Goal: Task Accomplishment & Management: Complete application form

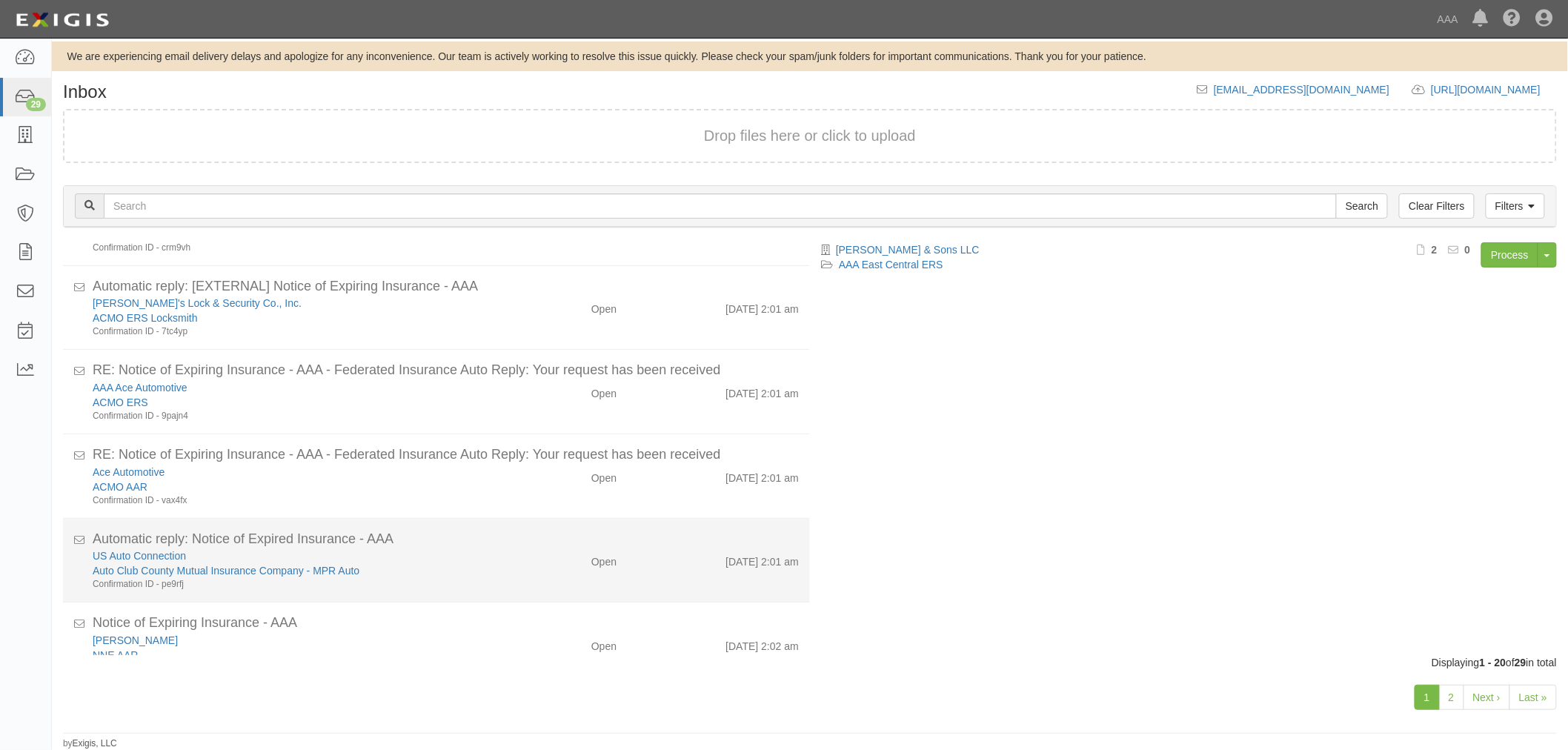
scroll to position [1122, 0]
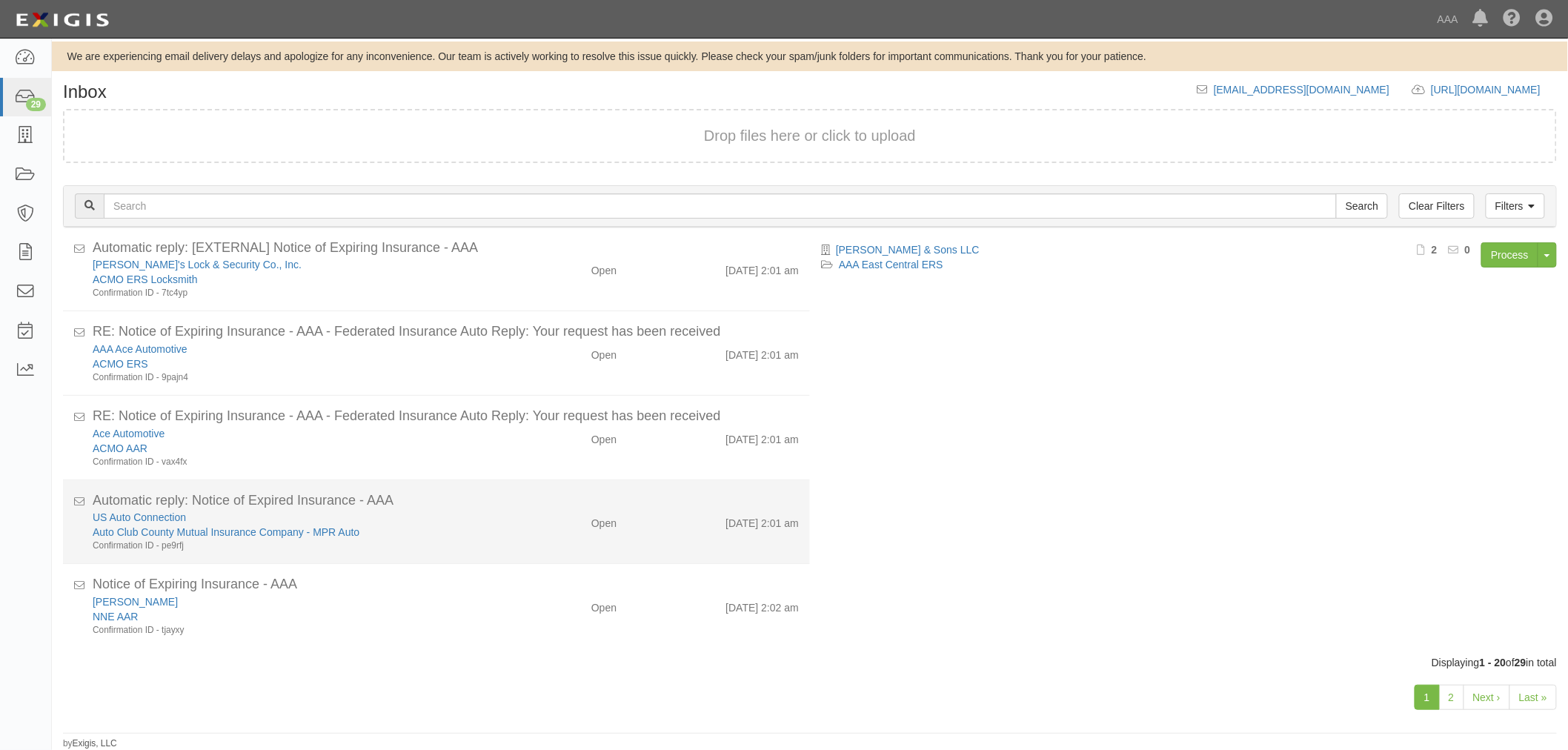
click at [398, 511] on div "US Auto Connection" at bounding box center [294, 517] width 402 height 15
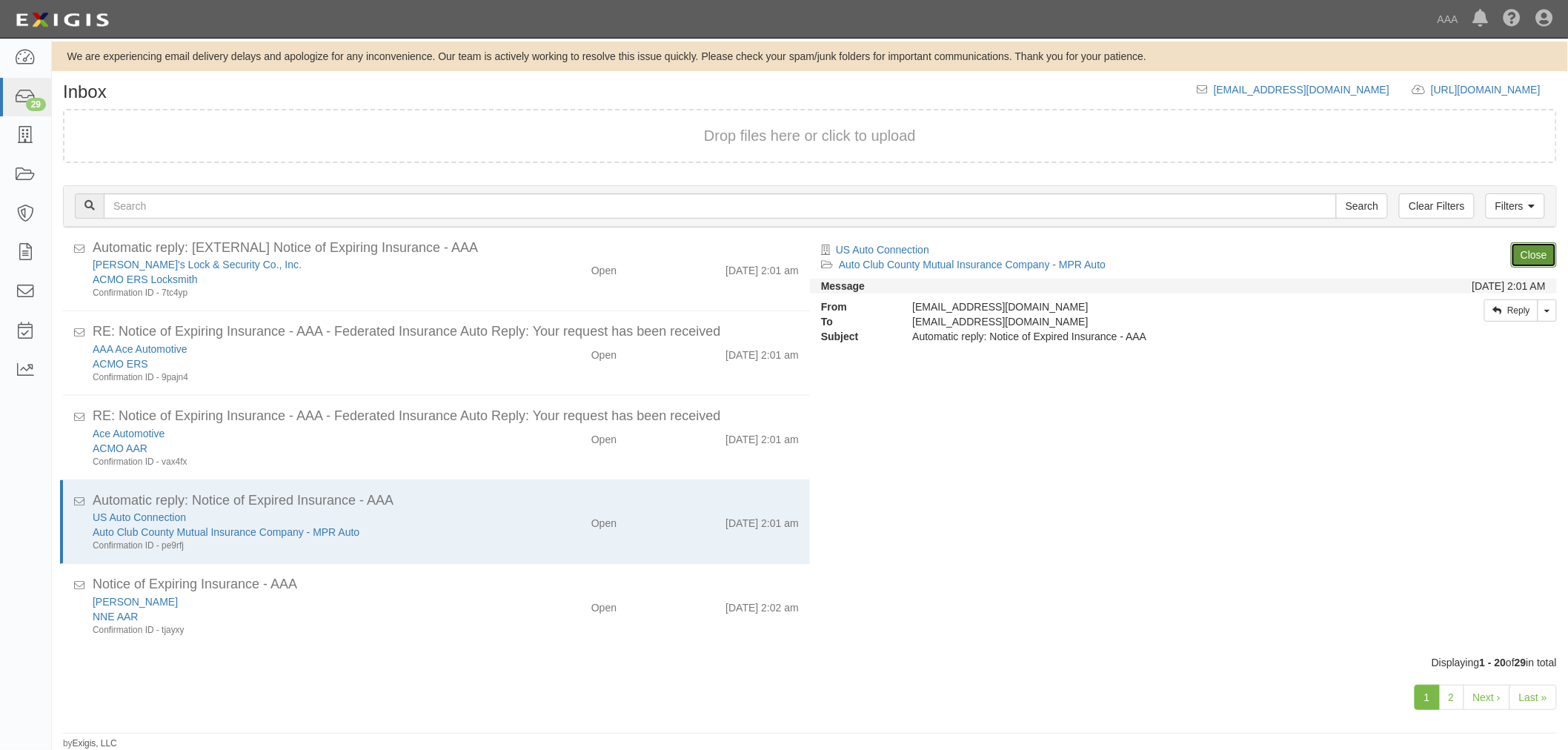
click at [1543, 255] on link "Close" at bounding box center [1533, 254] width 46 height 25
click at [1525, 243] on link "Close" at bounding box center [1533, 254] width 46 height 25
click at [1546, 244] on link "Close" at bounding box center [1533, 254] width 46 height 25
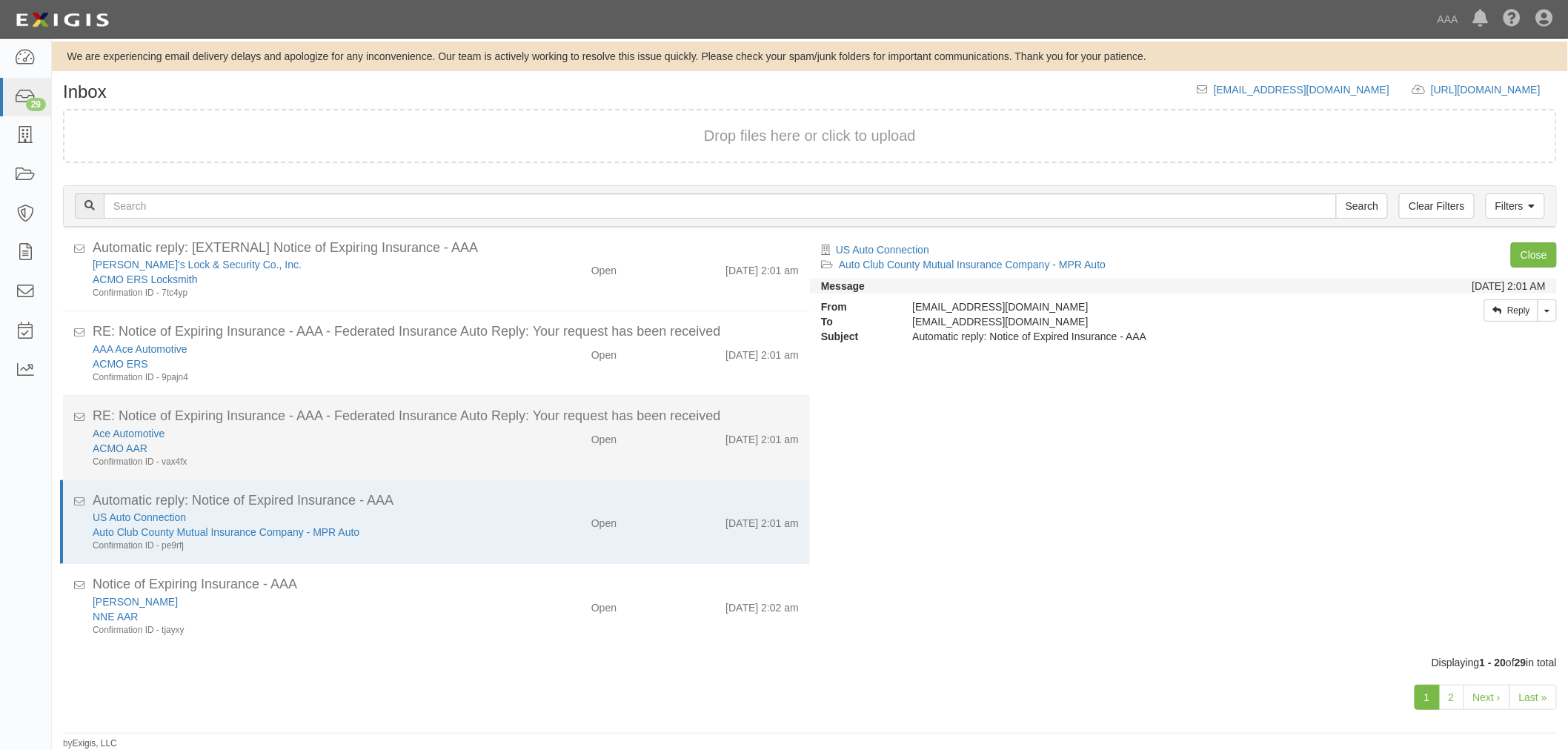
click at [641, 433] on div "8/22/25 2:01 am" at bounding box center [718, 436] width 183 height 21
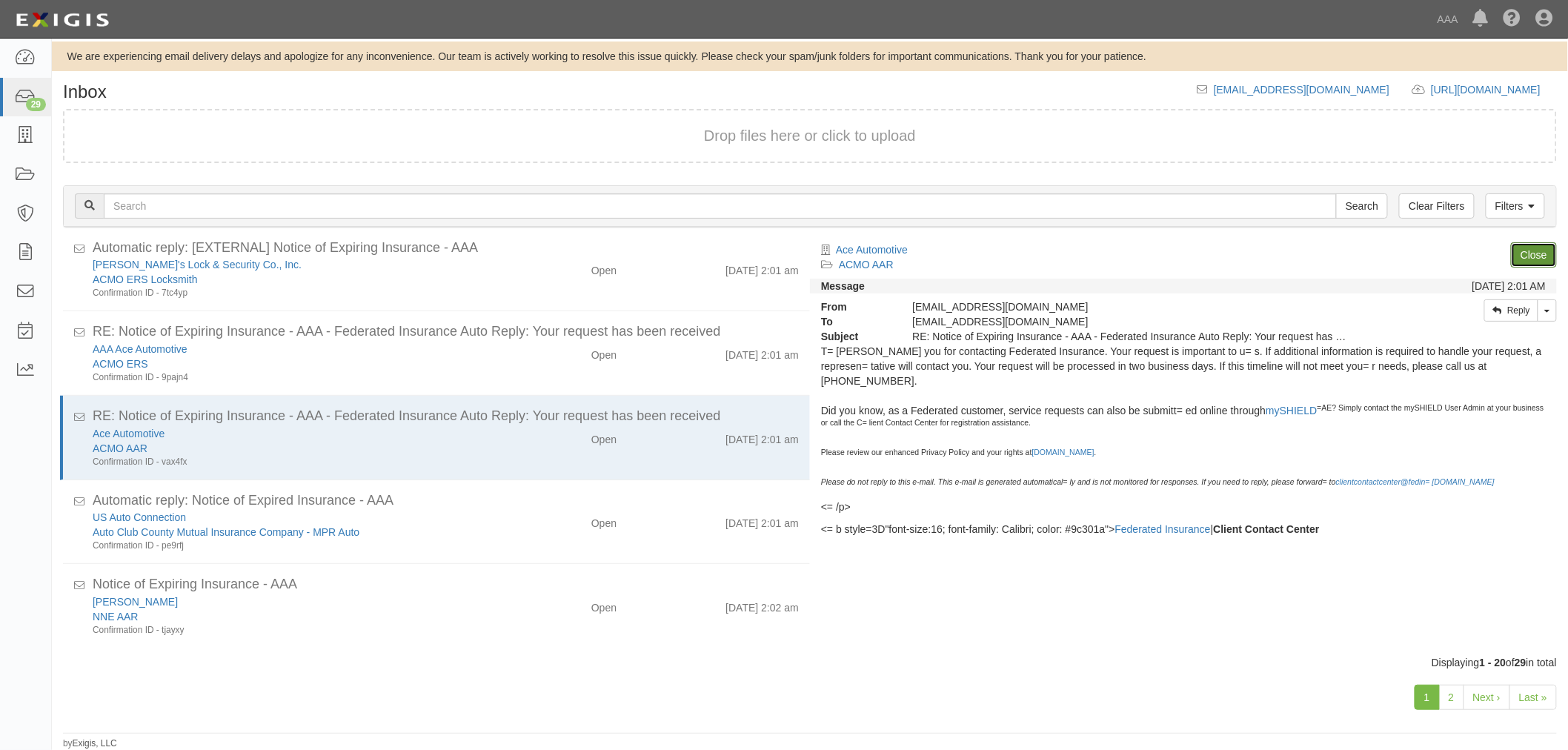
click at [1543, 251] on link "Close" at bounding box center [1533, 254] width 46 height 25
click at [1519, 252] on link "Close" at bounding box center [1533, 254] width 46 height 25
click at [1528, 258] on link "Close" at bounding box center [1533, 254] width 46 height 25
click at [1529, 252] on link "Close" at bounding box center [1533, 254] width 46 height 25
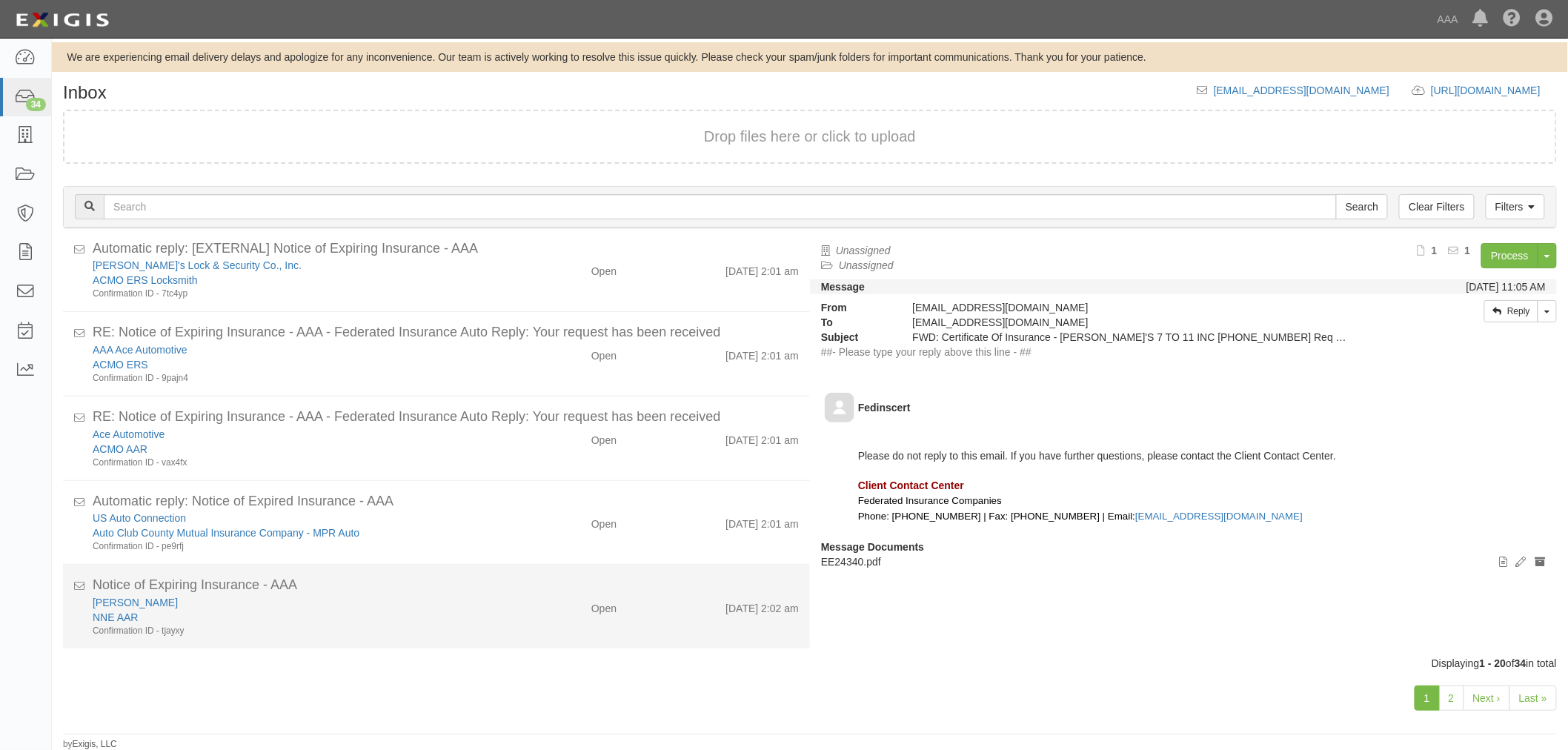
scroll to position [3, 0]
click at [495, 606] on div "Jack Chevrolet NNE AAR Confirmation ID - tjayxy" at bounding box center [294, 615] width 425 height 42
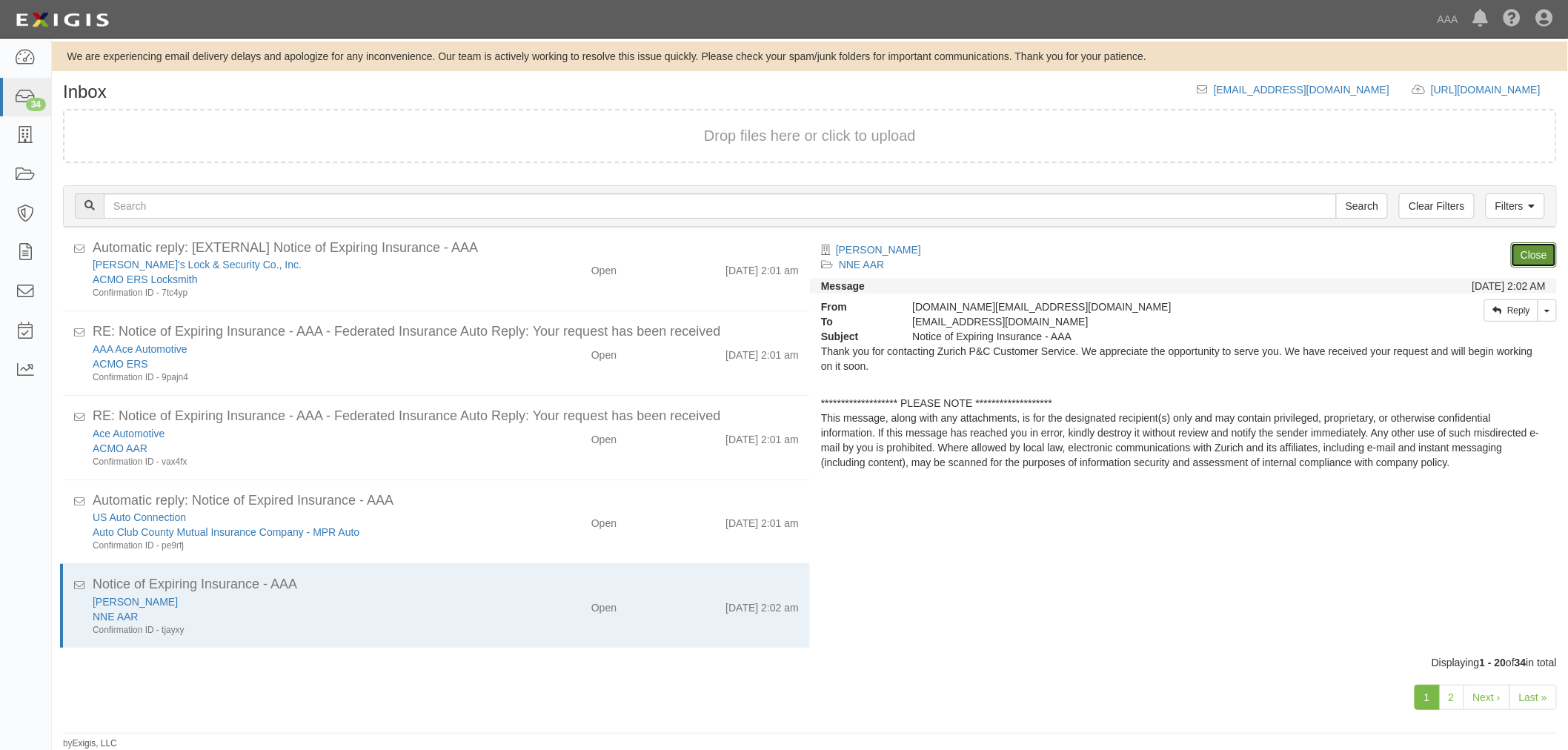
click at [1529, 257] on link "Close" at bounding box center [1533, 254] width 46 height 25
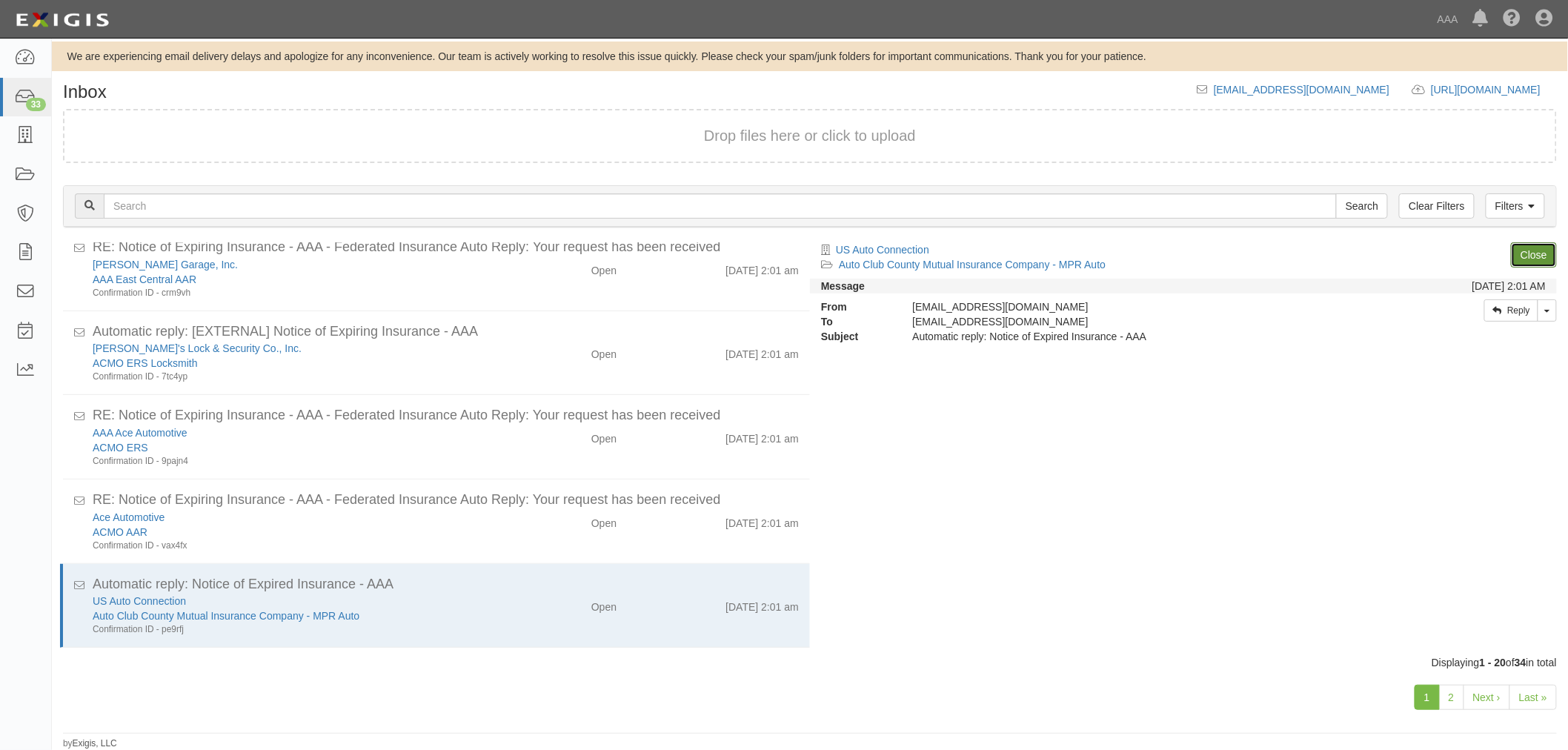
scroll to position [1039, 0]
click at [1529, 257] on link "Close" at bounding box center [1533, 254] width 46 height 25
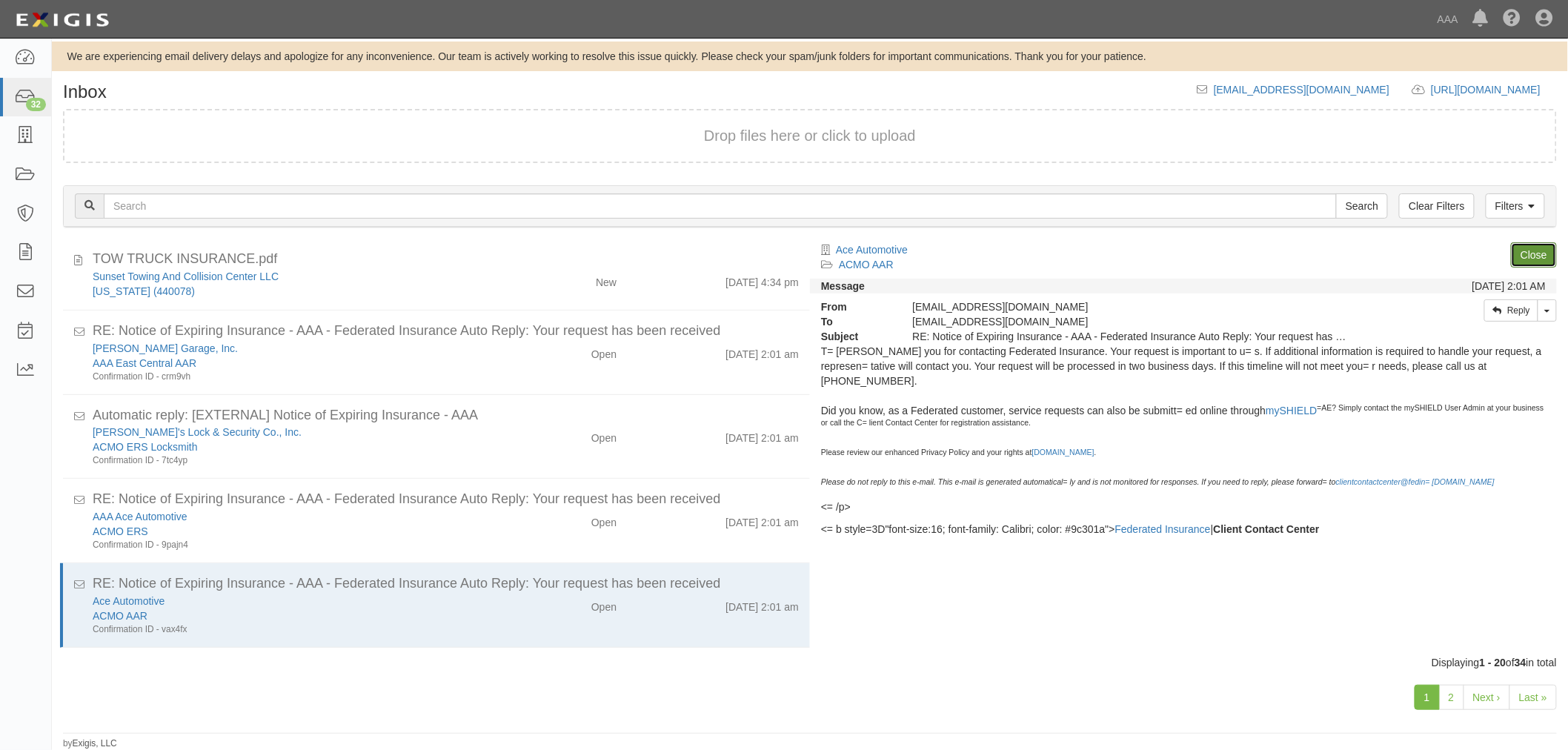
scroll to position [954, 0]
click at [1529, 257] on link "Close" at bounding box center [1533, 254] width 46 height 25
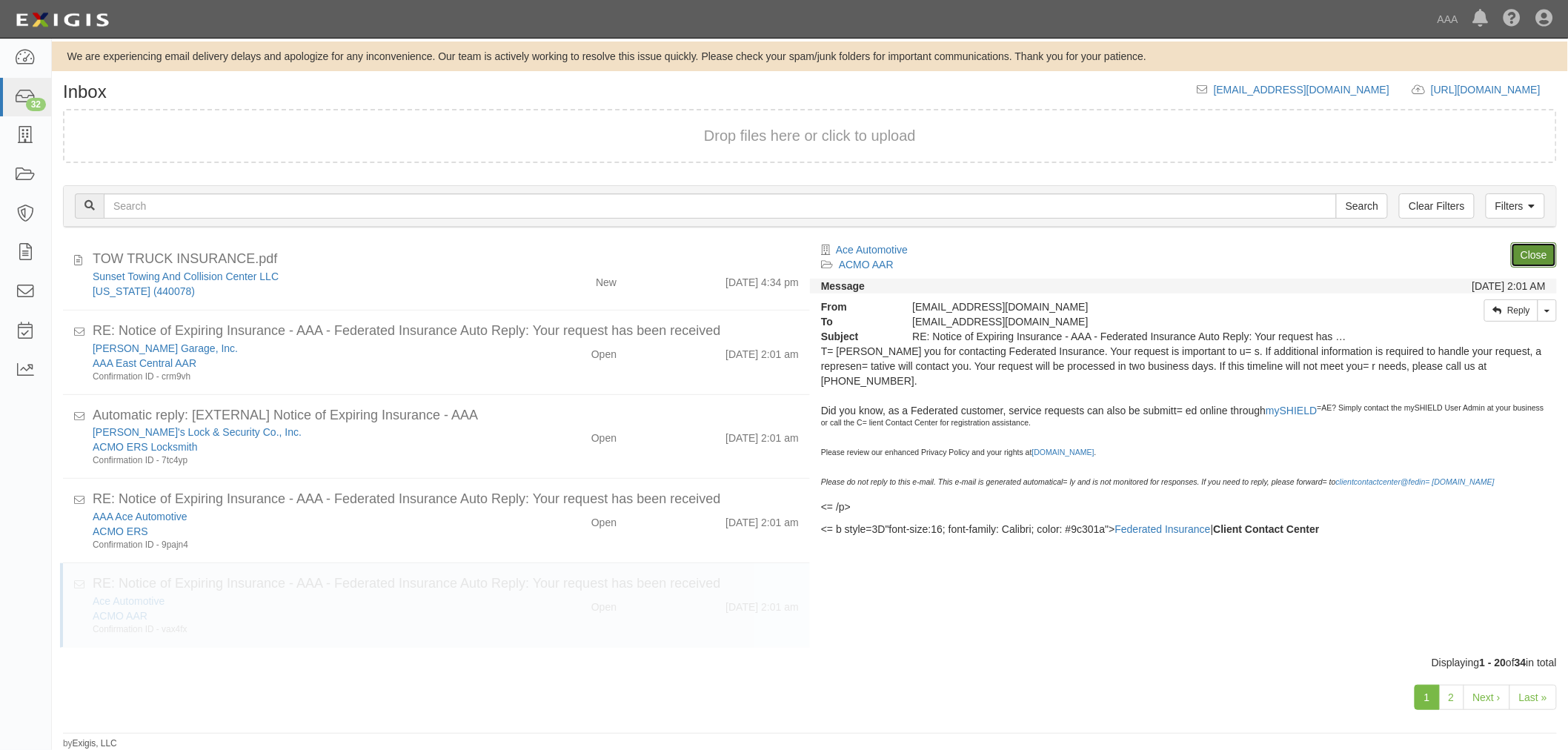
scroll to position [870, 0]
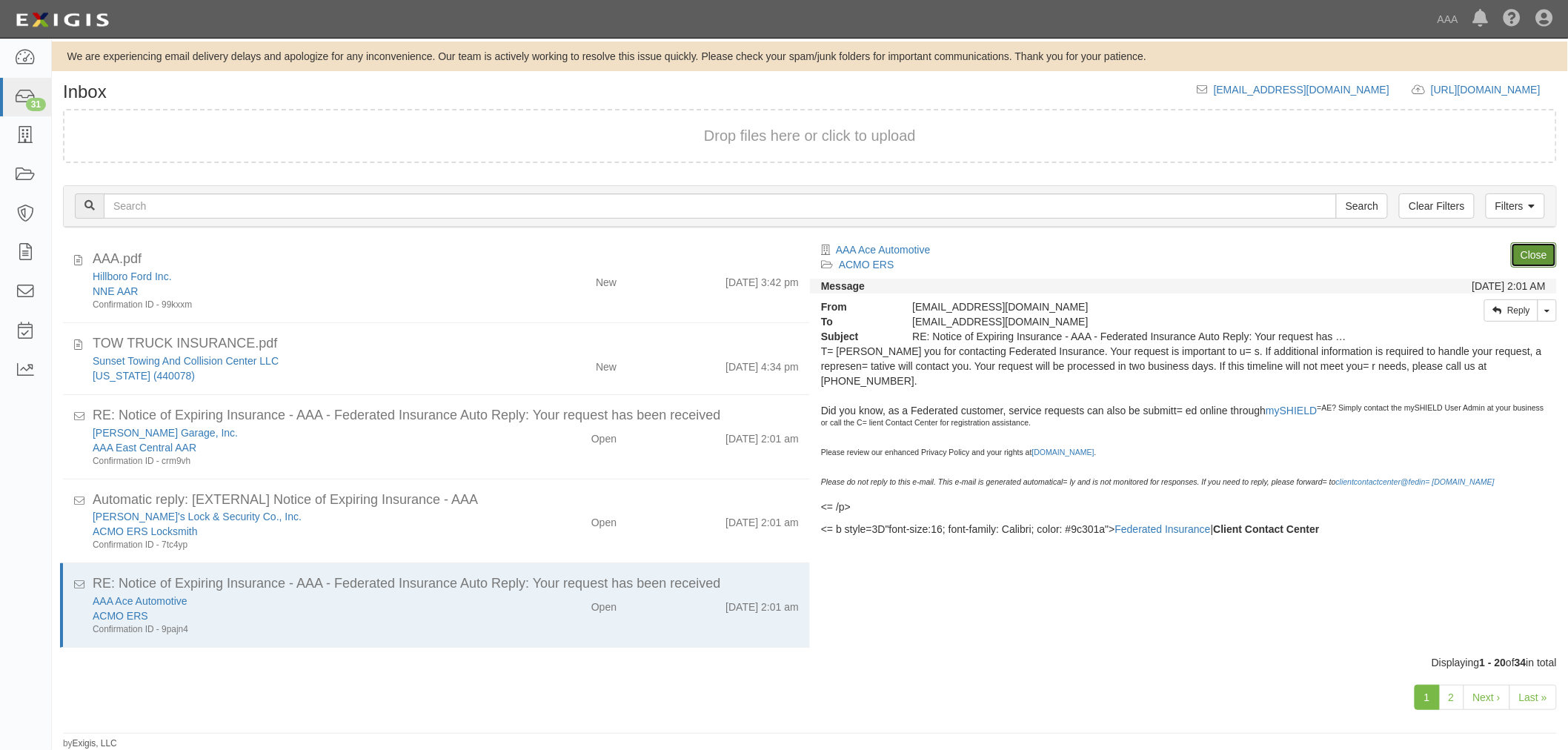
click at [1529, 257] on link "Close" at bounding box center [1533, 254] width 46 height 25
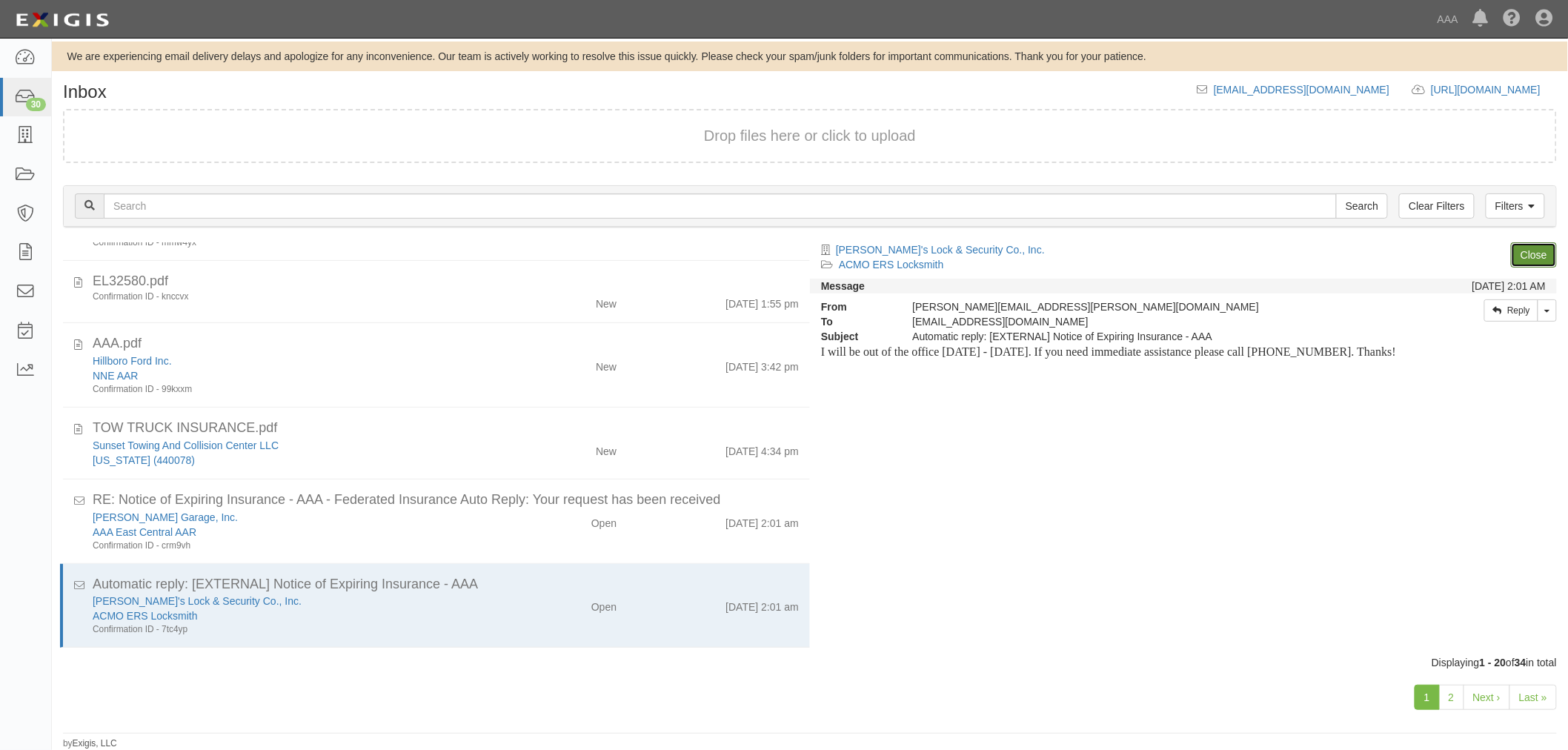
scroll to position [786, 0]
click at [1529, 257] on link "Close" at bounding box center [1533, 254] width 46 height 25
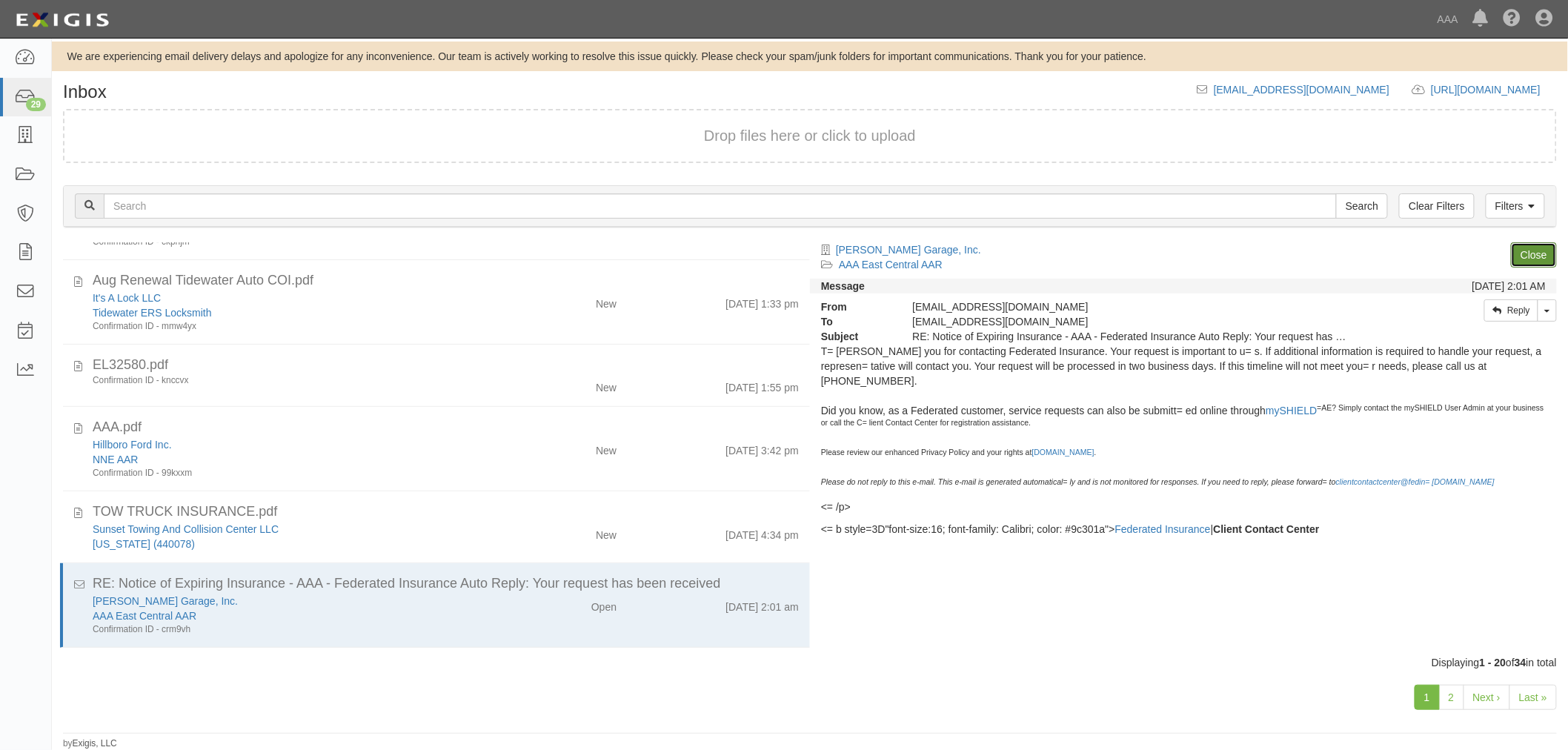
scroll to position [701, 0]
click at [1529, 257] on link "Close" at bounding box center [1533, 254] width 46 height 25
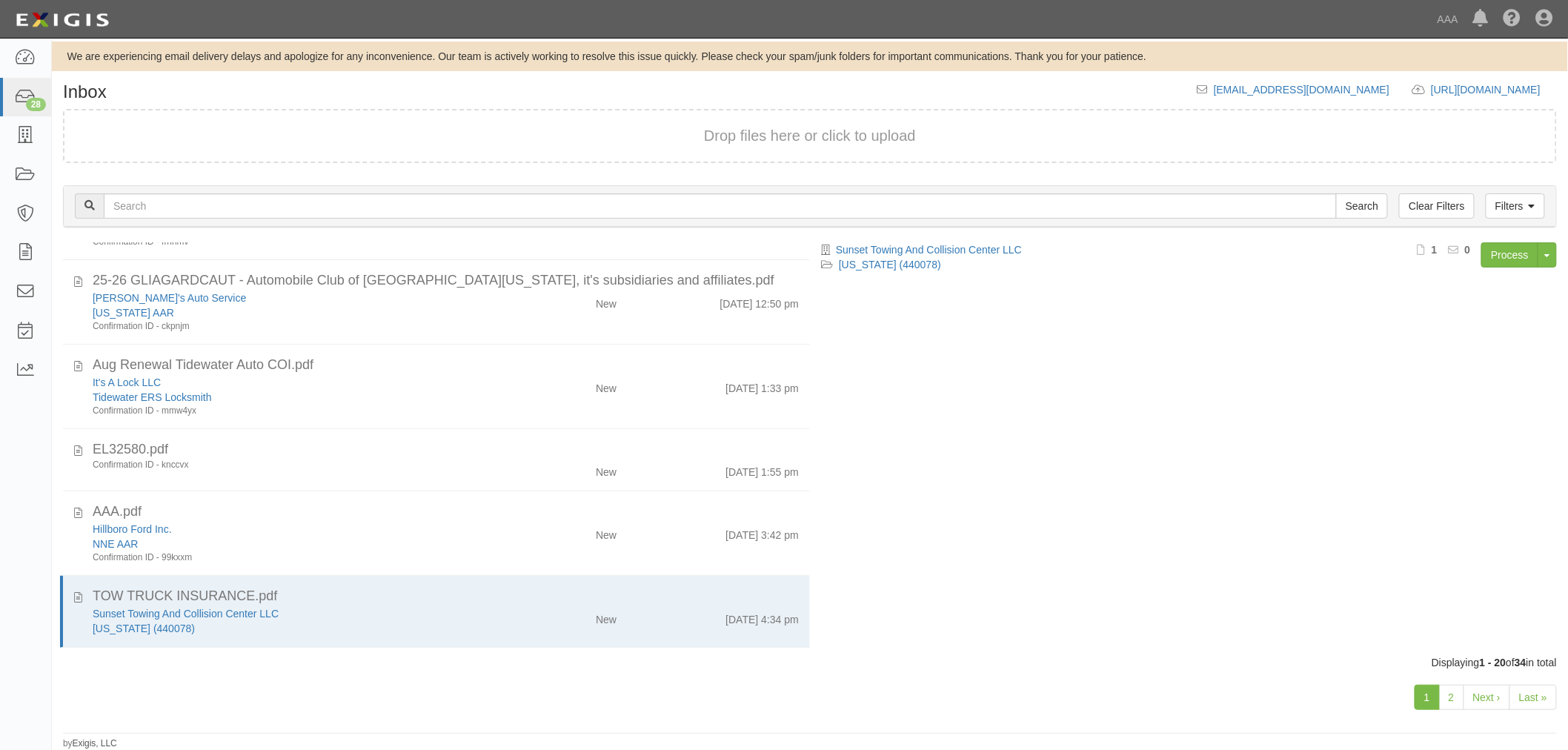
scroll to position [617, 0]
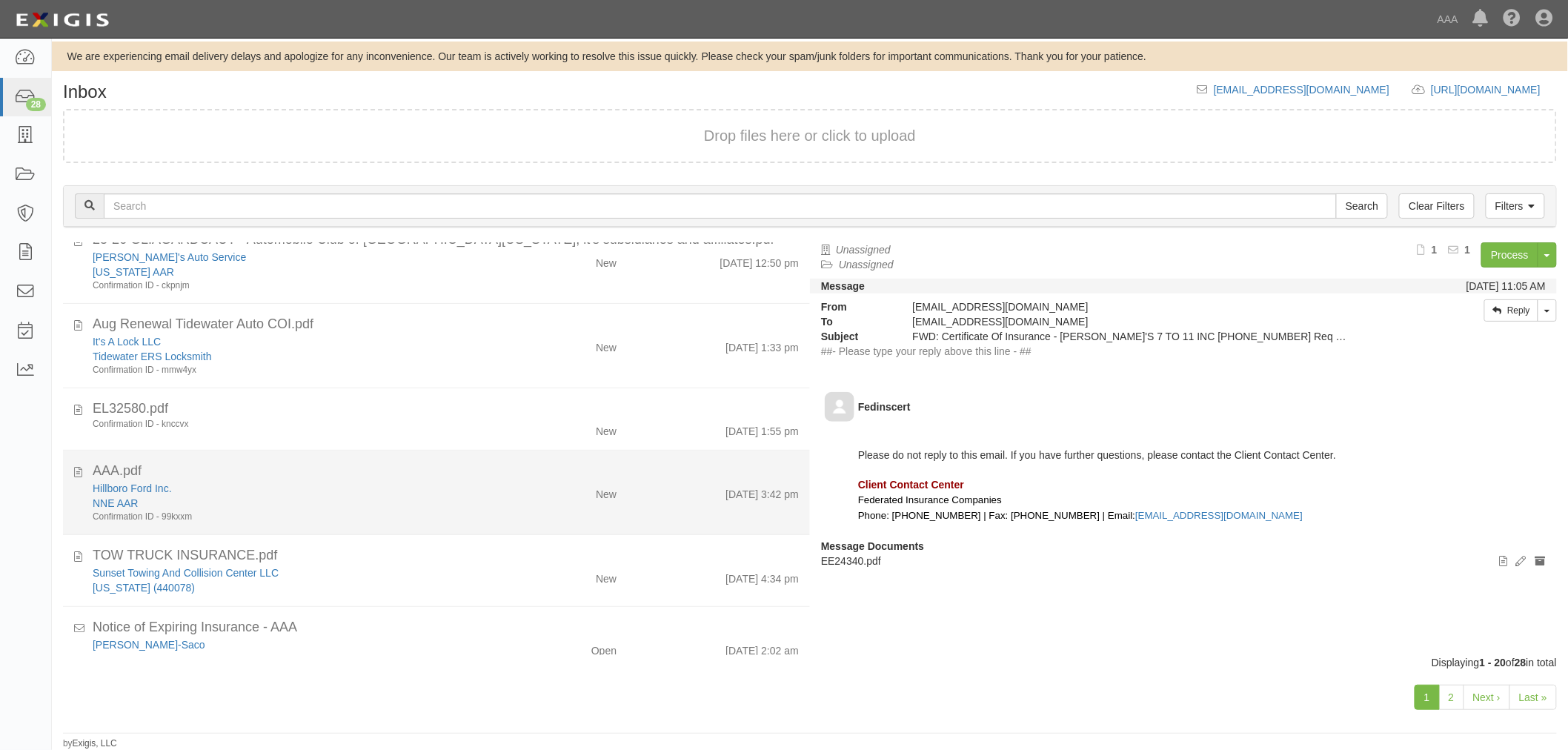
scroll to position [960, 0]
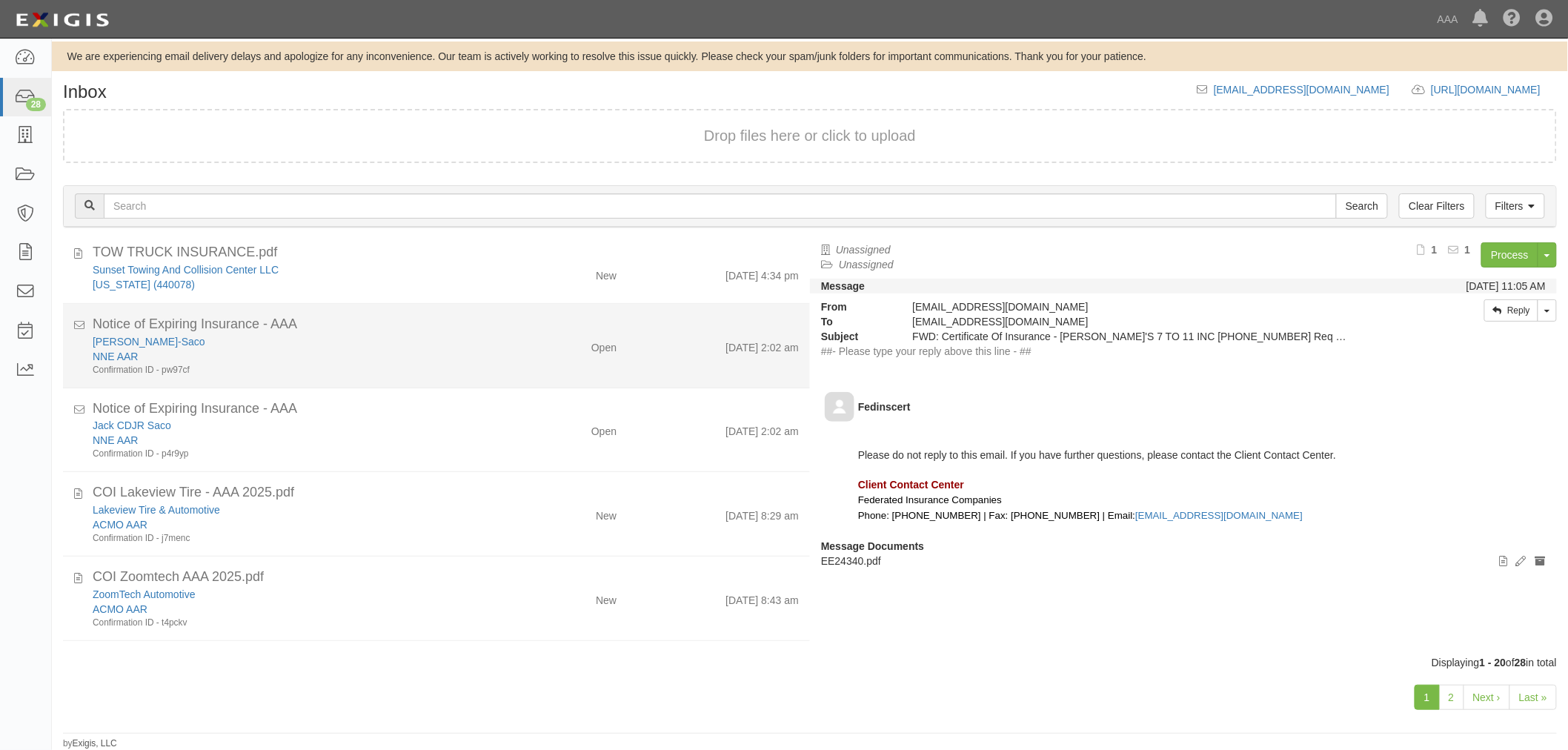
click at [302, 357] on div "NNE AAR" at bounding box center [294, 356] width 402 height 15
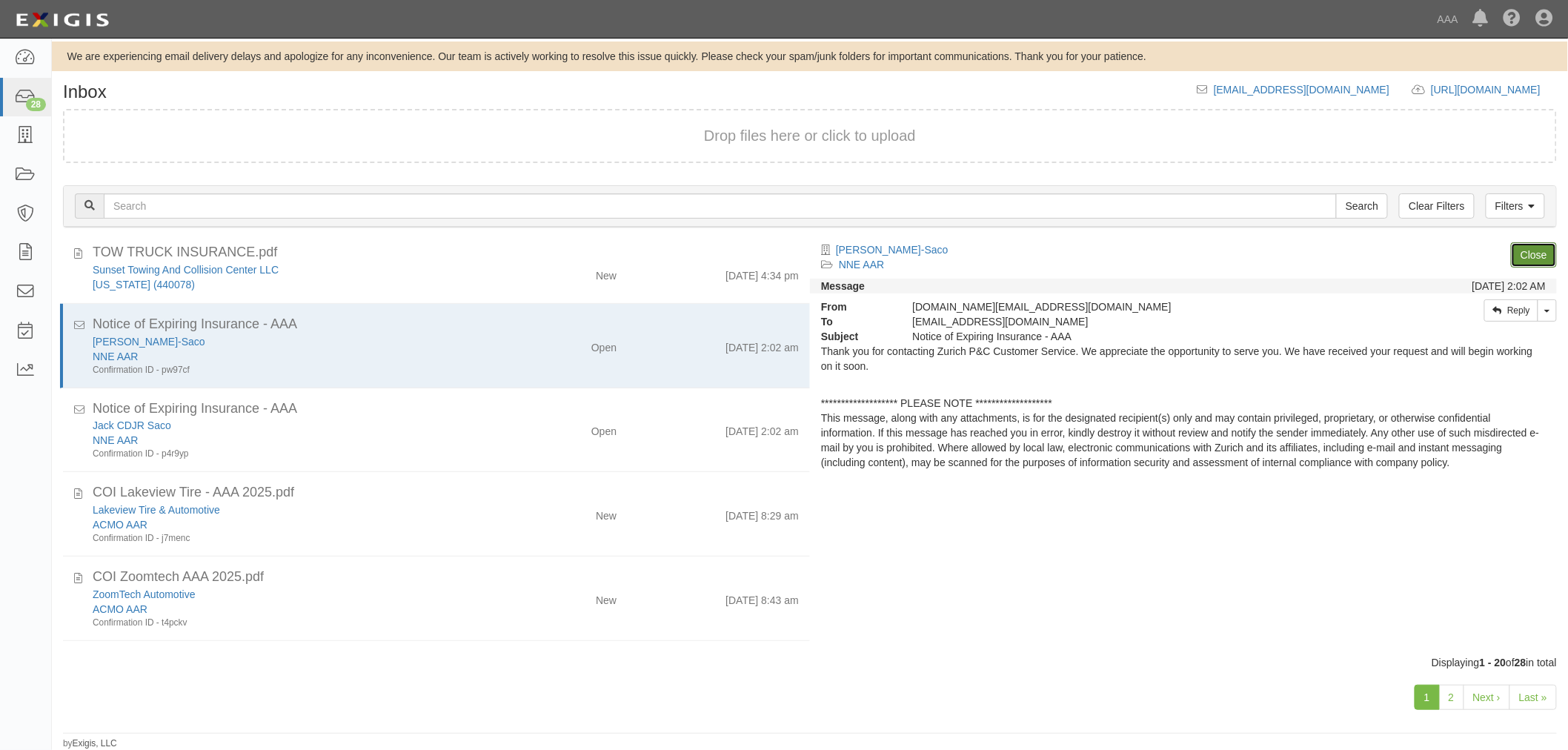
click at [1532, 249] on link "Close" at bounding box center [1533, 254] width 46 height 25
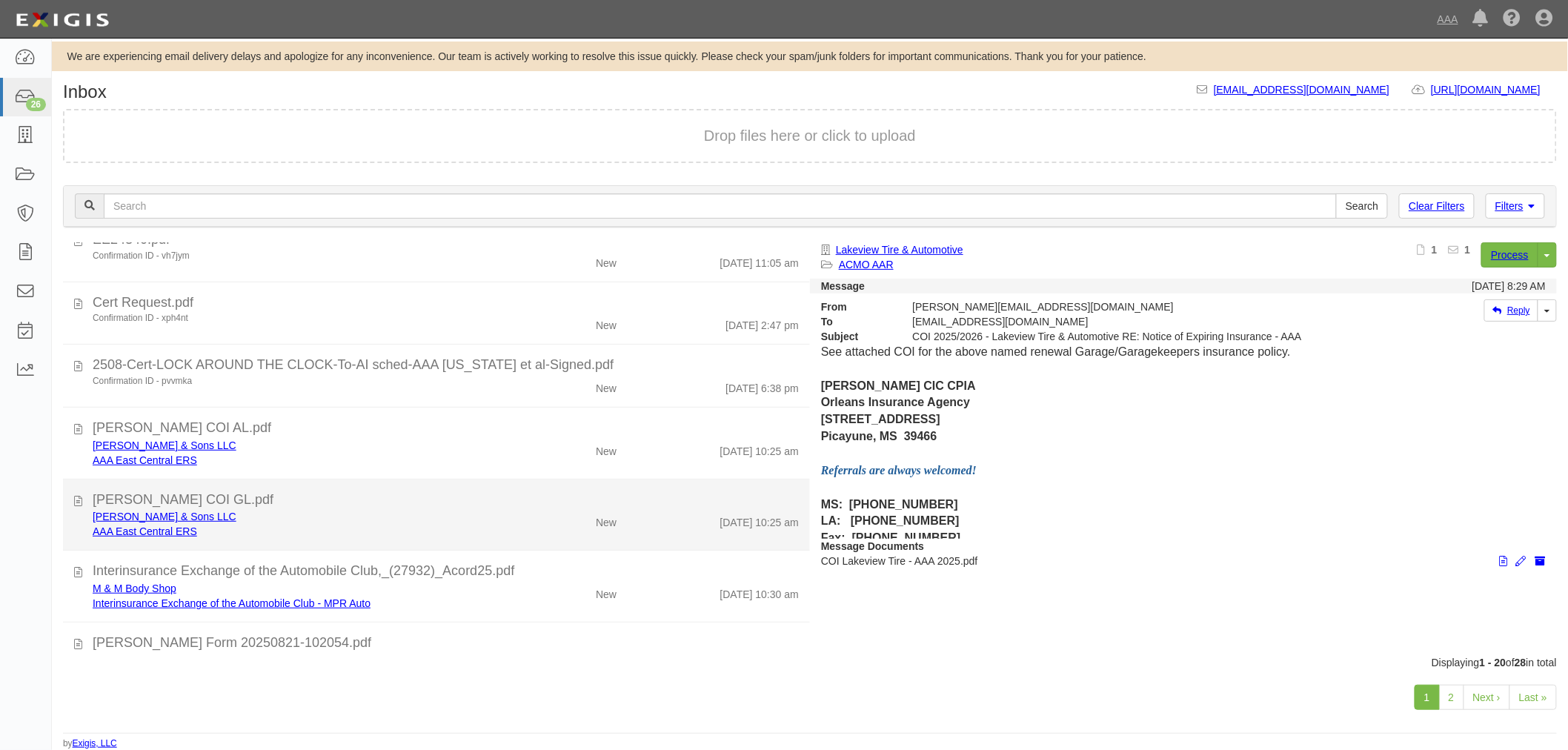
scroll to position [0, 0]
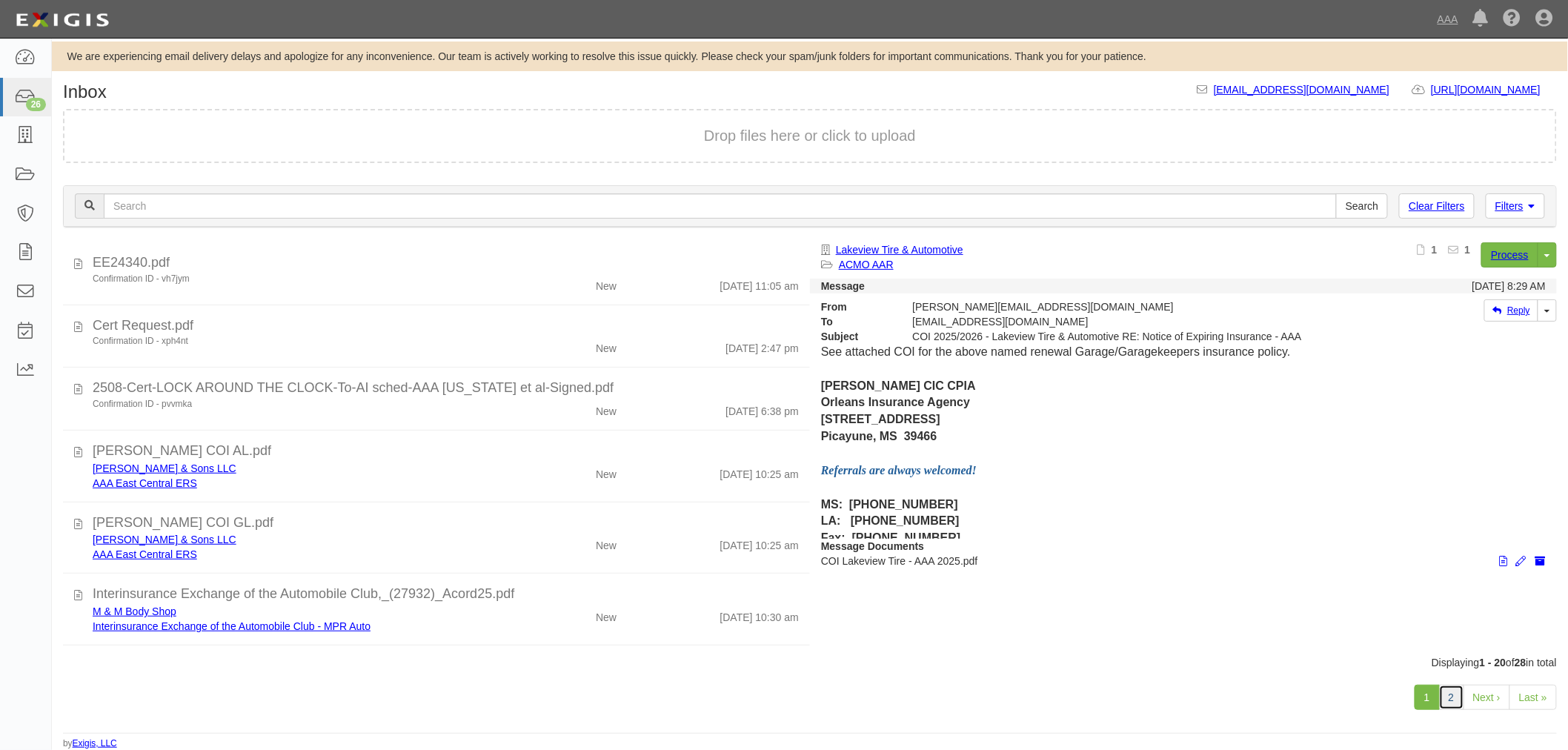
click at [1446, 684] on link "2" at bounding box center [1451, 697] width 25 height 25
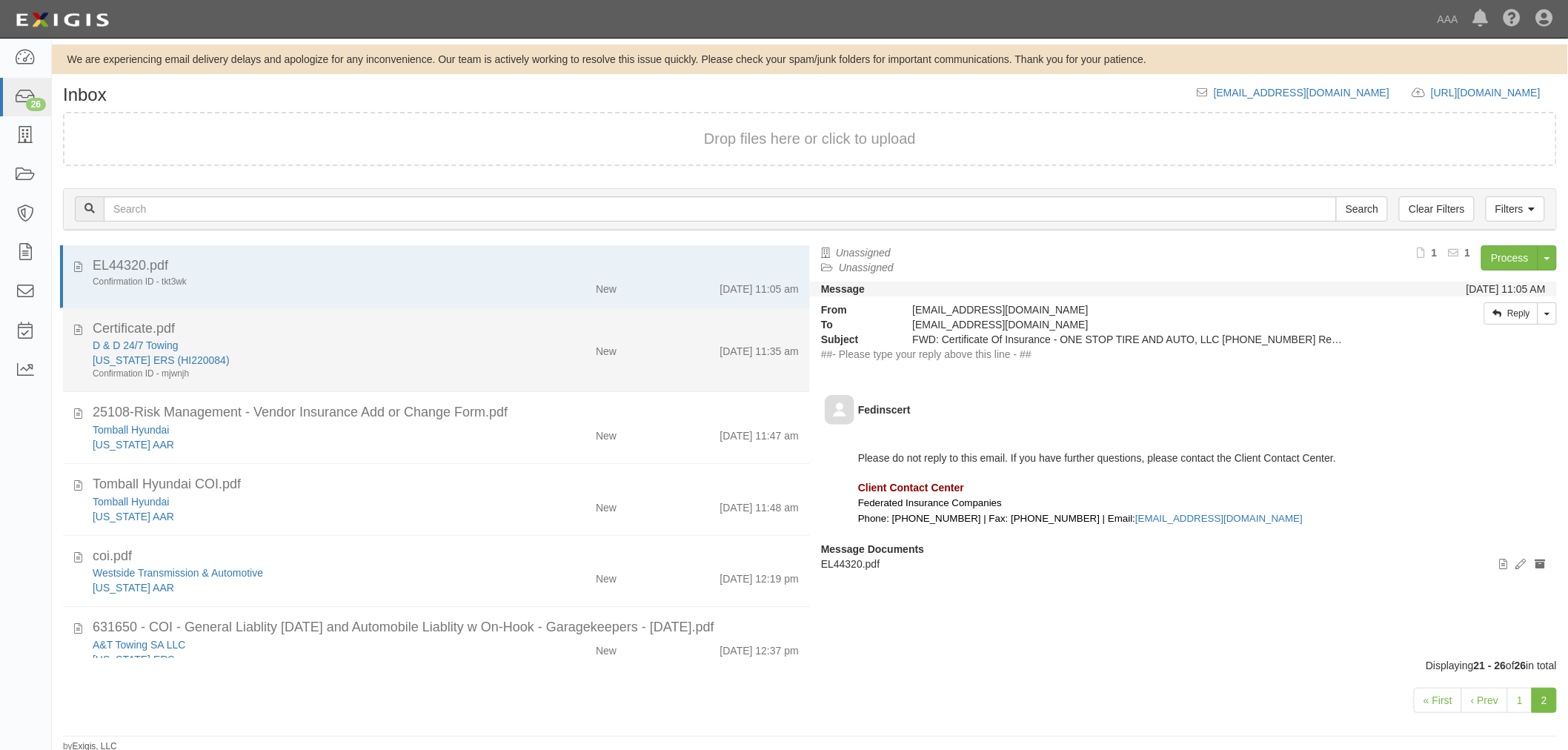
click at [390, 510] on div "Hawaii ERS (HI220084)" at bounding box center [294, 516] width 402 height 15
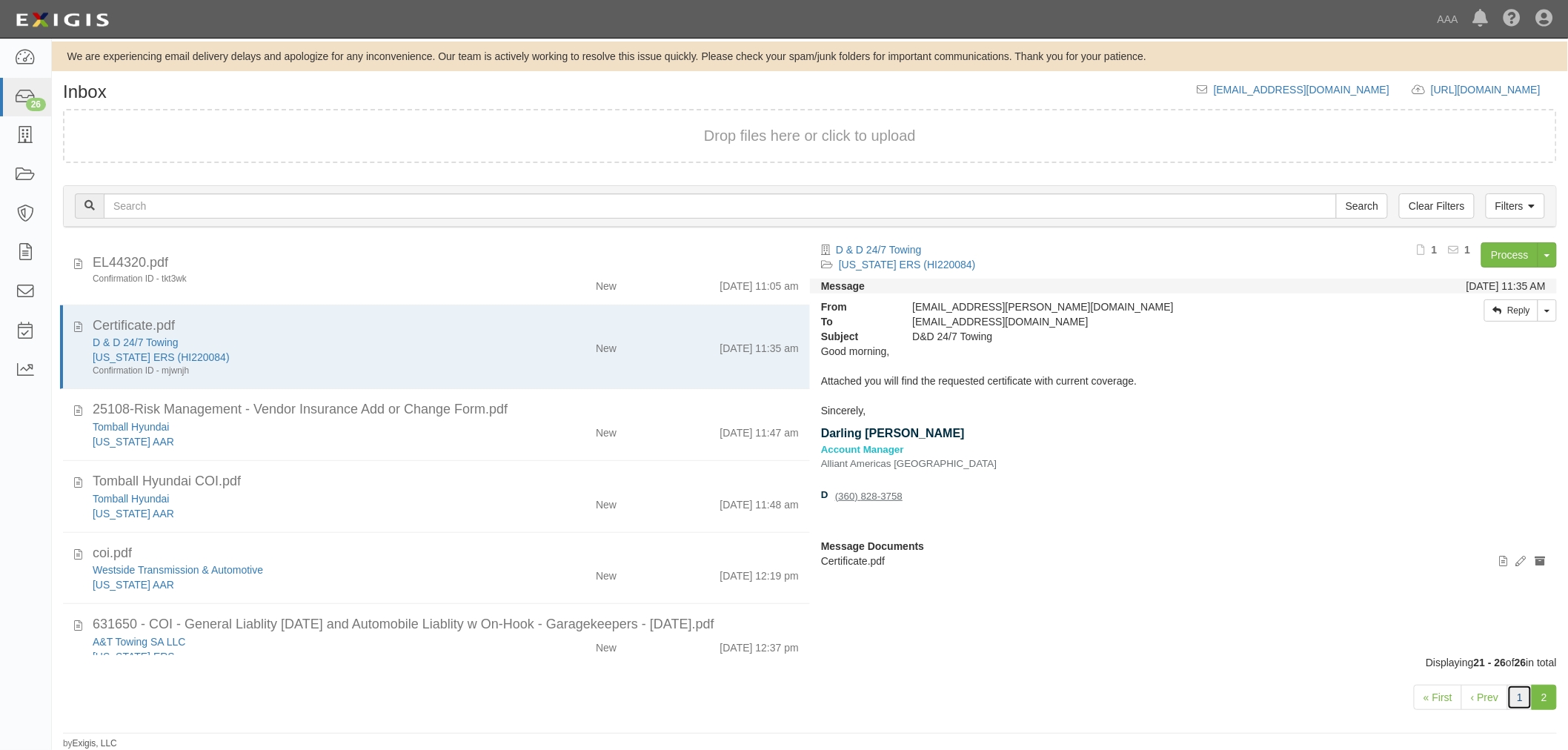
click at [1525, 708] on link "1" at bounding box center [1519, 697] width 25 height 25
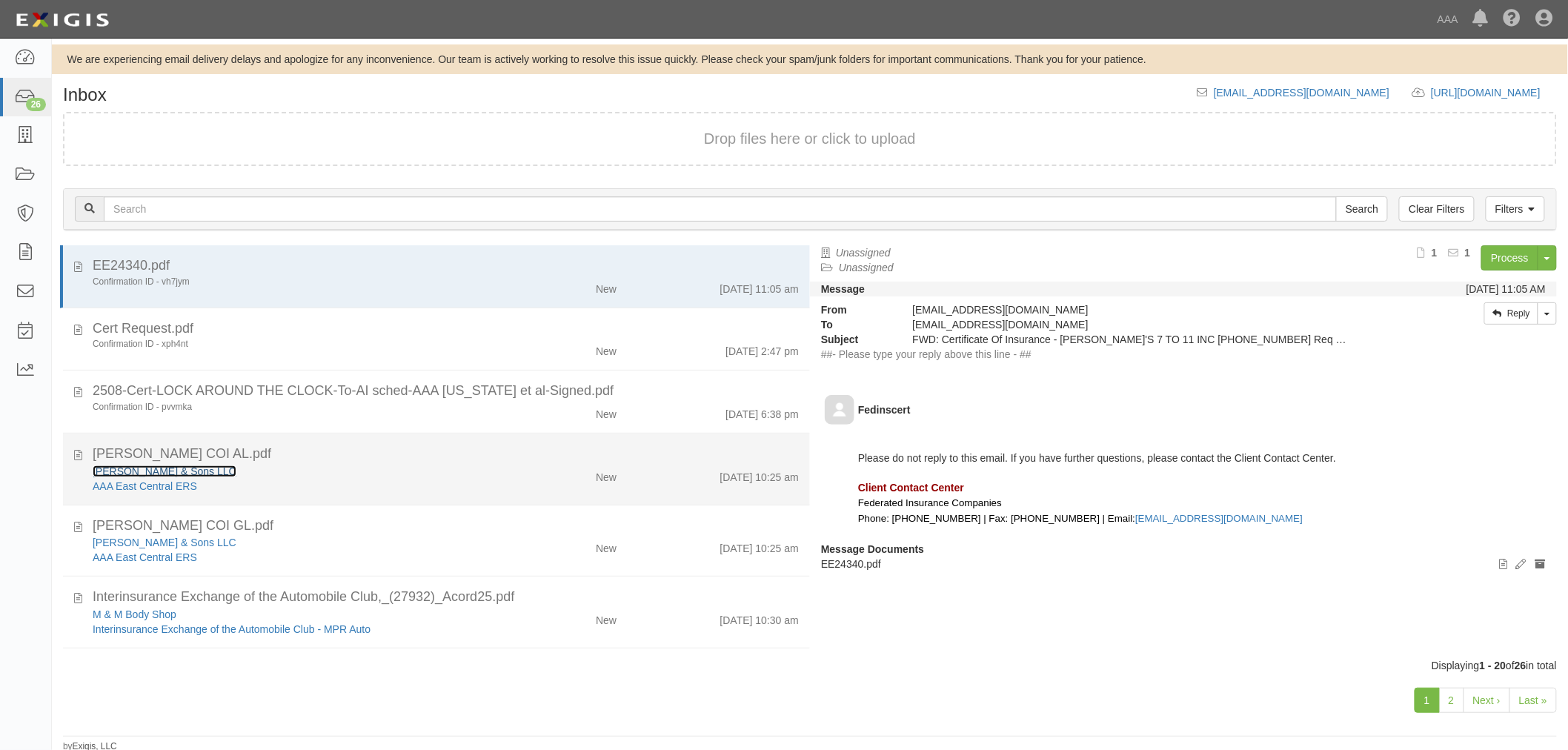
click at [112, 474] on link "[PERSON_NAME] & Sons LLC" at bounding box center [164, 471] width 144 height 12
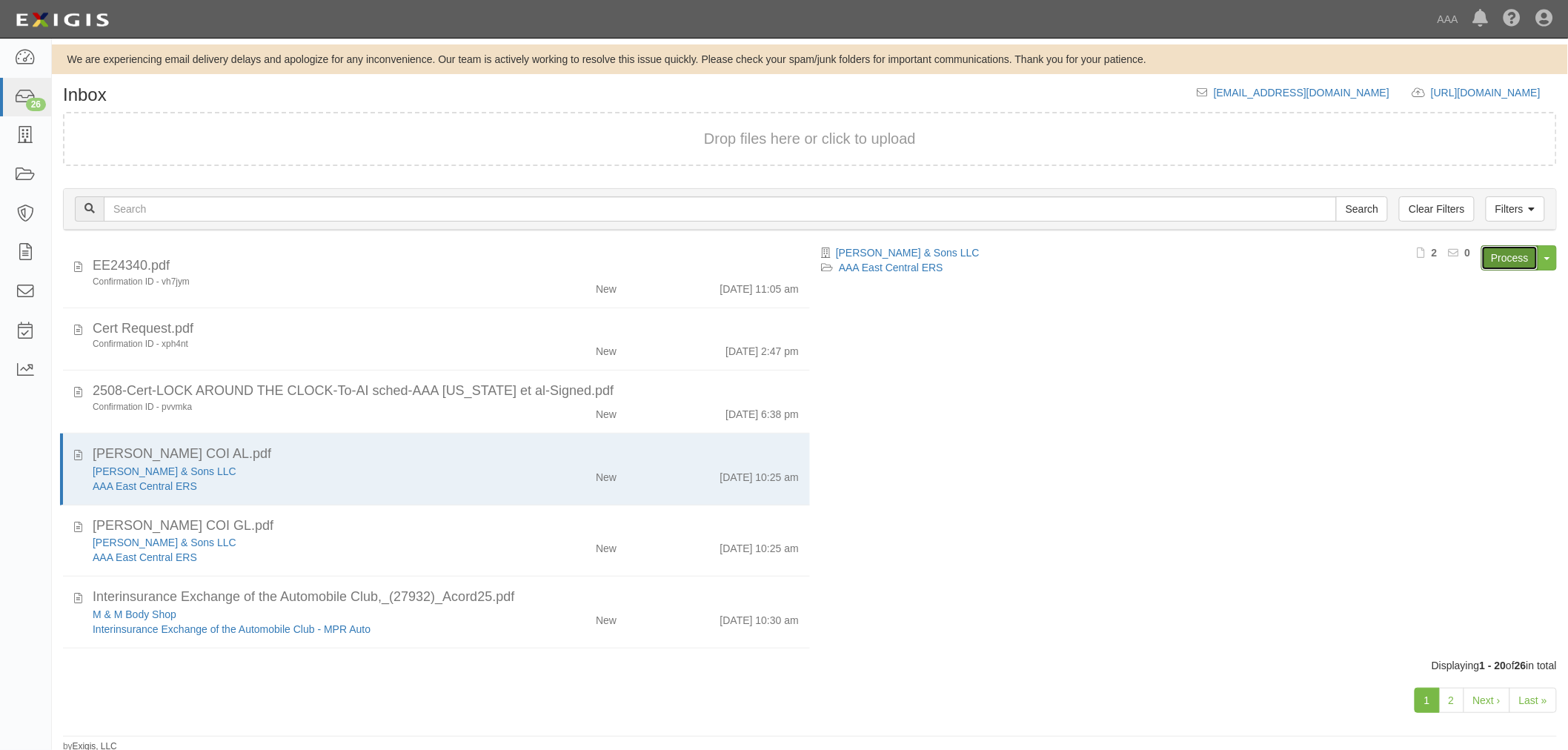
click at [1483, 262] on link "Process" at bounding box center [1509, 257] width 57 height 25
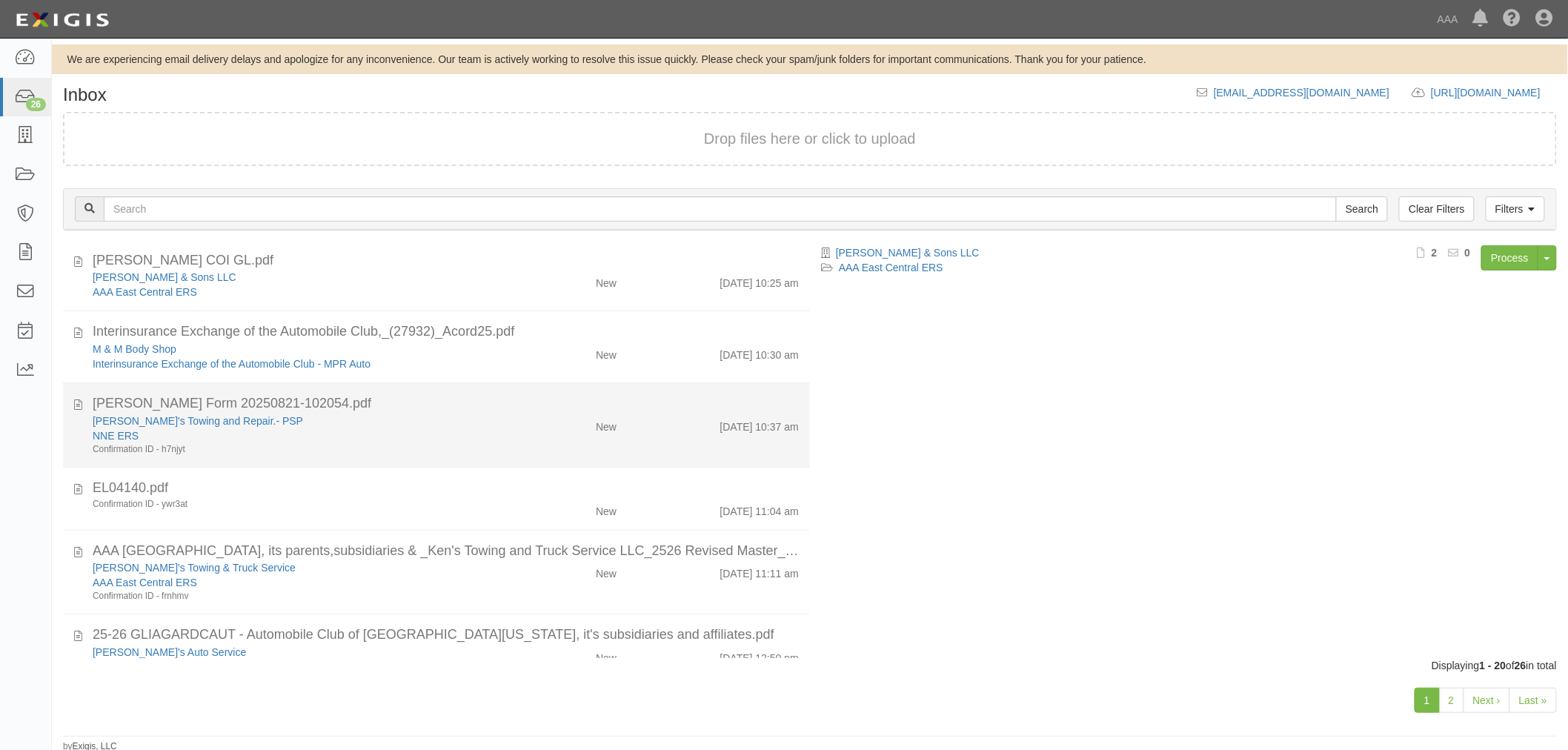
scroll to position [274, 0]
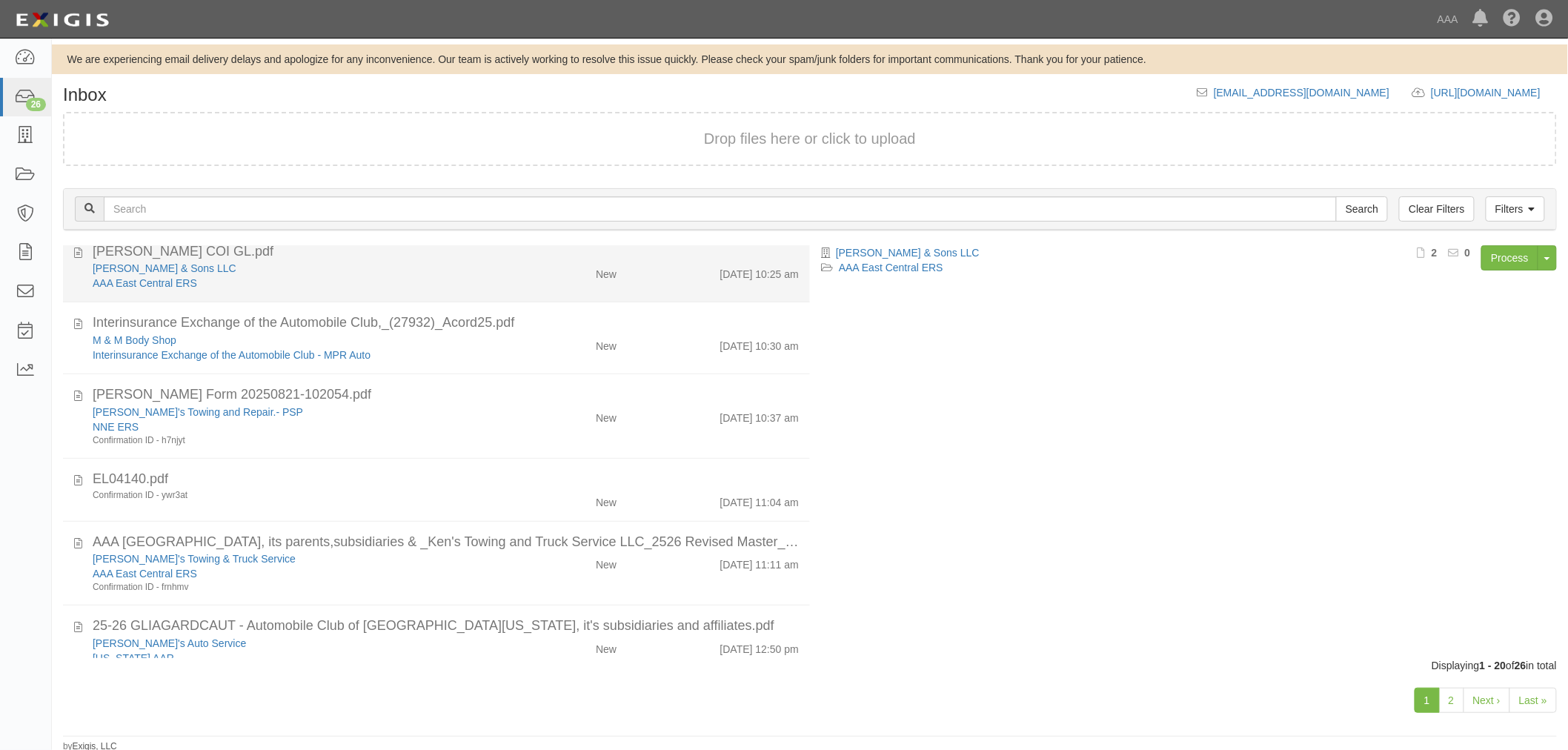
click at [163, 271] on link "[PERSON_NAME] & Sons LLC" at bounding box center [164, 267] width 144 height 12
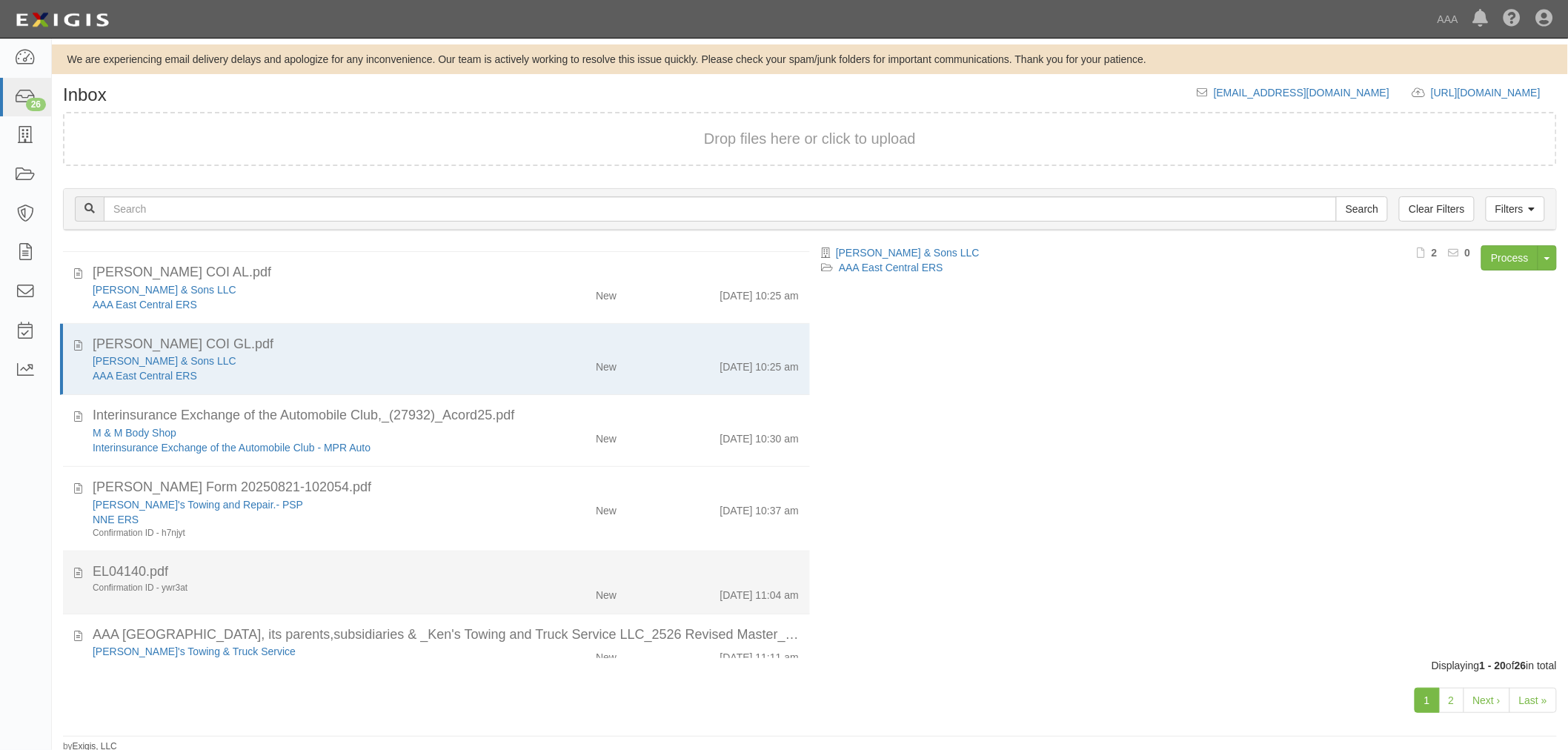
scroll to position [0, 0]
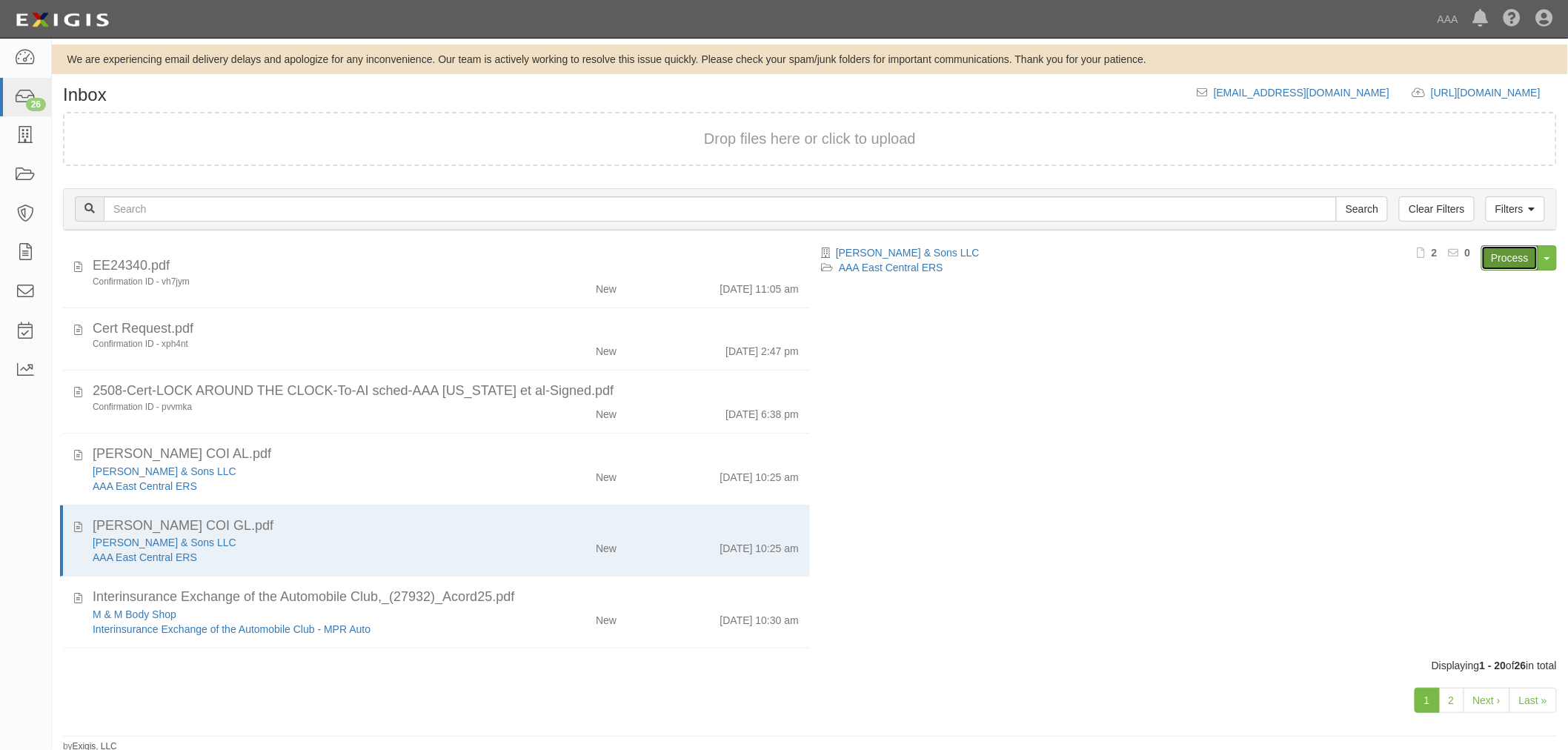
click at [1498, 260] on link "Process" at bounding box center [1509, 257] width 57 height 25
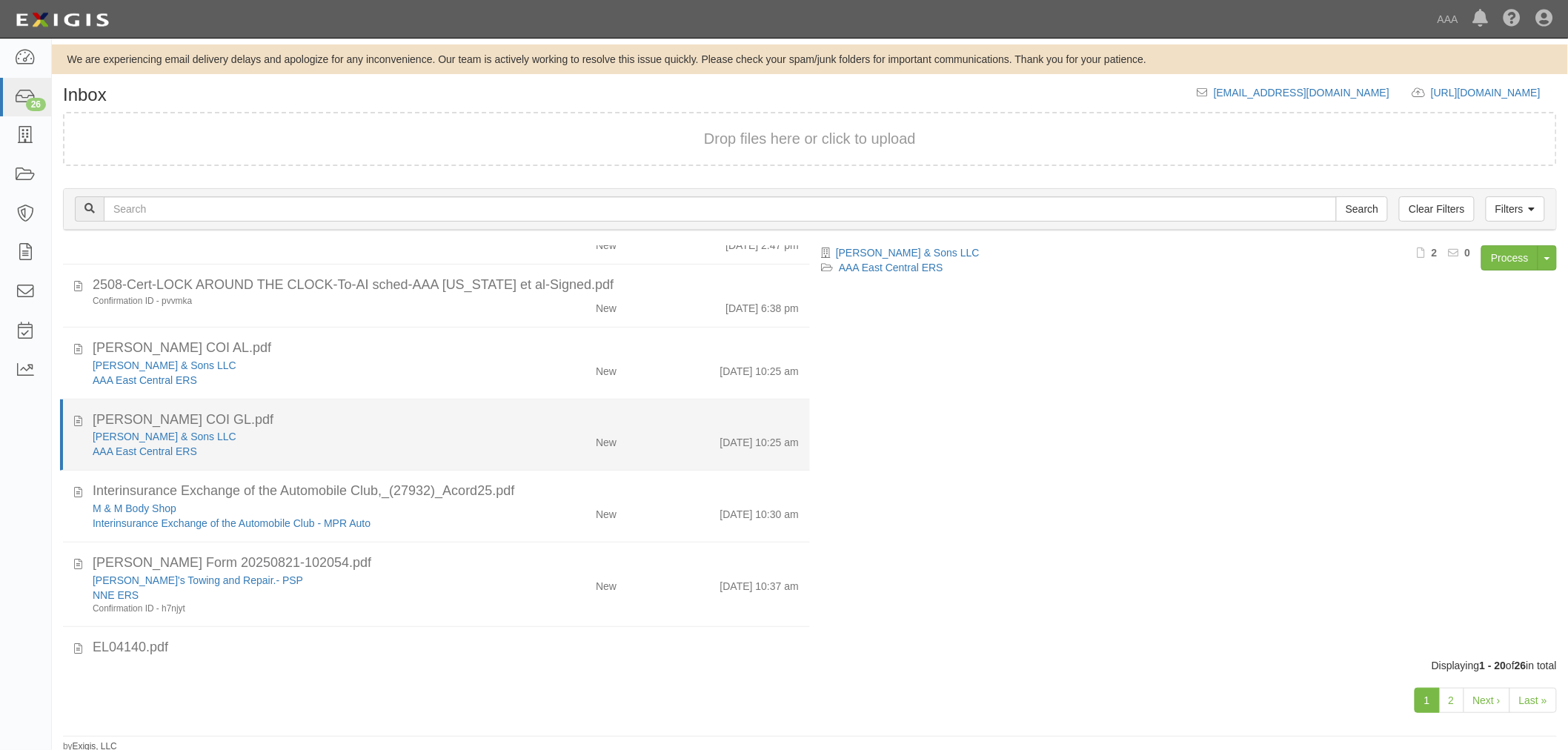
scroll to position [137, 0]
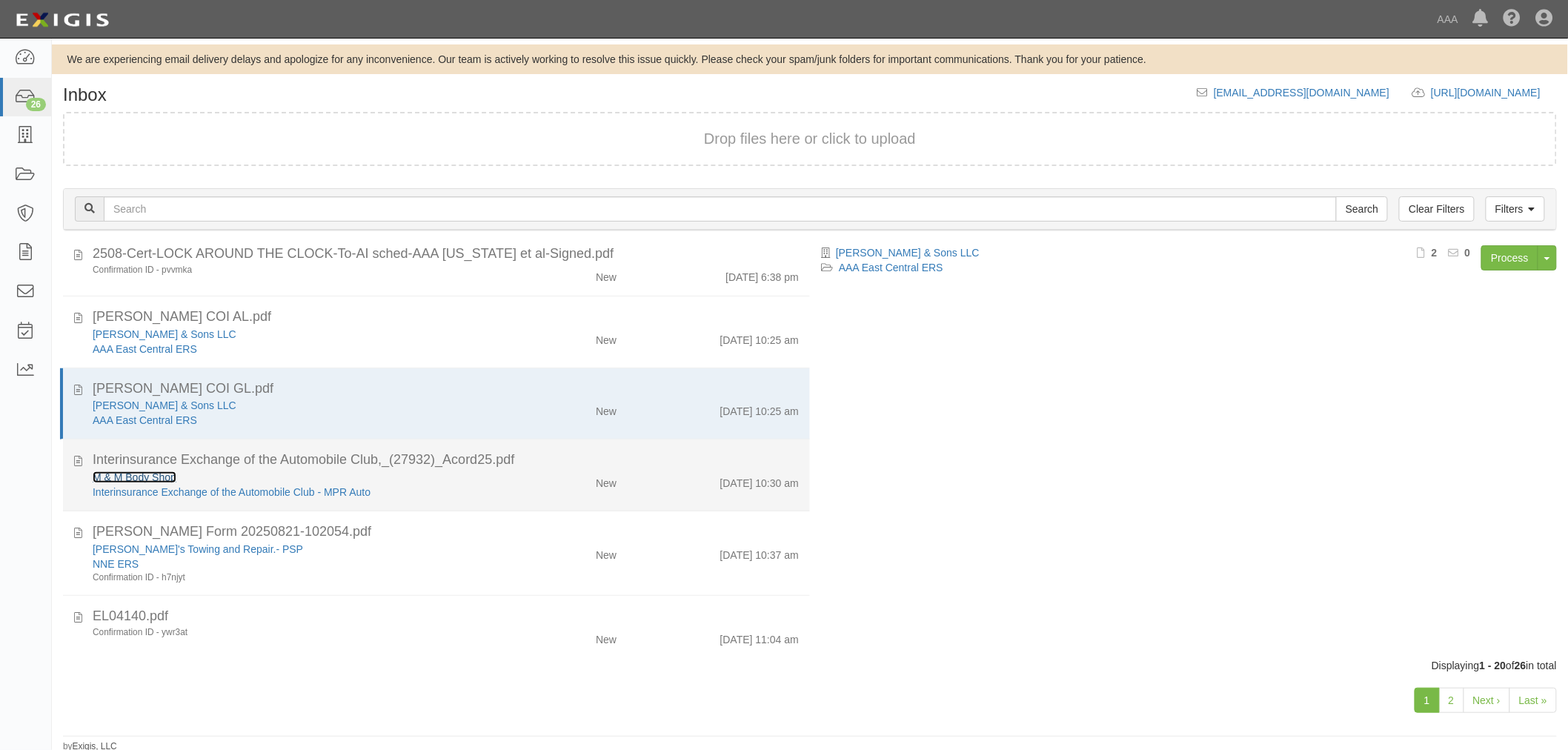
click at [134, 473] on link "M & M Body Shop" at bounding box center [134, 477] width 84 height 12
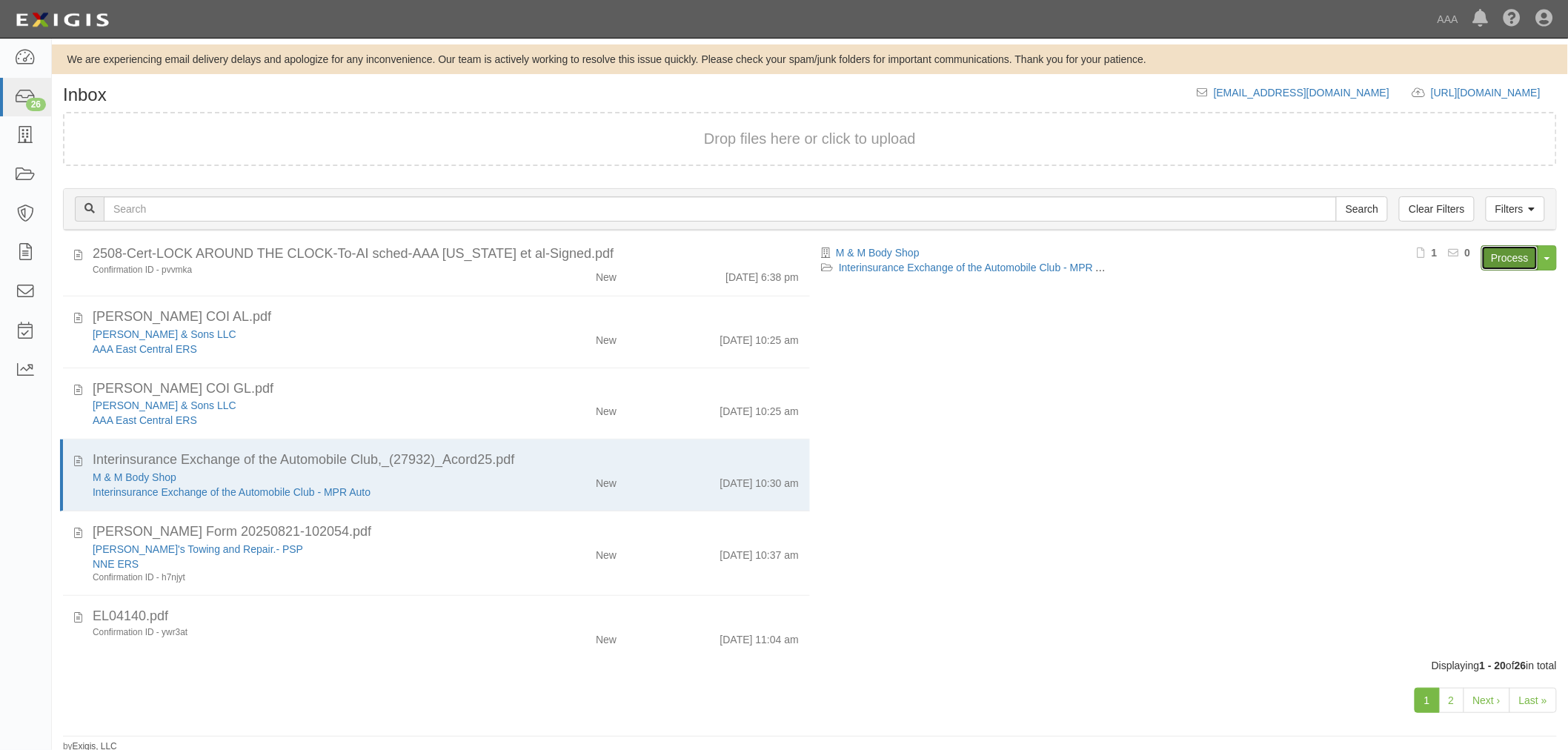
click at [1501, 261] on link "Process" at bounding box center [1509, 257] width 57 height 25
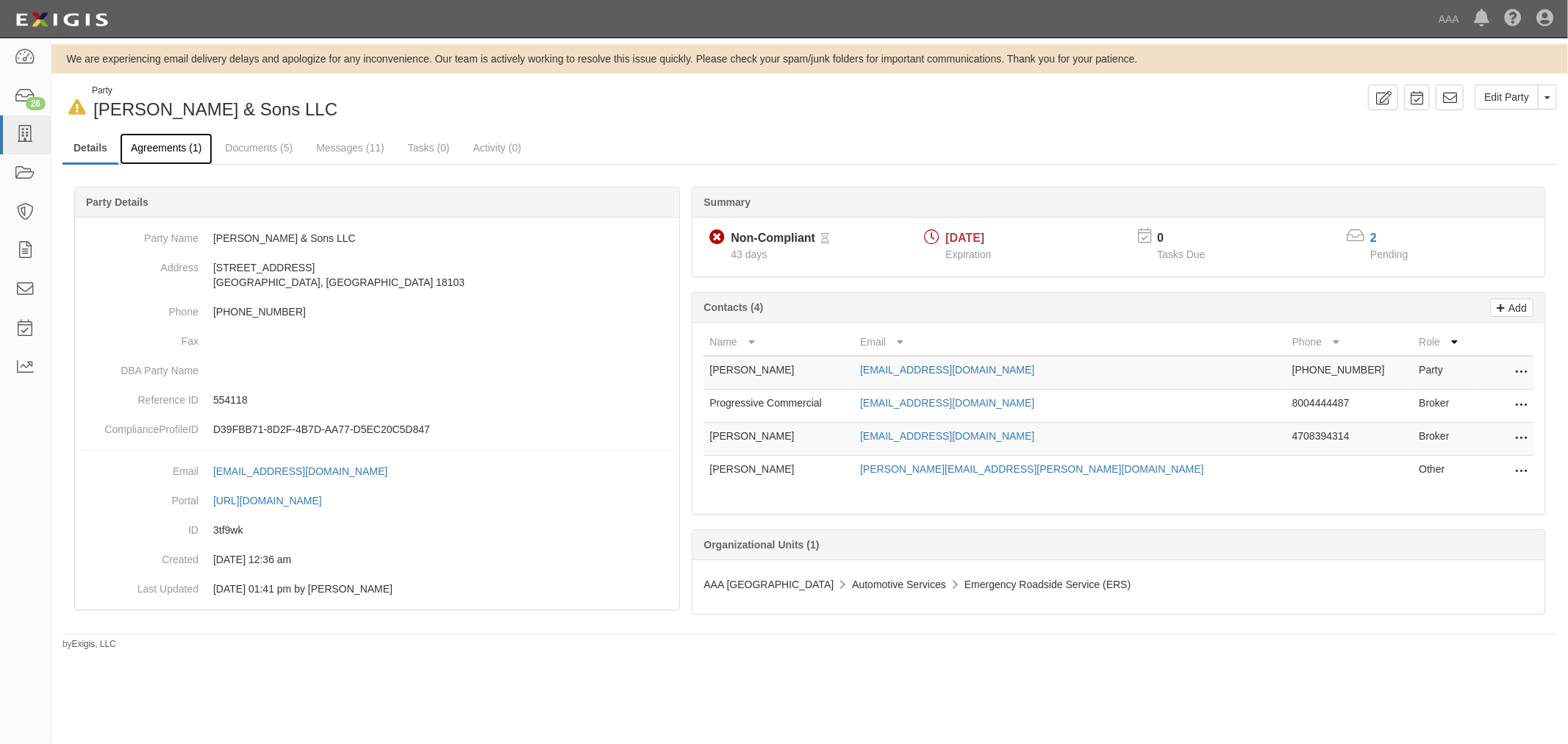
click at [133, 160] on link "Agreements (1)" at bounding box center [166, 148] width 93 height 31
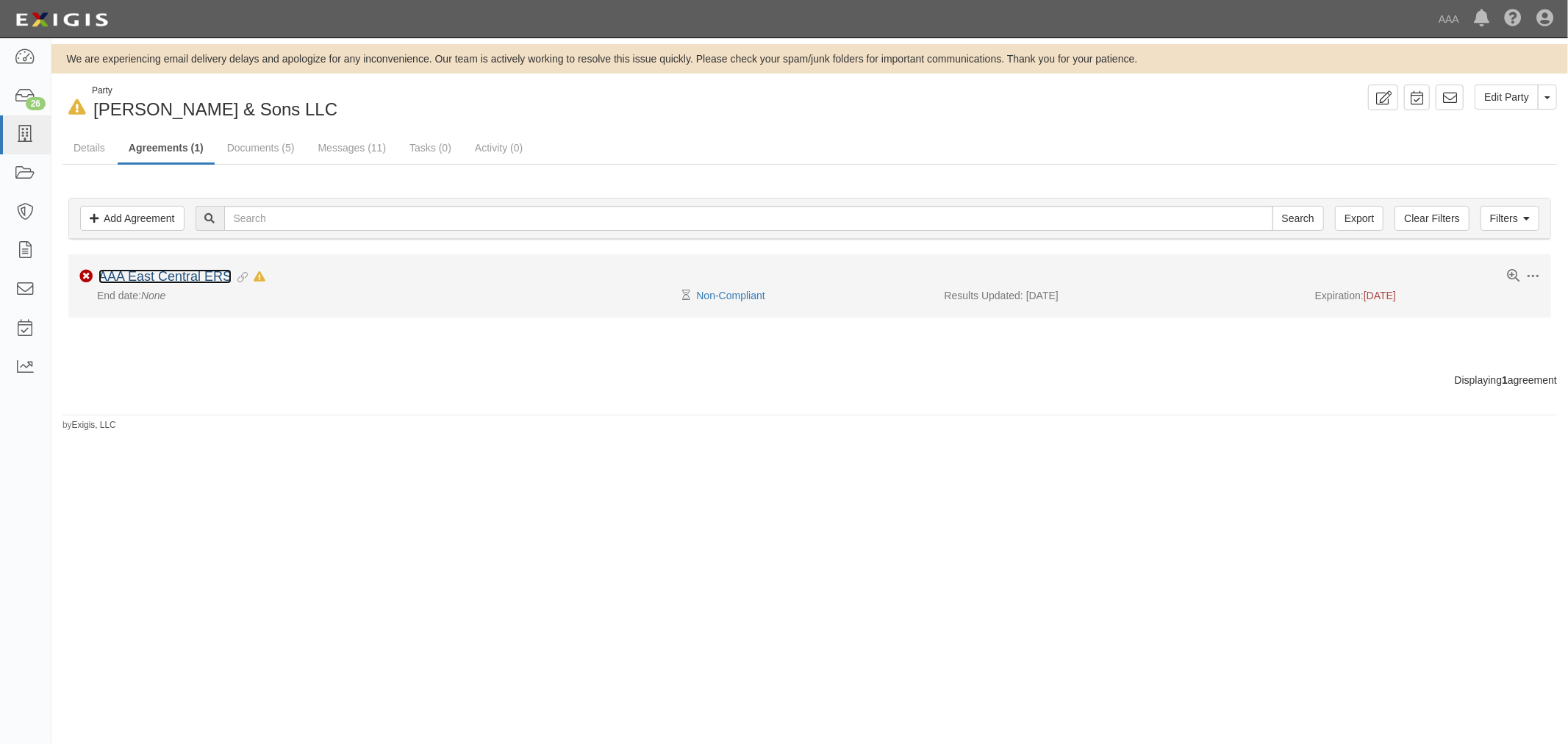
click at [188, 271] on link "AAA East Central ERS" at bounding box center [165, 276] width 133 height 15
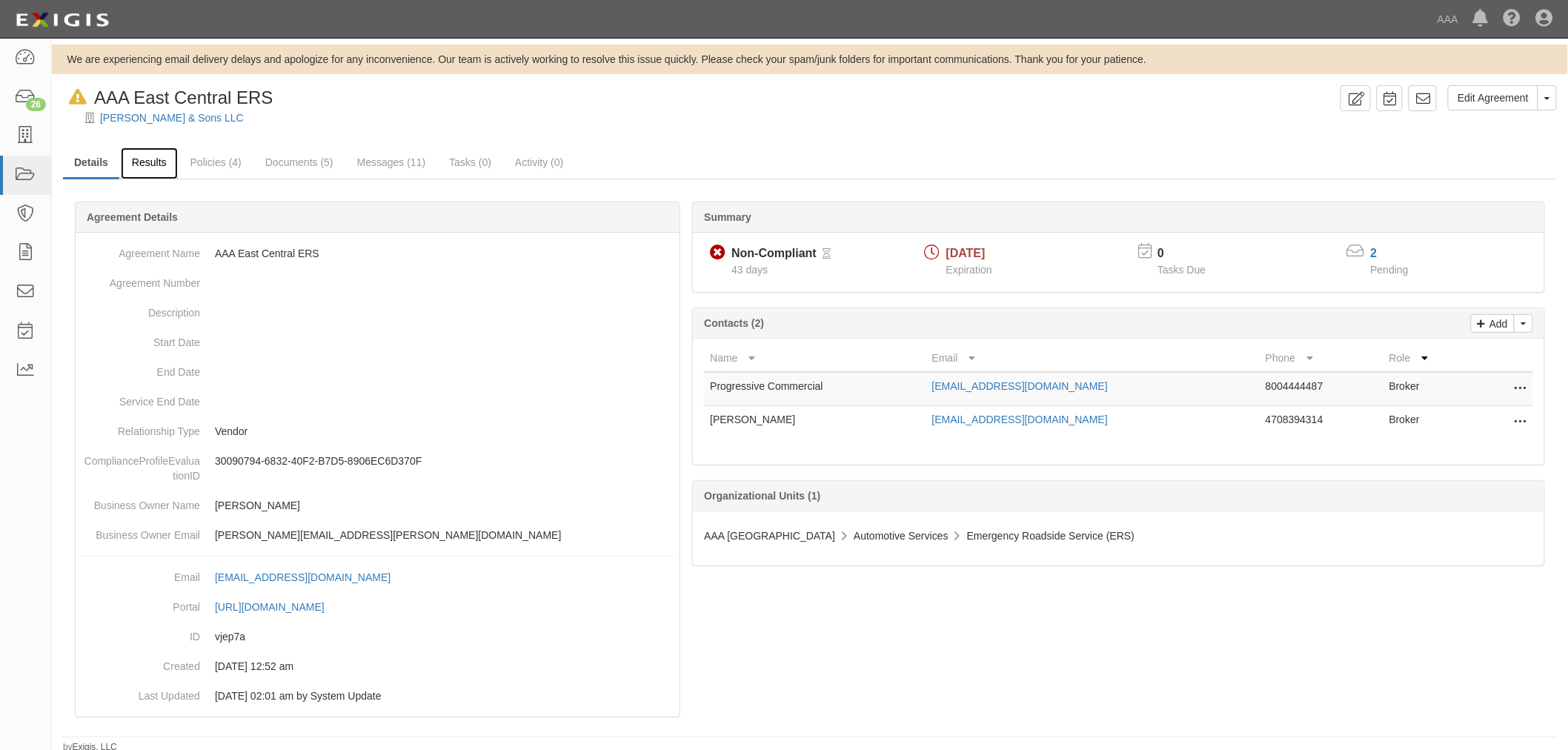
click at [149, 173] on link "Results" at bounding box center [149, 163] width 57 height 32
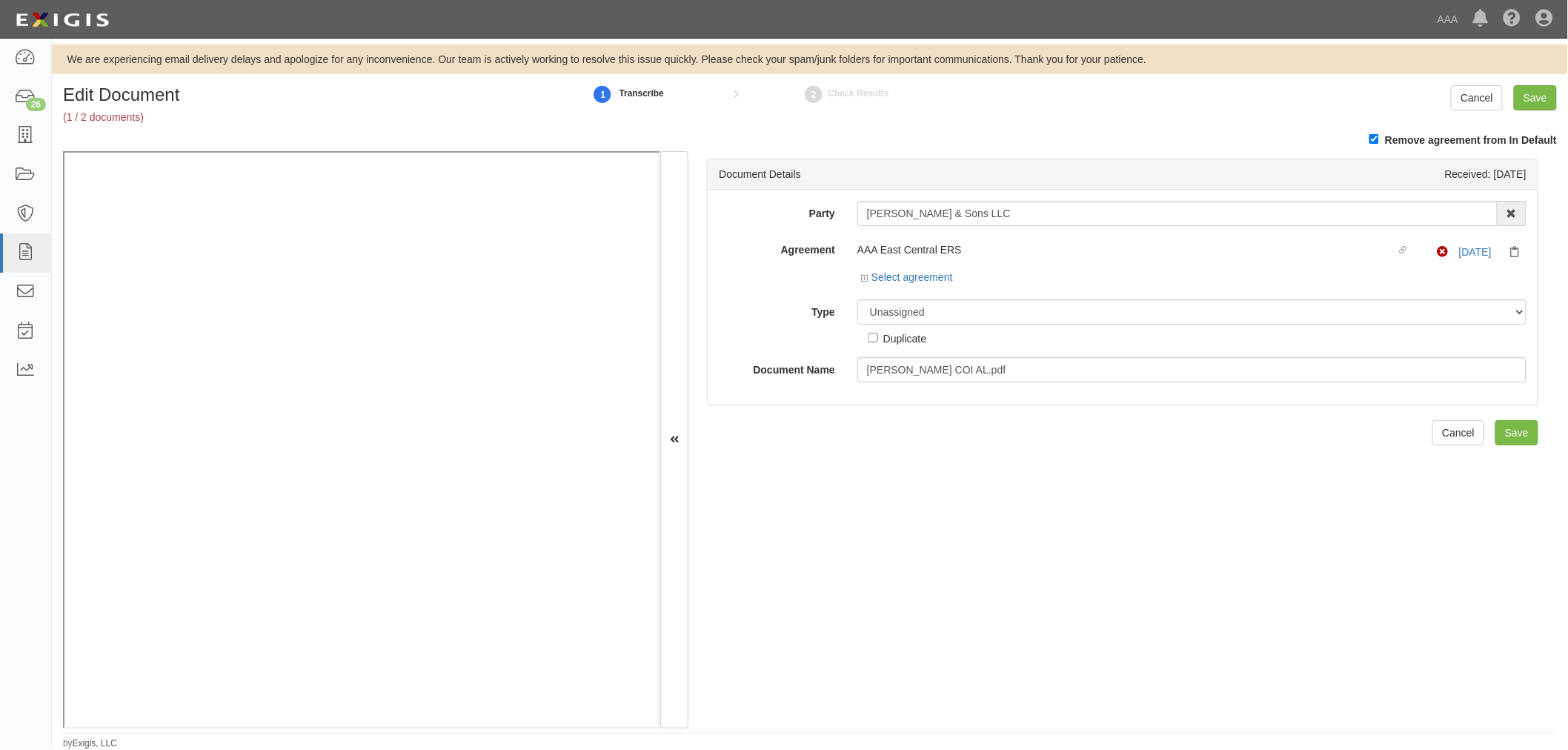
drag, startPoint x: 949, startPoint y: 695, endPoint x: 892, endPoint y: 709, distance: 58.7
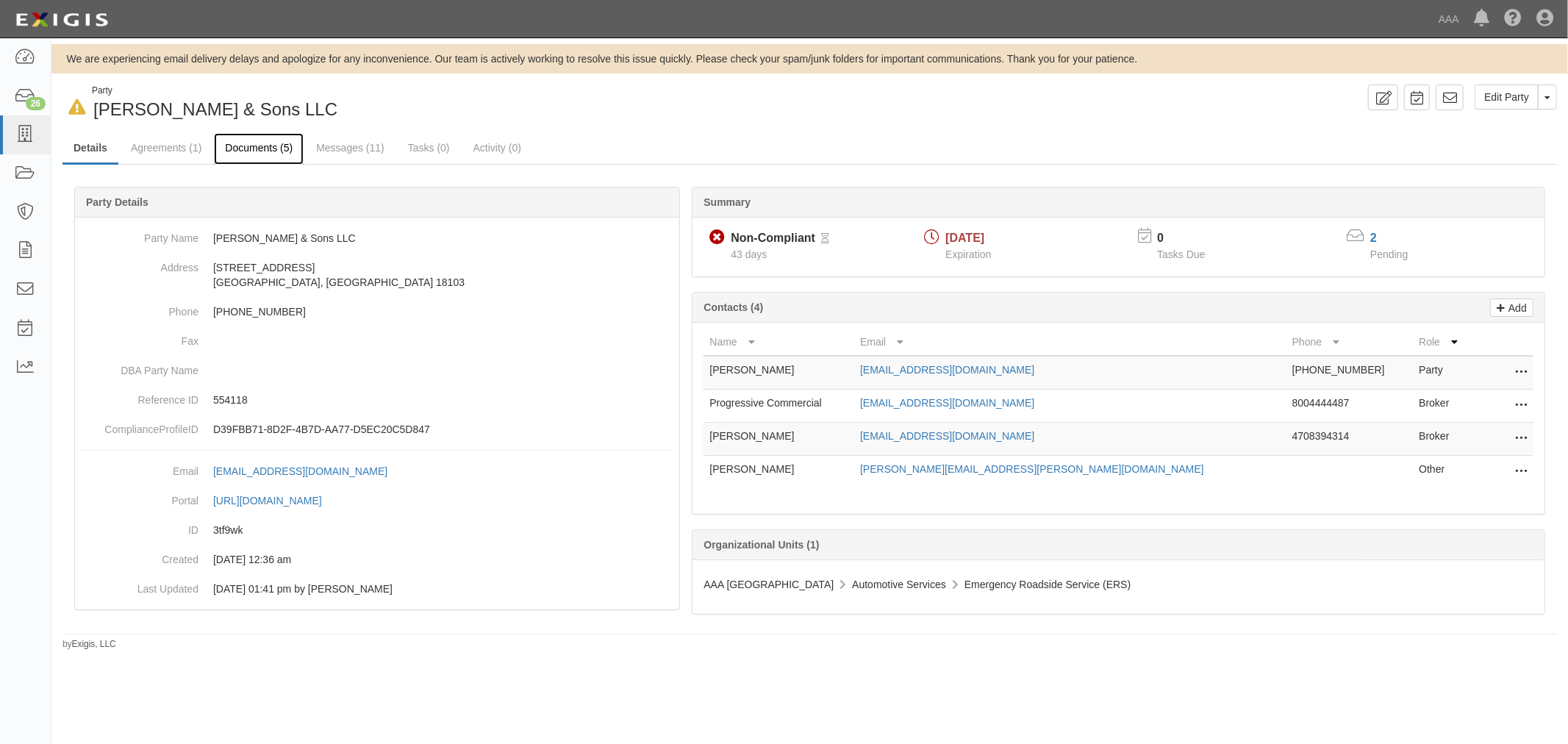
drag, startPoint x: 1487, startPoint y: 85, endPoint x: 224, endPoint y: 148, distance: 1264.6
click at [224, 148] on link "Documents (5)" at bounding box center [258, 148] width 89 height 31
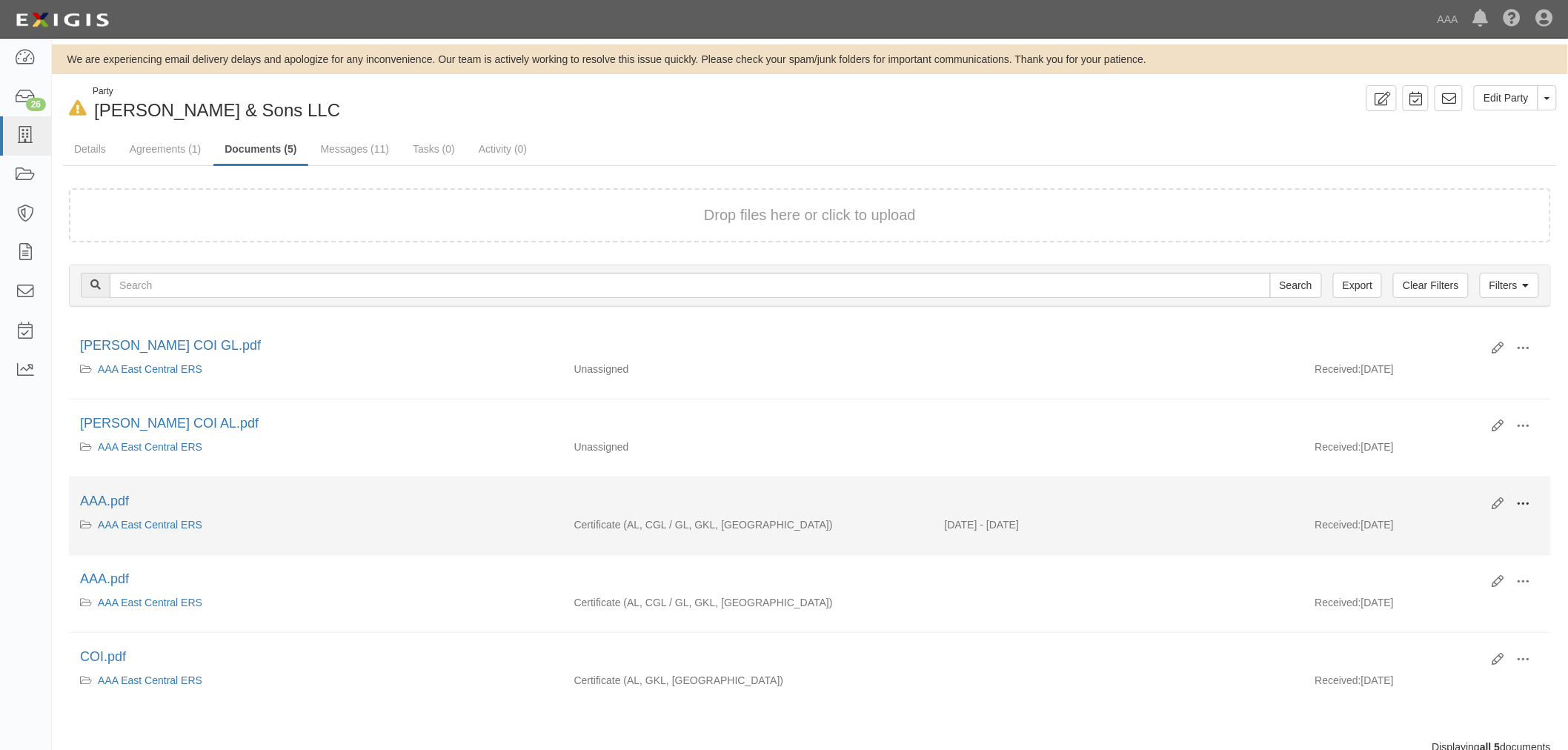
click at [1533, 506] on button at bounding box center [1523, 504] width 32 height 25
click at [1479, 529] on link "View" at bounding box center [1452, 525] width 117 height 27
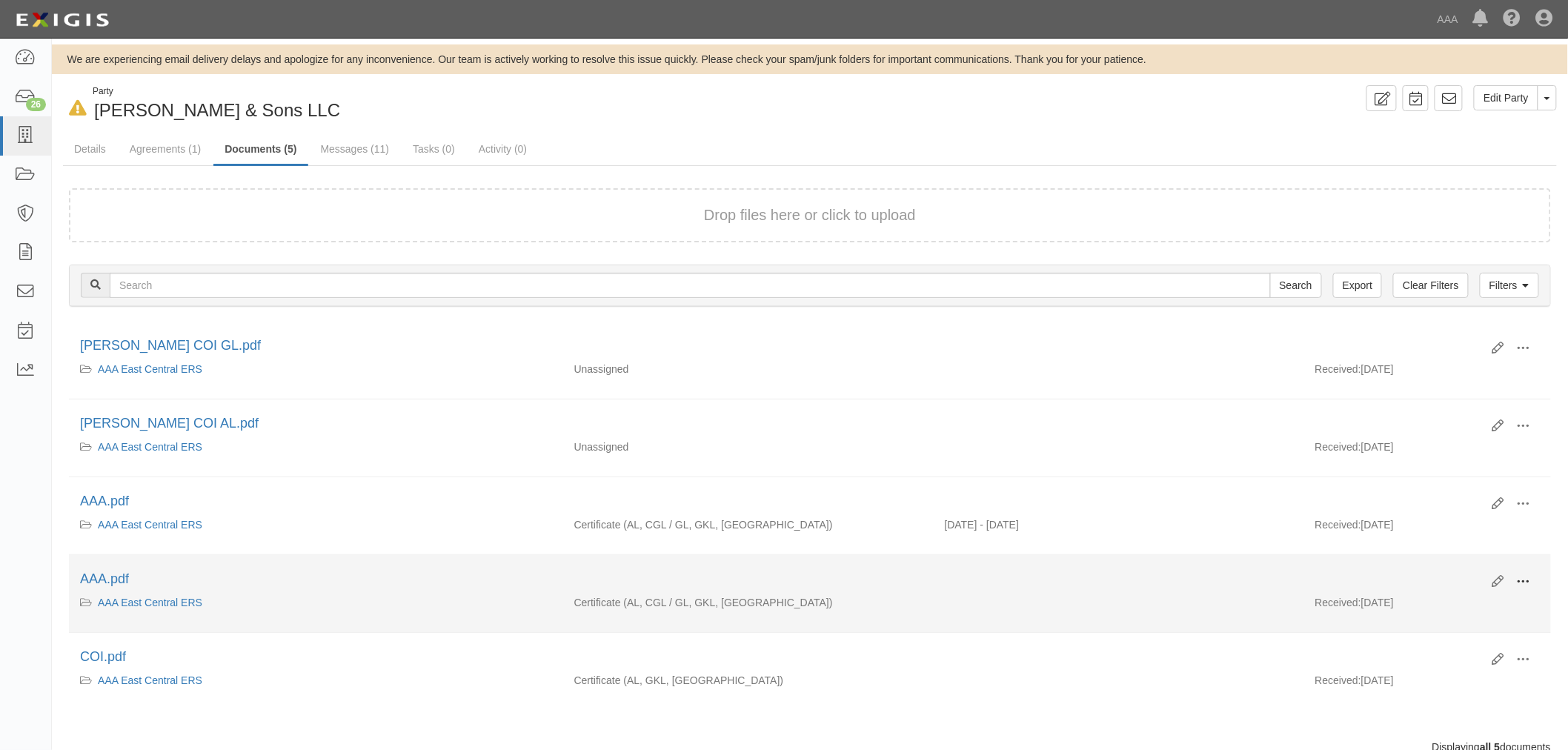
click at [1529, 590] on button at bounding box center [1523, 582] width 32 height 25
click at [1441, 602] on link "View" at bounding box center [1452, 603] width 117 height 27
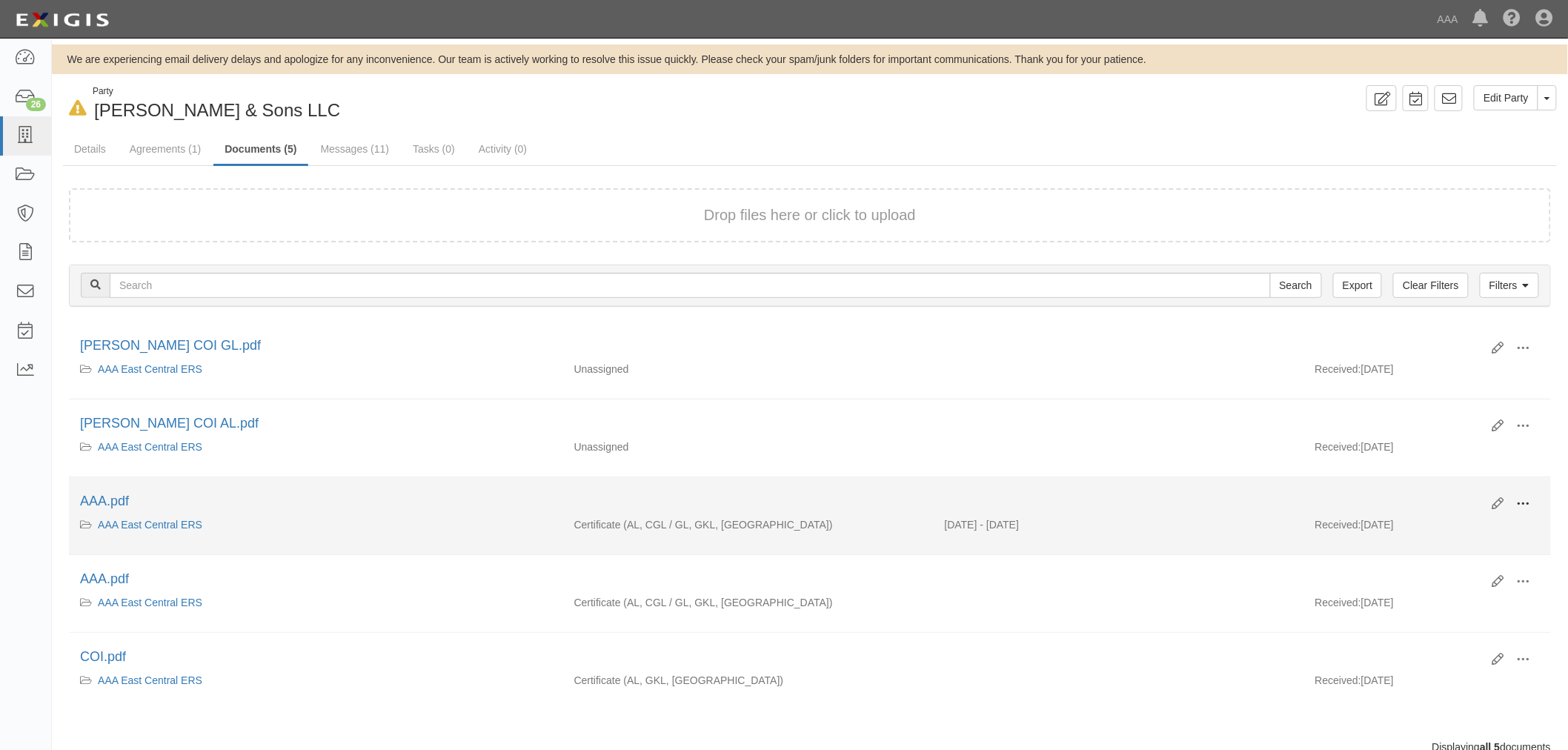
click at [1516, 508] on span at bounding box center [1523, 503] width 13 height 13
click at [1472, 537] on link "View" at bounding box center [1452, 525] width 117 height 27
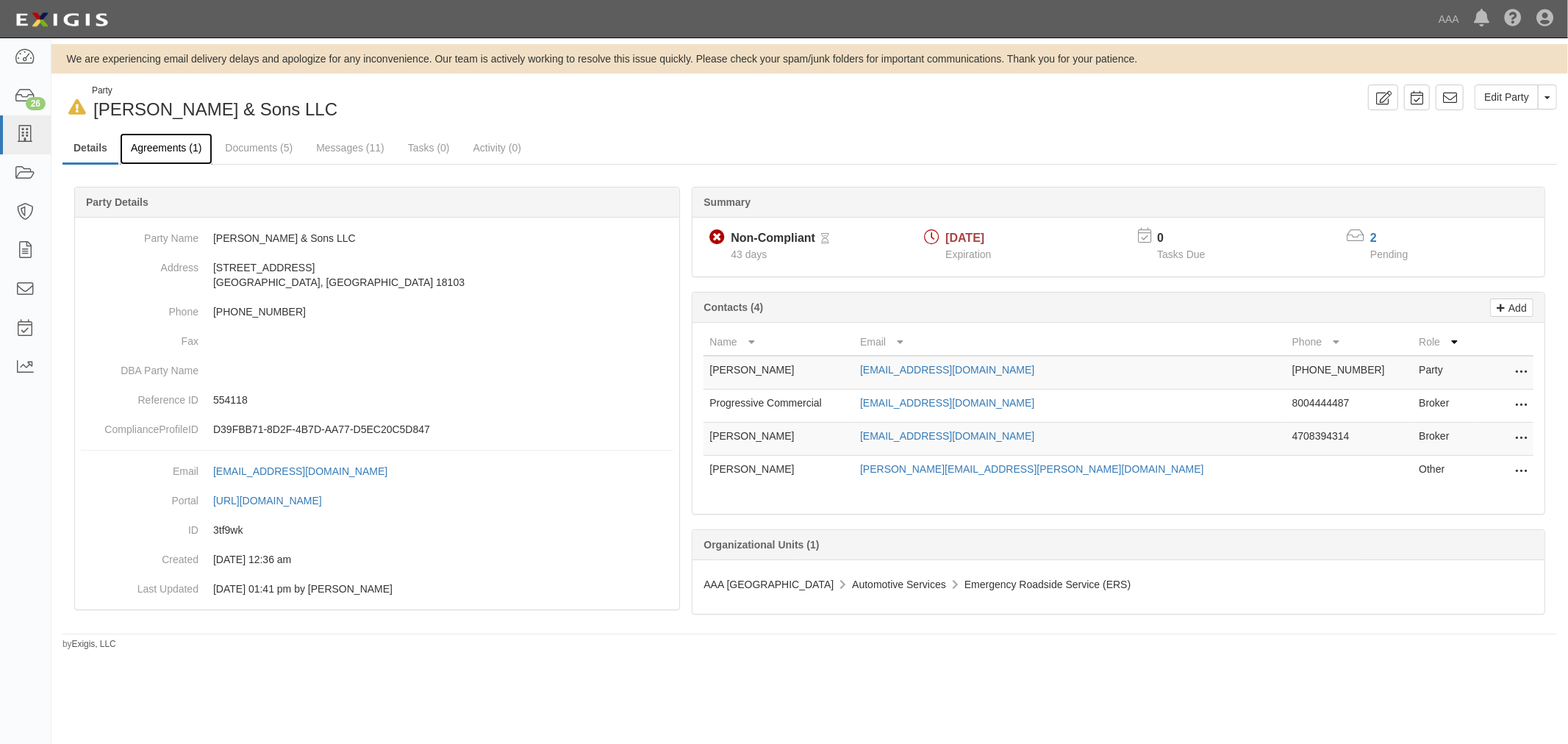
click at [170, 150] on link "Agreements (1)" at bounding box center [166, 148] width 93 height 31
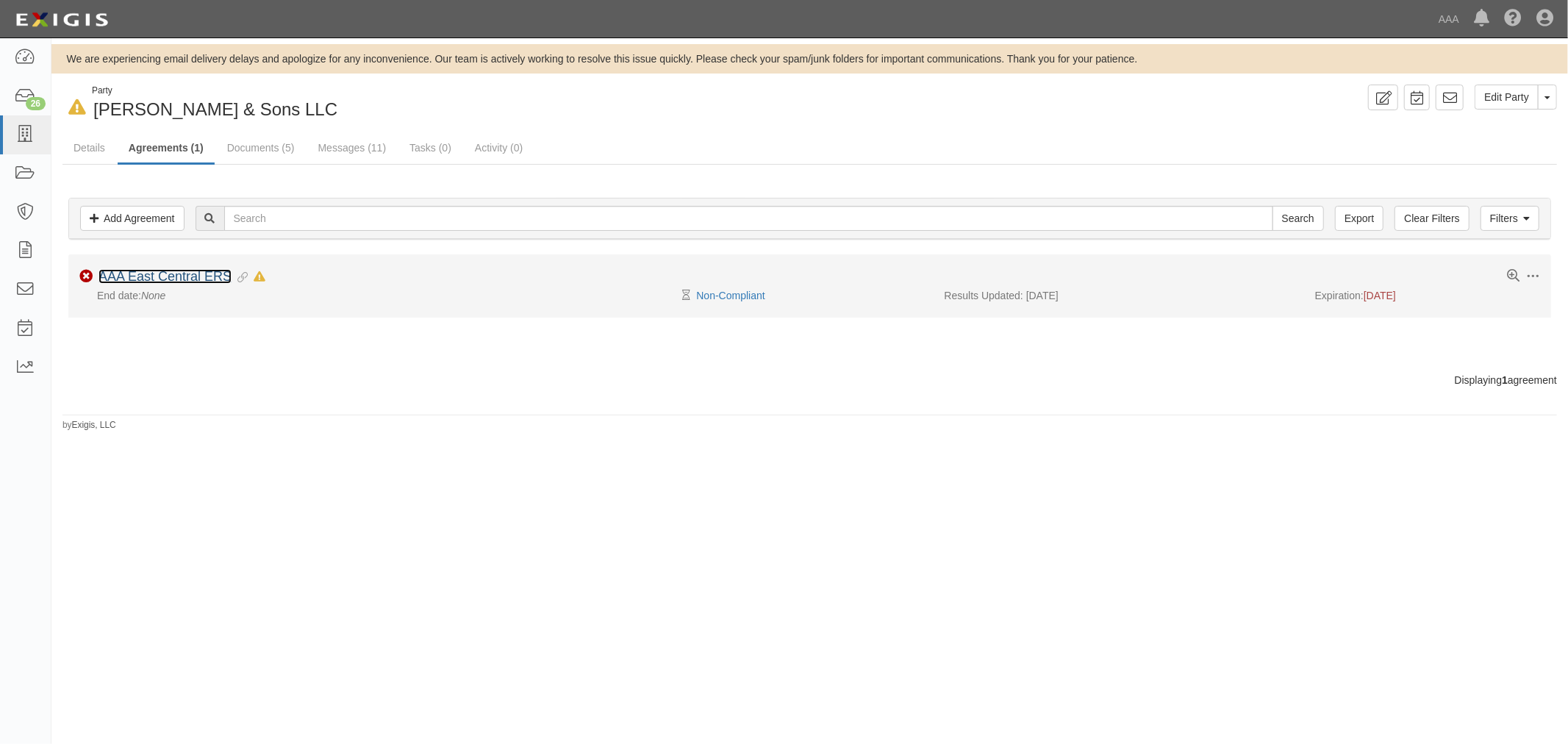
click at [191, 278] on link "AAA East Central ERS" at bounding box center [165, 276] width 133 height 15
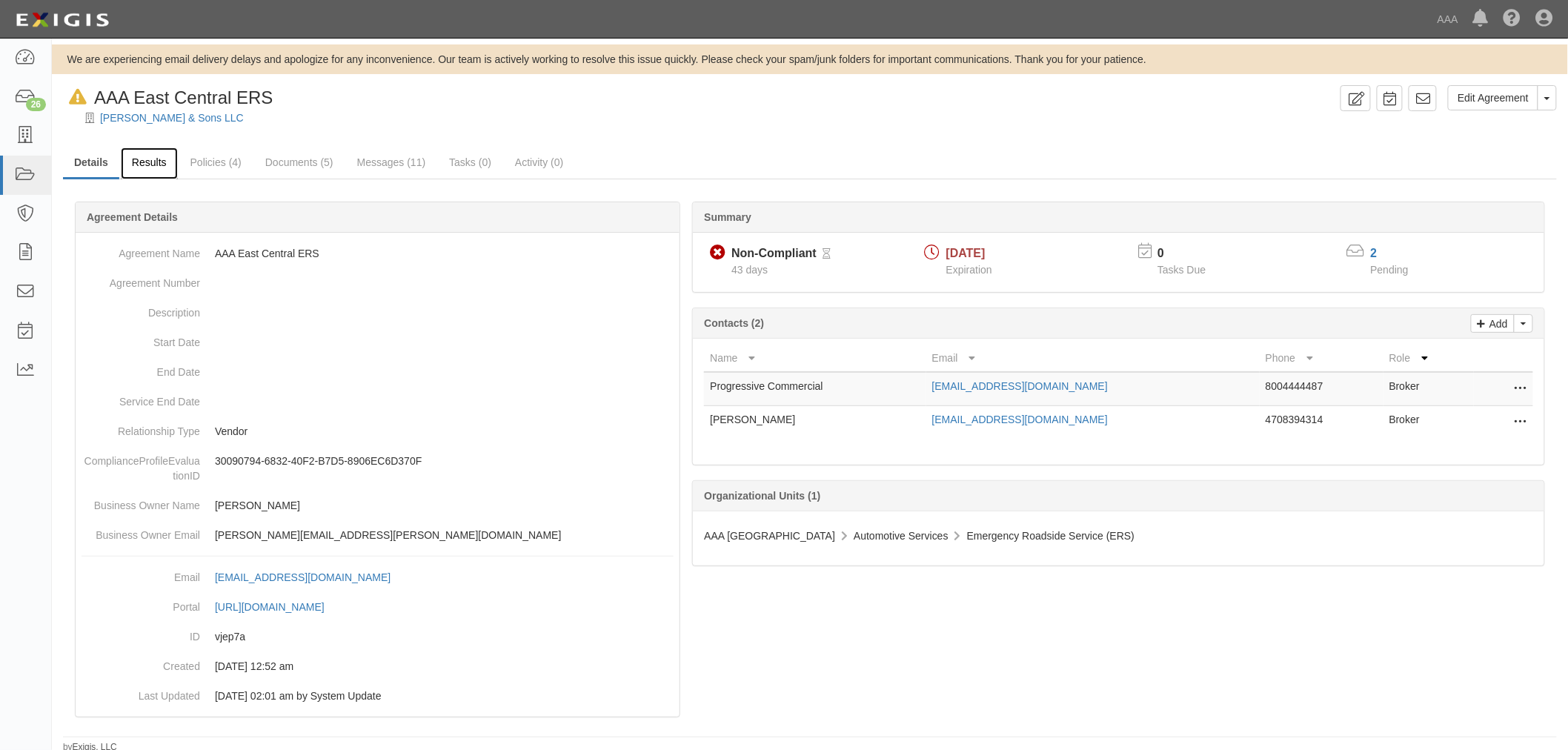
click at [129, 172] on link "Results" at bounding box center [149, 163] width 57 height 32
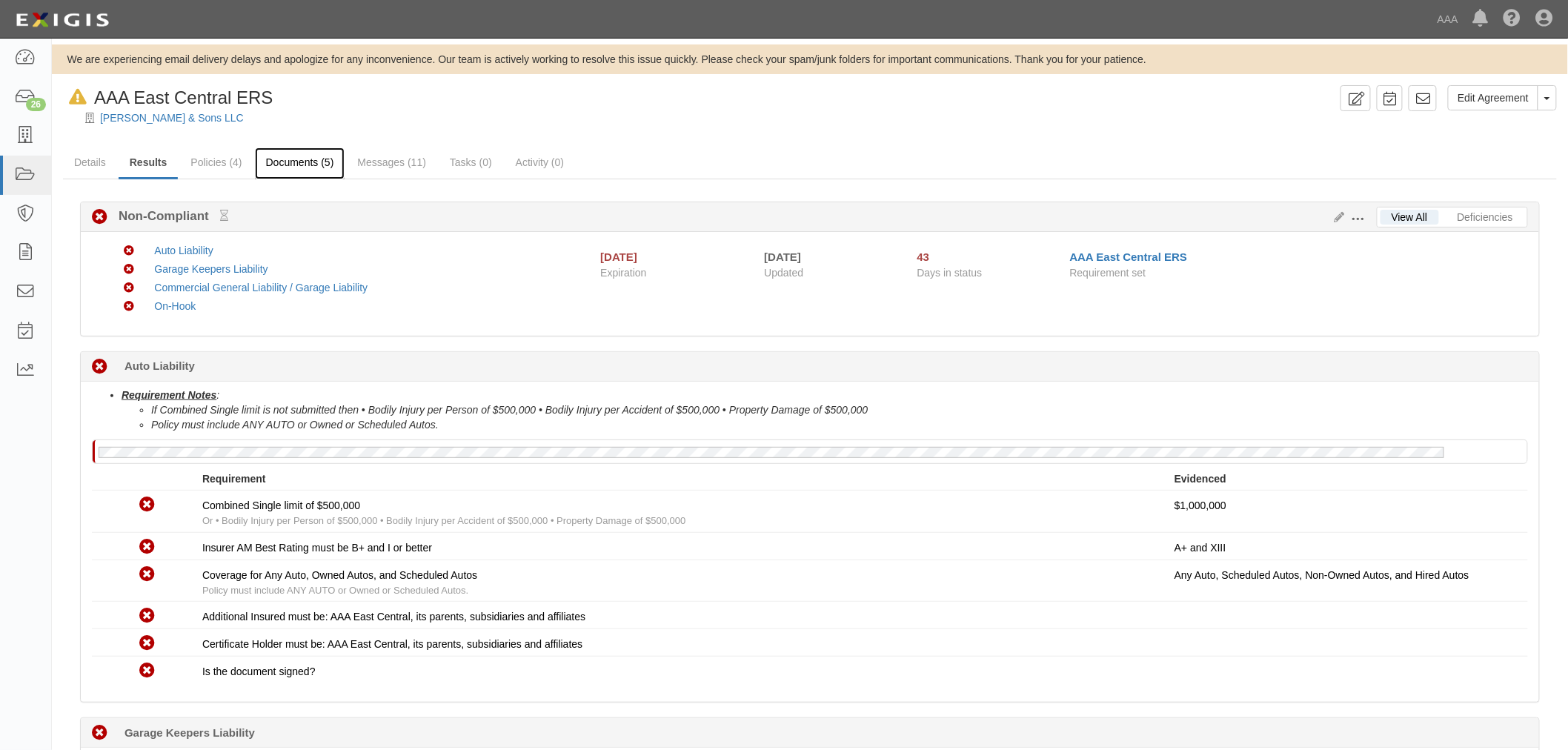
click at [298, 164] on link "Documents (5)" at bounding box center [300, 163] width 90 height 32
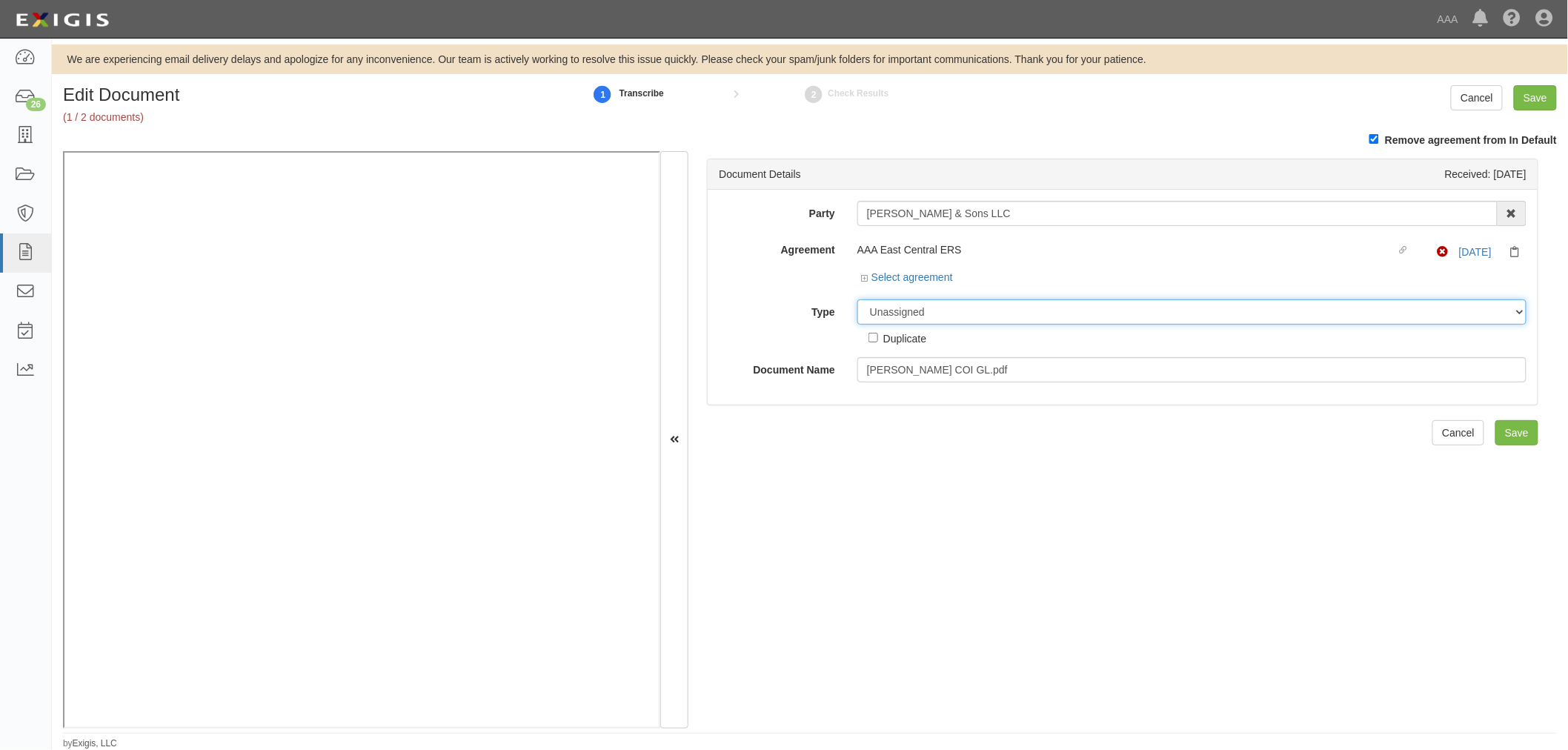
click at [906, 310] on select "Unassigned Binder Cancellation Notice Certificate Contract Endorsement Insuranc…" at bounding box center [1191, 311] width 669 height 25
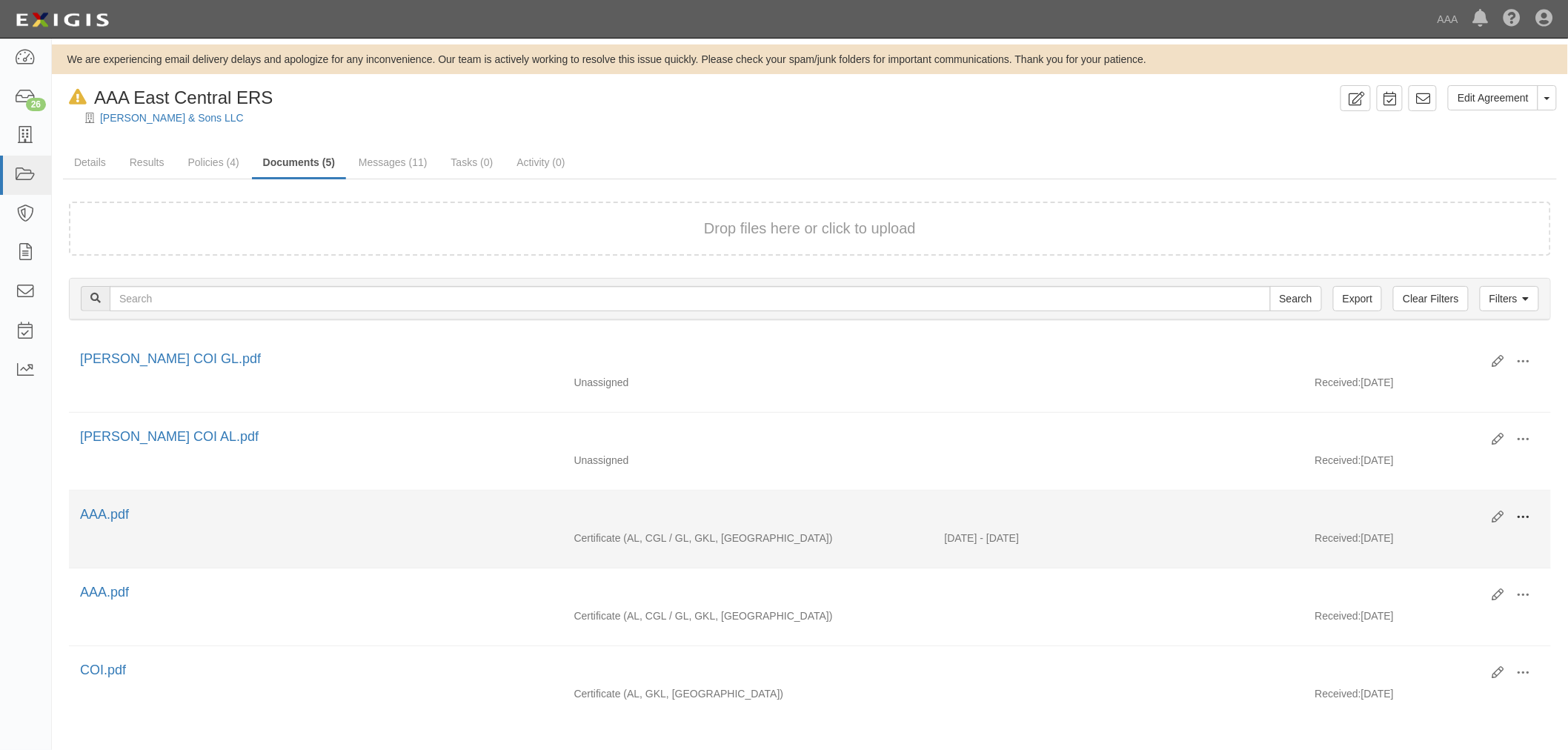
click at [1532, 526] on button at bounding box center [1523, 518] width 32 height 25
click at [1484, 537] on link "View" at bounding box center [1452, 539] width 117 height 27
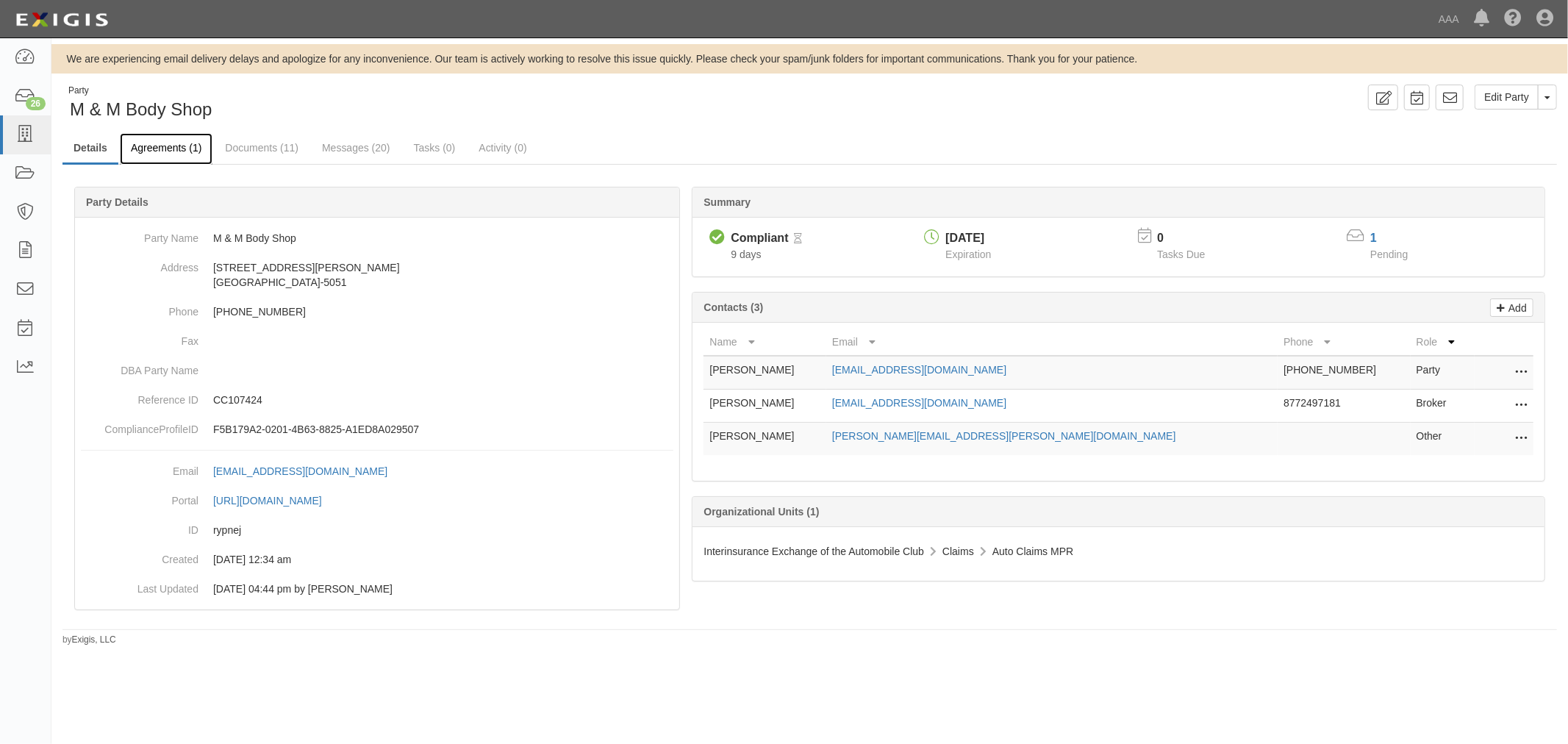
click at [183, 138] on link "Agreements (1)" at bounding box center [166, 148] width 93 height 31
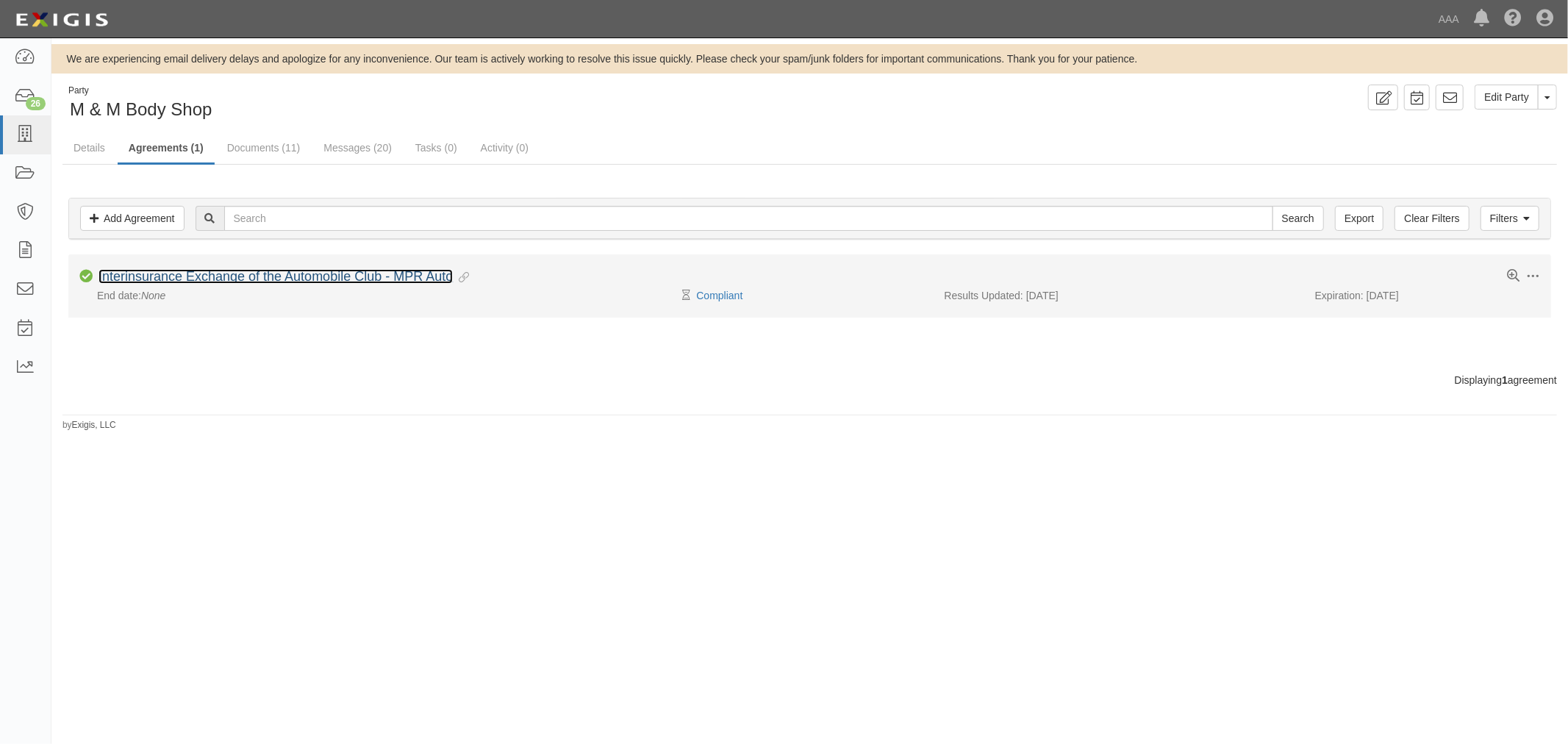
click at [182, 280] on link "Interinsurance Exchange of the Automobile Club - MPR Auto" at bounding box center [275, 276] width 354 height 15
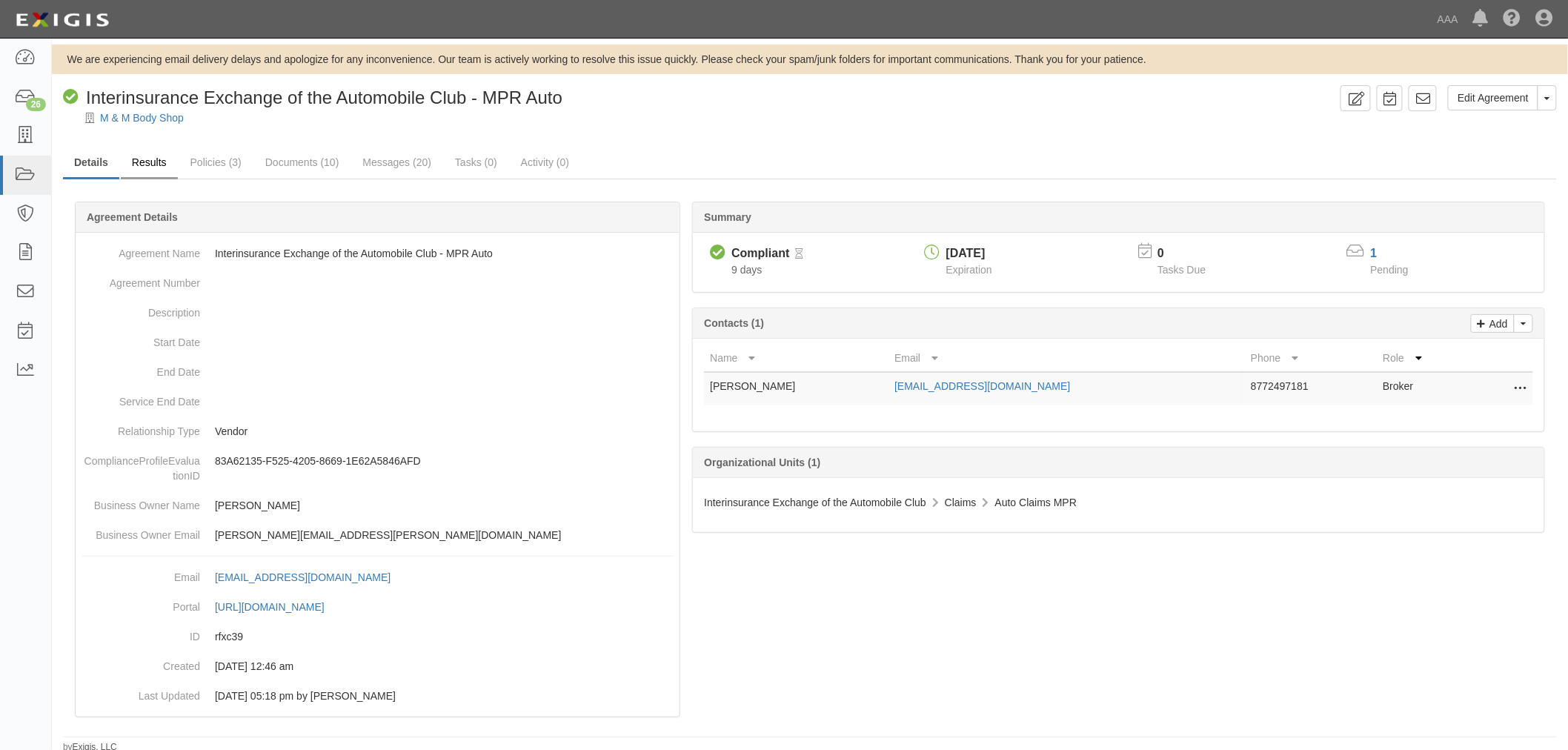
drag, startPoint x: 136, startPoint y: 131, endPoint x: 148, endPoint y: 171, distance: 41.8
click at [137, 139] on div "Edit Agreement Toggle Agreement Dropdown View Audit Trail Archive Agreement Pla…" at bounding box center [809, 419] width 1516 height 668
click at [148, 173] on link "Results" at bounding box center [149, 163] width 57 height 32
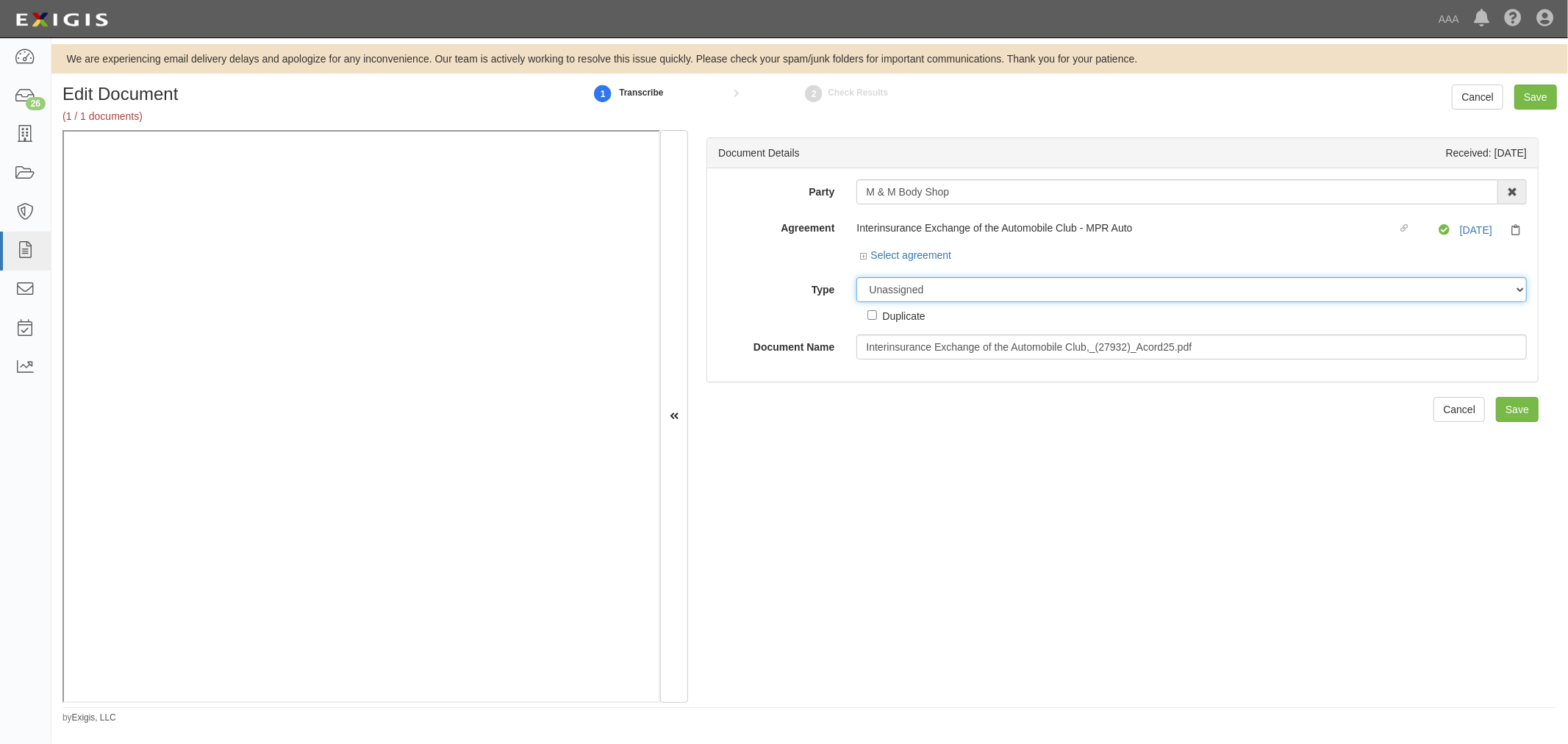
drag, startPoint x: 901, startPoint y: 291, endPoint x: 908, endPoint y: 300, distance: 11.4
click at [901, 292] on select "Unassigned Binder Cancellation Notice Certificate Contract Endorsement Insuranc…" at bounding box center [1191, 289] width 670 height 25
select select "CertificateDetail"
click at [856, 278] on select "Unassigned Binder Cancellation Notice Certificate Contract Endorsement Insuranc…" at bounding box center [1191, 289] width 670 height 25
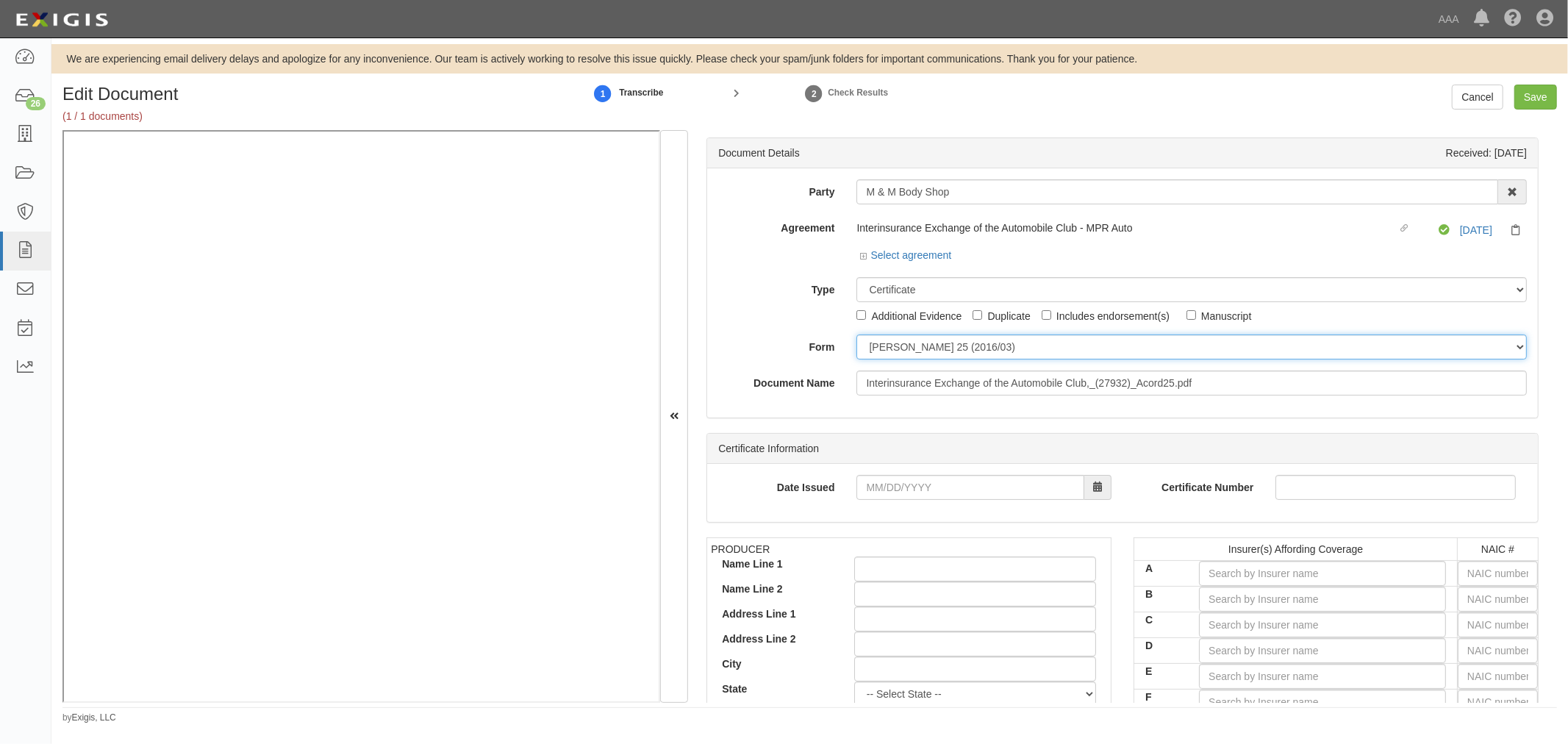
drag, startPoint x: 926, startPoint y: 342, endPoint x: 927, endPoint y: 358, distance: 16.0
click at [927, 356] on select "ACORD 25 (2016/03) ACORD 101 ACORD 855 NY (2014/05) General" at bounding box center [1191, 346] width 670 height 25
select select "GeneralFormDetail"
click at [856, 335] on select "ACORD 25 (2016/03) ACORD 101 ACORD 855 NY (2014/05) General" at bounding box center [1191, 346] width 670 height 25
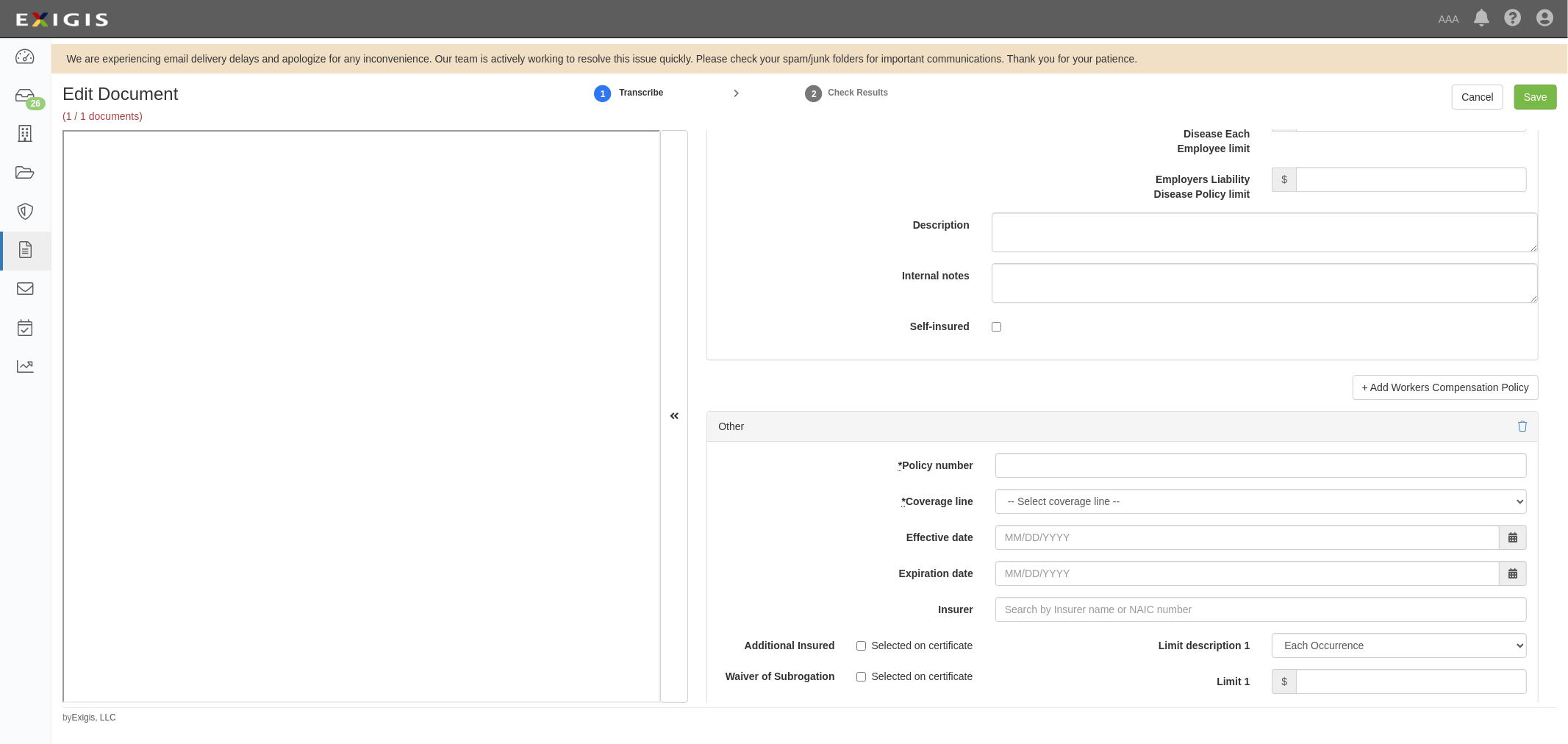
scroll to position [4084, 0]
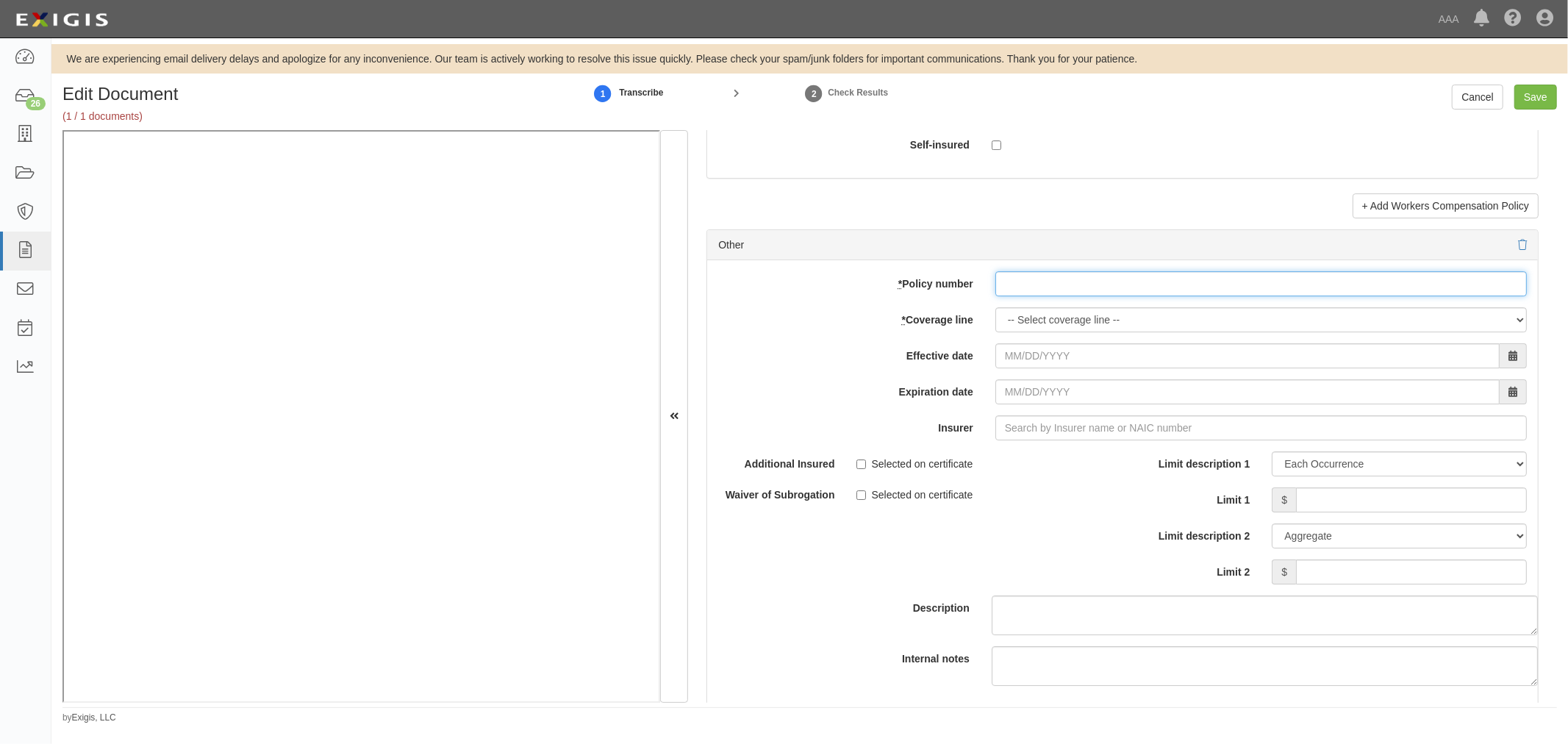
click at [1077, 296] on input "* Policy number" at bounding box center [1261, 284] width 531 height 25
paste input "iGP-1522999-1"
type input "iGP-1522999-1"
drag, startPoint x: 1005, startPoint y: 309, endPoint x: 1011, endPoint y: 320, distance: 12.5
click at [1005, 310] on div "add update renew This new policy will be added This new policy will update exis…" at bounding box center [1122, 501] width 830 height 482
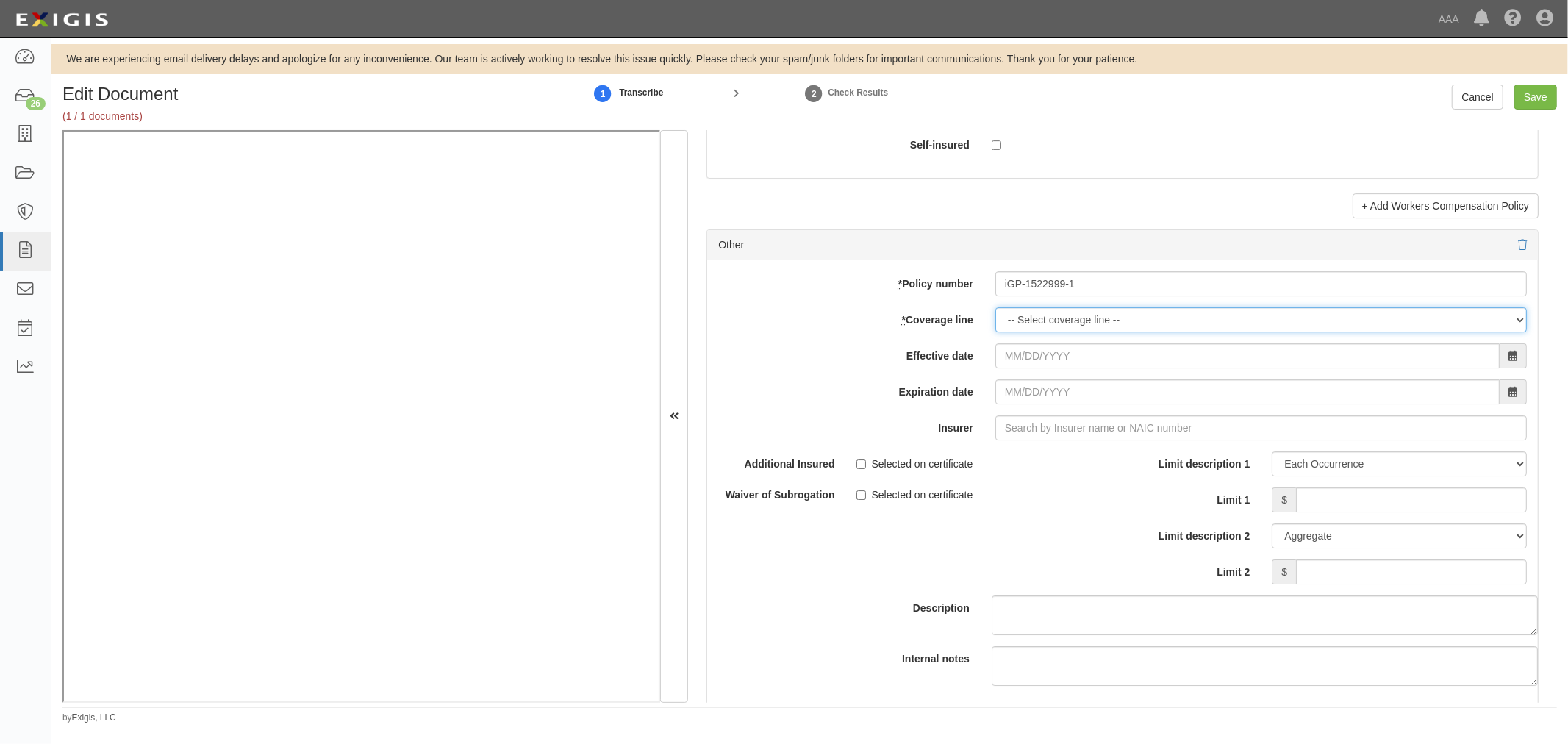
click at [1016, 328] on select "-- Select coverage line -- Asbestos Abatement Auto Physical Damage Boiler & Mac…" at bounding box center [1261, 320] width 531 height 25
select select "70"
click at [995, 333] on select "-- Select coverage line -- Asbestos Abatement Auto Physical Damage Boiler & Mac…" at bounding box center [1261, 320] width 531 height 25
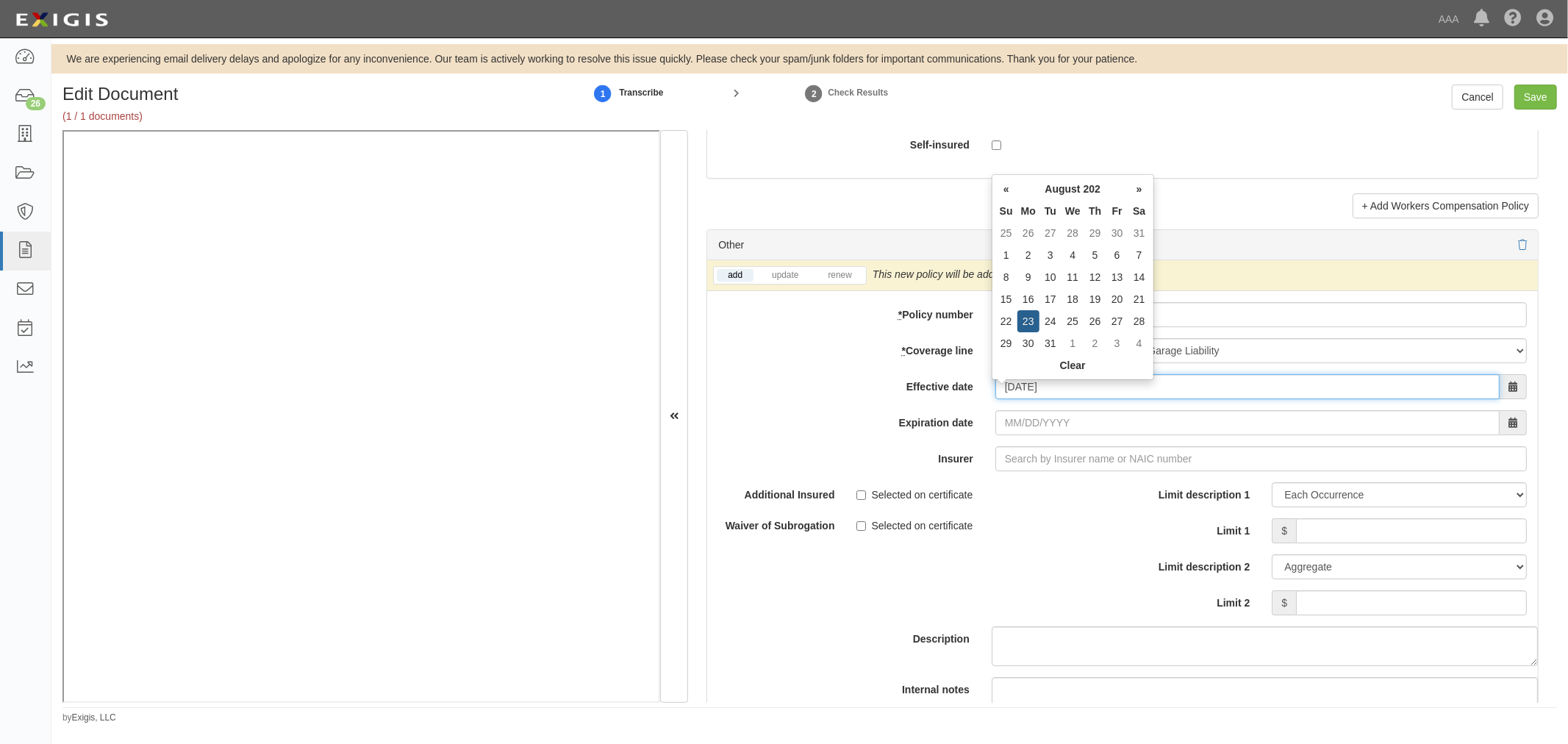
type input "08/23/2025"
type input "08/23/2026"
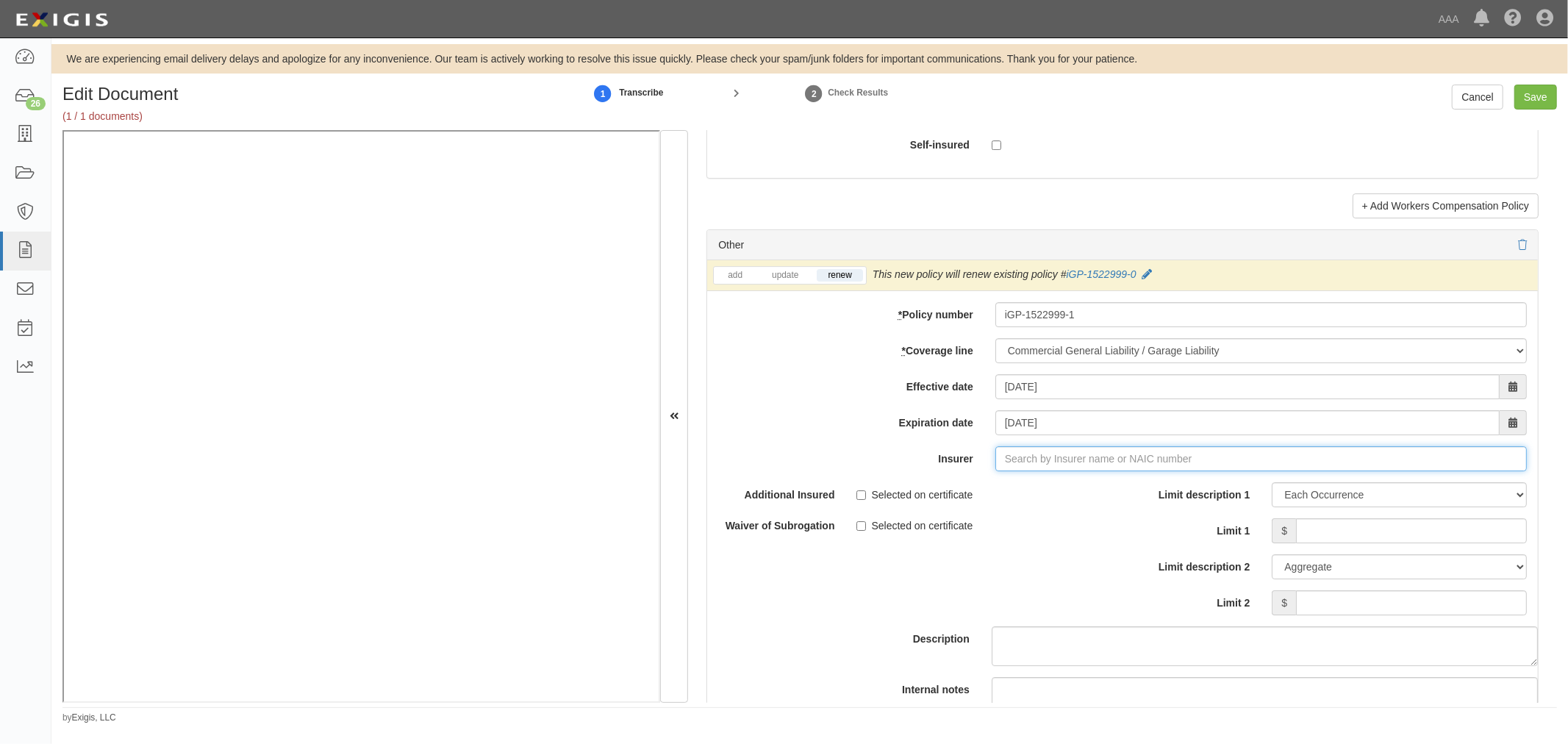
type input "180 Seguros S.A. (0) NR Rating"
type input "1"
click at [1081, 496] on div "Intrepid Insurance Company ( 10749 ) A+ XV Rating" at bounding box center [1031, 486] width 261 height 19
type input "Intrepid Insurance Company (10749) A+ XV Rating"
click at [1377, 544] on input "Limit 1" at bounding box center [1411, 531] width 231 height 25
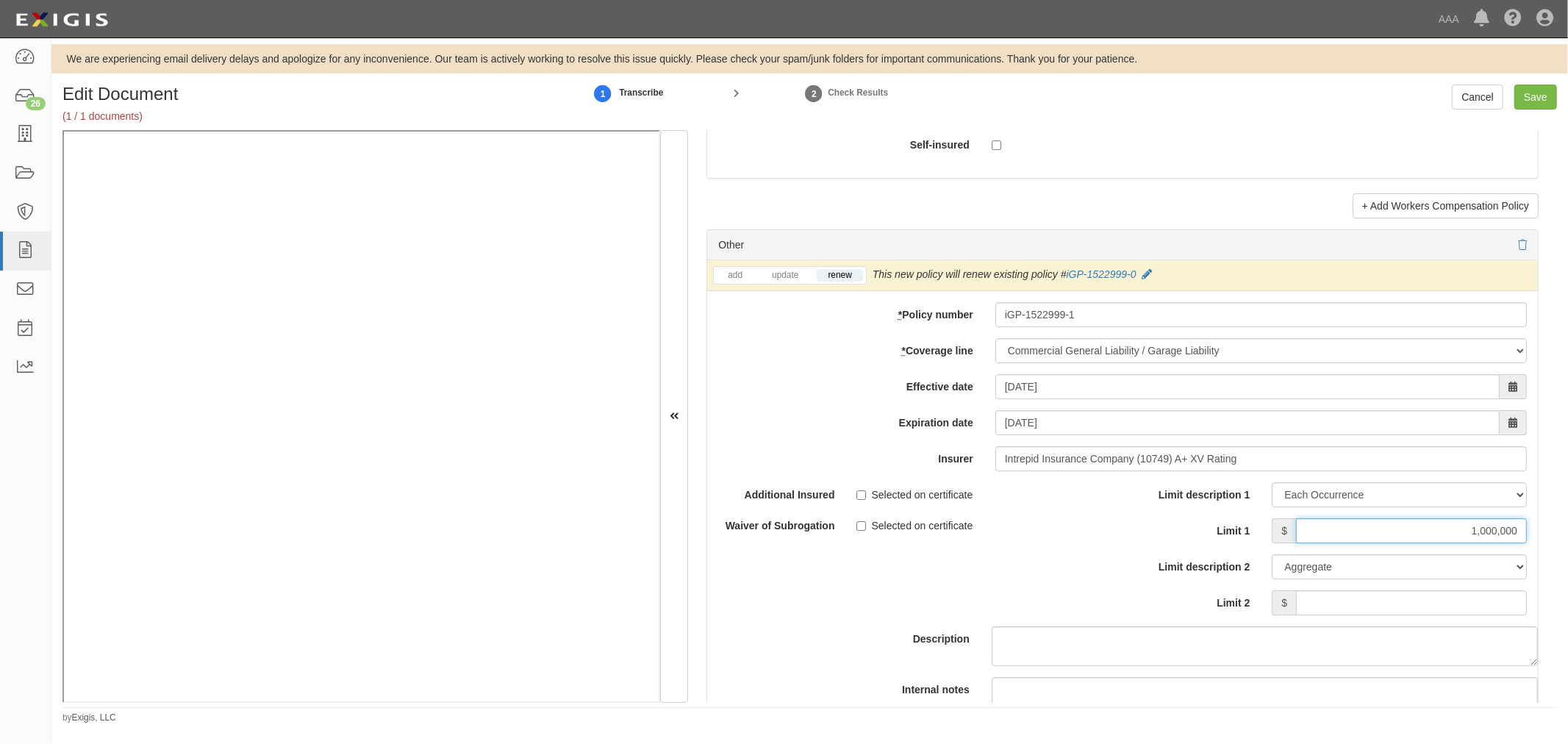
type input "1,000,000"
click at [1394, 611] on input "Limit 2" at bounding box center [1411, 603] width 231 height 25
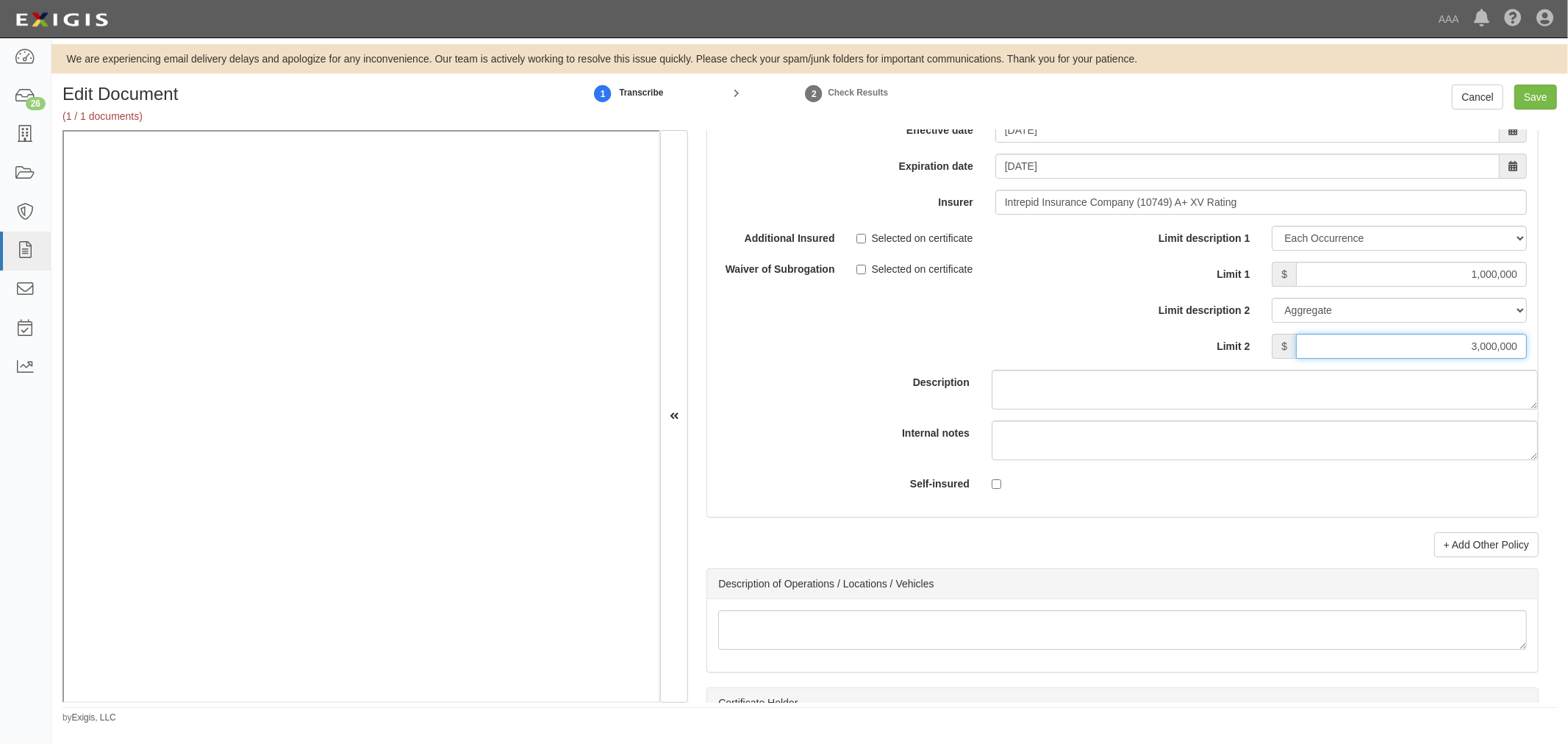
scroll to position [4493, 0]
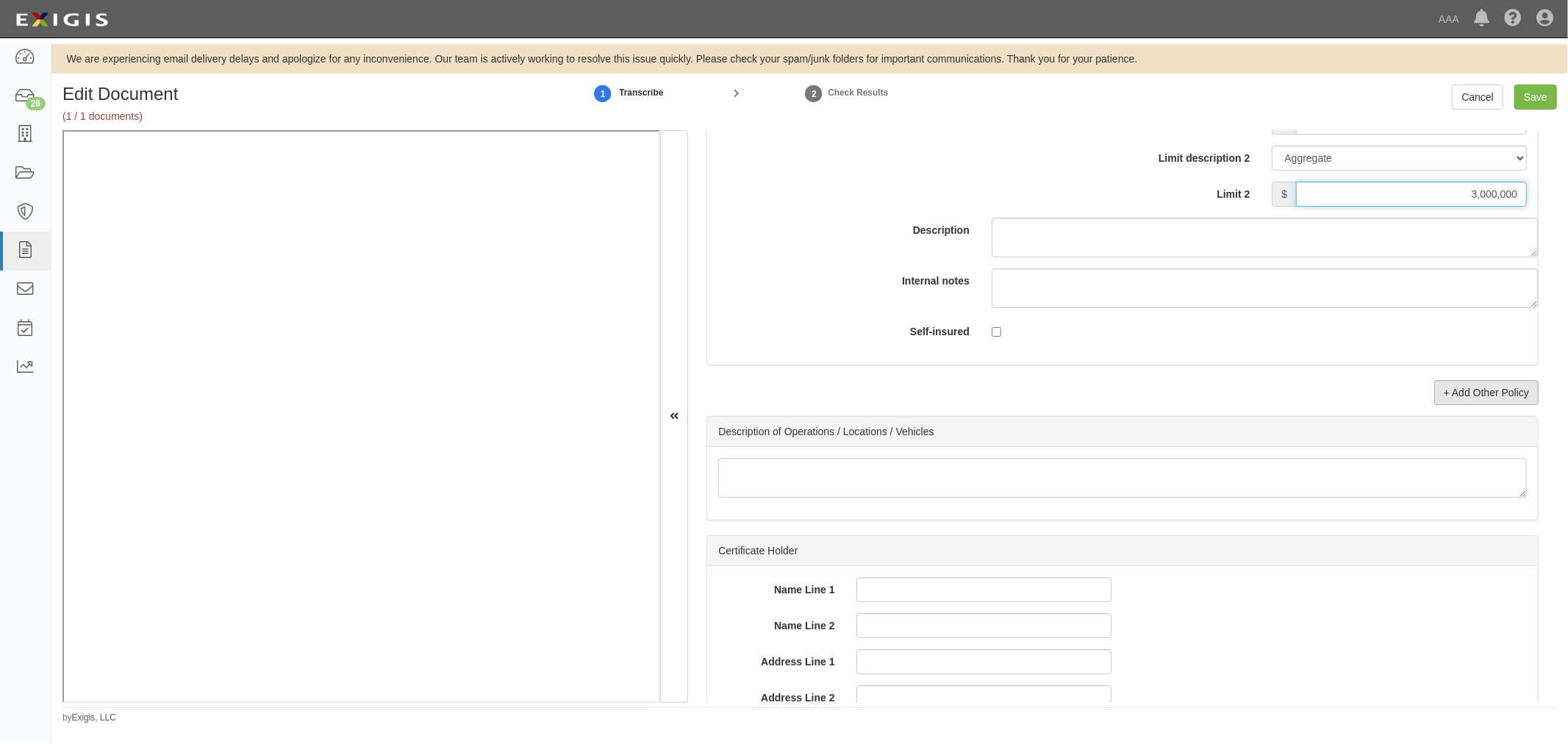
type input "3,000,000"
click at [1457, 405] on link "+ Add Other Policy" at bounding box center [1486, 392] width 105 height 25
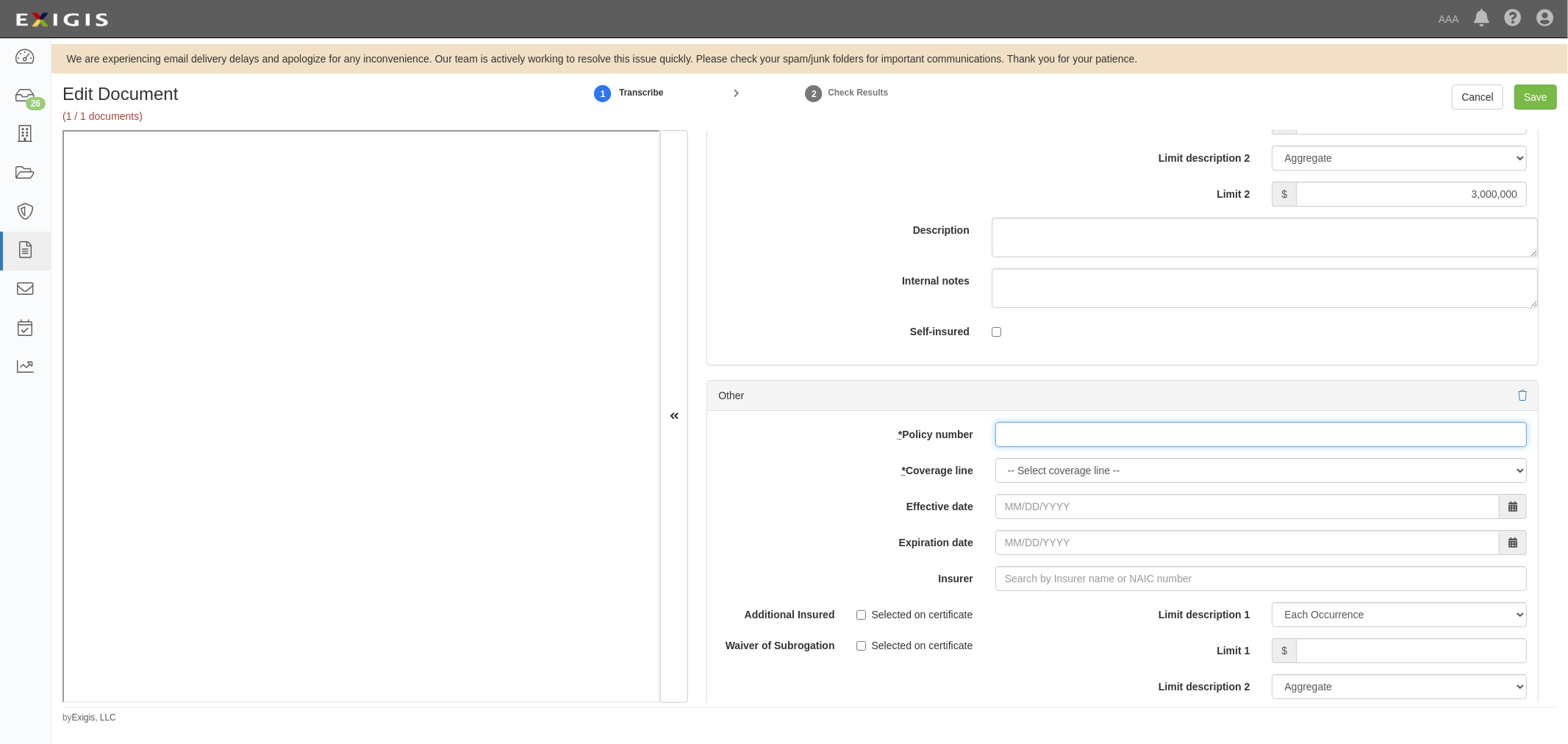
drag, startPoint x: 1078, startPoint y: 452, endPoint x: 1066, endPoint y: 462, distance: 15.6
click at [1074, 447] on input "* Policy number" at bounding box center [1261, 434] width 531 height 25
paste input "iGP-1522999-1"
type input "iGP-1522999-1"
click at [1037, 493] on div "add update renew This new policy will be added This new policy will update exis…" at bounding box center [1122, 651] width 830 height 482
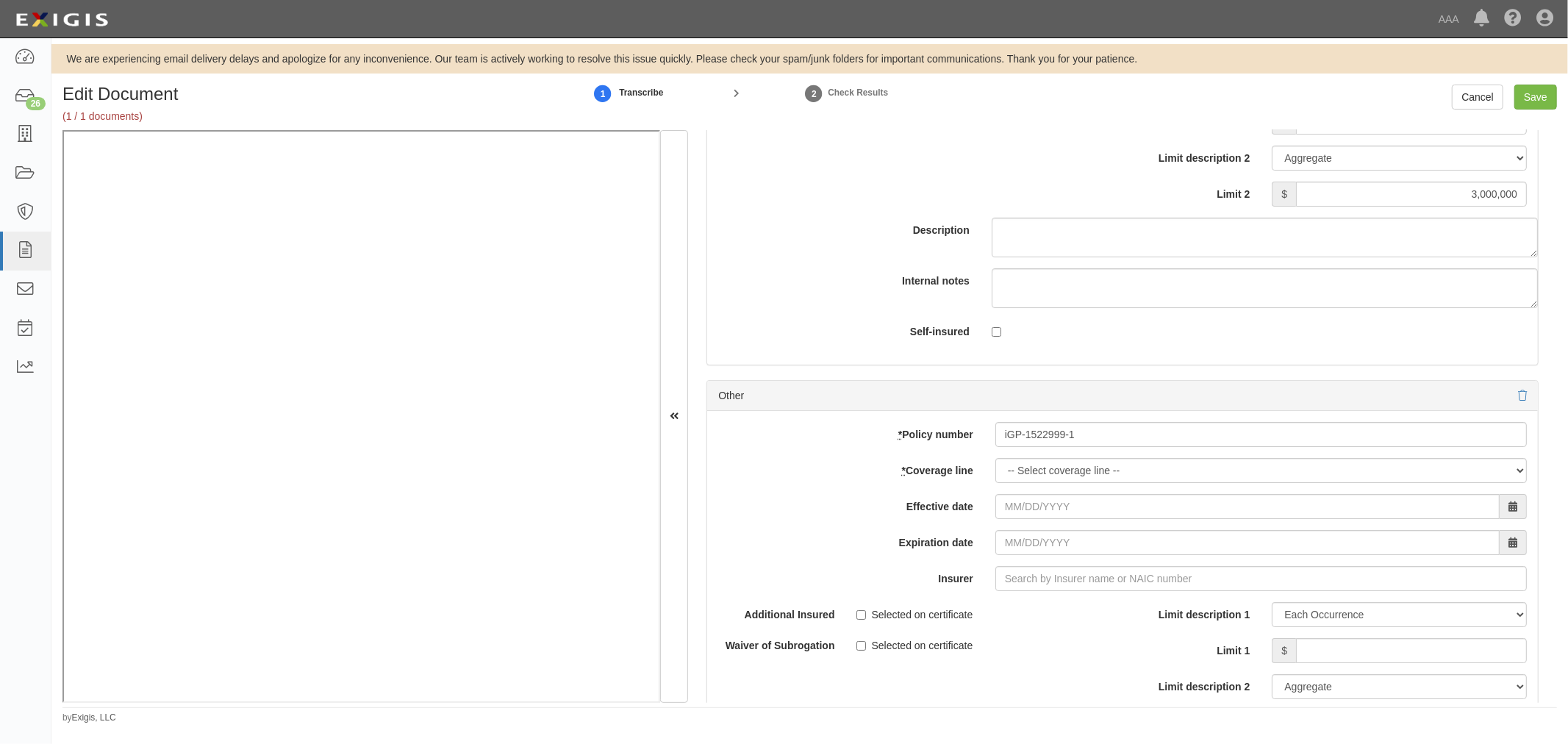
click at [1037, 493] on div "add update renew This new policy will be added This new policy will update exis…" at bounding box center [1122, 651] width 830 height 482
click at [1044, 480] on select "-- Select coverage line -- Asbestos Abatement Auto Physical Damage Boiler & Mac…" at bounding box center [1261, 470] width 531 height 25
select select "56"
click at [995, 483] on select "-- Select coverage line -- Asbestos Abatement Auto Physical Damage Boiler & Mac…" at bounding box center [1261, 470] width 531 height 25
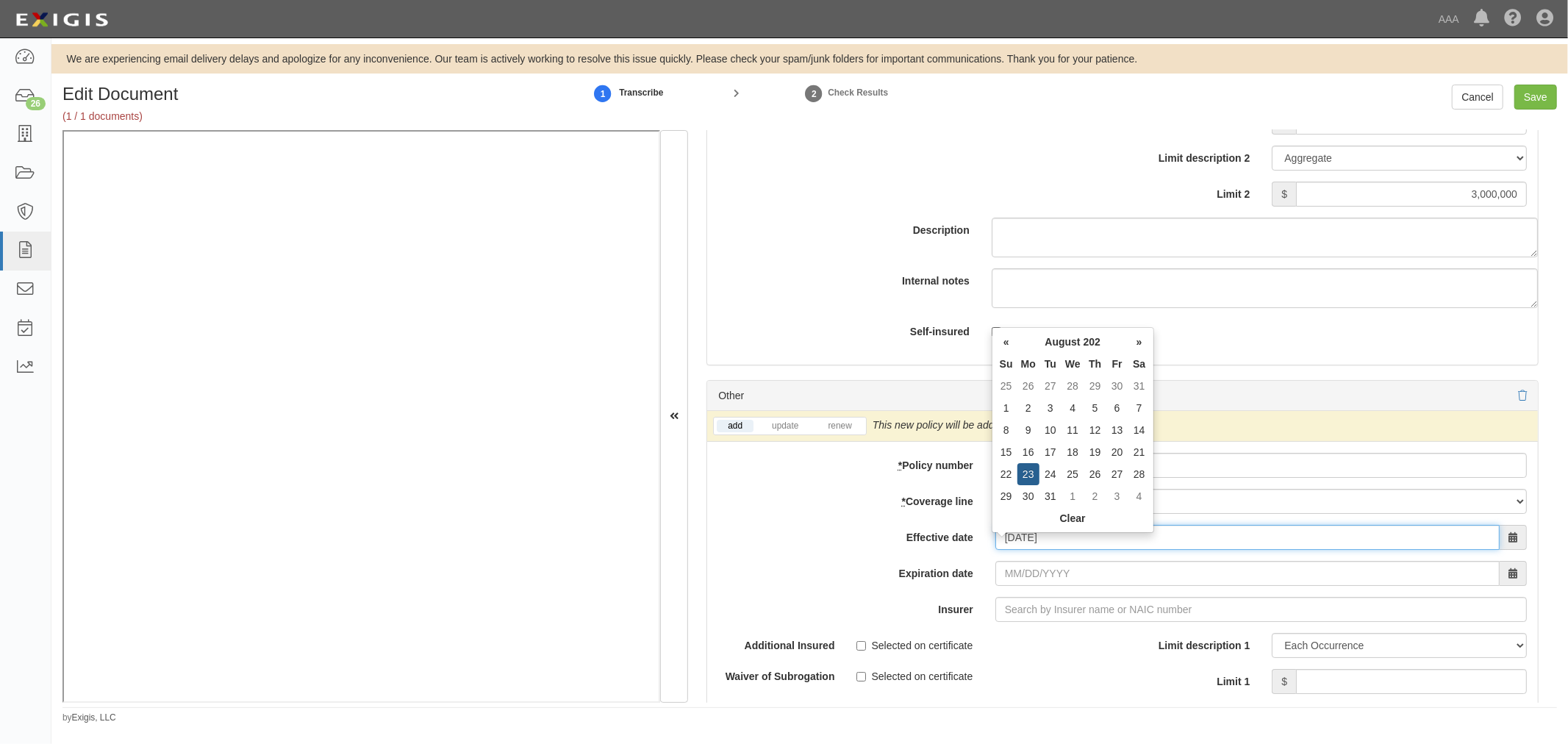
type input "08/23/2025"
type input "[DATE]"
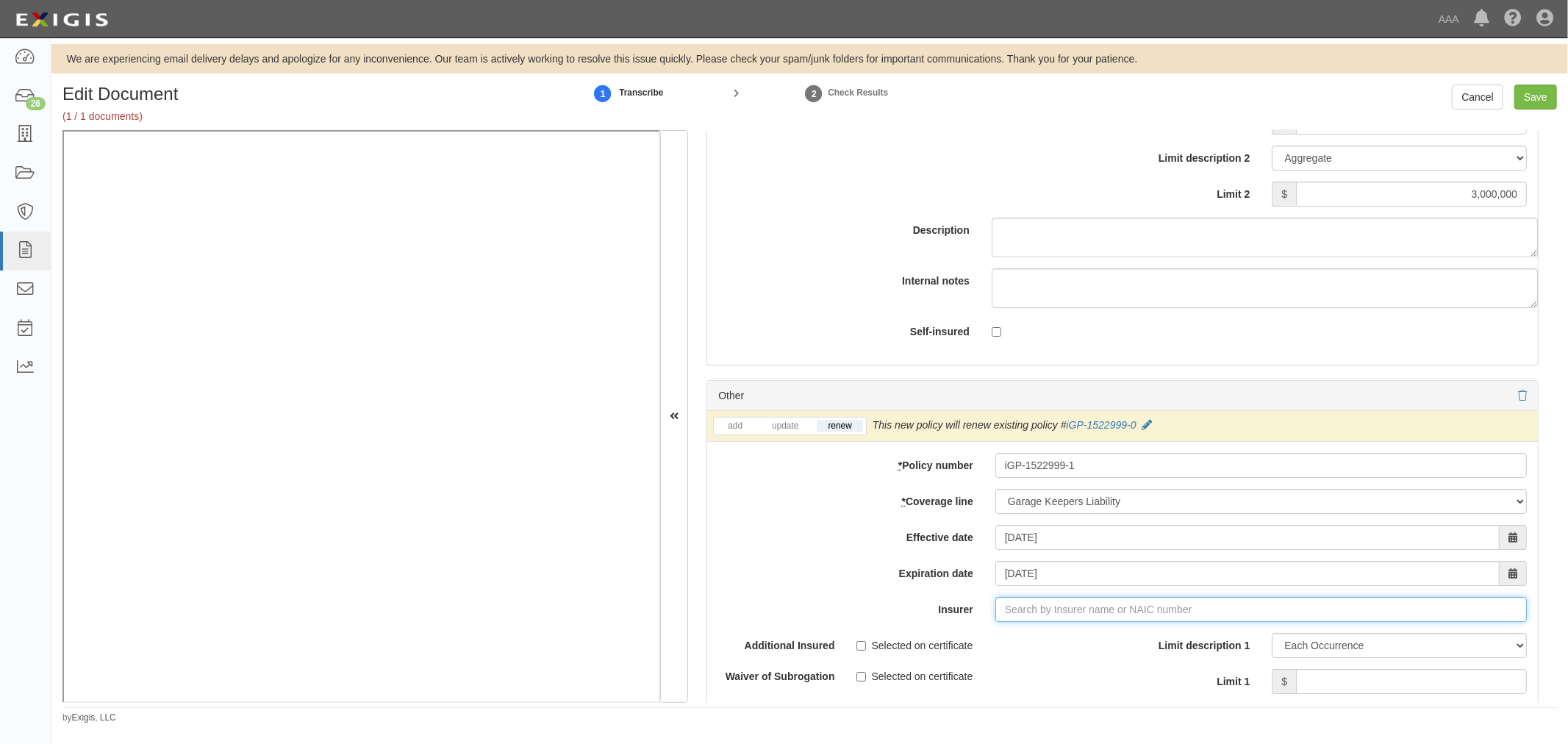
type input "180 Seguros S.A. (0) NR Rating"
type input "1"
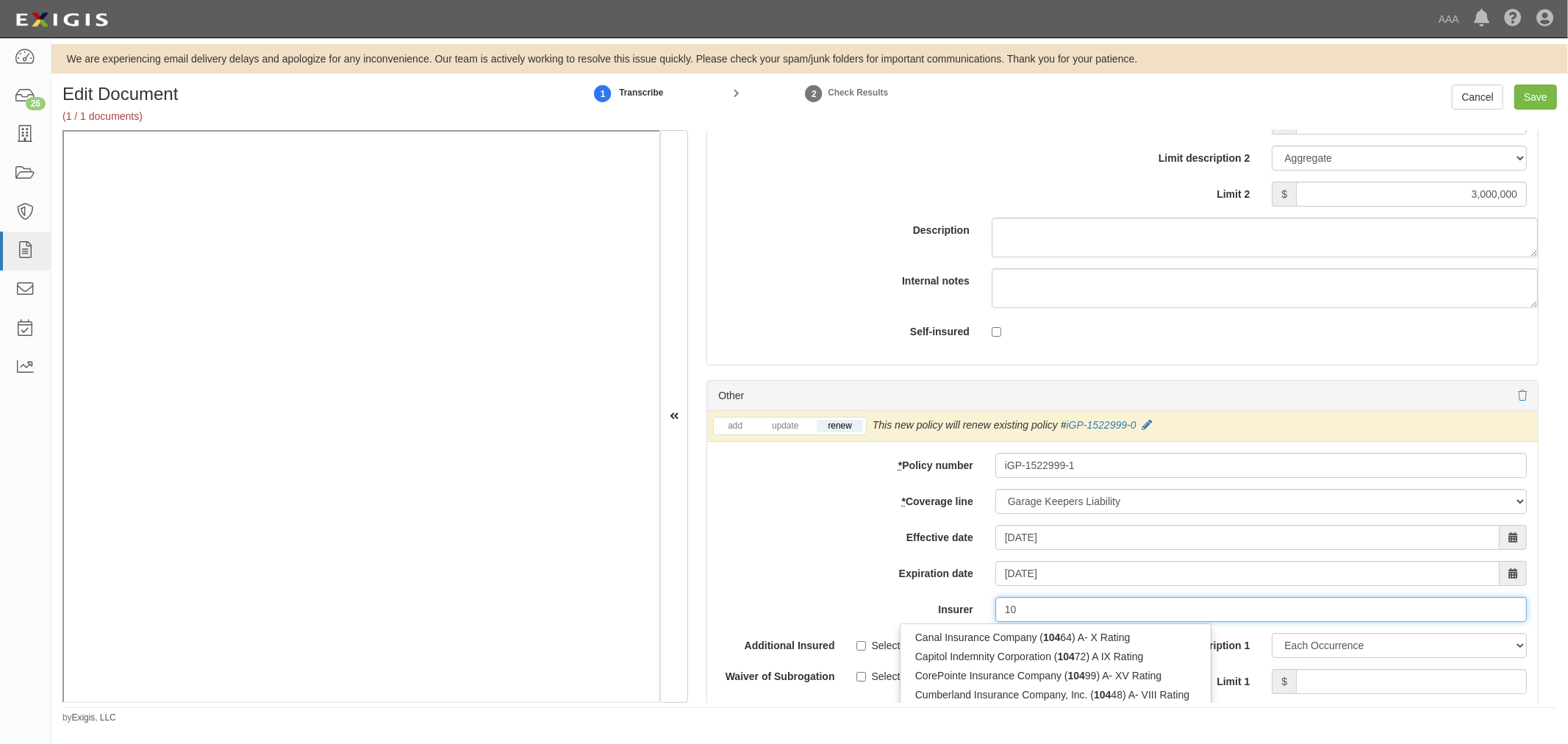
type input "10"
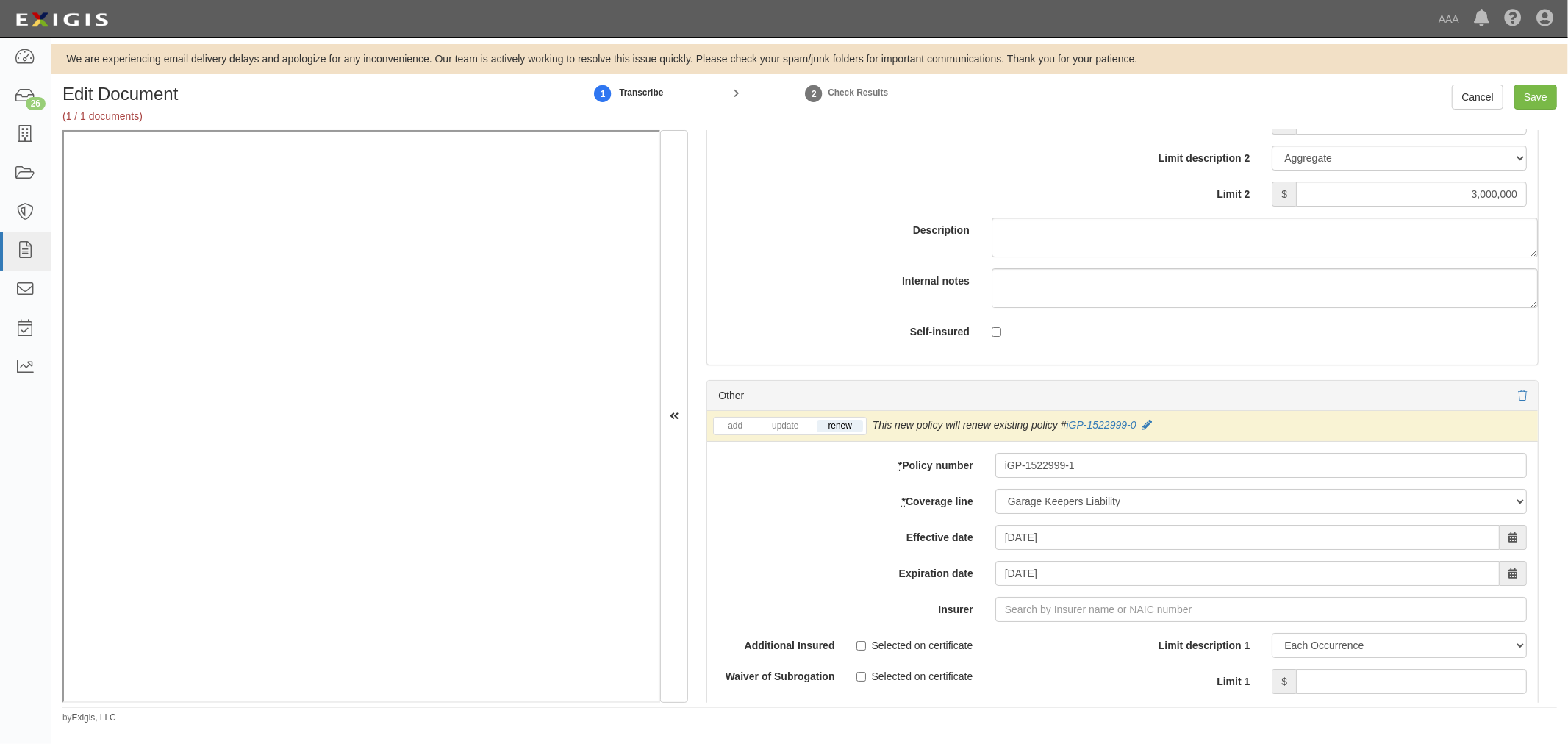
drag, startPoint x: 1174, startPoint y: 601, endPoint x: 1176, endPoint y: 615, distance: 14.1
click at [1176, 614] on div "add update renew This new policy will be added This new policy will update exis…" at bounding box center [1122, 667] width 830 height 513
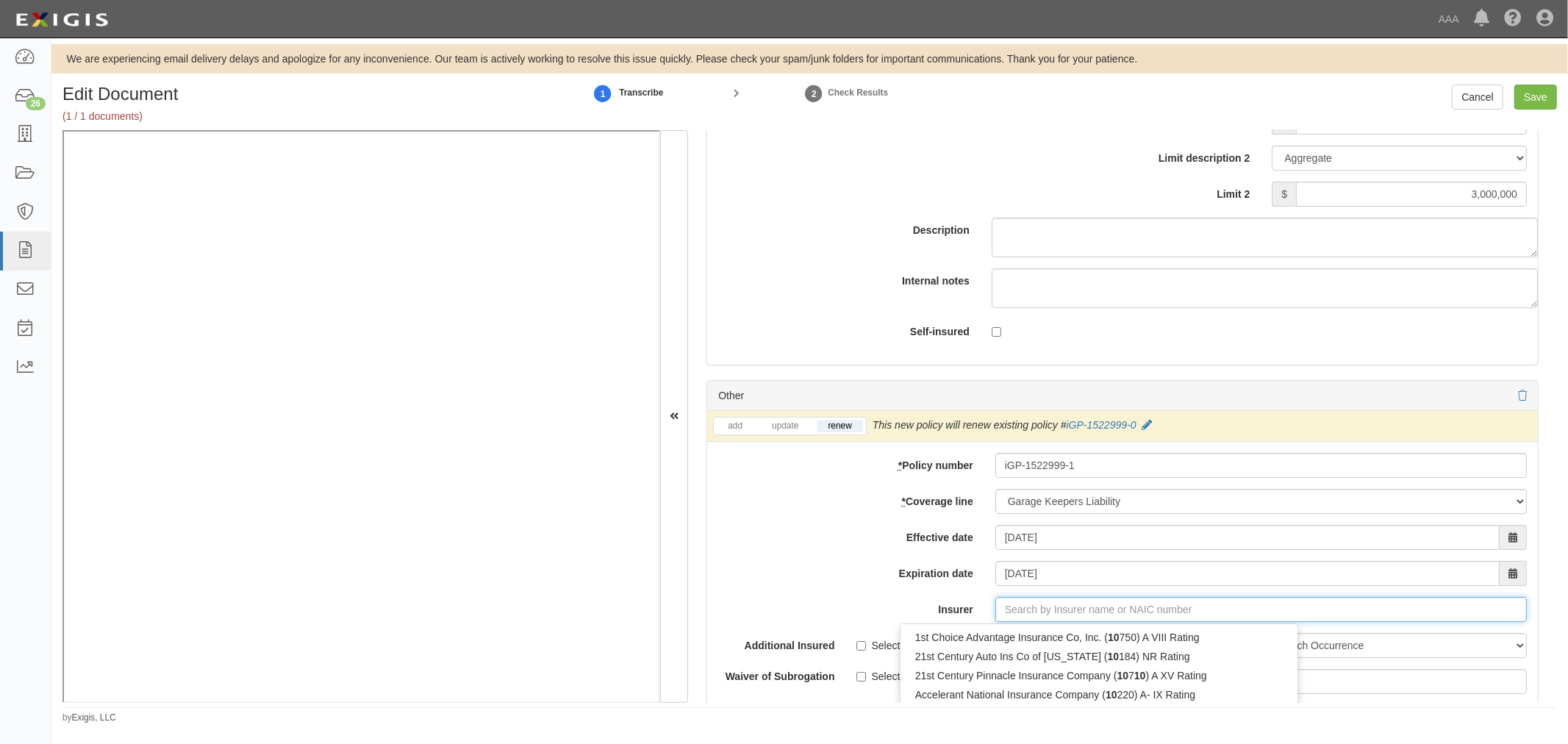
click at [1177, 622] on input "Insurer" at bounding box center [1261, 609] width 531 height 25
type input "180 Seguros S.A. (0) NR Rating"
type input "10"
click at [1135, 664] on div "Intrepid Insurance Company ( 1074 9) A+ XV Rating" at bounding box center [1068, 656] width 336 height 19
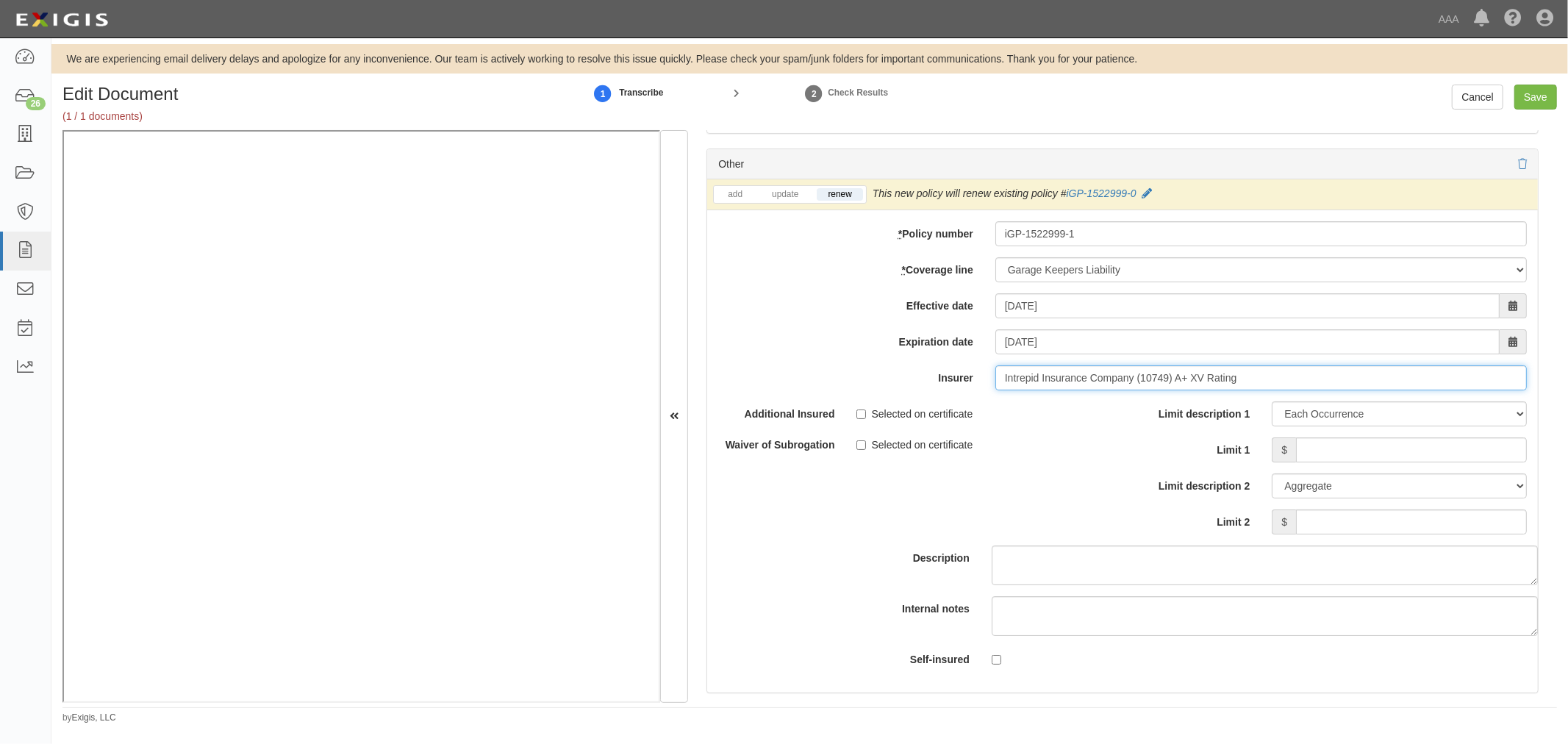
scroll to position [4765, 0]
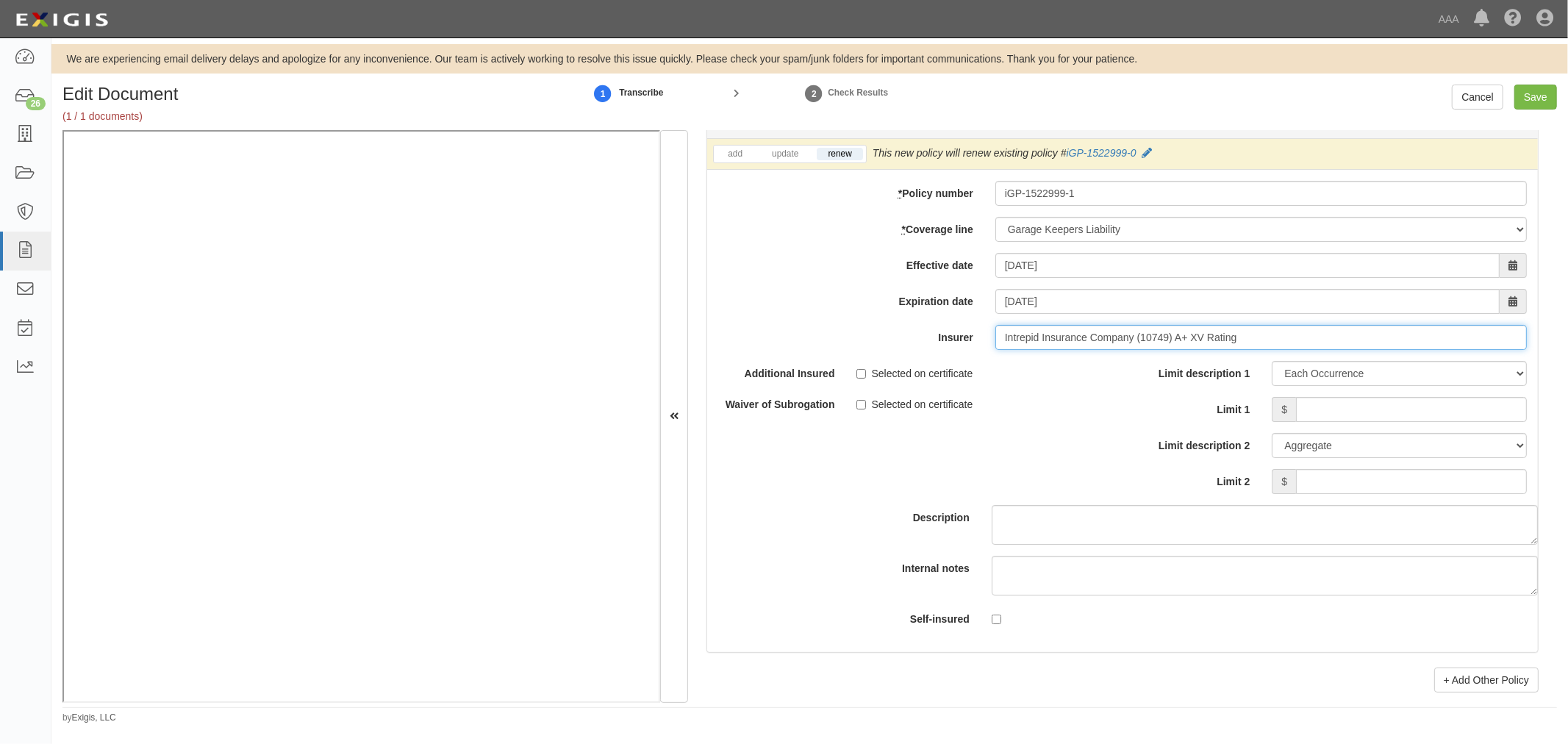
type input "Intrepid Insurance Company (10749) A+ XV Rating"
click at [1387, 412] on input "Limit 1" at bounding box center [1411, 409] width 231 height 25
type input "200,000"
click at [1435, 489] on input "Limit 2" at bounding box center [1411, 481] width 231 height 25
type input "200,000"
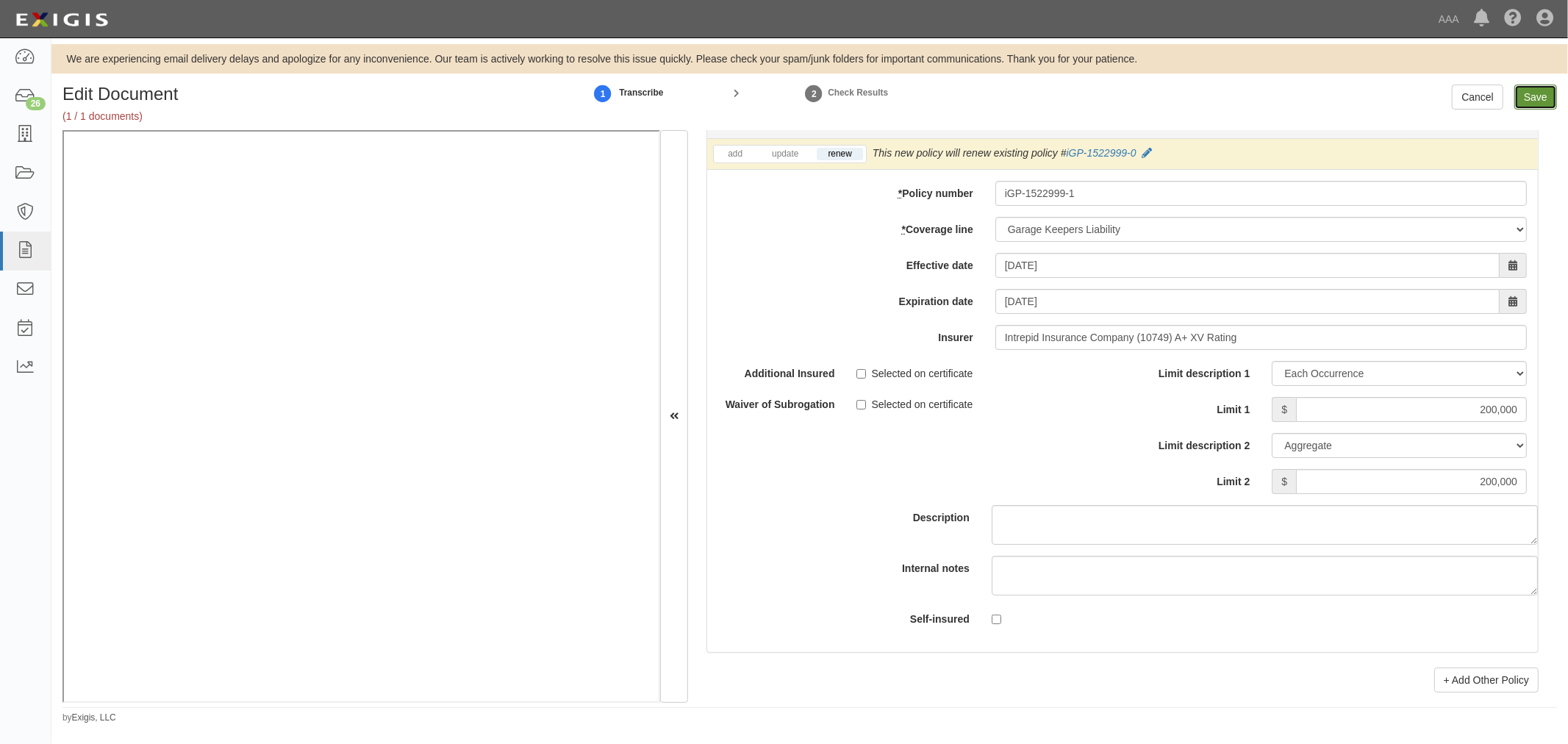
click at [1531, 99] on input "Save" at bounding box center [1536, 97] width 43 height 25
type input "1000000"
type input "3000000"
type input "200000"
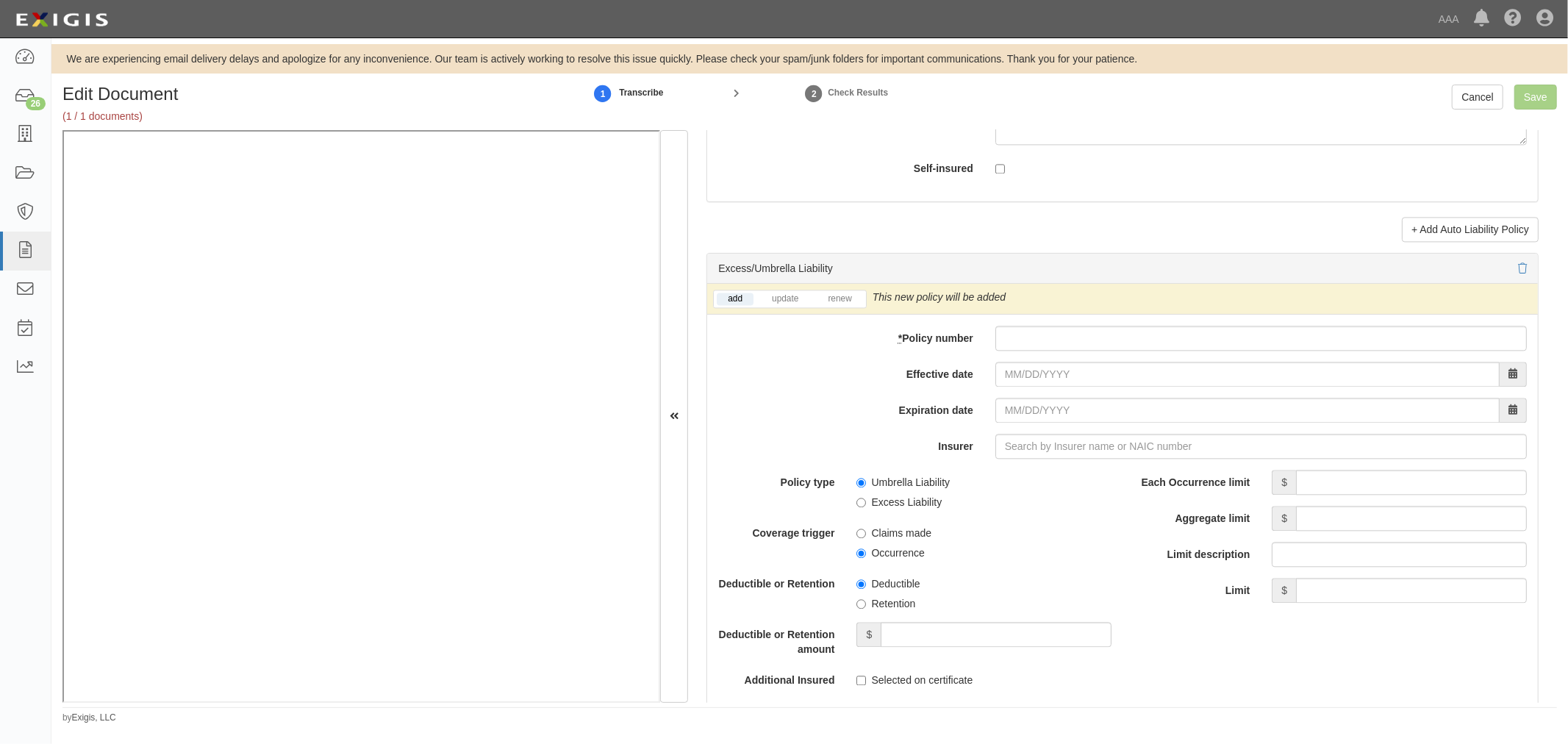
scroll to position [2722, 0]
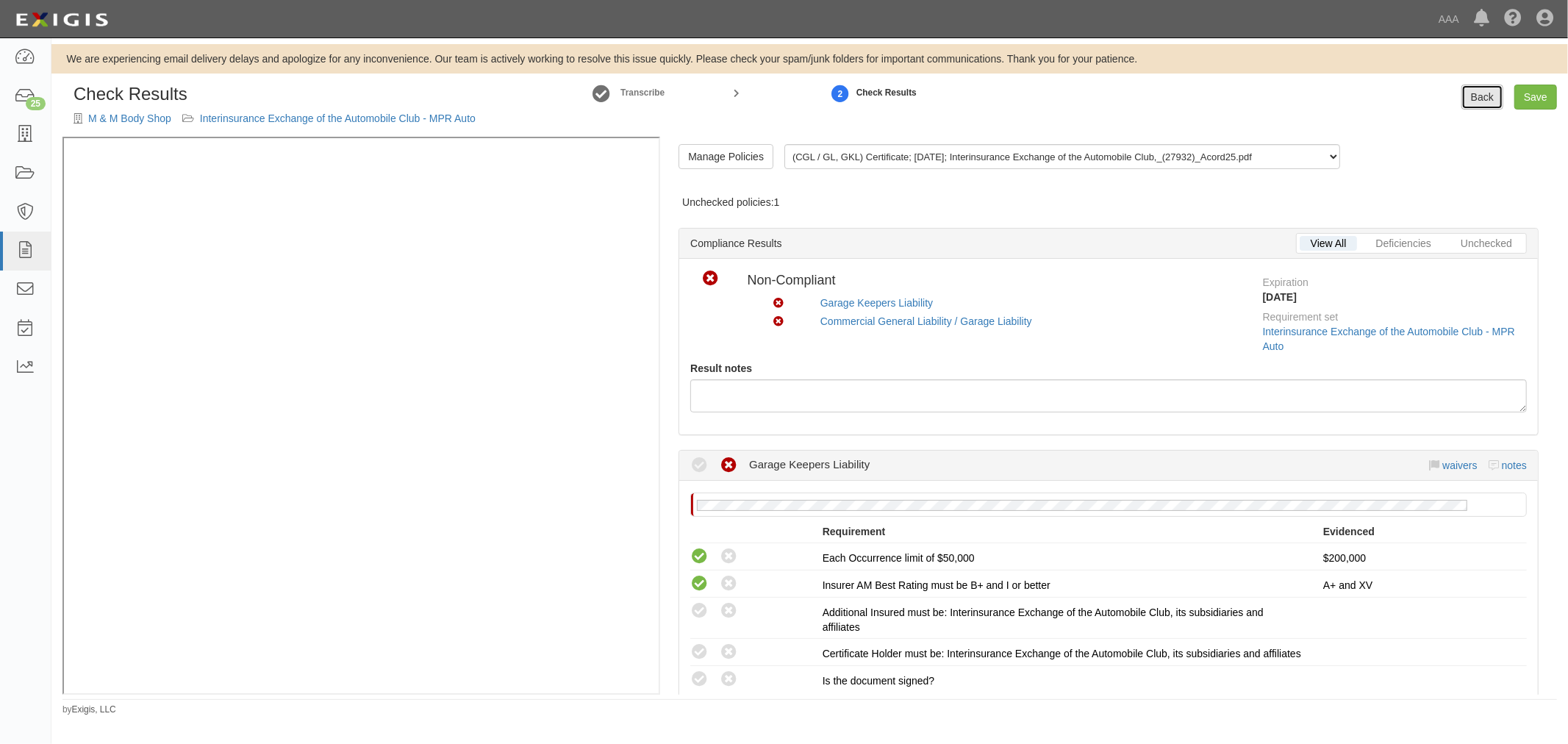
click at [1497, 90] on link "Back" at bounding box center [1482, 97] width 42 height 25
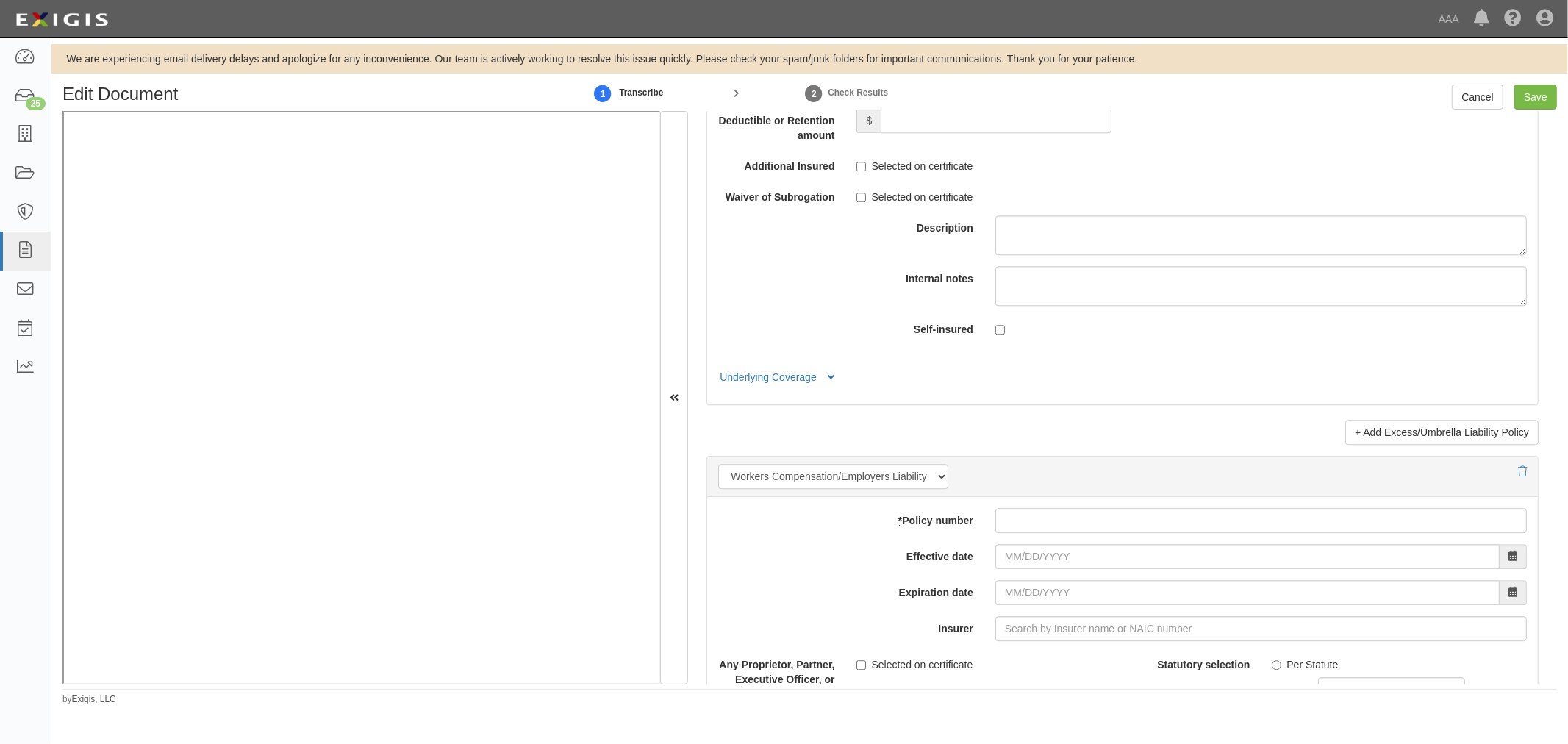
scroll to position [2858, 0]
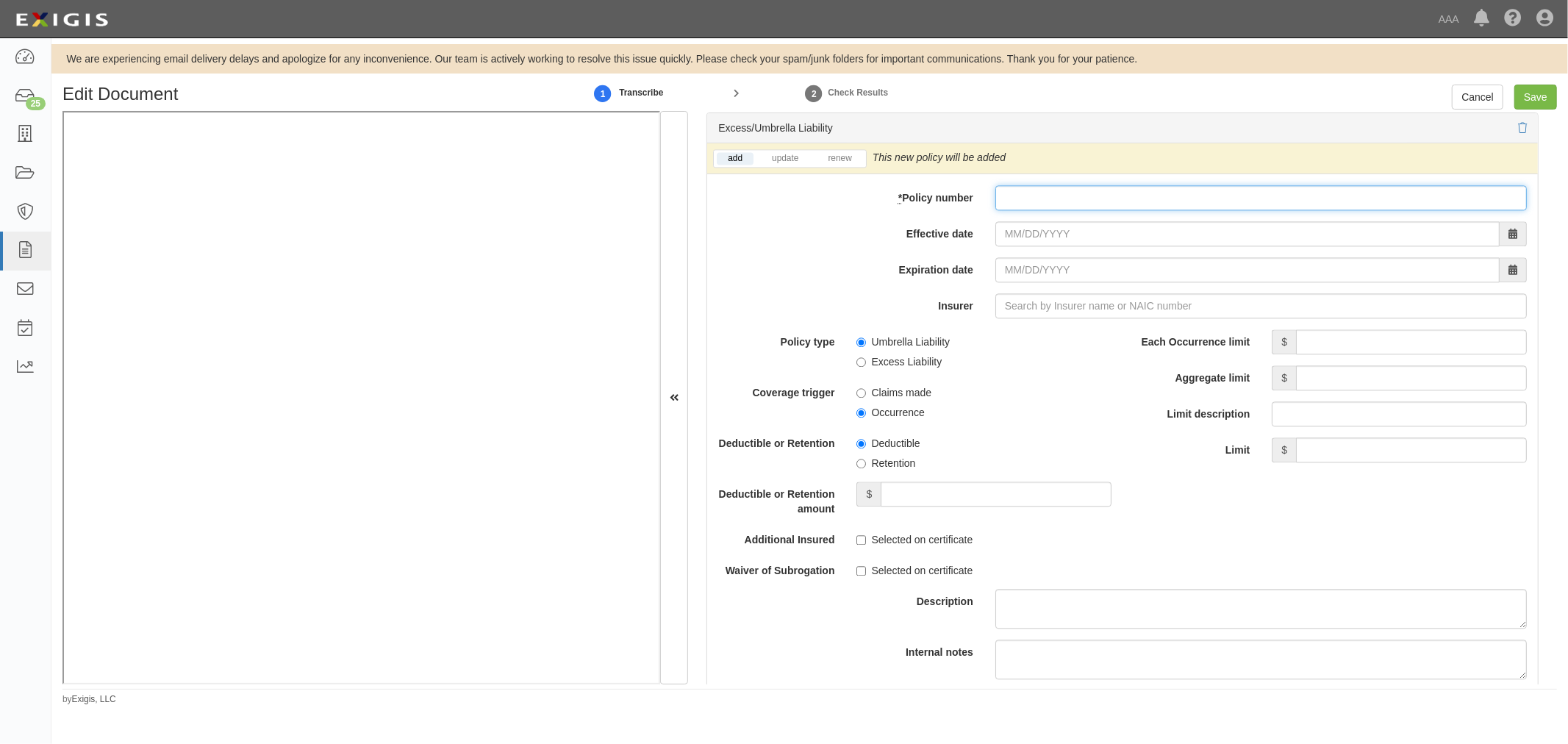
click at [1005, 201] on input "* Policy number" at bounding box center [1261, 197] width 531 height 25
paste input "iGP-1522999-1"
type input "iGP-1522999-1"
click at [843, 164] on link "renew" at bounding box center [839, 158] width 46 height 12
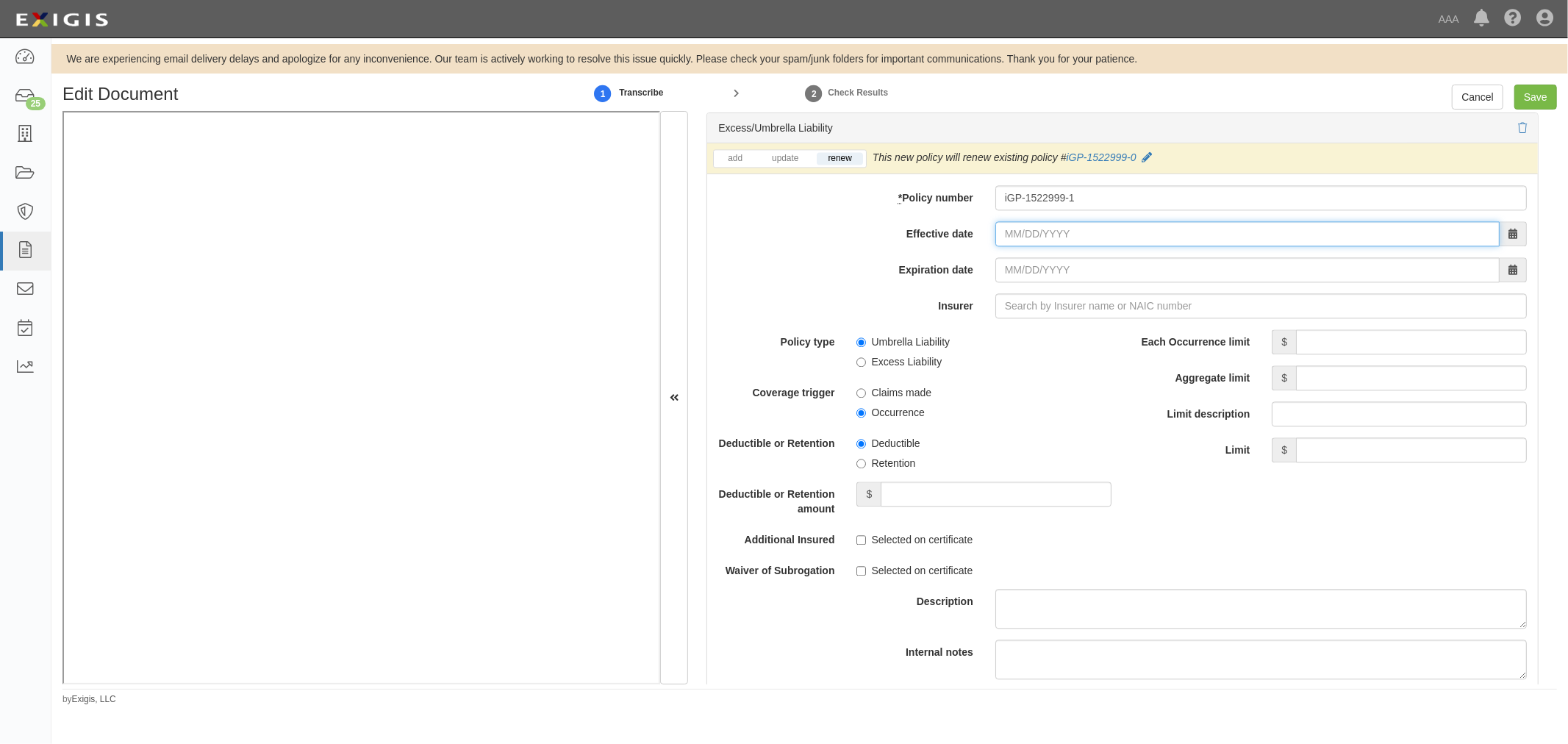
click at [1032, 237] on input "Effective date" at bounding box center [1248, 233] width 505 height 25
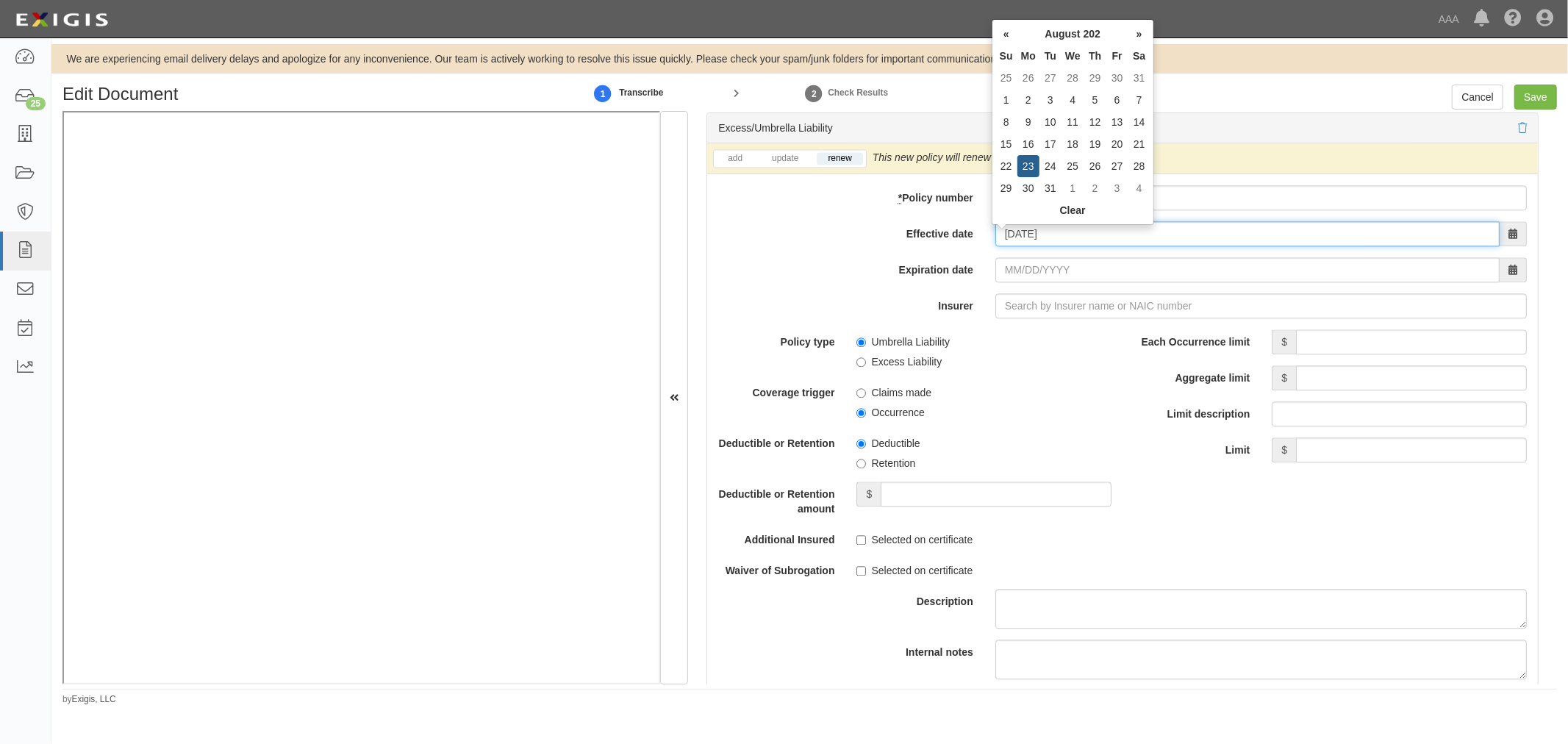
type input "08/23/2025"
type input "[DATE]"
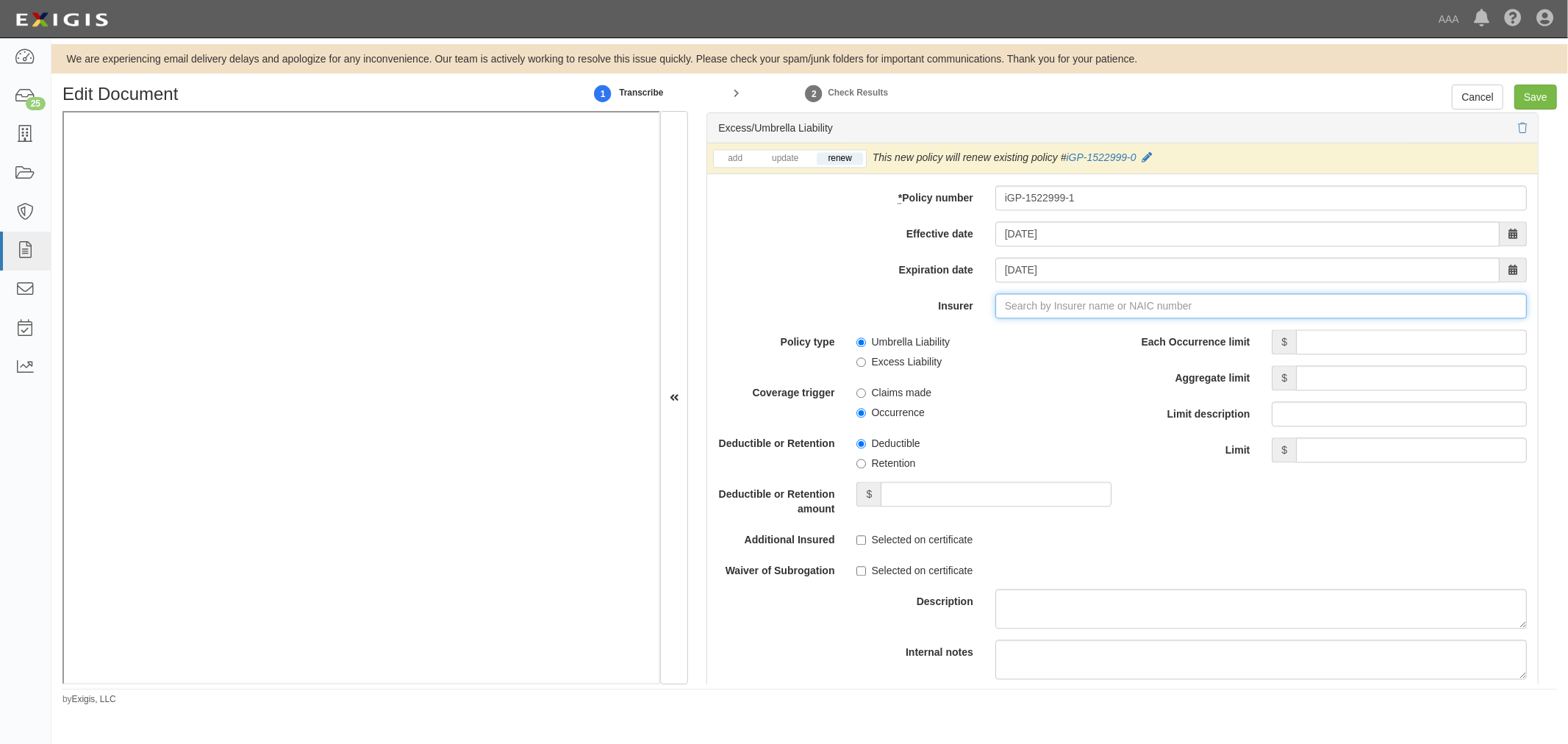
type input "180 Seguros S.A. (0) NR Rating"
type input "1"
drag, startPoint x: 1074, startPoint y: 331, endPoint x: 1106, endPoint y: 339, distance: 33.0
click at [1075, 331] on div "Intrepid Insurance Company ( 10749 ) A+ XV Rating" at bounding box center [1031, 333] width 261 height 19
type input "Intrepid Insurance Company (10749) A+ XV Rating"
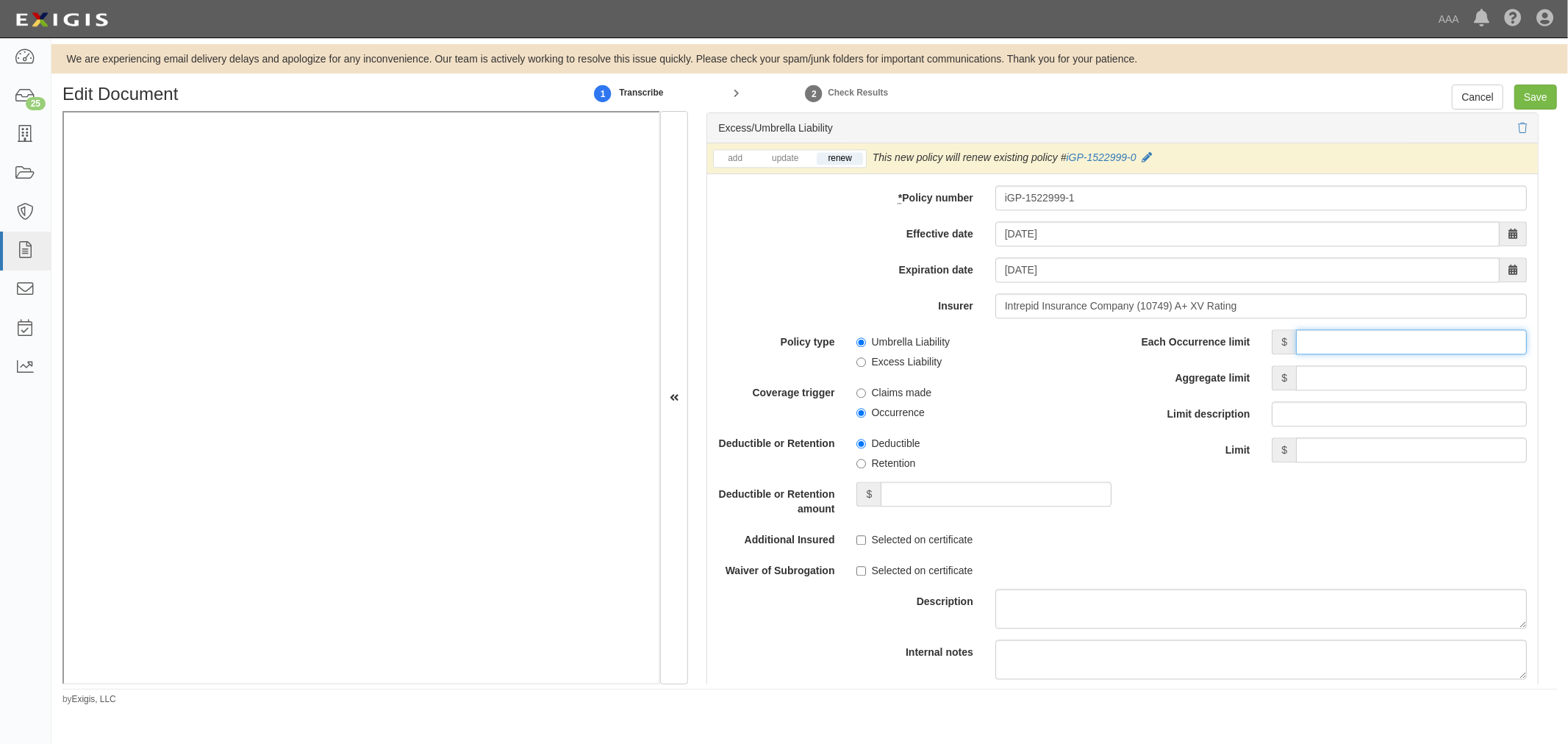
drag, startPoint x: 1424, startPoint y: 347, endPoint x: 1440, endPoint y: 342, distance: 16.8
click at [1427, 346] on input "Each Occurrence limit" at bounding box center [1411, 342] width 231 height 25
type input "5,000,000"
drag, startPoint x: 1451, startPoint y: 385, endPoint x: 1459, endPoint y: 378, distance: 10.6
click at [1451, 385] on input "Aggregate limit" at bounding box center [1411, 378] width 231 height 25
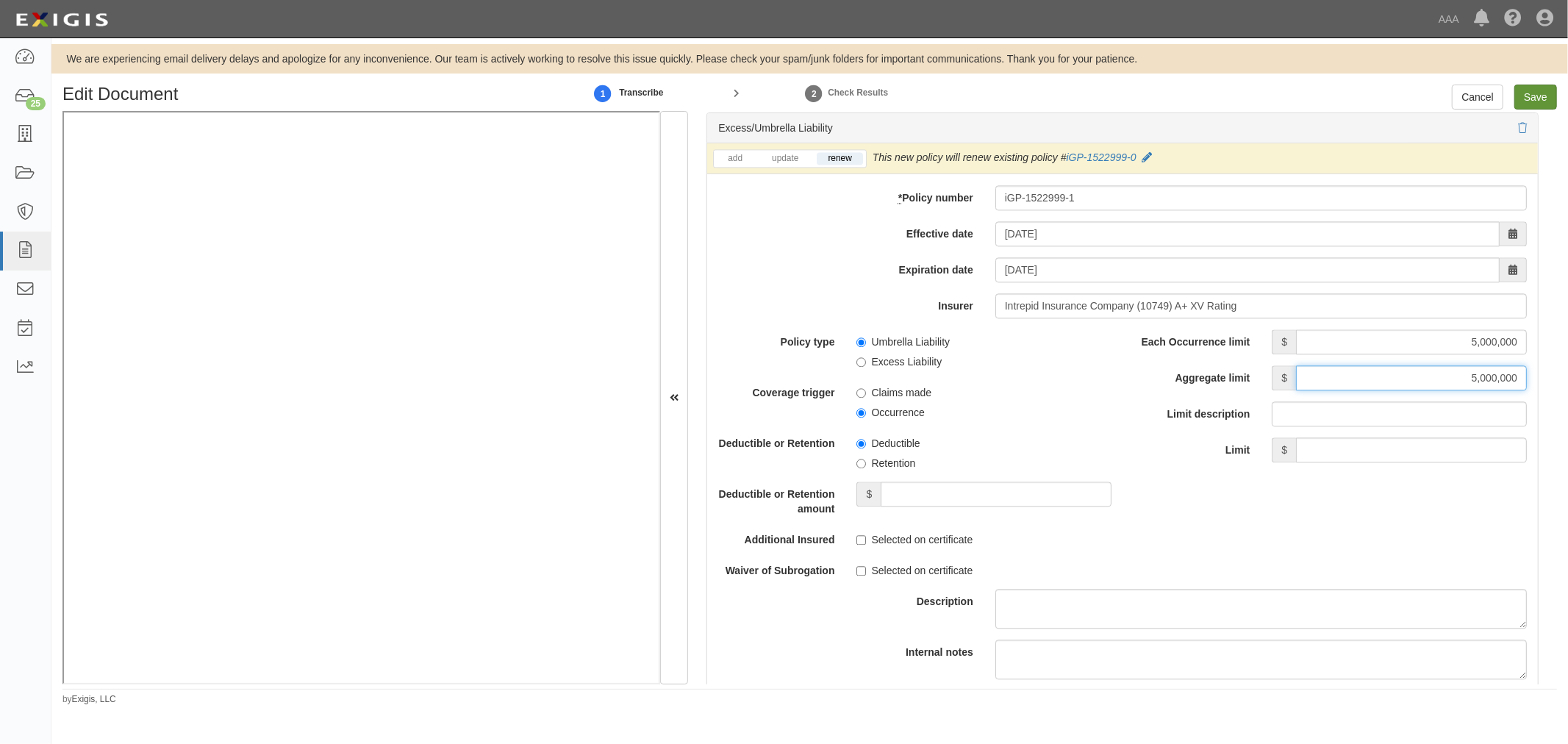
type input "5,000,000"
click at [1518, 105] on input "Save" at bounding box center [1536, 97] width 43 height 25
type input "5000000"
type input "200000"
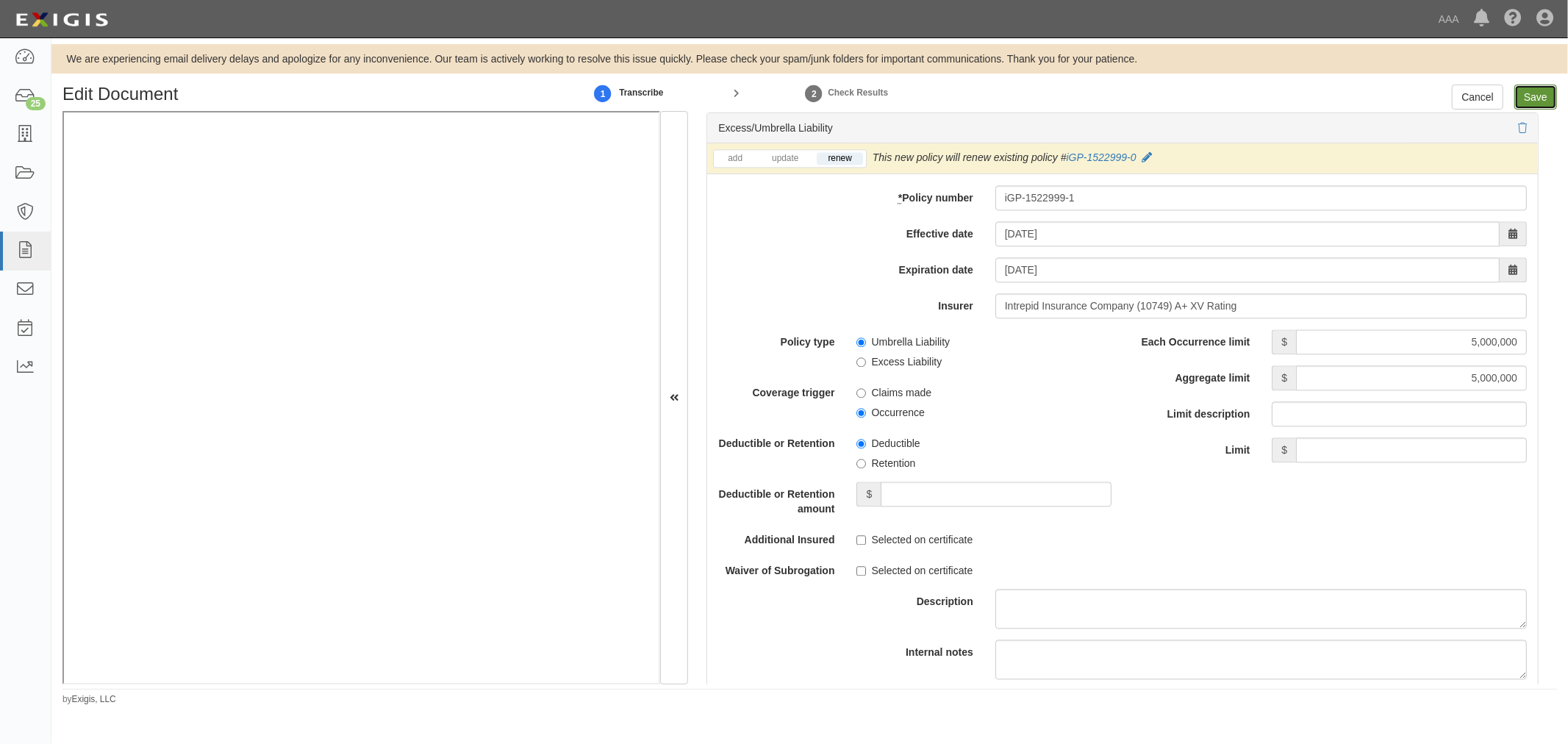
type input "200000"
type input "1000000"
type input "3000000"
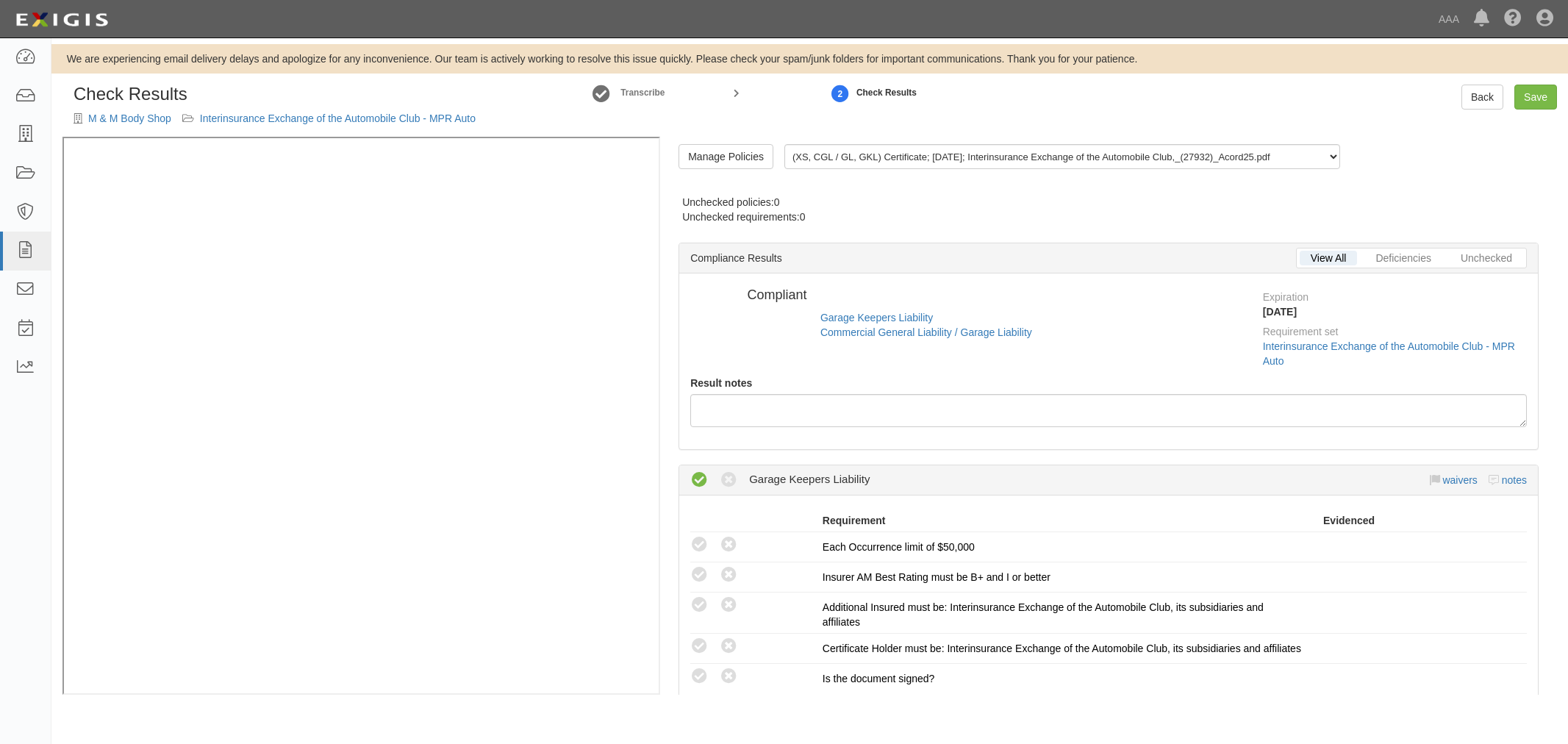
radio input "true"
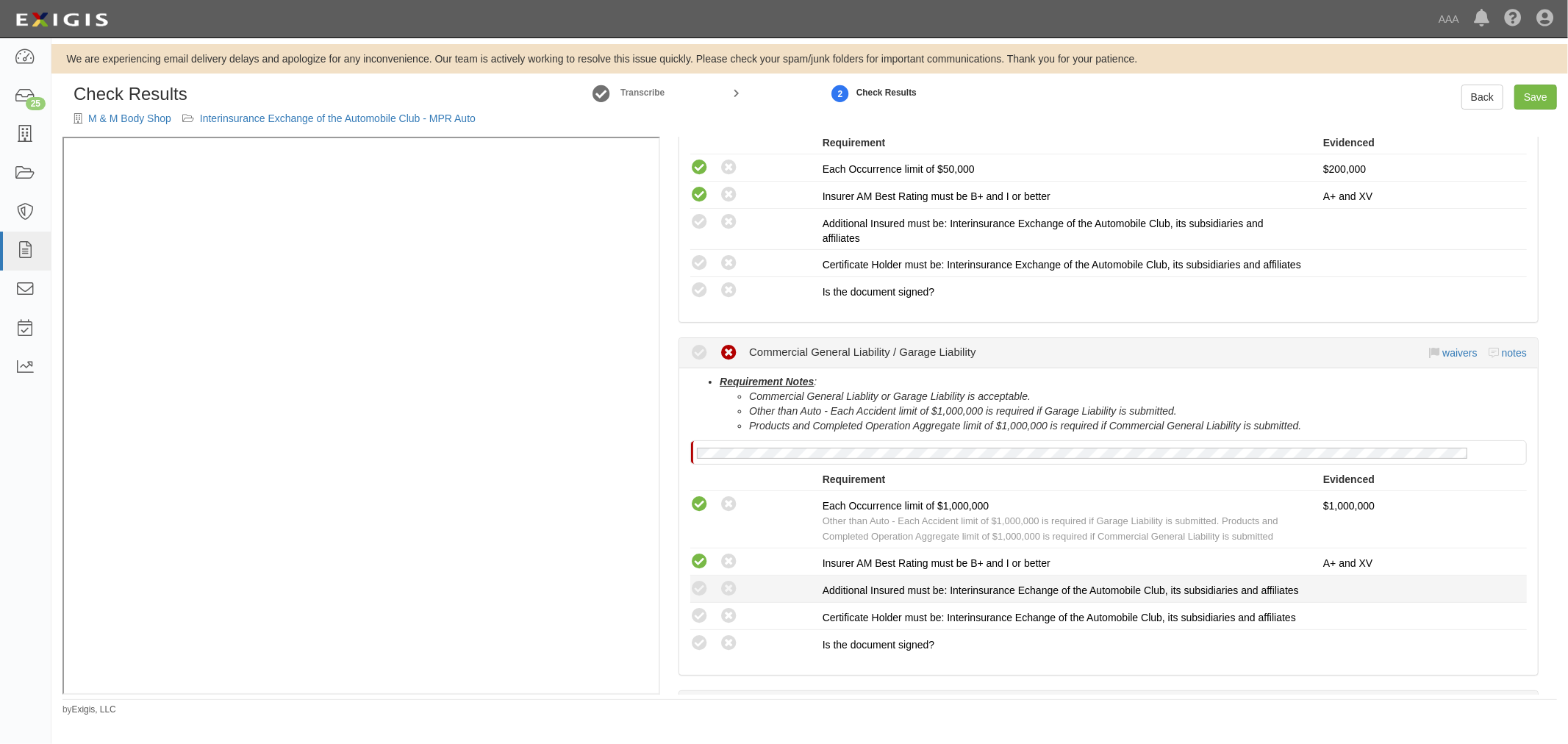
scroll to position [544, 0]
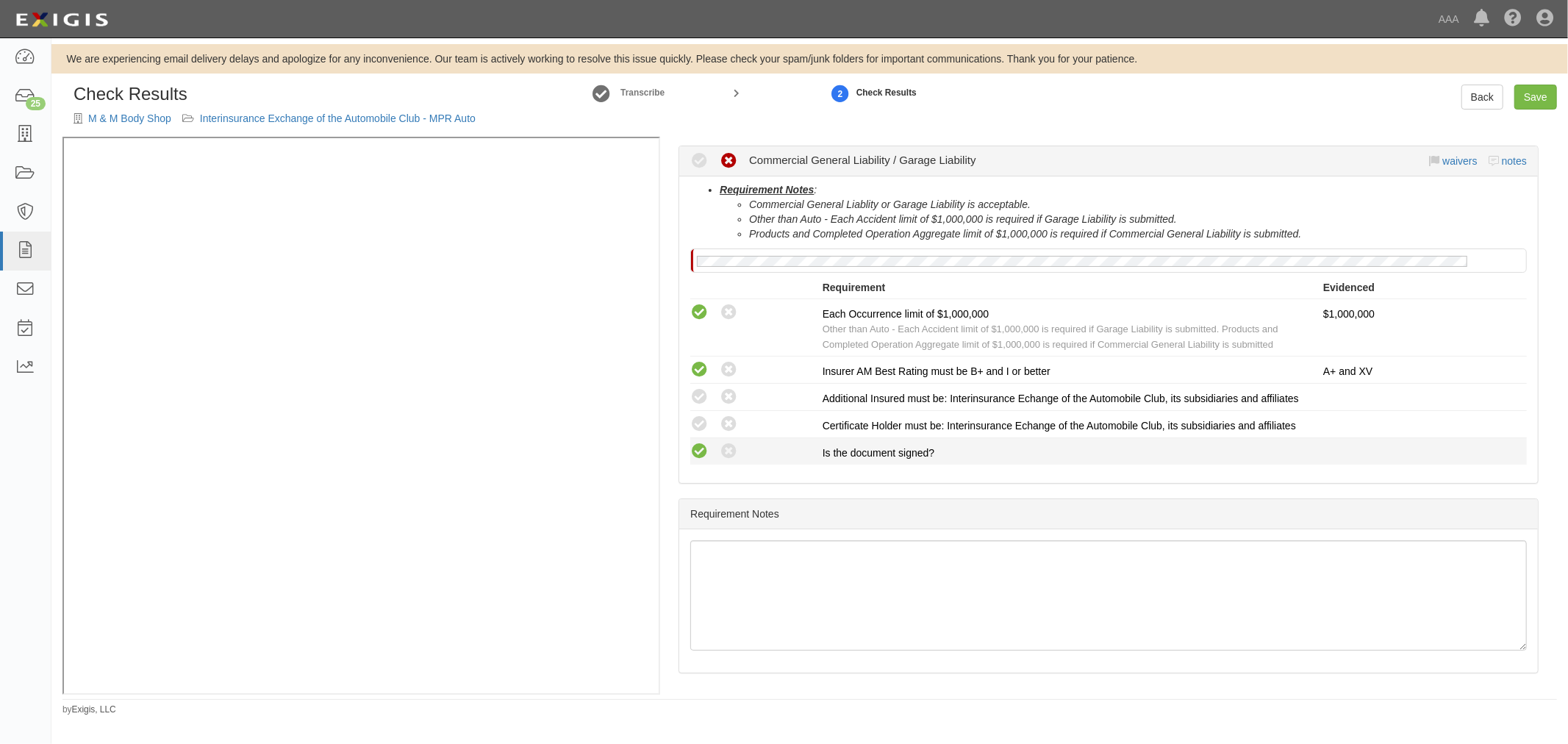
click at [706, 461] on icon at bounding box center [700, 452] width 18 height 18
radio input "true"
click at [695, 431] on icon at bounding box center [700, 424] width 18 height 18
radio input "true"
click at [687, 397] on div "Compliant Waived: Non-Compliant" at bounding box center [750, 397] width 143 height 19
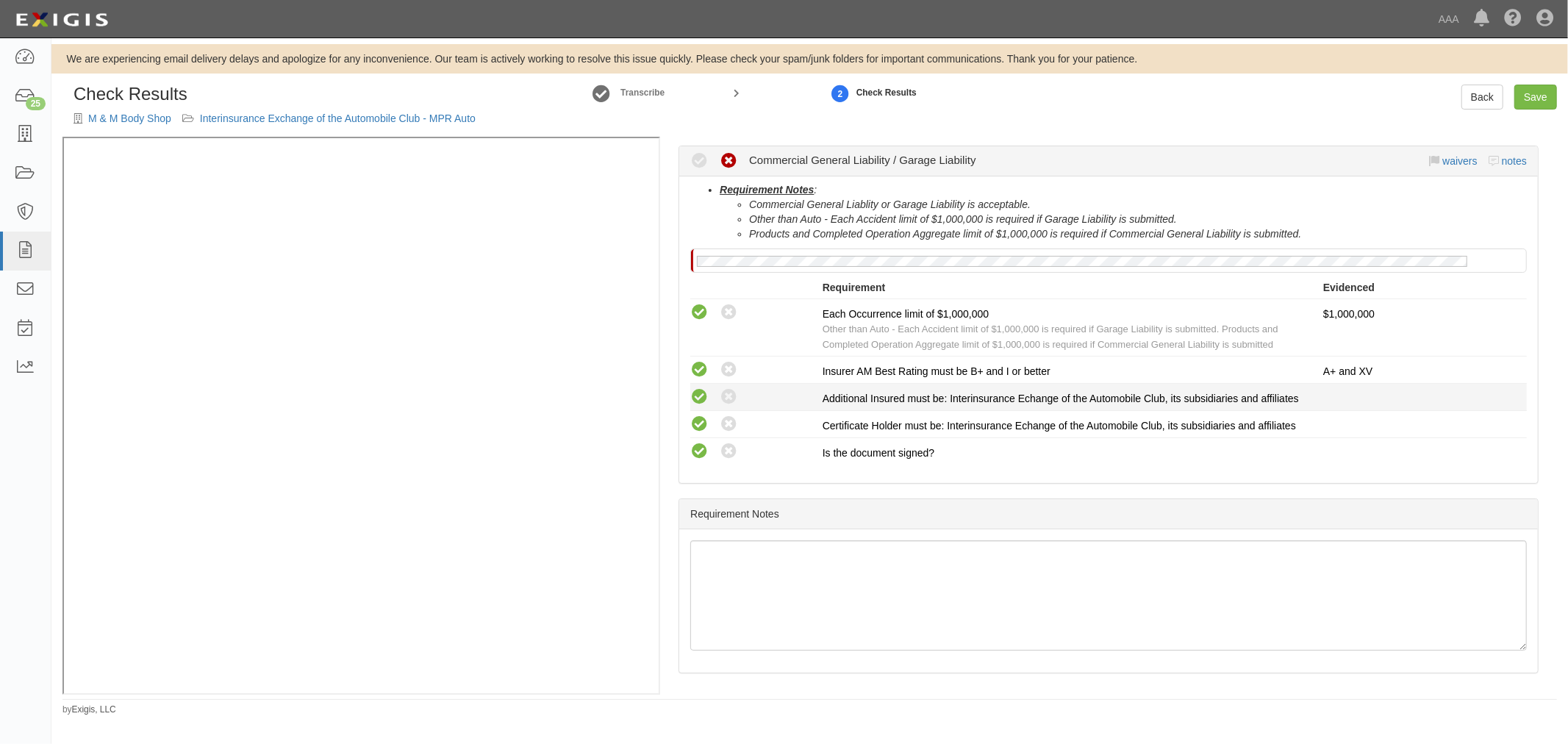
click at [695, 393] on icon at bounding box center [700, 398] width 18 height 18
radio input "true"
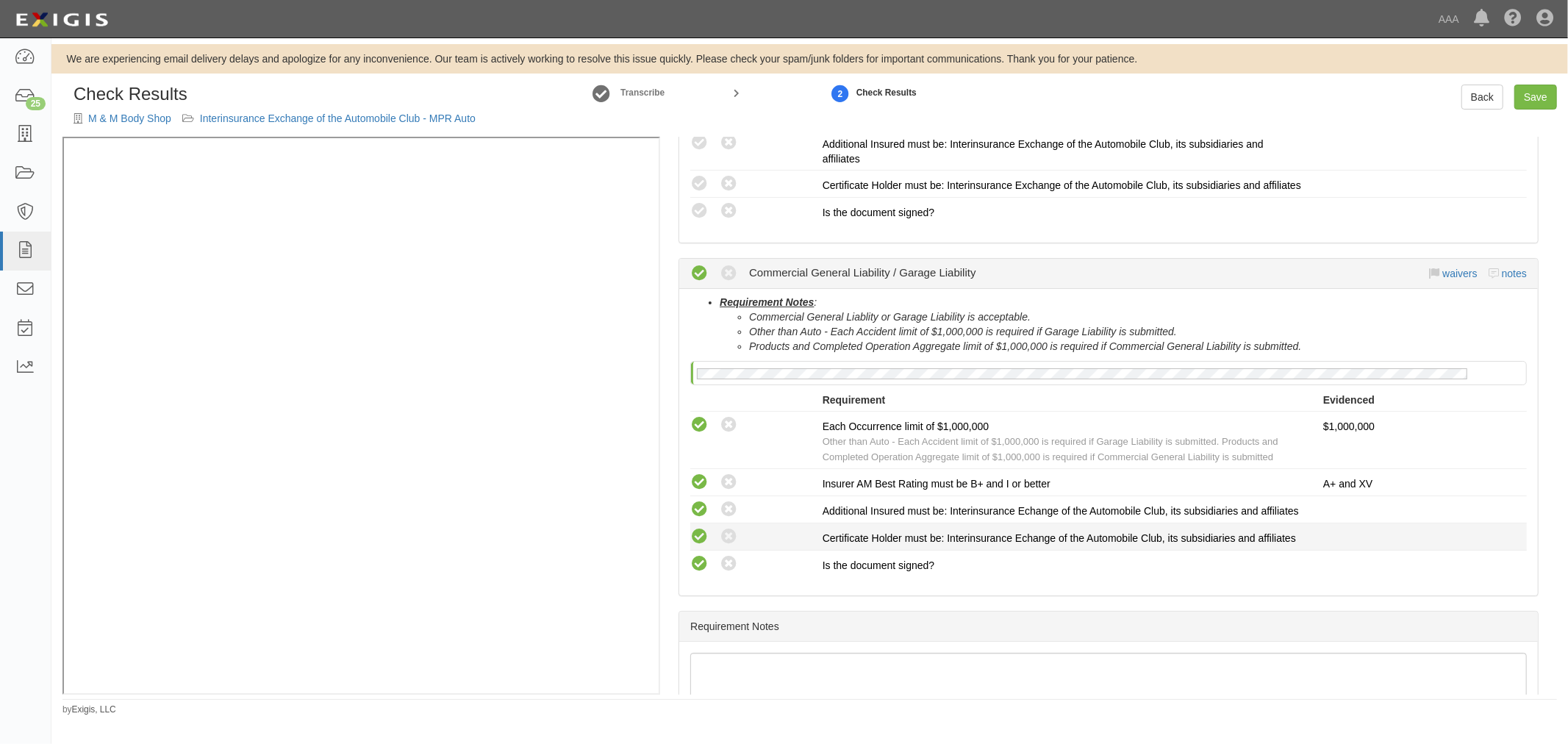
scroll to position [272, 0]
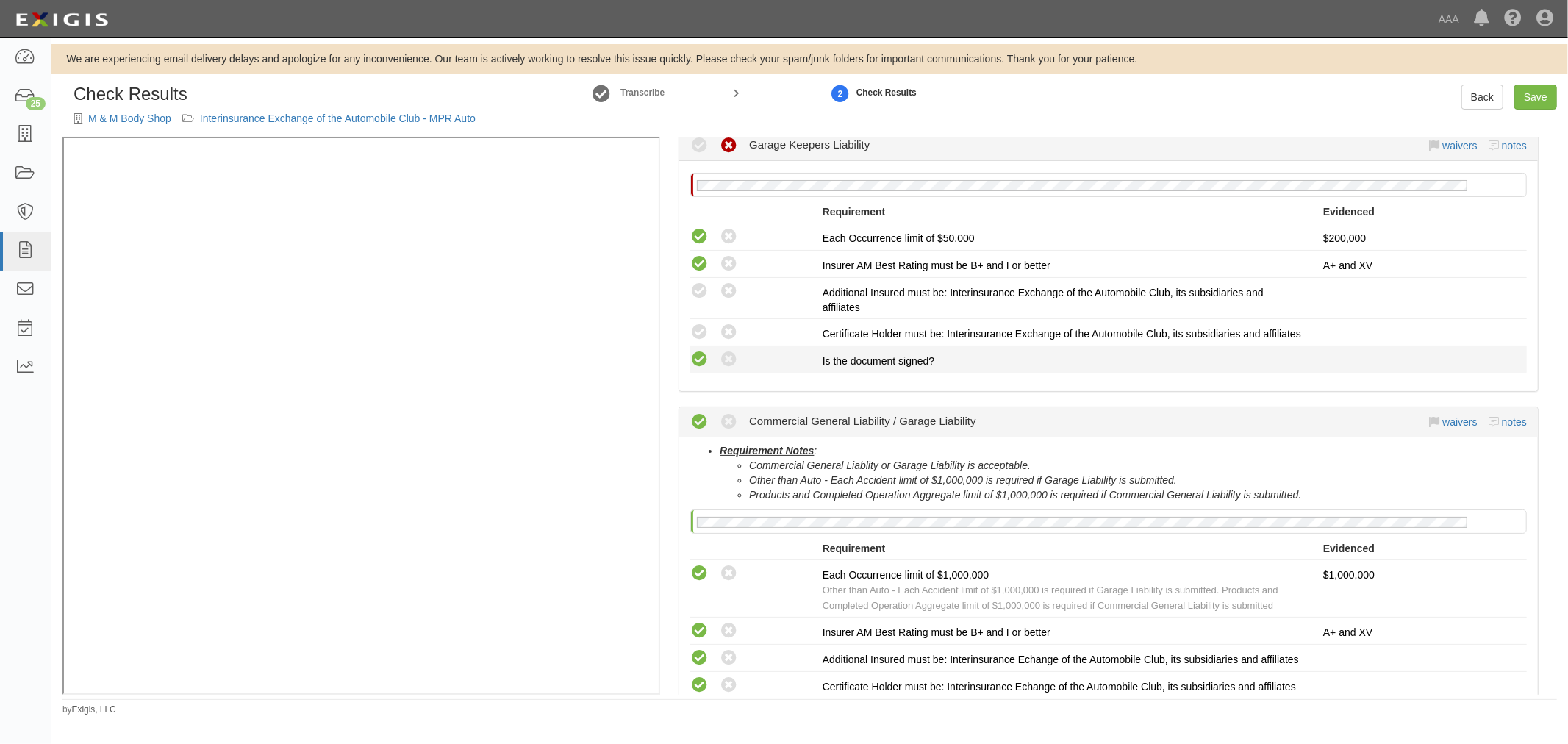
click at [696, 369] on icon at bounding box center [700, 360] width 18 height 18
radio input "true"
click at [706, 334] on icon at bounding box center [700, 333] width 18 height 18
radio input "true"
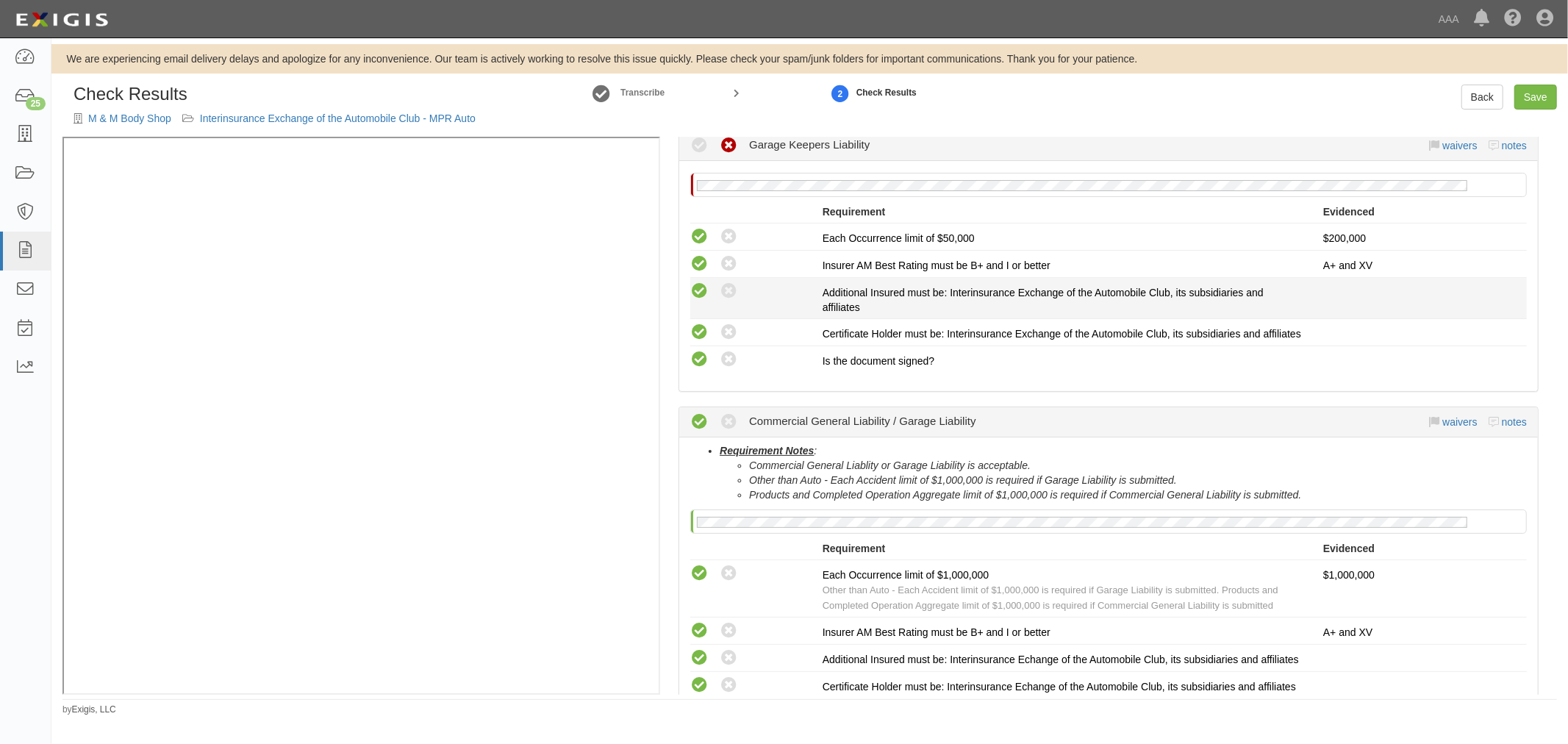
click at [700, 296] on icon at bounding box center [700, 291] width 18 height 18
radio input "true"
click at [1533, 89] on link "Save" at bounding box center [1536, 97] width 43 height 25
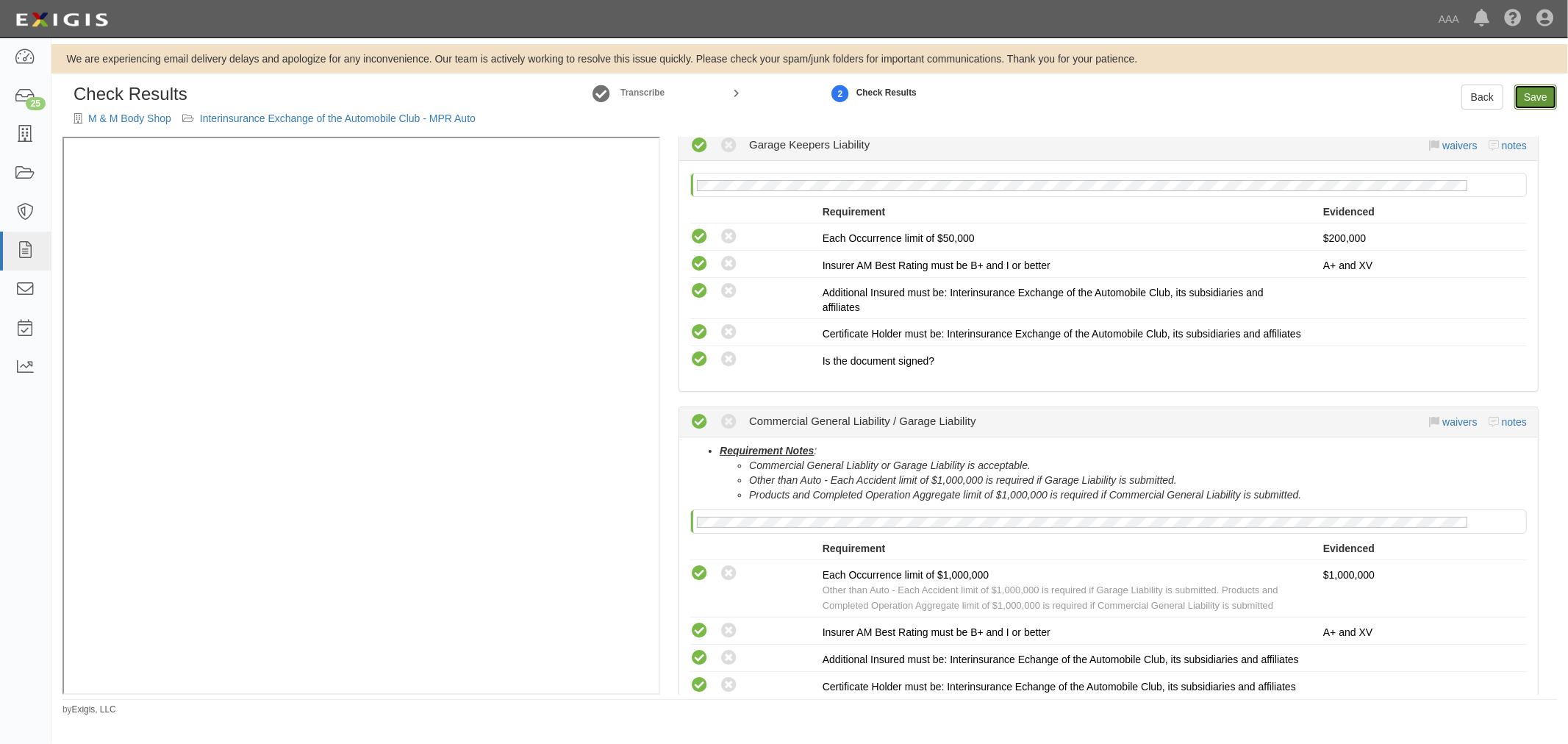
radio input "true"
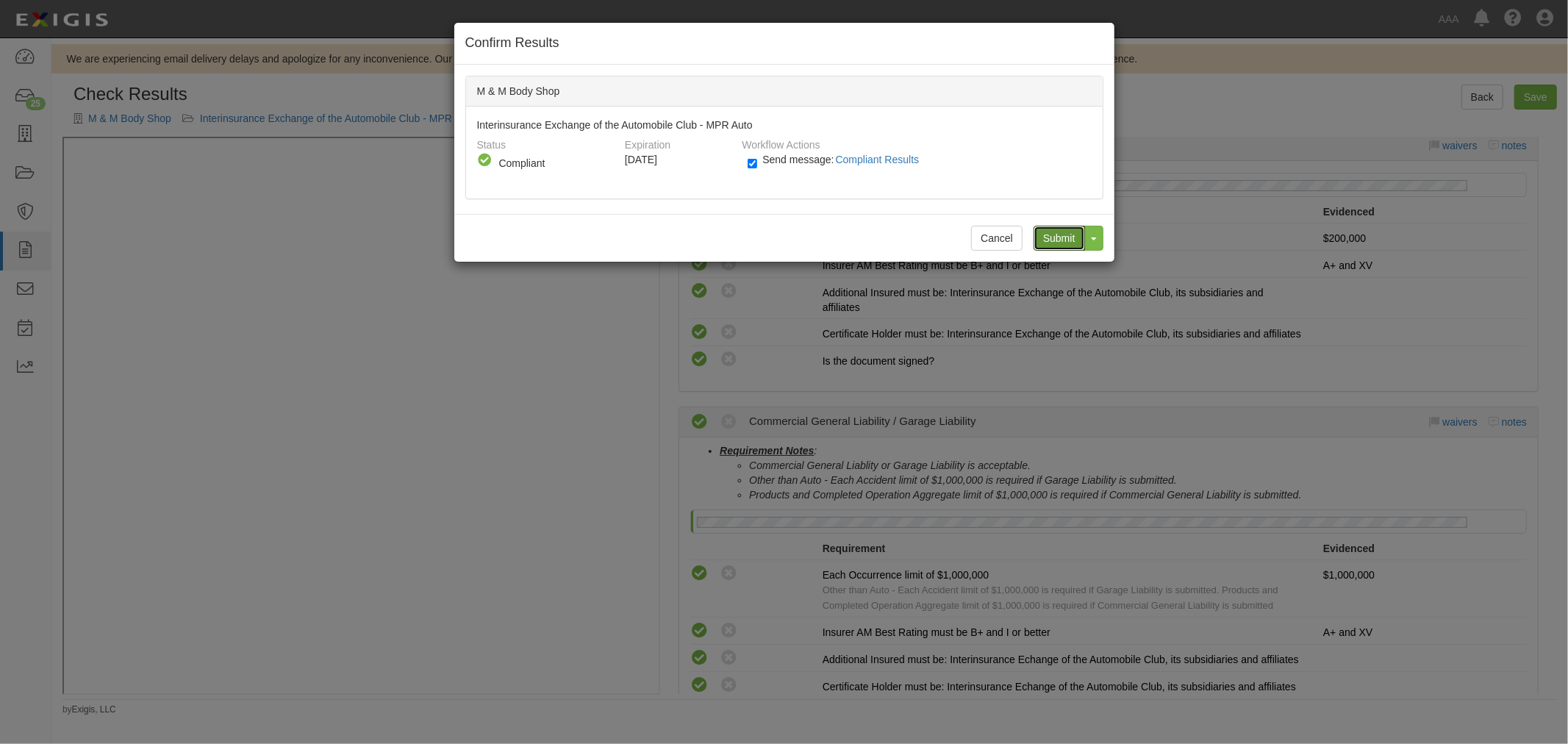
click at [1056, 234] on input "Submit" at bounding box center [1059, 238] width 51 height 25
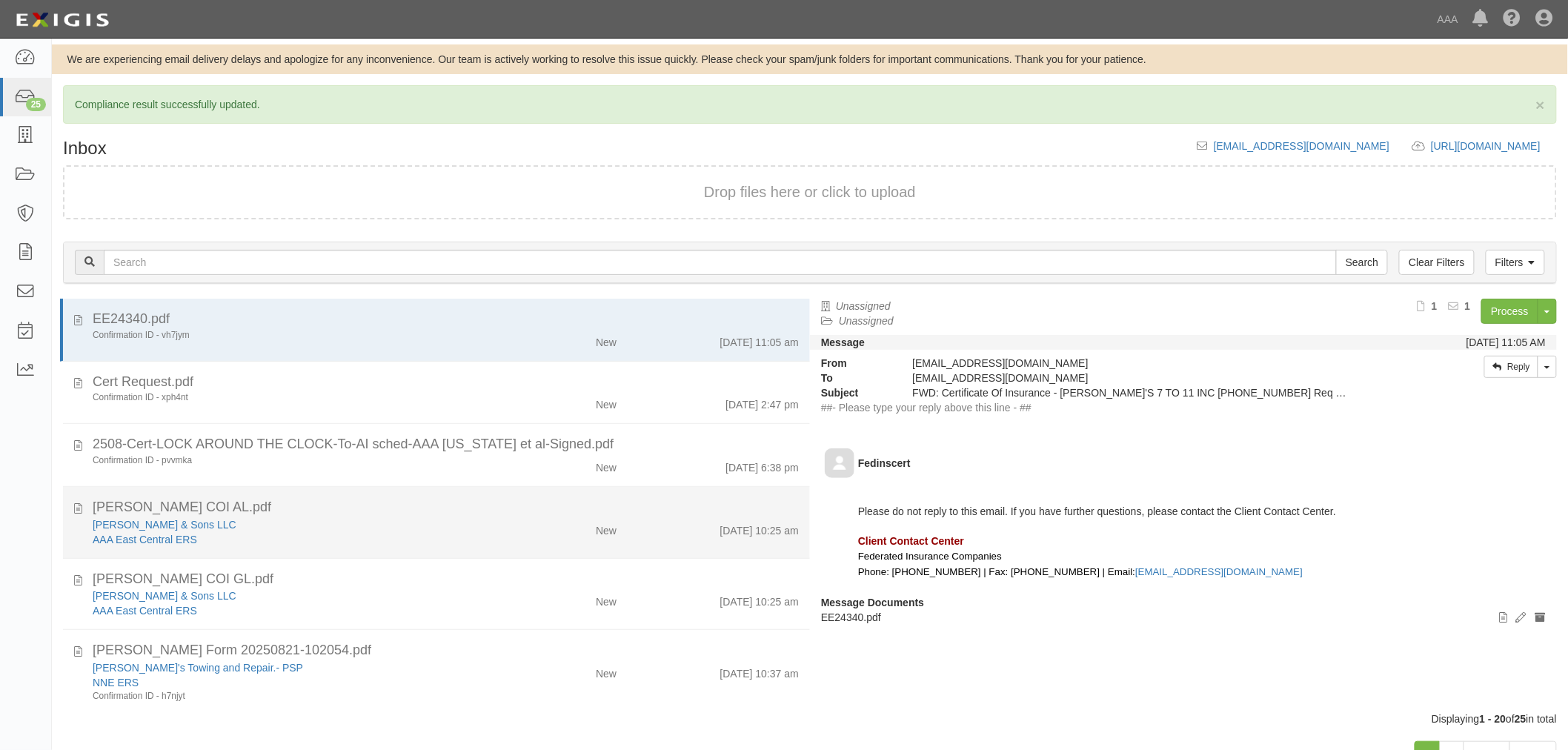
drag, startPoint x: 205, startPoint y: 479, endPoint x: 169, endPoint y: 510, distance: 47.5
click at [203, 479] on li "2508-Cert-LOCK AROUND THE CLOCK-To-AI sched-AAA [US_STATE] et al-Signed.pdf Con…" at bounding box center [436, 456] width 747 height 63
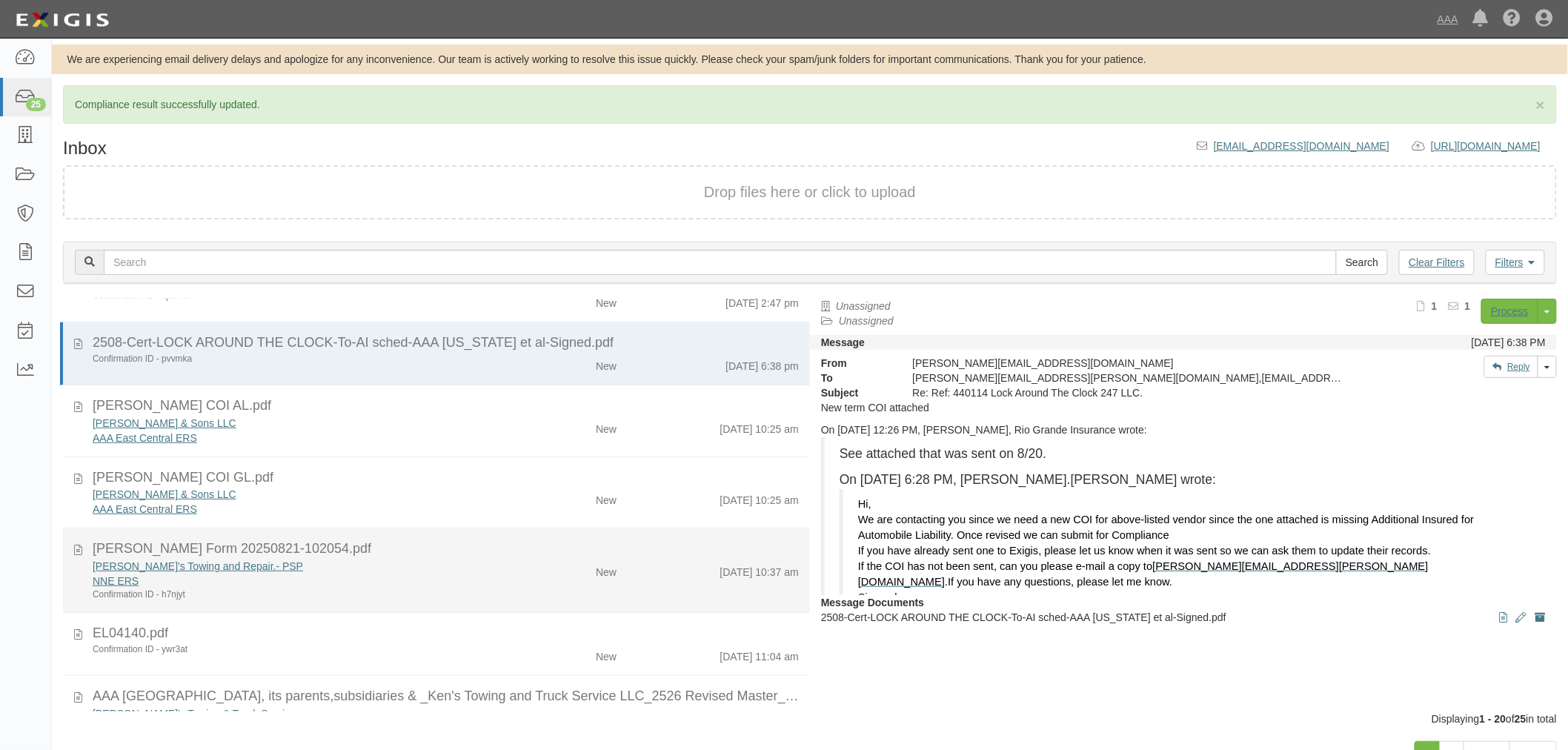
scroll to position [137, 0]
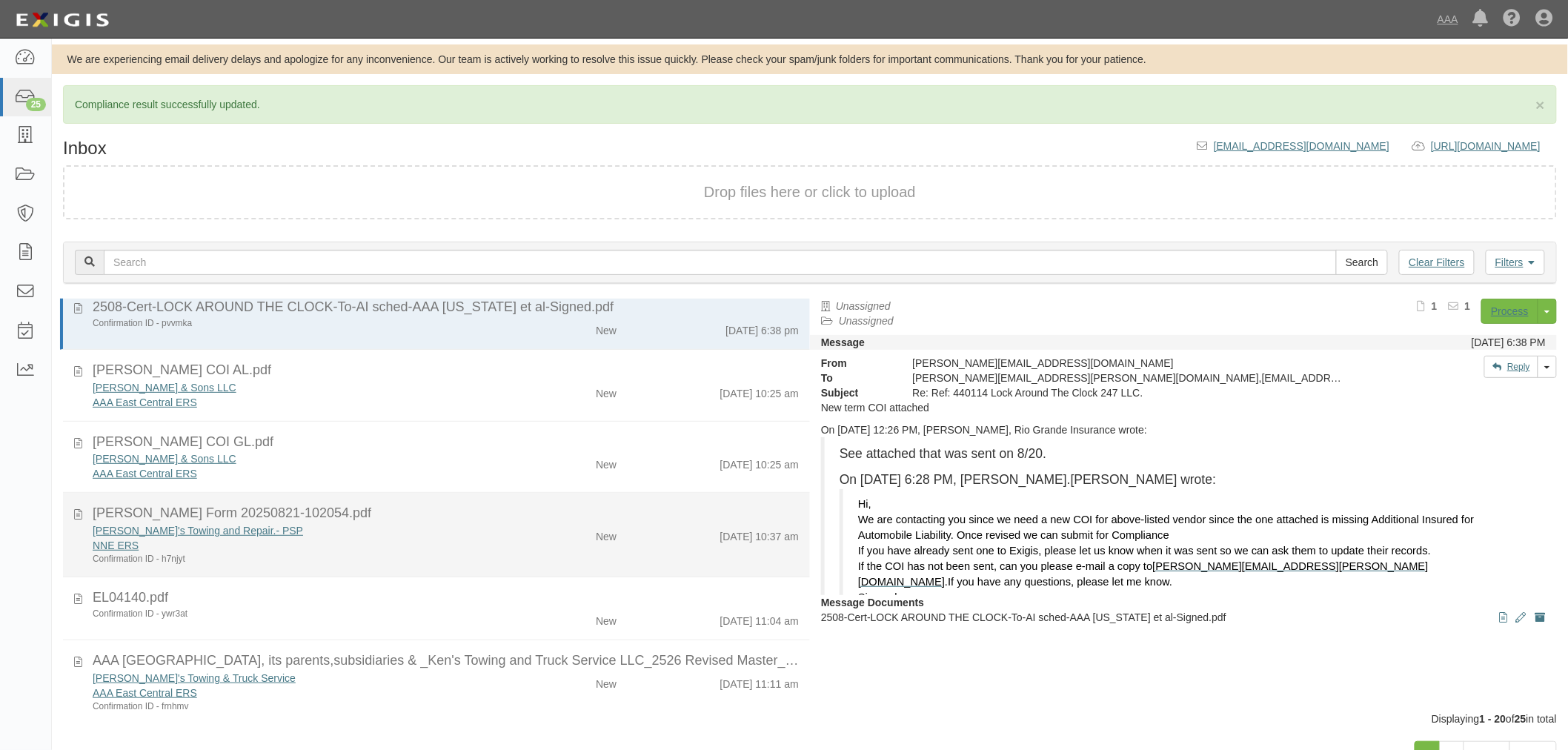
drag, startPoint x: 284, startPoint y: 561, endPoint x: 263, endPoint y: 549, distance: 24.2
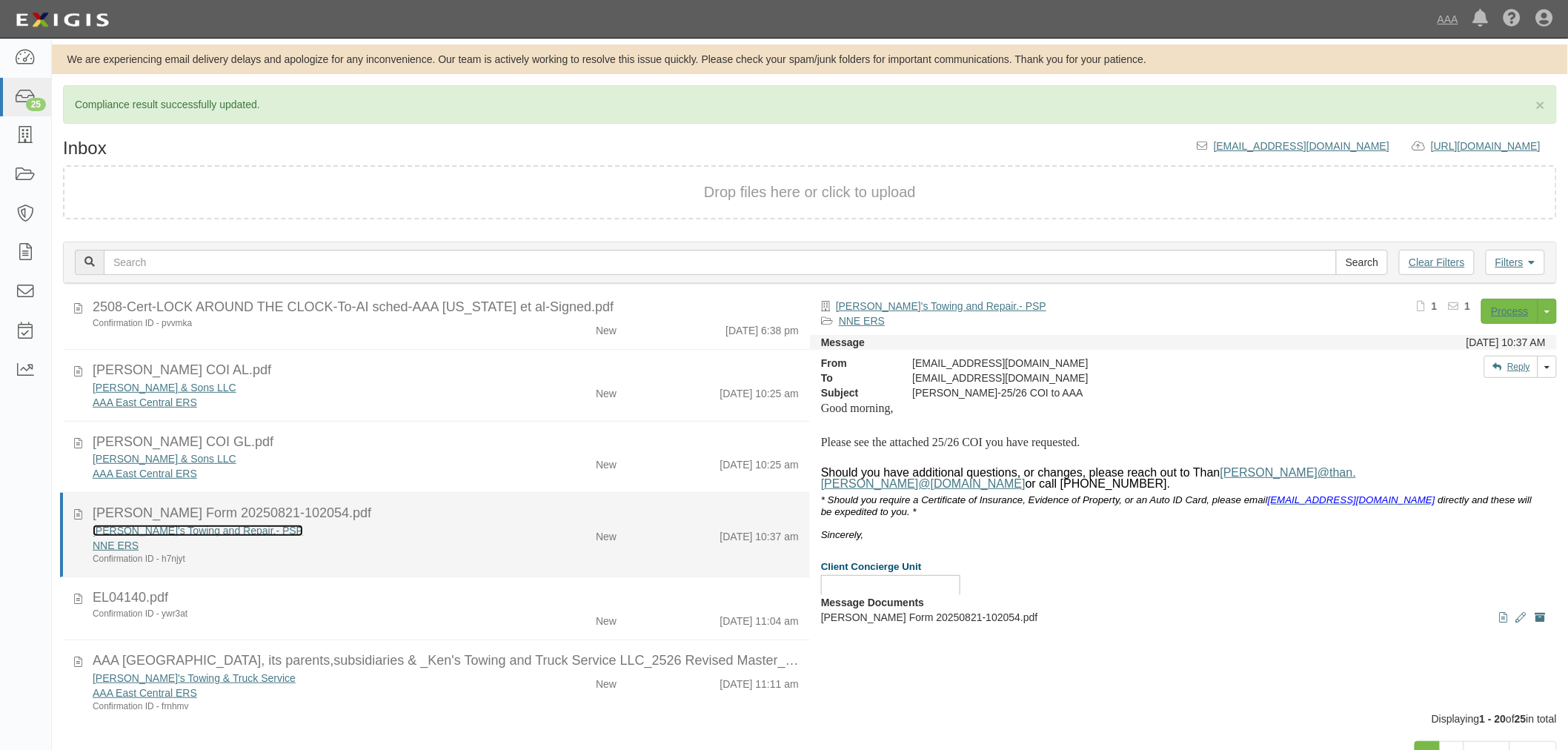
click at [146, 525] on link "[PERSON_NAME]'s Towing and Repair.- PSP" at bounding box center [197, 530] width 210 height 12
click at [698, 517] on div "[PERSON_NAME] Form 20250821-102054.pdf" at bounding box center [445, 513] width 706 height 19
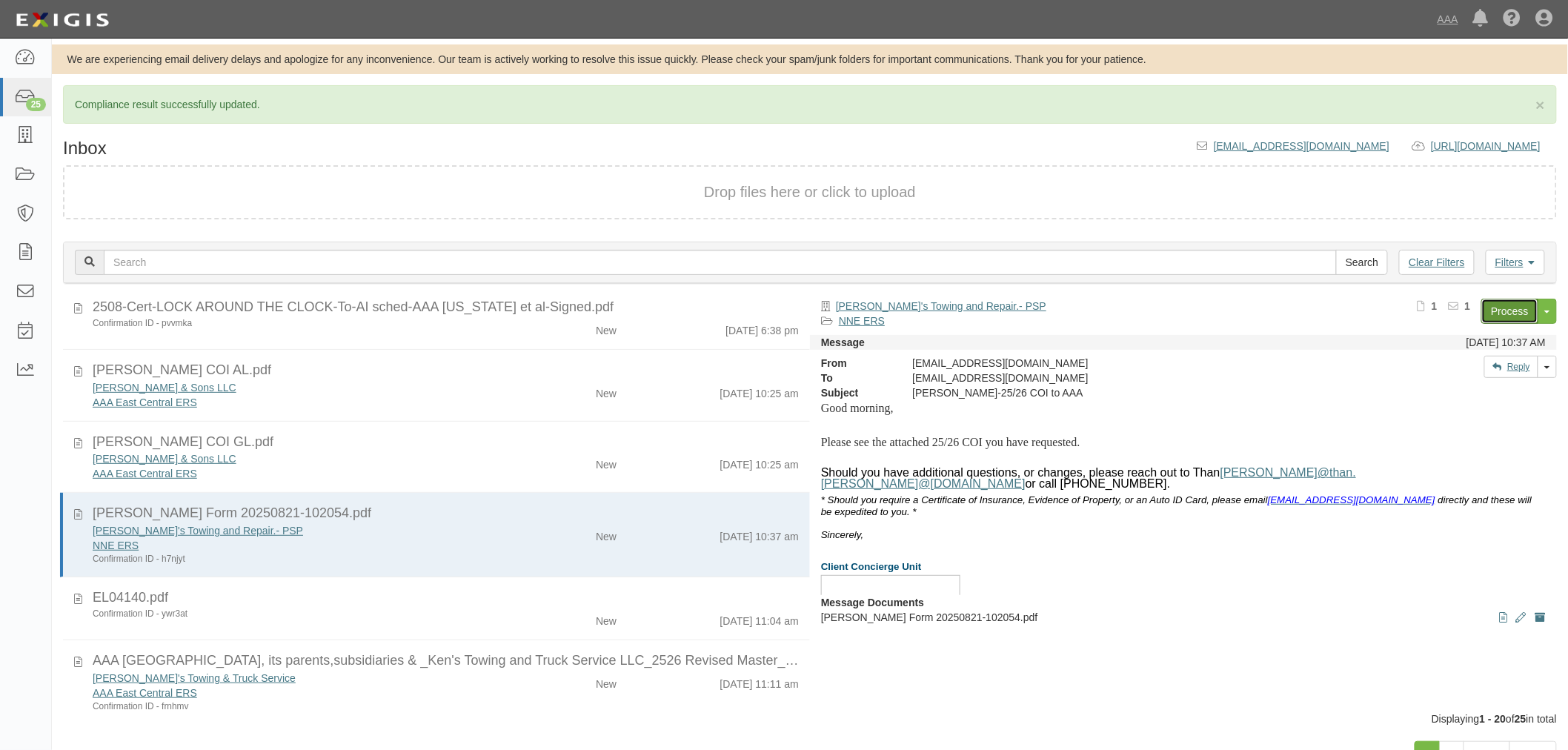
click at [1513, 309] on link "Process" at bounding box center [1509, 311] width 57 height 25
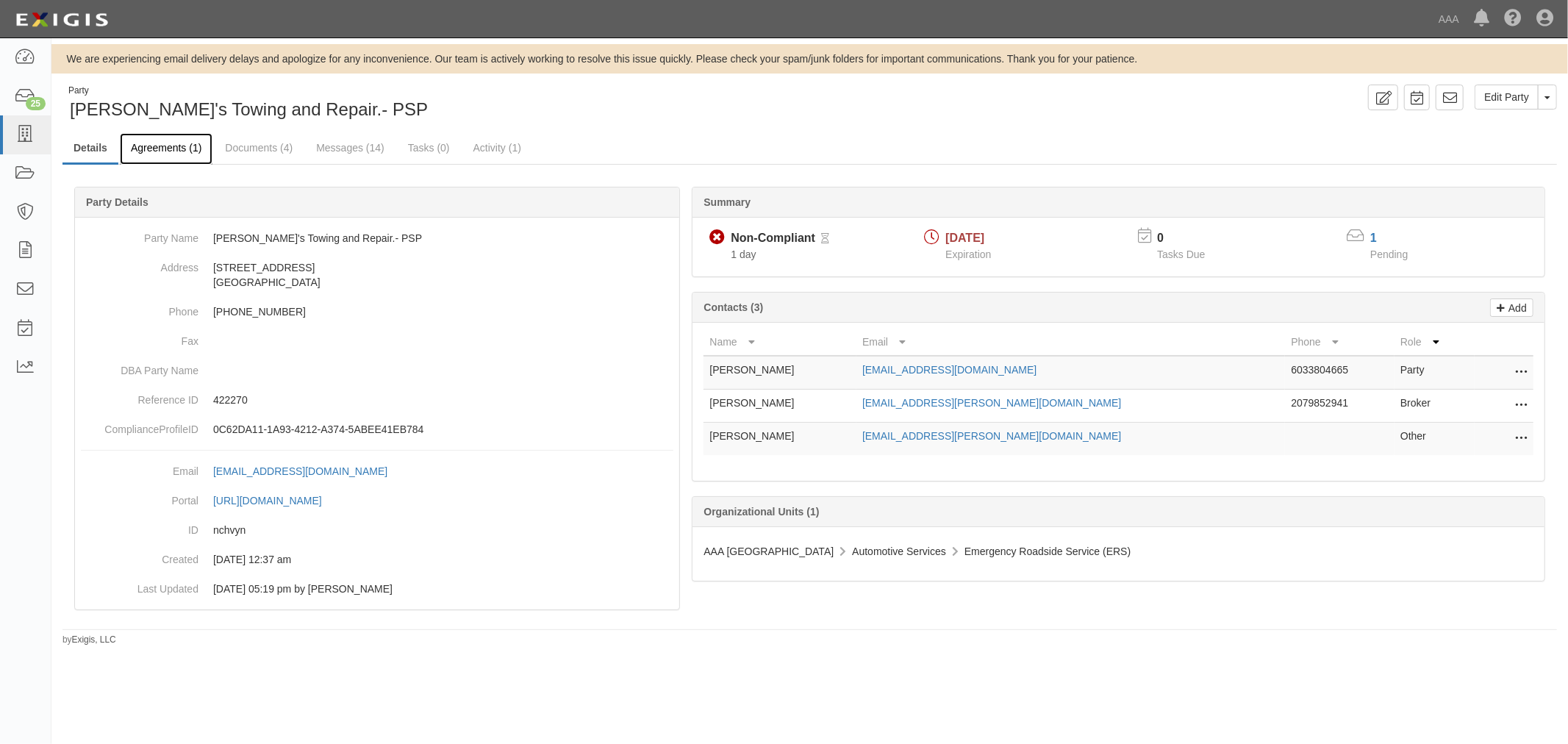
click at [172, 143] on link "Agreements (1)" at bounding box center [166, 148] width 93 height 31
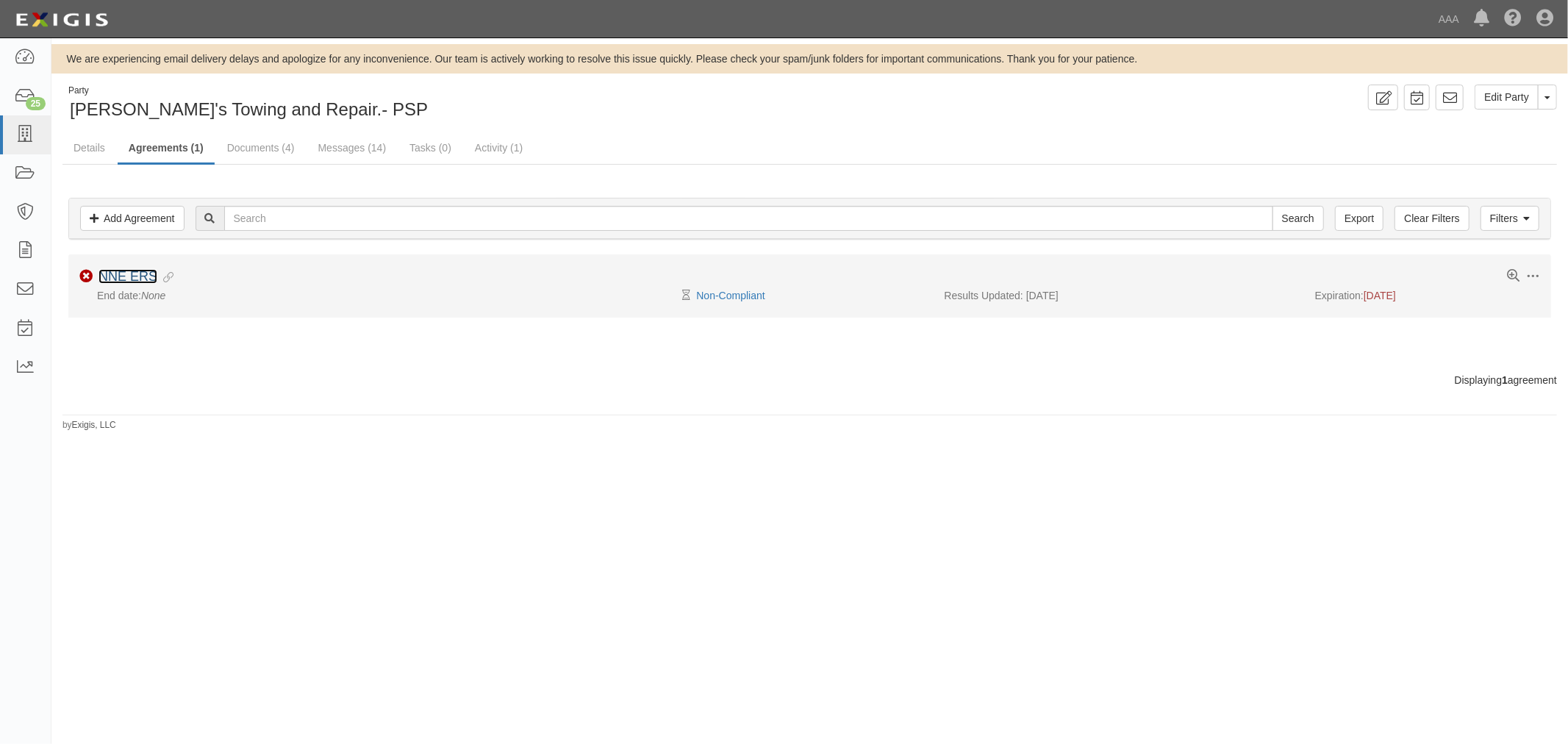
click at [150, 272] on link "NNE ERS" at bounding box center [128, 276] width 59 height 15
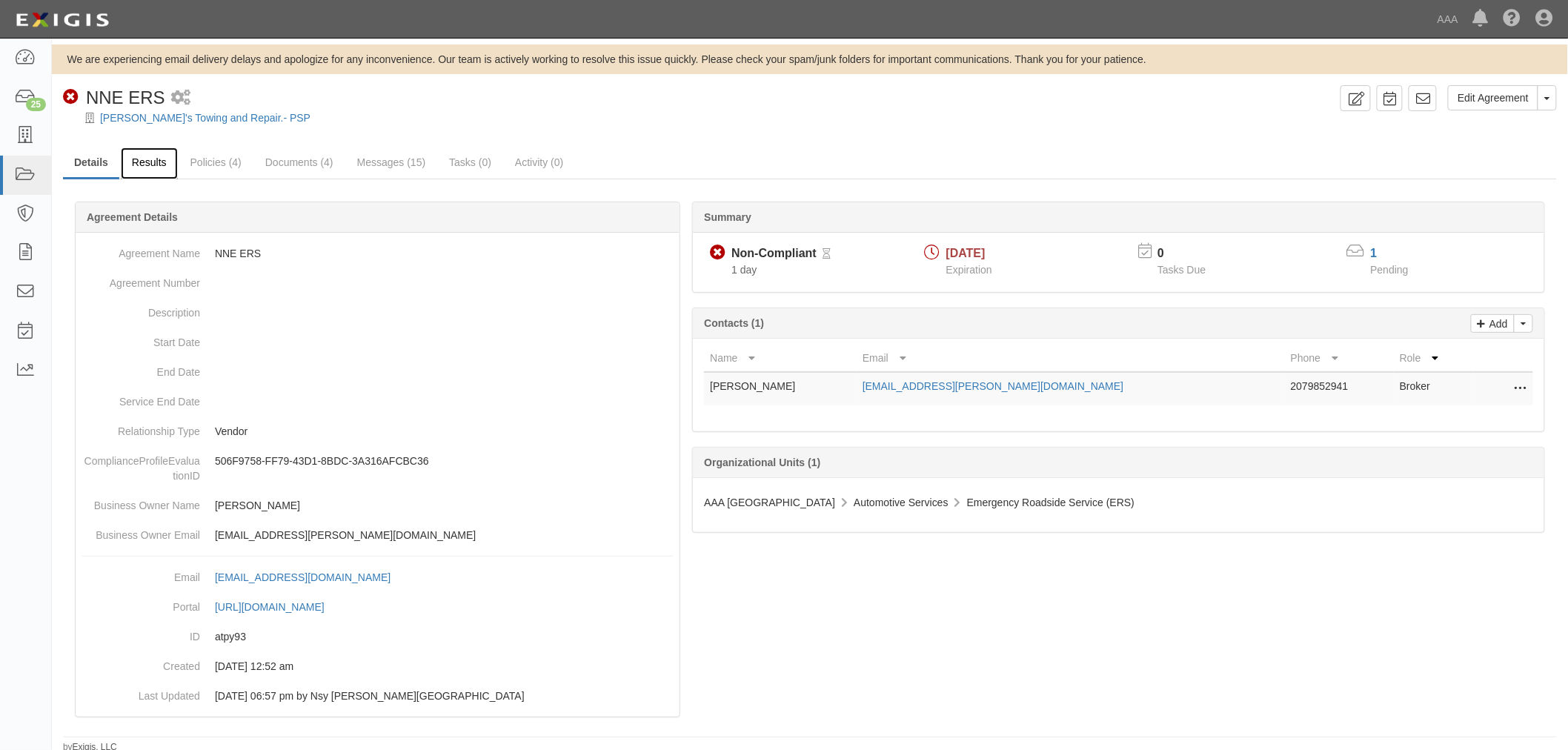
click at [144, 150] on link "Results" at bounding box center [149, 163] width 57 height 32
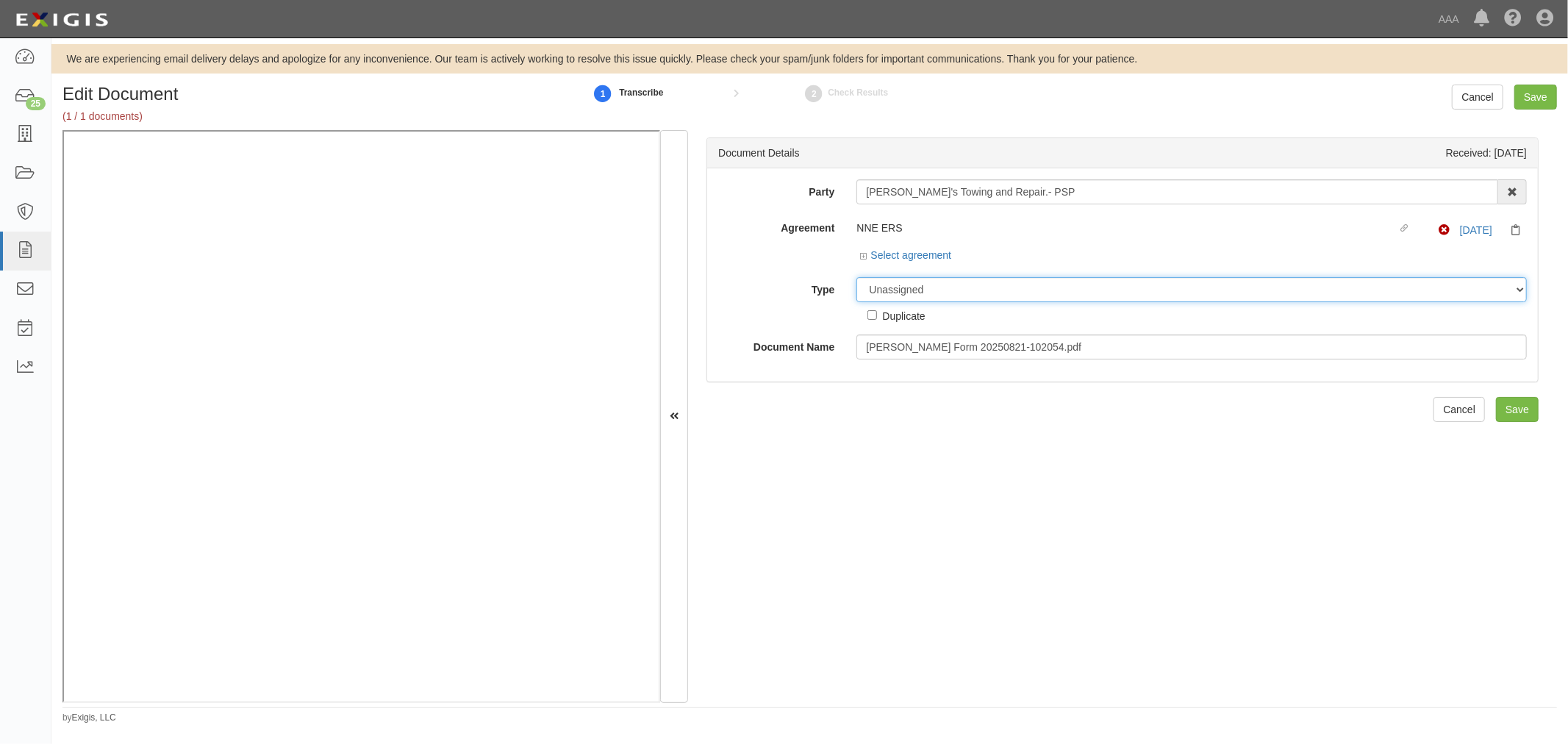
click at [953, 281] on select "Unassigned Binder Cancellation Notice Certificate Contract Endorsement Insuranc…" at bounding box center [1191, 289] width 670 height 25
select select "CertificateDetail"
click at [856, 278] on select "Unassigned Binder Cancellation Notice Certificate Contract Endorsement Insuranc…" at bounding box center [1191, 289] width 670 height 25
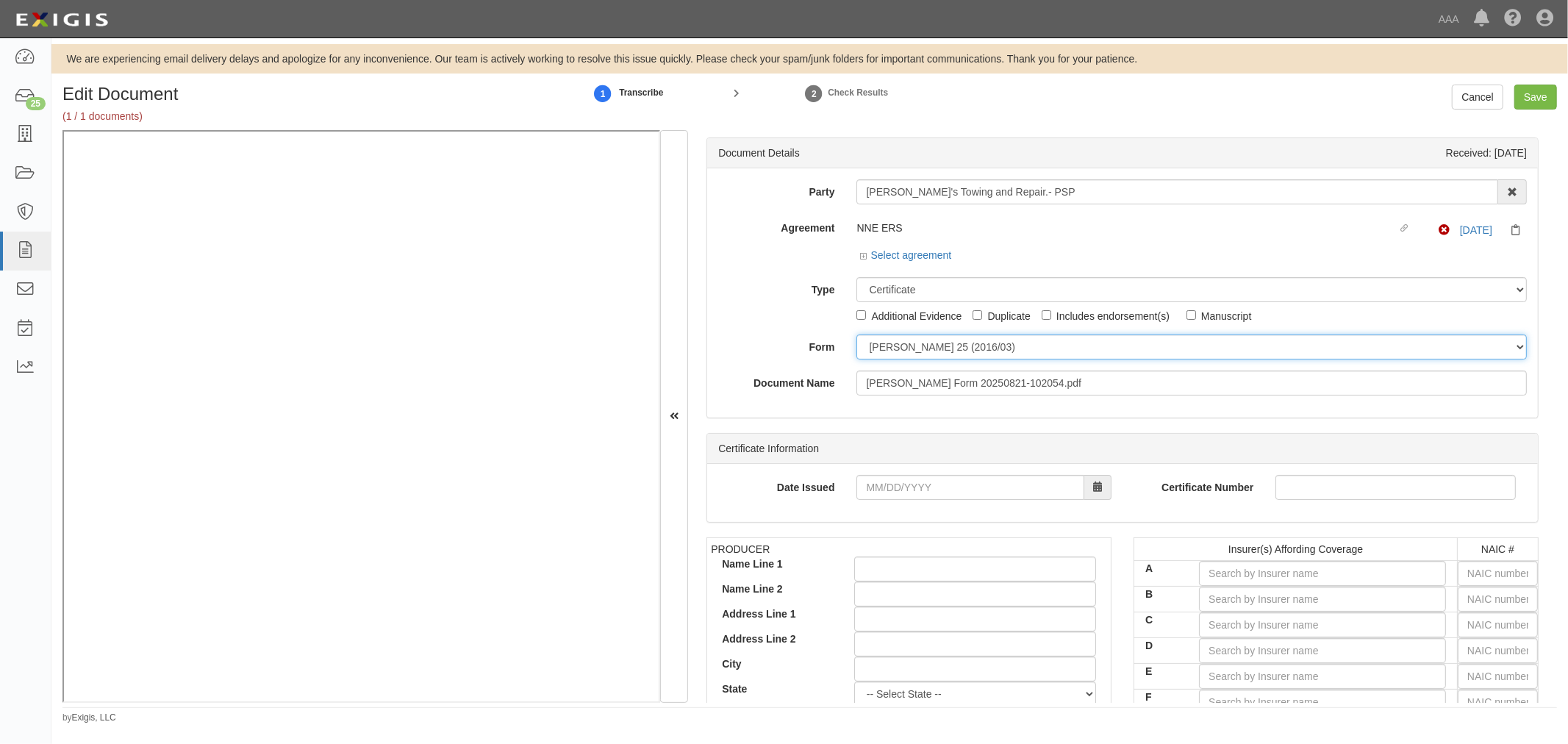
click at [902, 351] on select "ACORD 25 (2016/03) ACORD 101 ACORD 855 NY (2014/05) General" at bounding box center [1191, 346] width 670 height 25
select select "GeneralFormDetail"
click at [856, 335] on select "ACORD 25 (2016/03) ACORD 101 ACORD 855 NY (2014/05) General" at bounding box center [1191, 346] width 670 height 25
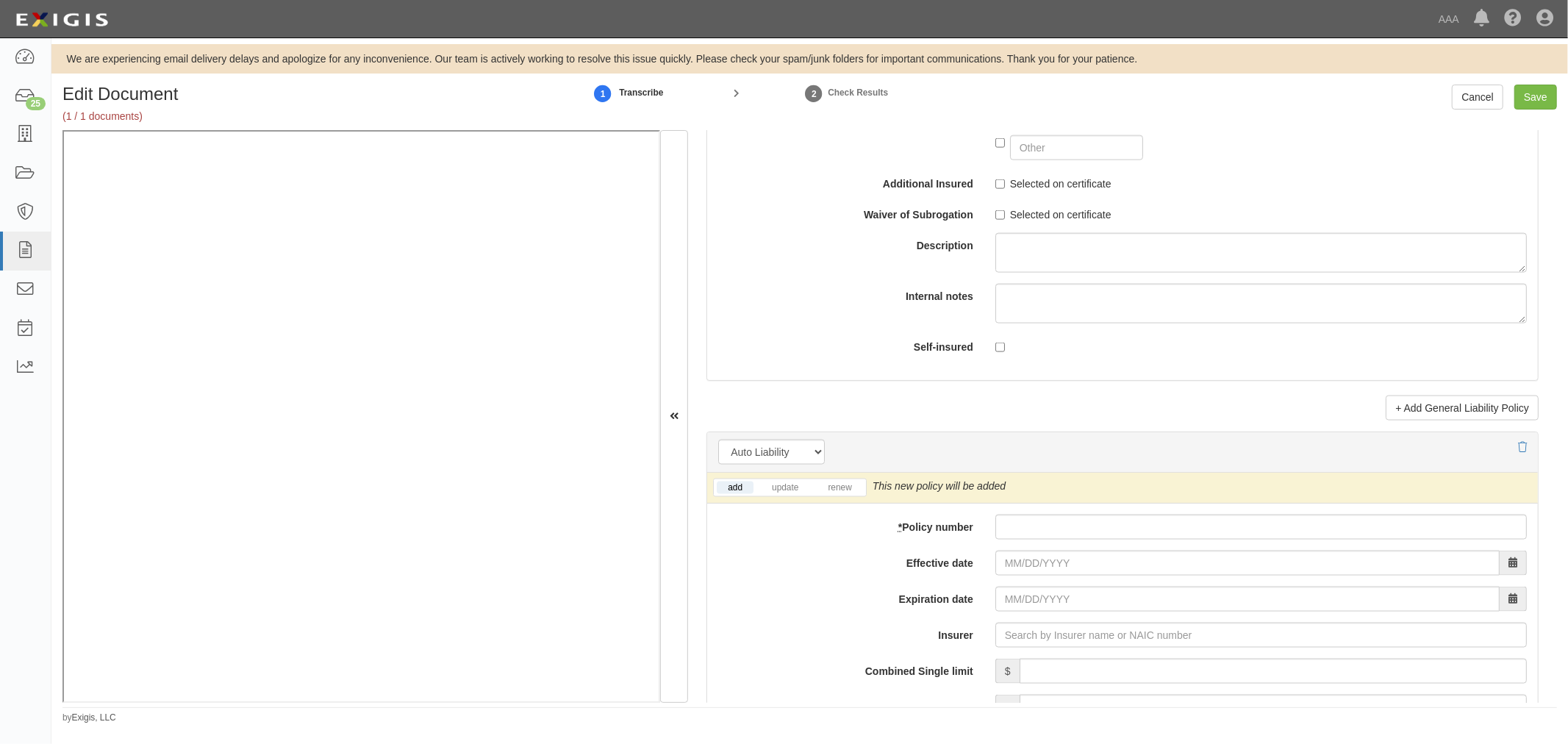
scroll to position [1905, 0]
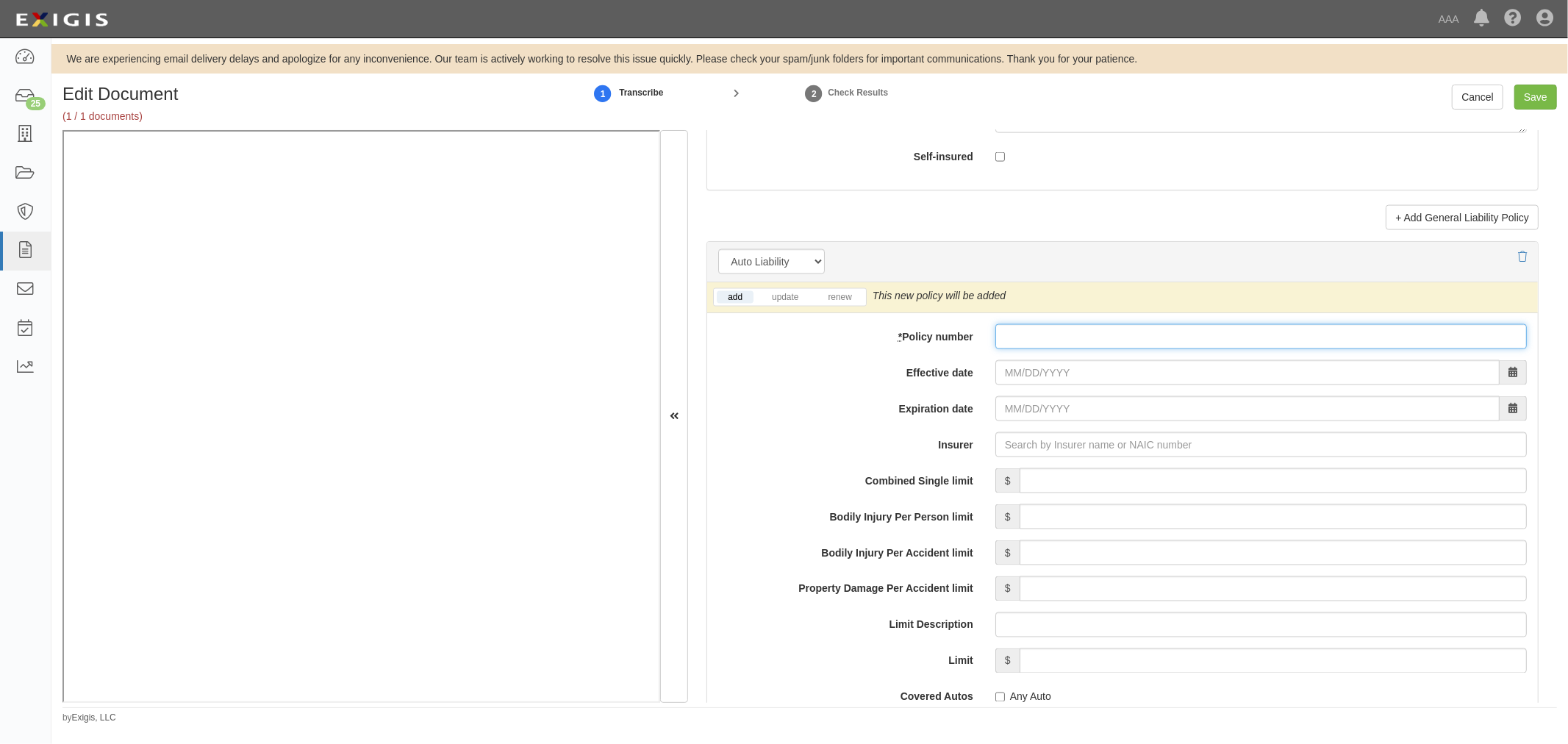
click at [1024, 349] on input "* Policy number" at bounding box center [1261, 336] width 531 height 25
paste input "CAA5505327"
type input "CAA5505327"
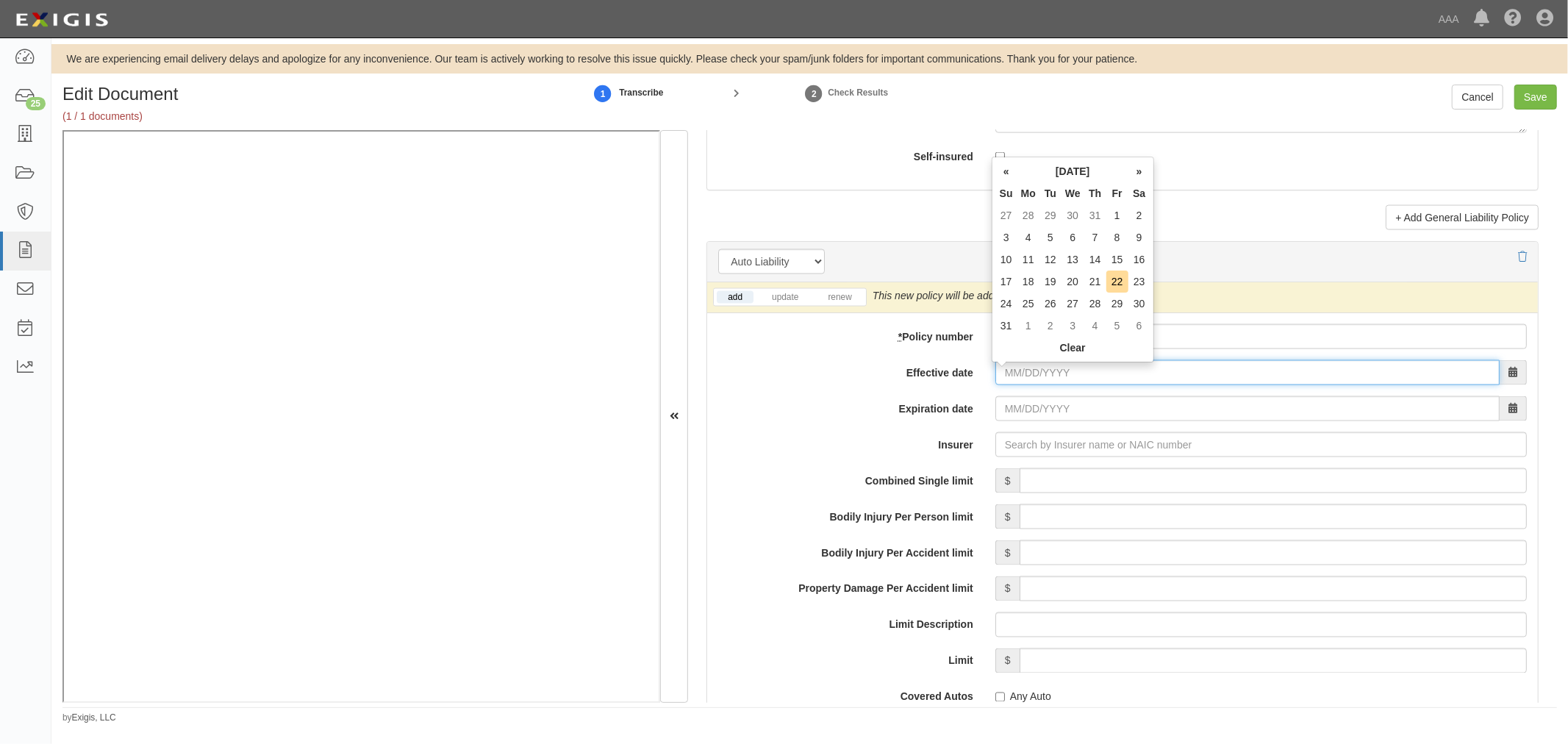
click at [1018, 382] on input "Effective date" at bounding box center [1248, 372] width 505 height 25
type input "[DATE]"
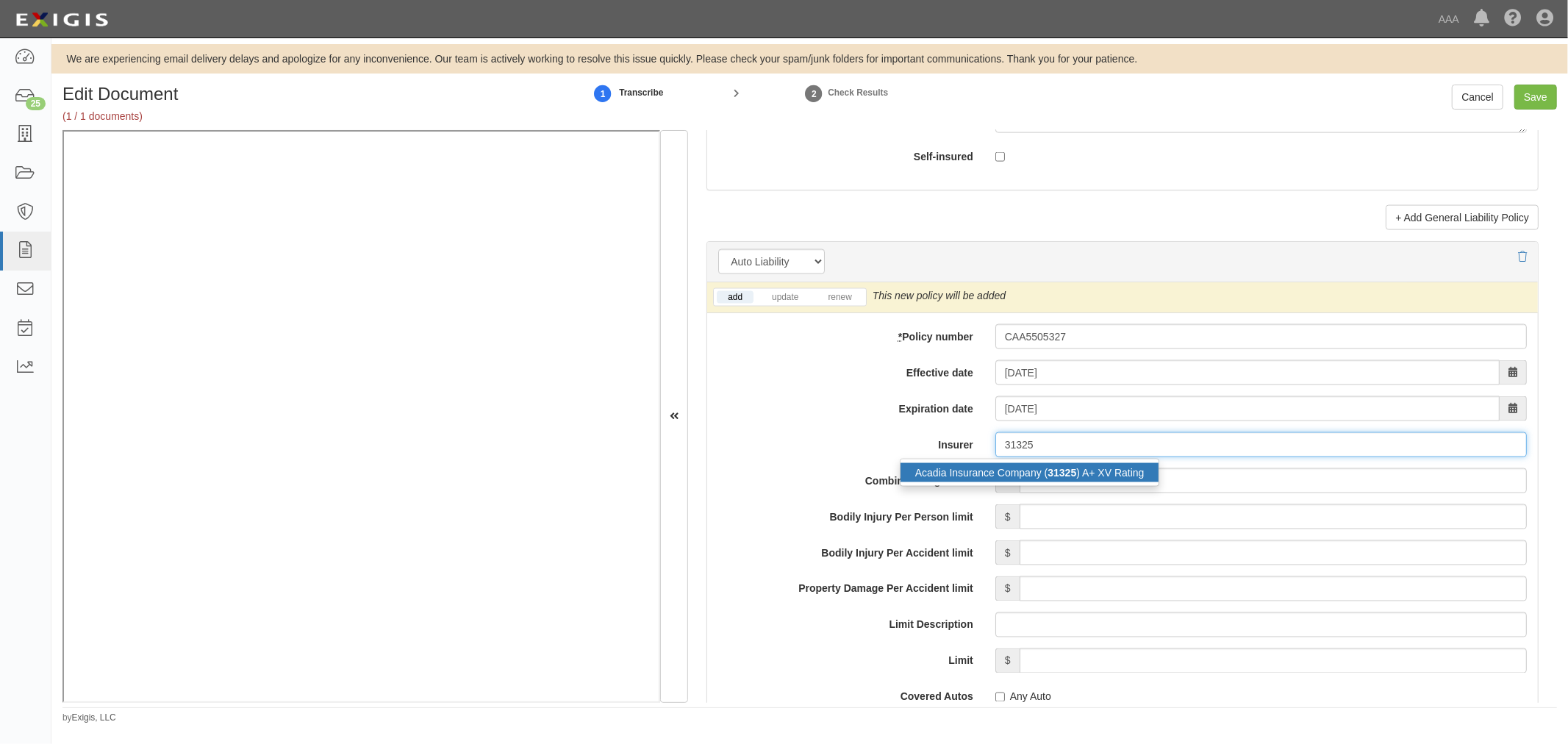
click at [1018, 466] on div "Acadia Insurance Company ( 31325 ) A+ XV Rating" at bounding box center [1030, 473] width 260 height 28
click at [1019, 470] on div "Acadia Insurance Company ( 31325 ) A+ XV Rating" at bounding box center [1030, 473] width 258 height 19
type input "Acadia Insurance Company (31325) A+ XV Rating"
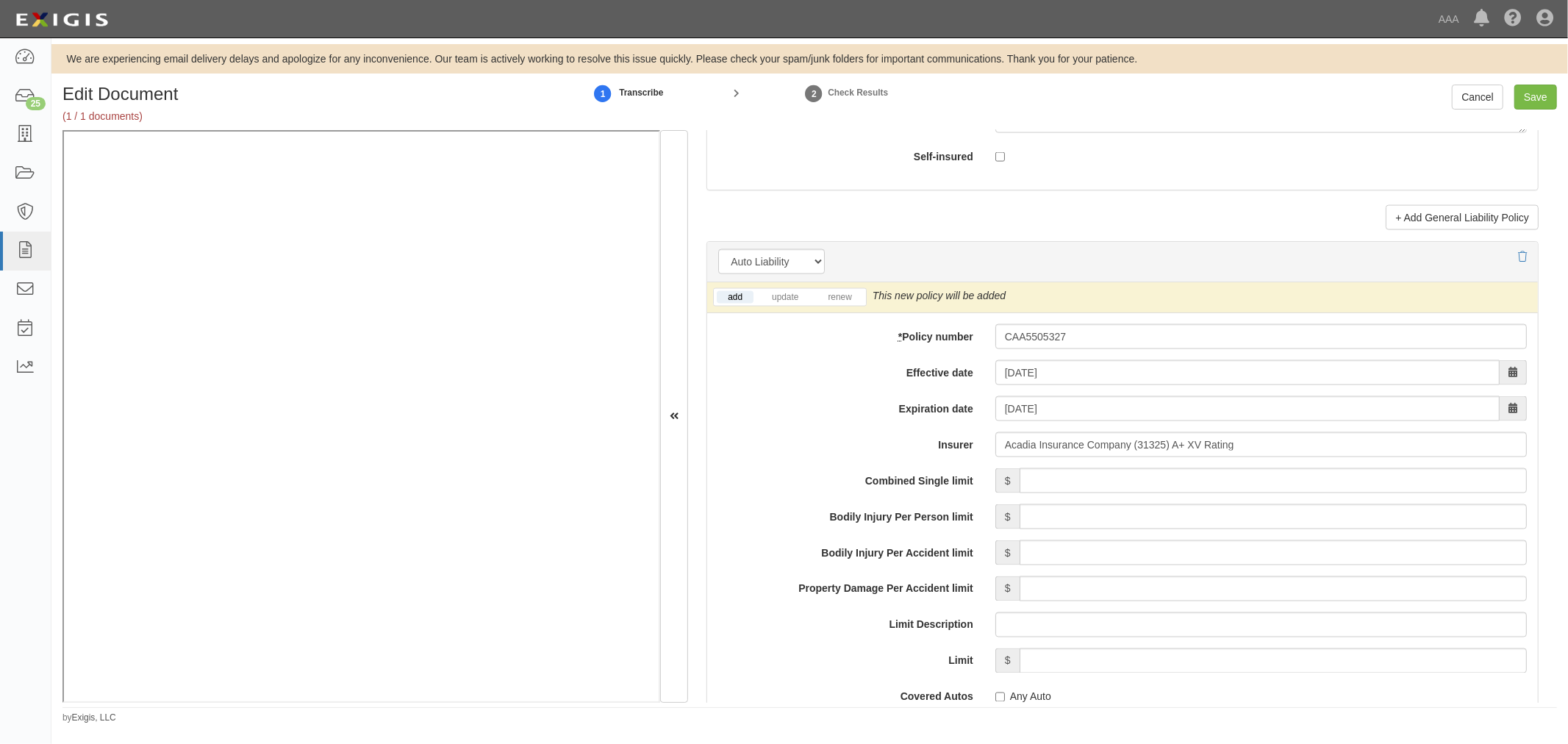
click at [848, 306] on li "renew" at bounding box center [839, 297] width 51 height 17
click at [849, 299] on link "renew" at bounding box center [839, 297] width 46 height 12
click at [1051, 483] on input "Combined Single limit" at bounding box center [1273, 480] width 507 height 25
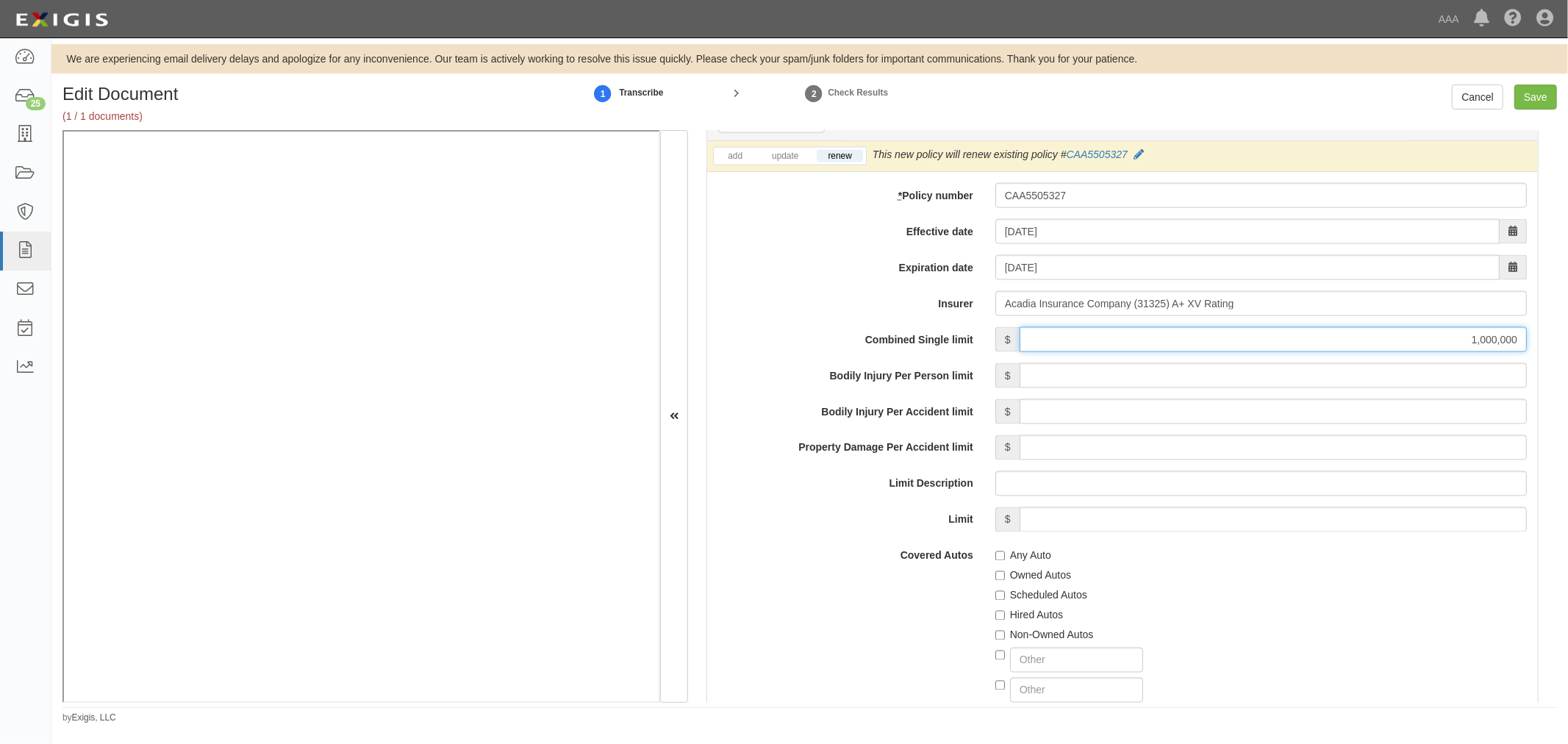
scroll to position [2178, 0]
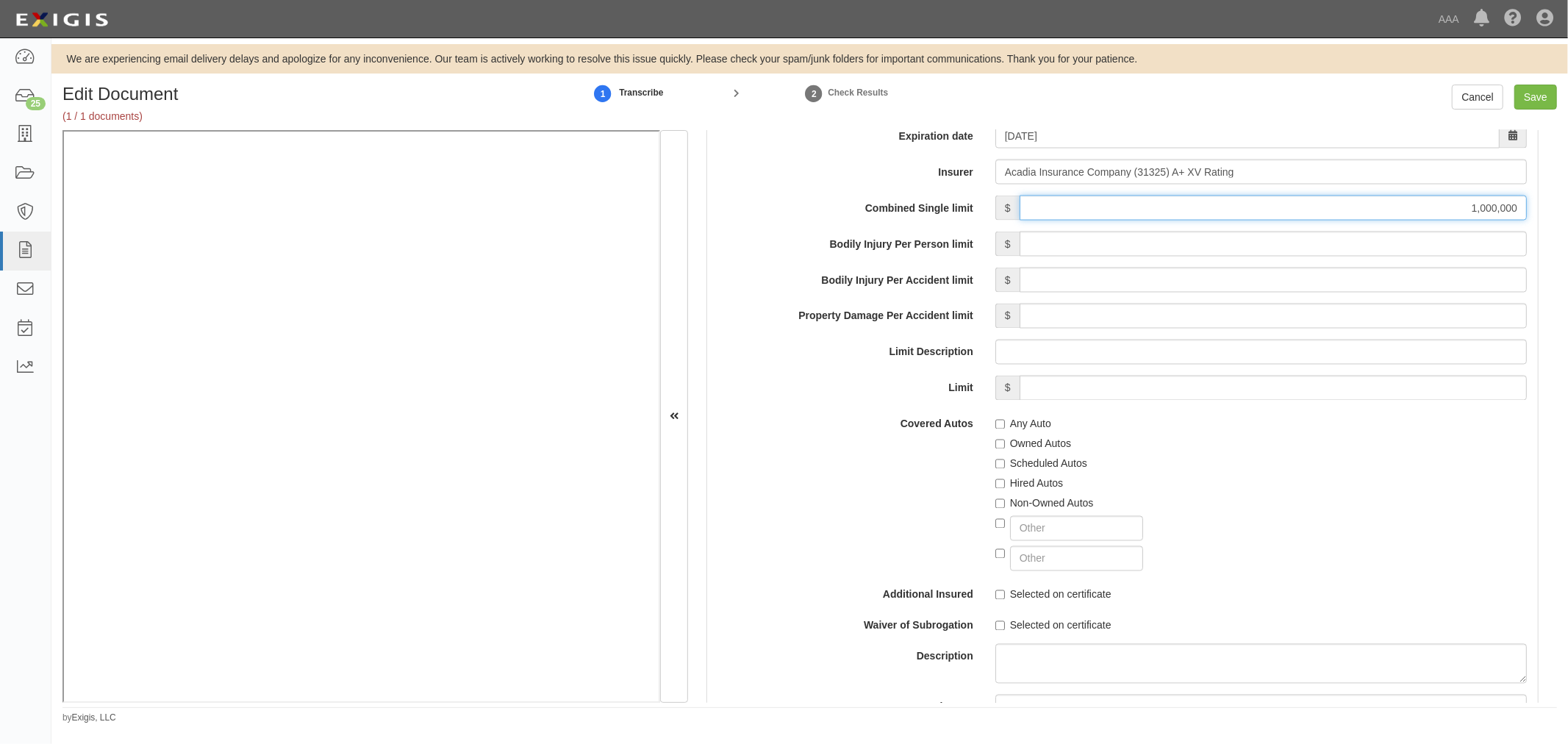
type input "1,000,000"
click at [1031, 430] on label "Any Auto" at bounding box center [1023, 424] width 56 height 15
click at [1005, 430] on input "Any Auto" at bounding box center [1000, 424] width 9 height 9
checkbox input "true"
click at [1013, 466] on label "Scheduled Autos" at bounding box center [1041, 463] width 92 height 15
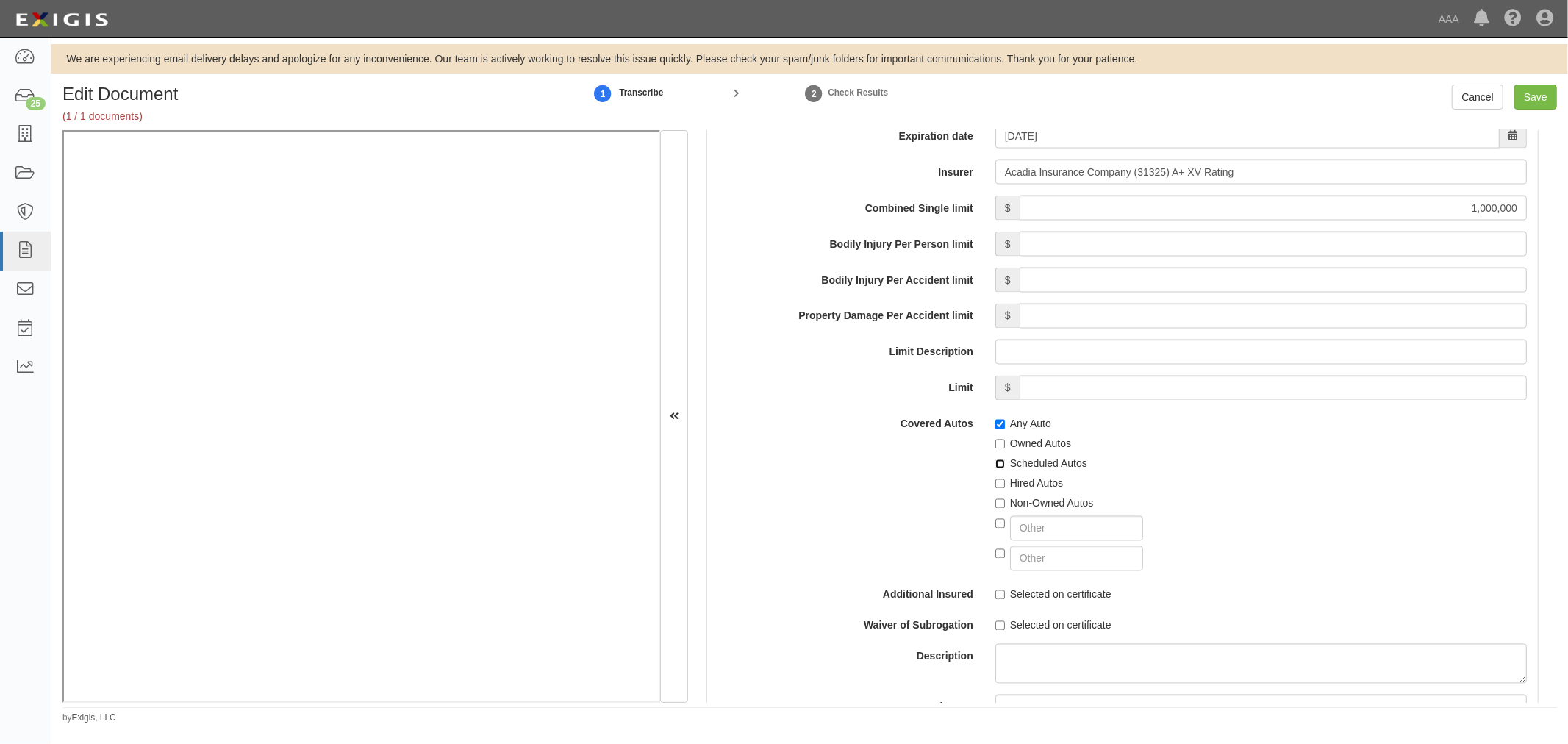
click at [1005, 466] on input "Scheduled Autos" at bounding box center [1000, 464] width 9 height 9
checkbox input "true"
click at [1002, 481] on label "Hired Autos" at bounding box center [1029, 483] width 67 height 15
click at [1002, 481] on input "Hired Autos" at bounding box center [1000, 484] width 9 height 9
checkbox input "true"
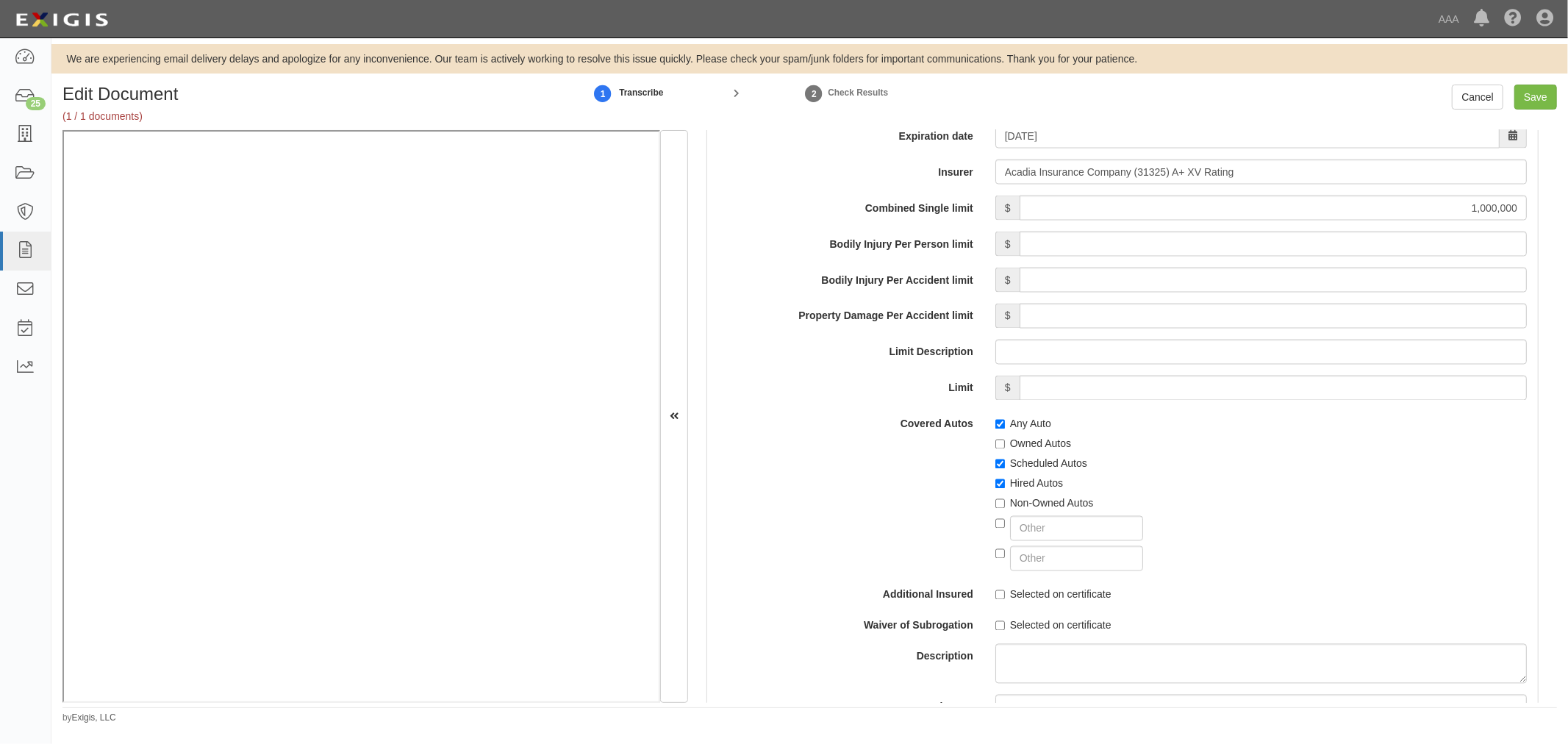
click at [1025, 505] on label "Non-Owned Autos" at bounding box center [1044, 503] width 99 height 15
click at [1005, 505] on input "Non-Owned Autos" at bounding box center [1000, 504] width 9 height 9
checkbox input "true"
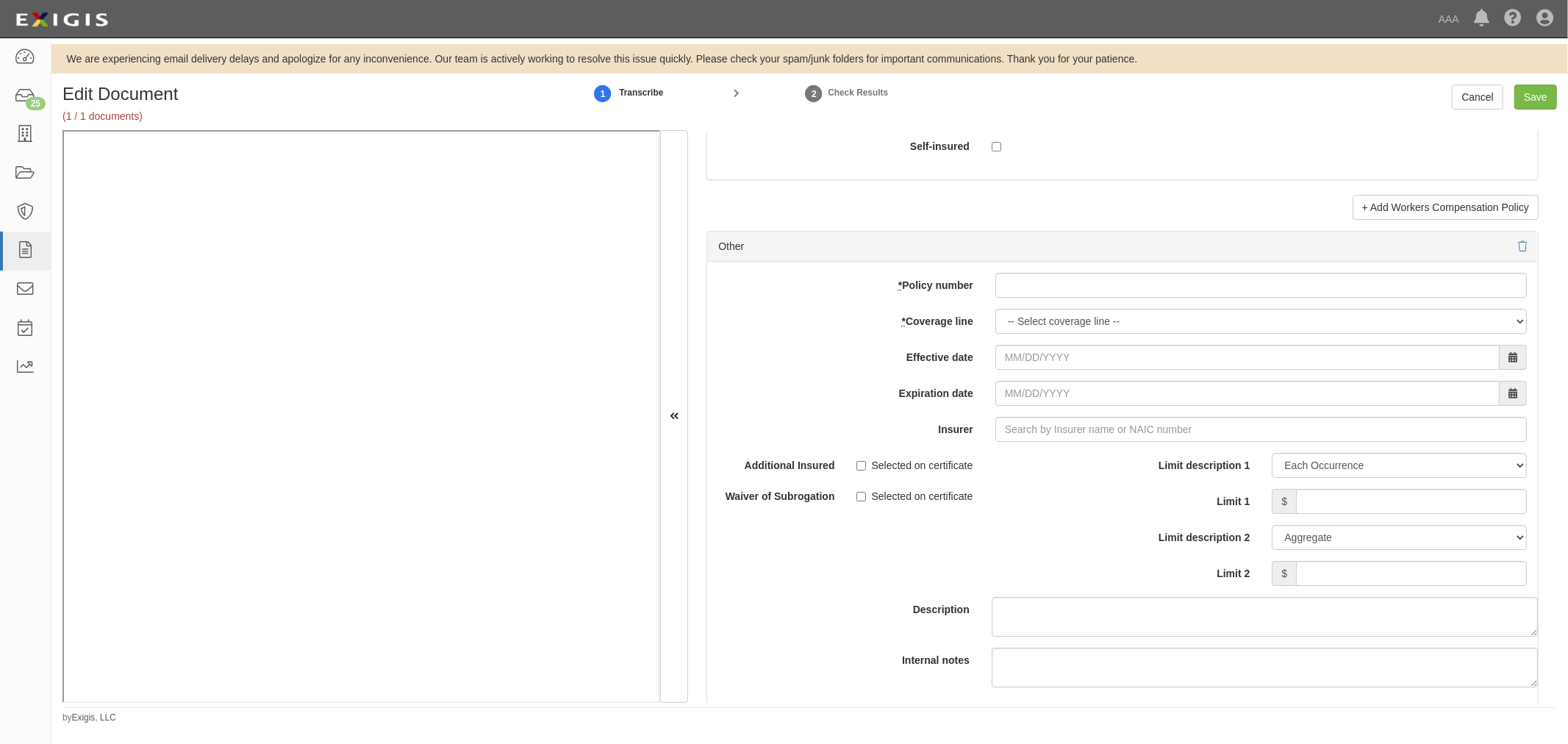
scroll to position [4084, 0]
drag, startPoint x: 1037, startPoint y: 280, endPoint x: 1037, endPoint y: 292, distance: 12.0
click at [1037, 280] on input "* Policy number" at bounding box center [1261, 284] width 531 height 25
paste input "CPA5421824"
type input "CPA5421824"
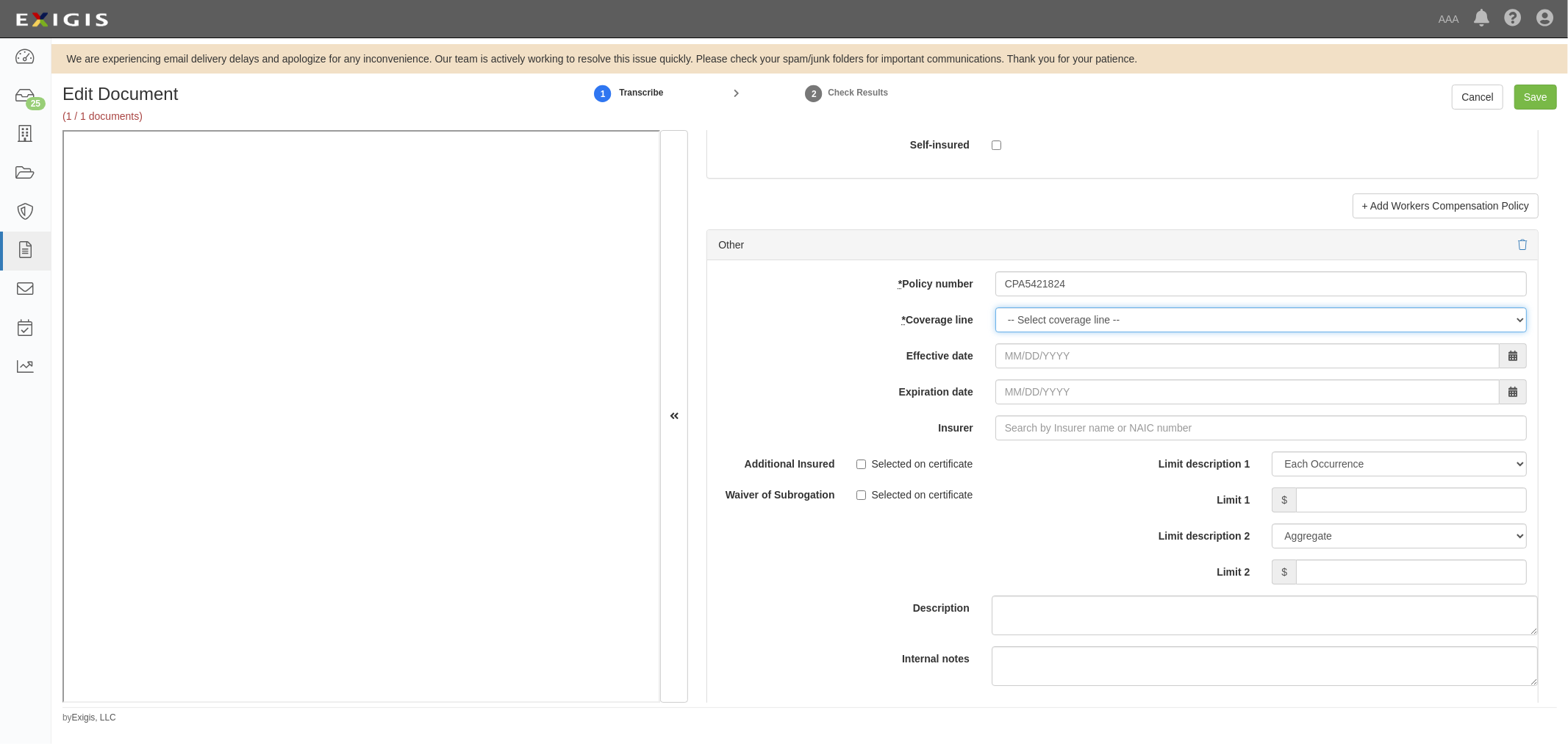
click at [1034, 325] on select "-- Select coverage line -- Asbestos Abatement Auto Physical Damage Boiler & Mac…" at bounding box center [1261, 320] width 531 height 25
select select "70"
click at [995, 333] on select "-- Select coverage line -- Asbestos Abatement Auto Physical Damage Boiler & Mac…" at bounding box center [1261, 320] width 531 height 25
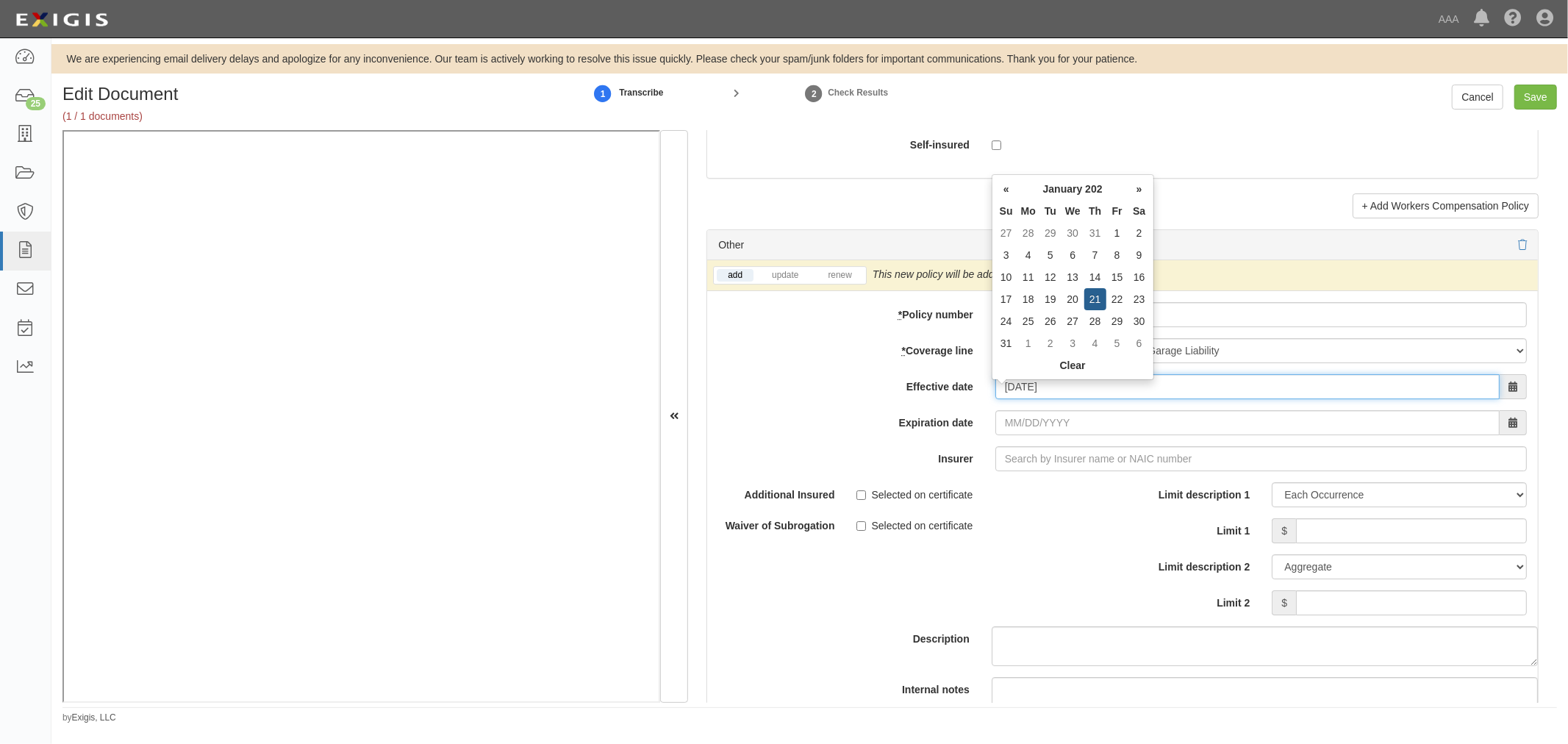
type input "01/21/2025"
type input "01/21/2026"
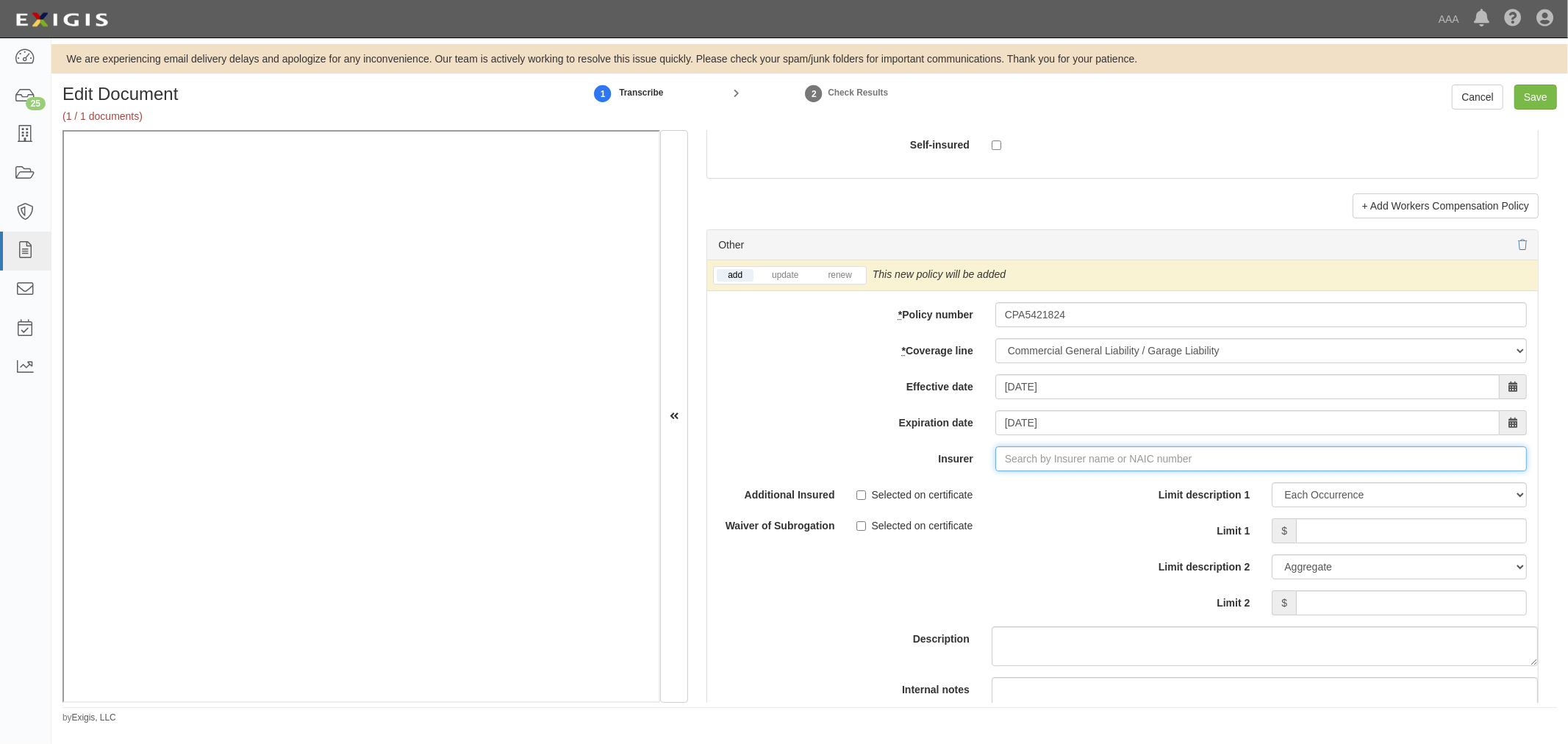
click at [1014, 466] on input "Insurer" at bounding box center [1261, 459] width 531 height 25
click at [1037, 496] on div "Acadia Insurance Company ( 31325 ) A+ XV Rating" at bounding box center [1030, 486] width 258 height 19
type input "Acadia Insurance Company (31325) A+ XV Rating"
click at [849, 281] on link "renew" at bounding box center [839, 275] width 46 height 12
click at [1307, 530] on input "Limit 1" at bounding box center [1411, 531] width 231 height 25
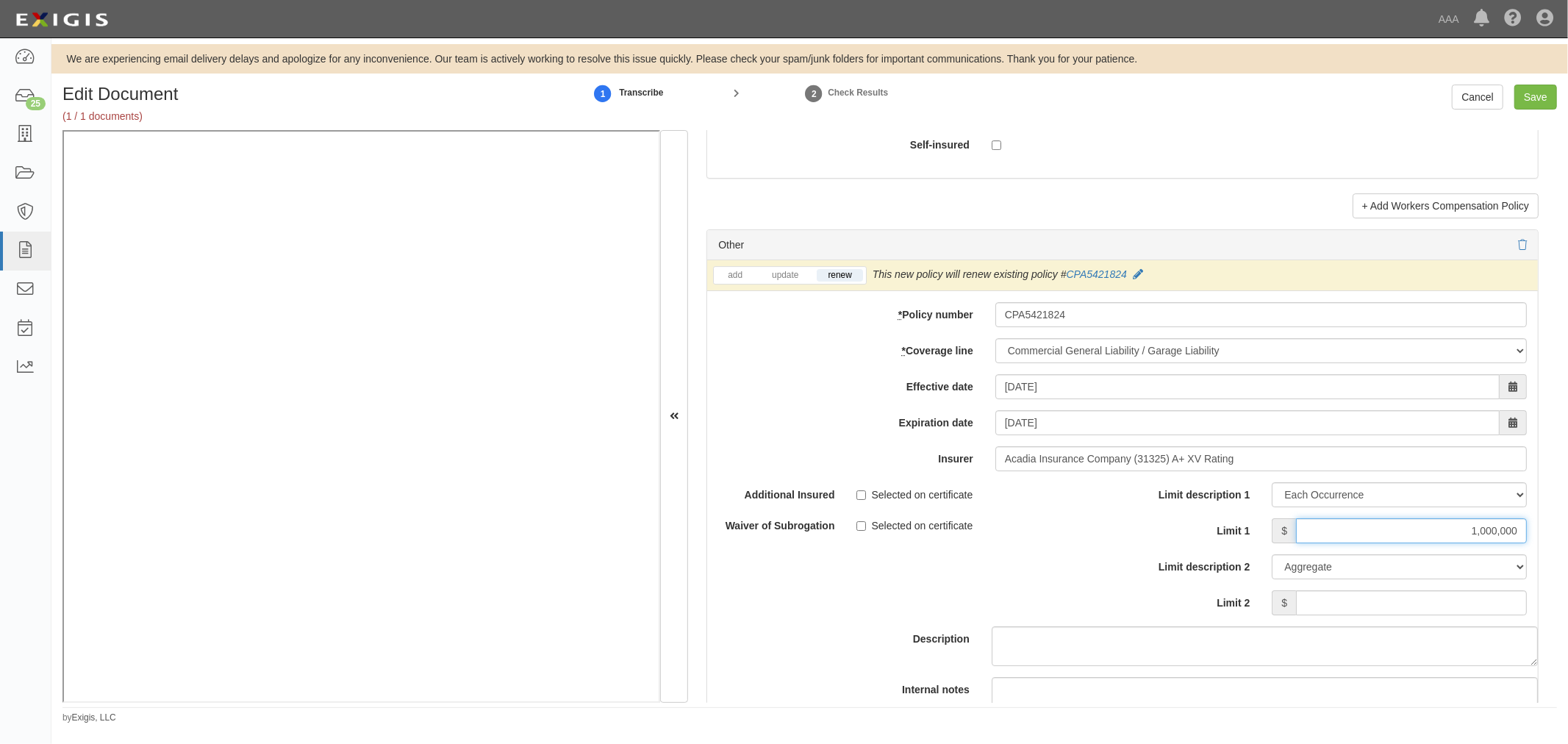
type input "1,000,000"
click at [1347, 604] on input "Limit 2" at bounding box center [1411, 603] width 231 height 25
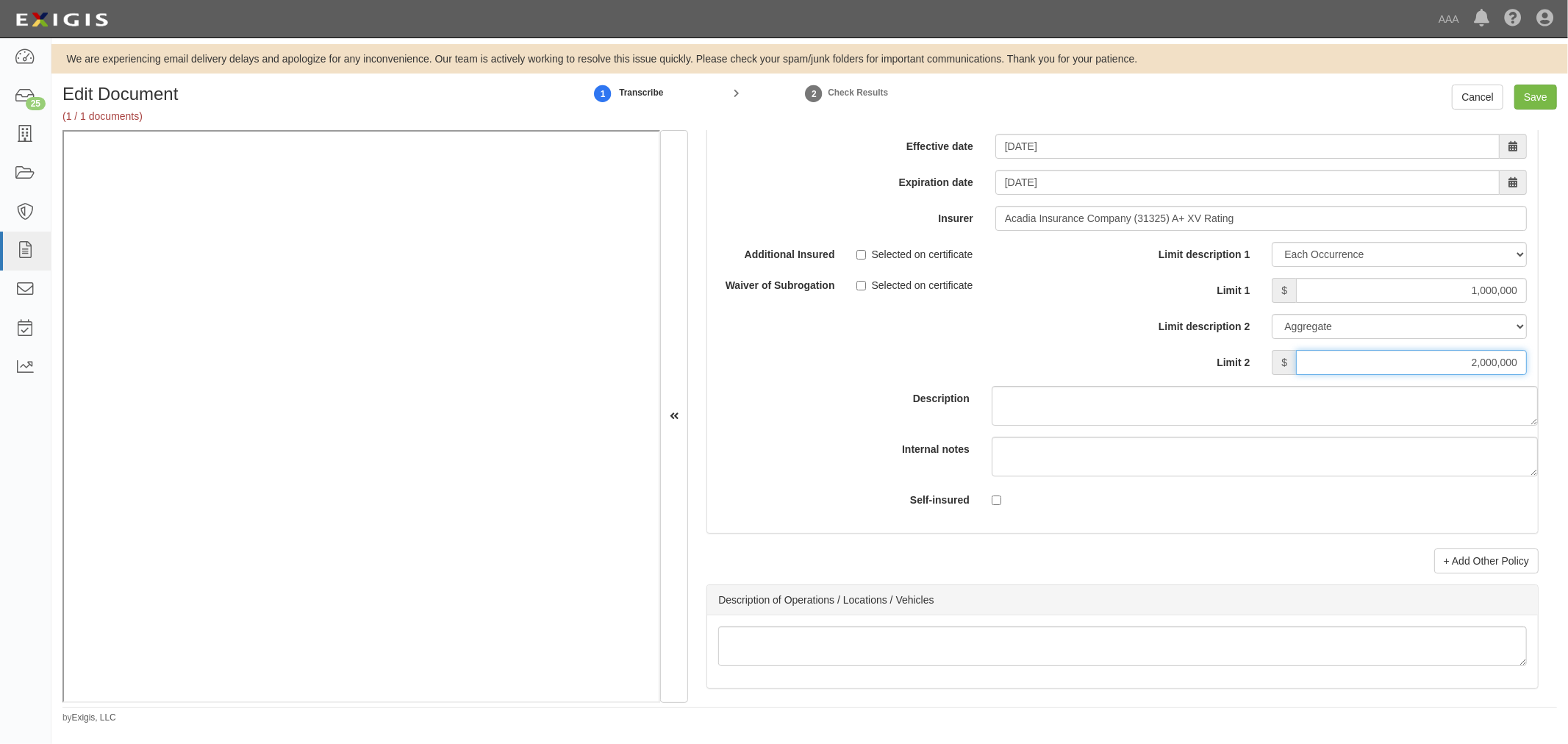
scroll to position [4629, 0]
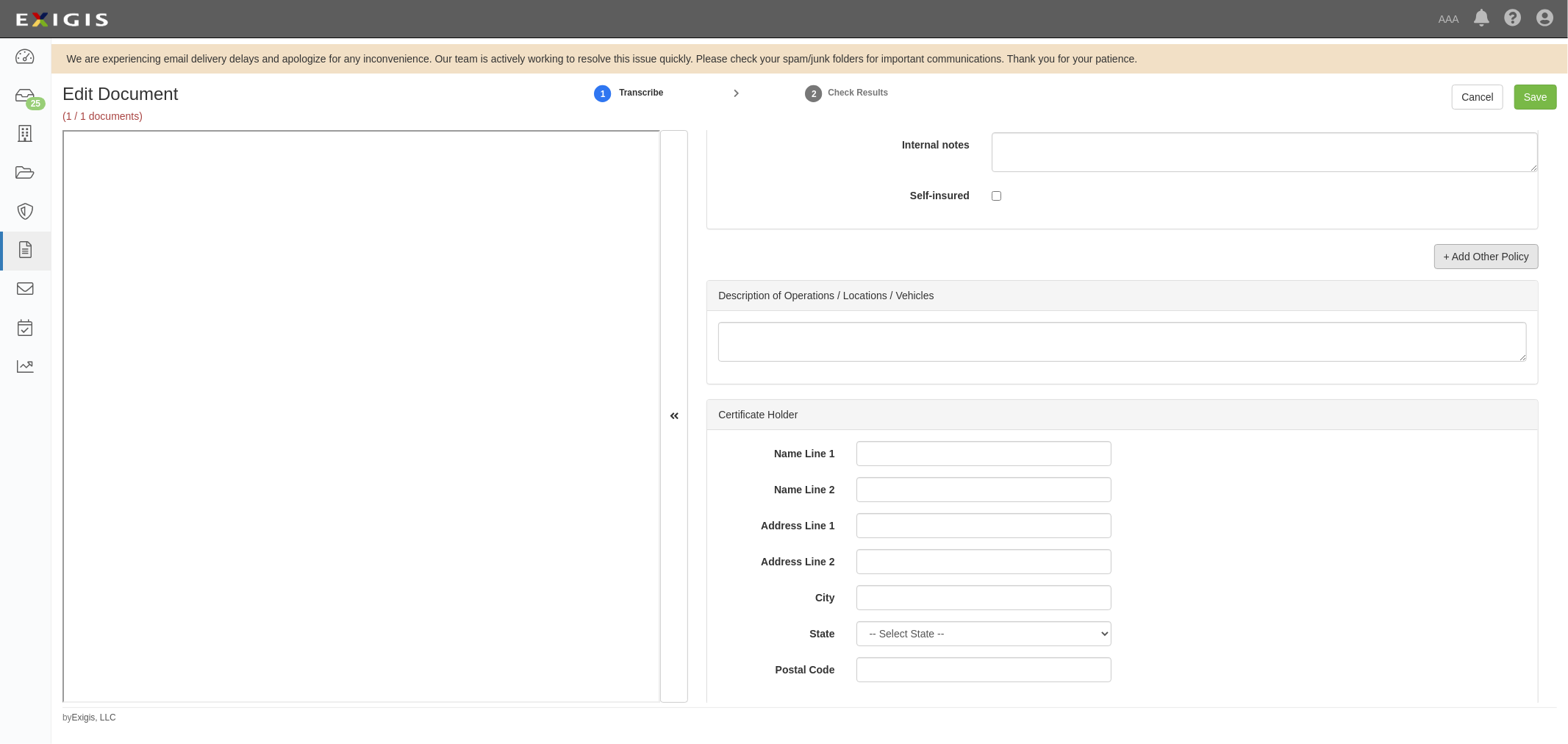
type input "2,000,000"
click at [1475, 253] on link "+ Add Other Policy" at bounding box center [1486, 256] width 105 height 25
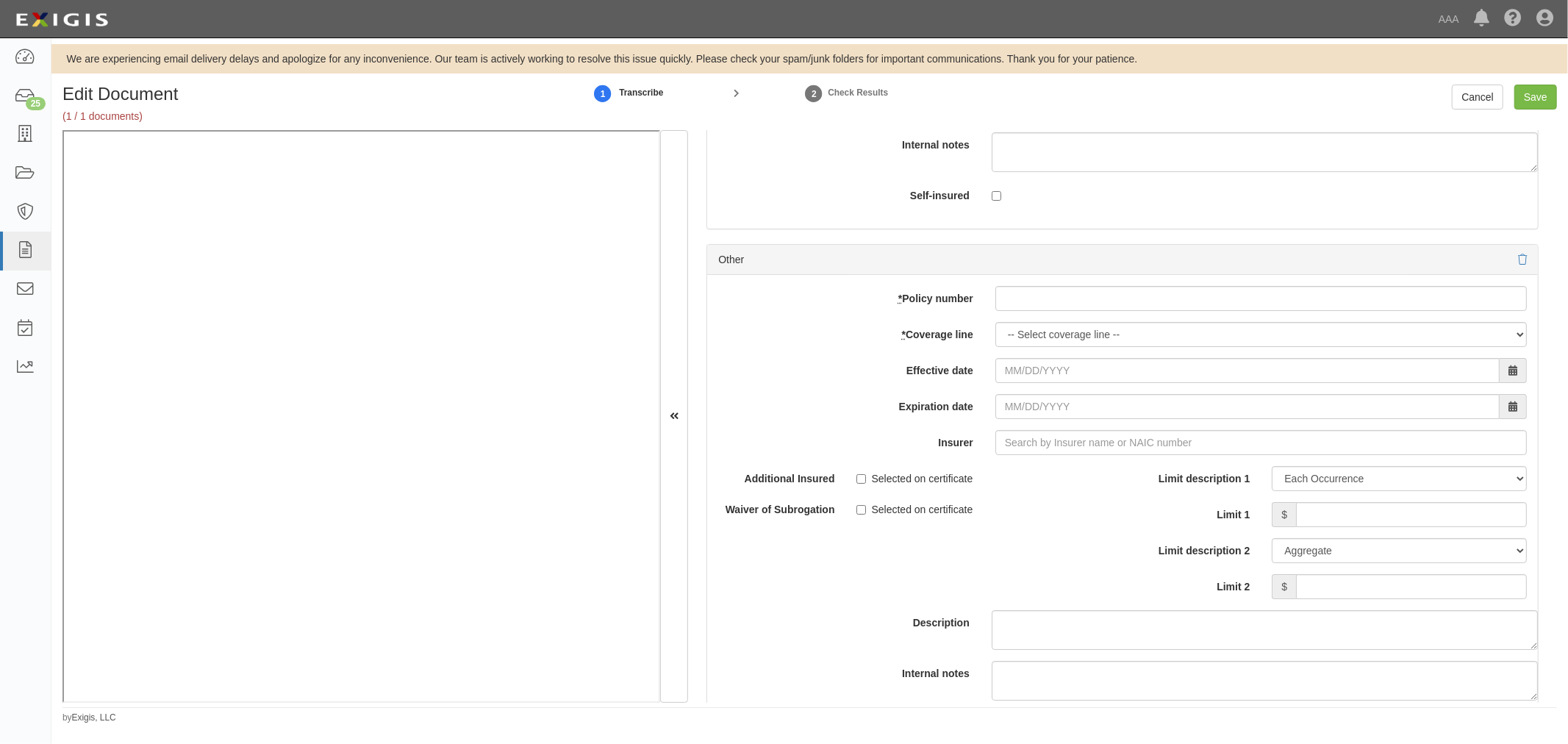
click at [1047, 285] on div "add update renew This new policy will be added This new policy will update exis…" at bounding box center [1122, 516] width 830 height 482
click at [1038, 300] on input "* Policy number" at bounding box center [1261, 298] width 531 height 25
paste input "CIM5611353"
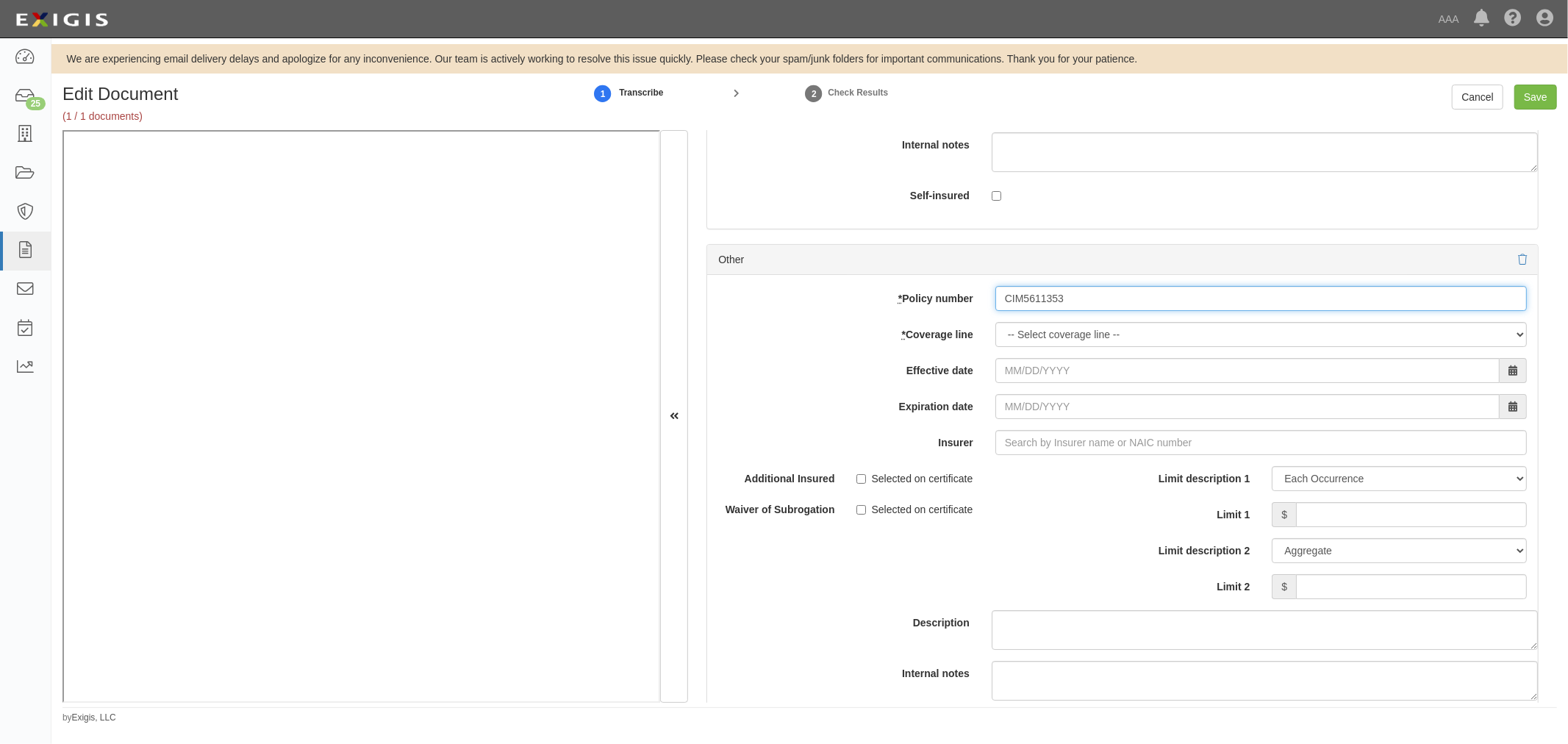
type input "CIM5611353"
click at [1024, 338] on select "-- Select coverage line -- Asbestos Abatement Auto Physical Damage Boiler & Mac…" at bounding box center [1261, 334] width 531 height 25
select select "56"
click at [995, 347] on select "-- Select coverage line -- Asbestos Abatement Auto Physical Damage Boiler & Mac…" at bounding box center [1261, 334] width 531 height 25
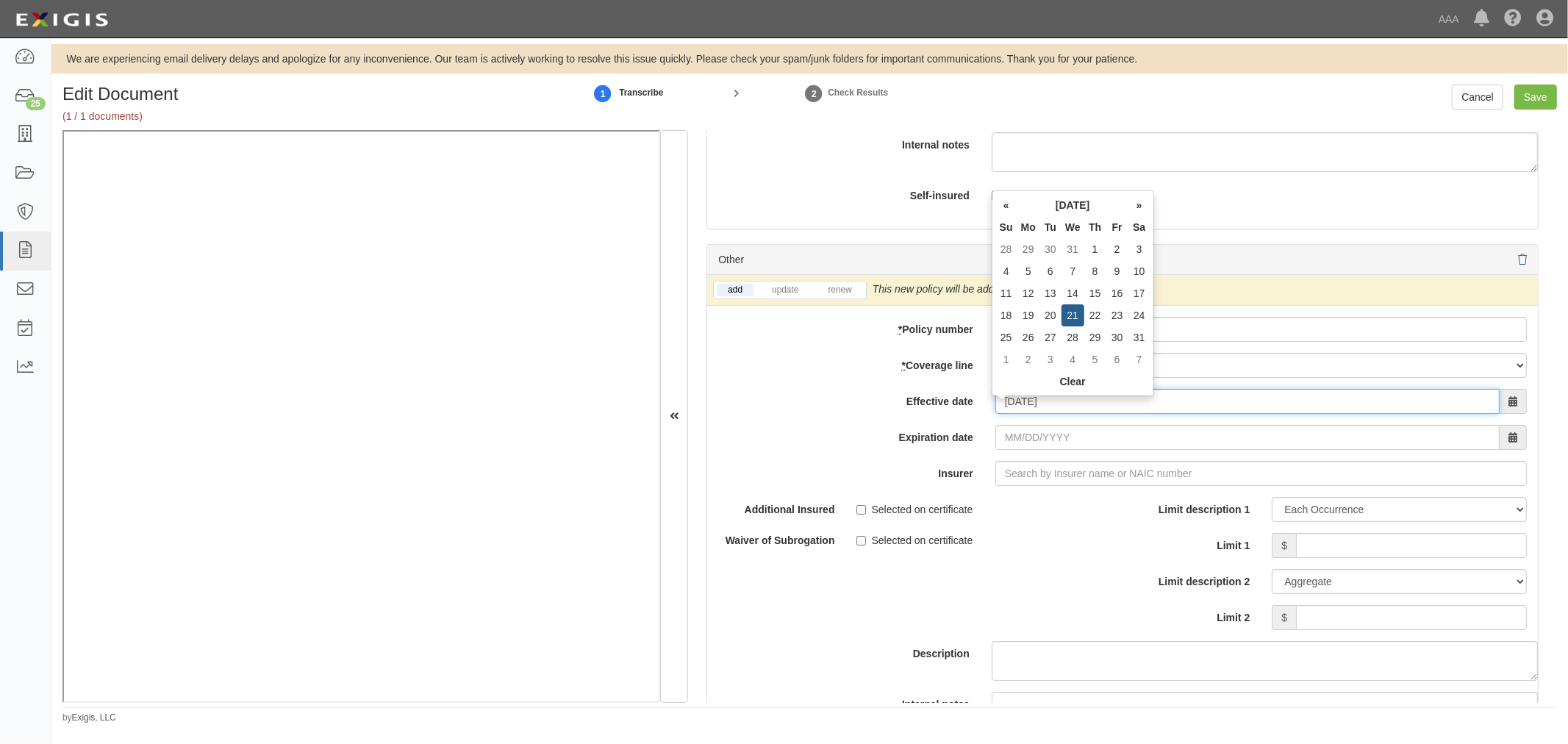
type input "08/21/2024"
type input "[DATE]"
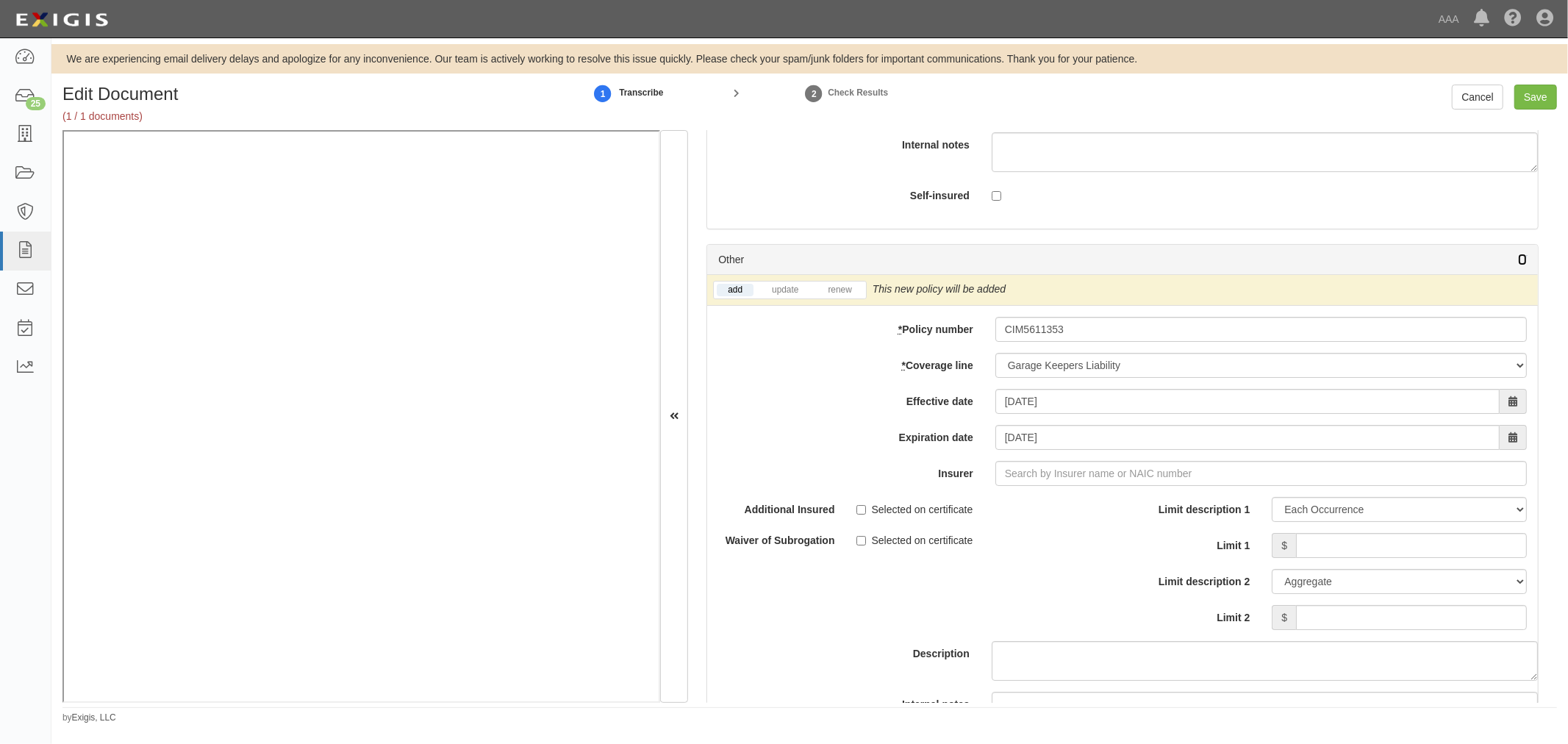
click at [1518, 265] on icon at bounding box center [1522, 260] width 9 height 10
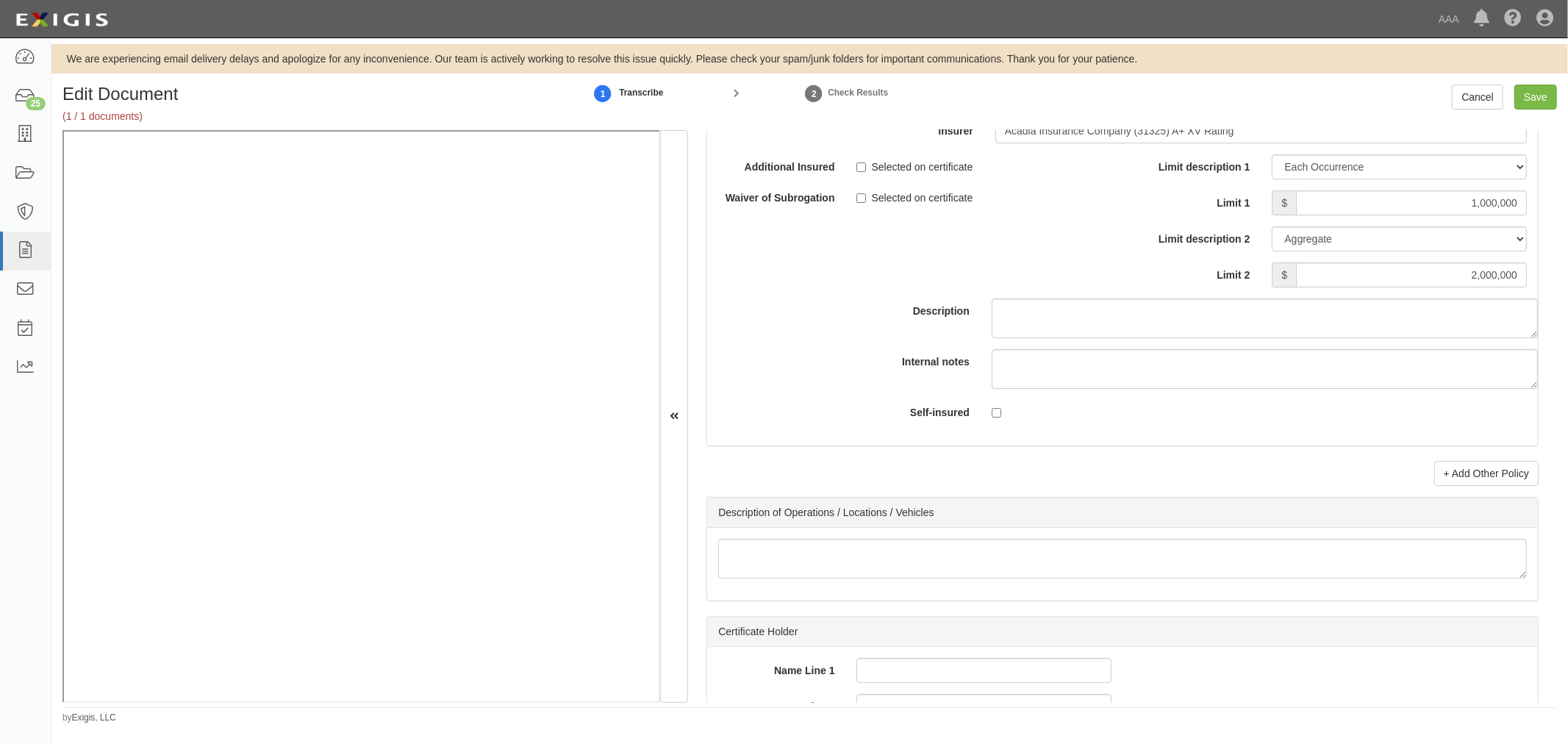
scroll to position [4493, 0]
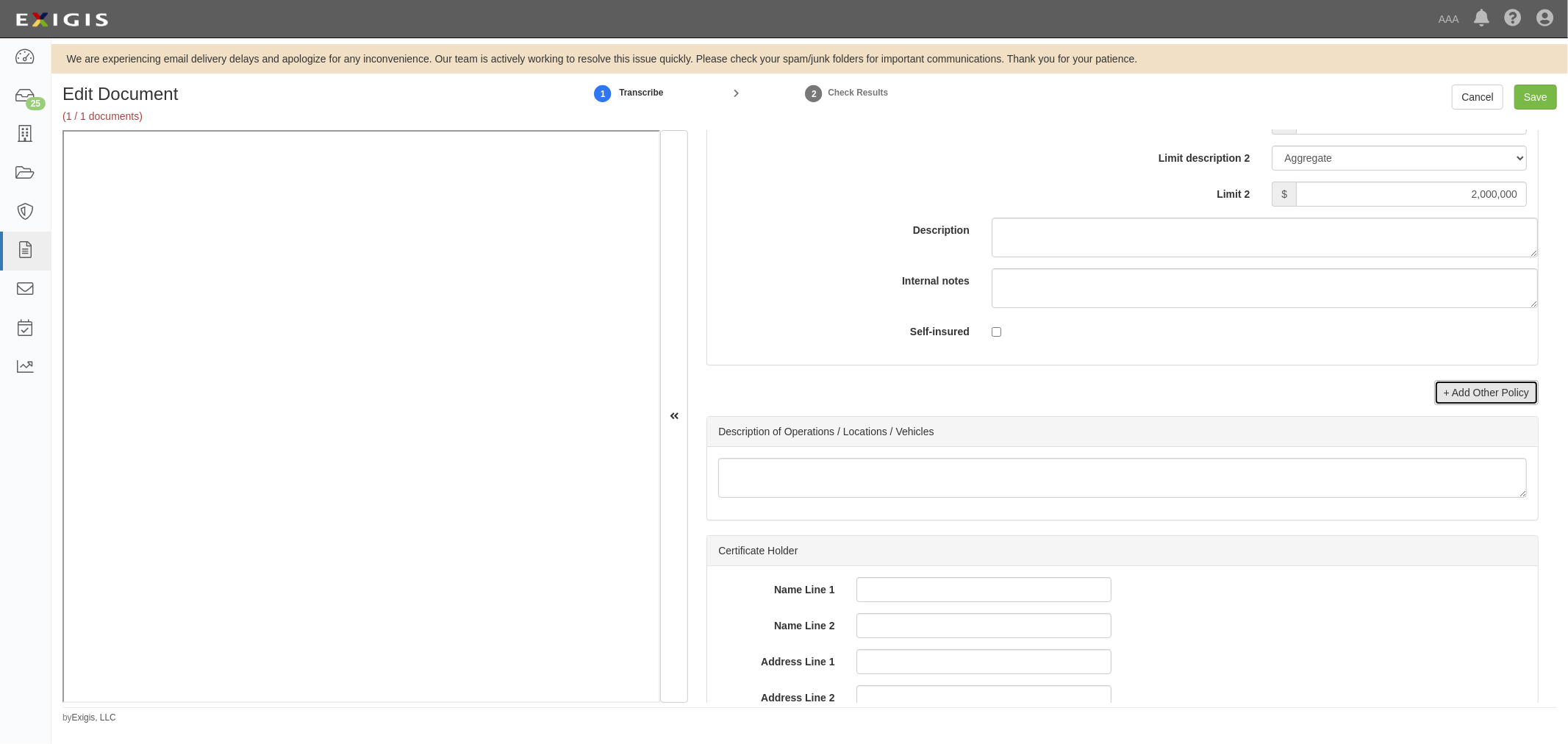
click at [1478, 403] on link "+ Add Other Policy" at bounding box center [1486, 392] width 105 height 25
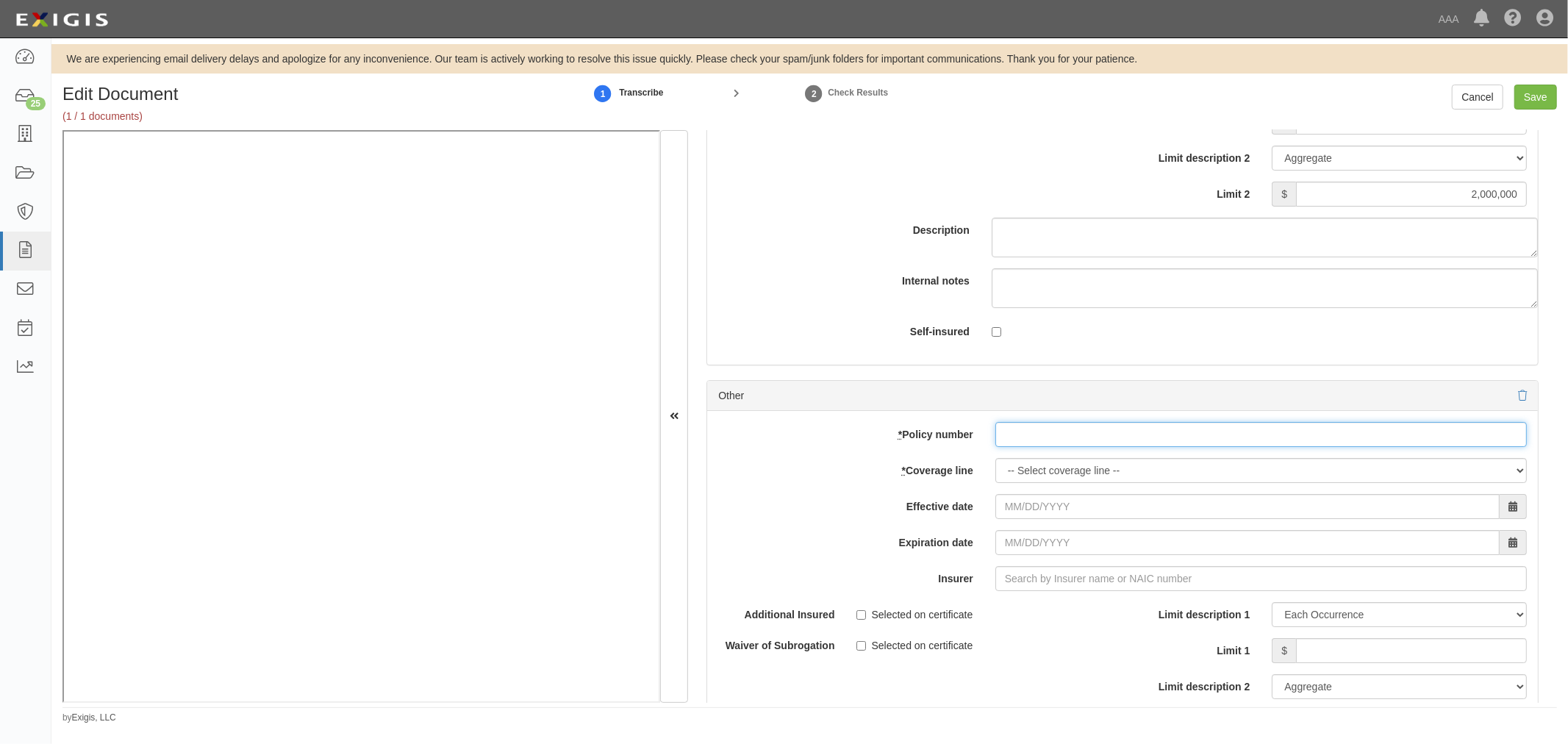
click at [1078, 443] on input "* Policy number" at bounding box center [1261, 434] width 531 height 25
paste input "CPA5421824"
type input "CPA5421824"
click at [1055, 482] on select "-- Select coverage line -- Asbestos Abatement Auto Physical Damage Boiler & Mac…" at bounding box center [1261, 470] width 531 height 25
select select "56"
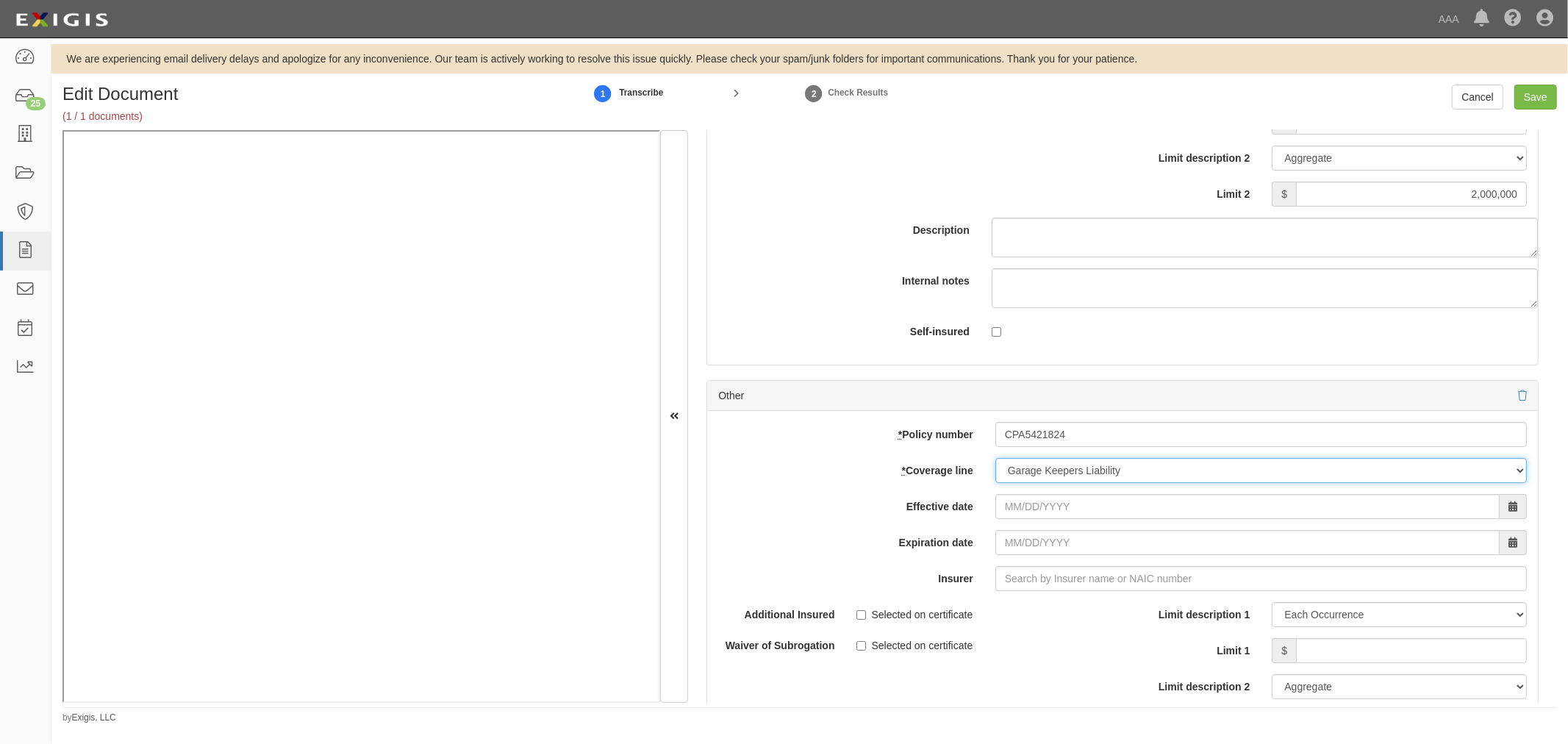
click at [995, 483] on select "-- Select coverage line -- Asbestos Abatement Auto Physical Damage Boiler & Mac…" at bounding box center [1261, 470] width 531 height 25
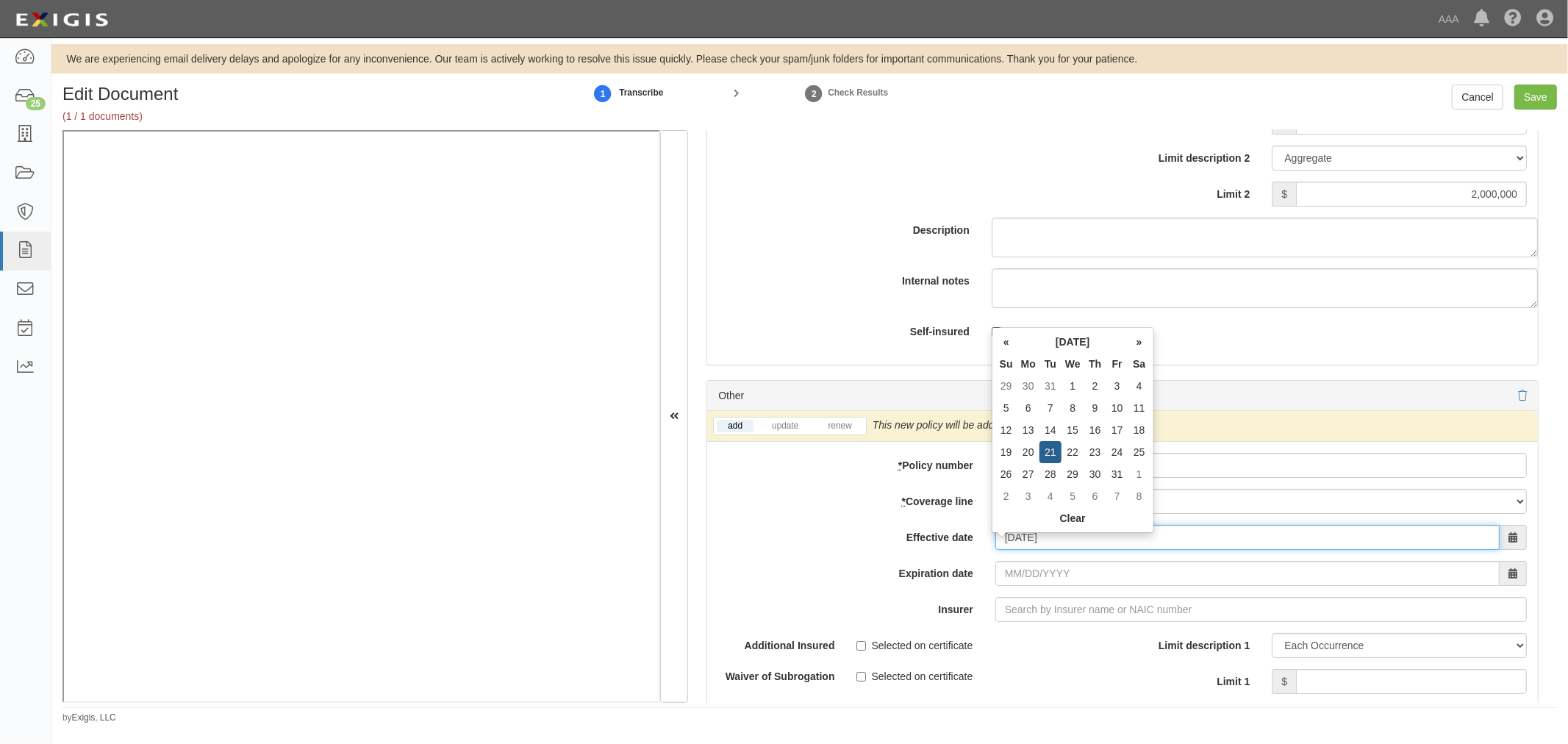
type input "01/21/2025"
type input "01/21/2026"
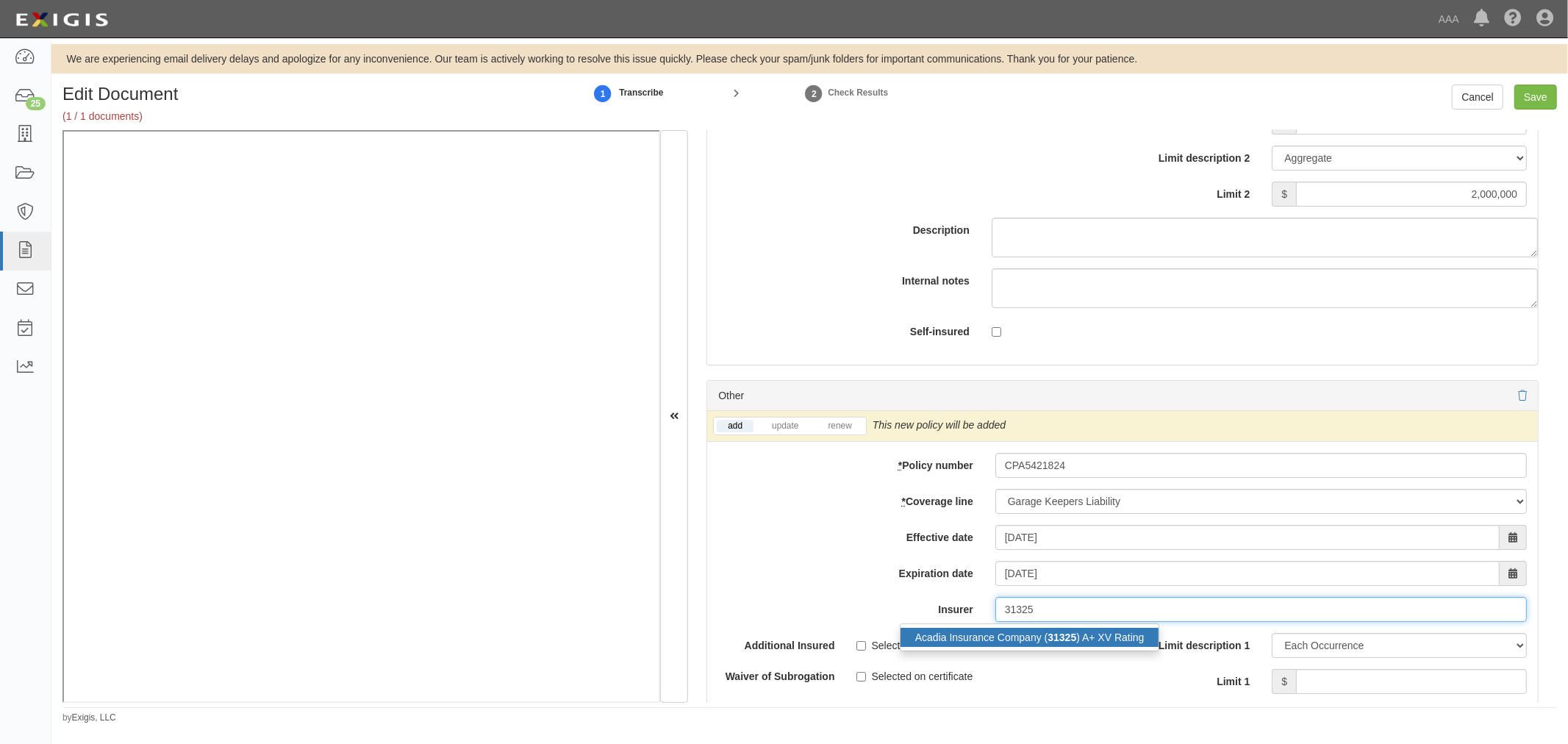
click at [1032, 647] on div "Acadia Insurance Company ( 31325 ) A+ XV Rating" at bounding box center [1030, 637] width 258 height 19
type input "Acadia Insurance Company (31325) A+ XV Rating"
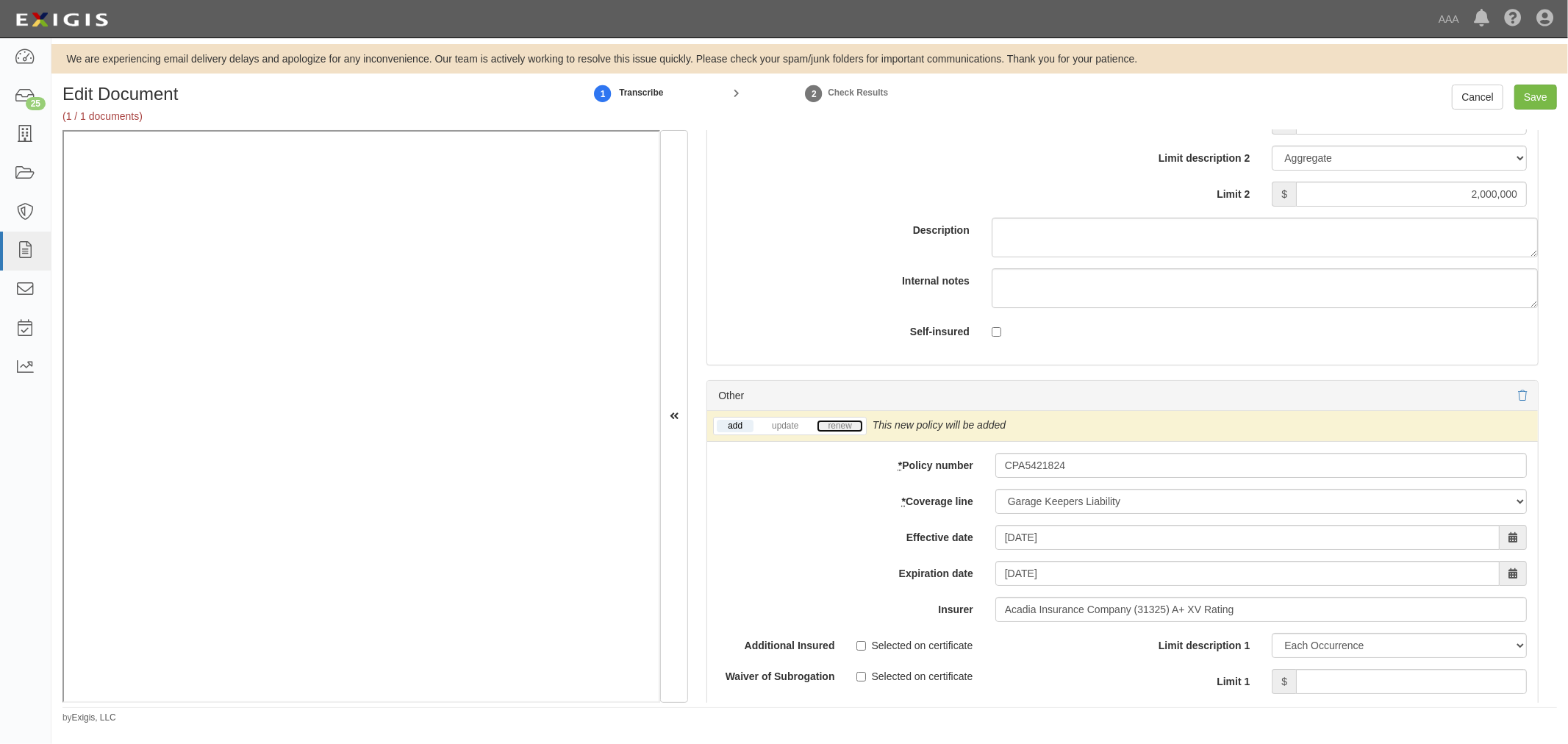
click at [853, 432] on link "renew" at bounding box center [839, 426] width 46 height 12
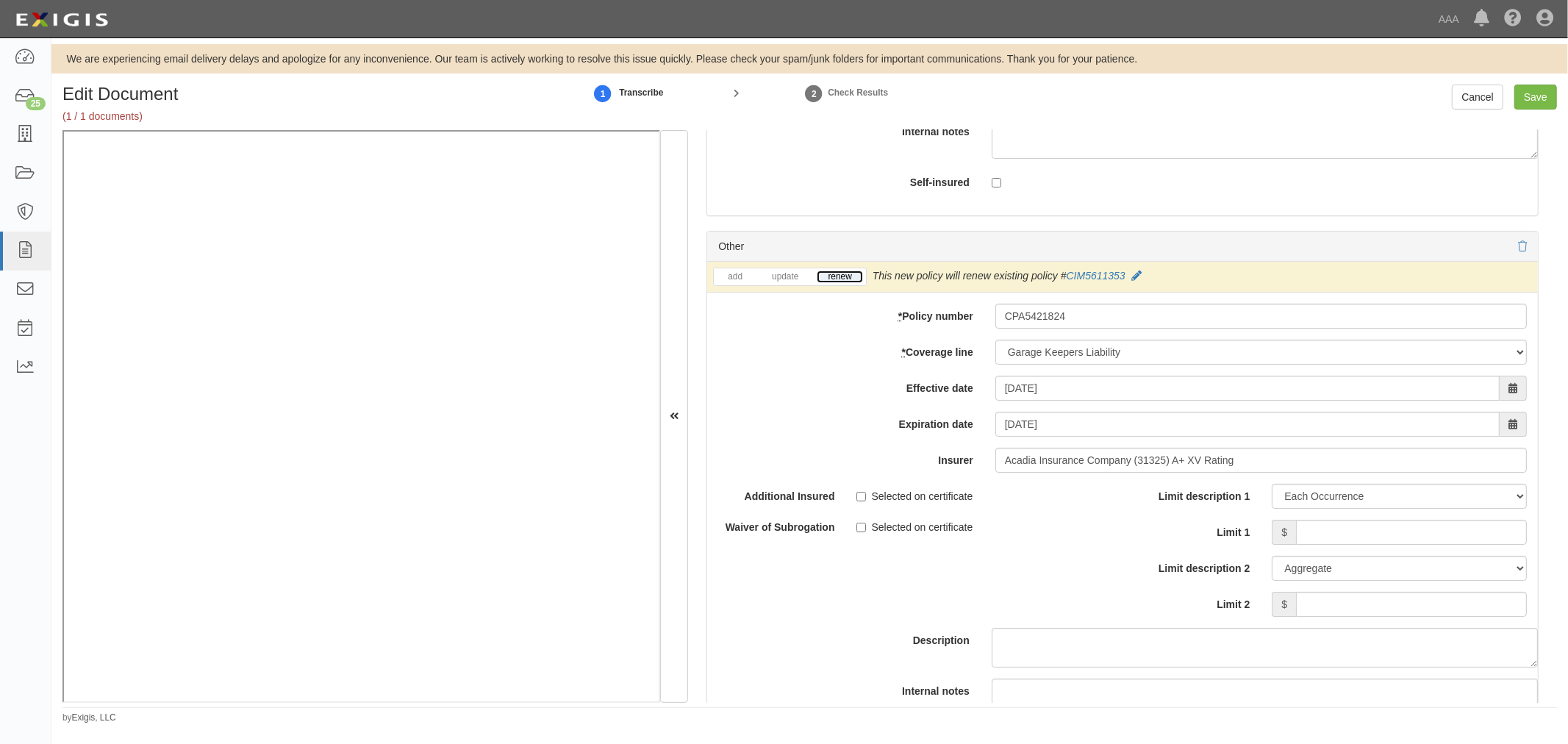
scroll to position [4765, 0]
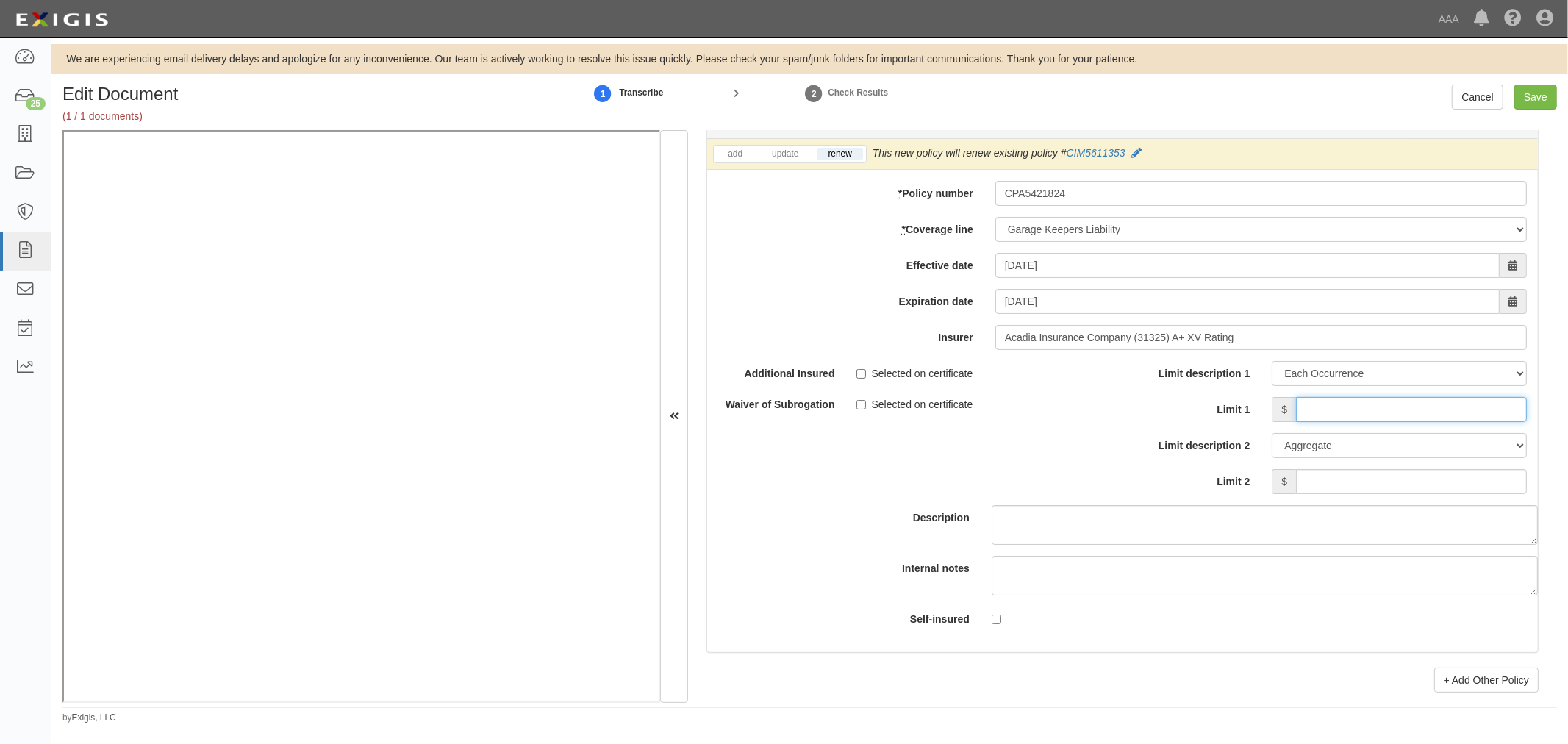
click at [1316, 414] on input "Limit 1" at bounding box center [1411, 409] width 231 height 25
type input "100,000"
click at [1318, 482] on input "Limit 2" at bounding box center [1411, 481] width 231 height 25
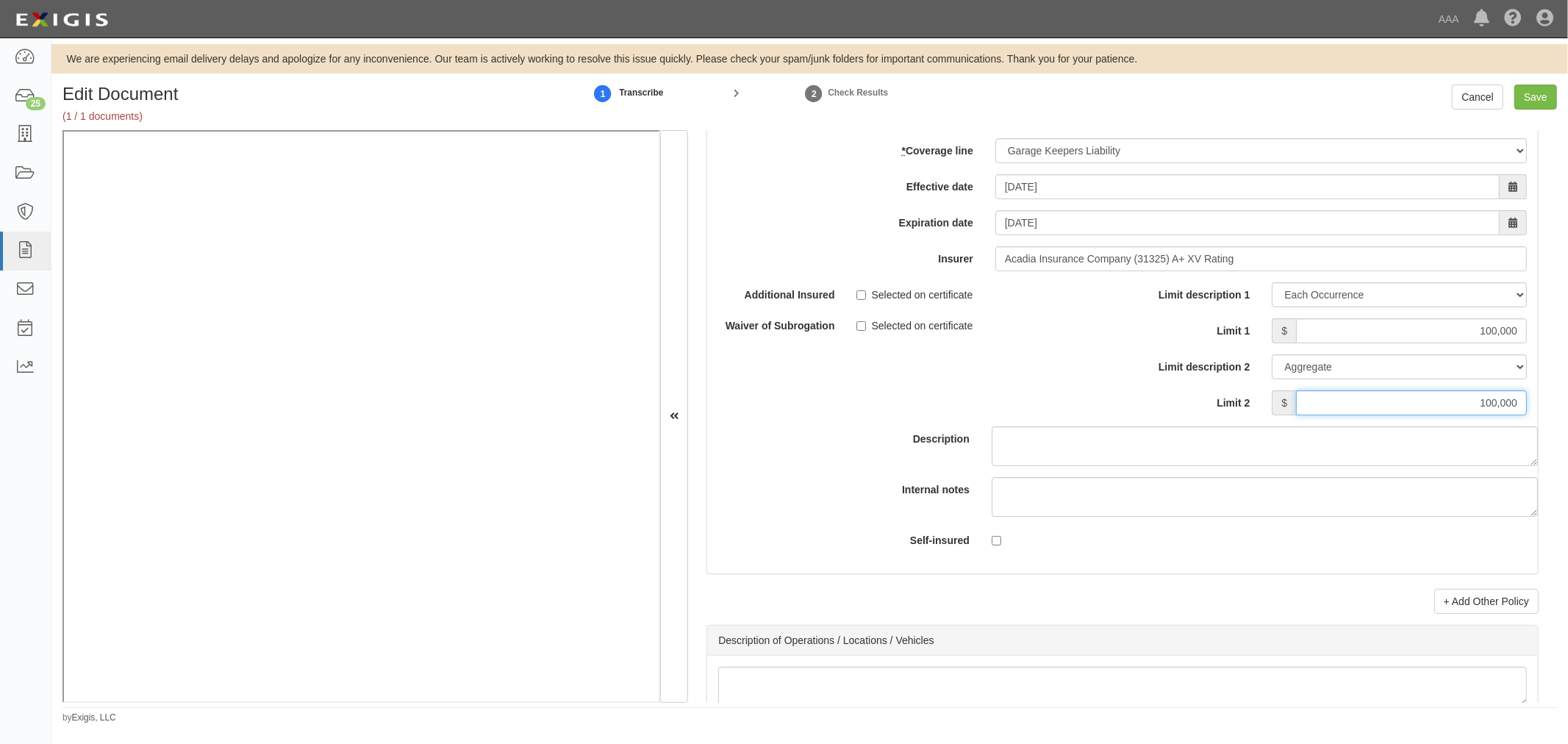
scroll to position [5173, 0]
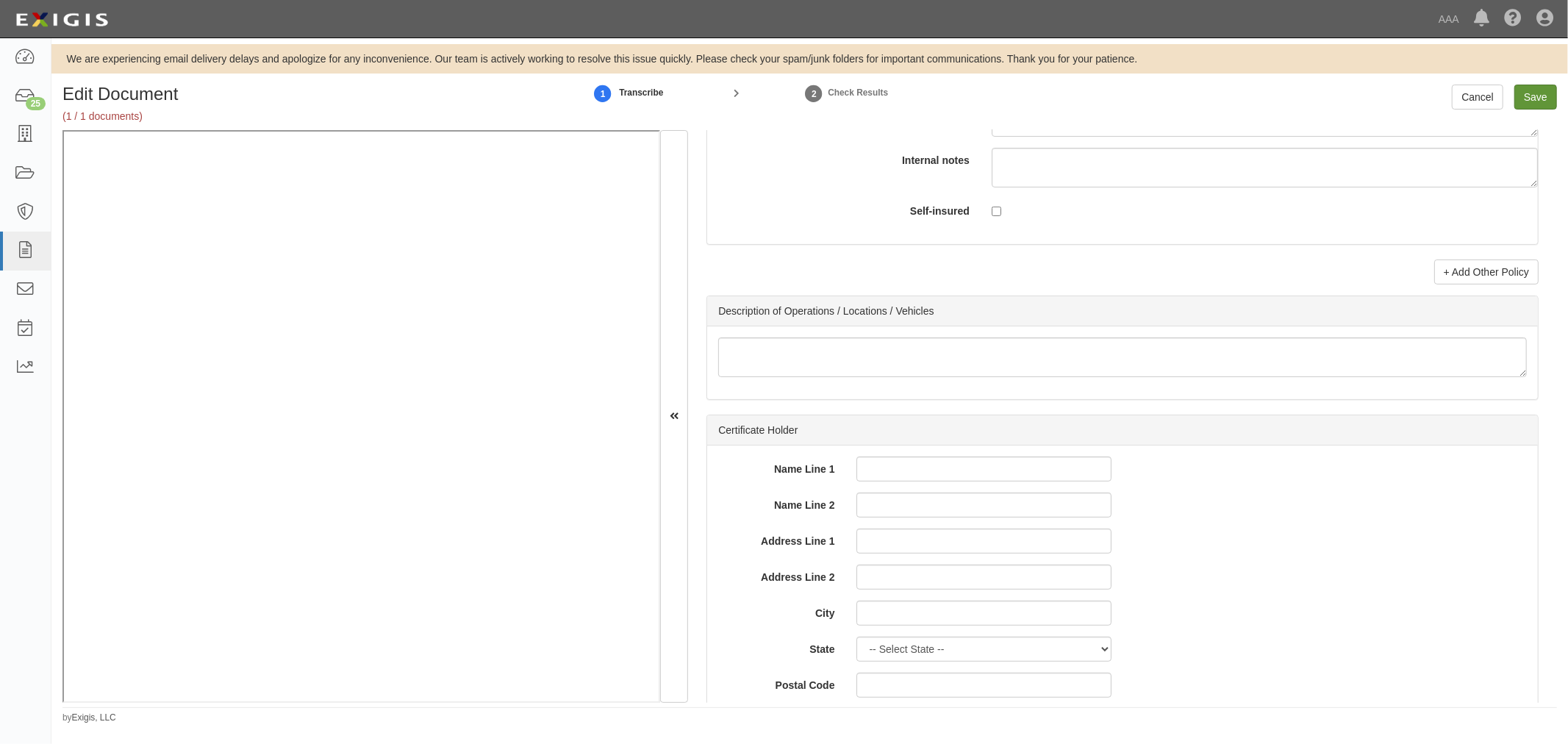
type input "100,000"
click at [1527, 101] on input "Save" at bounding box center [1536, 97] width 43 height 25
type input "1000000"
type input "2000000"
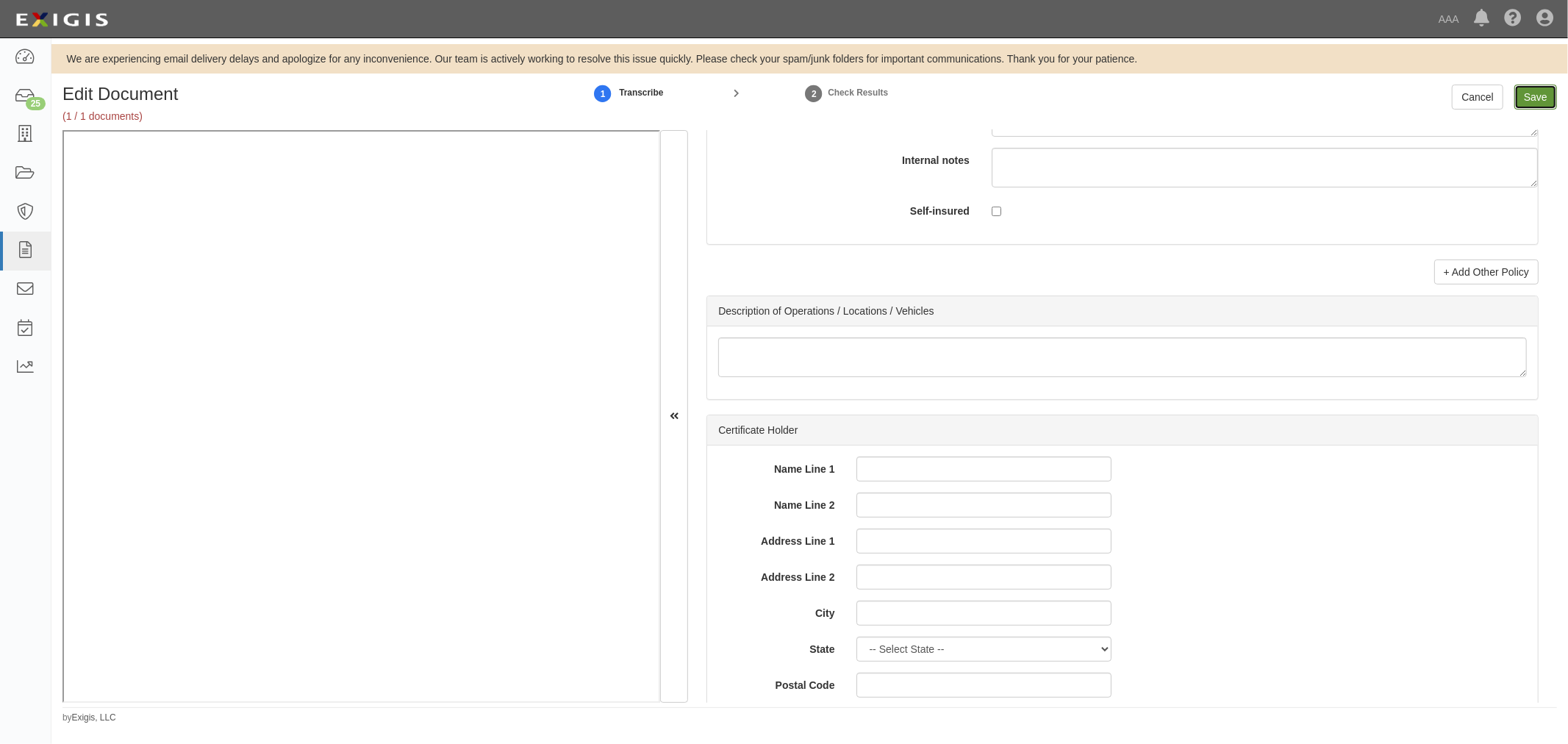
type input "100000"
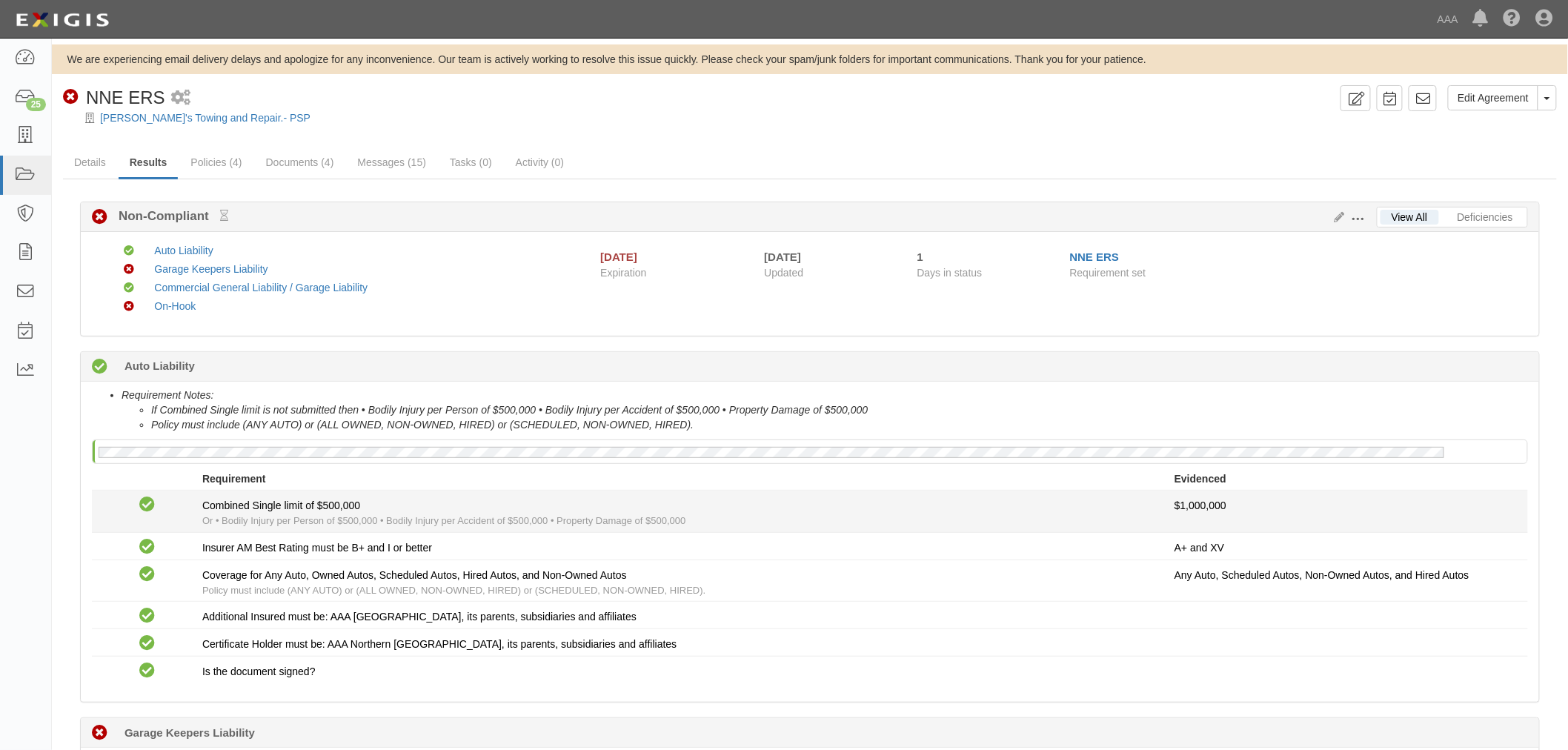
click at [1284, 515] on div "Compliant Combined Single limit of $500,000 Or • Bodily Injury per Person of $5…" at bounding box center [810, 511] width 1458 height 34
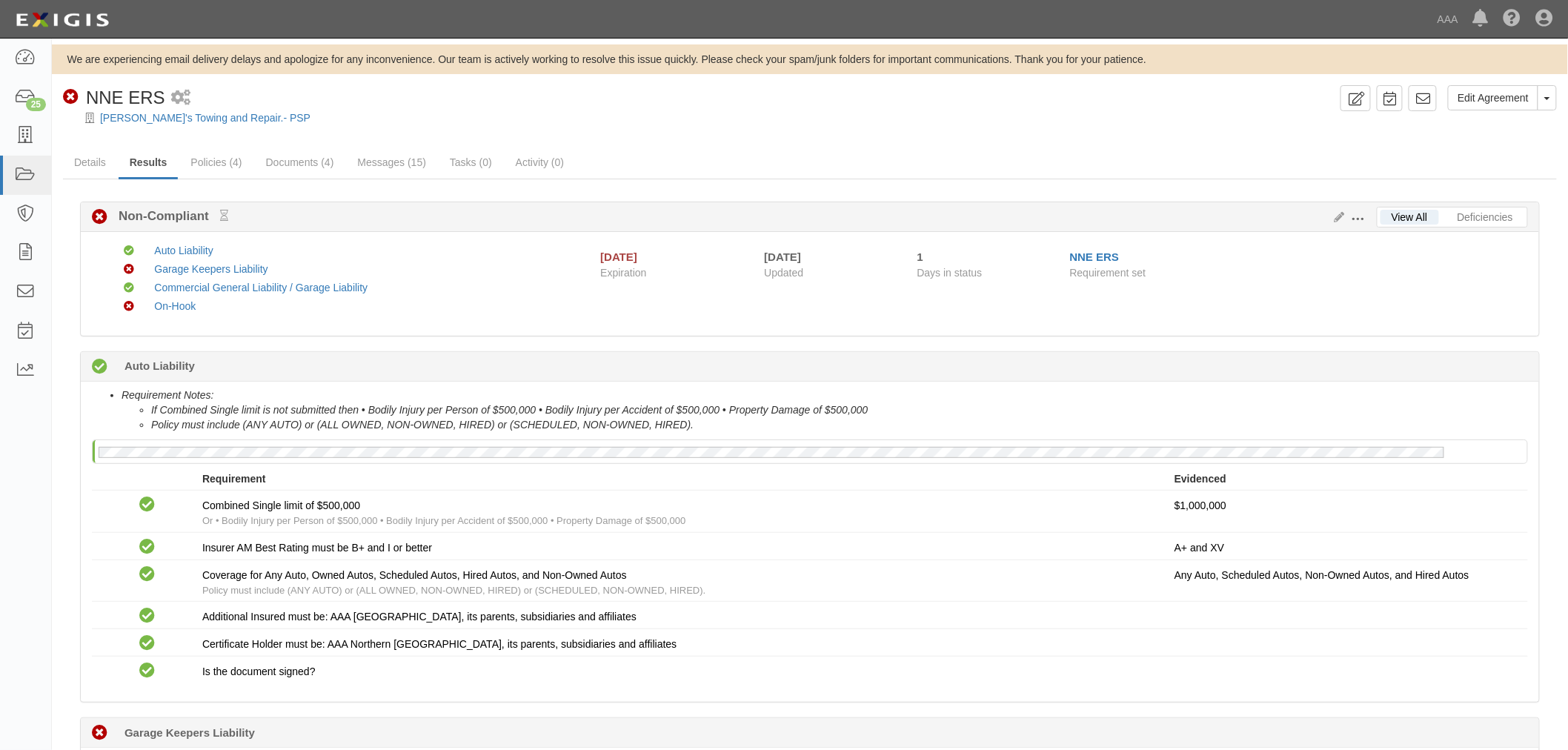
click at [587, 91] on div "Non-Compliant NNE ERS 1 scheduled workflow" at bounding box center [699, 98] width 1271 height 25
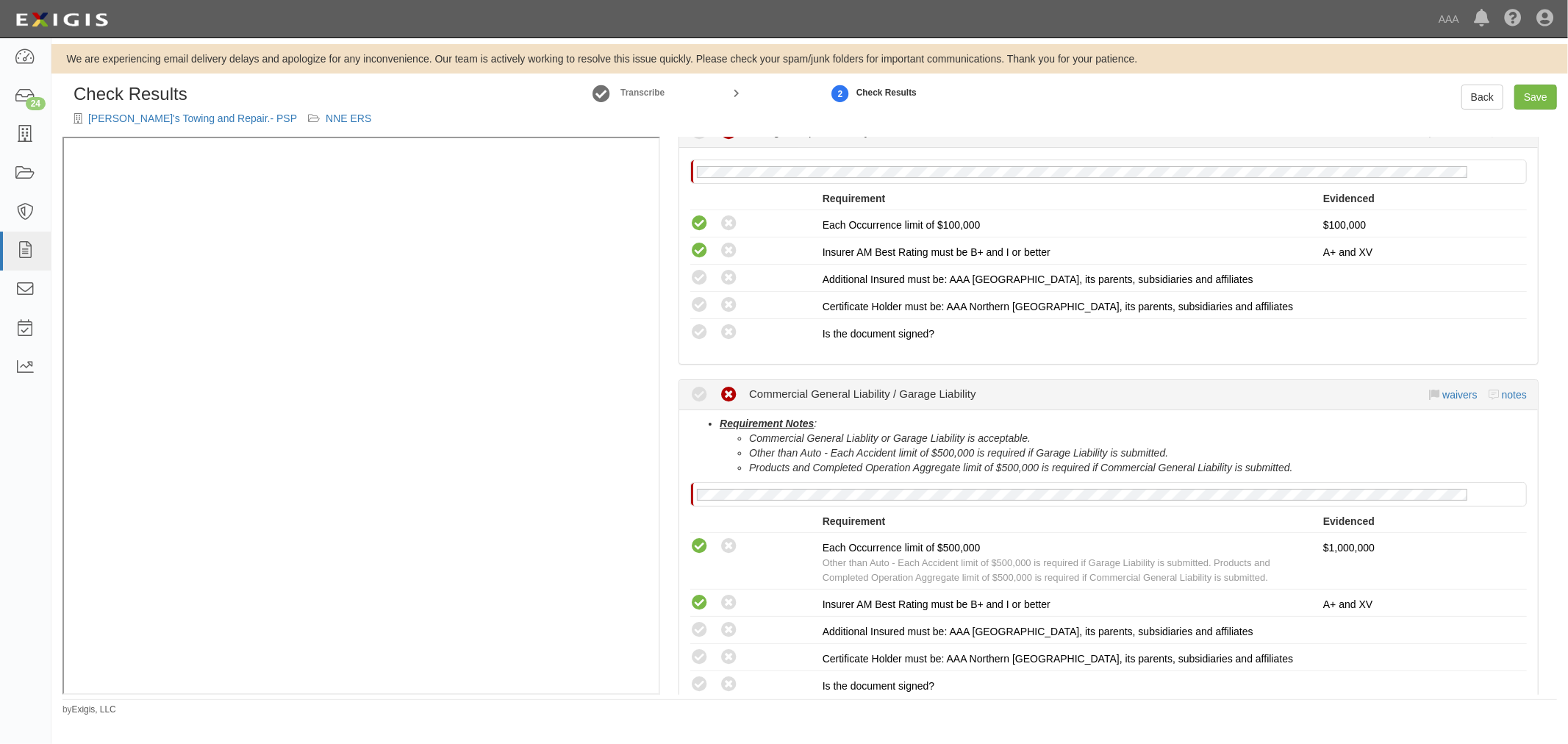
scroll to position [953, 0]
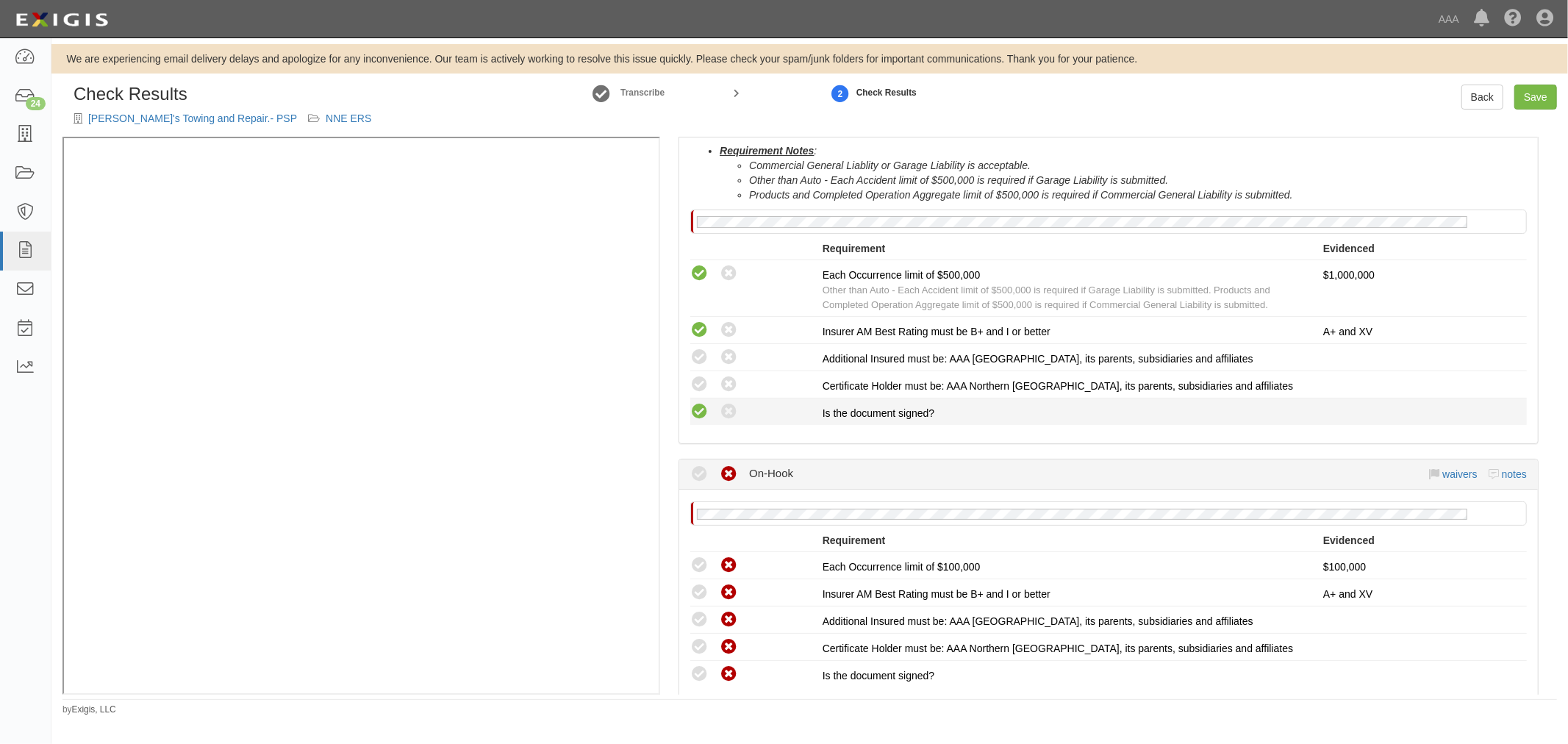
click at [695, 406] on icon at bounding box center [700, 412] width 18 height 18
radio input "true"
click at [693, 380] on icon at bounding box center [700, 385] width 18 height 18
radio input "true"
click at [693, 349] on icon at bounding box center [700, 358] width 18 height 18
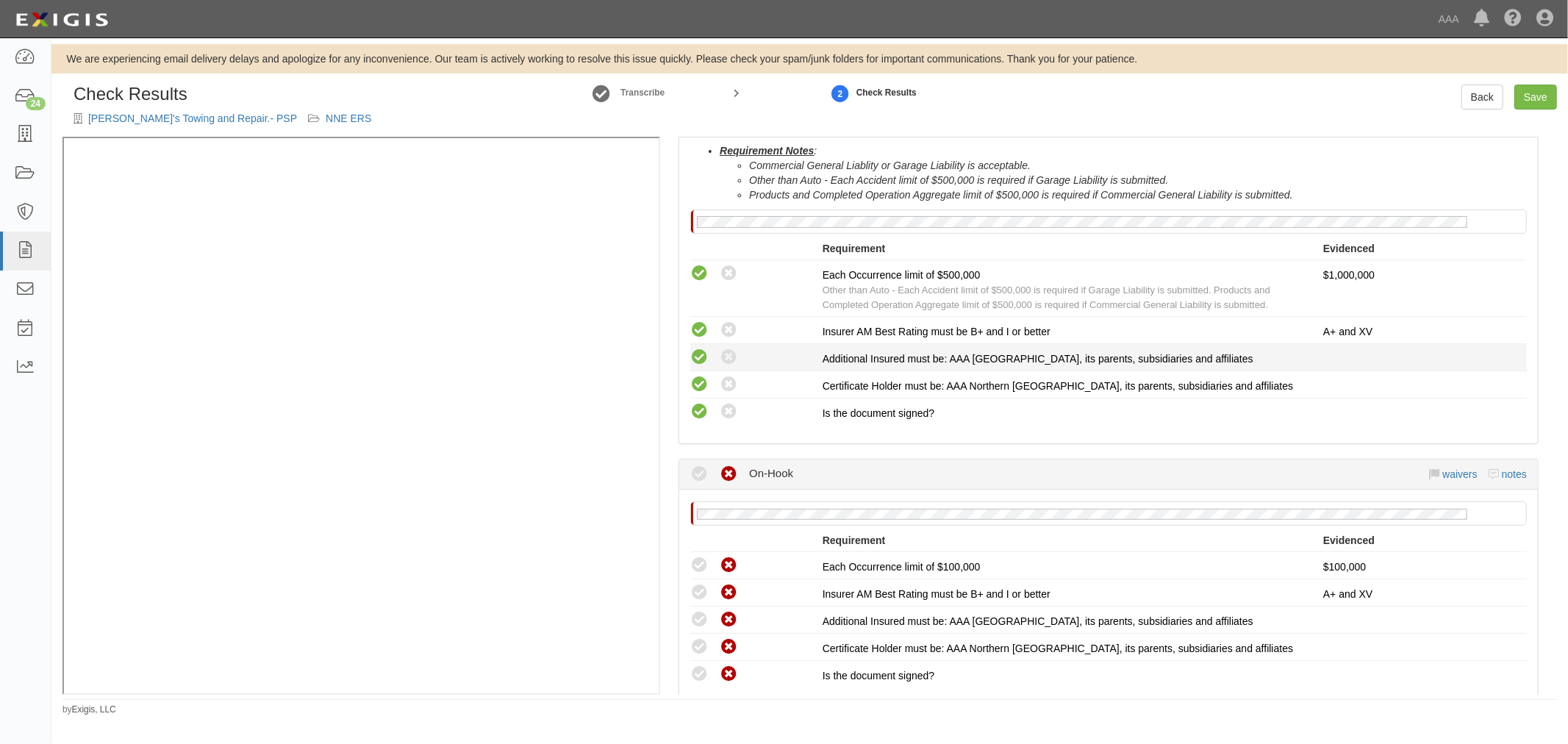
radio input "true"
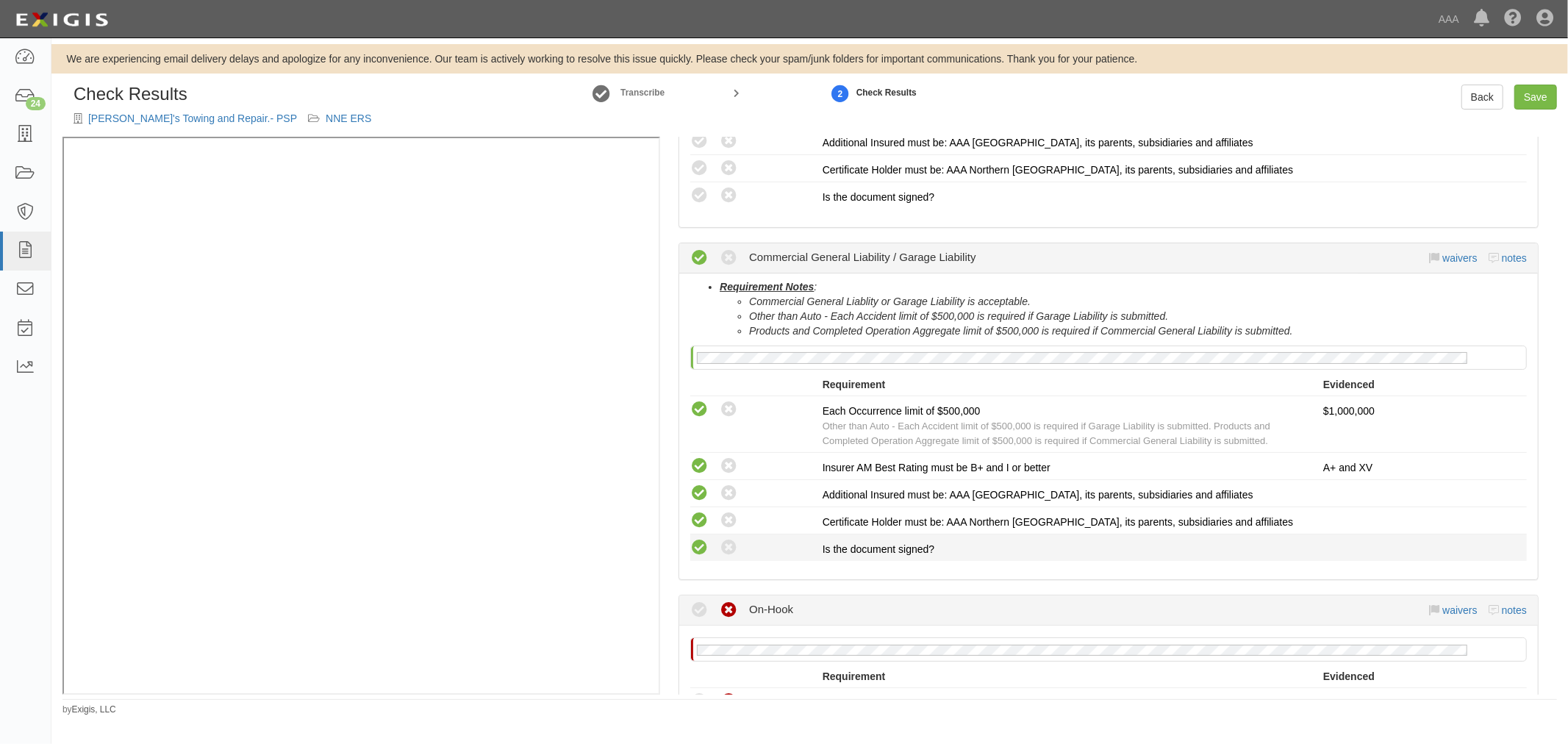
scroll to position [680, 0]
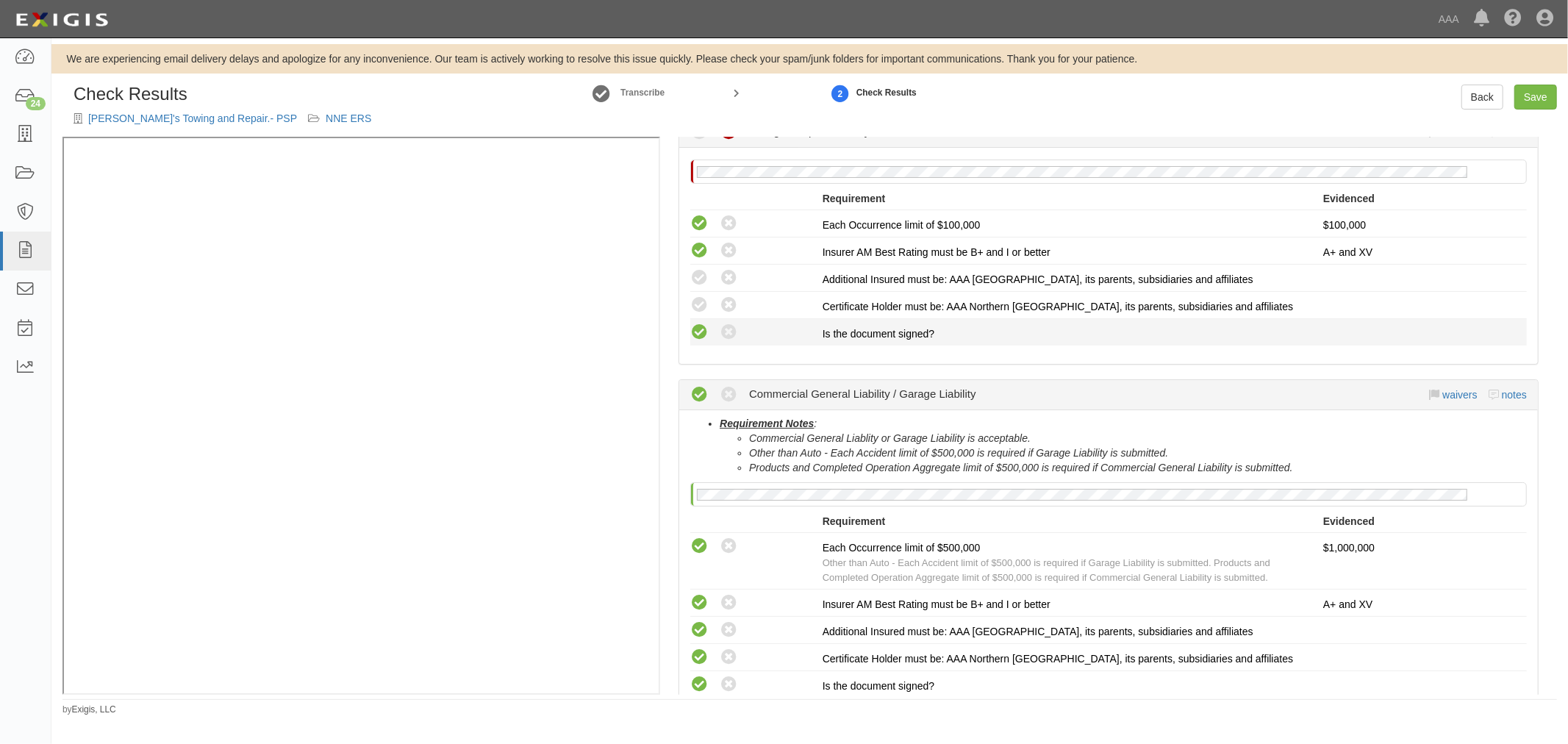
click at [698, 330] on icon at bounding box center [700, 333] width 18 height 18
radio input "true"
click at [696, 296] on icon at bounding box center [700, 305] width 18 height 18
radio input "true"
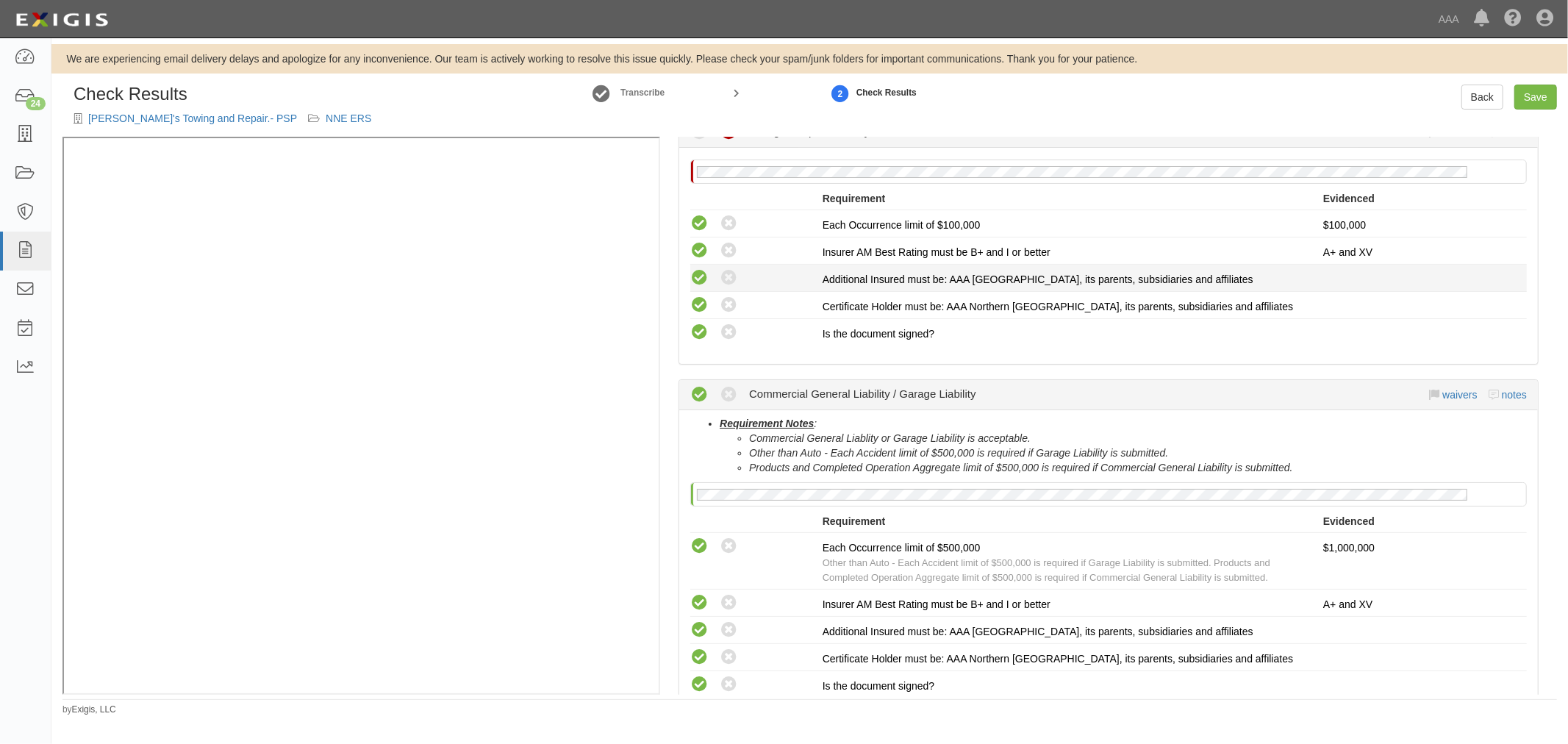
click at [696, 272] on icon at bounding box center [700, 278] width 18 height 18
radio input "true"
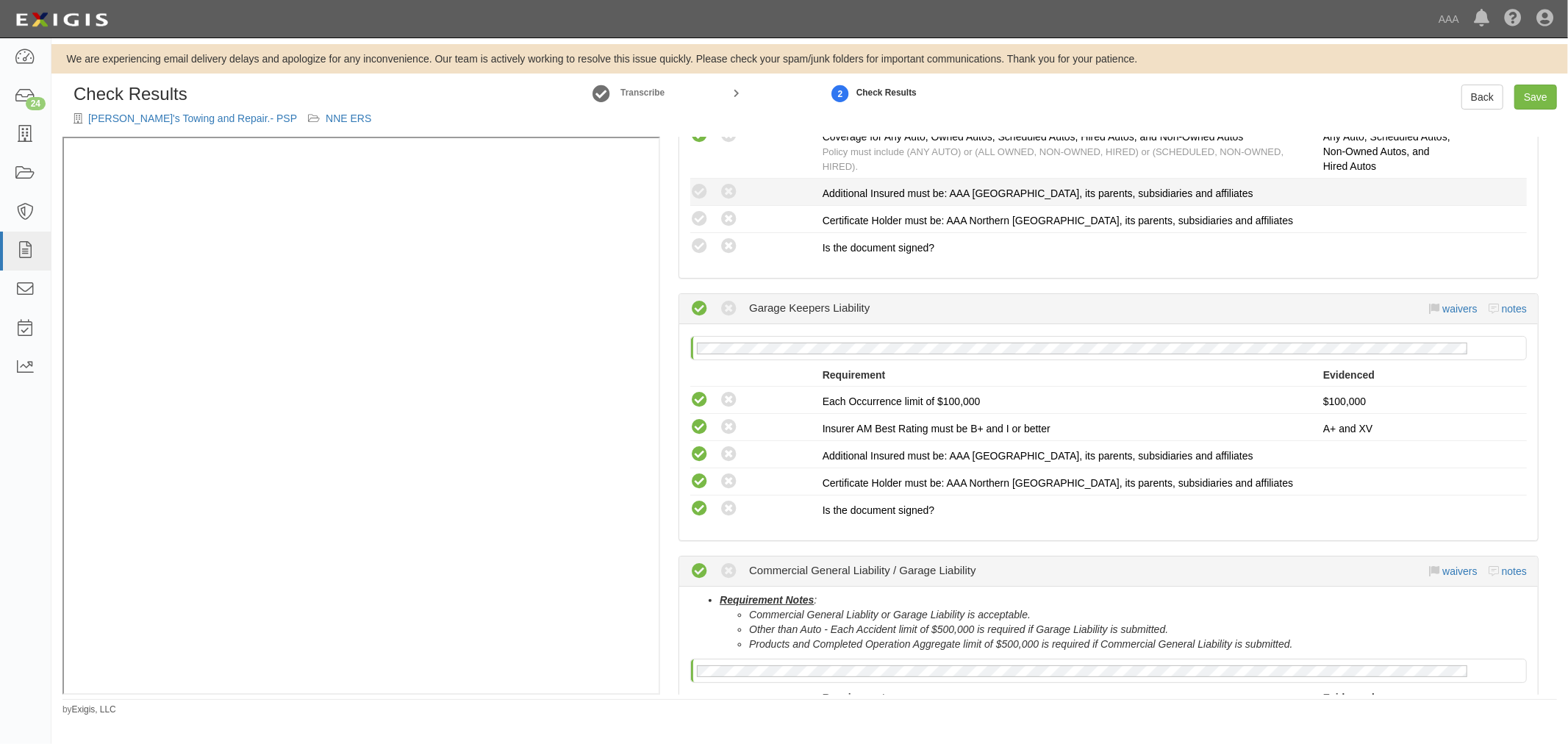
scroll to position [272, 0]
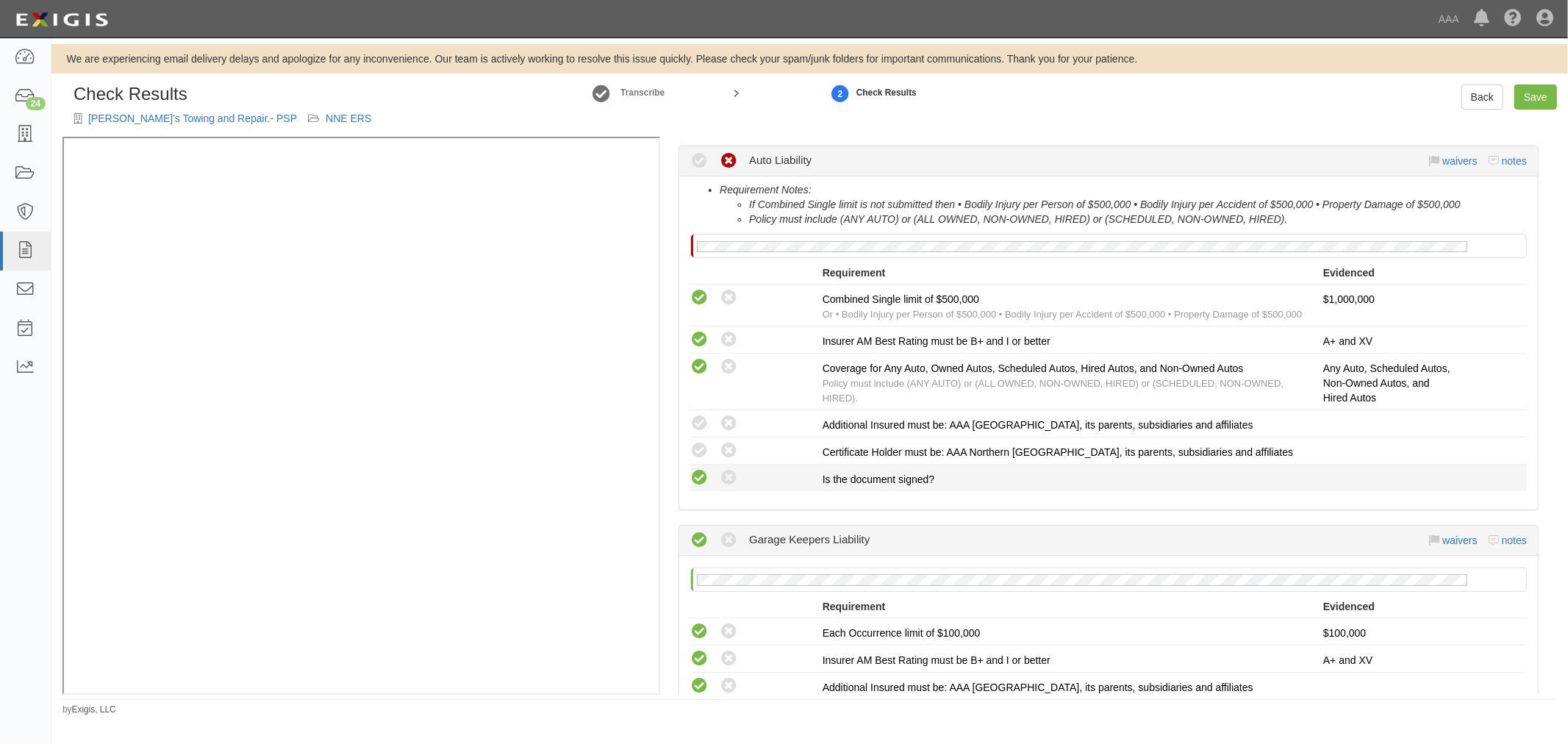
click at [696, 486] on li "Compliant Waived: Non-Compliant Is the document signed?" at bounding box center [1109, 478] width 836 height 27
click at [695, 465] on li "Compliant Waived: Non-Compliant Is the document signed?" at bounding box center [1109, 478] width 836 height 27
drag, startPoint x: 699, startPoint y: 446, endPoint x: 694, endPoint y: 420, distance: 26.5
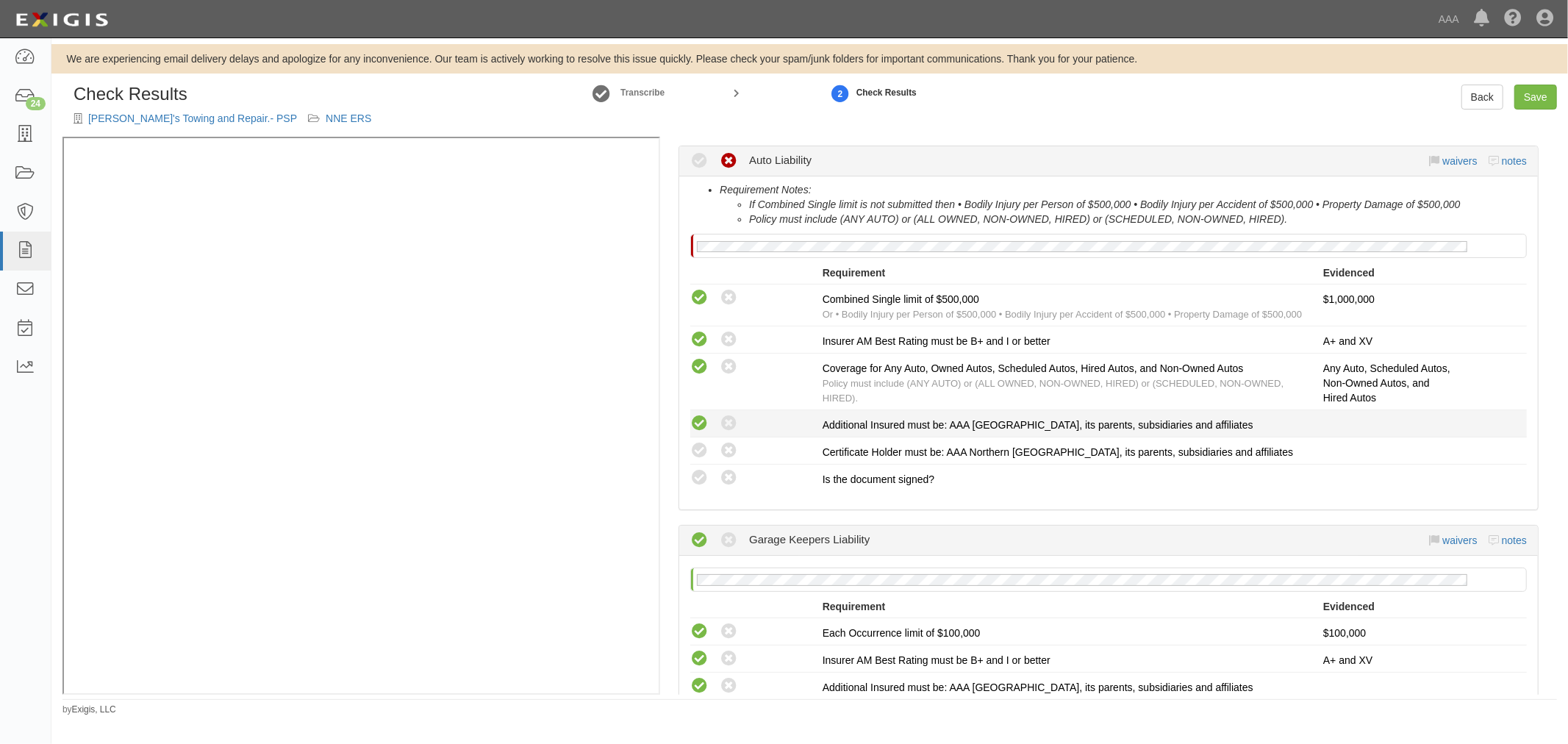
click at [699, 445] on icon at bounding box center [700, 451] width 18 height 18
radio input "true"
drag, startPoint x: 693, startPoint y: 419, endPoint x: 675, endPoint y: 459, distance: 43.9
click at [688, 429] on div "Compliant Waived: Non-Compliant" at bounding box center [750, 423] width 143 height 19
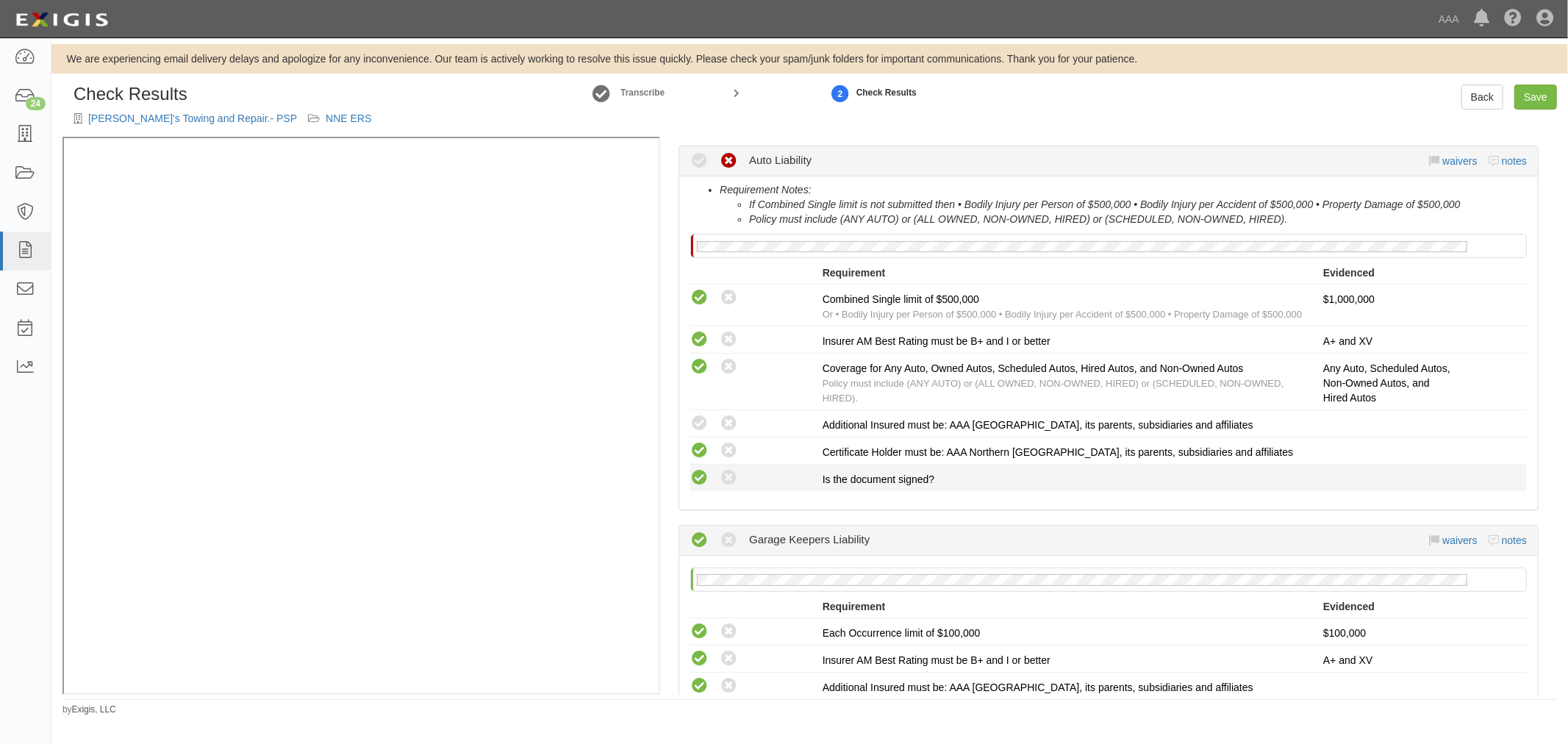
click at [694, 469] on icon at bounding box center [700, 478] width 18 height 18
radio input "true"
click at [708, 424] on div "Compliant Waived: Non-Compliant" at bounding box center [756, 423] width 132 height 19
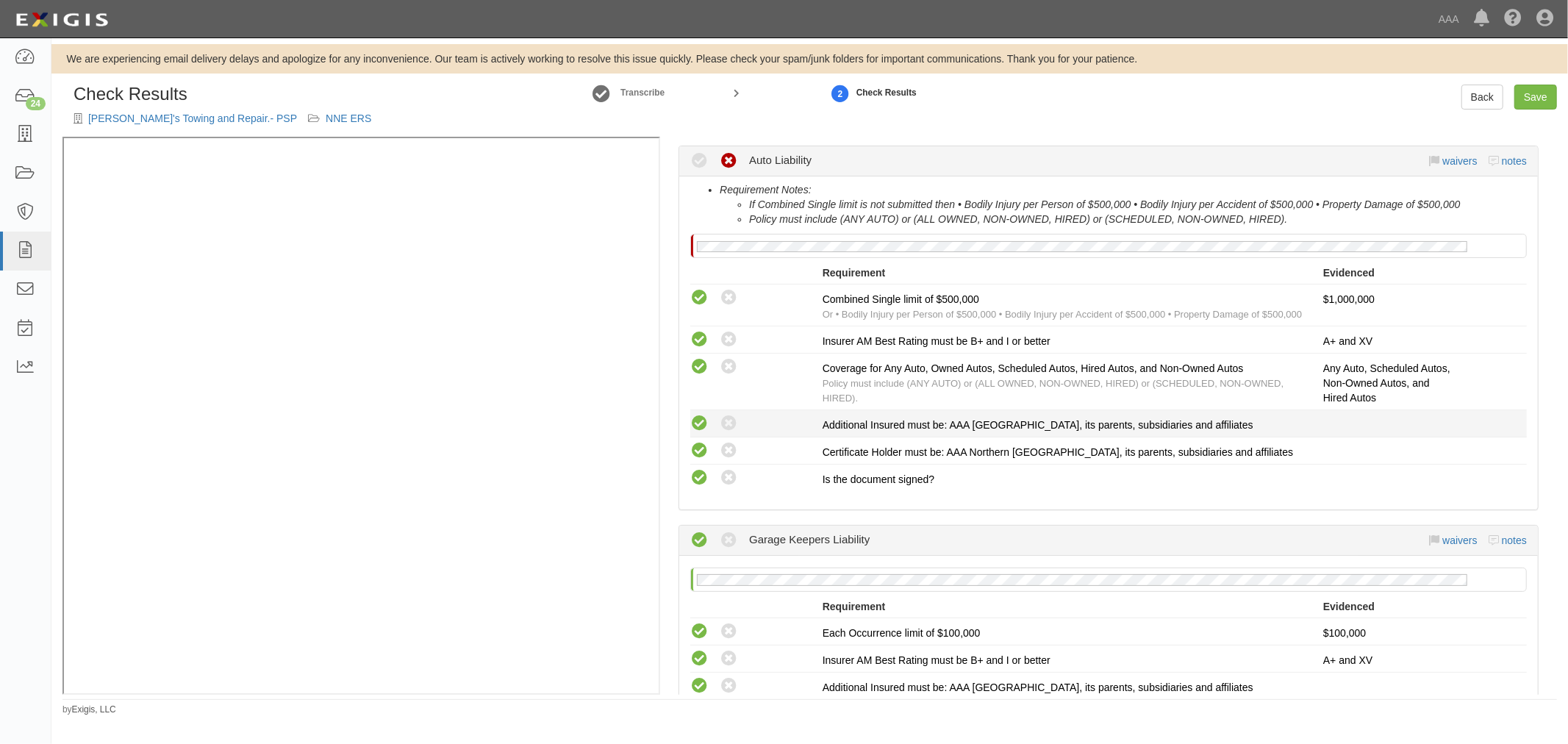
click at [704, 424] on icon at bounding box center [700, 424] width 18 height 18
radio input "true"
click at [1462, 102] on link "Back" at bounding box center [1482, 97] width 42 height 25
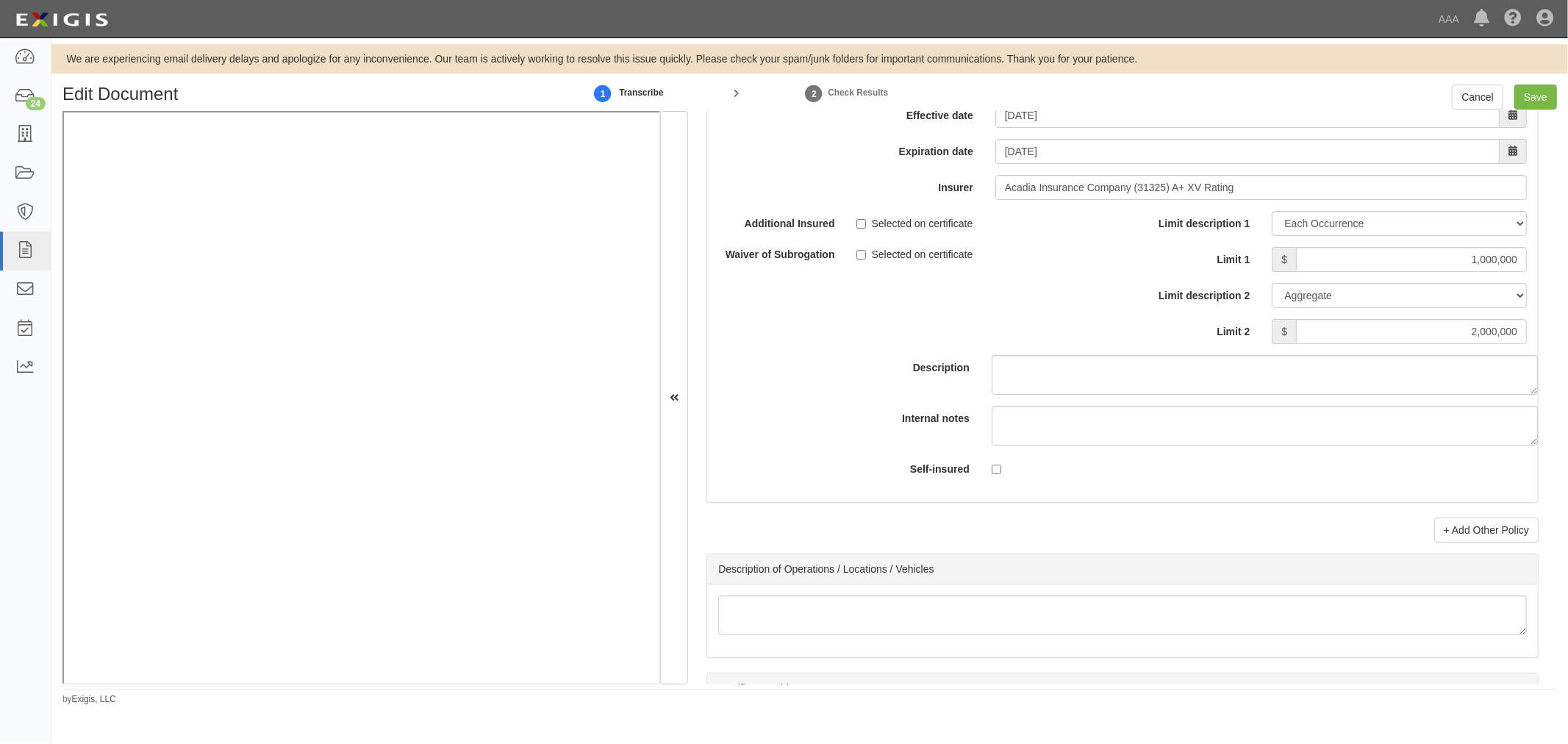
scroll to position [4629, 0]
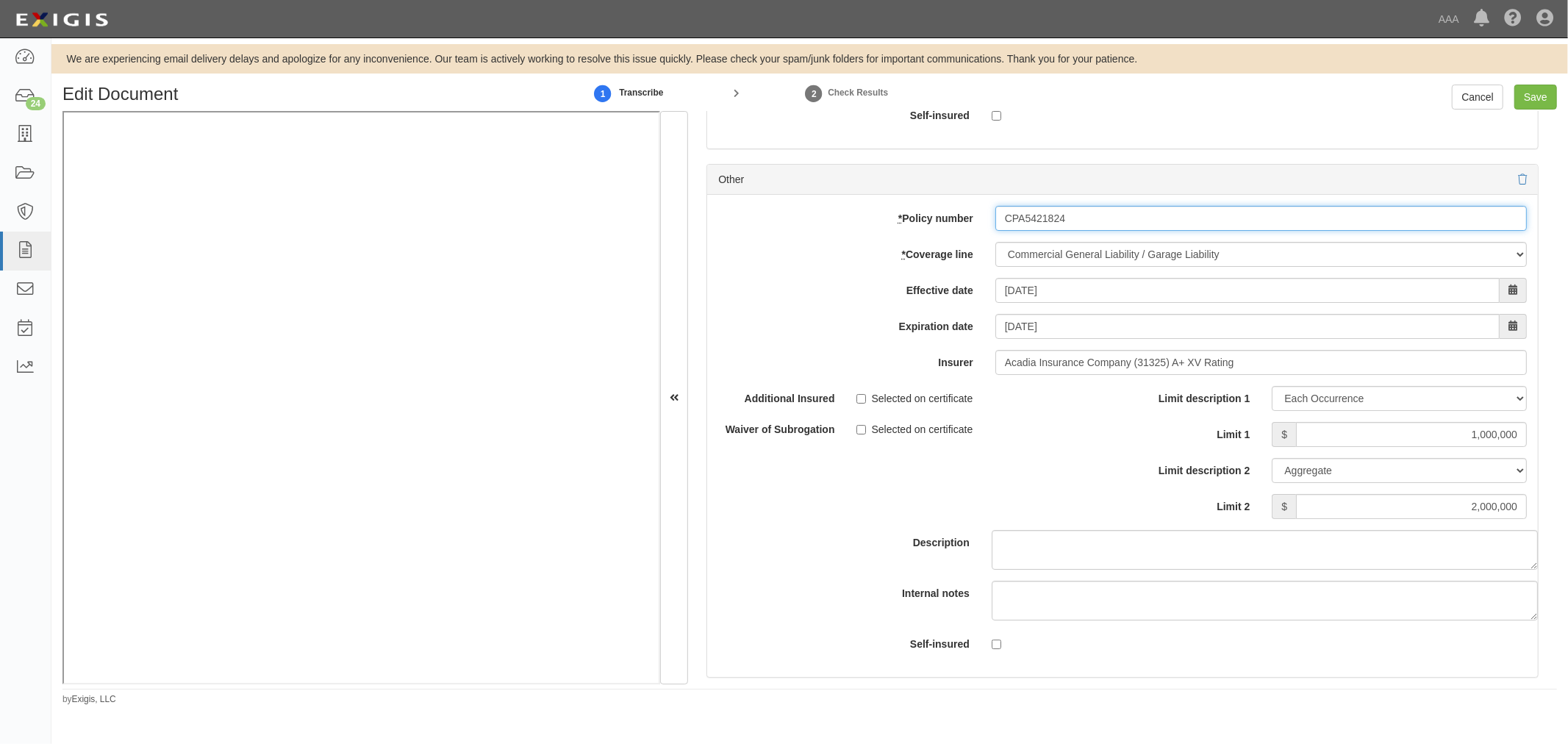
drag, startPoint x: 1074, startPoint y: 222, endPoint x: 910, endPoint y: 246, distance: 165.7
click at [910, 246] on div "* Policy number CPA5421824 * Coverage line -- Select coverage line -- Asbestos …" at bounding box center [1122, 436] width 830 height 482
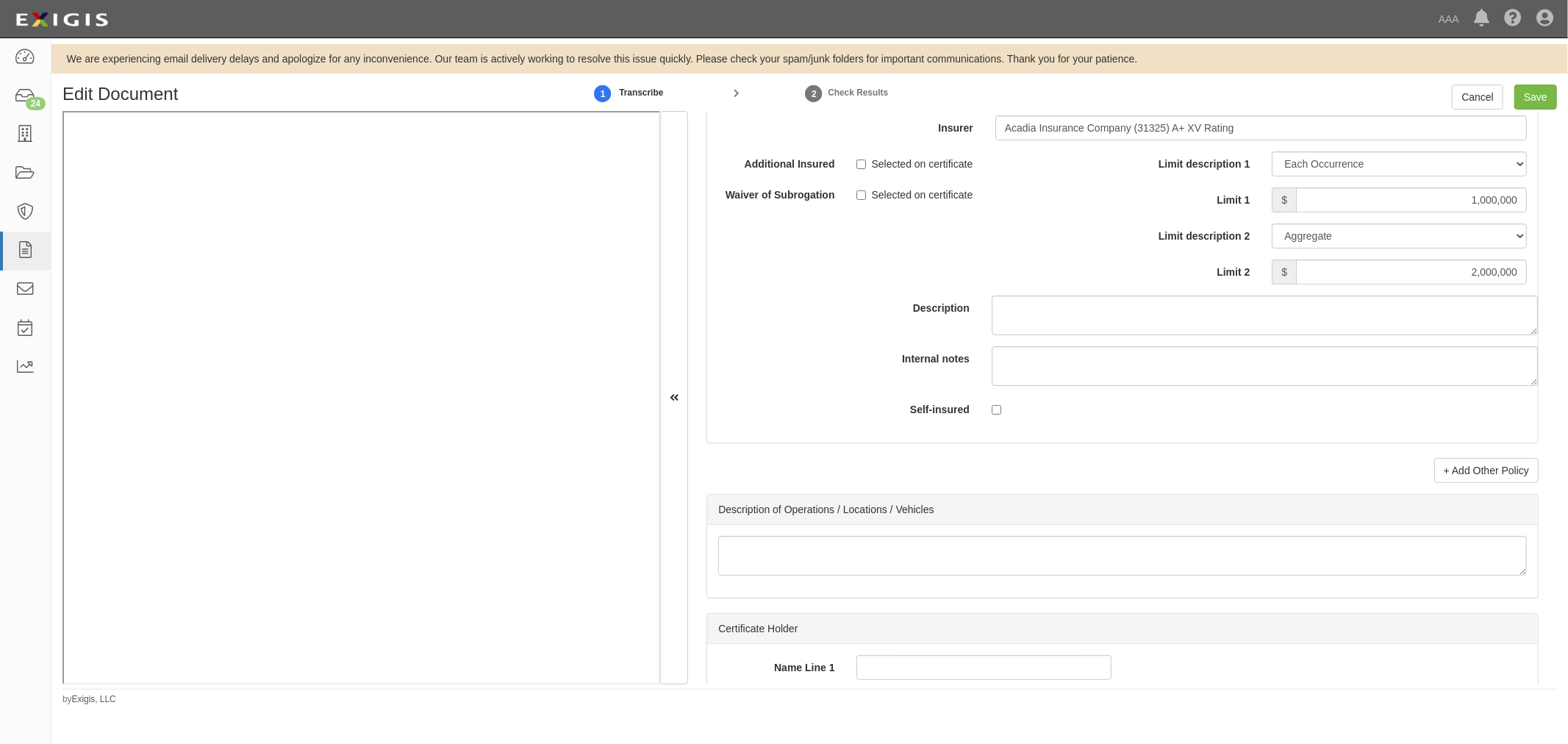
scroll to position [4901, 0]
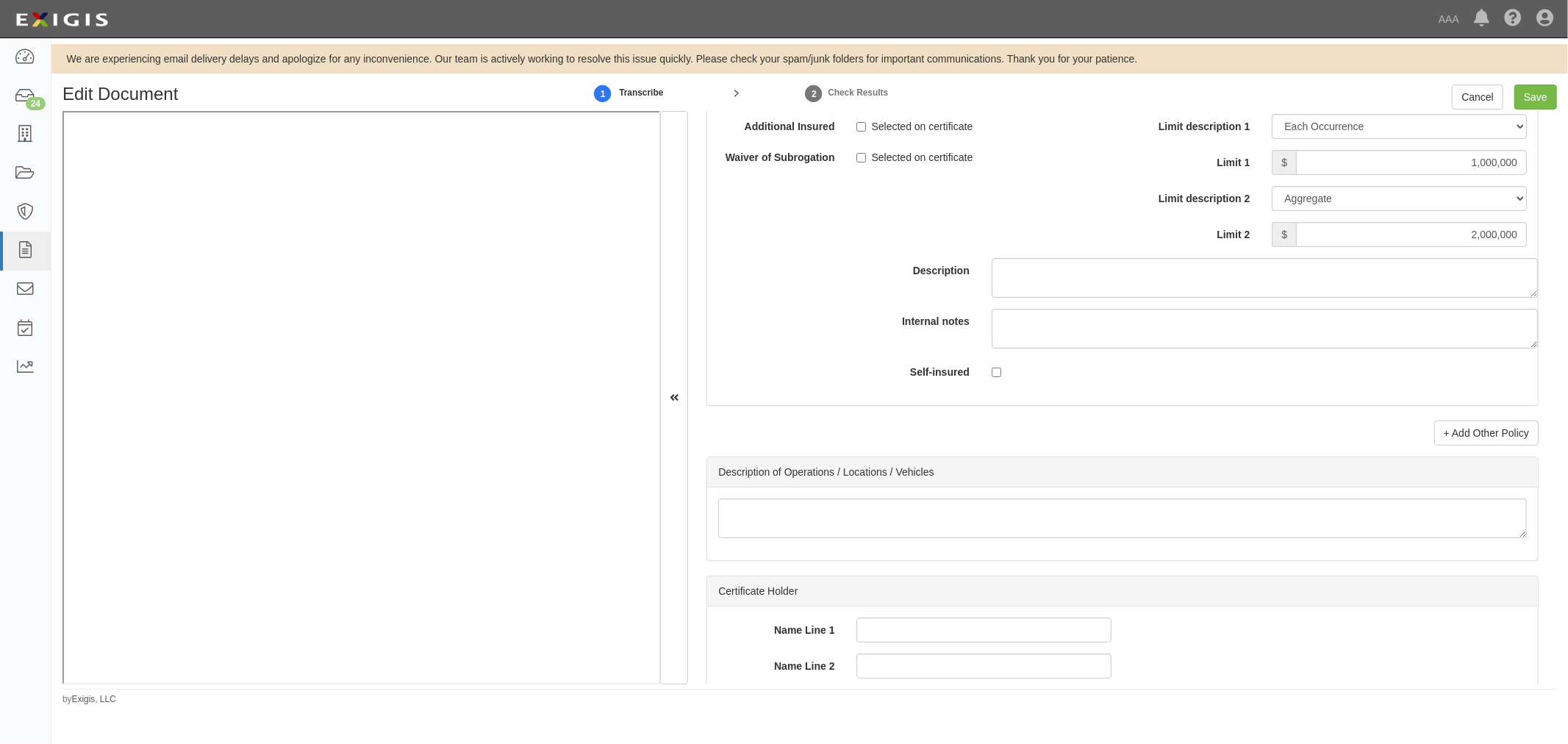
click at [1471, 432] on link "+ Add Other Policy" at bounding box center [1486, 433] width 105 height 25
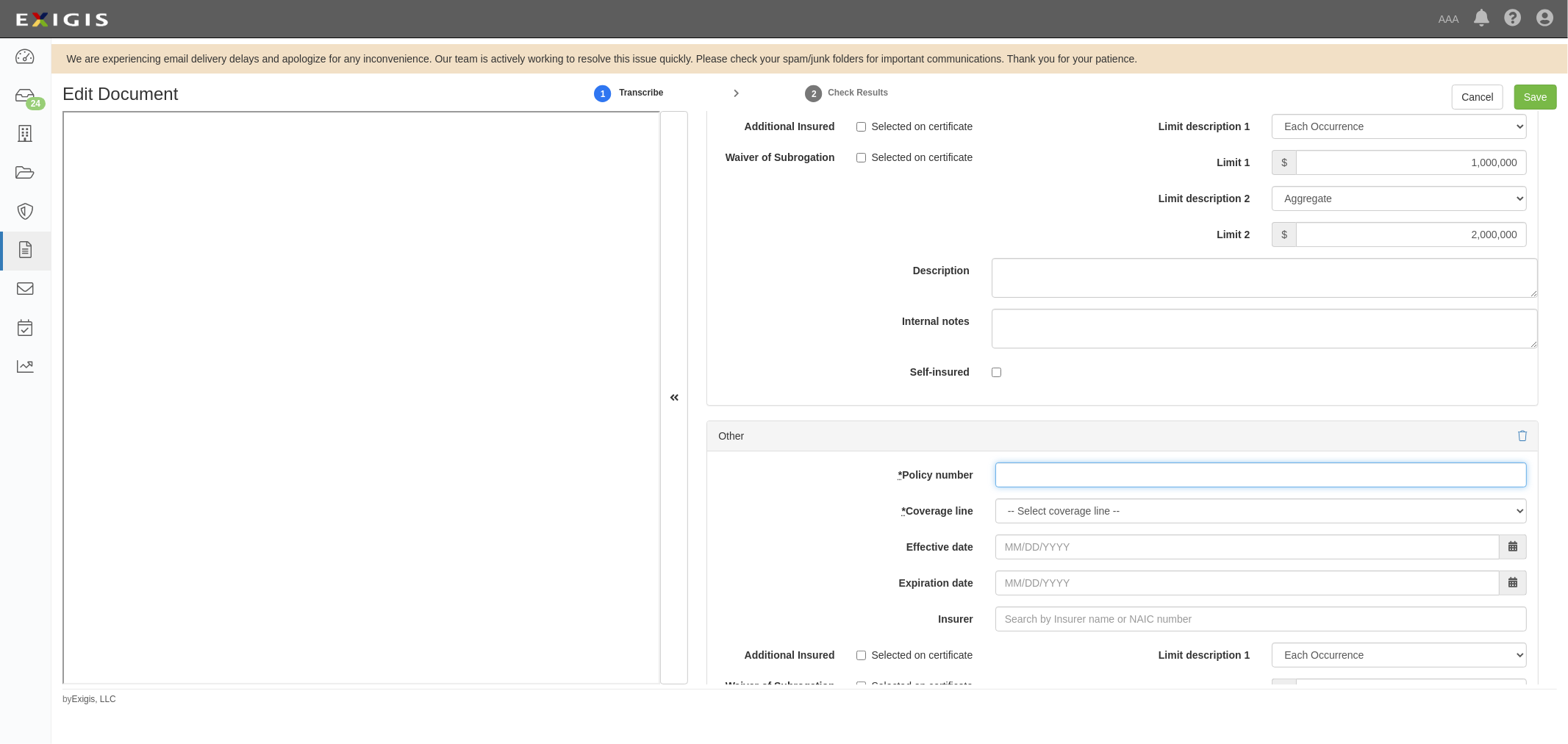
drag, startPoint x: 1166, startPoint y: 479, endPoint x: 1145, endPoint y: 494, distance: 25.8
click at [1164, 480] on input "* Policy number" at bounding box center [1261, 475] width 531 height 25
click at [1116, 518] on select "-- Select coverage line -- Asbestos Abatement Auto Physical Damage Boiler & Mac…" at bounding box center [1261, 511] width 531 height 25
drag, startPoint x: 877, startPoint y: 475, endPoint x: 962, endPoint y: 482, distance: 85.3
click at [925, 481] on label "* Policy number" at bounding box center [846, 473] width 277 height 20
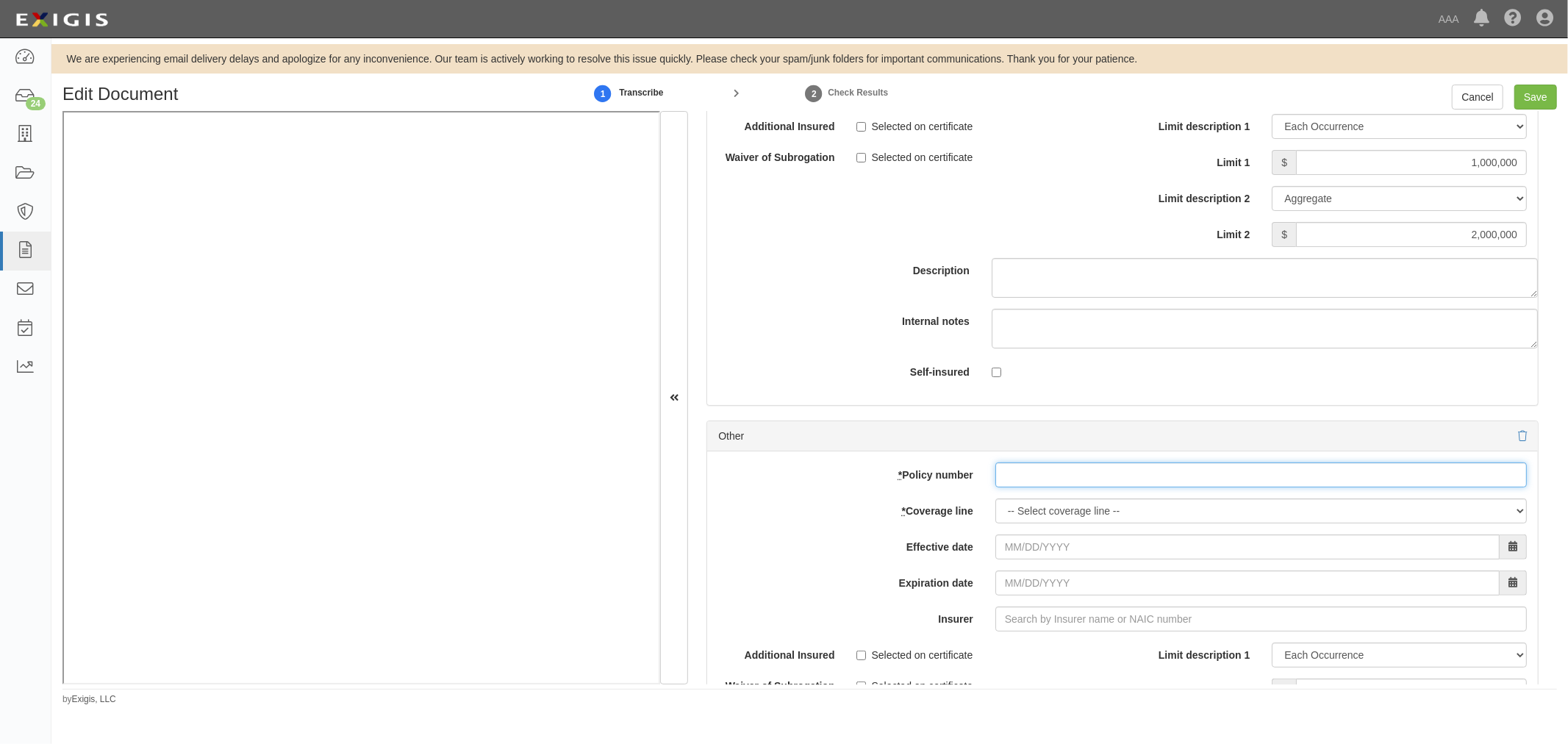
click at [1093, 479] on input "* Policy number" at bounding box center [1261, 475] width 531 height 25
paste input "CPA5421824"
type input "CPA5421824"
click at [1024, 524] on select "-- Select coverage line -- Asbestos Abatement Auto Physical Damage Boiler & Mac…" at bounding box center [1261, 511] width 531 height 25
select select "71"
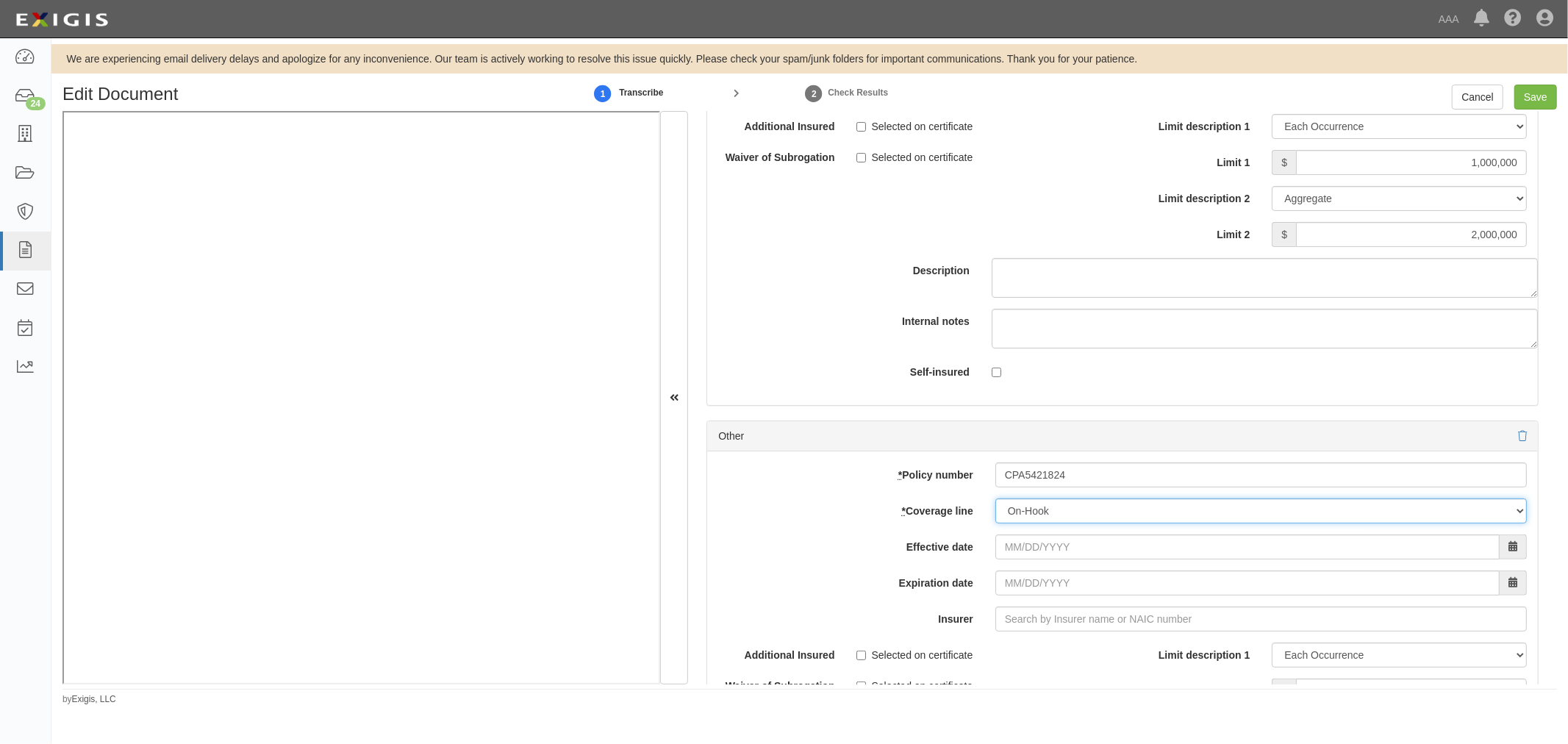
click at [995, 524] on select "-- Select coverage line -- Asbestos Abatement Auto Physical Damage Boiler & Mac…" at bounding box center [1261, 511] width 531 height 25
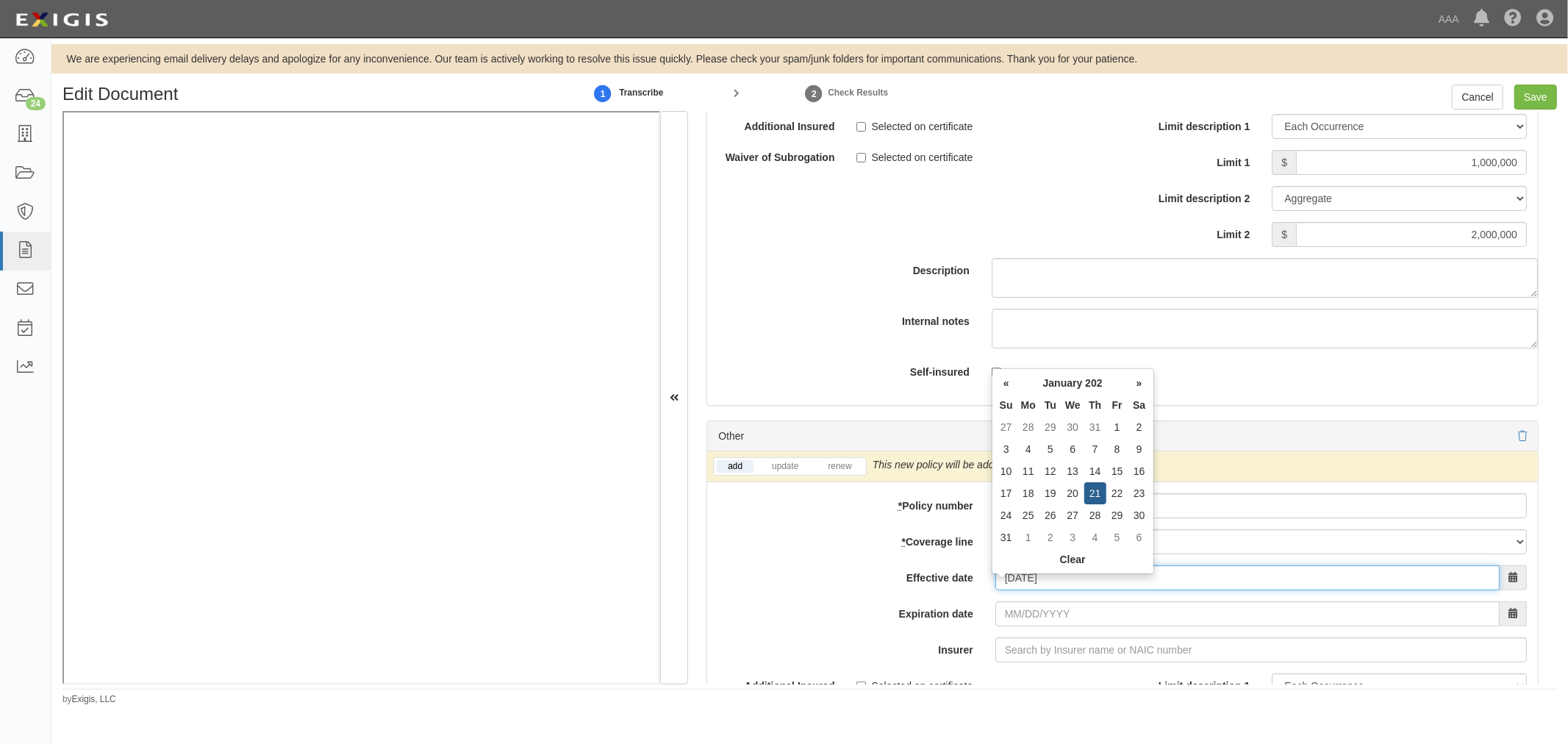
type input "01/21/2025"
type input "[DATE]"
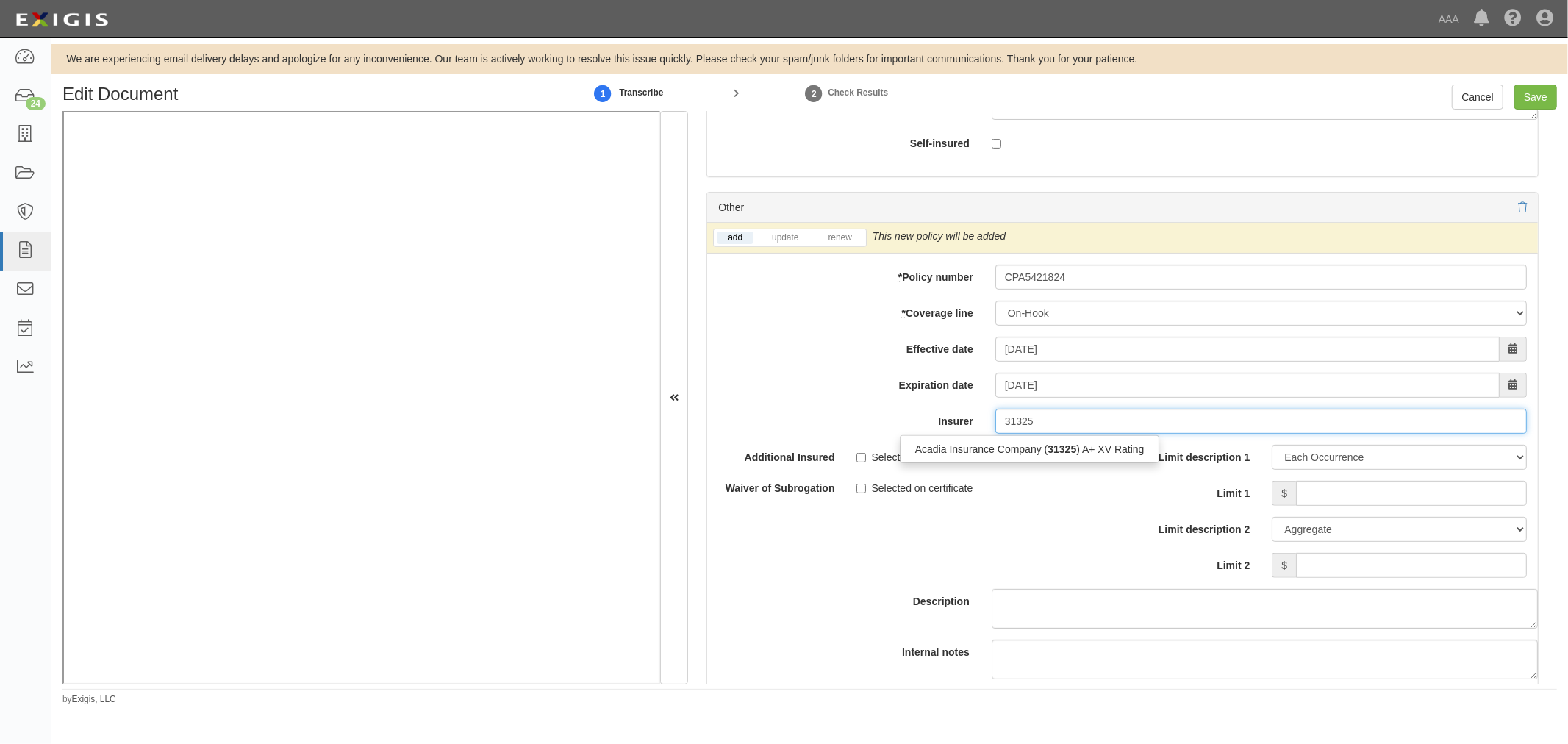
scroll to position [5173, 0]
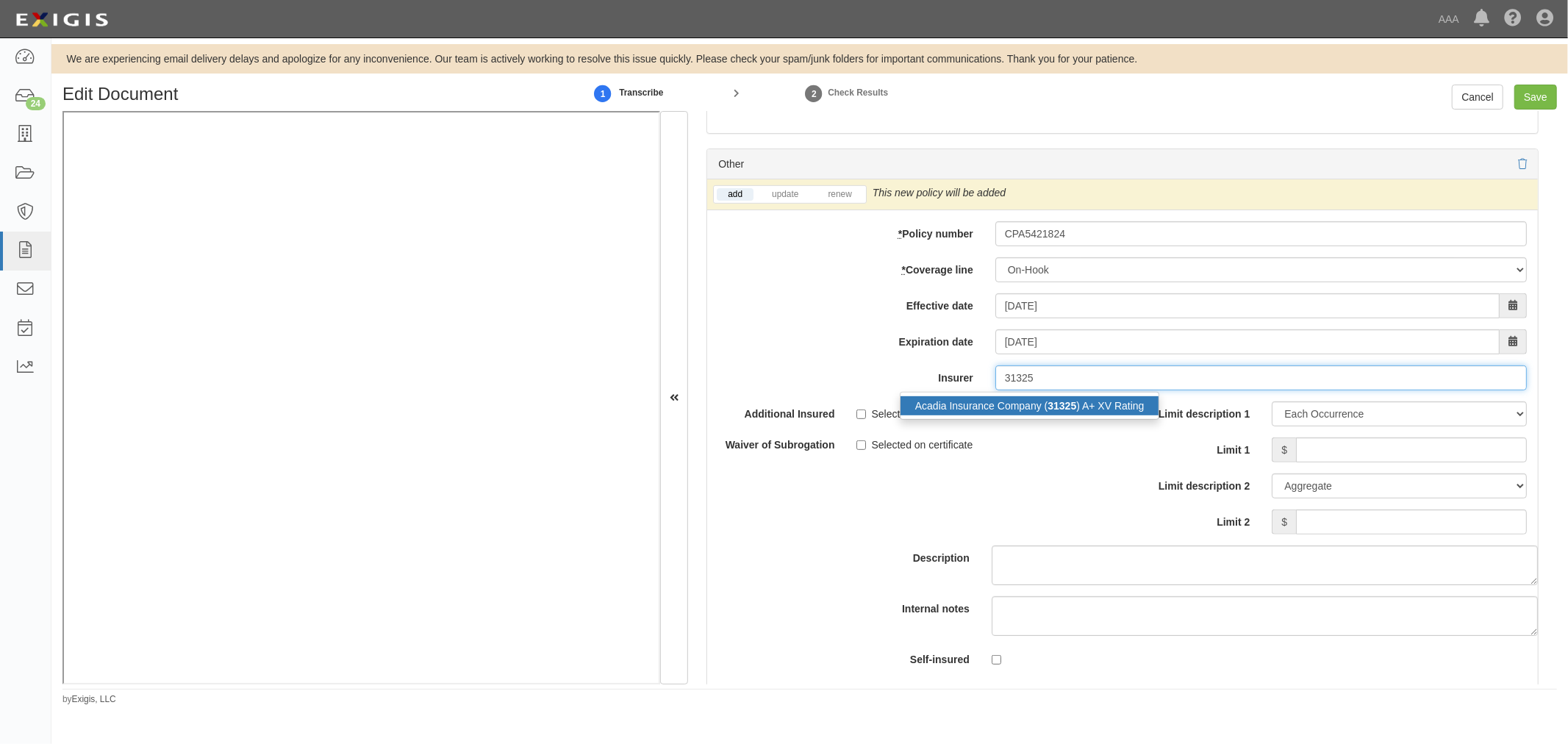
drag, startPoint x: 1059, startPoint y: 402, endPoint x: 1059, endPoint y: 420, distance: 18.0
click at [1059, 404] on div "Acadia Insurance Company ( 31325 ) A+ XV Rating" at bounding box center [1030, 405] width 260 height 28
click at [1057, 411] on strong "31325" at bounding box center [1061, 405] width 28 height 11
type input "Acadia Insurance Company (31325) A+ XV Rating"
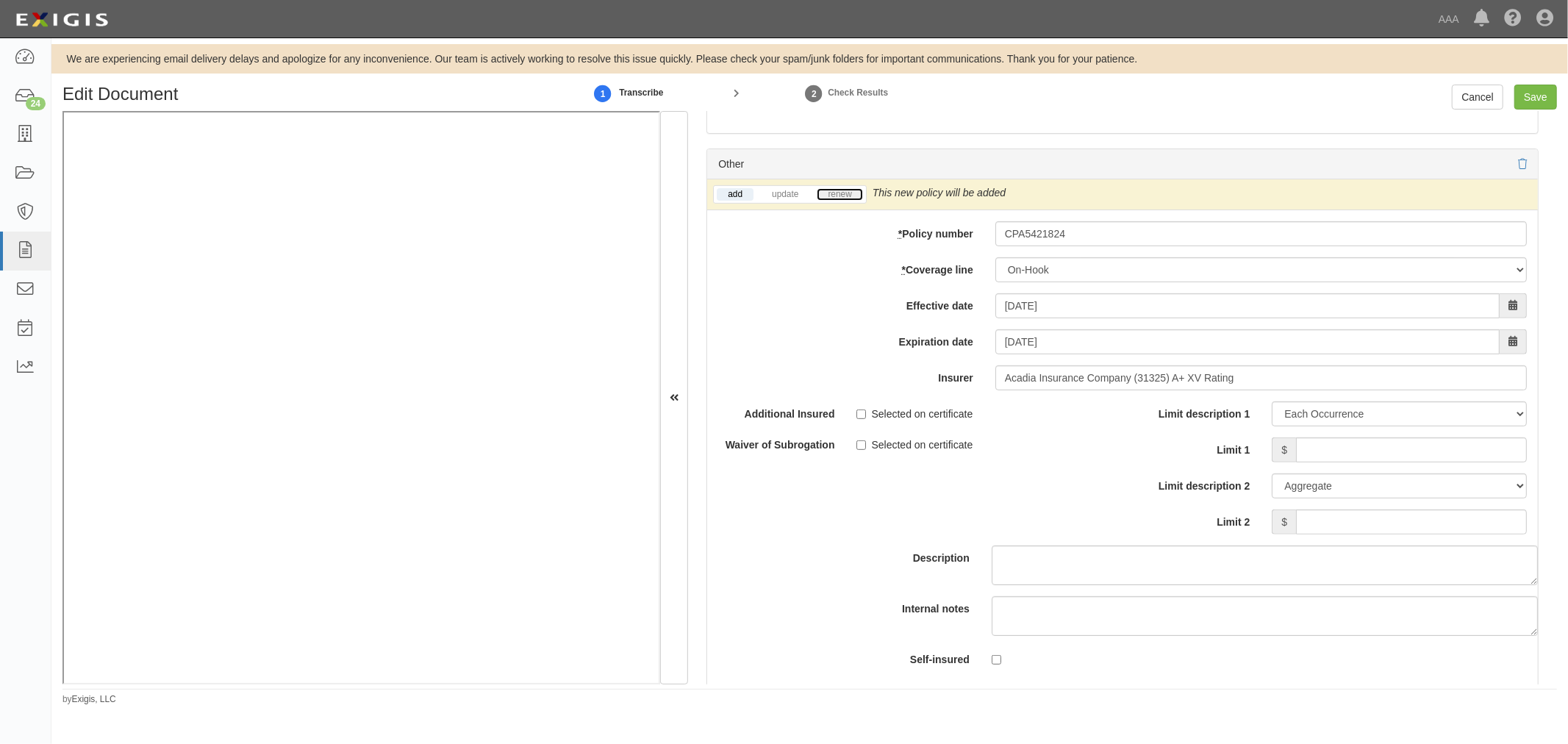
click at [843, 200] on link "renew" at bounding box center [839, 194] width 46 height 12
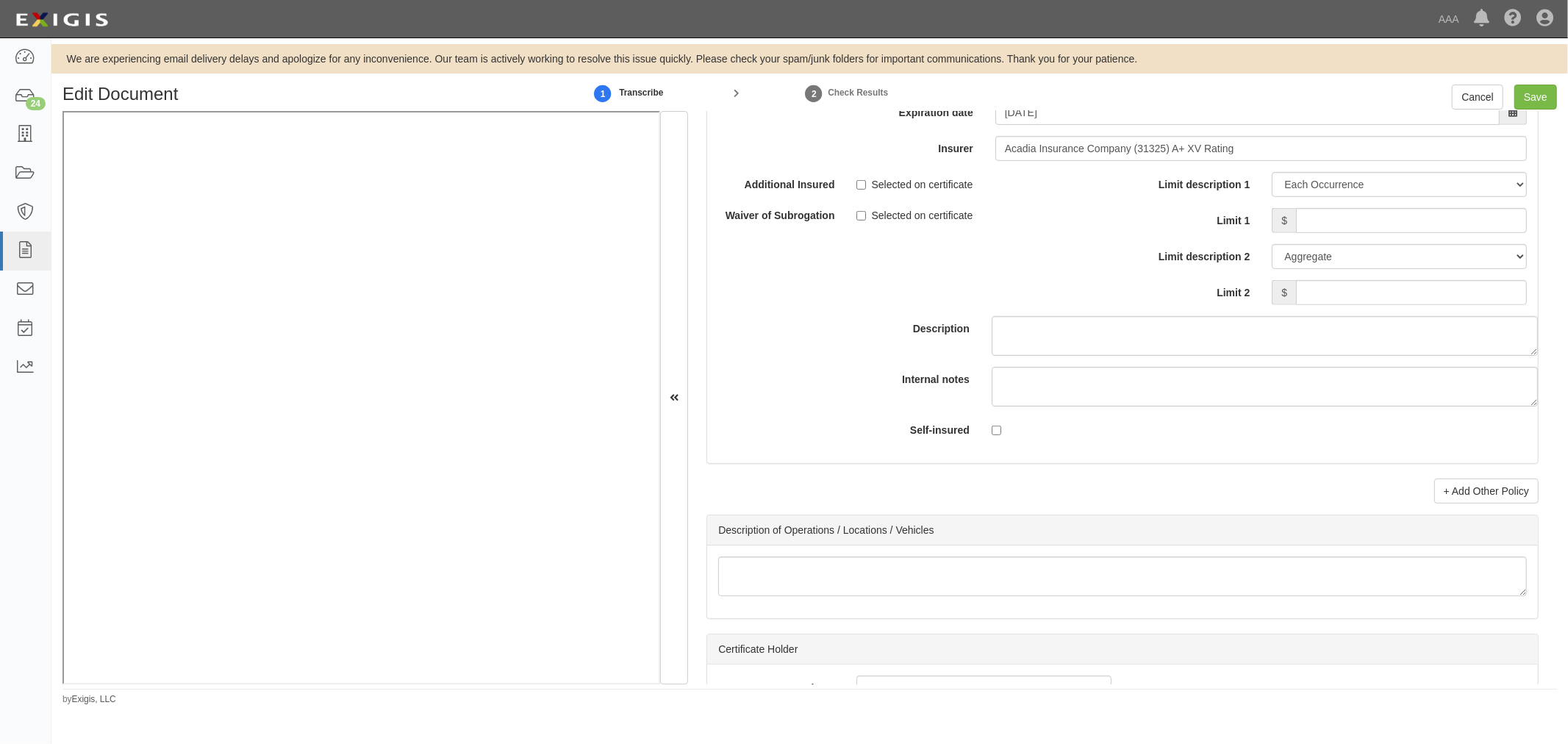
scroll to position [5446, 0]
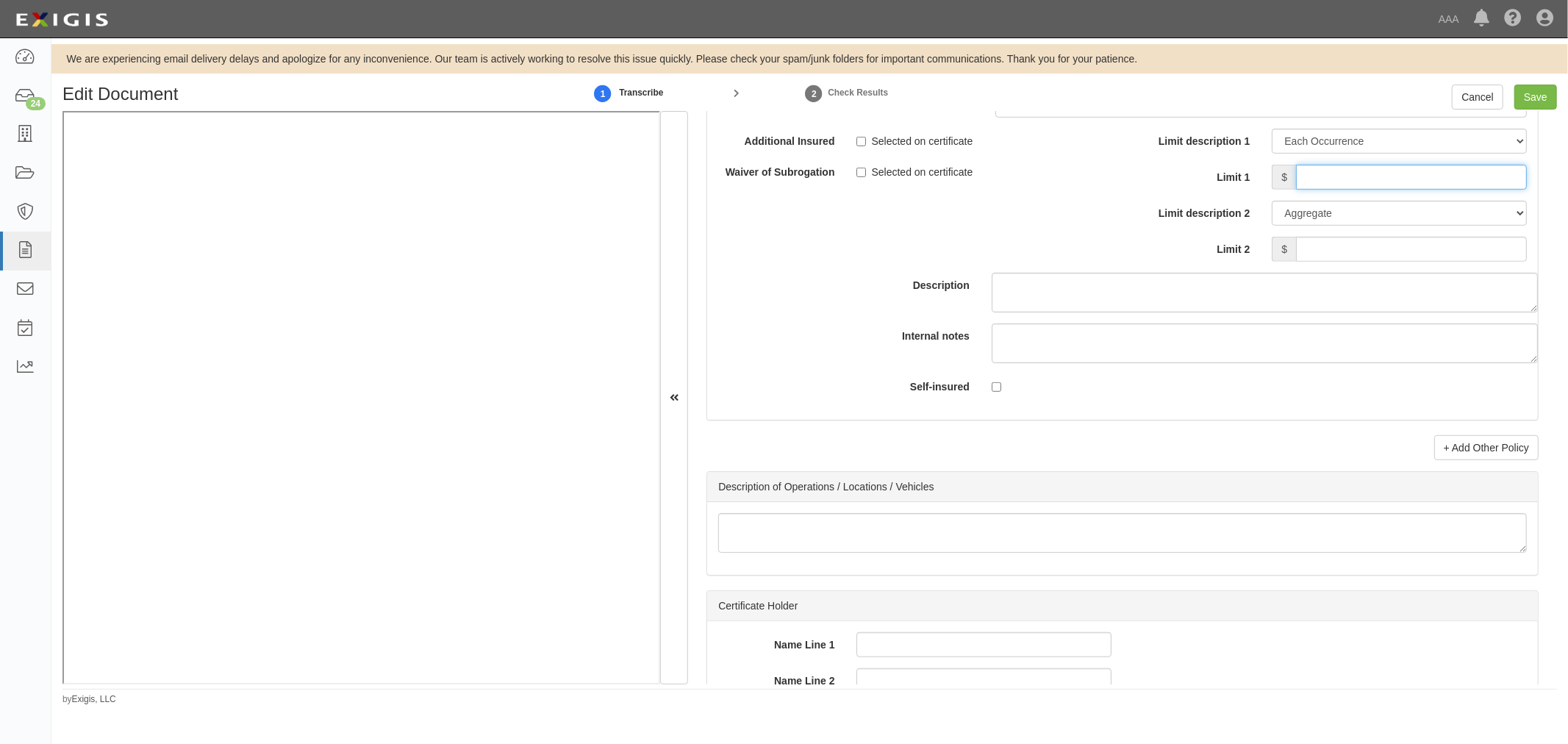
click at [1358, 188] on input "Limit 1" at bounding box center [1411, 177] width 231 height 25
type input "100,000"
click at [1352, 249] on input "Limit 2" at bounding box center [1411, 249] width 231 height 25
type input "100,000"
click at [1535, 105] on input "Save" at bounding box center [1536, 97] width 43 height 25
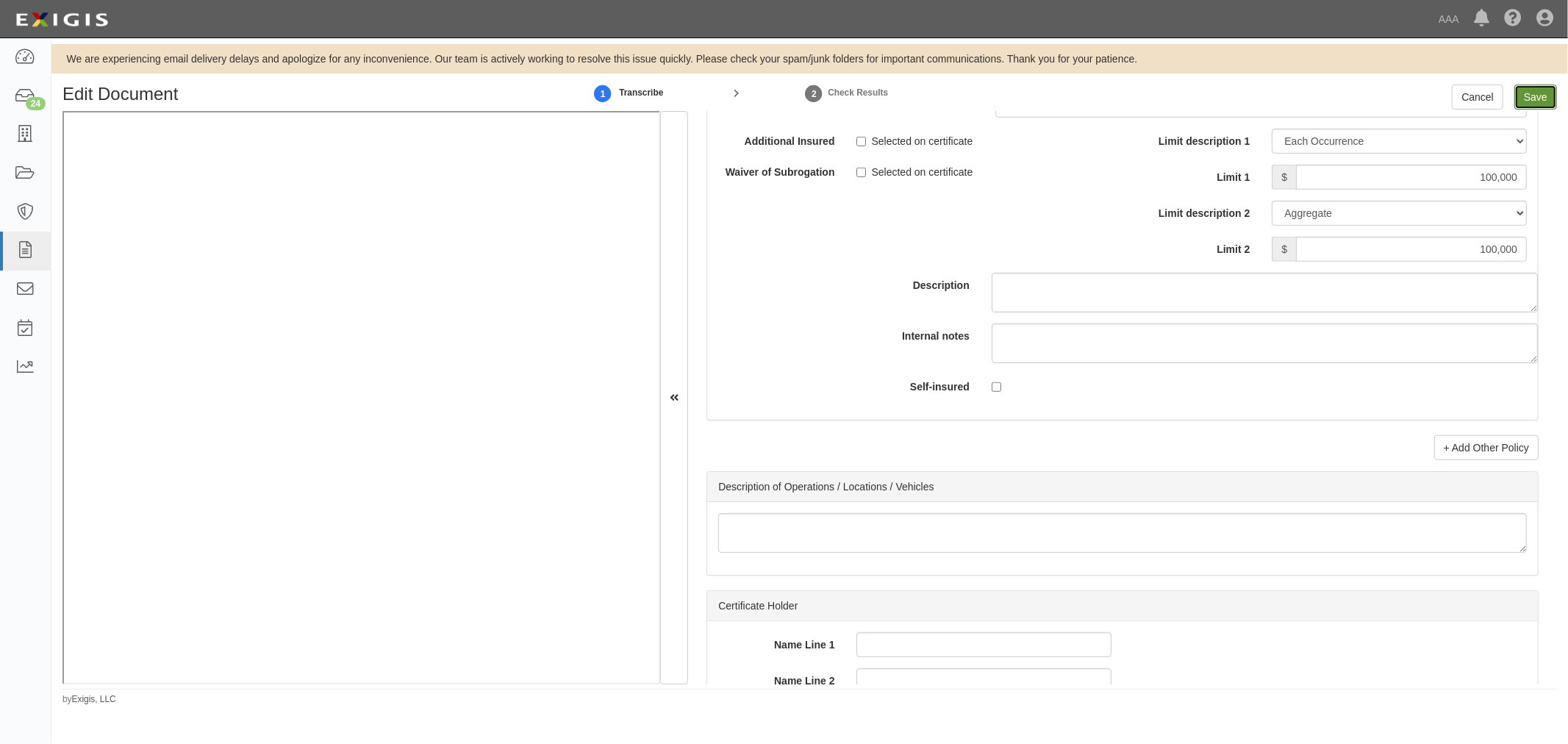
type input "1000000"
type input "100000"
type input "1000000"
type input "2000000"
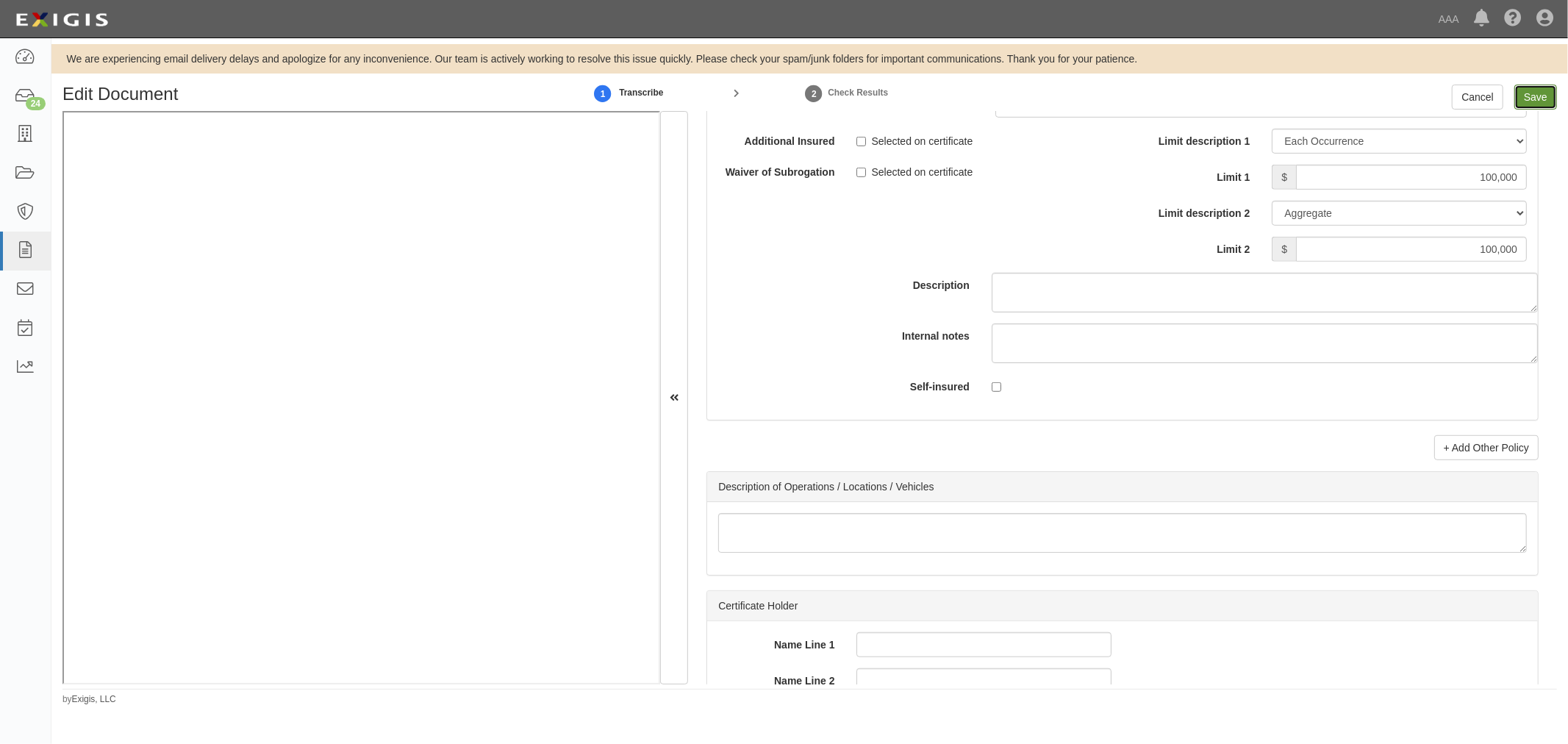
type input "100000"
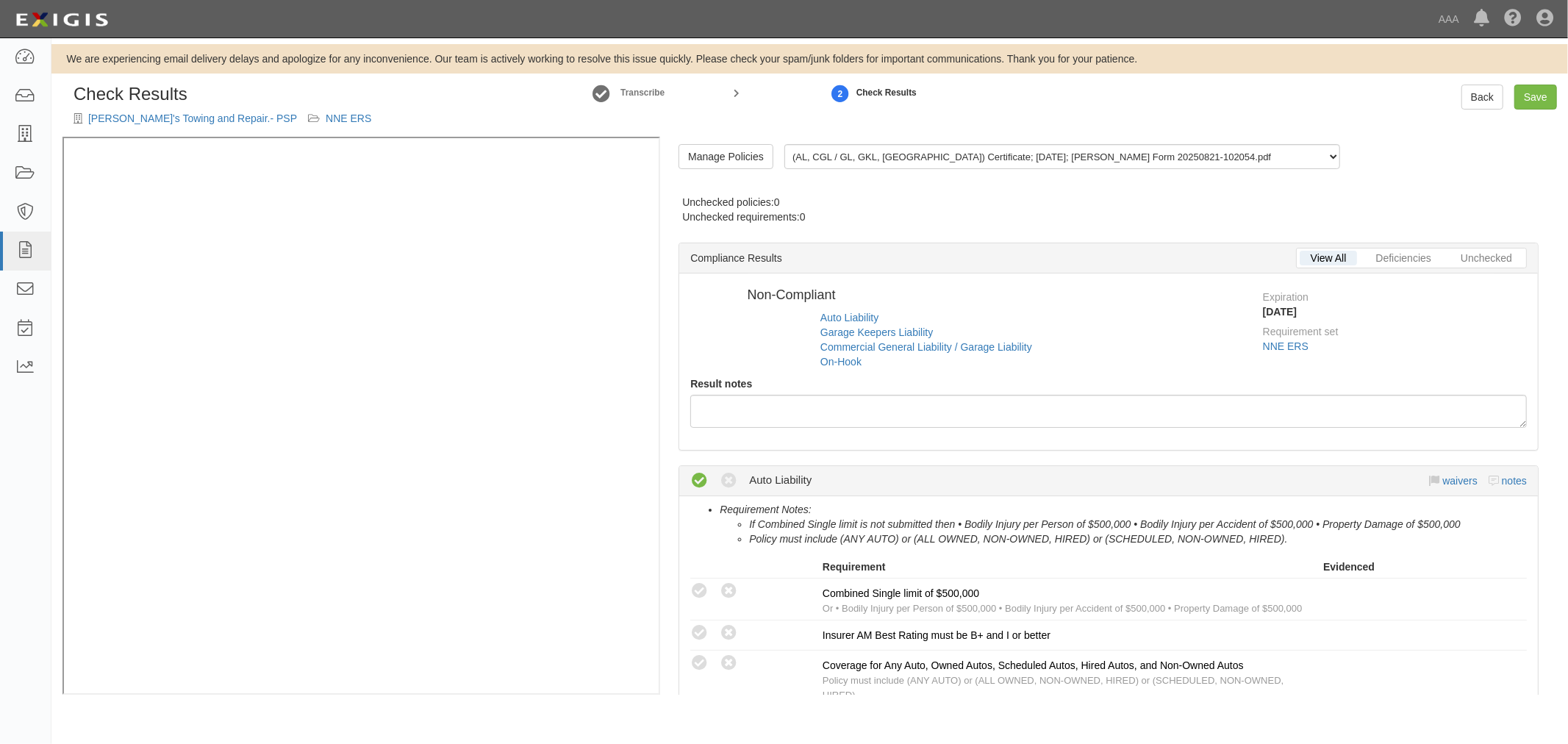
radio input "true"
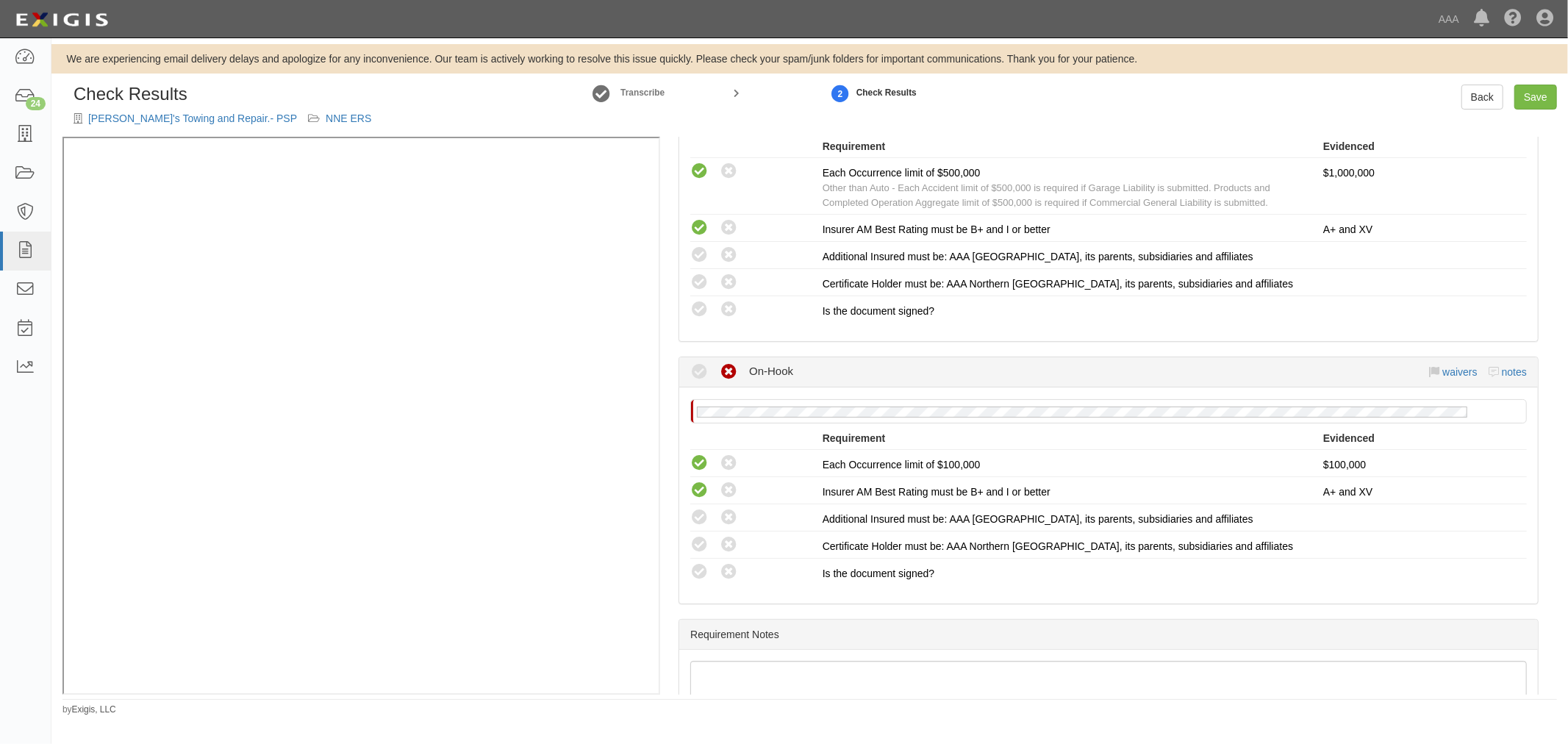
scroll to position [1169, 0]
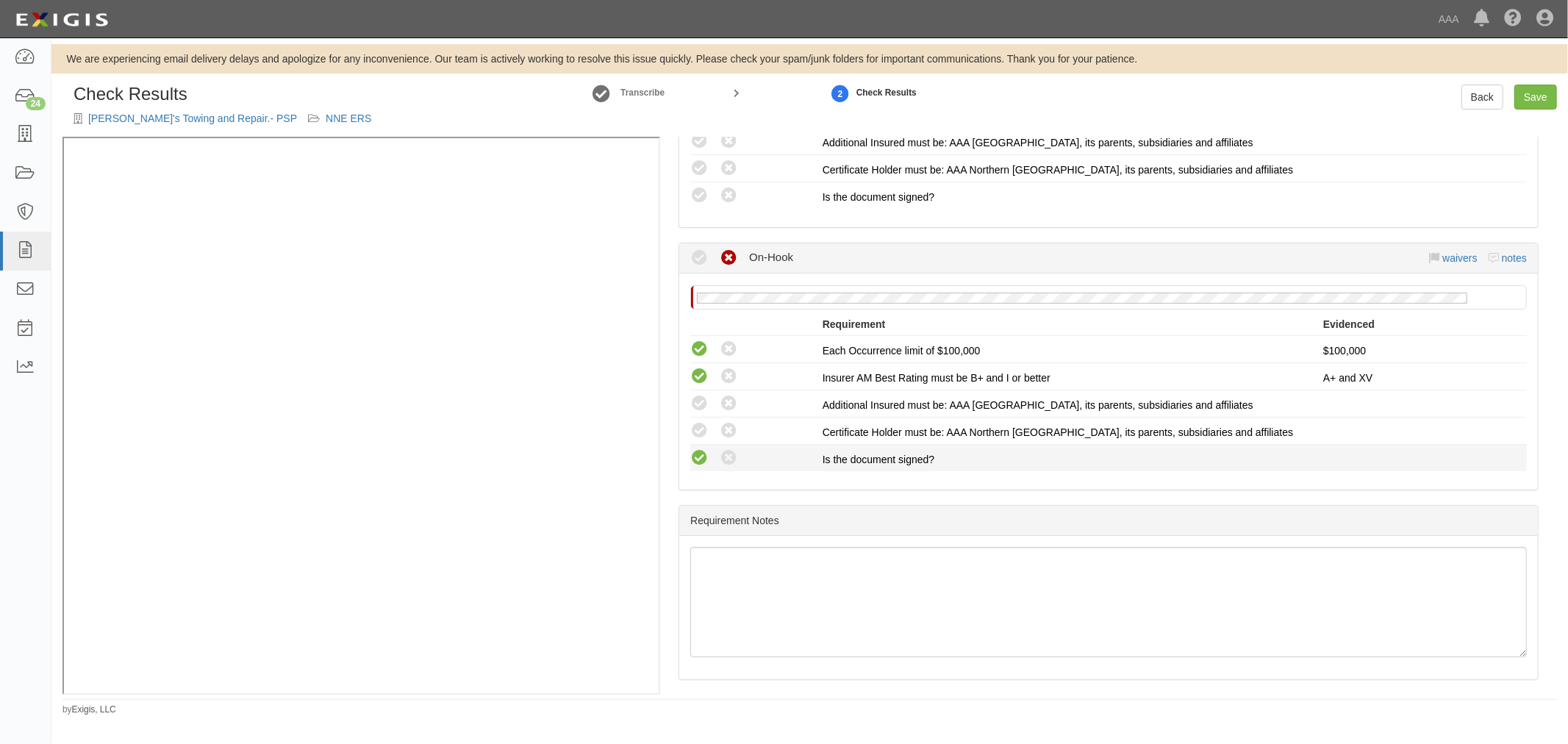
click at [691, 449] on icon at bounding box center [700, 458] width 18 height 18
radio input "true"
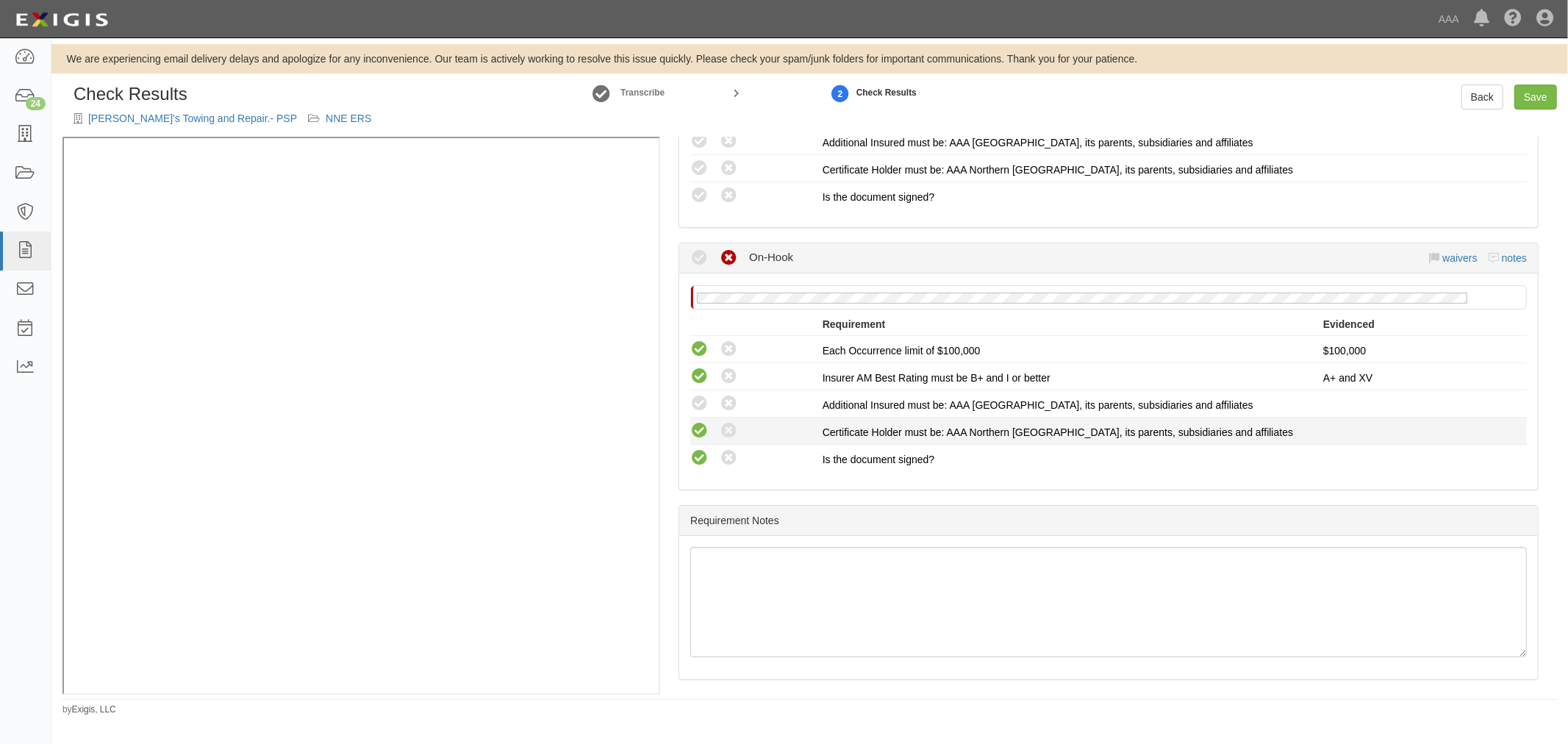
click at [700, 422] on icon at bounding box center [700, 431] width 18 height 18
radio input "true"
click at [703, 395] on icon at bounding box center [700, 404] width 18 height 18
radio input "true"
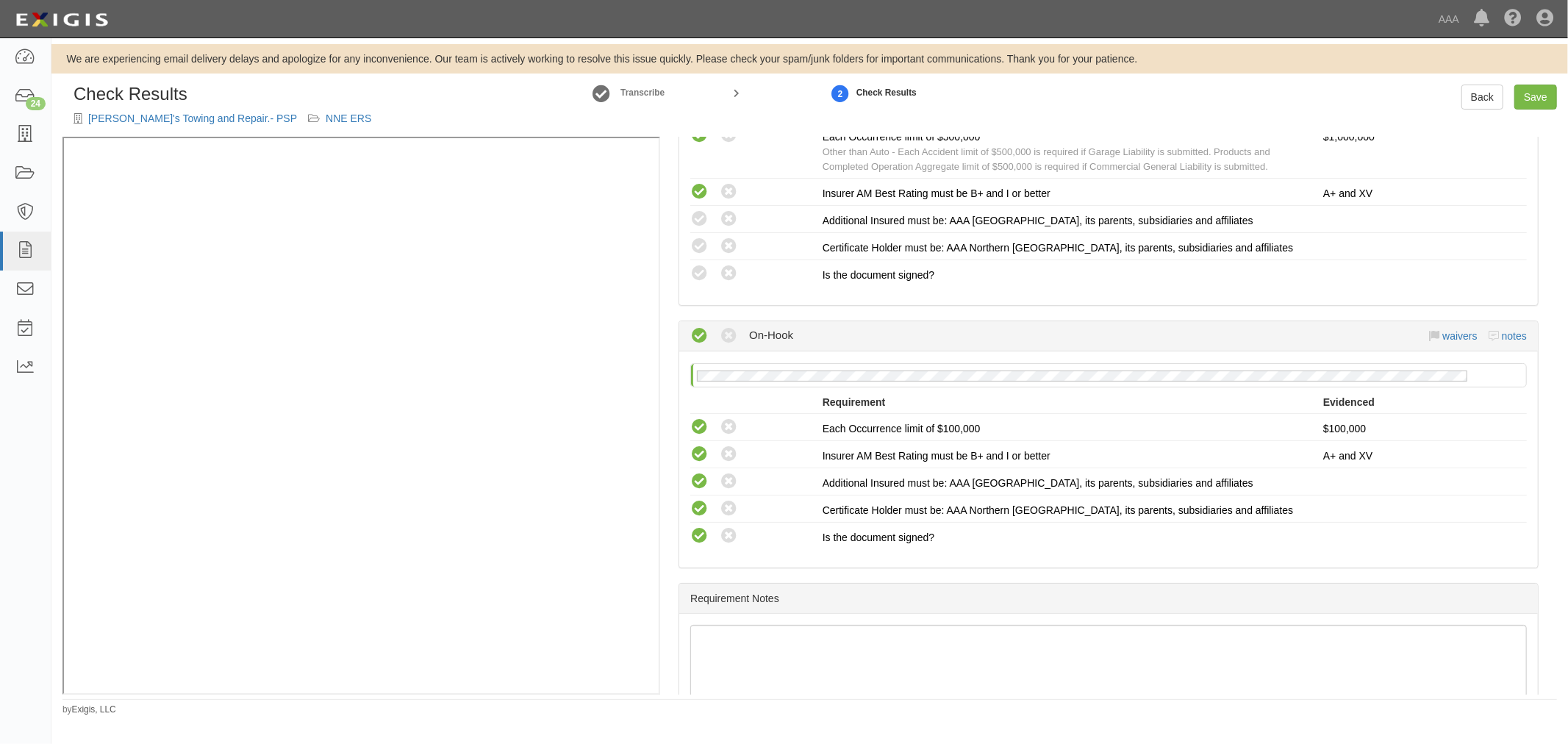
scroll to position [897, 0]
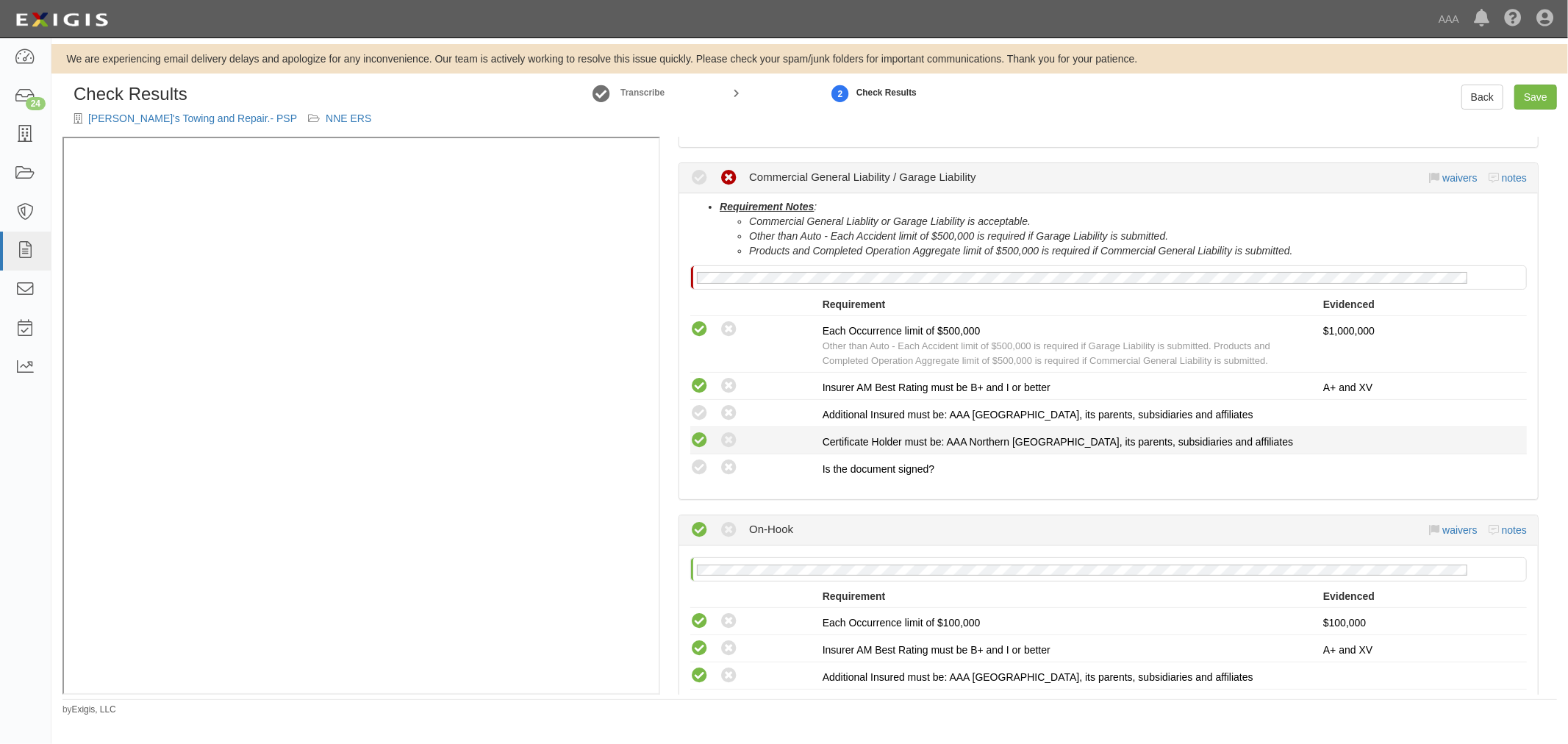
drag, startPoint x: 696, startPoint y: 456, endPoint x: 696, endPoint y: 443, distance: 13.0
click at [696, 459] on icon at bounding box center [700, 468] width 18 height 18
radio input "true"
click at [696, 431] on icon at bounding box center [700, 440] width 18 height 18
radio input "true"
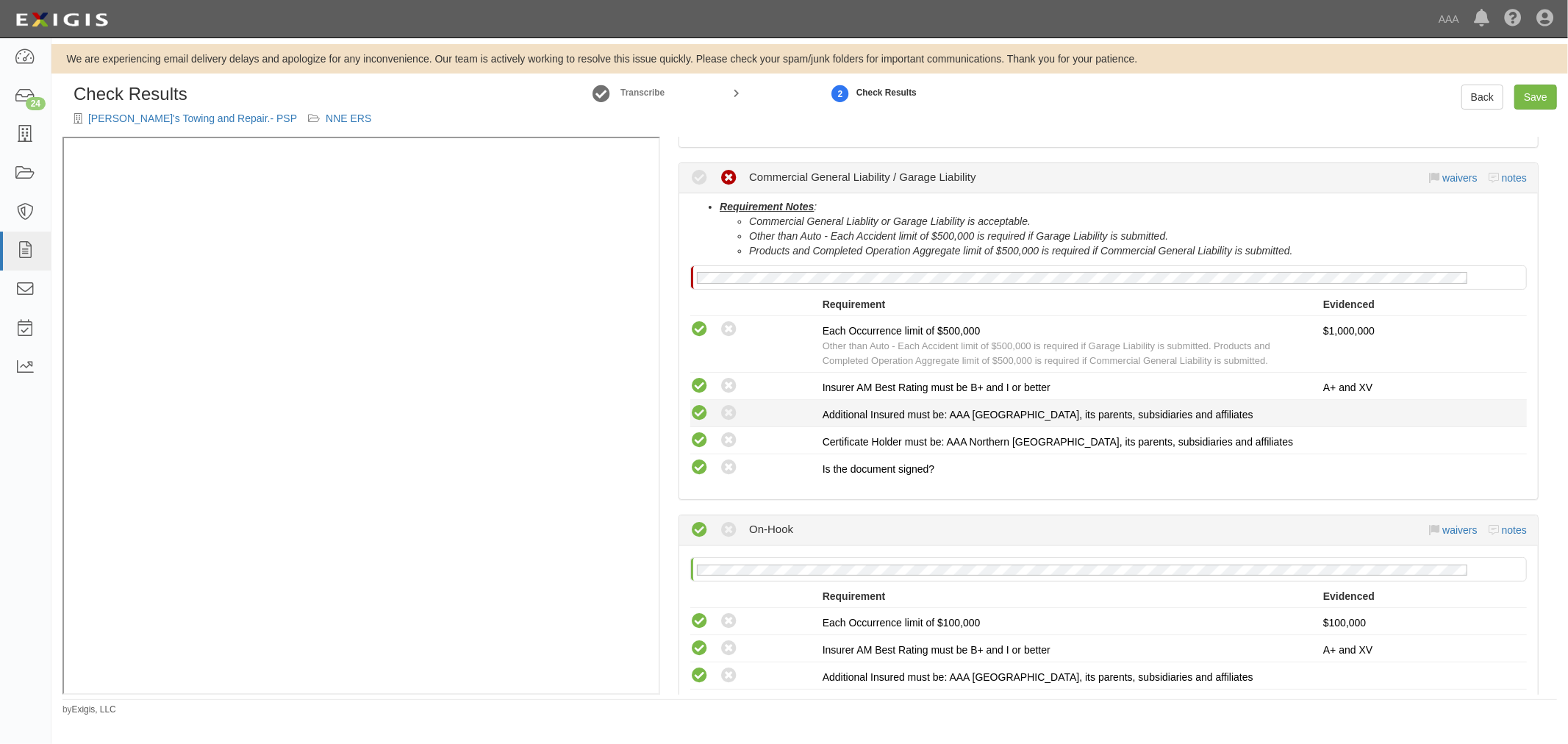
click at [701, 404] on icon at bounding box center [700, 414] width 18 height 18
radio input "true"
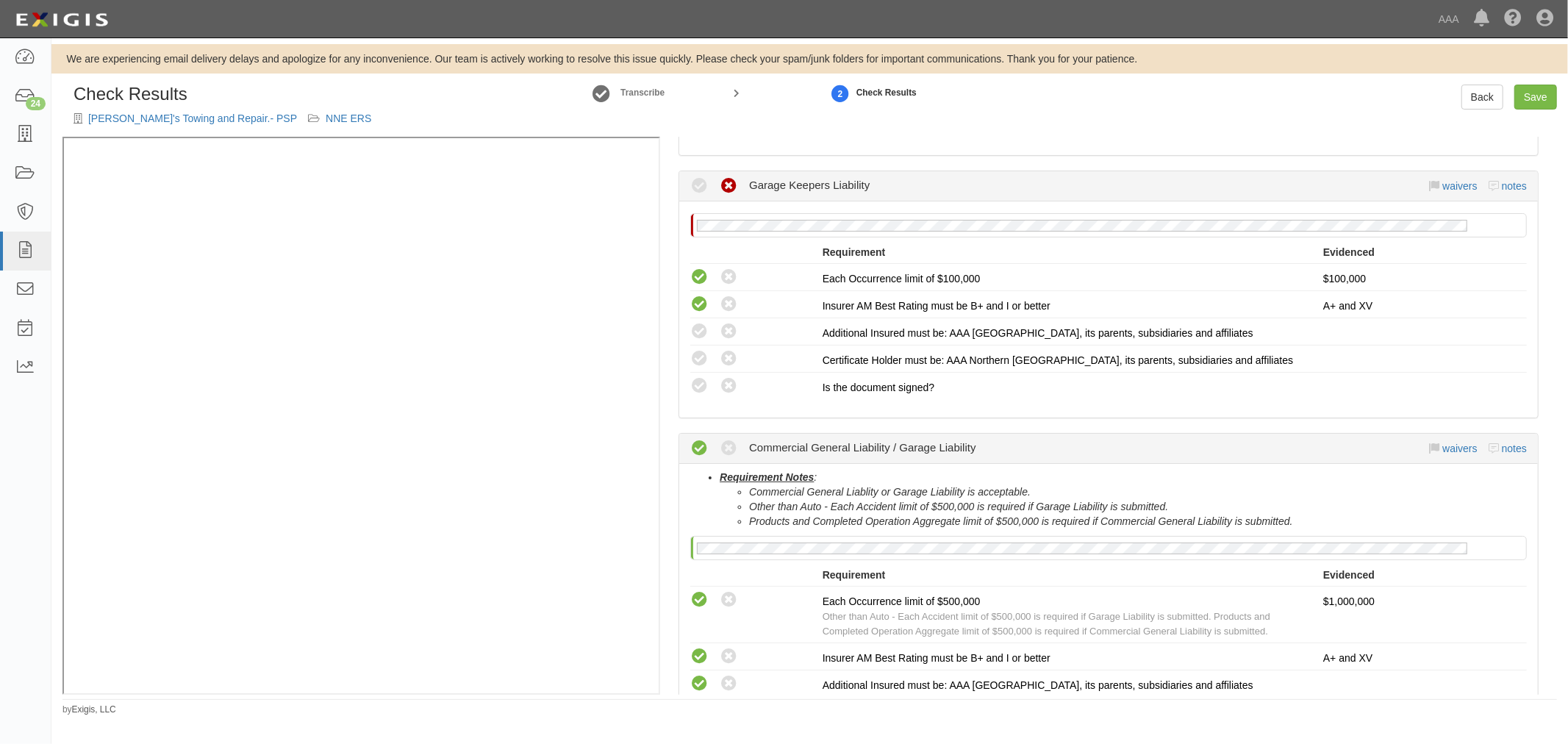
scroll to position [623, 0]
click at [699, 381] on icon at bounding box center [700, 389] width 18 height 18
radio input "true"
click at [700, 353] on icon at bounding box center [700, 362] width 18 height 18
radio input "true"
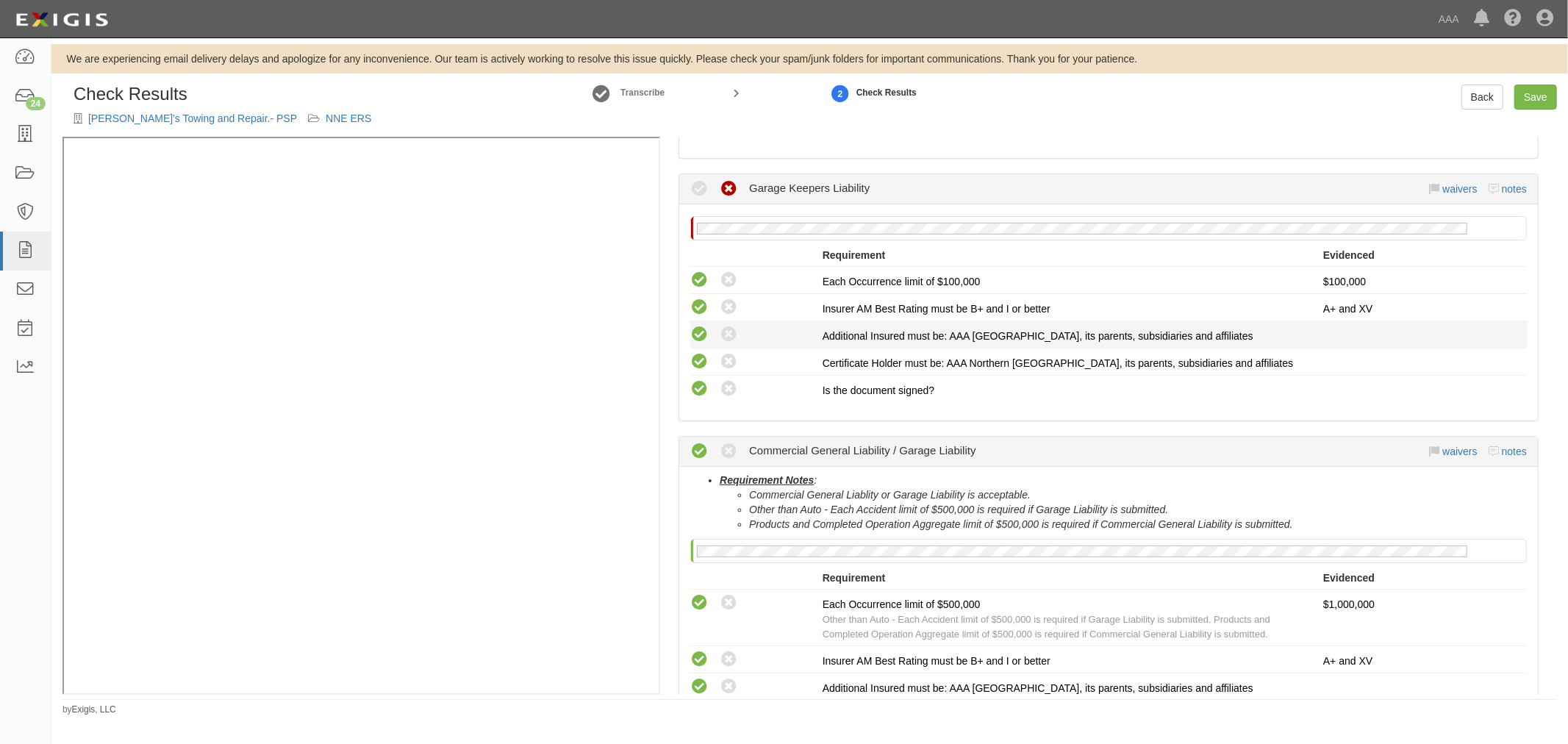
drag, startPoint x: 700, startPoint y: 329, endPoint x: 765, endPoint y: 359, distance: 71.6
click at [700, 328] on icon at bounding box center [700, 335] width 18 height 18
radio input "true"
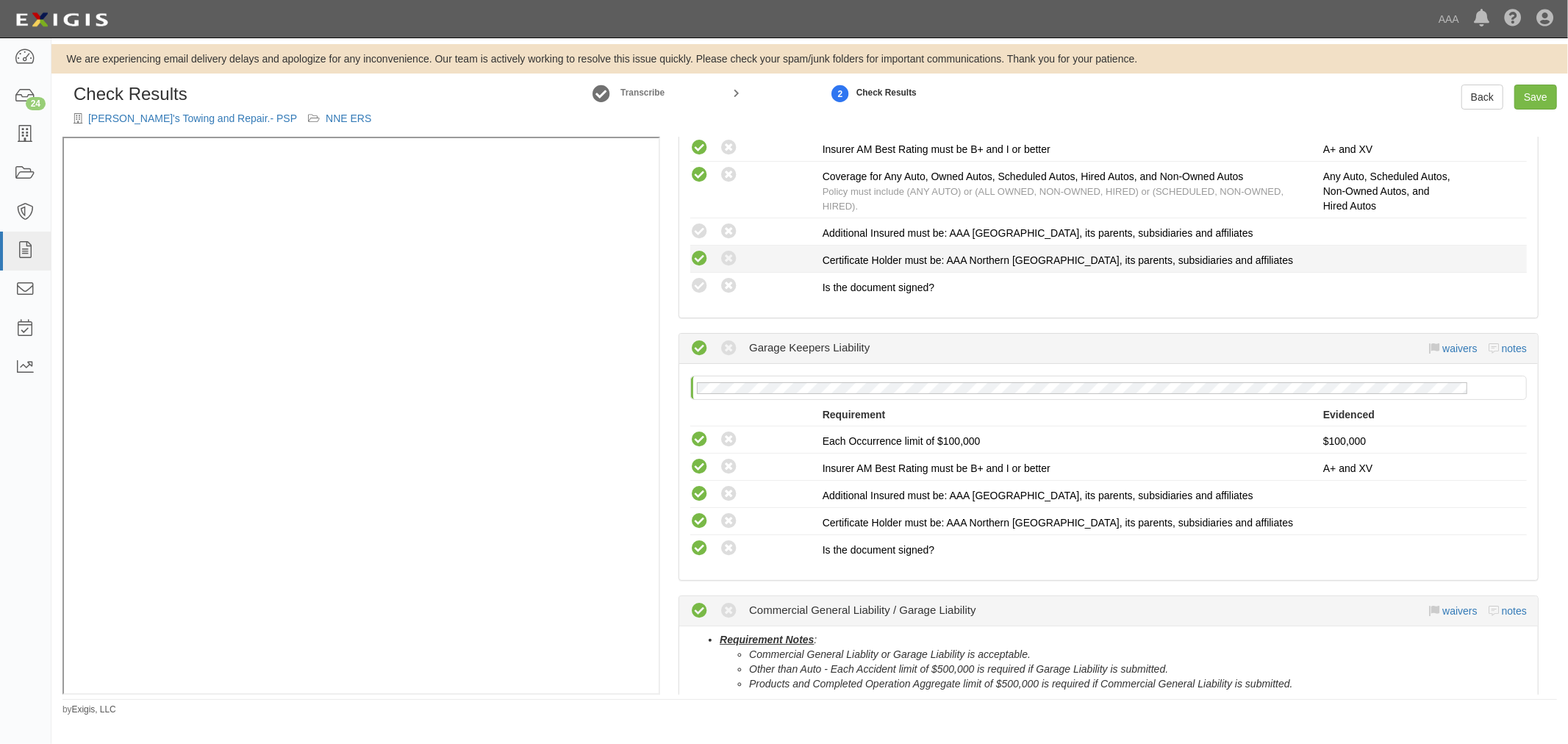
scroll to position [352, 0]
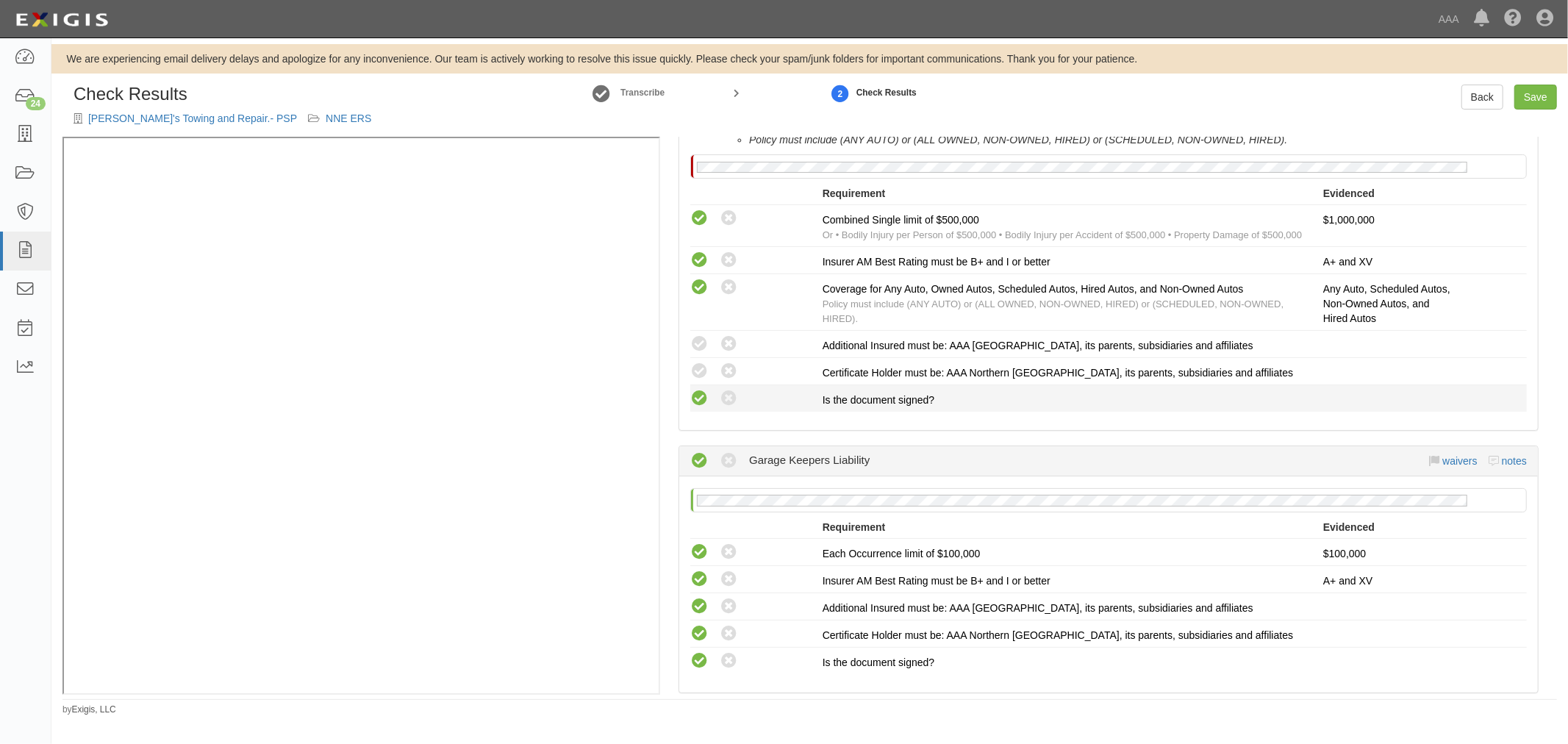
click at [700, 390] on icon at bounding box center [700, 399] width 18 height 18
radio input "true"
click at [702, 362] on icon at bounding box center [700, 372] width 18 height 18
radio input "true"
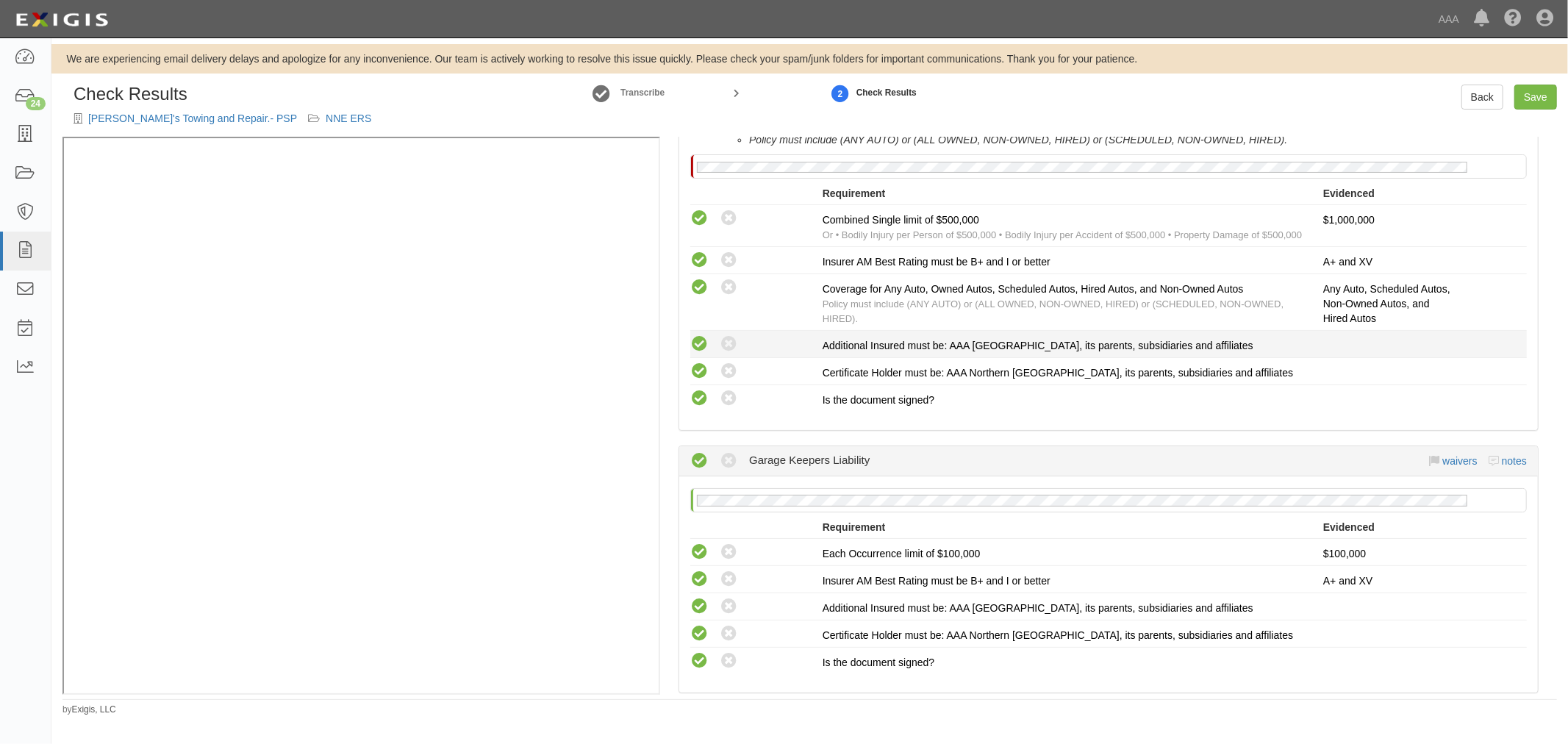
click at [703, 340] on icon at bounding box center [700, 344] width 18 height 18
radio input "true"
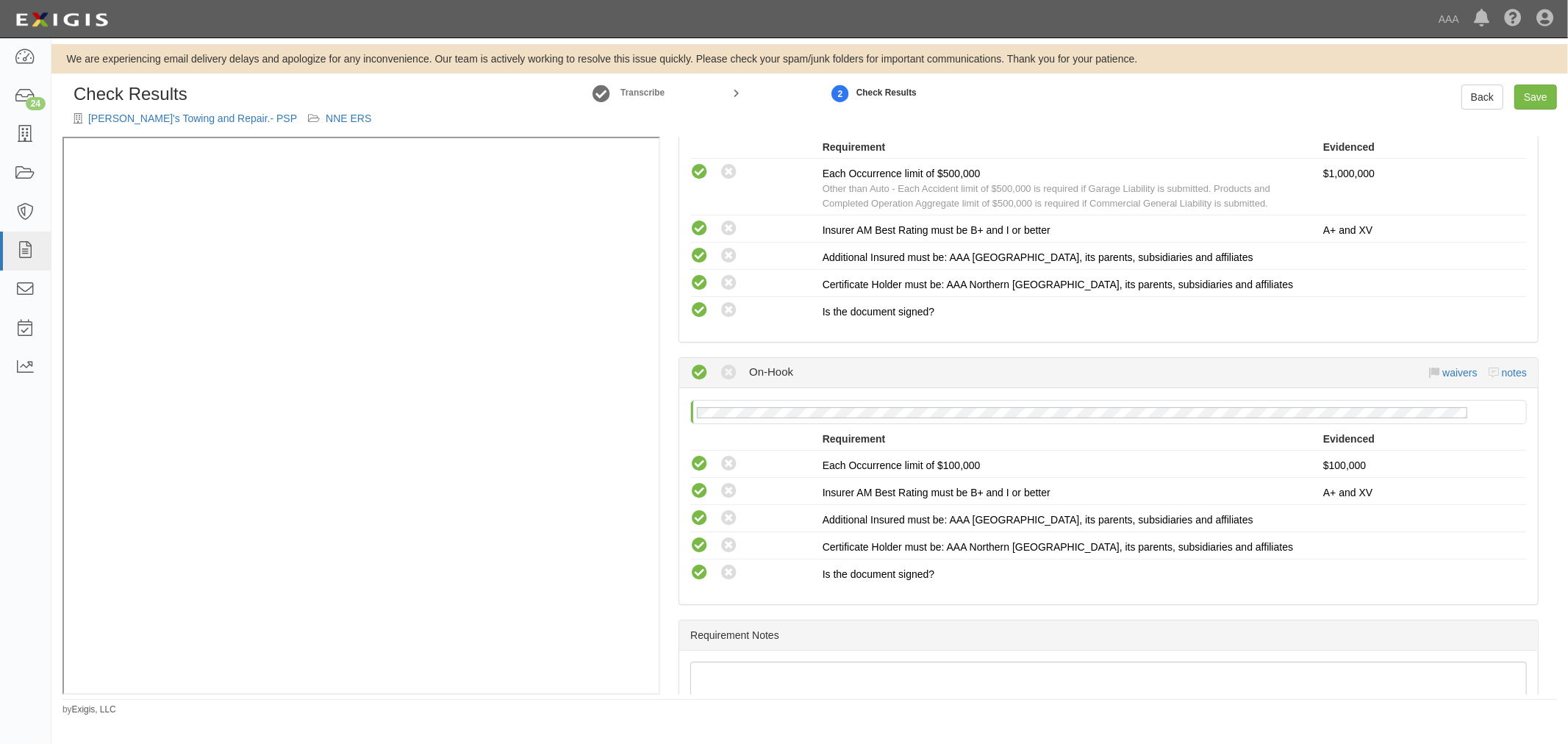
scroll to position [1169, 0]
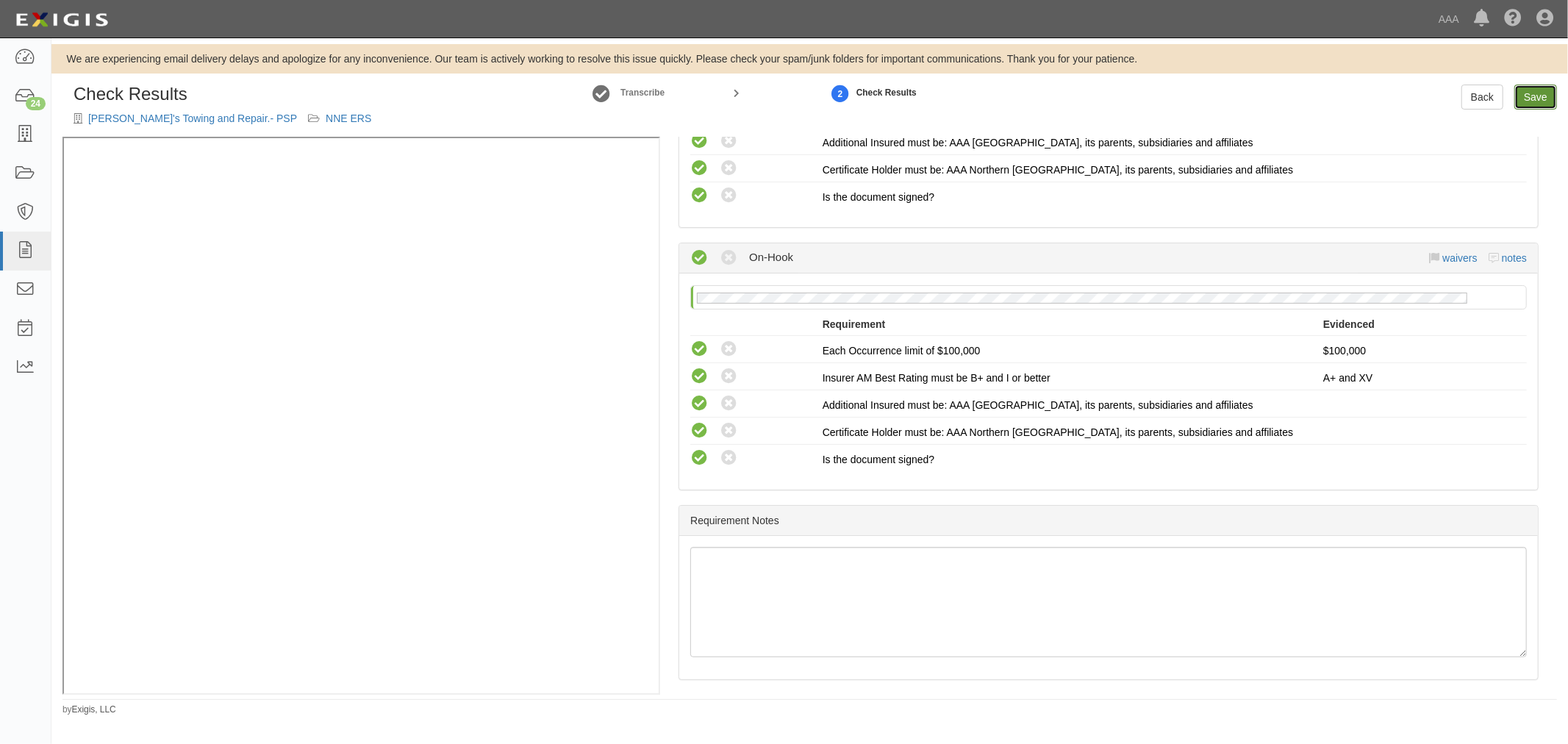
click at [1526, 86] on link "Save" at bounding box center [1536, 97] width 43 height 25
radio input "true"
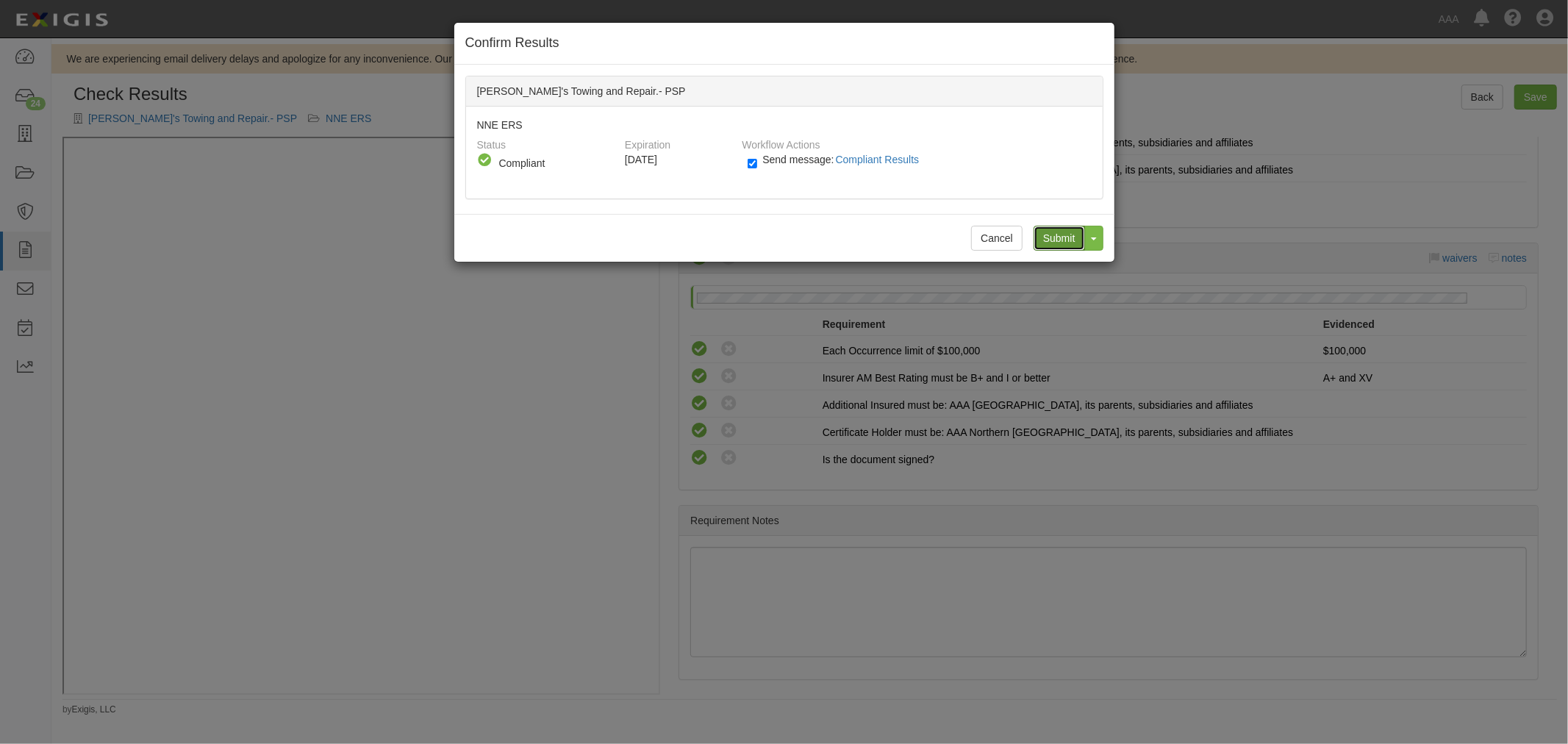
click at [1057, 239] on input "Submit" at bounding box center [1059, 238] width 51 height 25
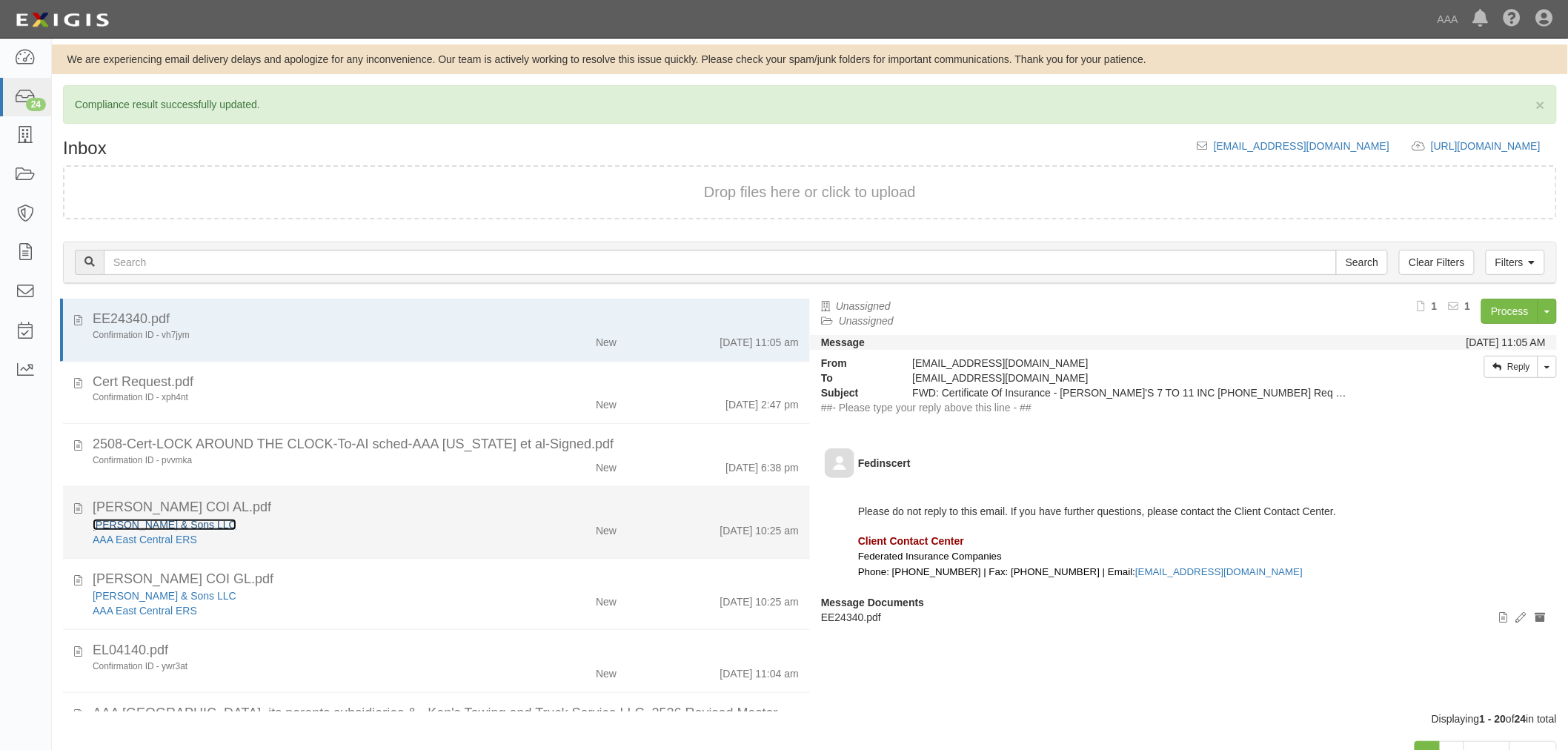
click at [125, 524] on link "[PERSON_NAME] & Sons LLC" at bounding box center [164, 524] width 144 height 12
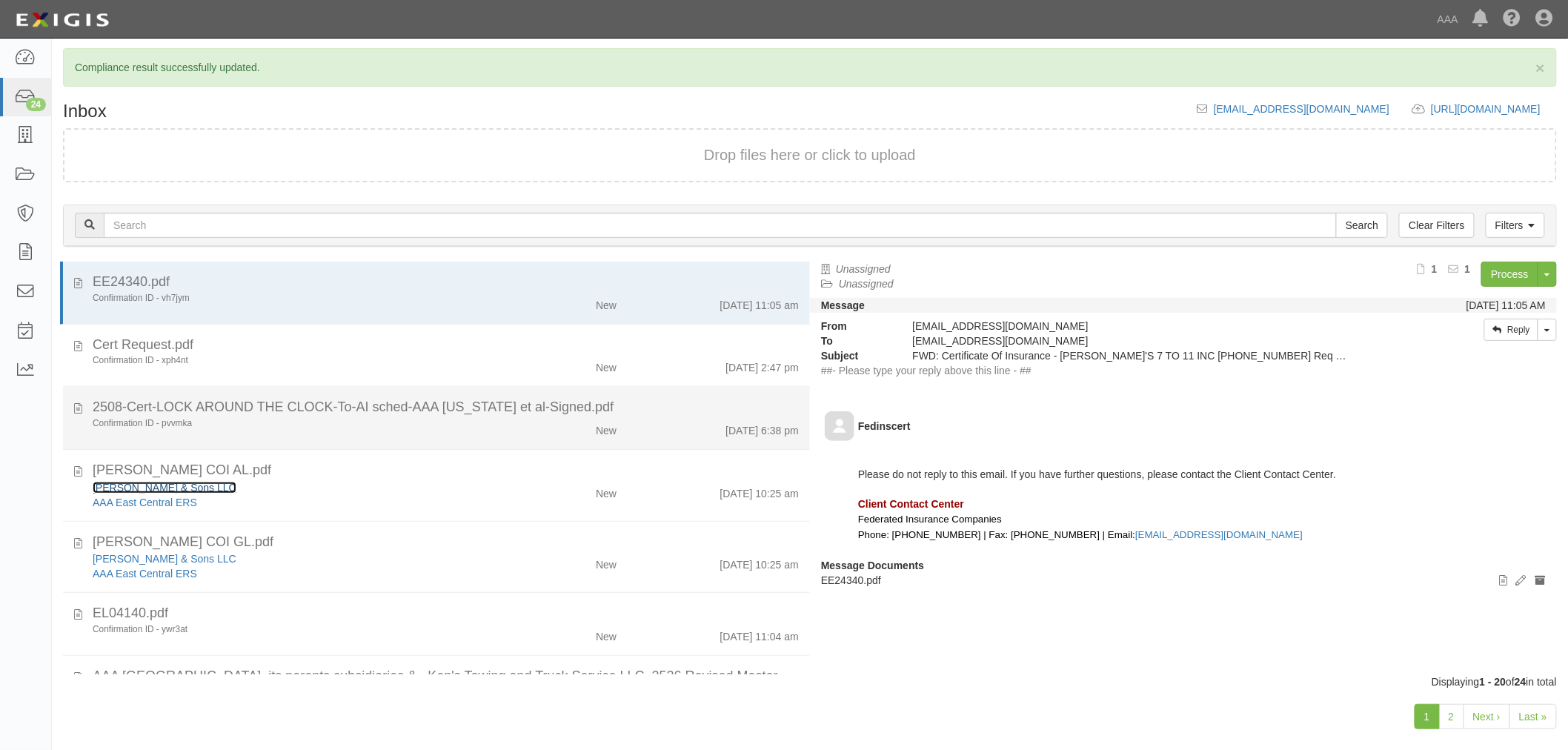
scroll to position [56, 0]
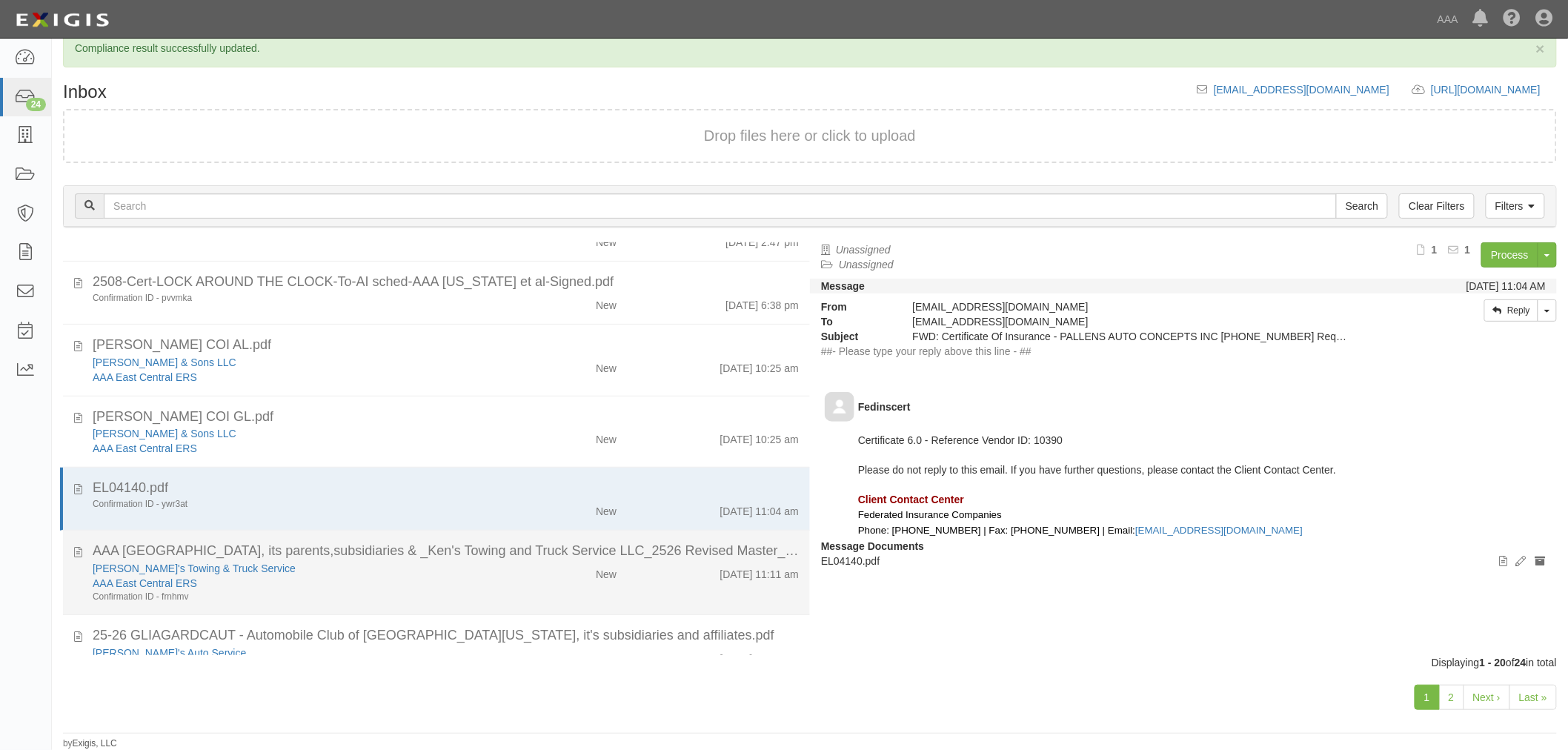
scroll to position [137, 0]
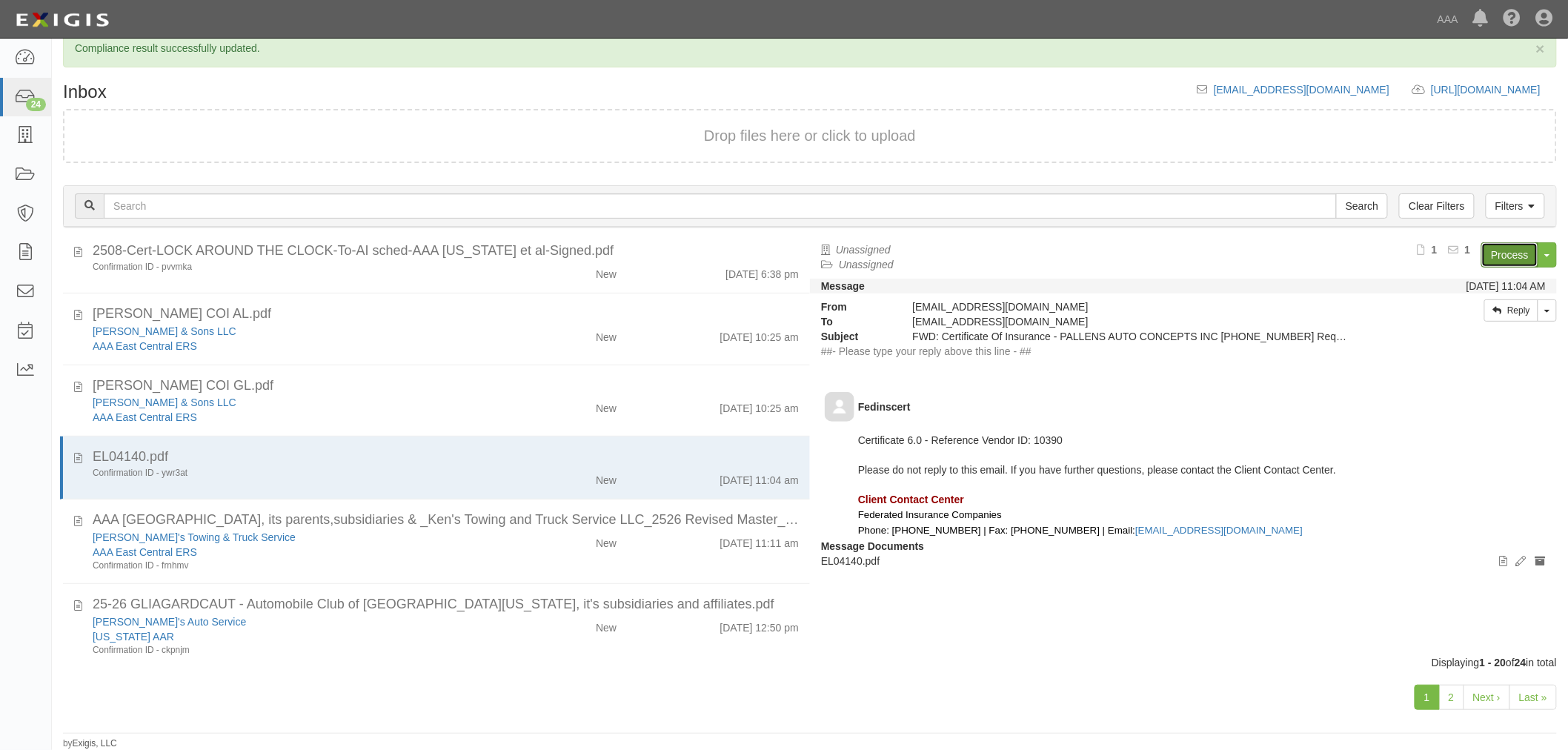
click at [1505, 250] on link "Process" at bounding box center [1509, 254] width 57 height 25
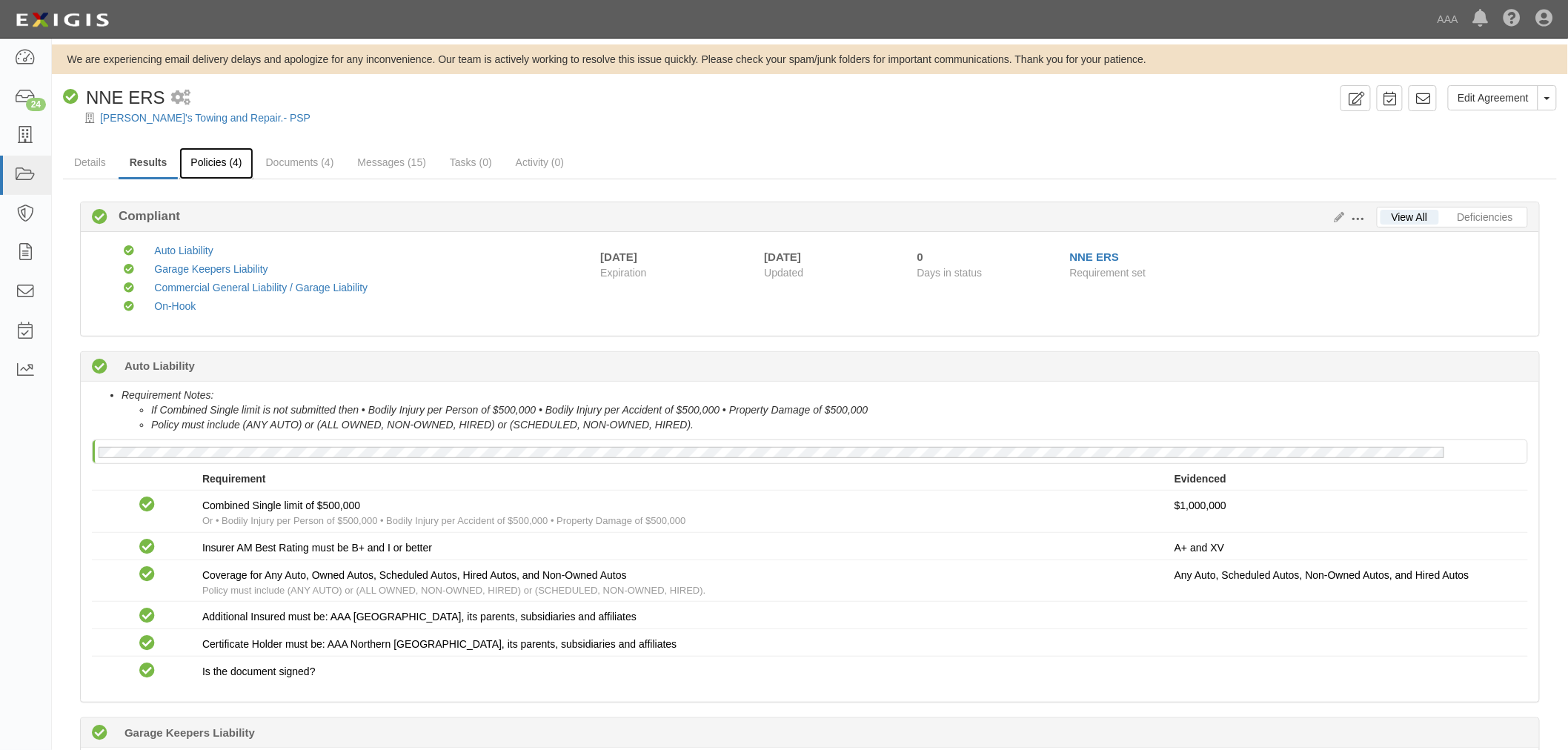
click at [182, 171] on link "Policies (4)" at bounding box center [216, 163] width 73 height 32
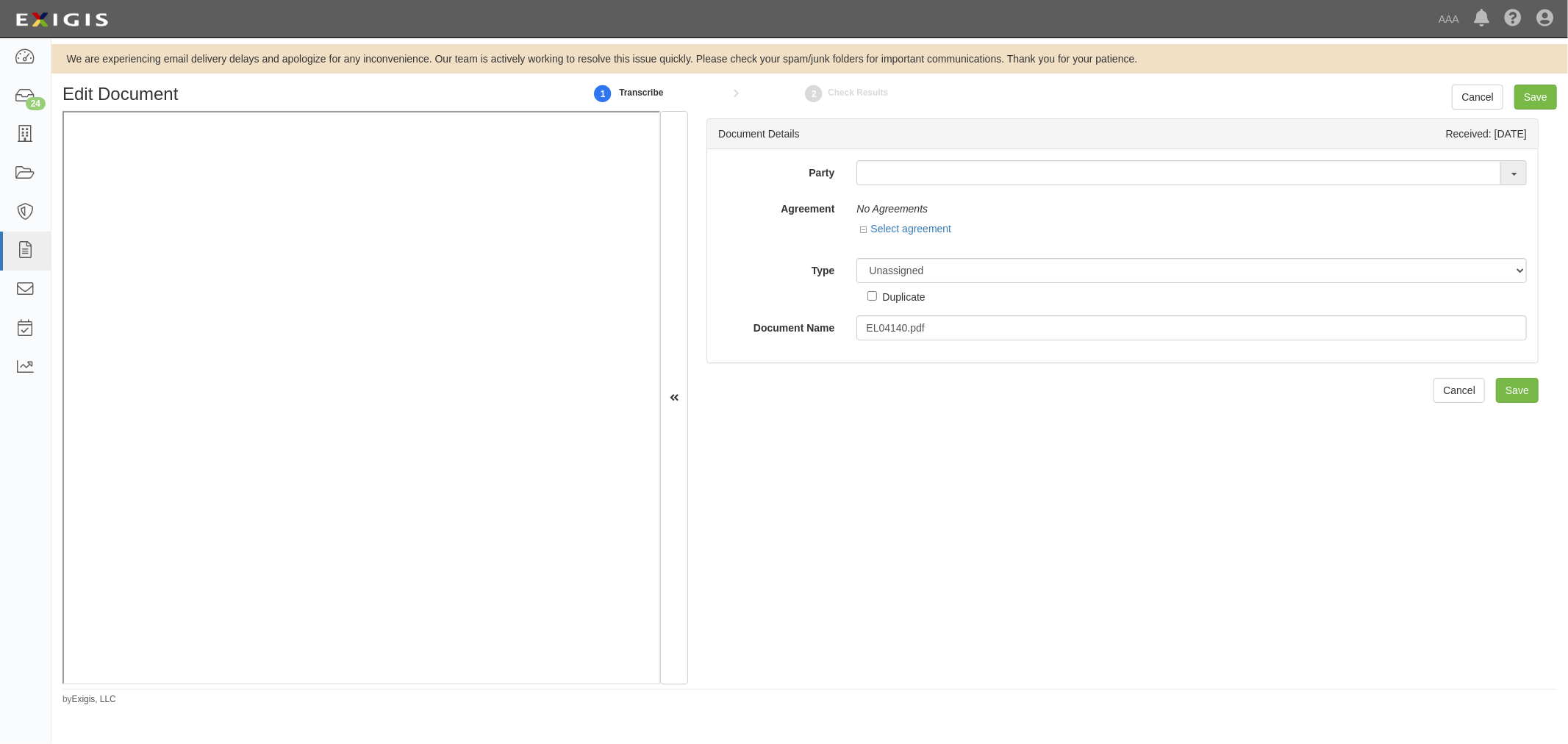
click at [881, 189] on div "Party 1-800-Packouts of Beverly Hills 1-800 Packouts of Inland Empire 1-800 Pac…" at bounding box center [1122, 251] width 809 height 180
click at [881, 180] on input "text" at bounding box center [1178, 173] width 644 height 25
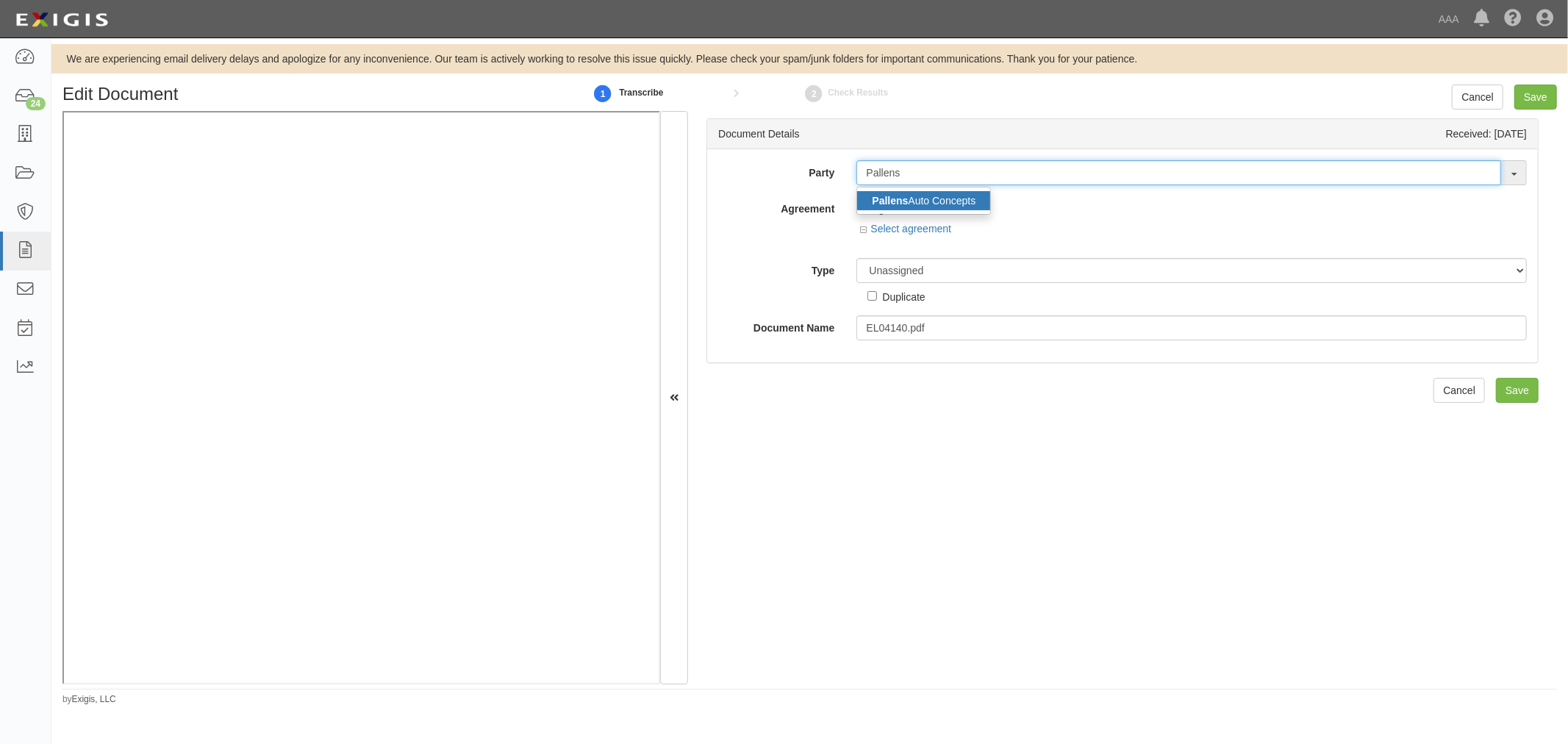
type input "Pallens"
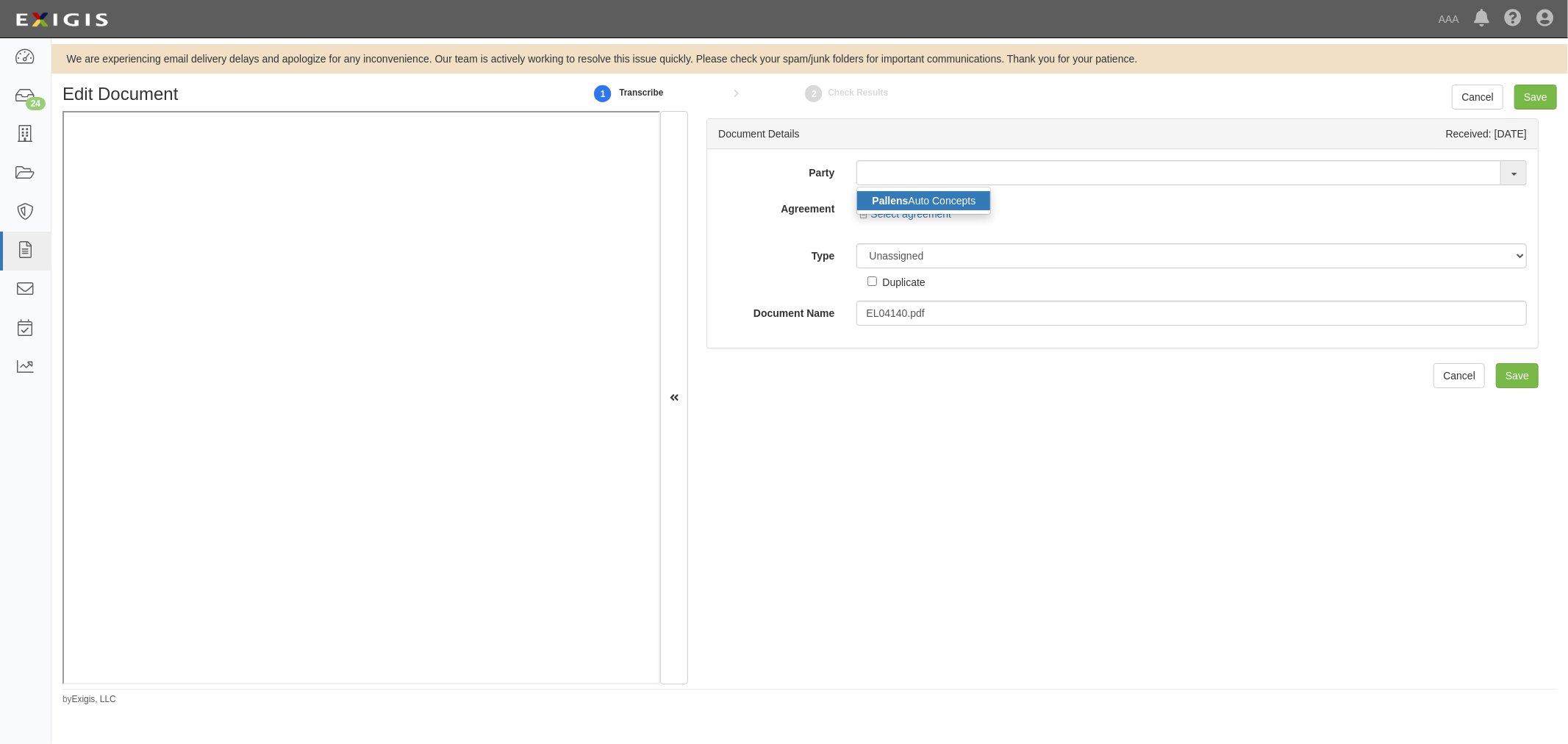
click at [944, 203] on link "Pallens Auto Concepts" at bounding box center [924, 200] width 133 height 19
type input "Pallens Auto Concepts"
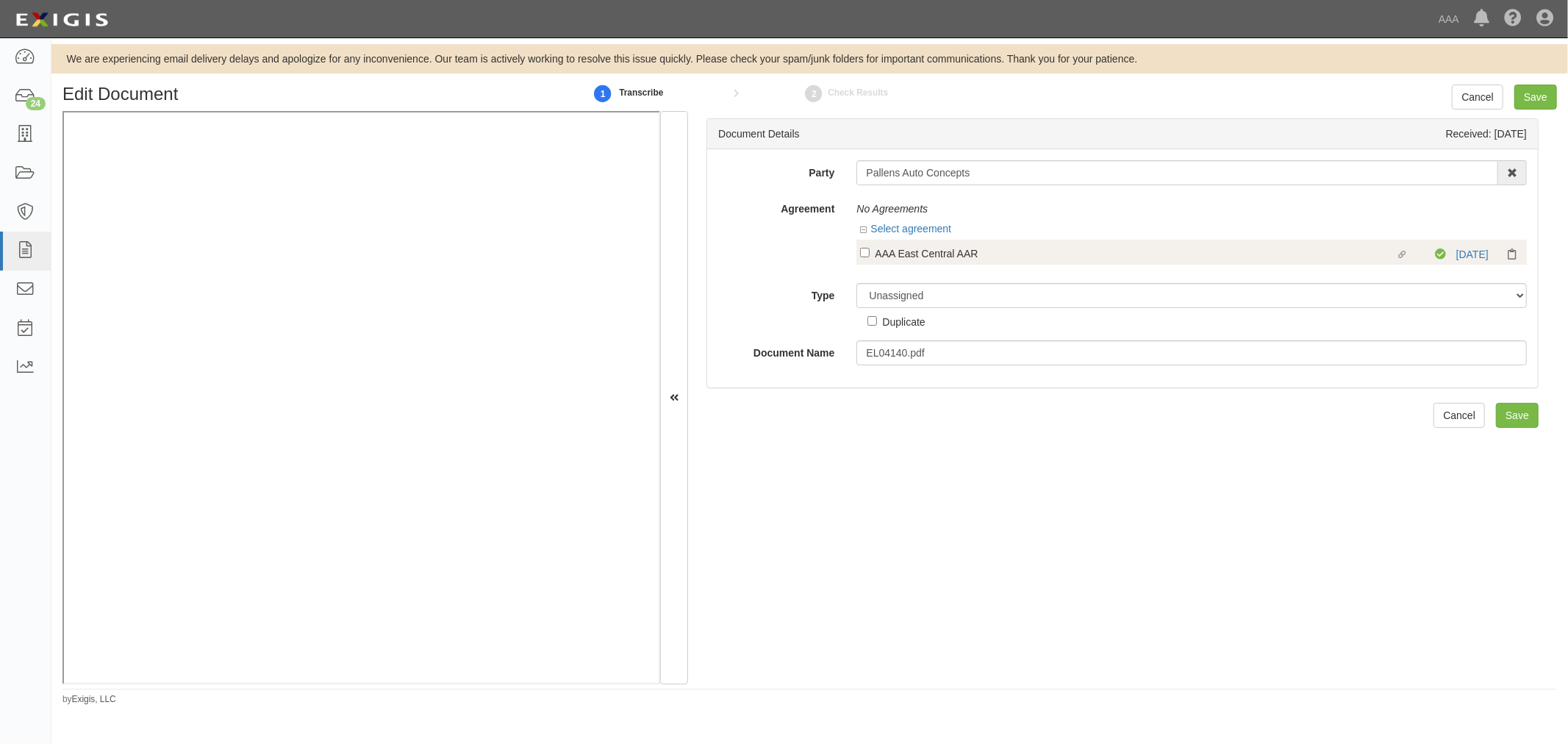
click at [915, 243] on div "Linked agreement AAA East Central AAR Linked agreement Compliant 10/11/25" at bounding box center [1191, 252] width 670 height 25
click at [910, 258] on div "AAA East Central AAR" at bounding box center [1135, 252] width 521 height 16
click at [869, 258] on input "Linked agreement AAA East Central AAR Linked agreement" at bounding box center [865, 252] width 9 height 9
checkbox input "true"
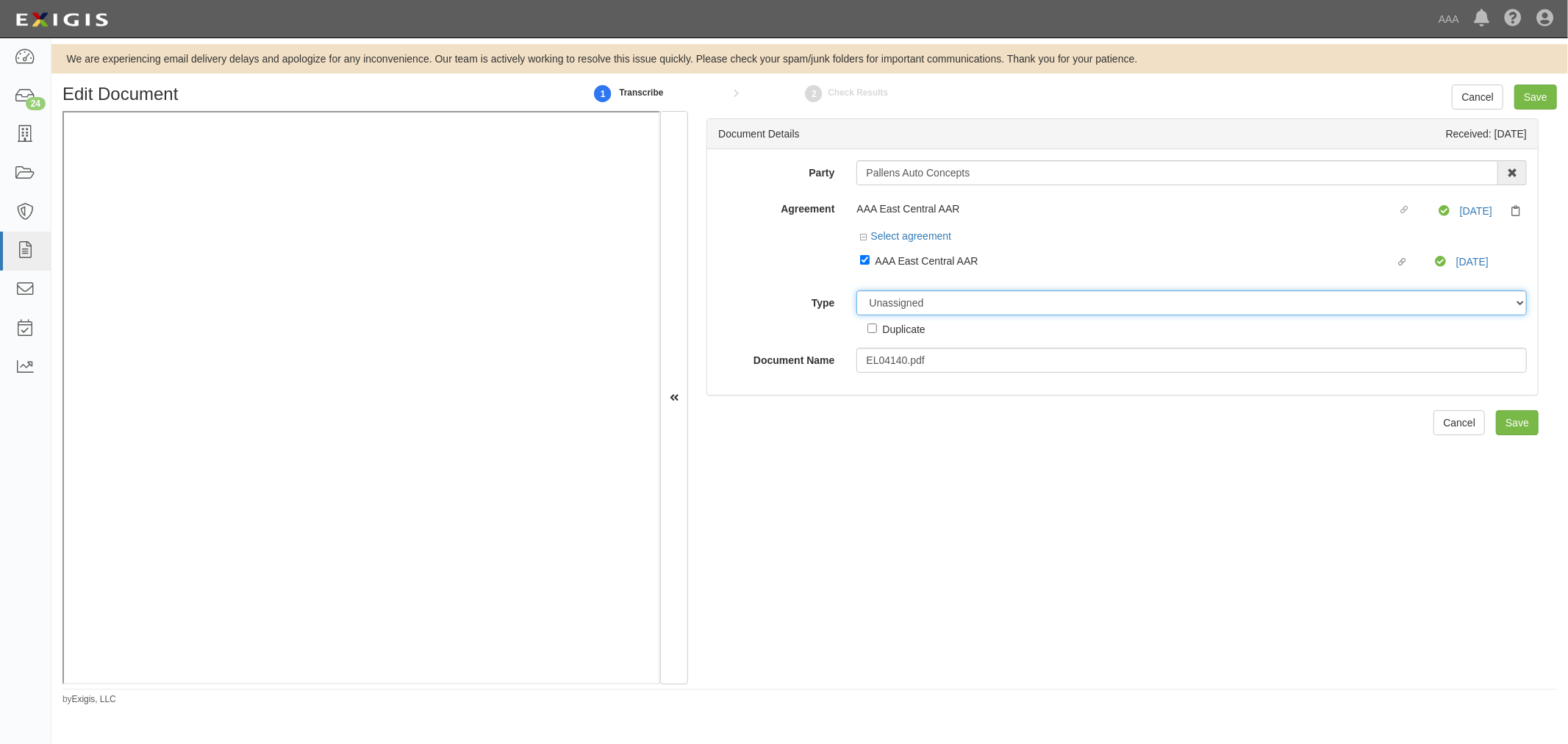
click at [894, 310] on select "Unassigned Binder Cancellation Notice Certificate Contract Endorsement Insuranc…" at bounding box center [1191, 303] width 670 height 25
select select "CertificateDetail"
click at [856, 293] on select "Unassigned Binder Cancellation Notice Certificate Contract Endorsement Insuranc…" at bounding box center [1191, 303] width 670 height 25
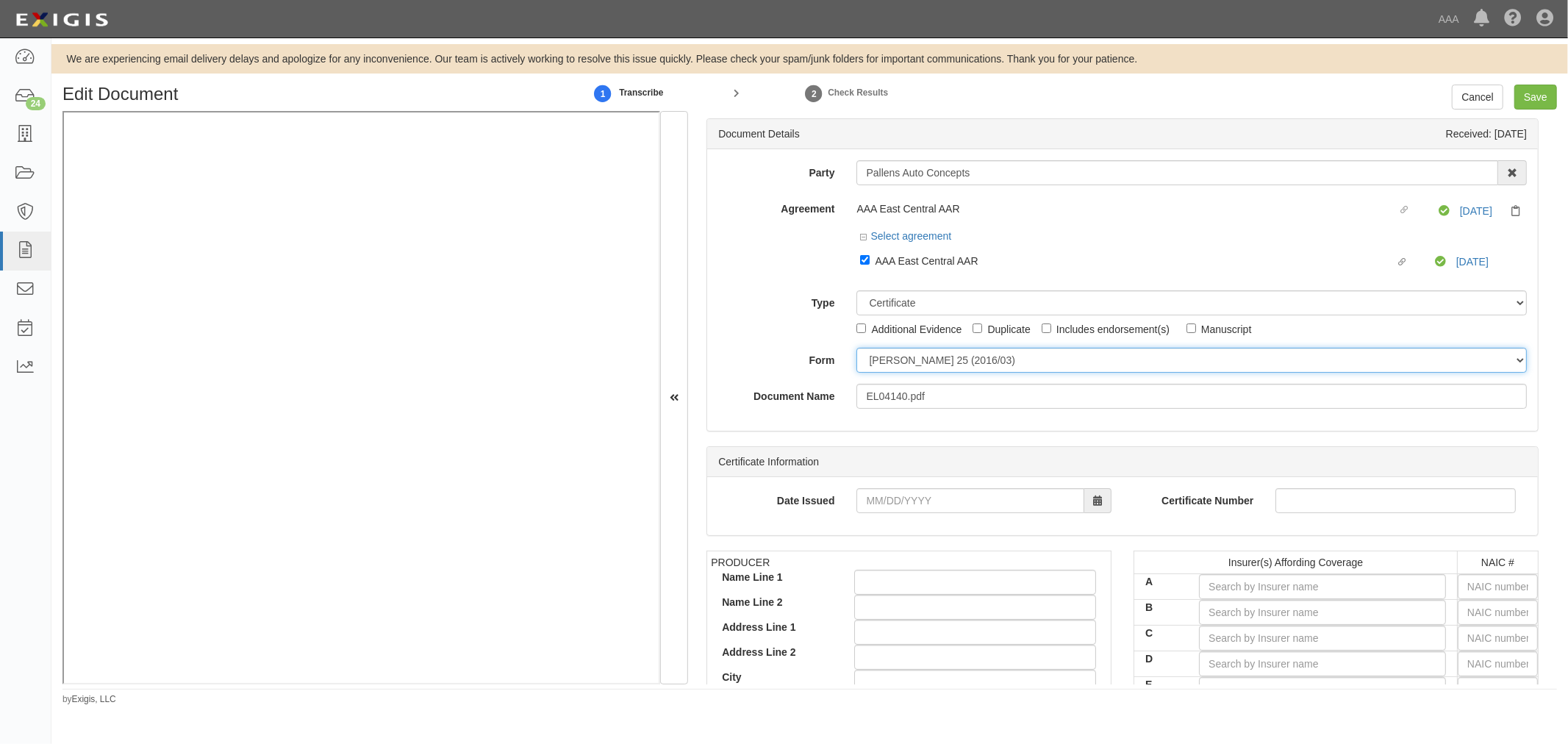
click at [891, 376] on div "Party Pallens Auto Concepts Pallens Auto Concepts 1-800-Packouts of Beverly Hil…" at bounding box center [1122, 284] width 809 height 249
select select "GeneralFormDetail"
click at [856, 350] on select "ACORD 25 (2016/03) ACORD 101 ACORD 855 NY (2014/05) General" at bounding box center [1191, 360] width 670 height 25
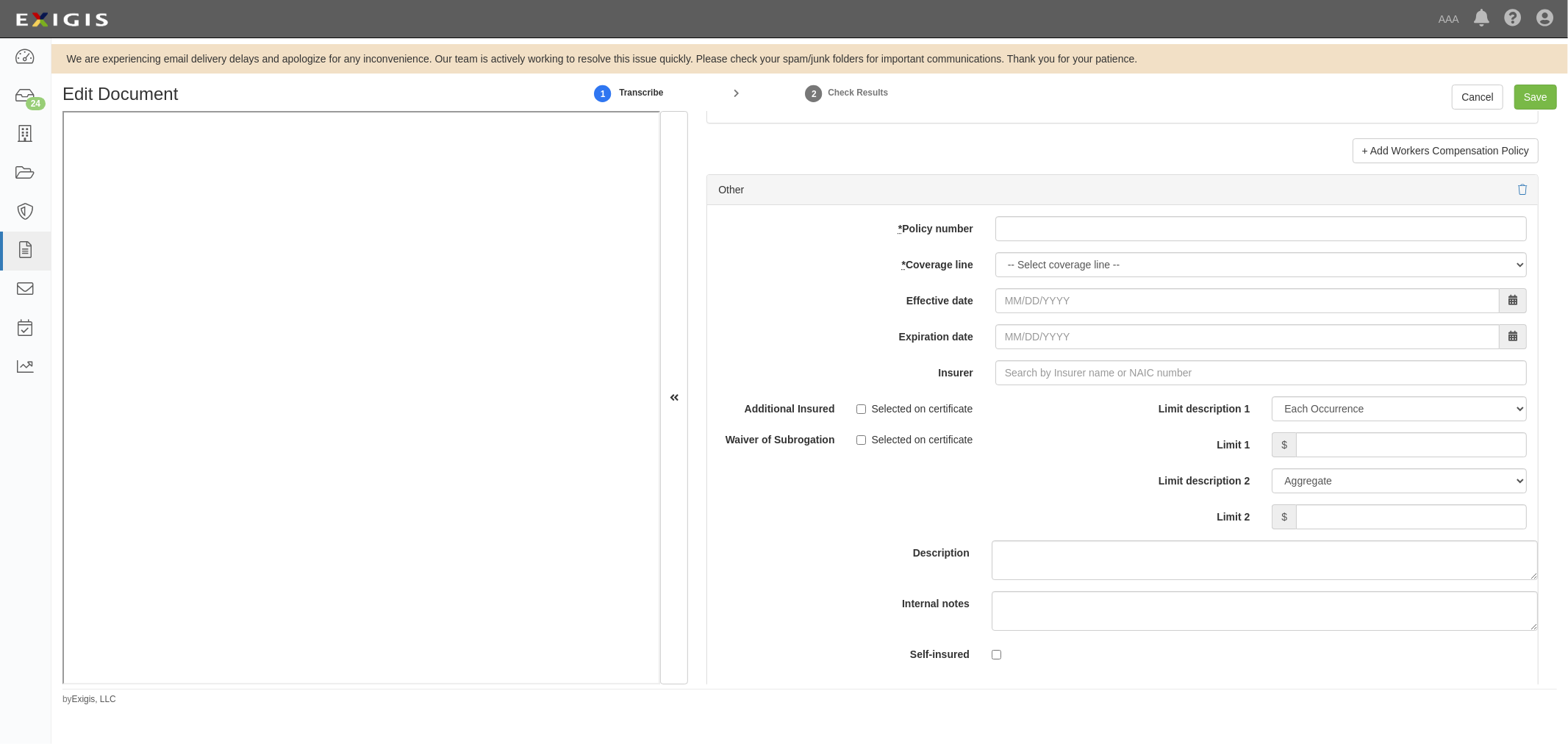
scroll to position [4084, 0]
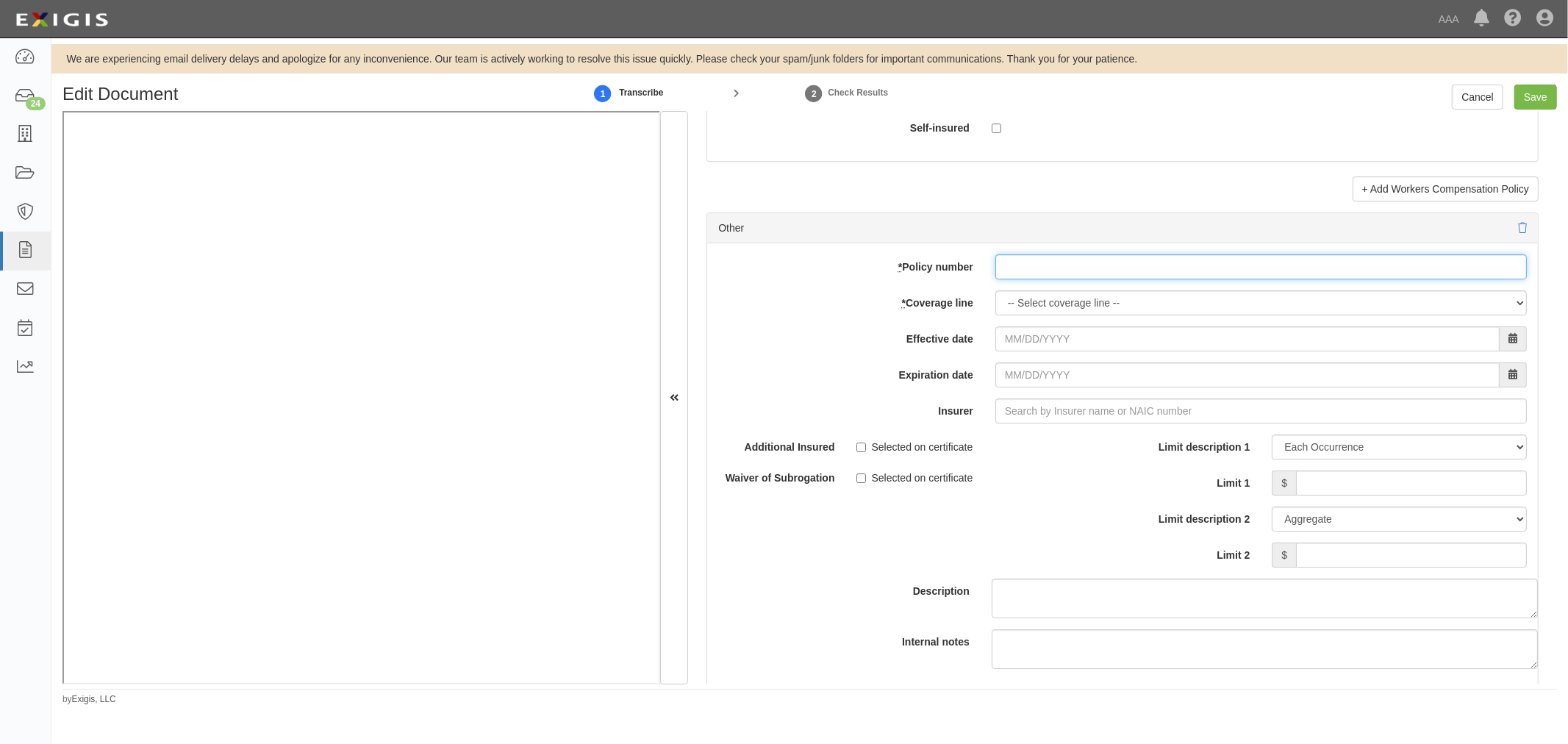
click at [1008, 270] on input "* Policy number" at bounding box center [1261, 267] width 531 height 25
type input "0768972"
click at [1024, 310] on select "-- Select coverage line -- Asbestos Abatement Auto Physical Damage Boiler & Mac…" at bounding box center [1261, 303] width 531 height 25
select select "70"
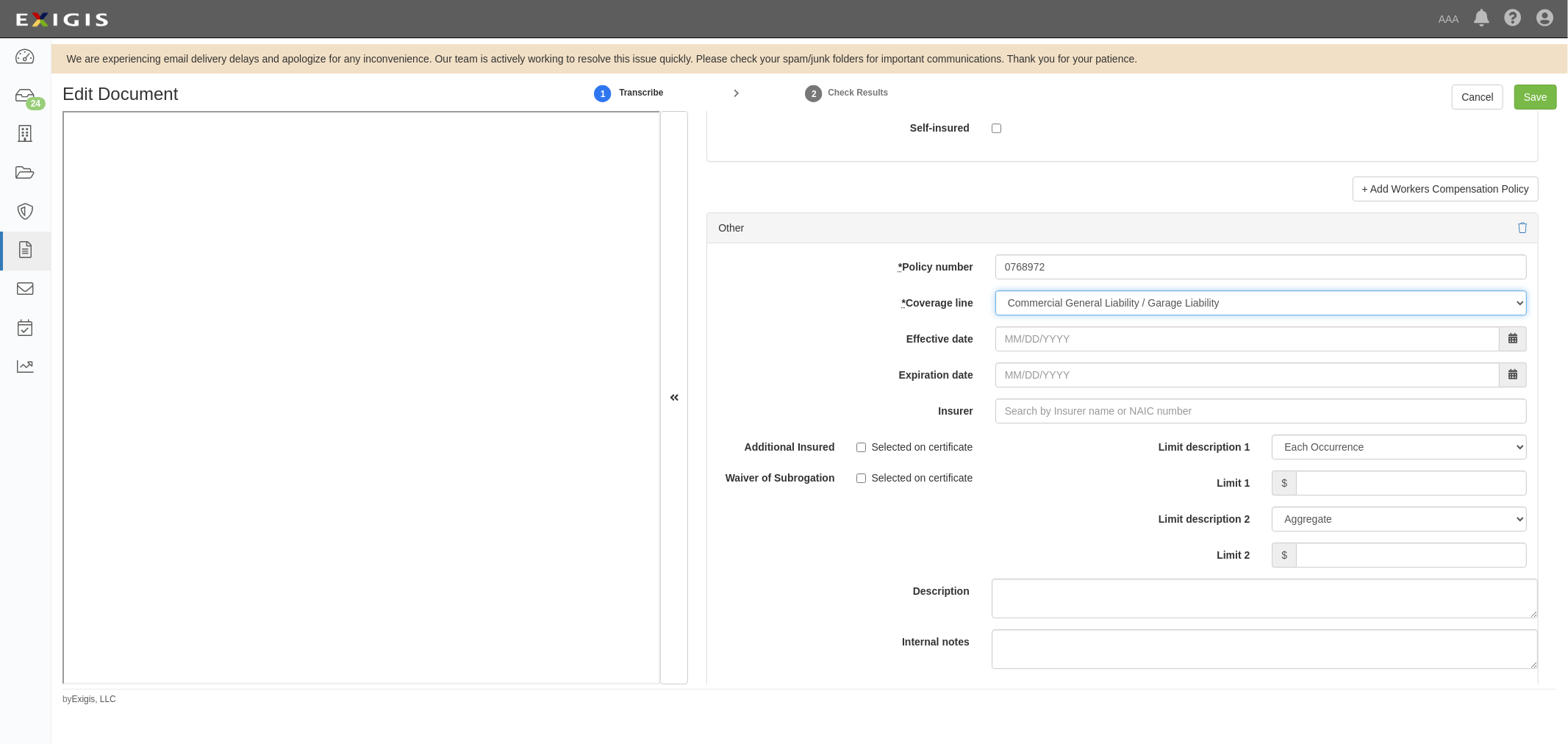
click at [995, 315] on select "-- Select coverage line -- Asbestos Abatement Auto Physical Damage Boiler & Mac…" at bounding box center [1261, 303] width 531 height 25
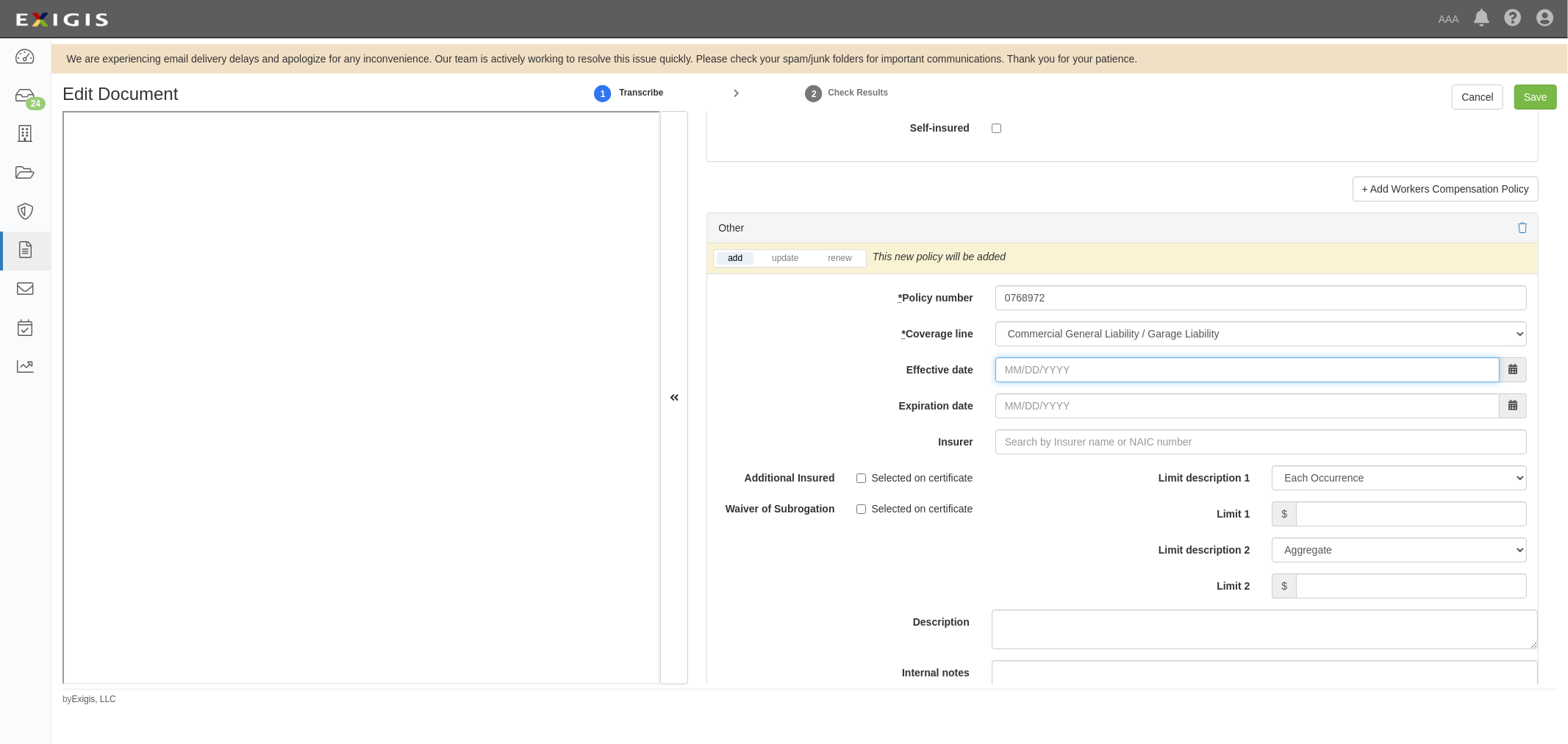
click at [1020, 382] on input "Effective date" at bounding box center [1248, 369] width 505 height 25
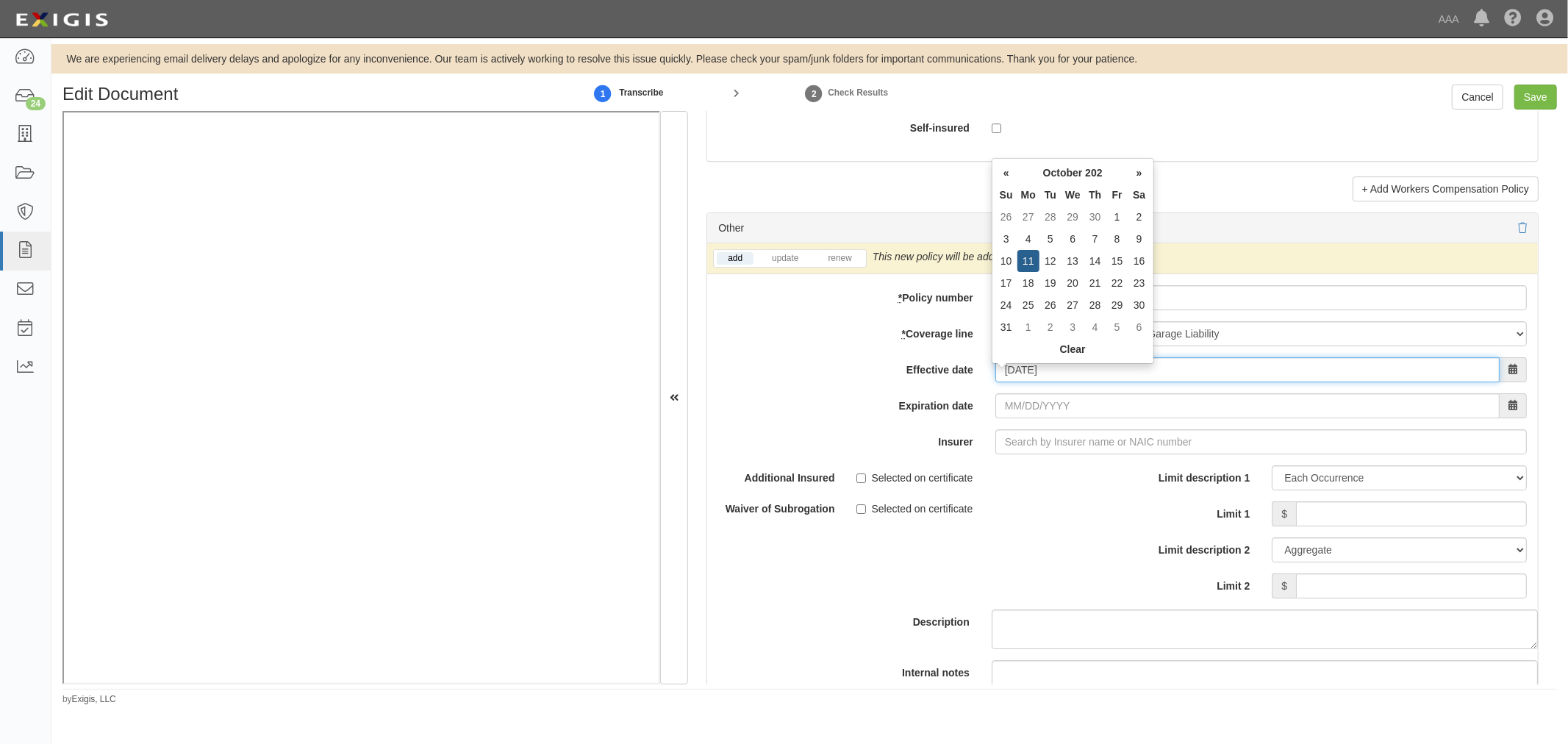
type input "10/11/2025"
type input "10/11/2026"
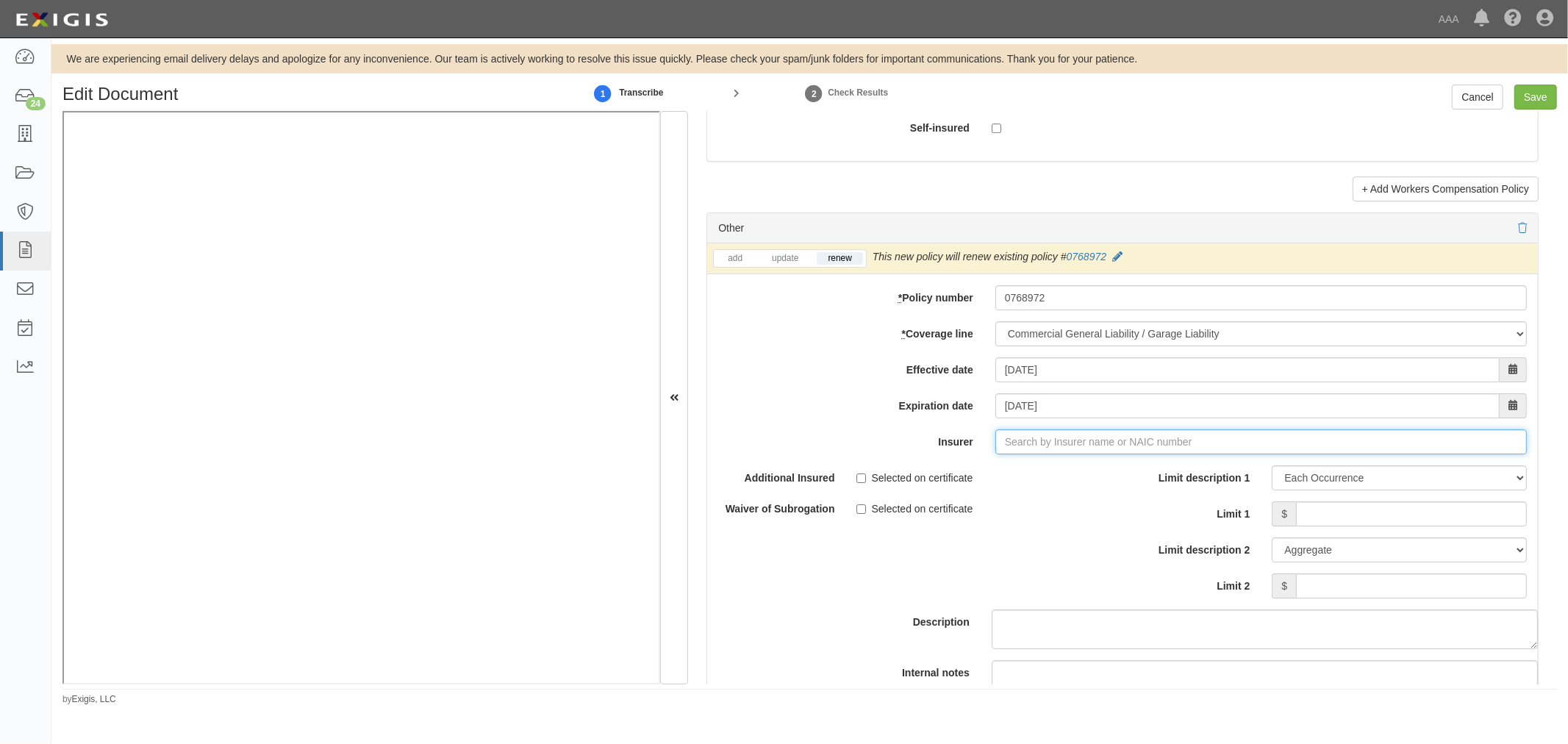
type input "180 Seguros S.A. (0) NR Rating"
type input "1"
drag, startPoint x: 950, startPoint y: 474, endPoint x: 1055, endPoint y: 482, distance: 105.3
click at [950, 474] on div "Federated Mutual Insurance Company ( 13935 ) A+ XV Rating" at bounding box center [1054, 469] width 308 height 19
type input "Federated Mutual Insurance Company (13935) A+ XV Rating"
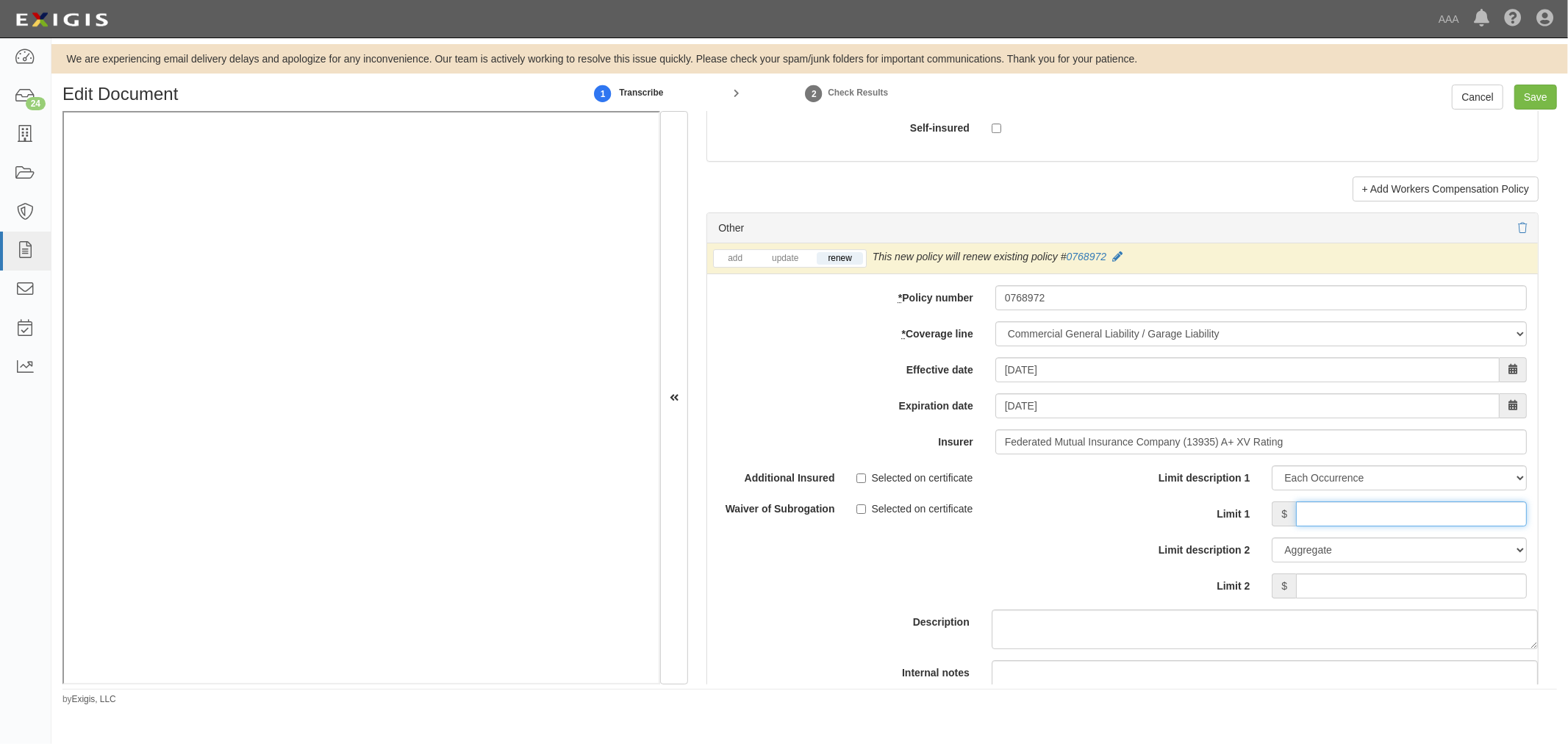
click at [1372, 526] on input "Limit 1" at bounding box center [1411, 514] width 231 height 25
type input "1,000,000"
click at [1406, 592] on input "Limit 2" at bounding box center [1411, 586] width 231 height 25
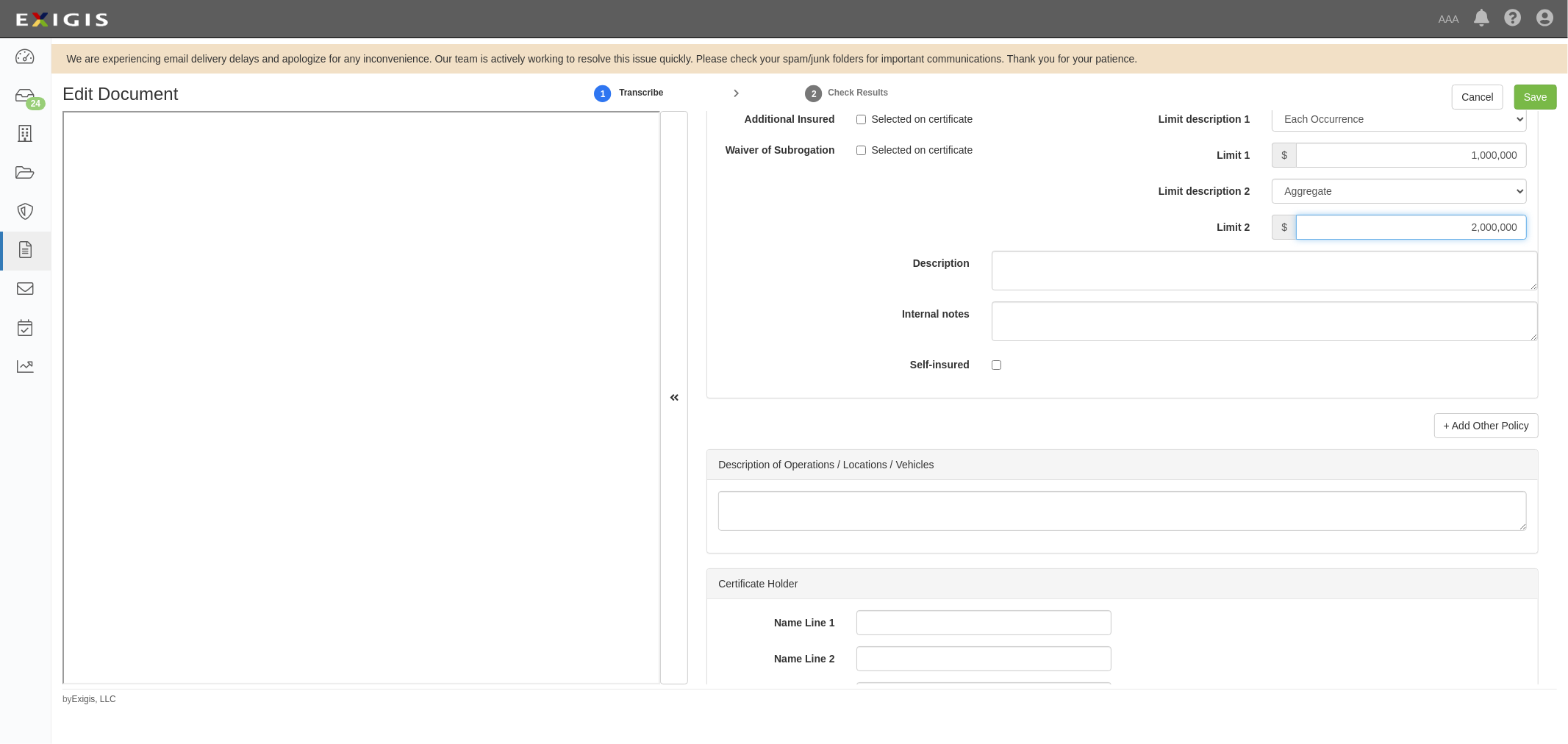
scroll to position [4493, 0]
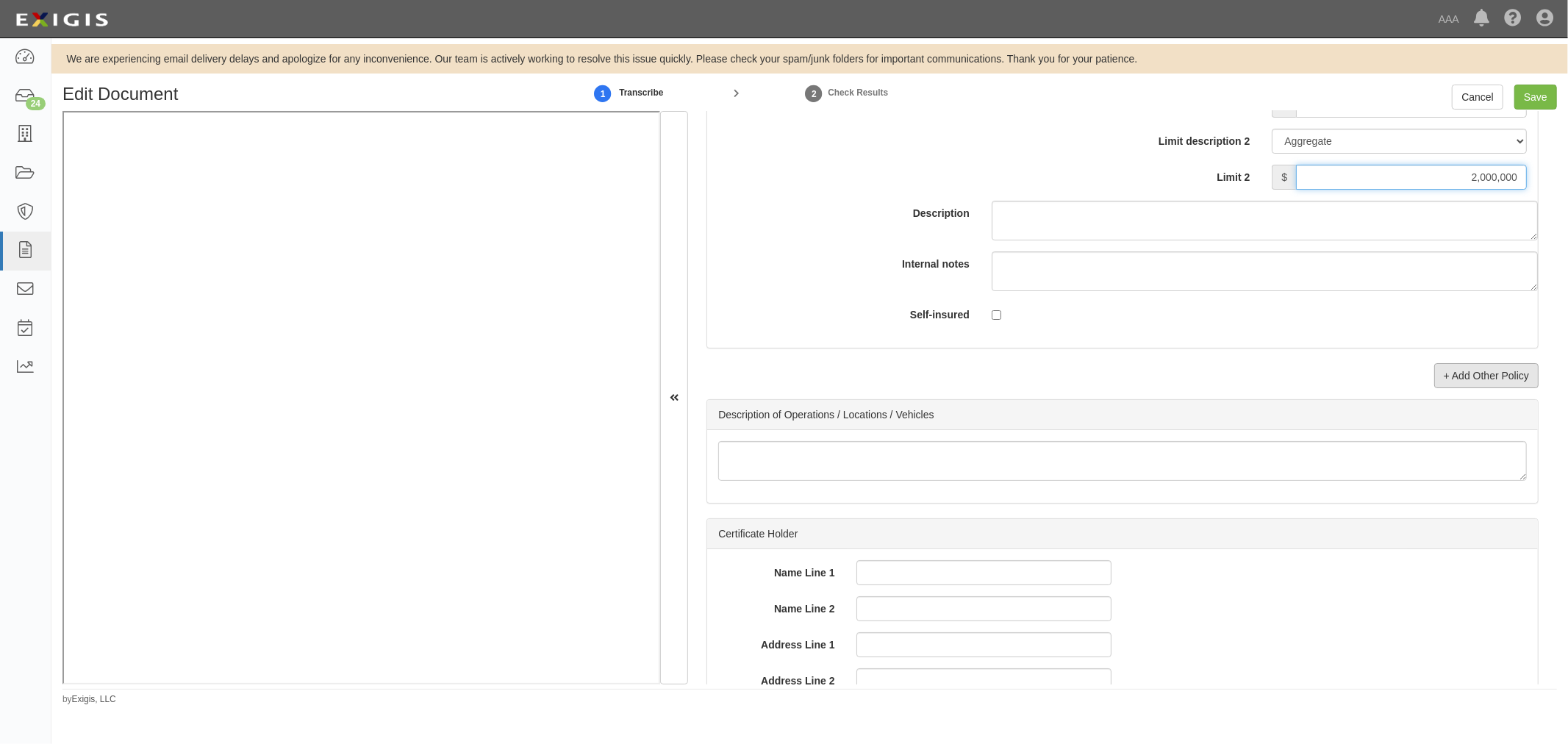
type input "2,000,000"
click at [1457, 388] on link "+ Add Other Policy" at bounding box center [1486, 375] width 105 height 25
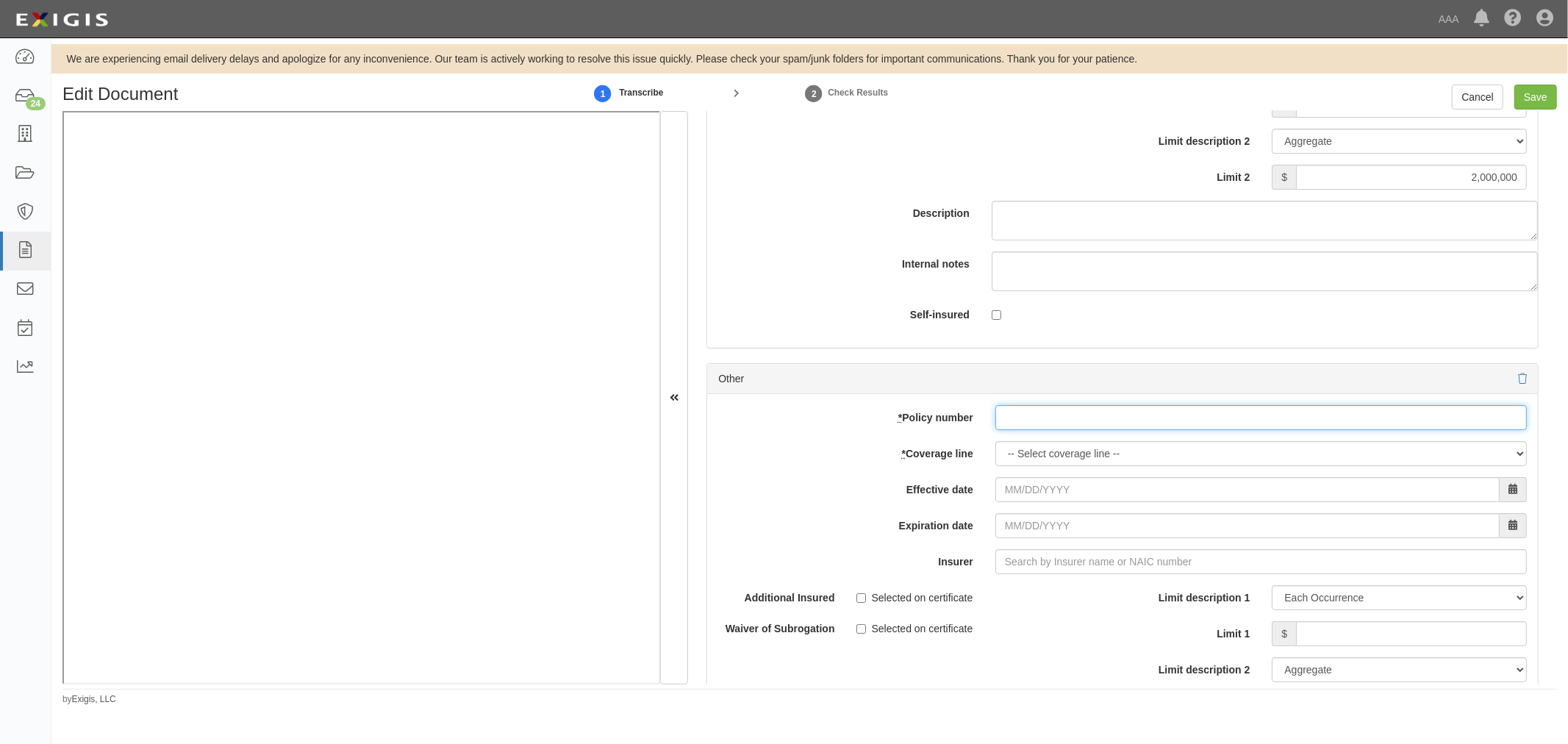
click at [1063, 430] on input "* Policy number" at bounding box center [1261, 417] width 531 height 25
type input "1"
paste input "CPA5421824"
type input "CPA5421824"
drag, startPoint x: 1078, startPoint y: 437, endPoint x: 835, endPoint y: 466, distance: 244.7
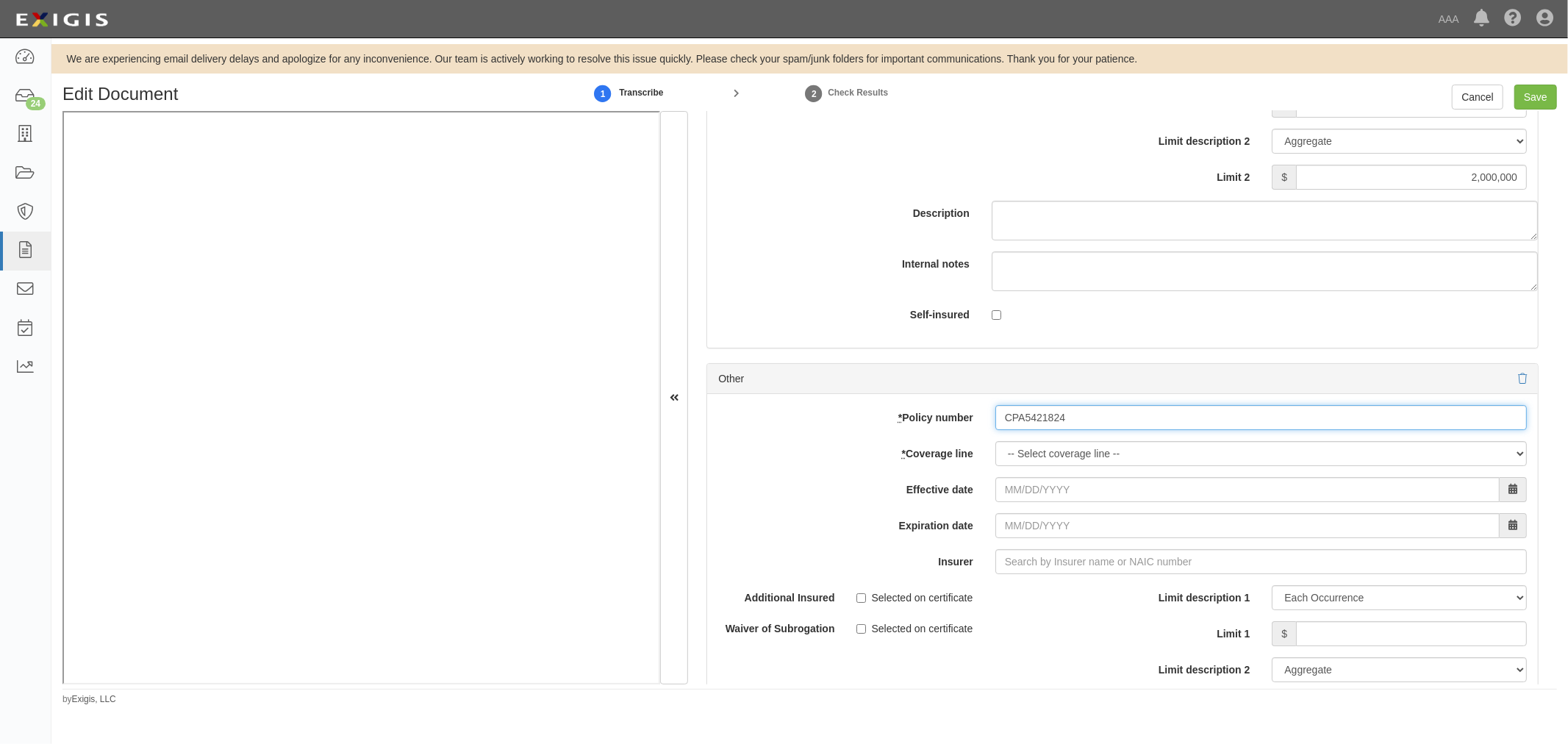
click at [833, 468] on div "add update renew This new policy will be added This new policy will update exis…" at bounding box center [1122, 635] width 830 height 482
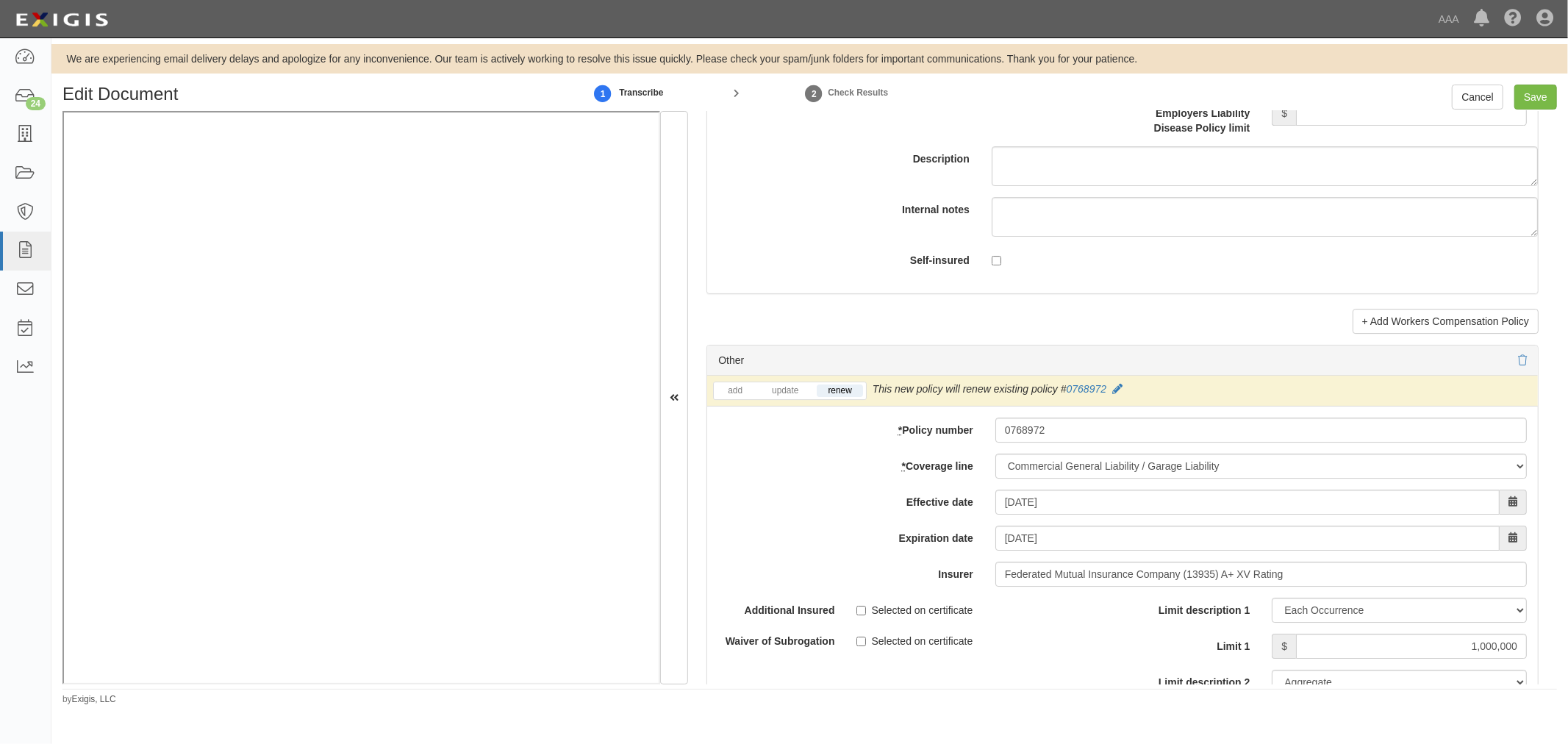
scroll to position [3948, 0]
drag, startPoint x: 950, startPoint y: 472, endPoint x: 872, endPoint y: 491, distance: 80.3
click at [872, 491] on div "add update renew This new policy will be added This new policy will update exis…" at bounding box center [1122, 635] width 830 height 513
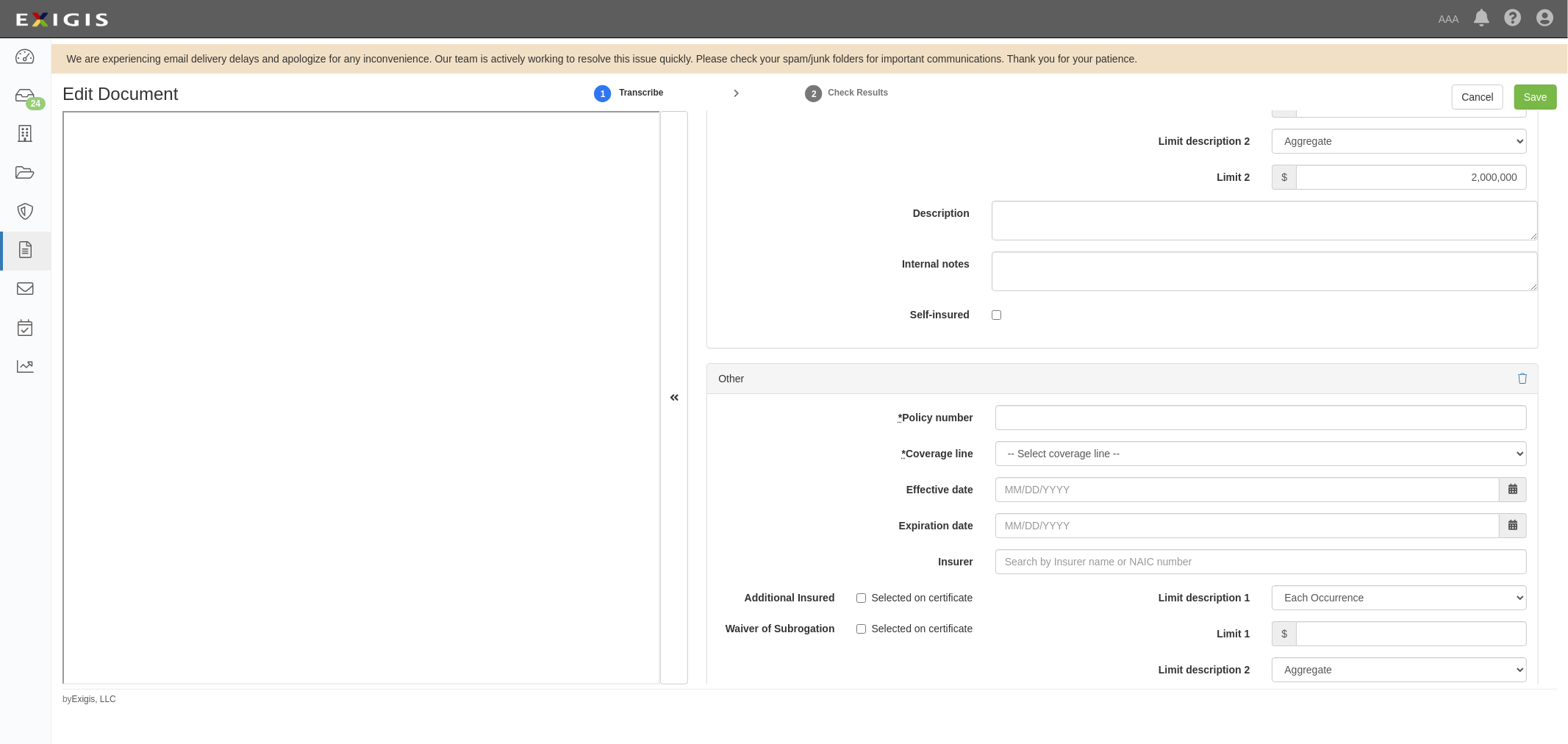
drag, startPoint x: 1045, startPoint y: 411, endPoint x: 1040, endPoint y: 441, distance: 30.4
click at [1044, 430] on div "add update renew This new policy will be added This new policy will update exis…" at bounding box center [1122, 635] width 830 height 482
drag, startPoint x: 1040, startPoint y: 444, endPoint x: 1029, endPoint y: 446, distance: 11.2
click at [1040, 445] on div "add update renew This new policy will be added This new policy will update exis…" at bounding box center [1122, 635] width 830 height 482
drag, startPoint x: 1013, startPoint y: 423, endPoint x: 1011, endPoint y: 434, distance: 11.2
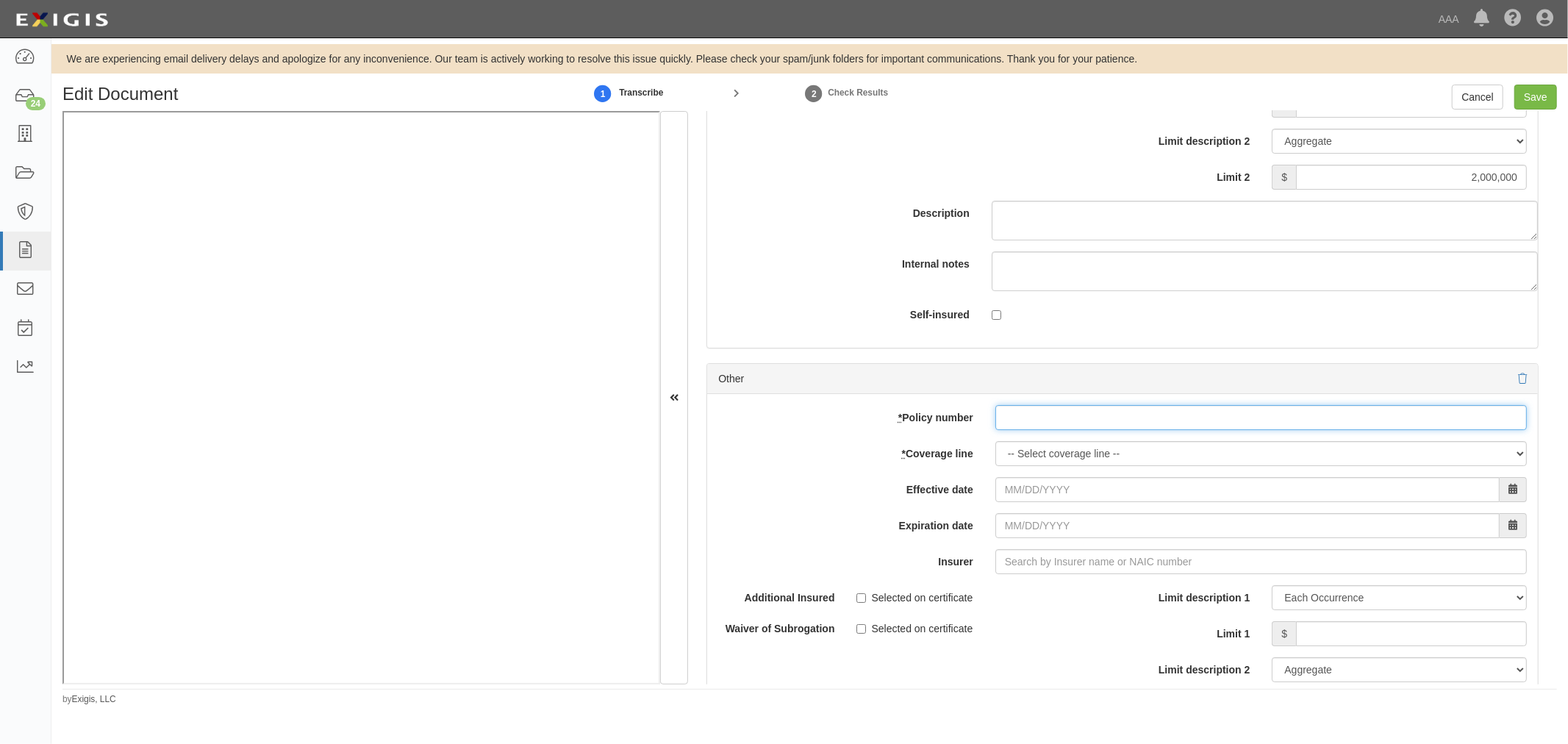
click at [1011, 430] on input "* Policy number" at bounding box center [1261, 417] width 531 height 25
paste input "0768972"
type input "0768972"
click at [1011, 465] on select "-- Select coverage line -- Asbestos Abatement Auto Physical Damage Boiler & Mac…" at bounding box center [1261, 453] width 531 height 25
select select "56"
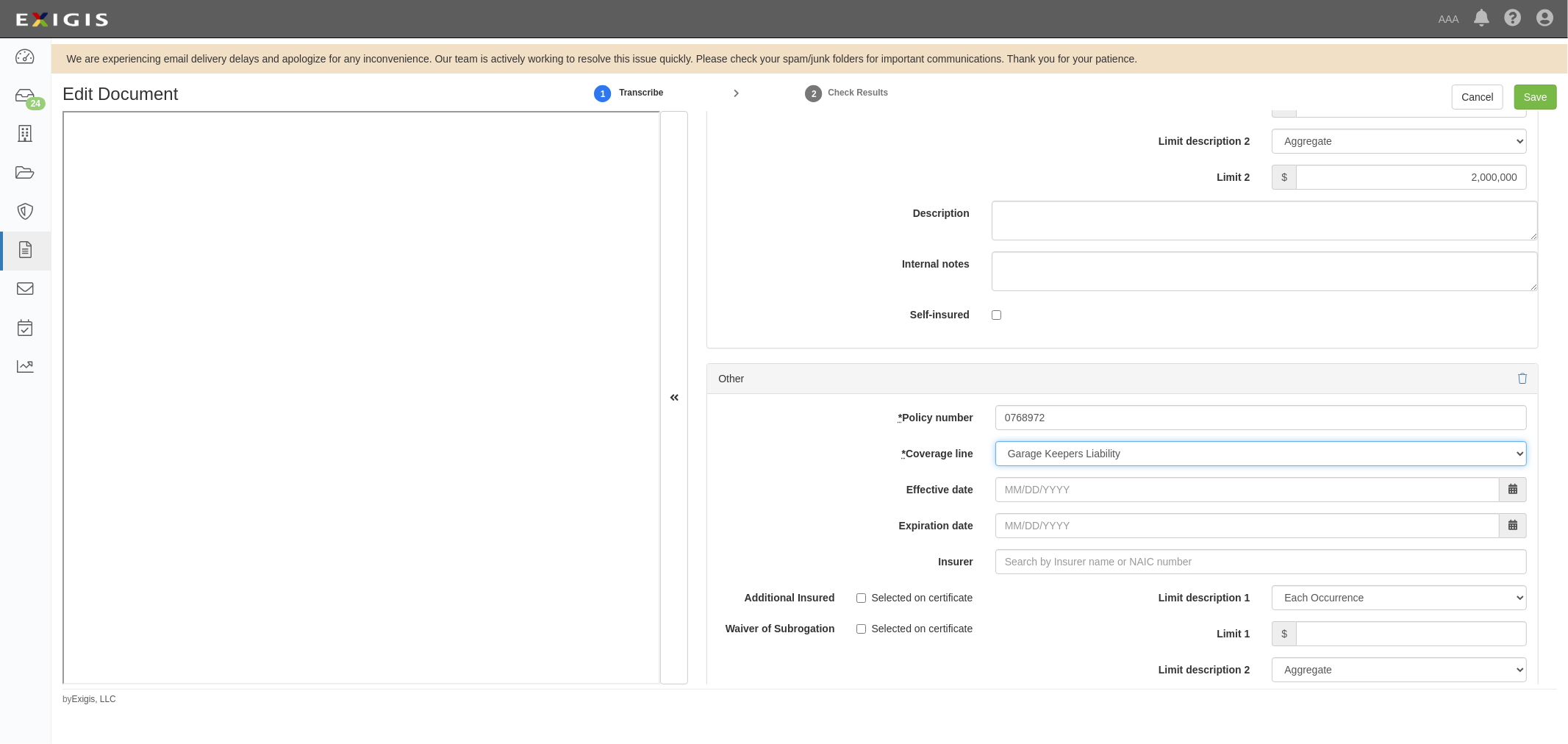
click at [995, 466] on select "-- Select coverage line -- Asbestos Abatement Auto Physical Damage Boiler & Mac…" at bounding box center [1261, 453] width 531 height 25
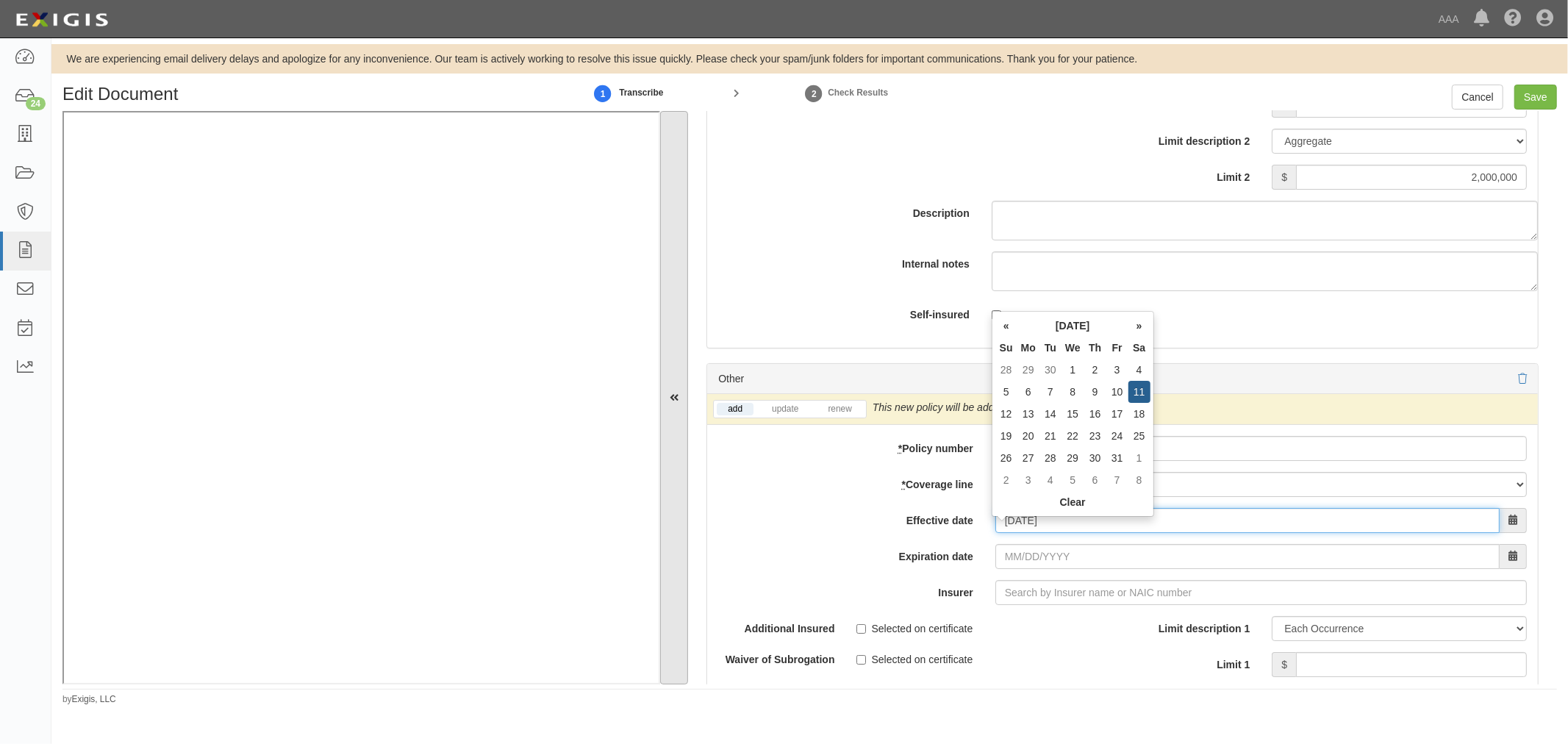
type input "10/11/2025"
type input "10/11/2026"
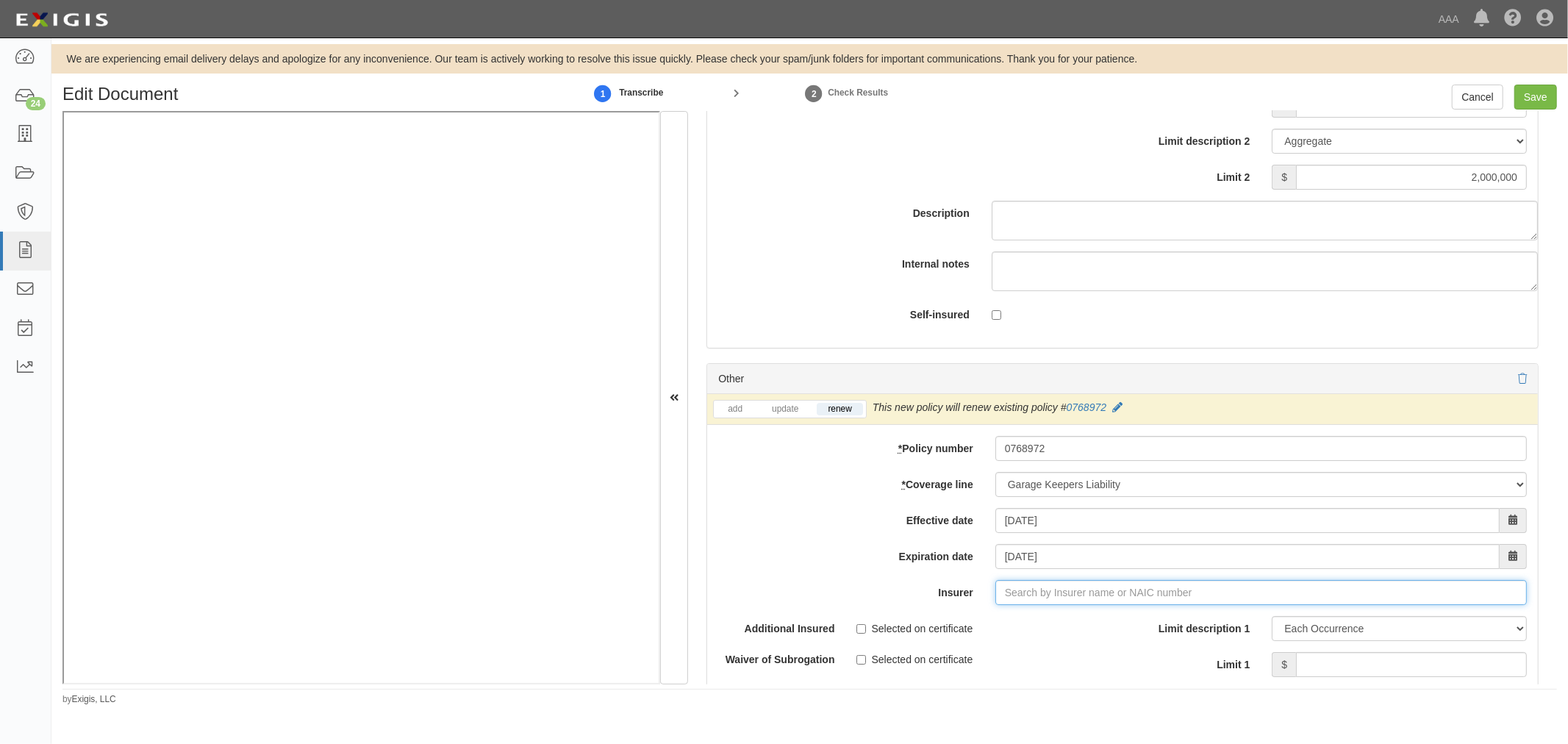
type input "180 Seguros S.A. (0) NR Rating"
type input "1"
click at [1148, 635] on div "Federated Mutual Insurance Company ( 13935 ) A+ XV Rating" at bounding box center [1054, 620] width 310 height 28
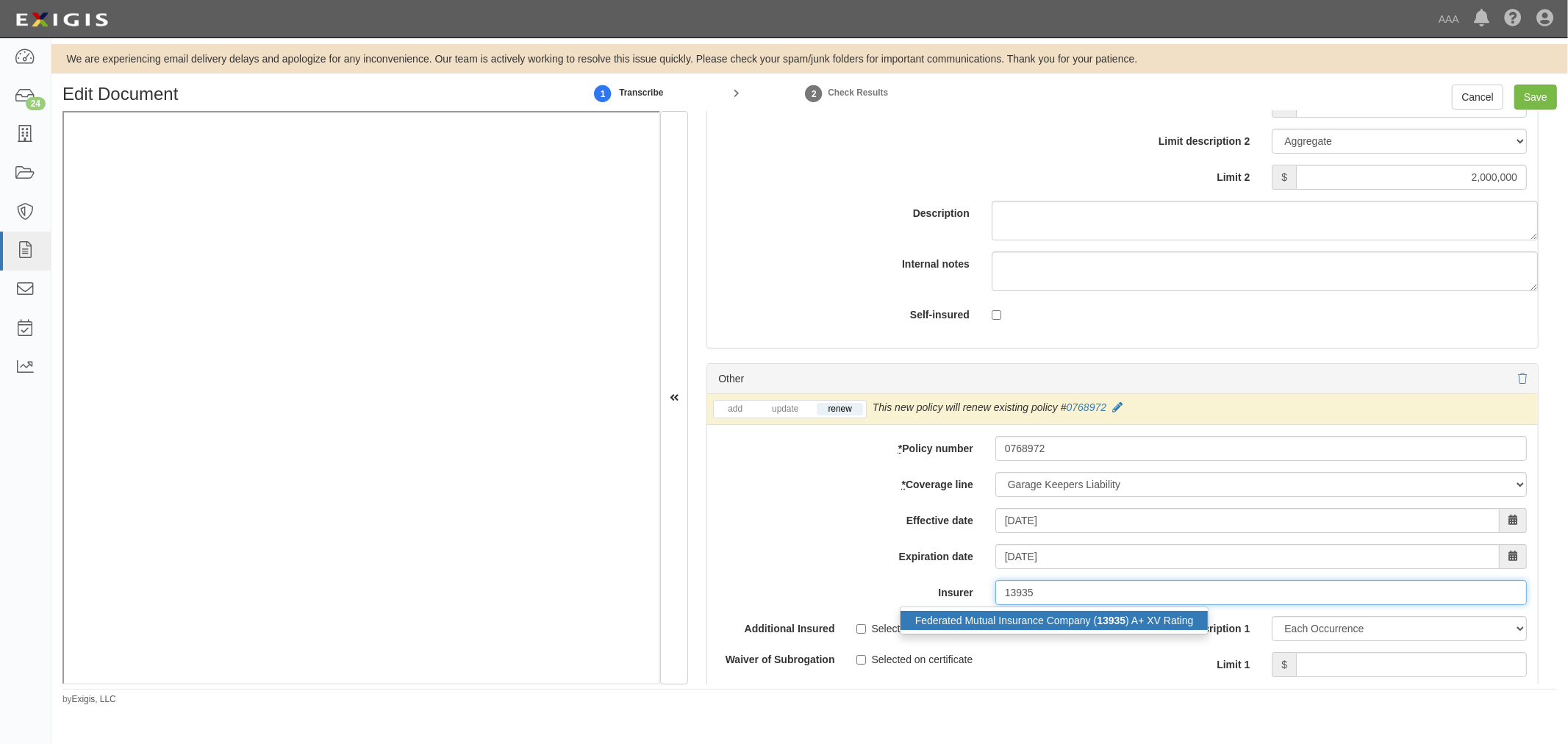
click at [1150, 630] on div "Federated Mutual Insurance Company ( 13935 ) A+ XV Rating" at bounding box center [1054, 620] width 308 height 19
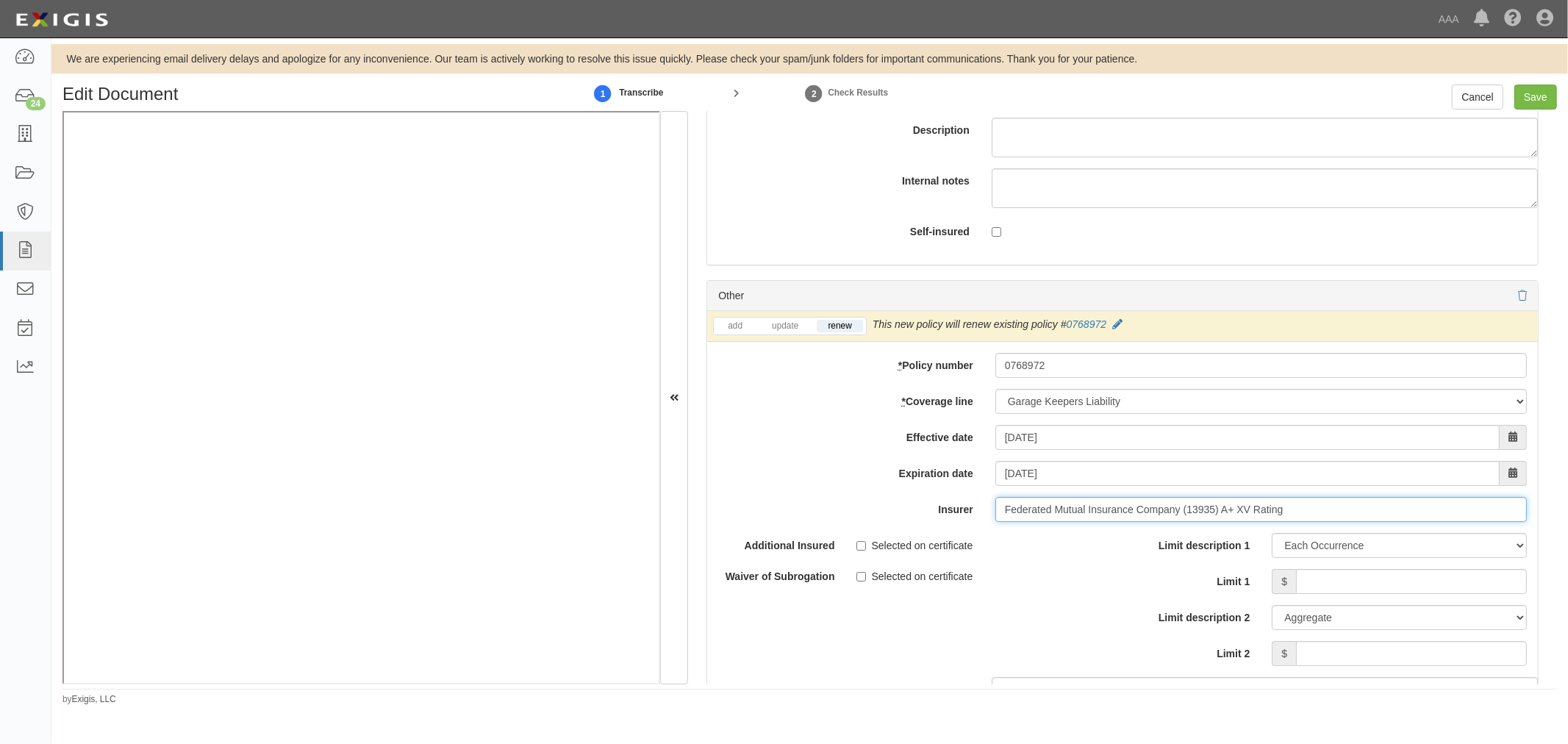
scroll to position [4629, 0]
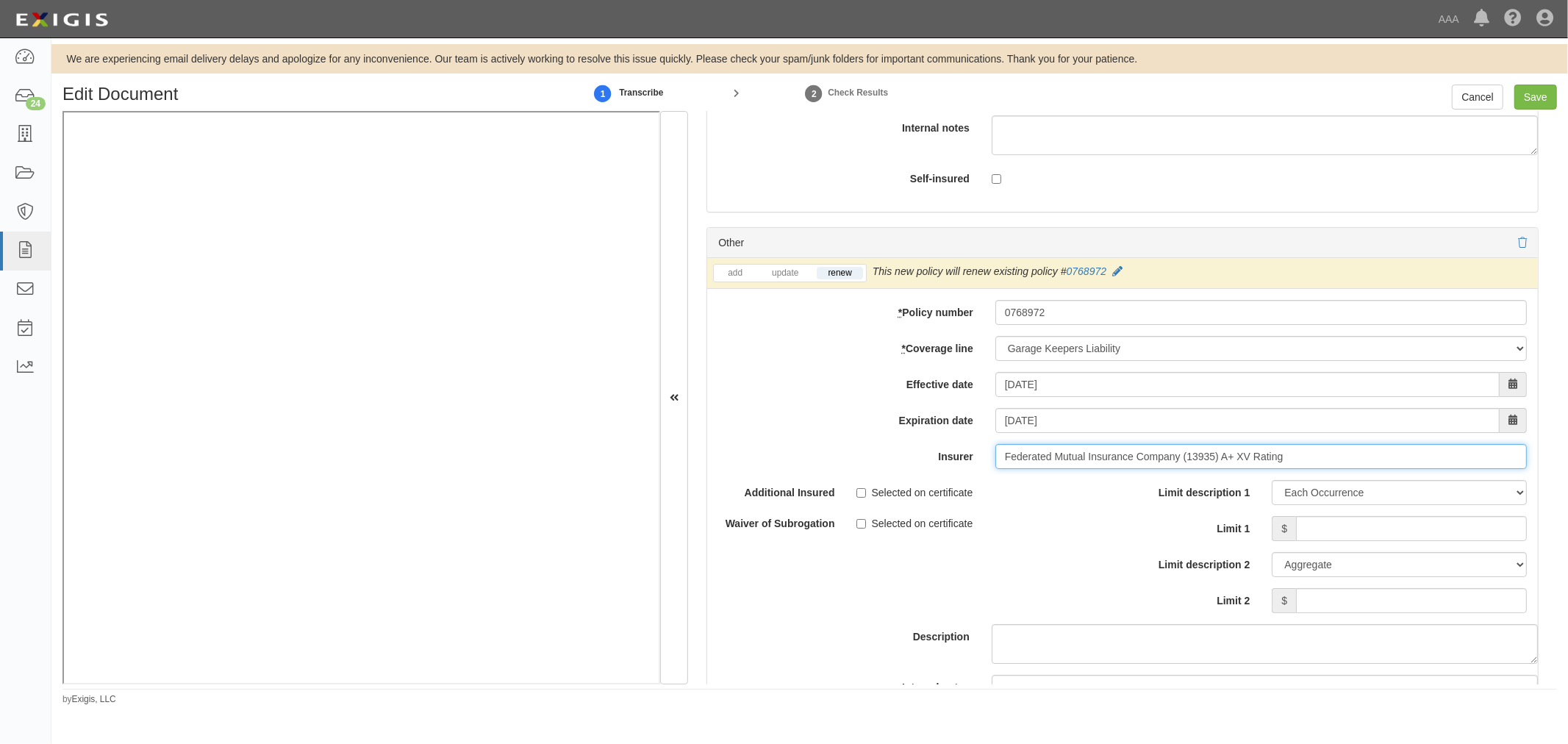
type input "Federated Mutual Insurance Company (13935) A+ XV Rating"
click at [1439, 541] on input "Limit 1" at bounding box center [1411, 528] width 231 height 25
type input "200,000"
click at [1437, 600] on input "Limit 2" at bounding box center [1411, 600] width 231 height 25
type input "3"
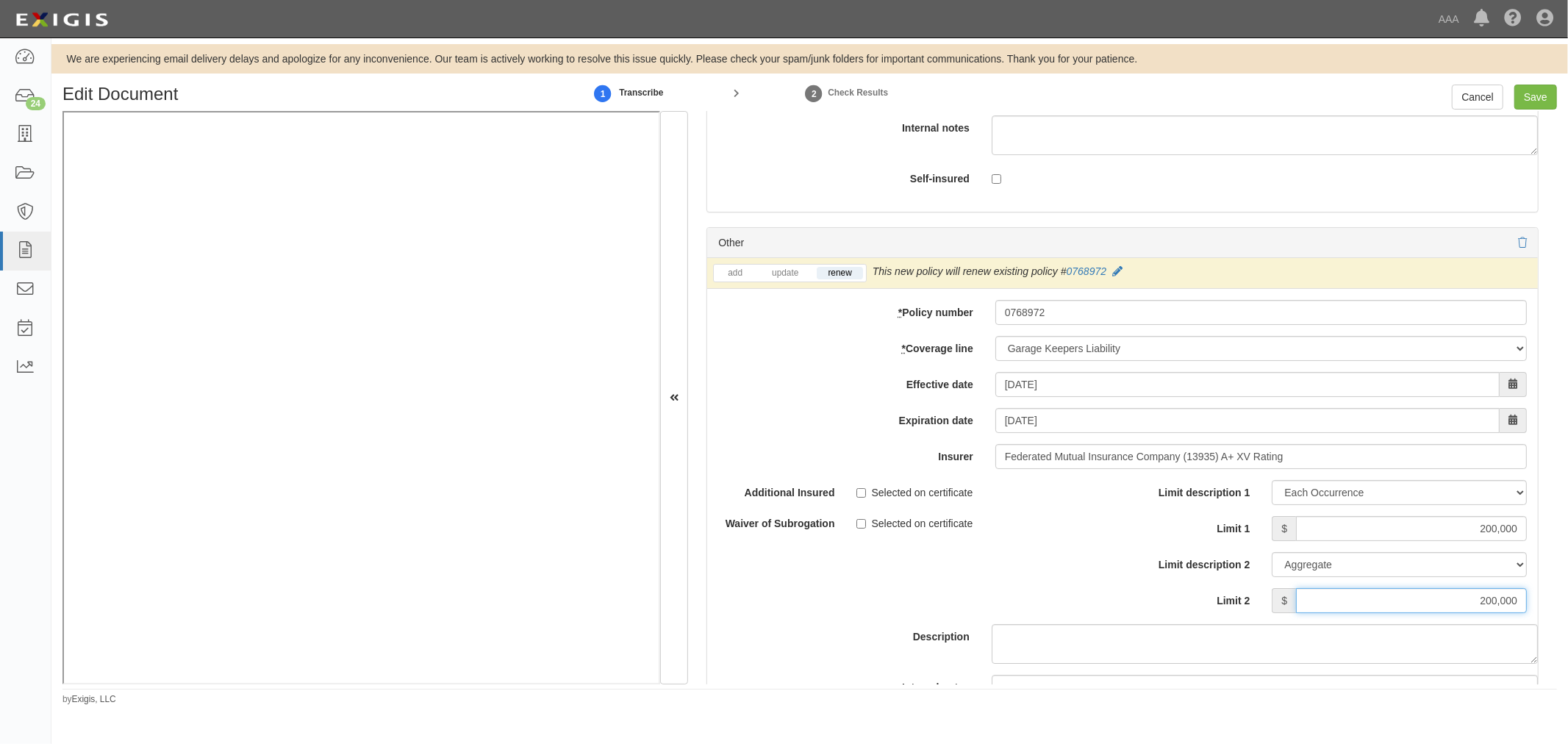
type input "200,000"
click at [1526, 79] on div "We are experiencing email delivery delays and apologize for any inconvenience. …" at bounding box center [810, 375] width 1517 height 661
click at [1530, 99] on input "Save" at bounding box center [1536, 97] width 43 height 25
type input "1000000"
type input "2000000"
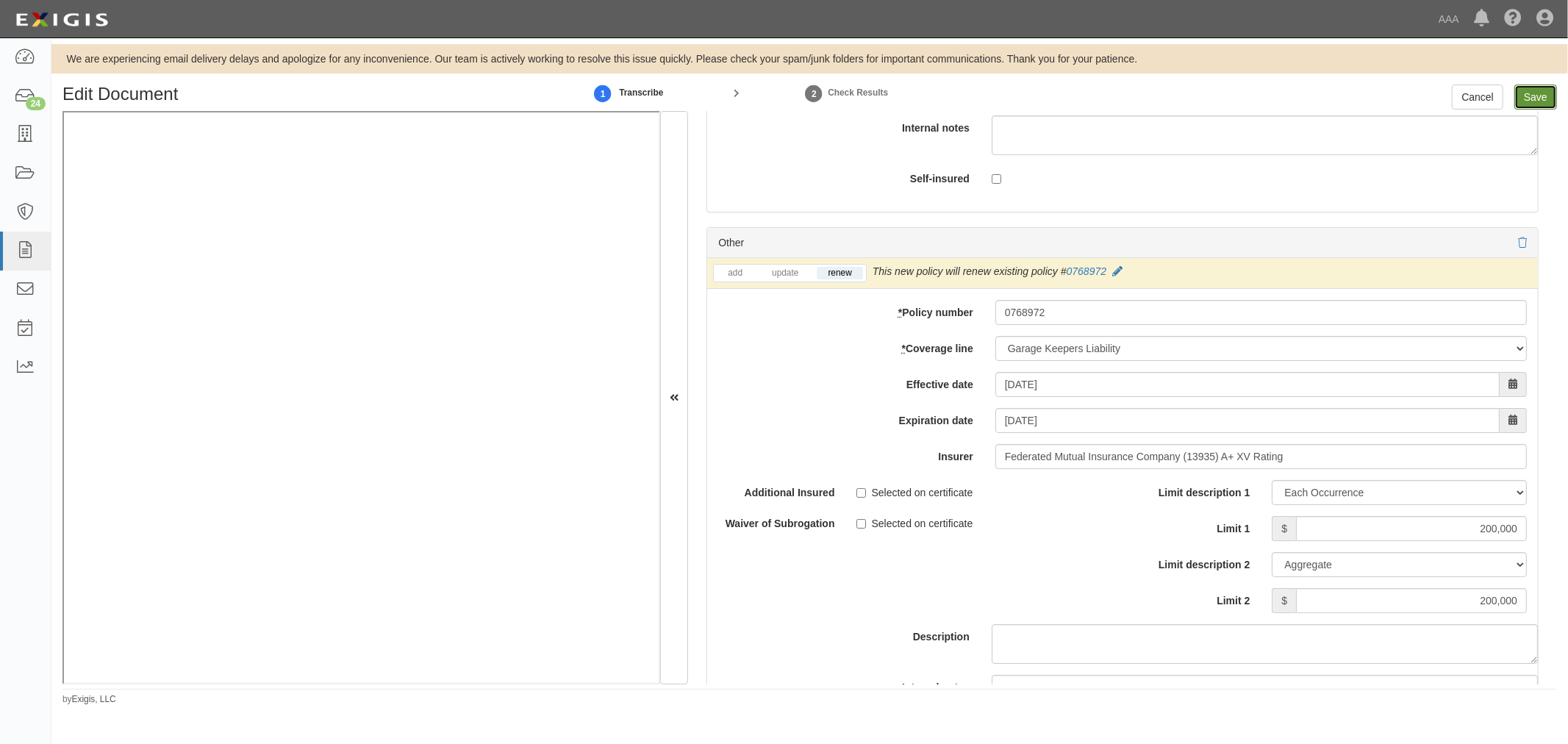
type input "200000"
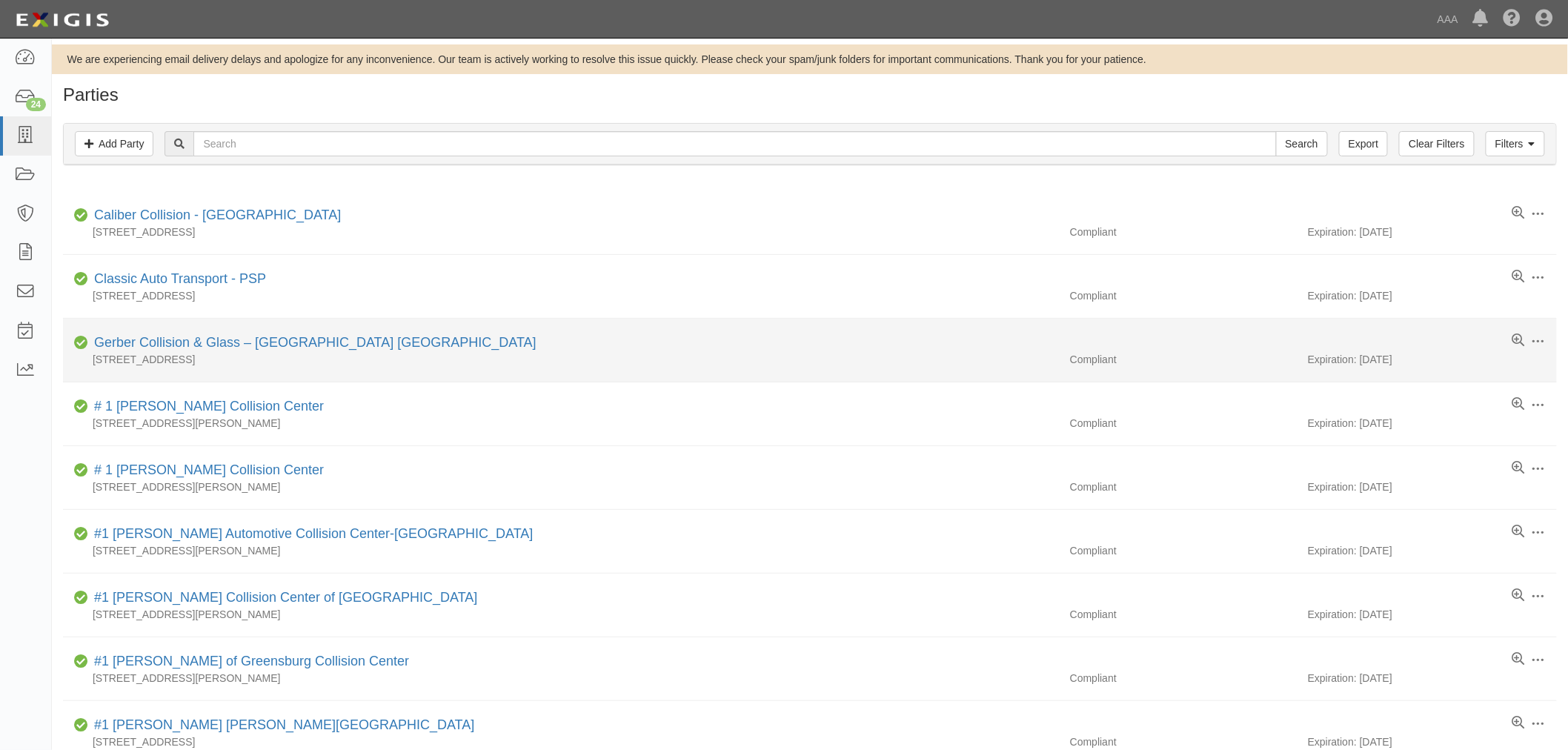
click at [771, 371] on li "Edit Log activity Add task Send message Archive Compliant Gerber Collision & Gl…" at bounding box center [810, 350] width 1493 height 64
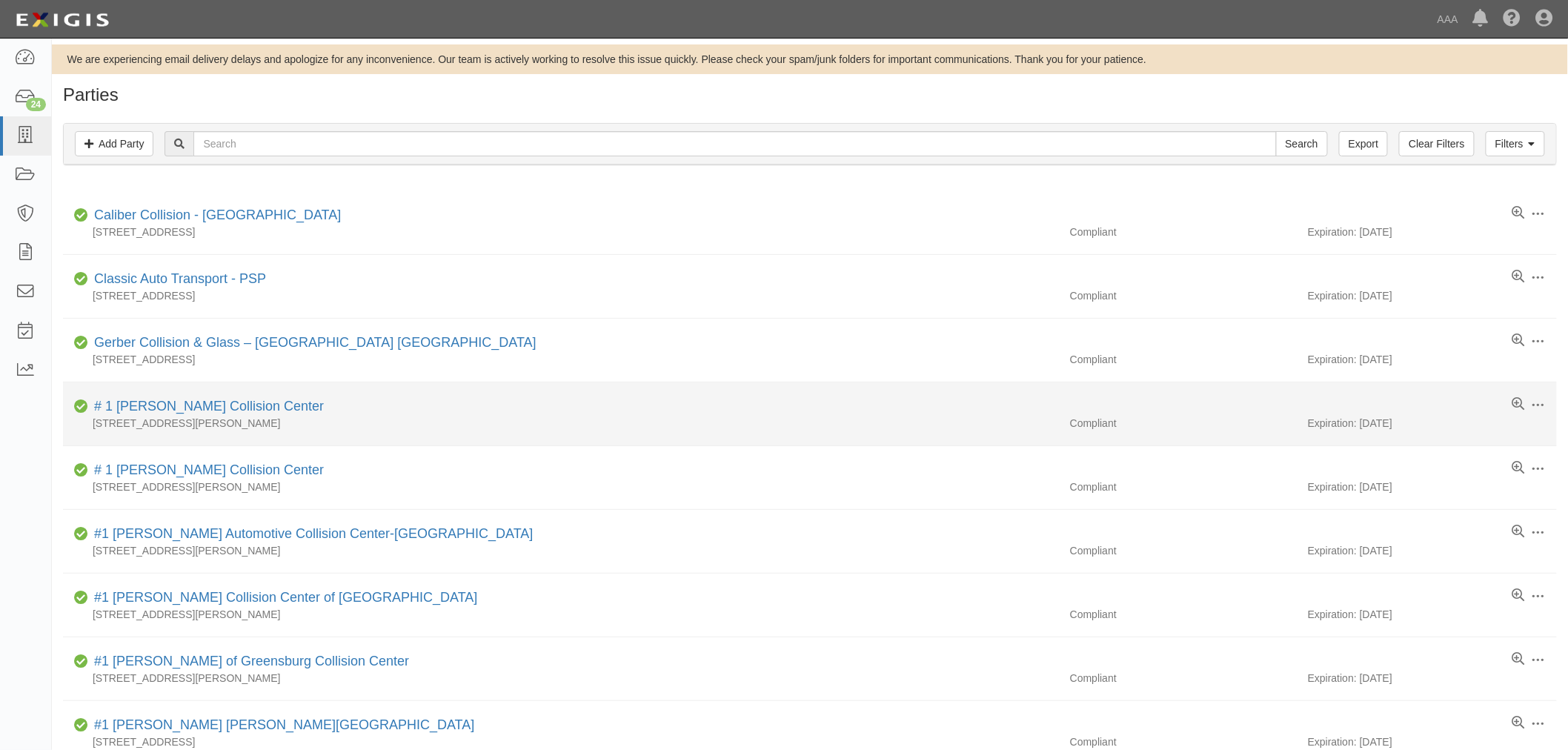
click at [760, 400] on div "Compliant # 1 Cochran Collision Center" at bounding box center [815, 406] width 1482 height 18
click at [760, 400] on div "Compliant # 1 Cochran Collision Center" at bounding box center [815, 406] width 1482 height 18
click at [796, 392] on li "Edit Log activity Add task Send message Archive Compliant # 1 Cochran Collision…" at bounding box center [810, 414] width 1493 height 64
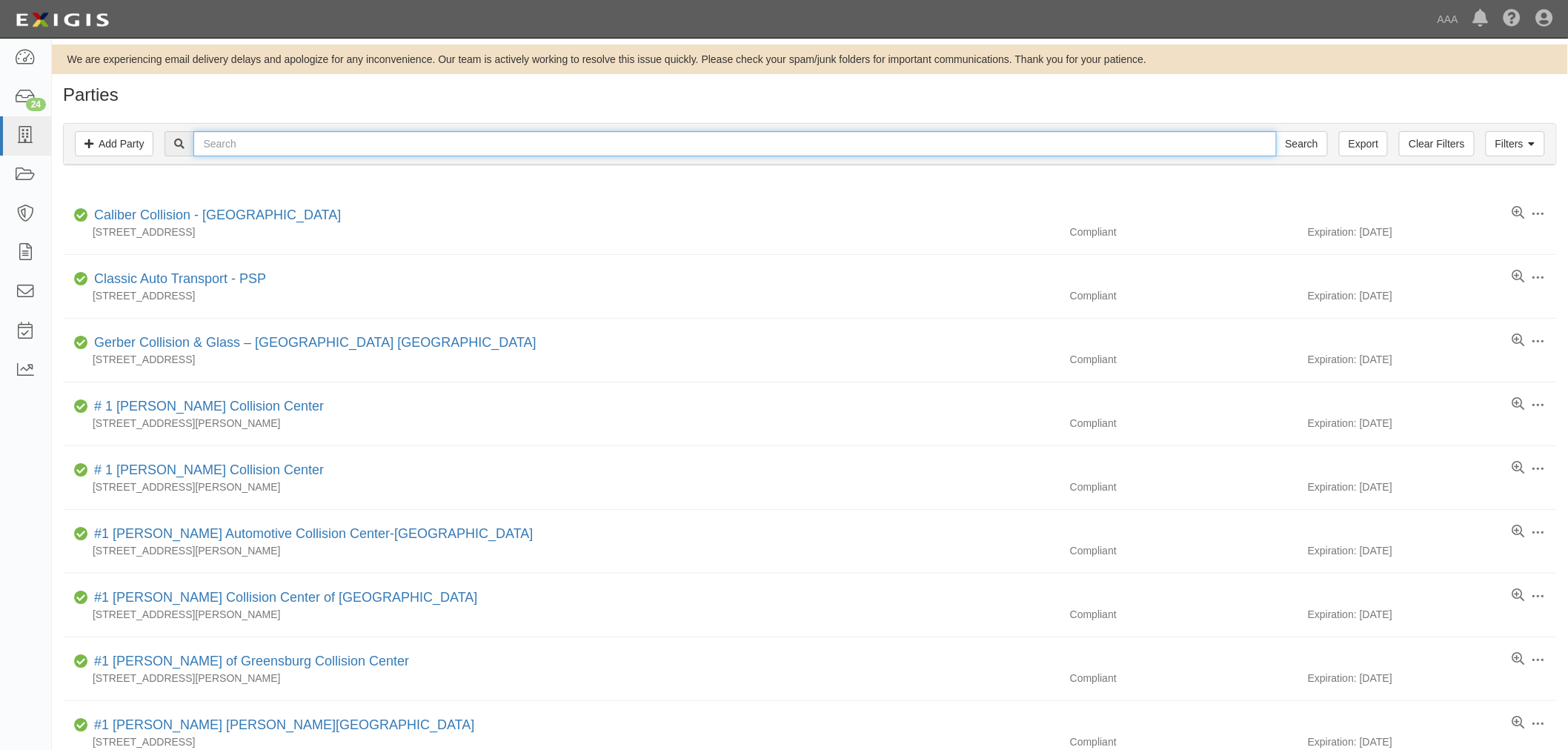
click at [375, 153] on input "text" at bounding box center [734, 143] width 1083 height 25
type input "Pallens"
click at [1276, 131] on input "Search" at bounding box center [1301, 143] width 52 height 25
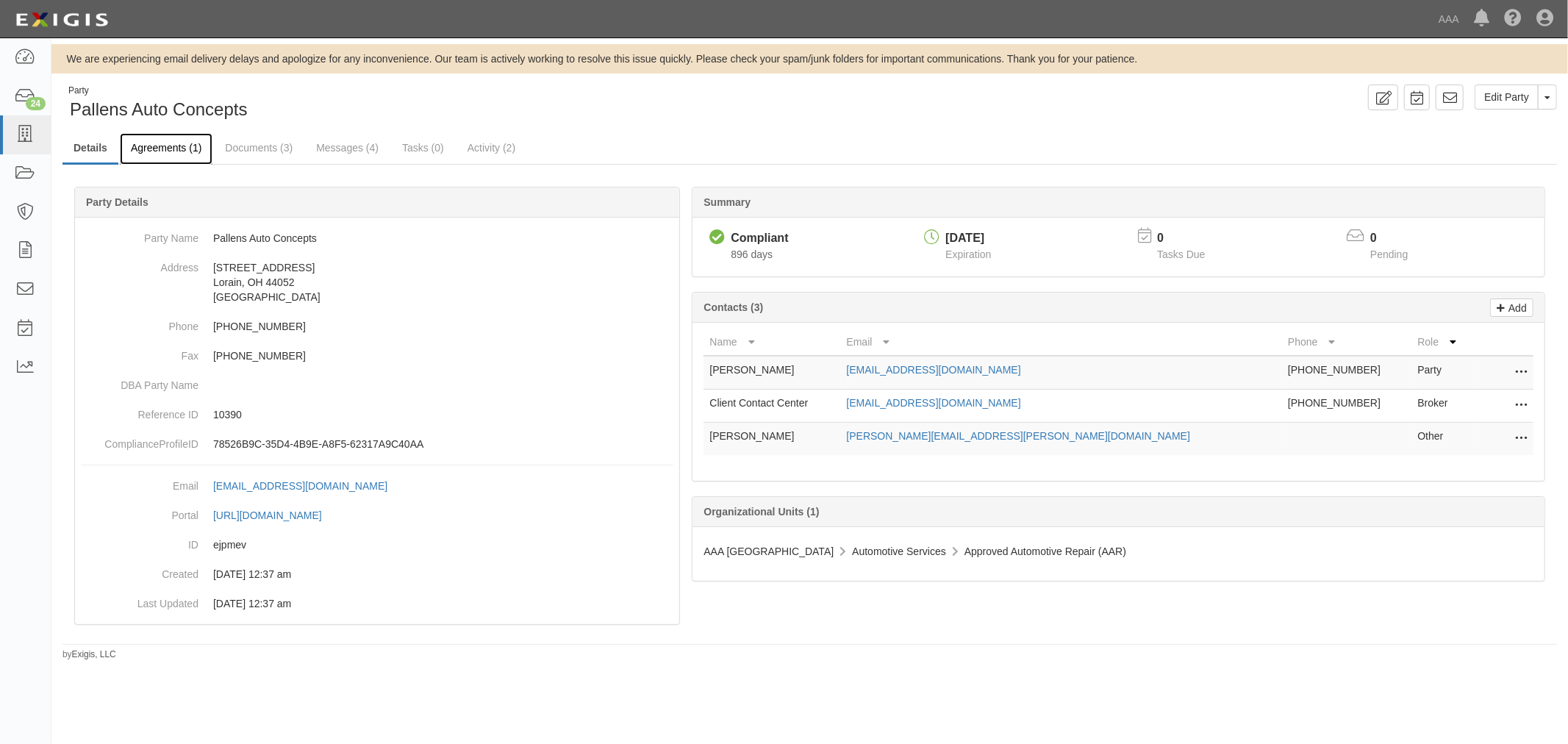
click at [171, 151] on link "Agreements (1)" at bounding box center [166, 148] width 93 height 31
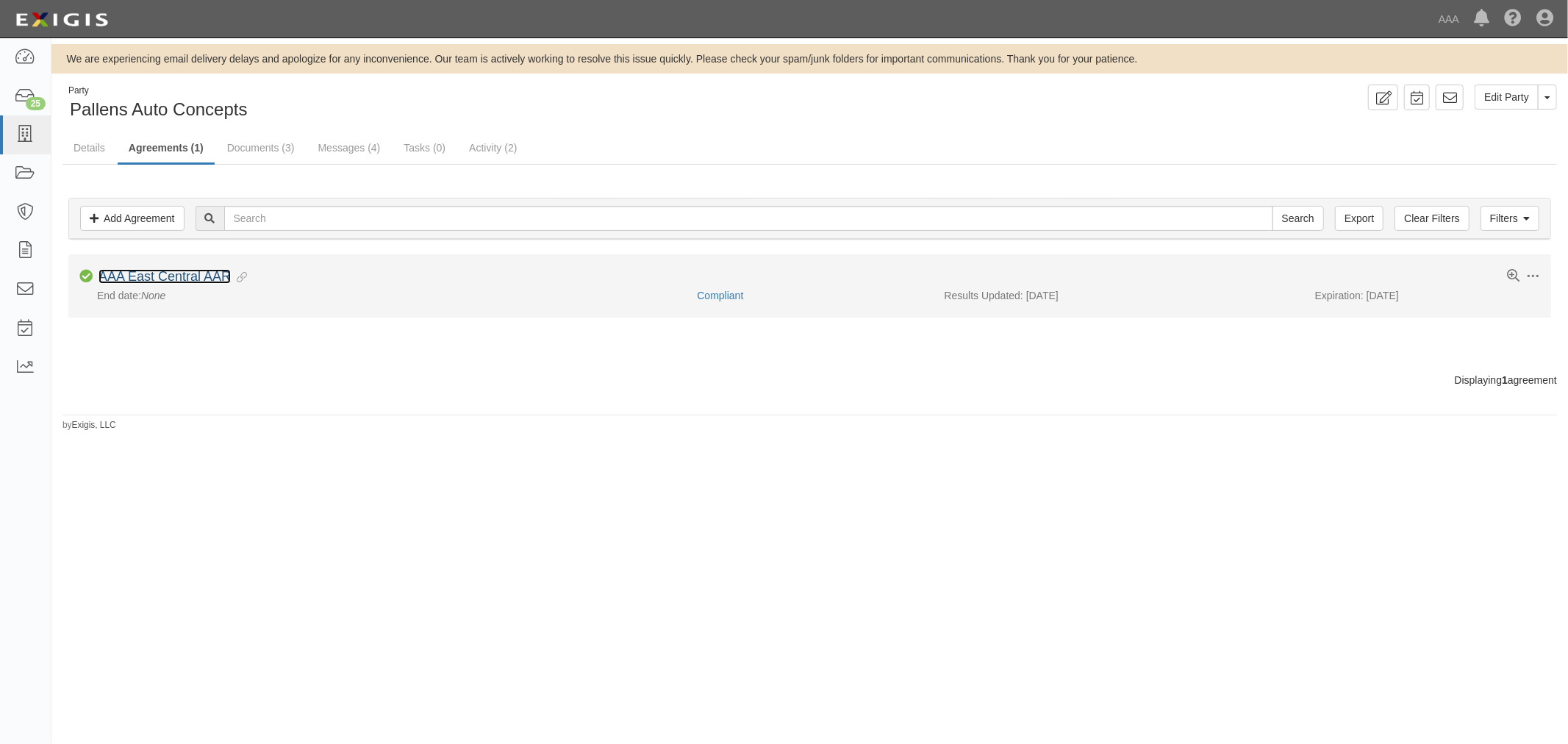
click at [170, 276] on link "AAA East Central AAR" at bounding box center [164, 276] width 132 height 15
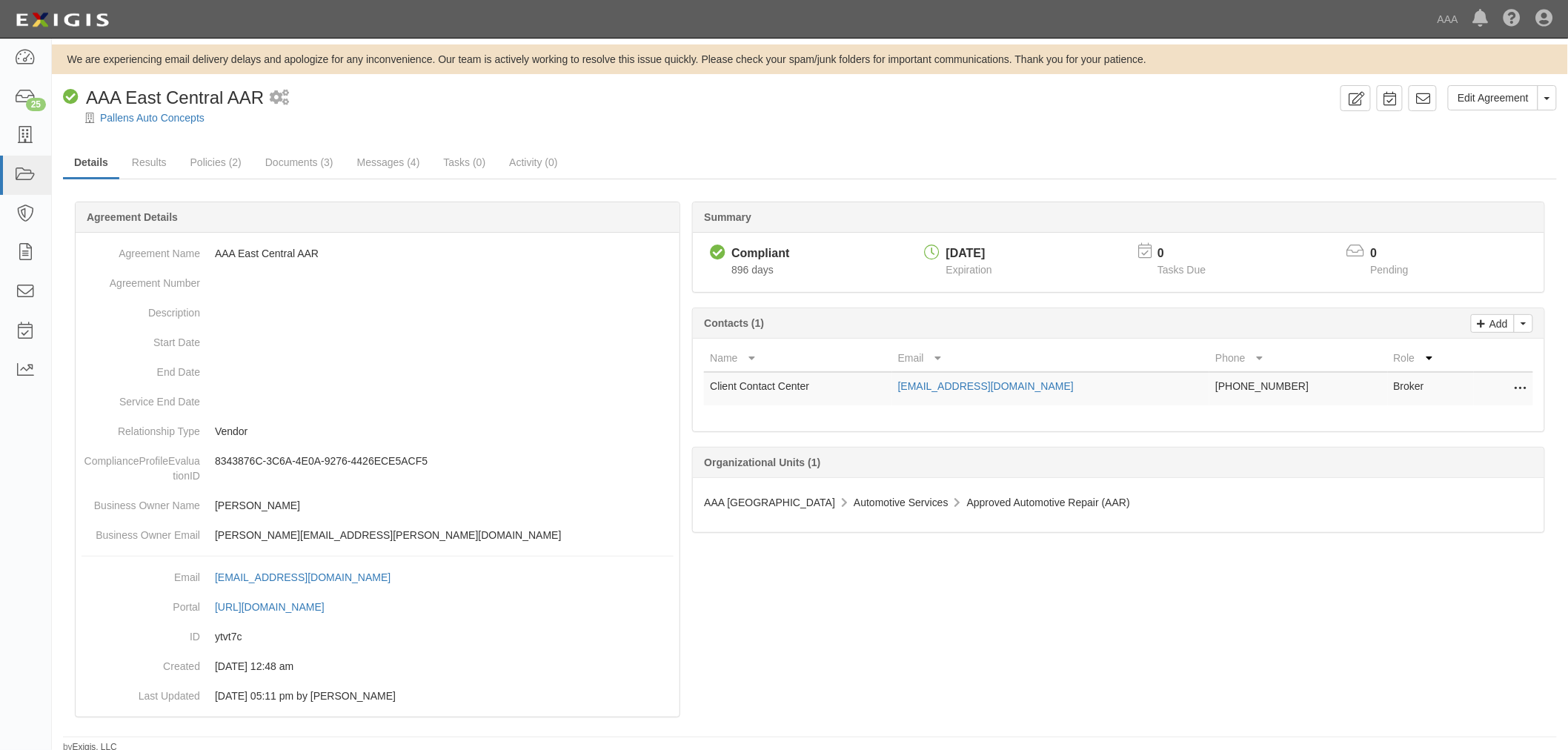
click at [159, 144] on div "Edit Agreement Toggle Agreement Dropdown View Audit Trail Archive Agreement Pla…" at bounding box center [809, 419] width 1516 height 668
click at [156, 174] on link "Results" at bounding box center [149, 163] width 57 height 32
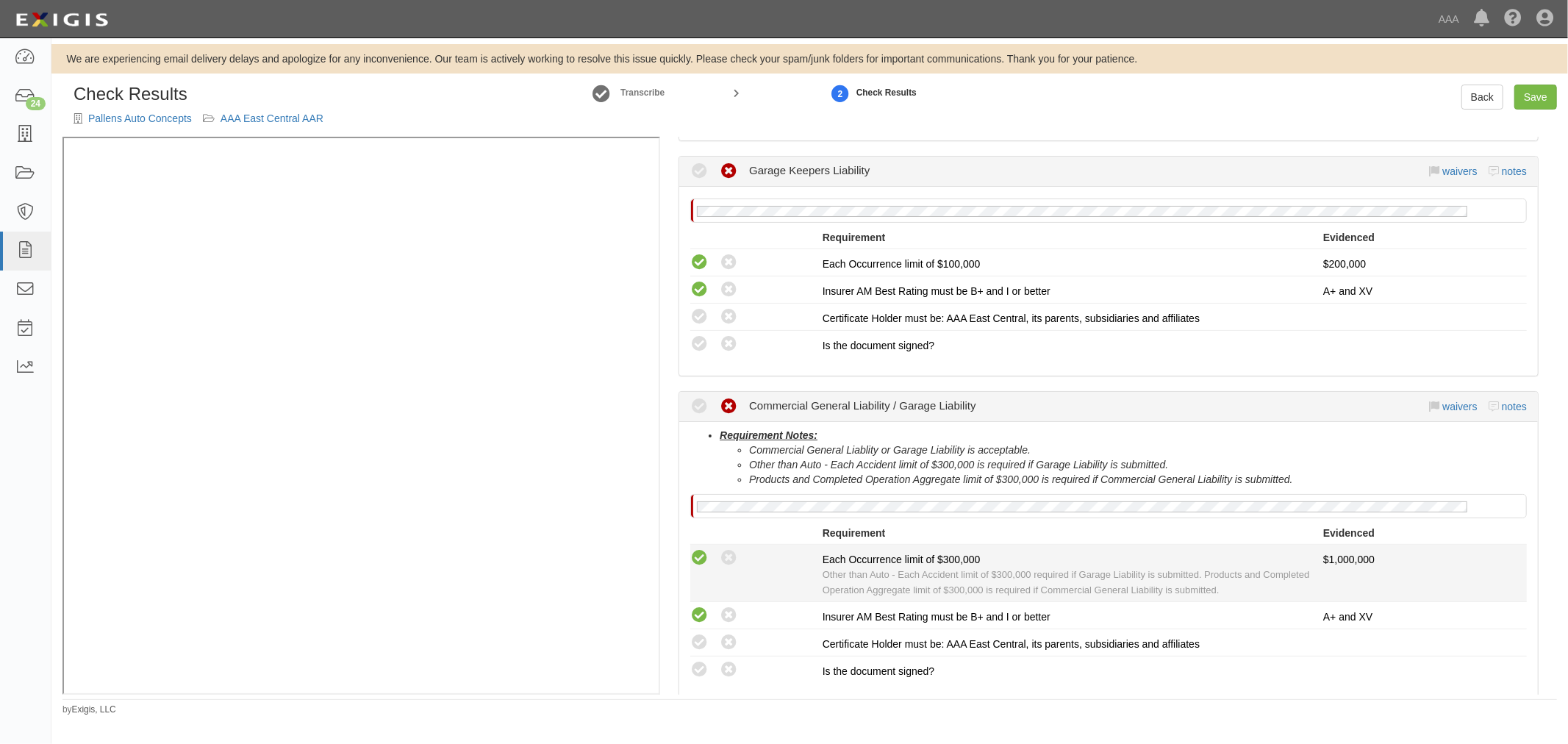
scroll to position [447, 0]
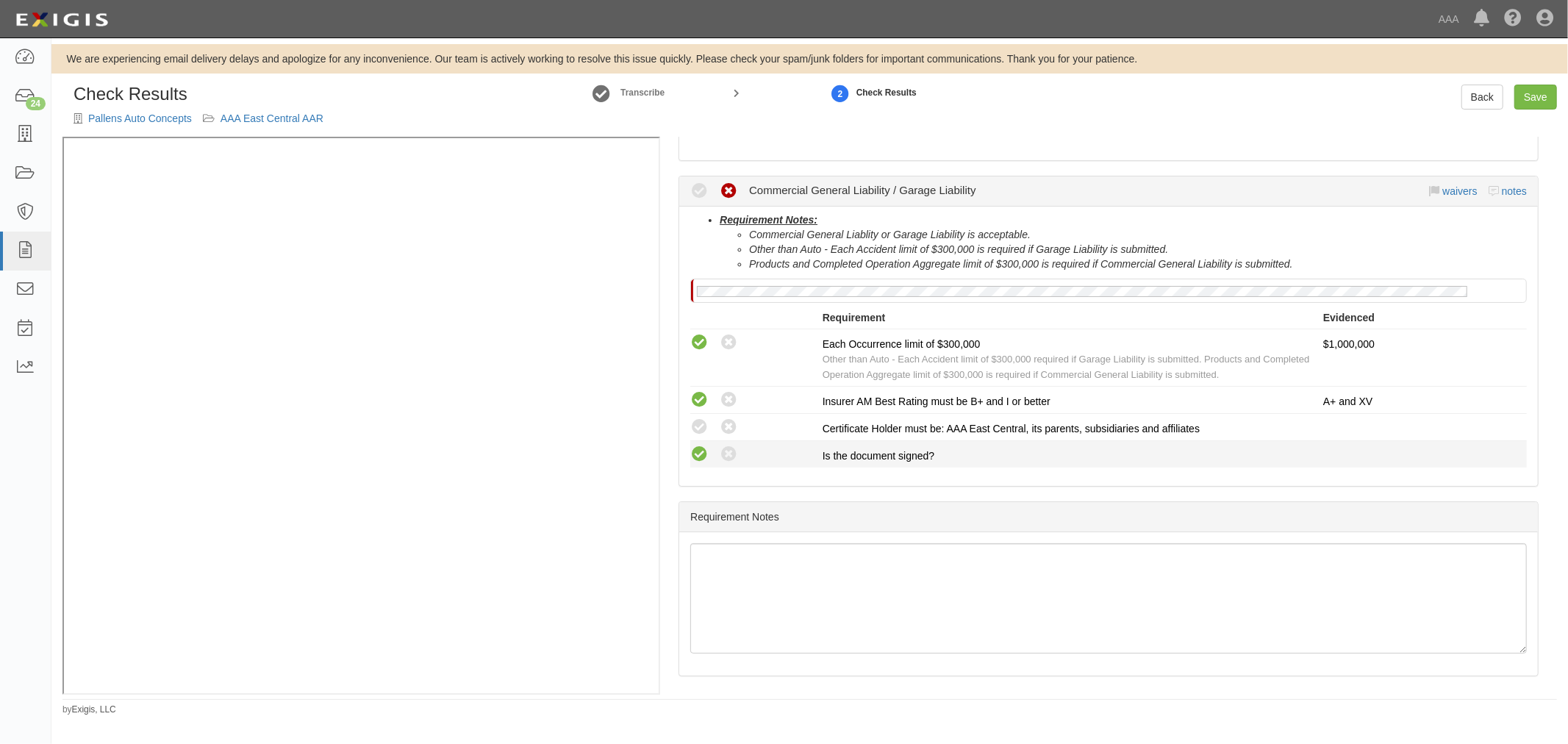
click at [703, 456] on icon at bounding box center [700, 455] width 18 height 18
radio input "true"
click at [693, 419] on icon at bounding box center [700, 427] width 18 height 18
radio input "true"
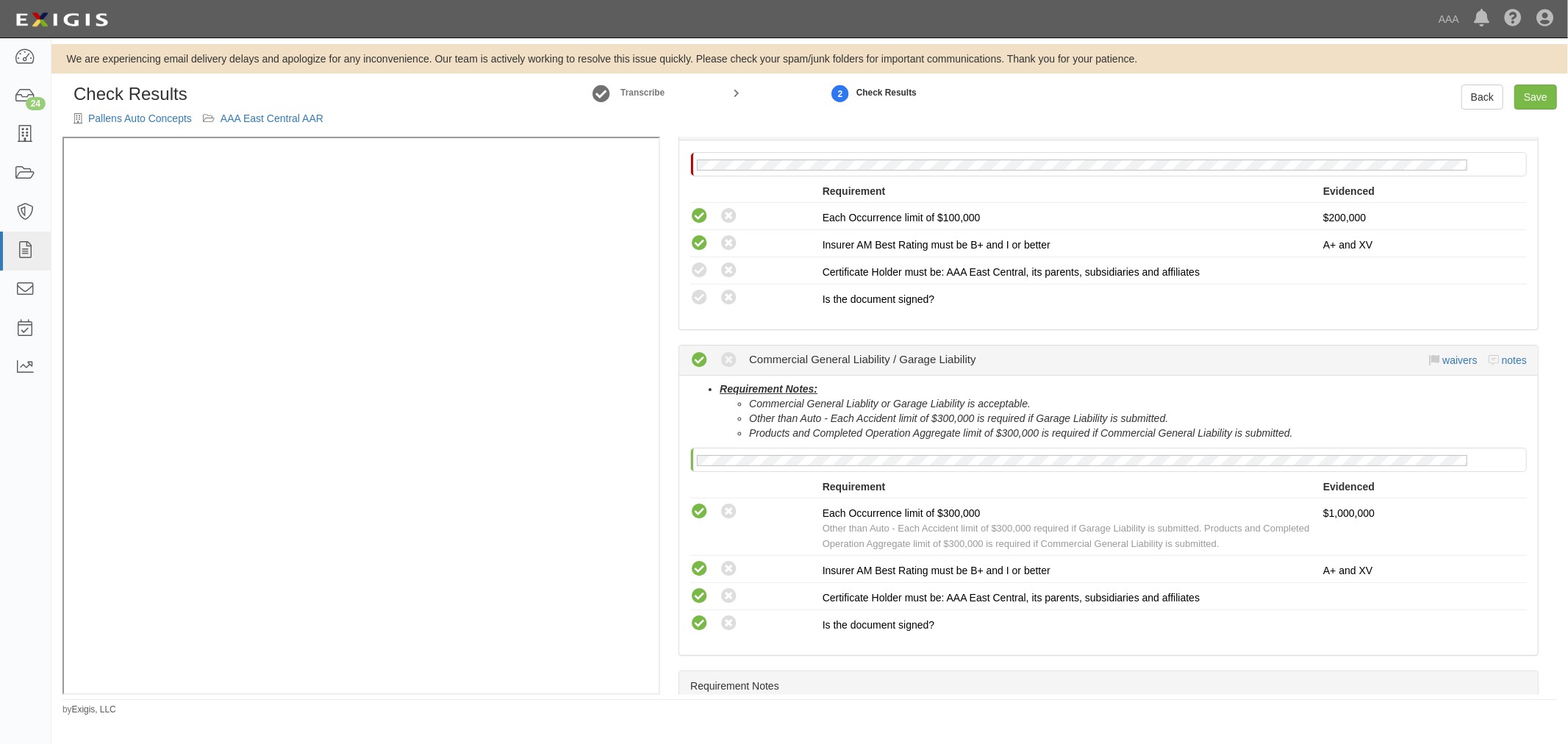
scroll to position [175, 0]
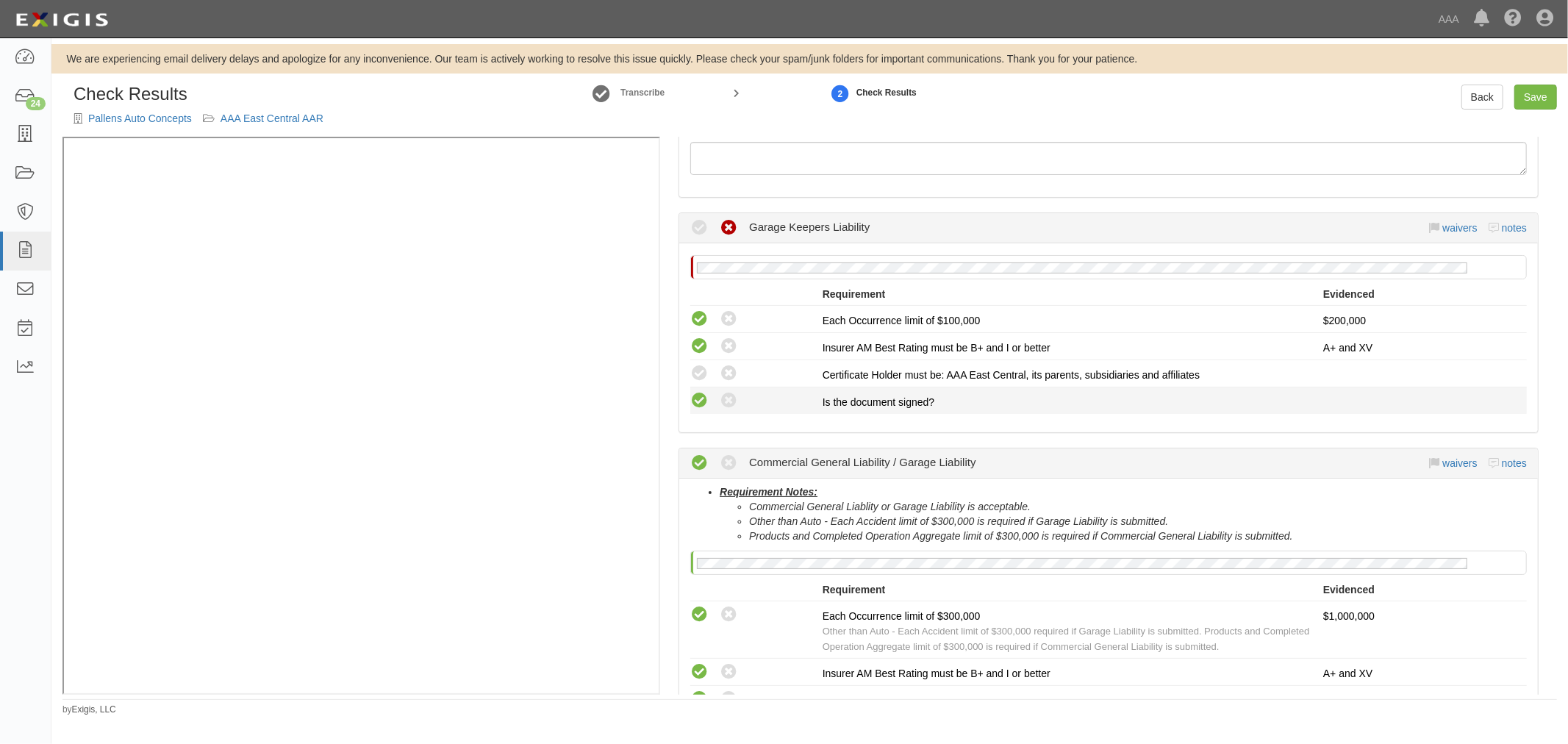
click at [702, 397] on icon at bounding box center [700, 401] width 18 height 18
radio input "true"
click at [691, 372] on icon at bounding box center [700, 374] width 18 height 18
radio input "true"
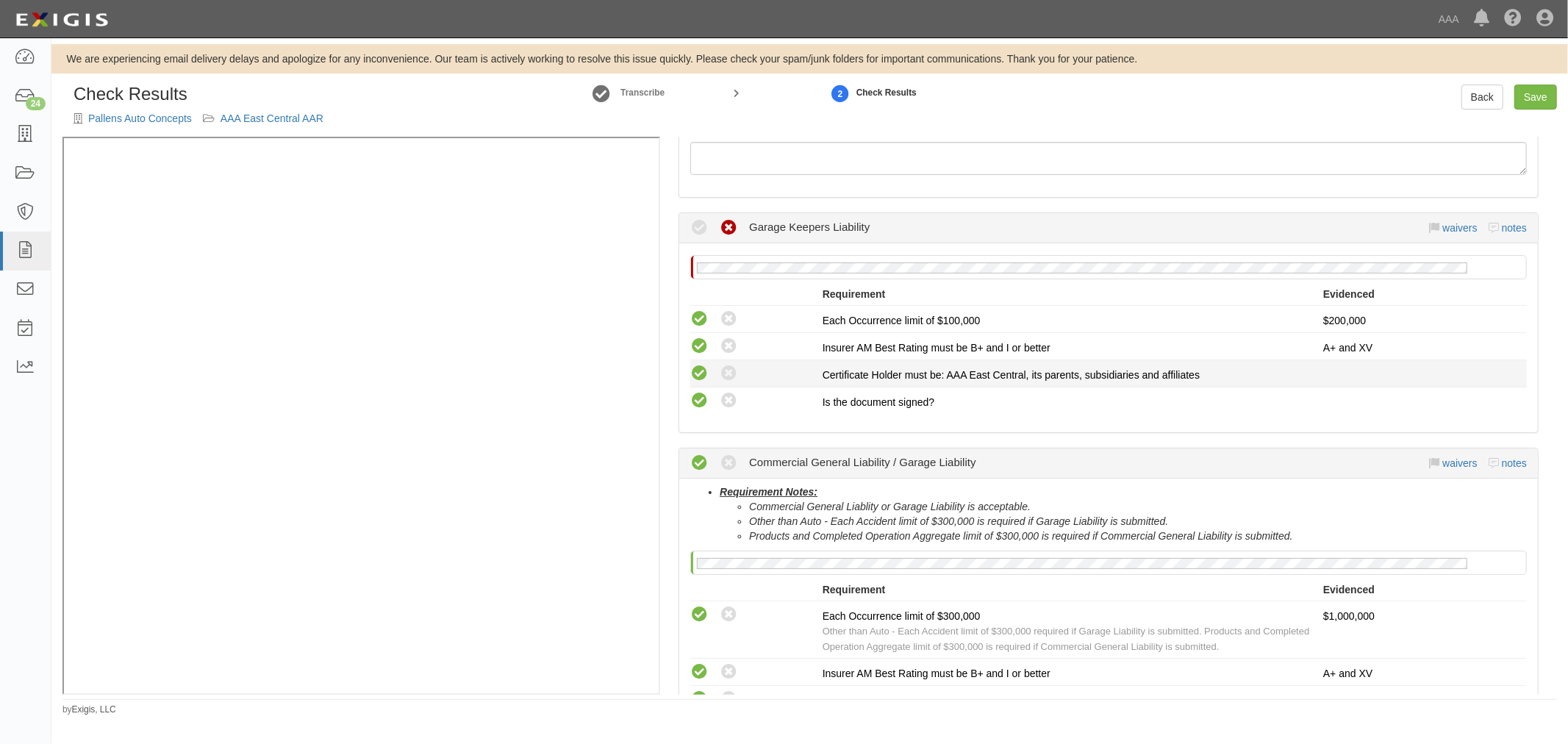
radio input "true"
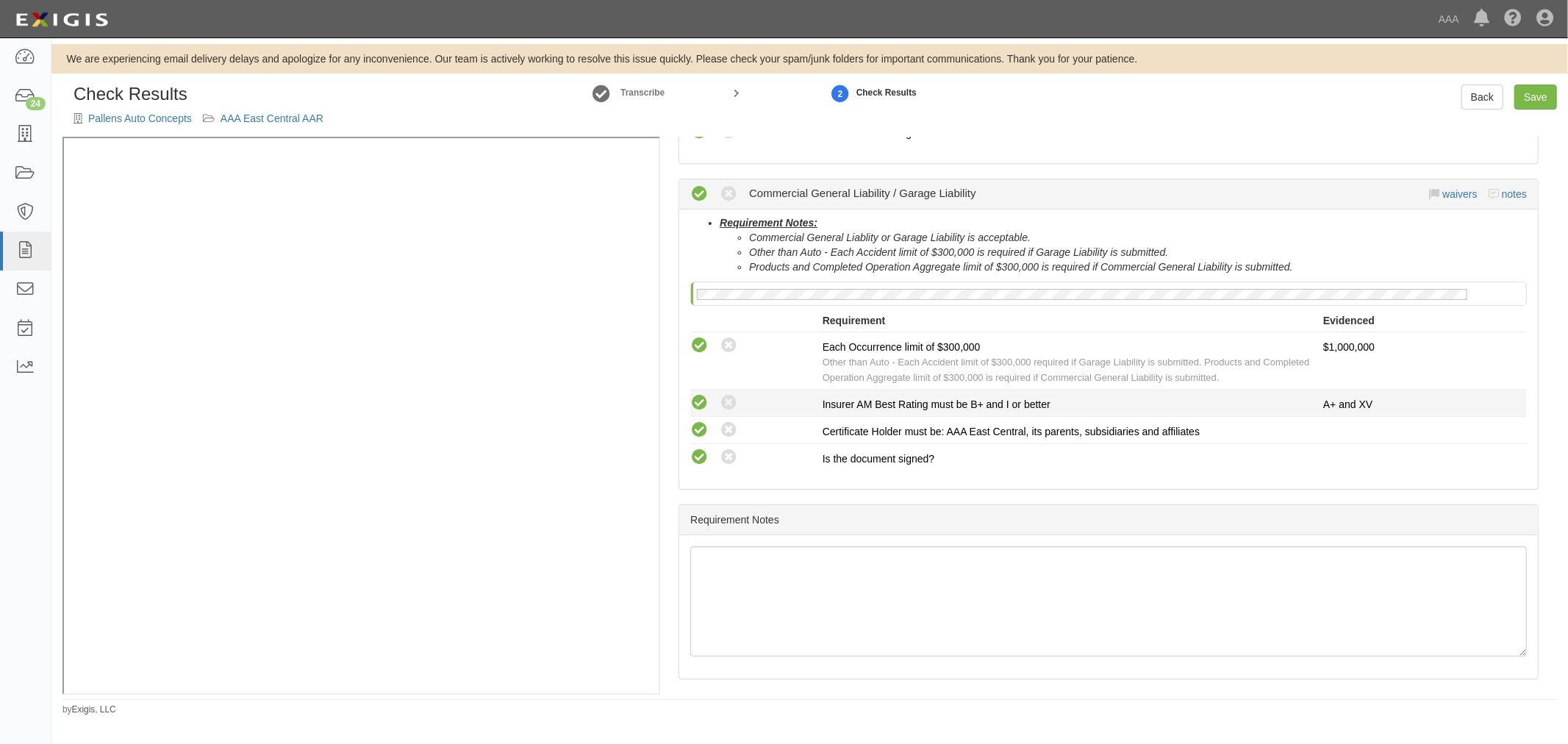
scroll to position [447, 0]
click at [1541, 97] on link "Save" at bounding box center [1536, 97] width 43 height 25
radio input "true"
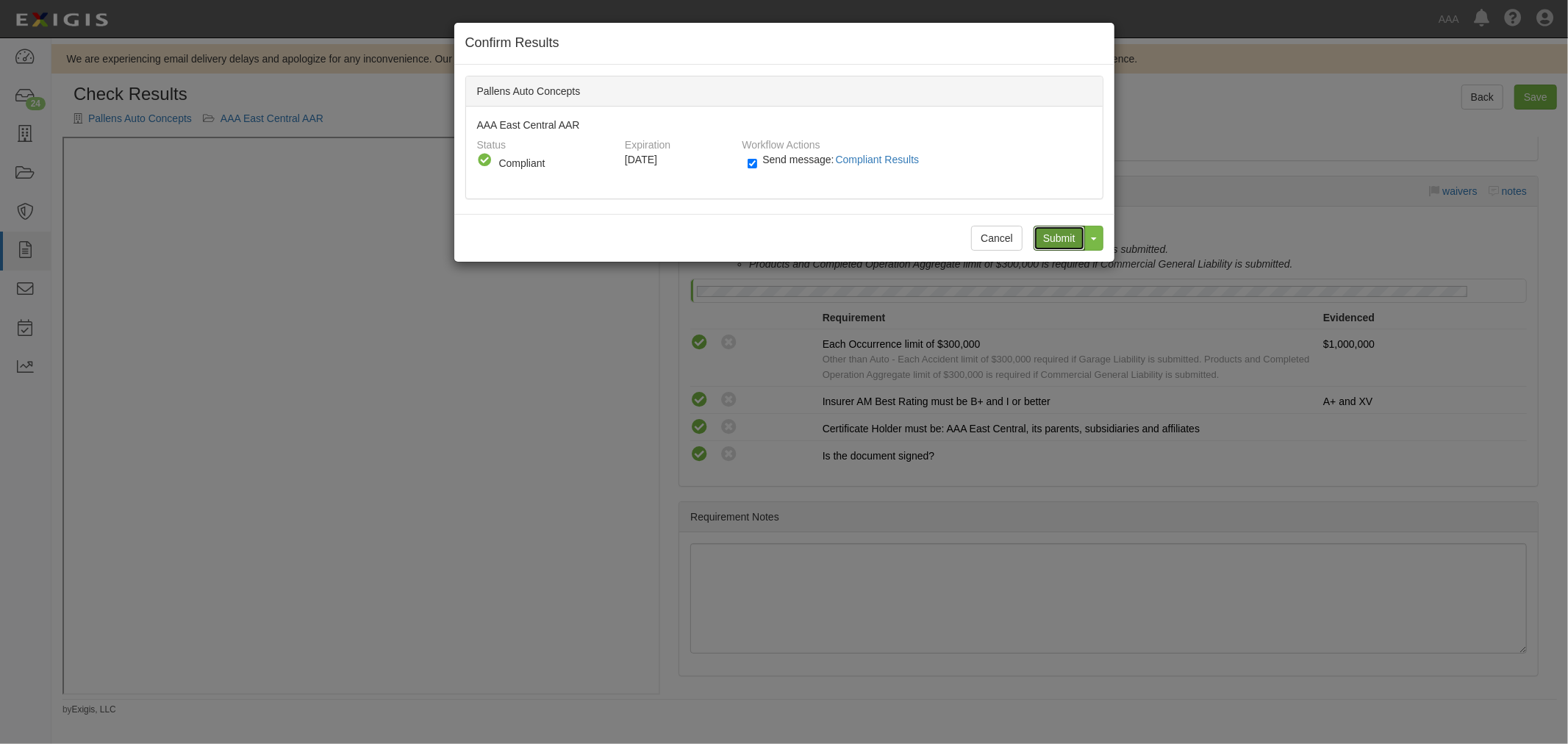
click at [1040, 226] on input "Submit" at bounding box center [1059, 238] width 51 height 25
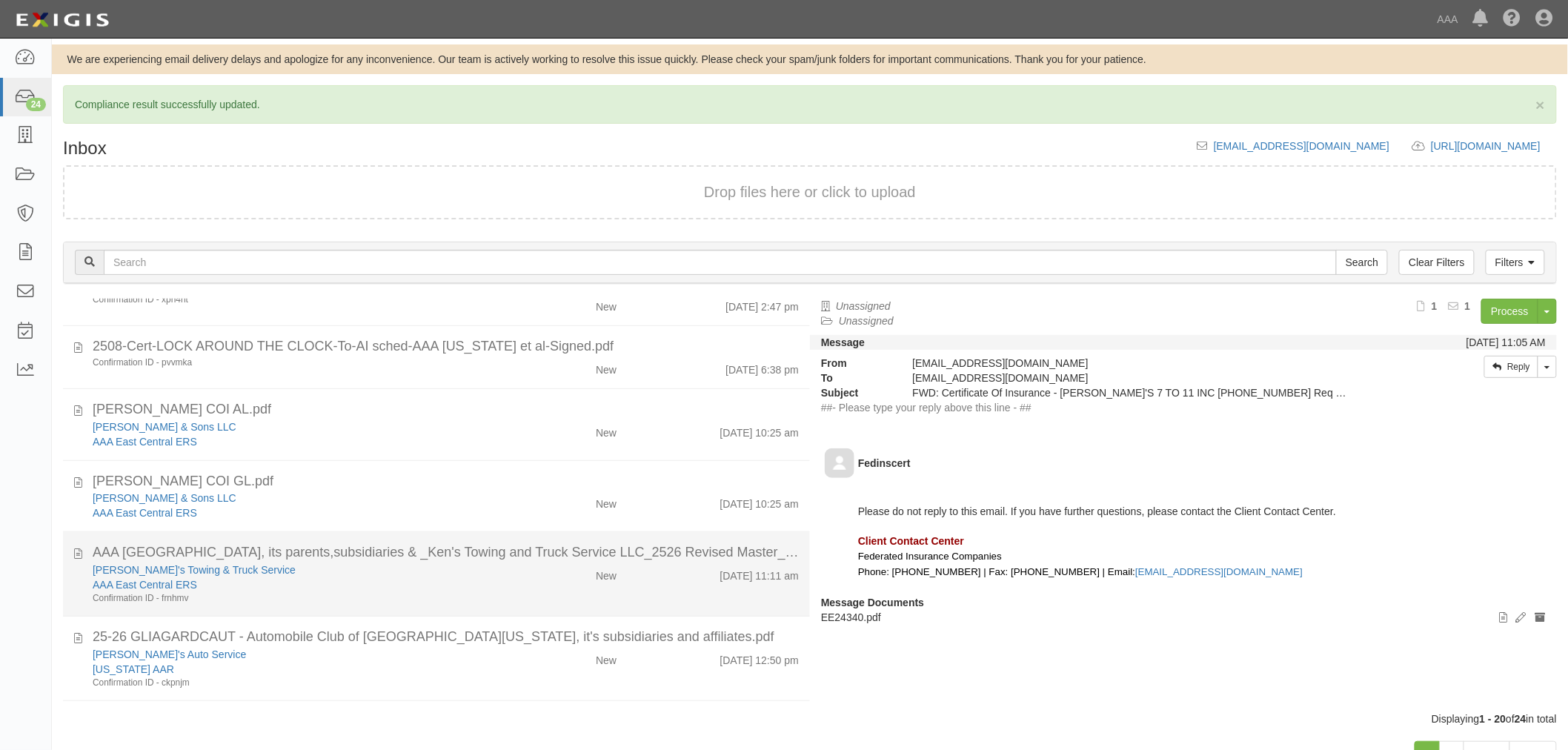
scroll to position [137, 0]
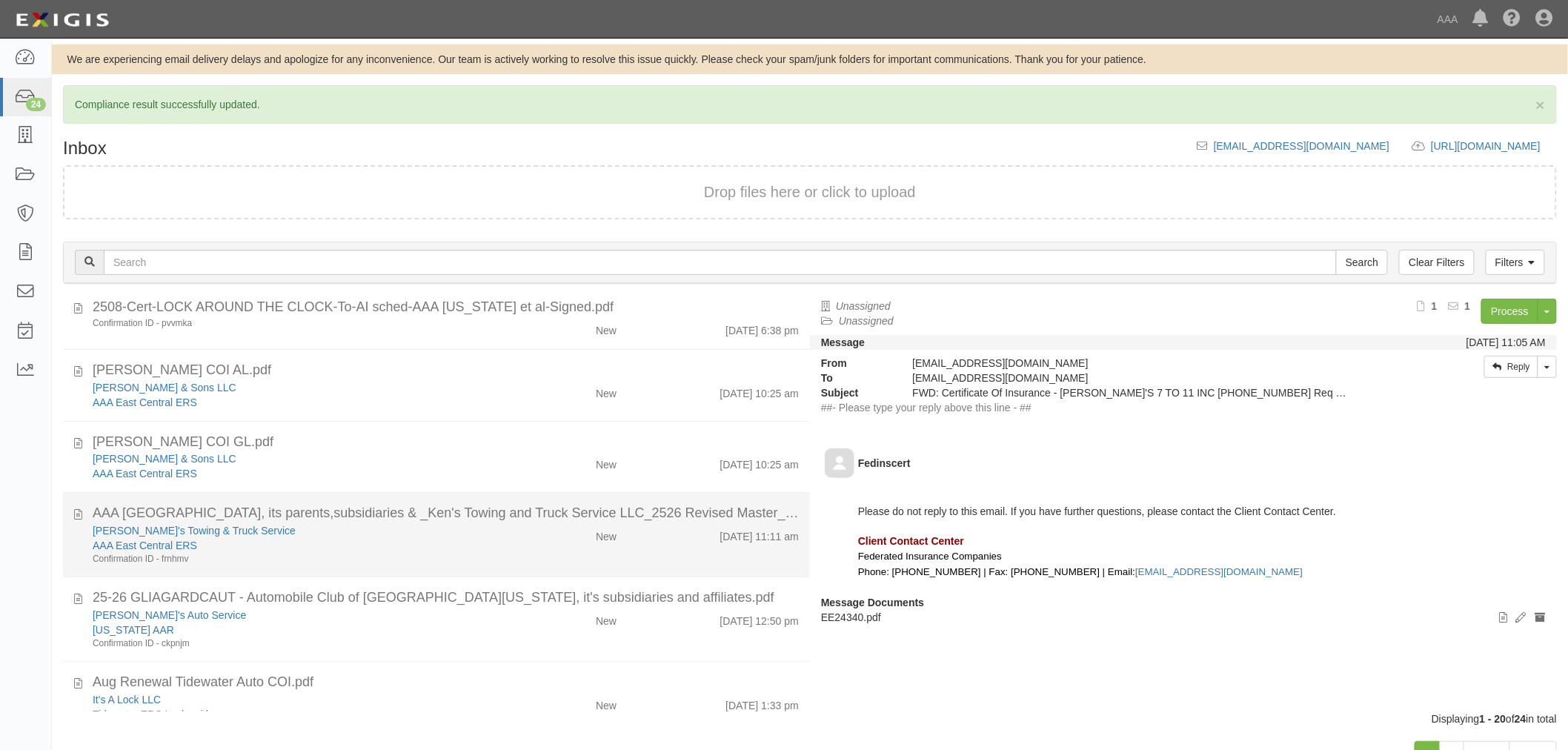
drag, startPoint x: 248, startPoint y: 535, endPoint x: 230, endPoint y: 537, distance: 18.1
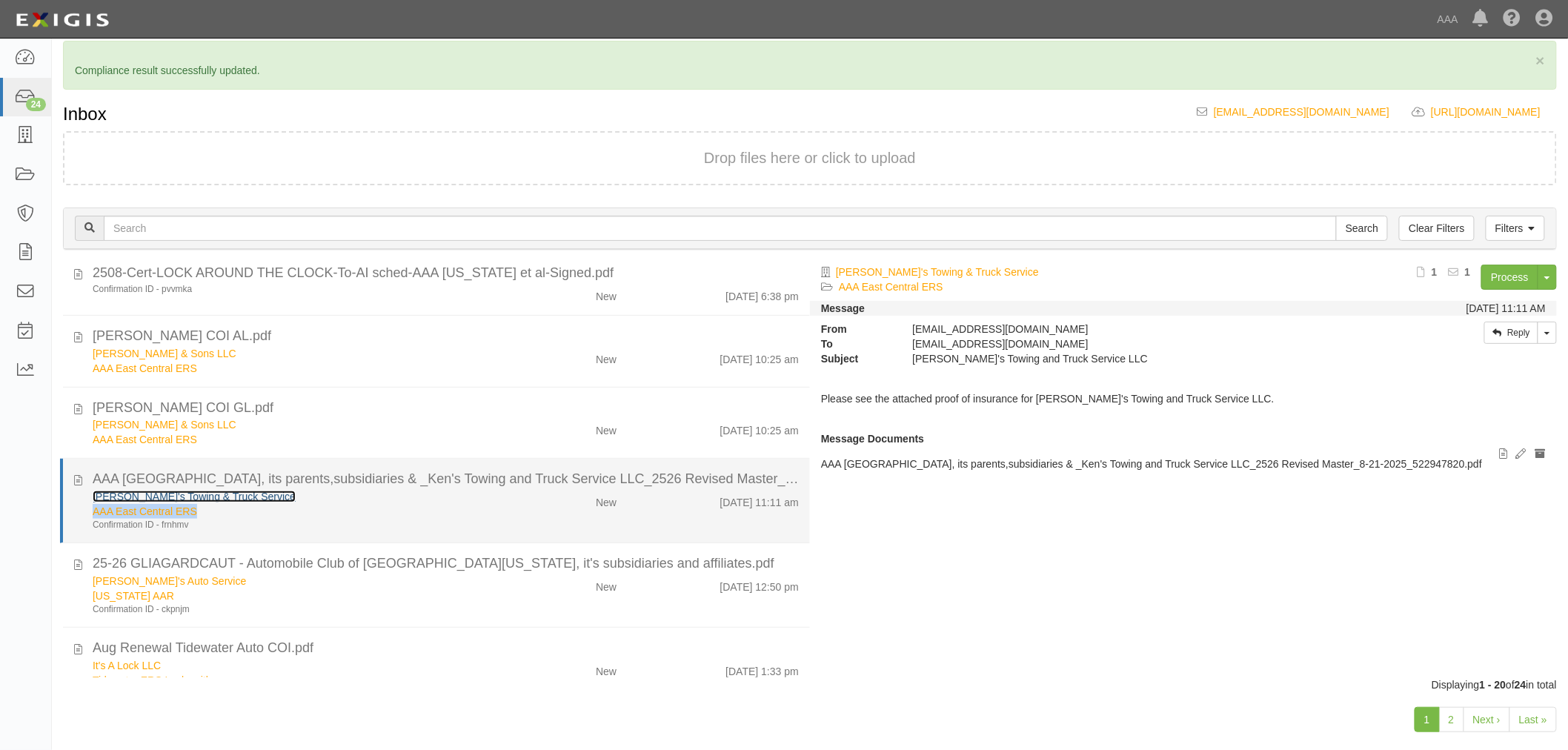
click at [205, 492] on link "[PERSON_NAME]'s Towing & Truck Service" at bounding box center [193, 496] width 203 height 12
click at [337, 512] on div "AAA East Central ERS" at bounding box center [294, 511] width 402 height 15
click at [488, 487] on div "AAA [GEOGRAPHIC_DATA], its parents,subsidiaries & _Ken's Towing and Truck Servi…" at bounding box center [445, 479] width 706 height 19
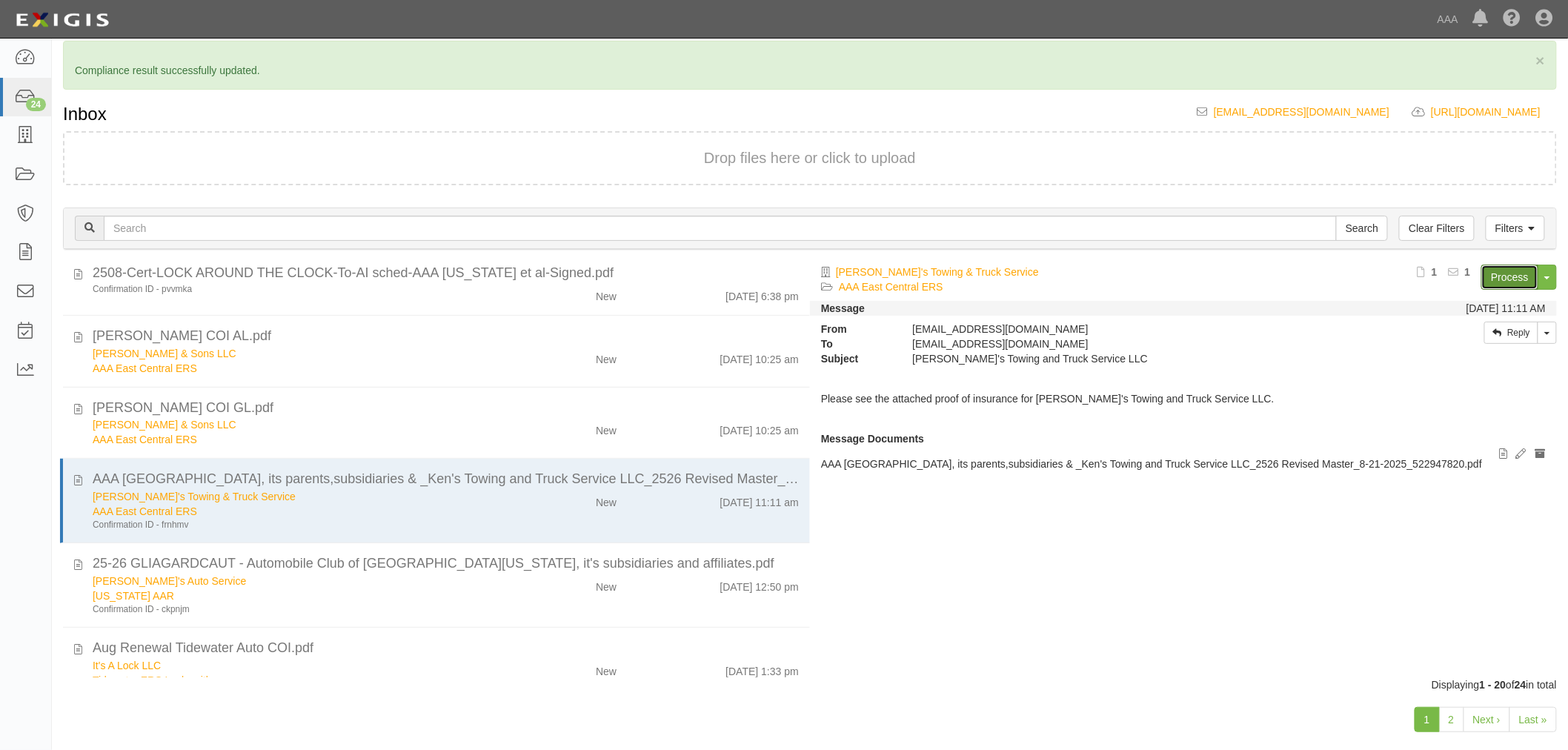
click at [1520, 280] on link "Process" at bounding box center [1509, 277] width 57 height 25
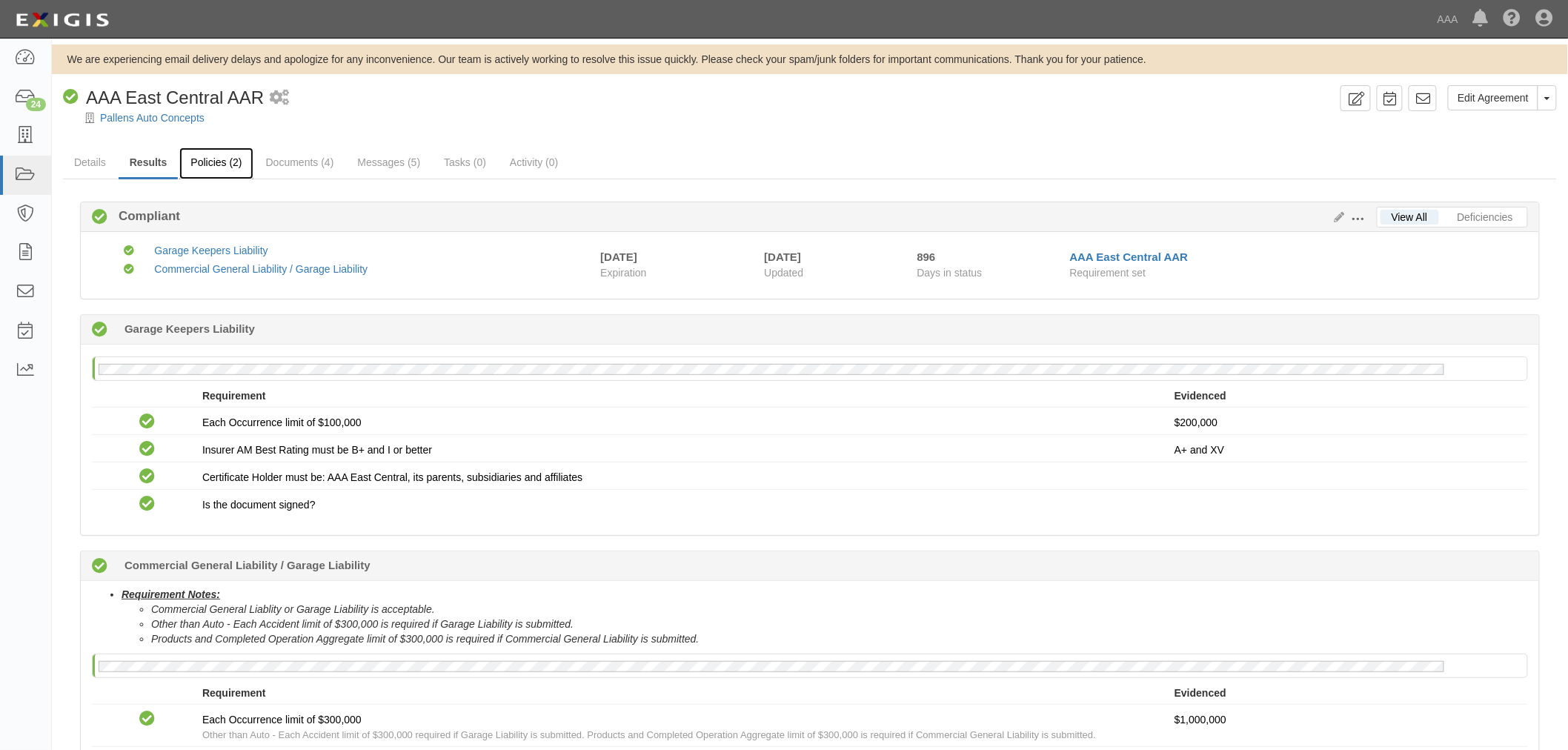
click at [231, 160] on link "Policies (2)" at bounding box center [216, 163] width 73 height 32
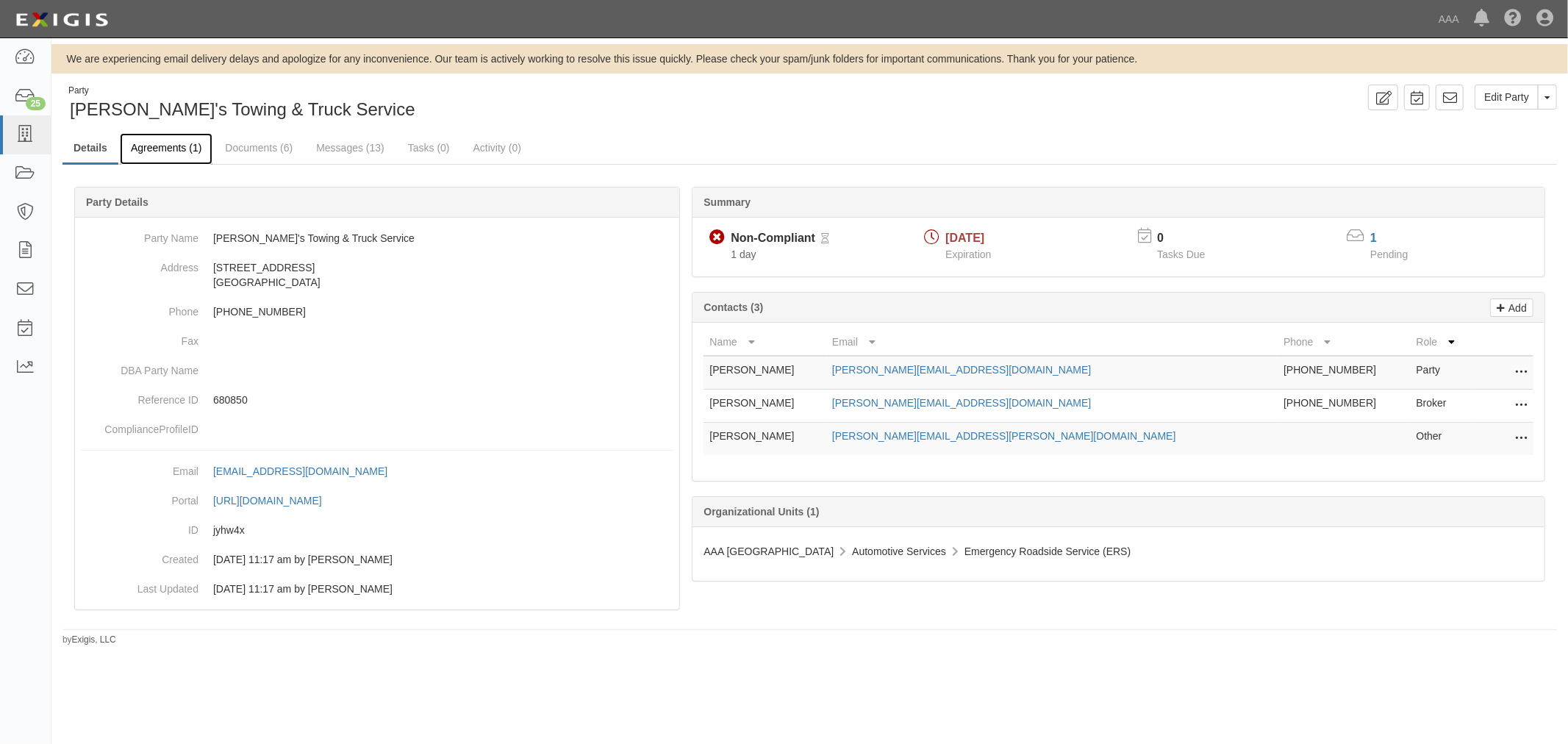
click at [201, 154] on link "Agreements (1)" at bounding box center [166, 148] width 93 height 31
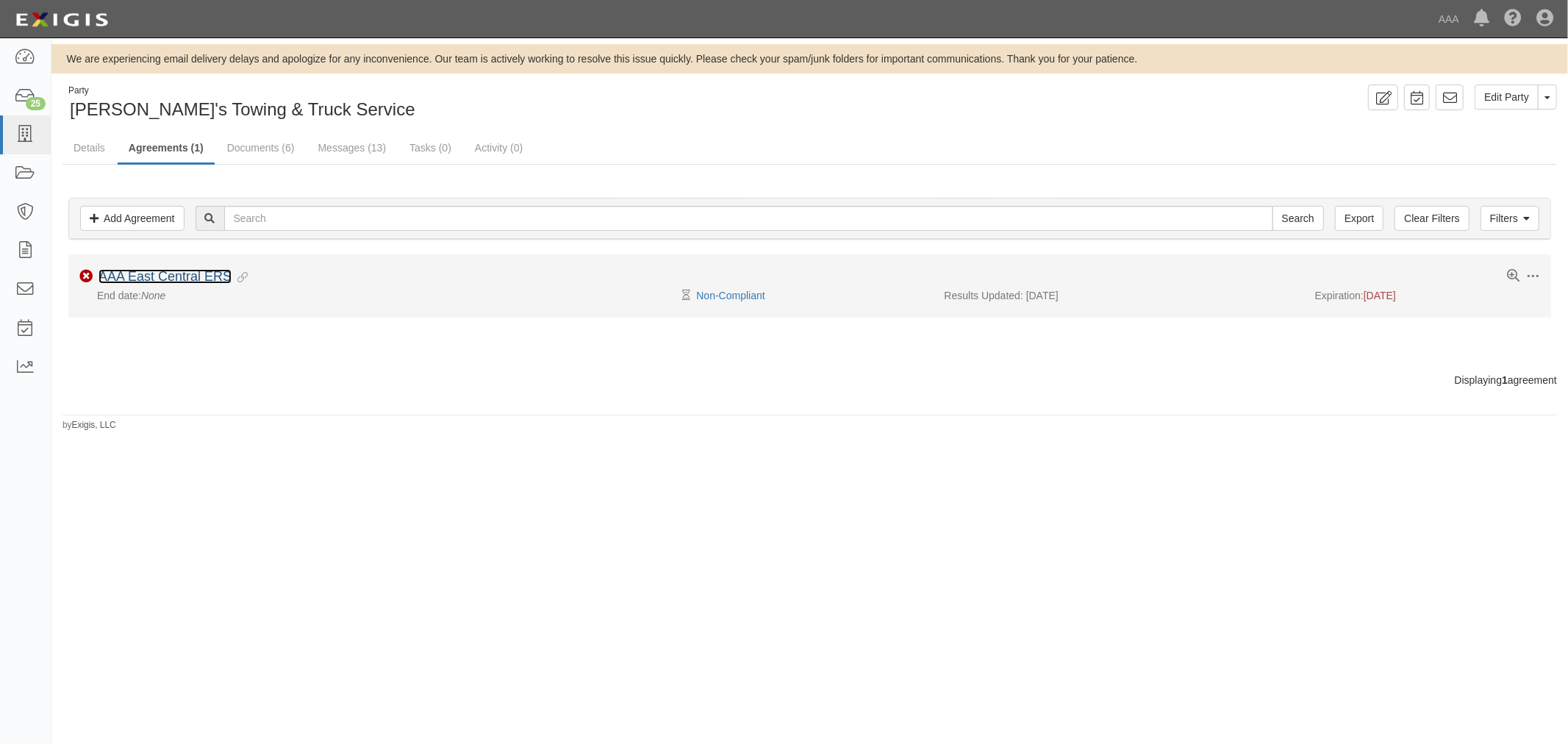
click at [116, 275] on link "AAA East Central ERS" at bounding box center [165, 276] width 133 height 15
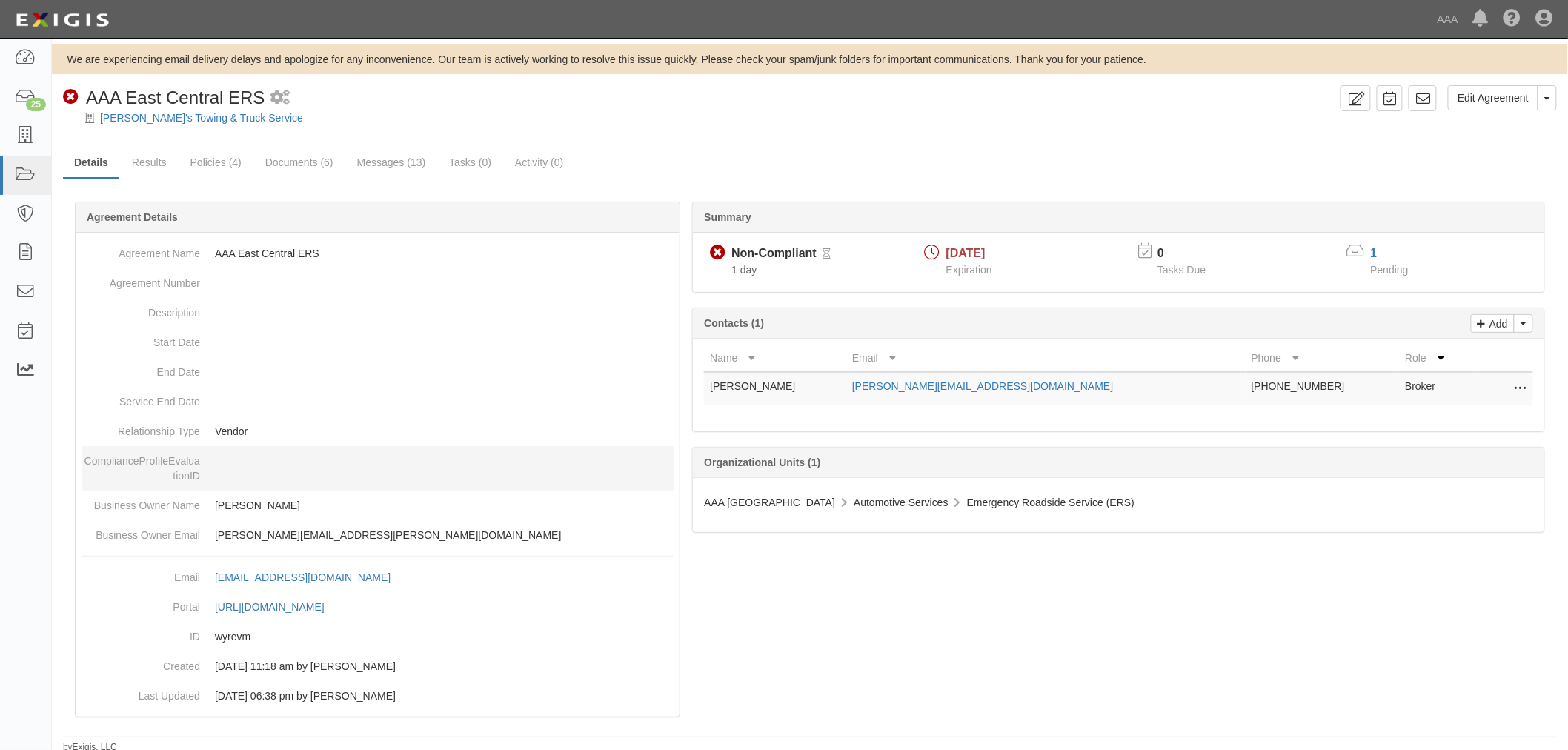
drag, startPoint x: 0, startPoint y: 353, endPoint x: 437, endPoint y: 469, distance: 452.1
click at [446, 483] on dl "Agreement Name AAA East Central ERS Agreement Number Description Start Date End…" at bounding box center [378, 395] width 592 height 311
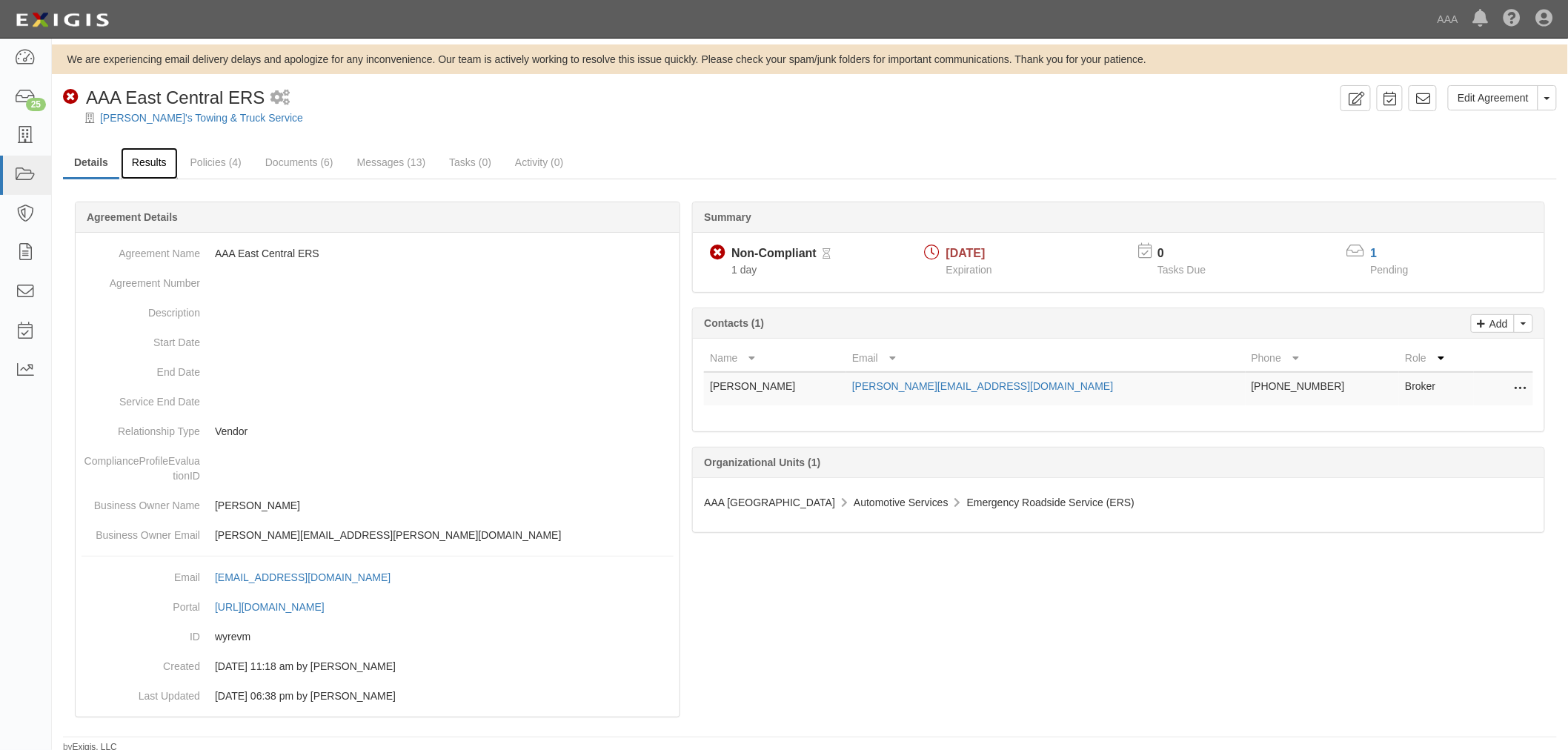
click at [126, 153] on link "Results" at bounding box center [149, 163] width 57 height 32
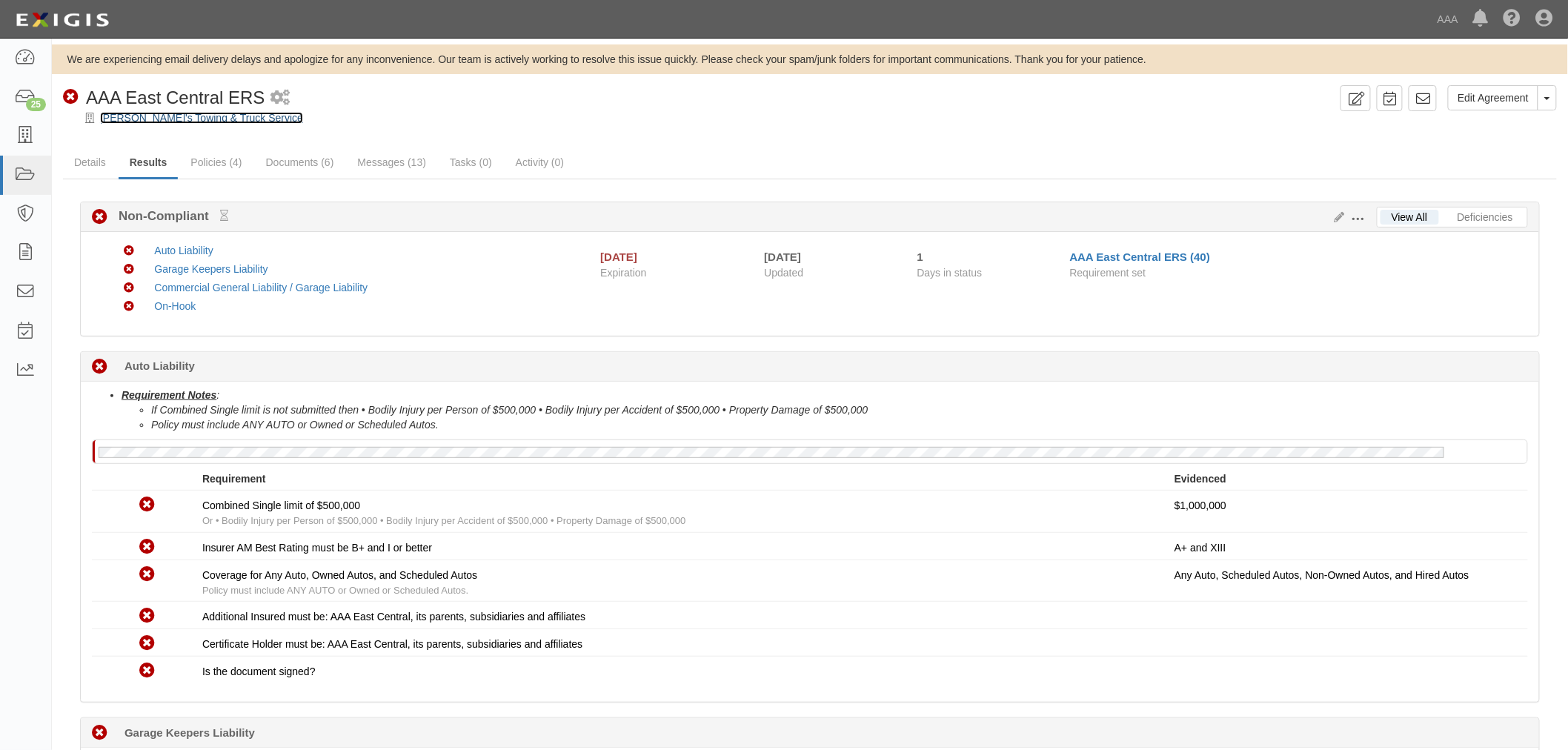
click at [195, 116] on link "[PERSON_NAME]'s Towing & Truck Service" at bounding box center [201, 117] width 203 height 12
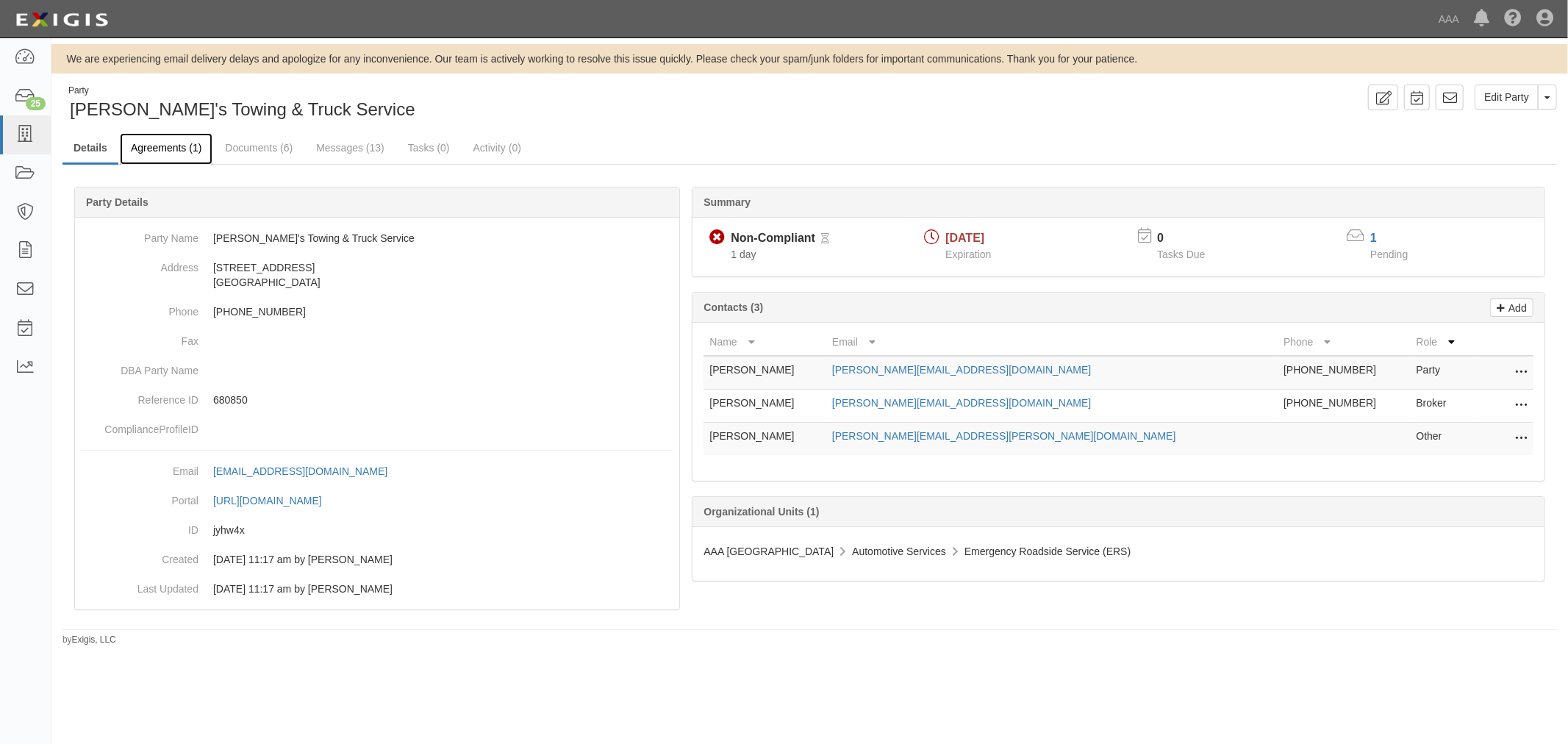
click at [161, 144] on link "Agreements (1)" at bounding box center [166, 148] width 93 height 31
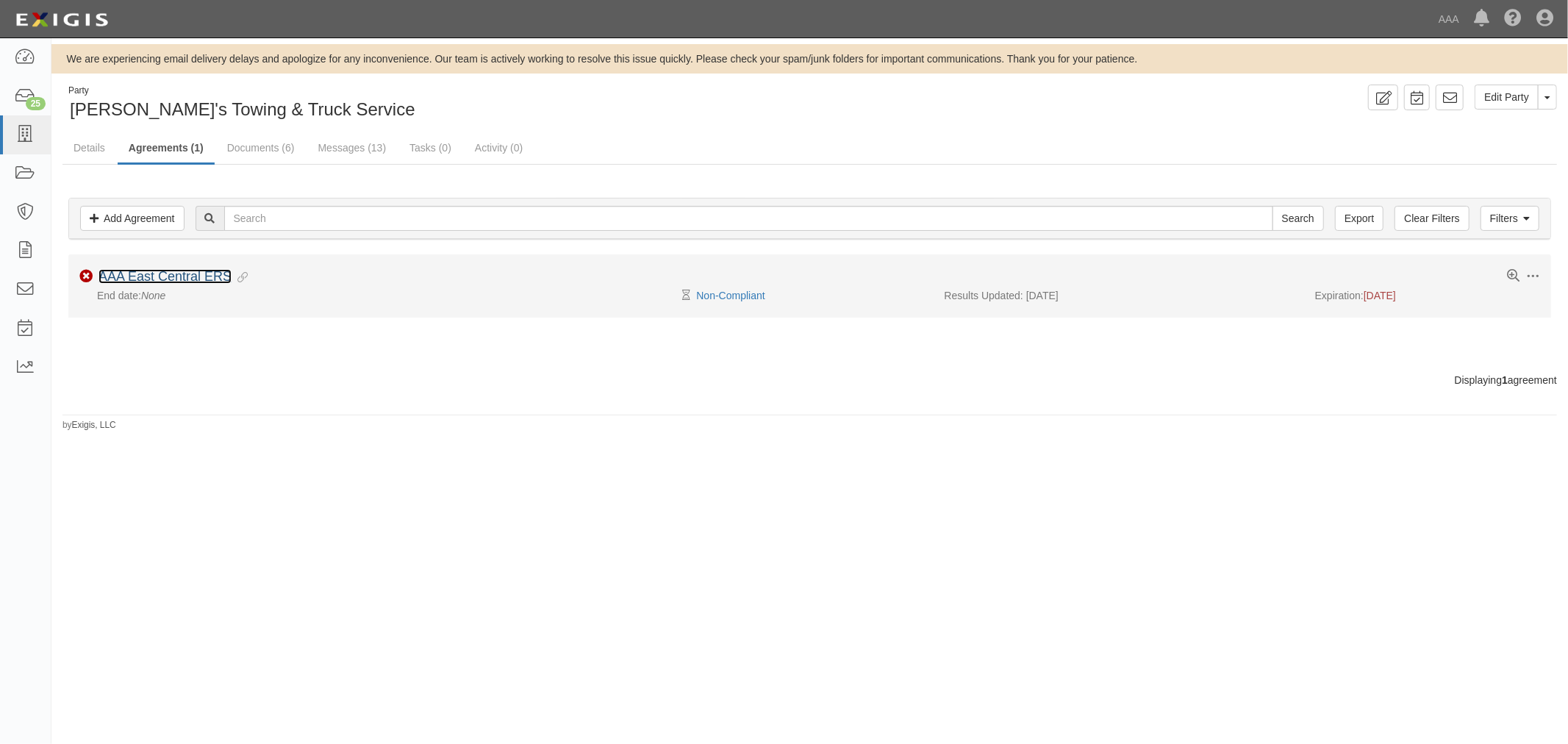
click at [175, 281] on link "AAA East Central ERS" at bounding box center [165, 276] width 133 height 15
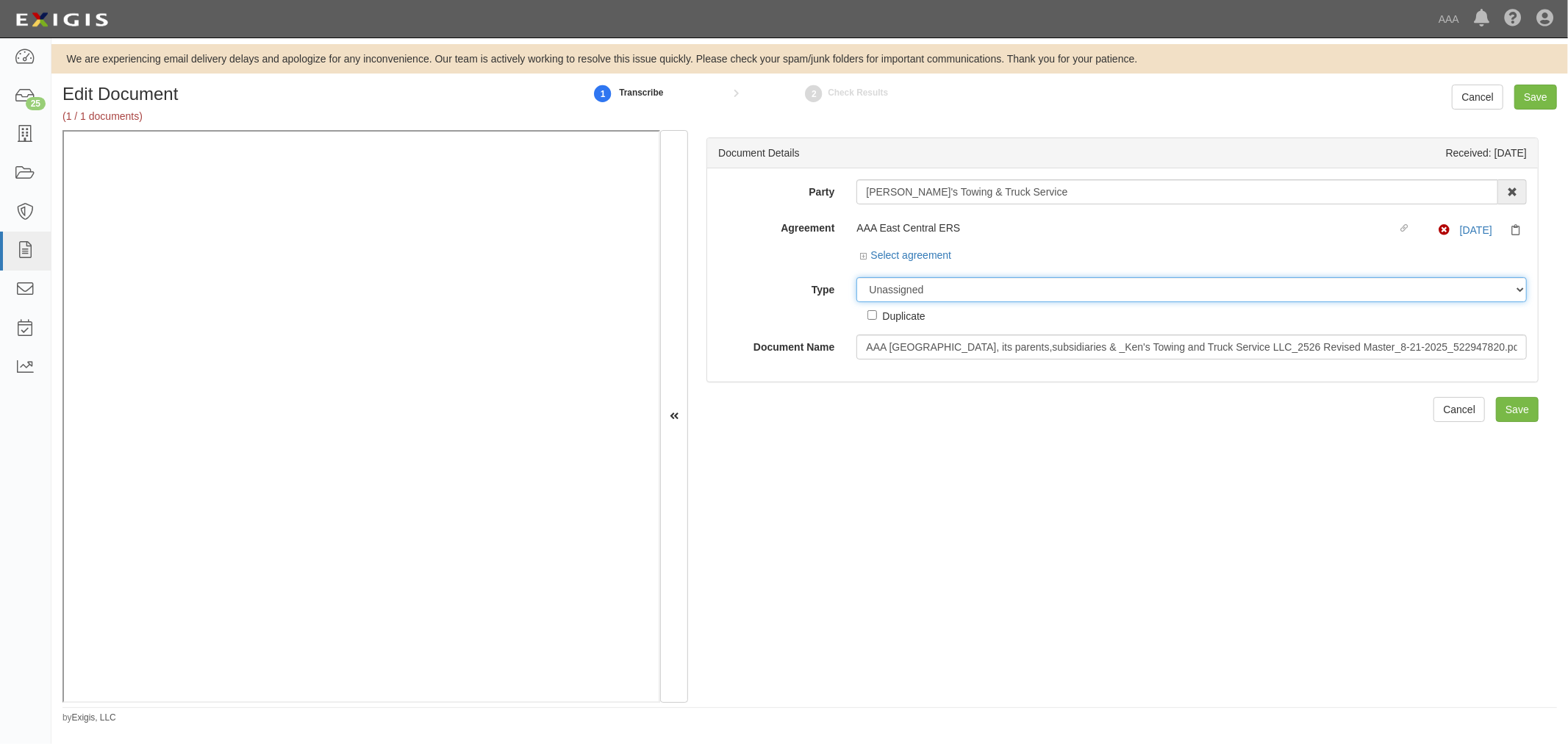
click at [1056, 284] on select "Unassigned Binder Cancellation Notice Certificate Contract Endorsement Insuranc…" at bounding box center [1191, 289] width 670 height 25
select select "CertificateDetail"
click at [856, 278] on select "Unassigned Binder Cancellation Notice Certificate Contract Endorsement Insuranc…" at bounding box center [1191, 289] width 670 height 25
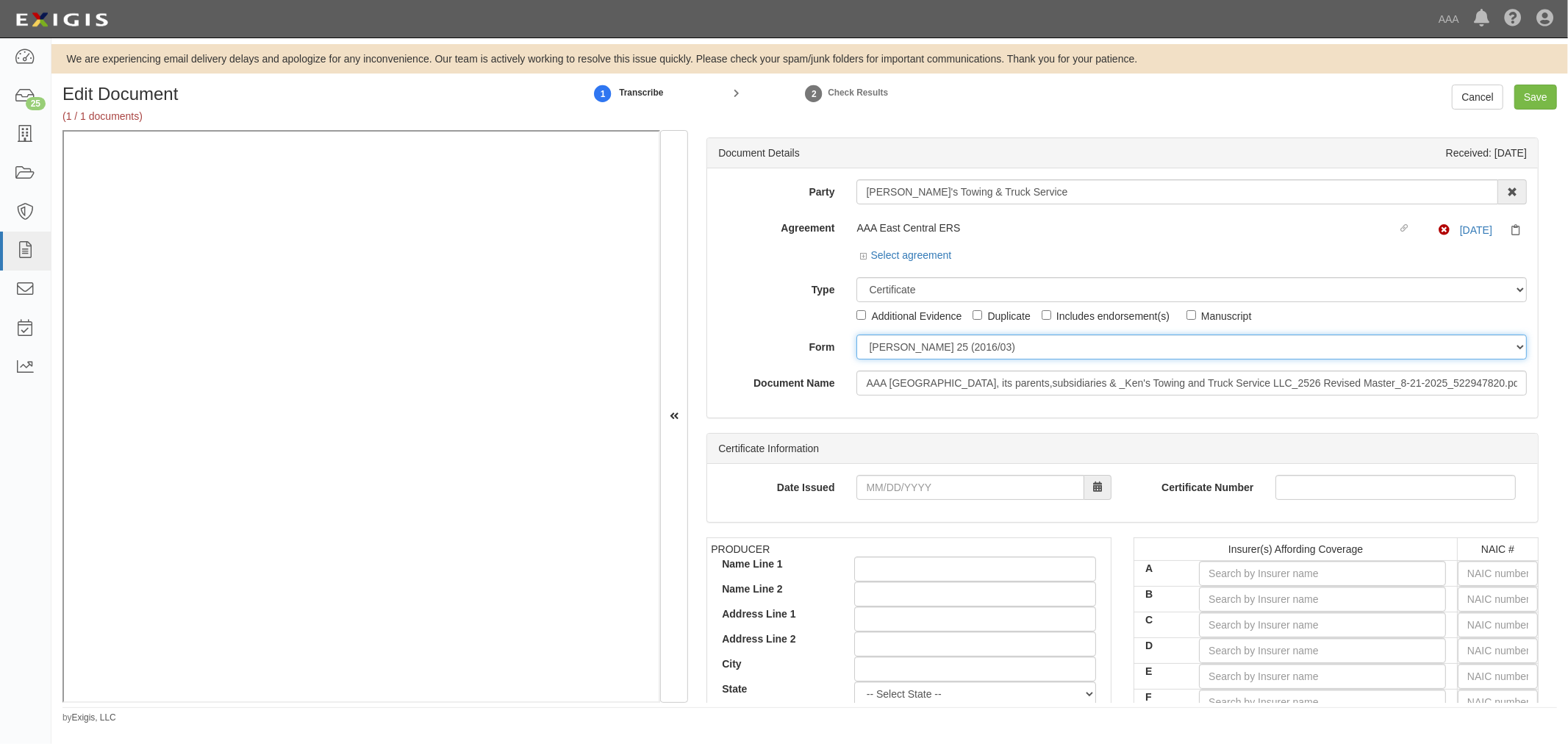
click at [885, 347] on select "[PERSON_NAME] 25 (2016/03) [PERSON_NAME] 101 [PERSON_NAME] 855 NY (2014/05) Gen…" at bounding box center [1191, 346] width 670 height 25
select select "GeneralFormDetail"
click at [856, 335] on select "[PERSON_NAME] 25 (2016/03) [PERSON_NAME] 101 [PERSON_NAME] 855 NY (2014/05) Gen…" at bounding box center [1191, 346] width 670 height 25
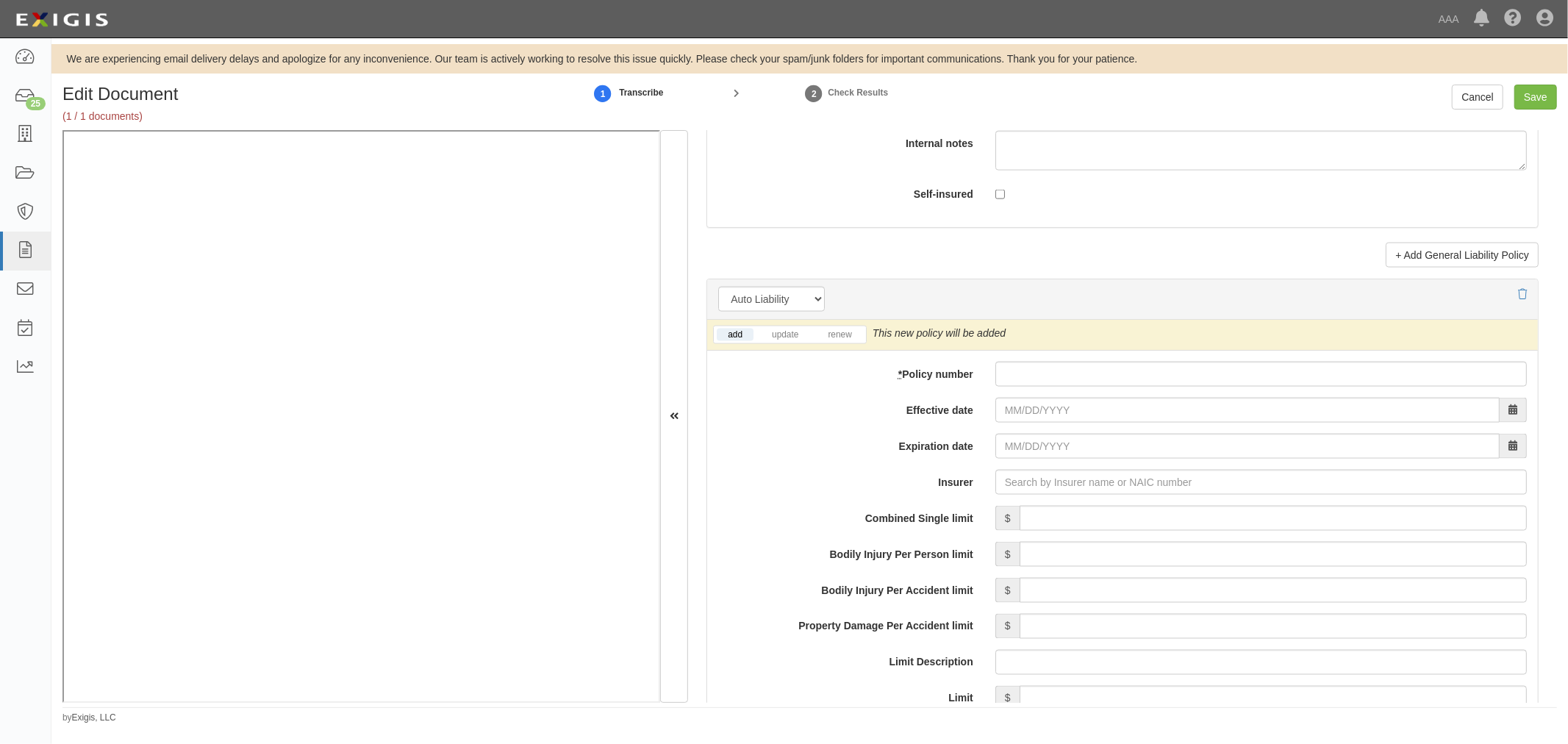
scroll to position [1905, 0]
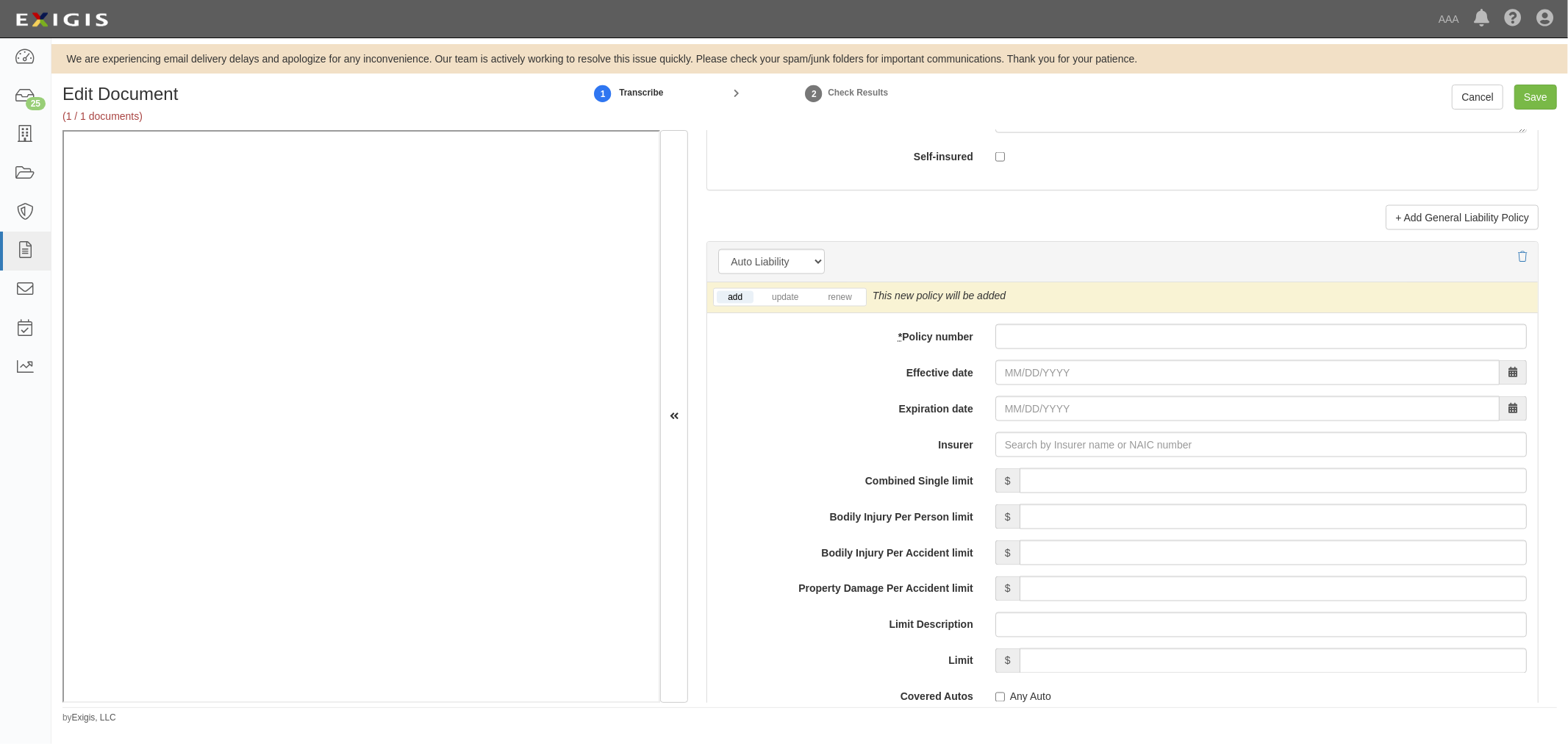
drag, startPoint x: 1101, startPoint y: 327, endPoint x: 1090, endPoint y: 336, distance: 14.2
click at [1090, 336] on div "add update renew This new policy will be added This new policy will update exis…" at bounding box center [1122, 673] width 830 height 781
drag, startPoint x: 1059, startPoint y: 360, endPoint x: 1021, endPoint y: 342, distance: 42.0
click at [1057, 360] on div "add update renew This new policy will be added This new policy will update exis…" at bounding box center [1122, 673] width 830 height 781
click at [1018, 343] on input "* Policy number" at bounding box center [1261, 336] width 531 height 25
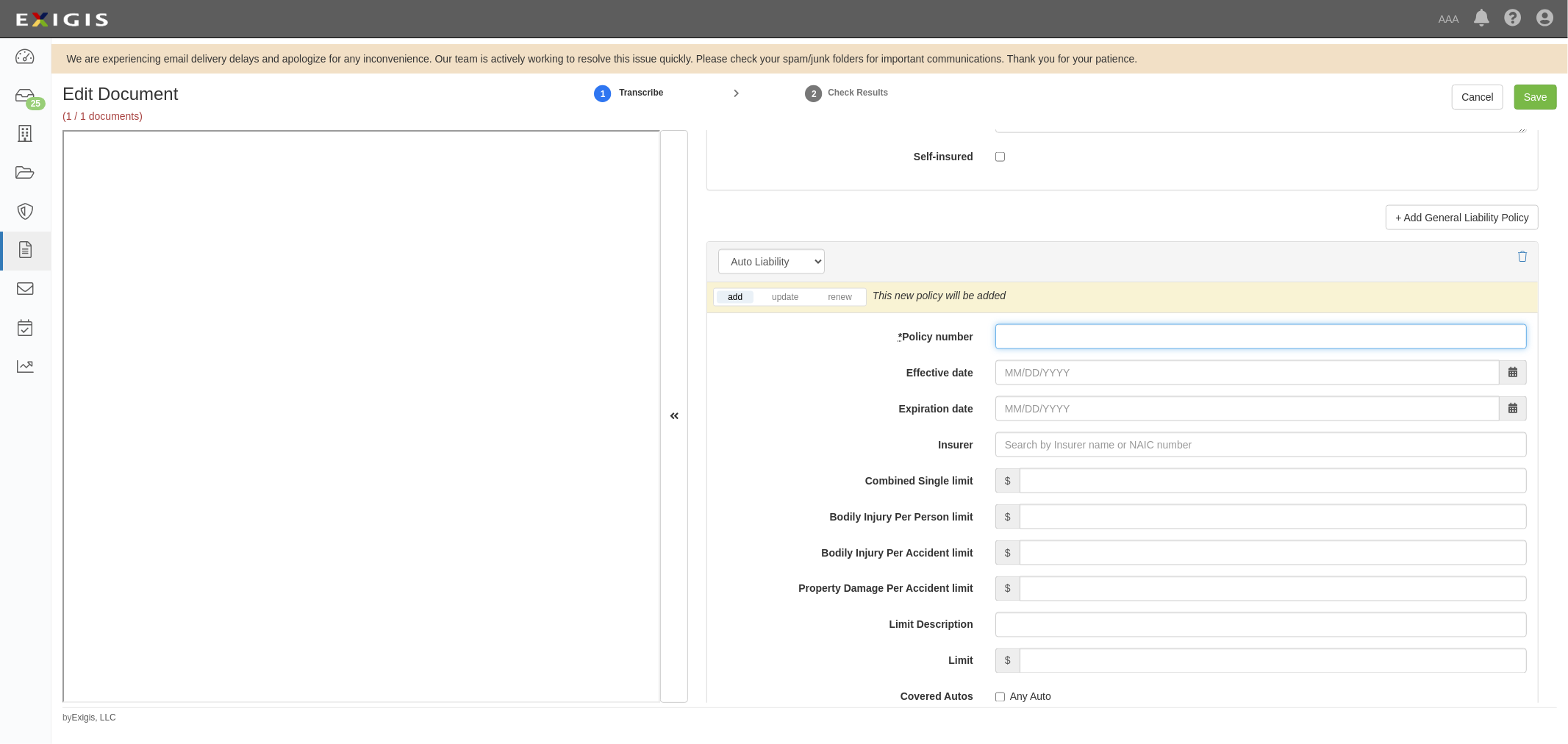
paste input "K2GP634240"
type input "K2GP634240"
click at [839, 297] on link "renew" at bounding box center [839, 297] width 46 height 12
click at [1000, 375] on input "Effective date" at bounding box center [1248, 372] width 505 height 25
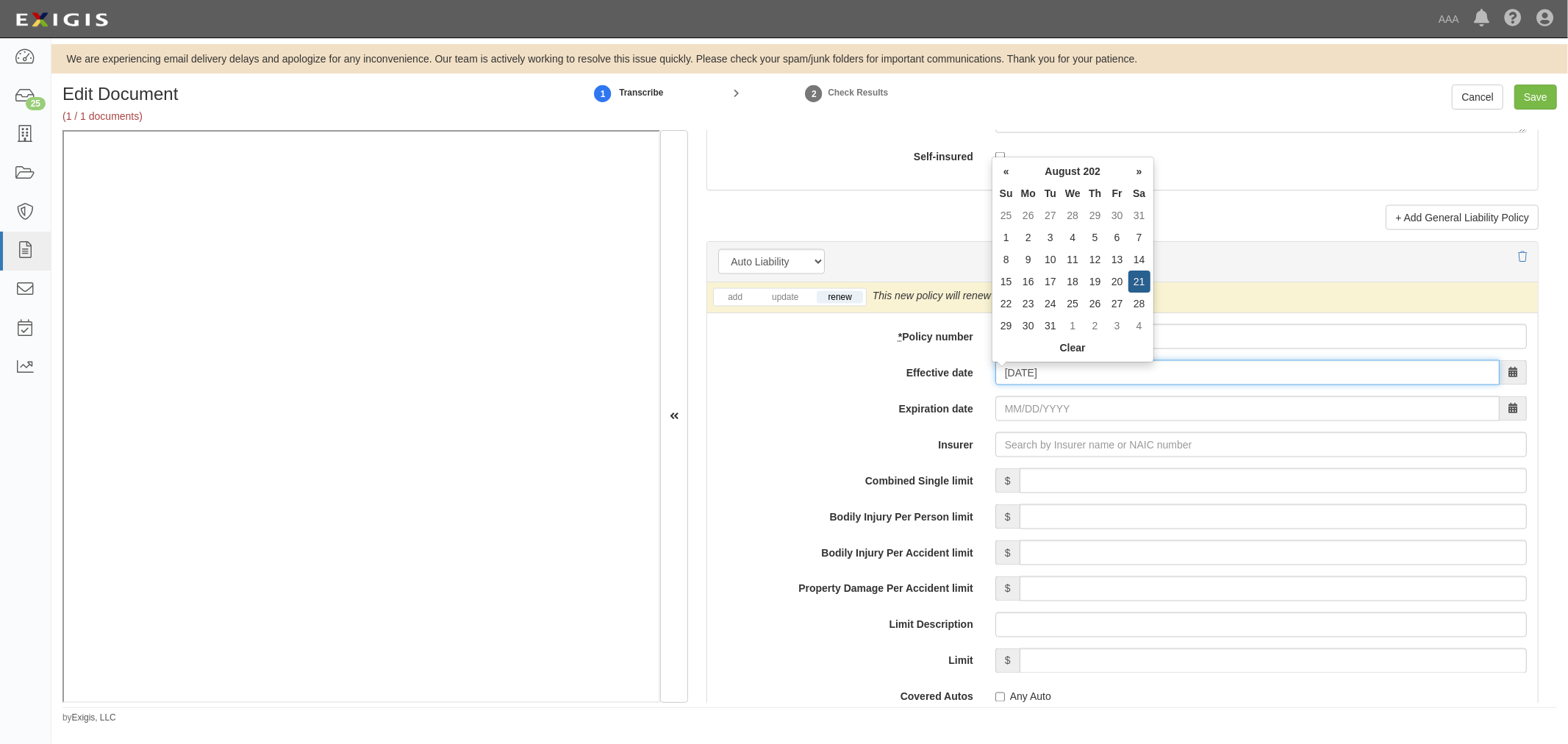
type input "[DATE]"
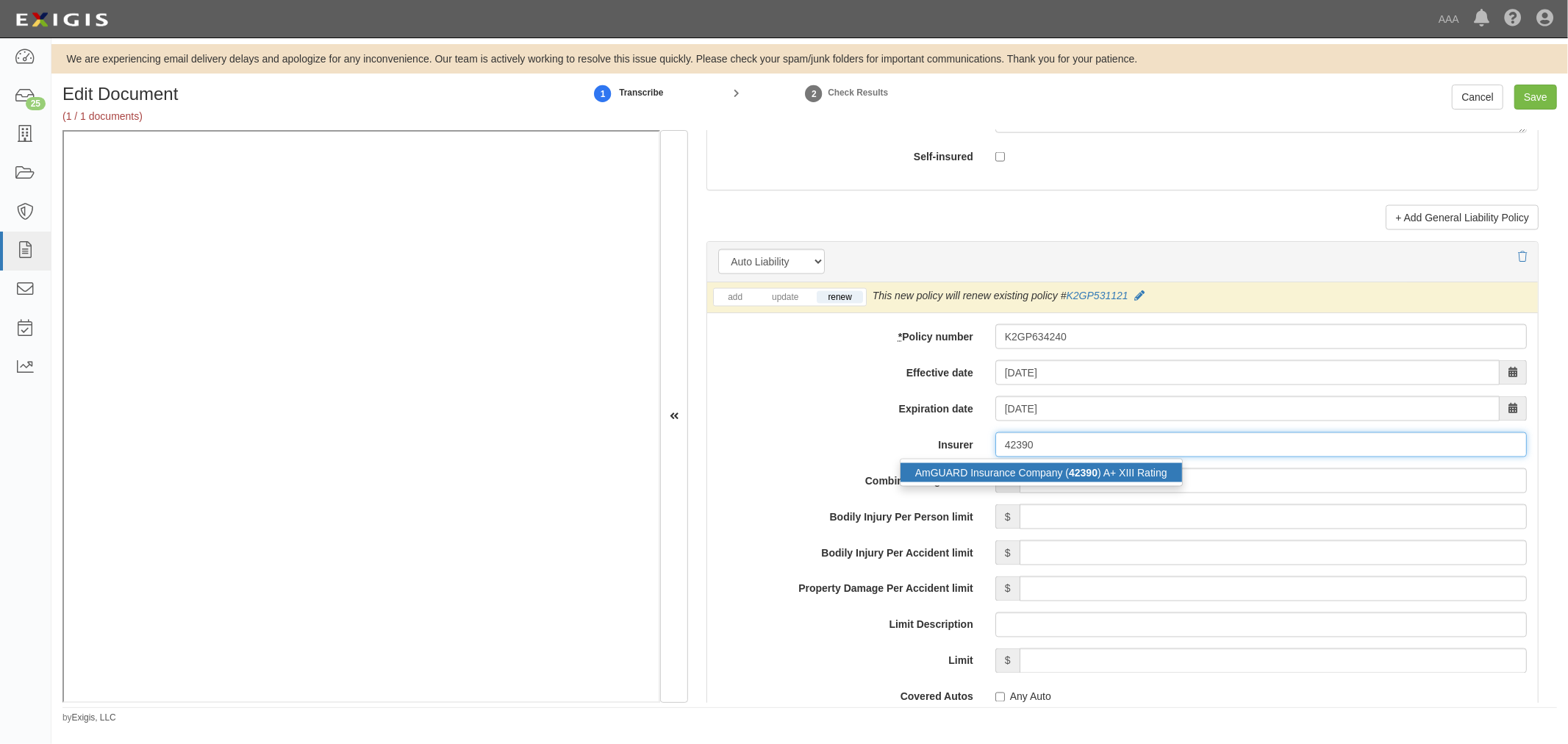
click at [1128, 474] on div "AmGUARD Insurance Company ( 42390 ) A+ XIII Rating" at bounding box center [1041, 473] width 281 height 19
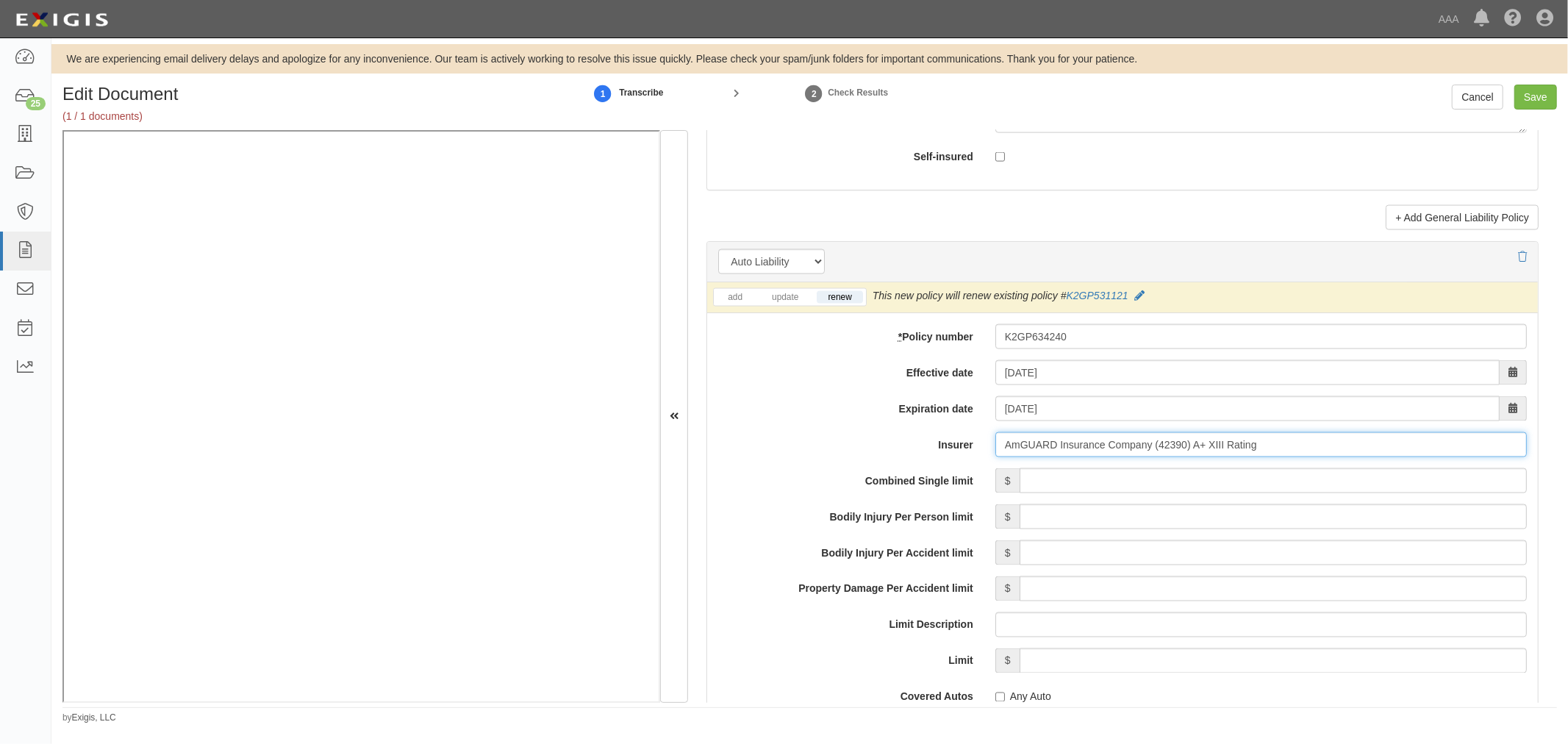
type input "AmGUARD Insurance Company (42390) A+ XIII Rating"
drag, startPoint x: 1128, startPoint y: 480, endPoint x: 1172, endPoint y: 460, distance: 48.3
click at [1164, 468] on div "add update renew This new policy will be added This new policy will update exis…" at bounding box center [1122, 673] width 830 height 781
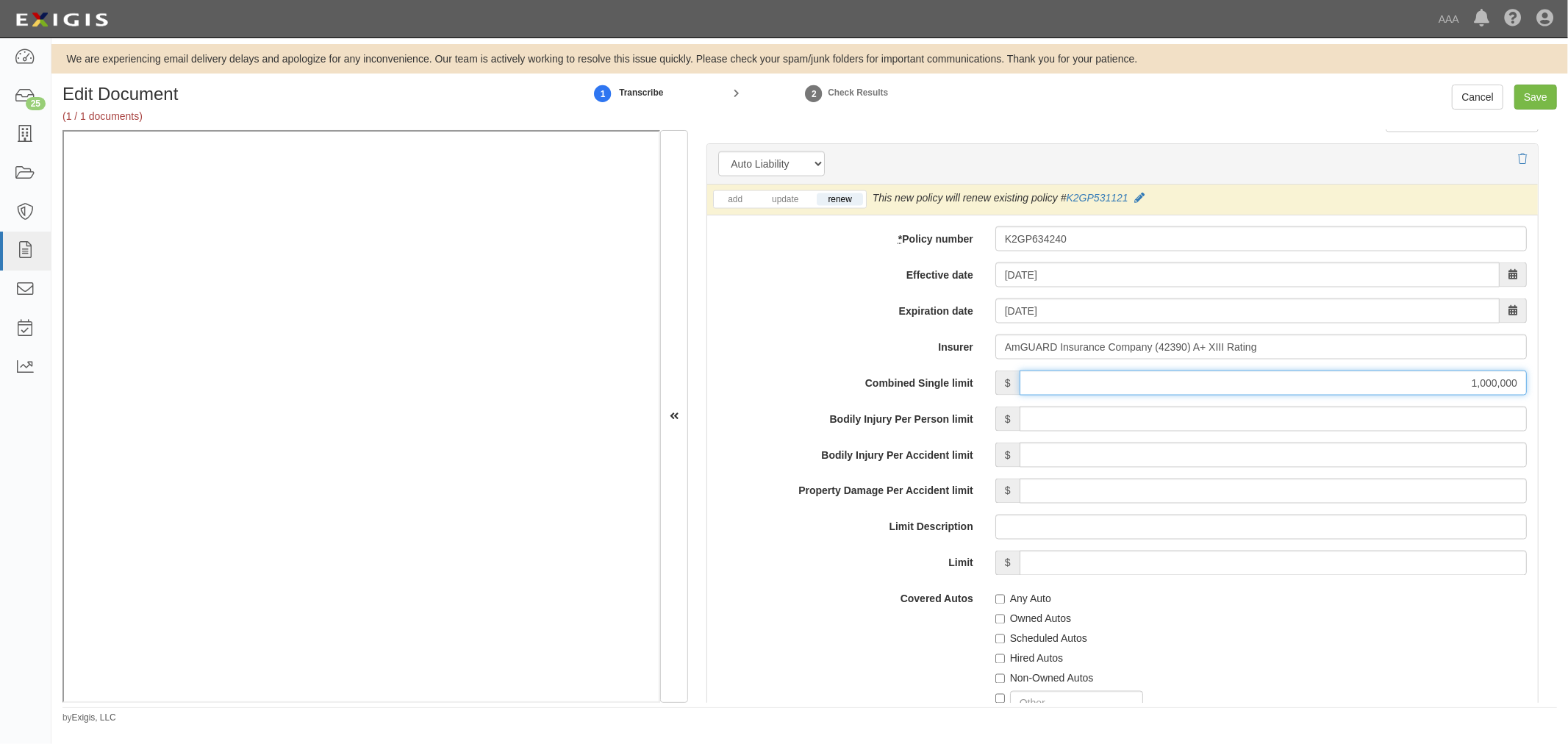
scroll to position [2042, 0]
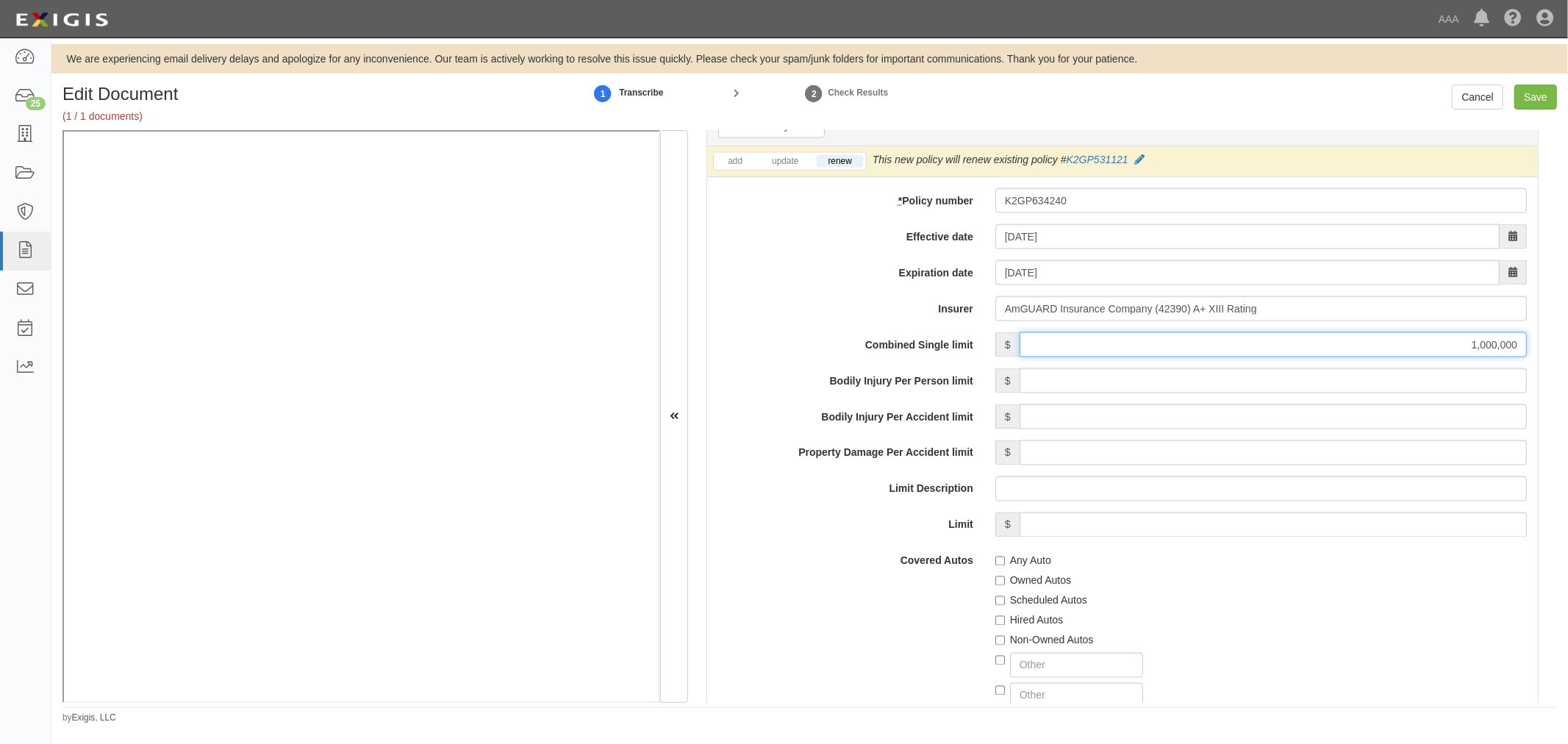
type input "1,000,000"
click at [1011, 568] on label "Any Auto" at bounding box center [1023, 560] width 56 height 15
click at [1005, 566] on input "Any Auto" at bounding box center [1000, 561] width 9 height 9
checkbox input "true"
click at [1019, 604] on label "Scheduled Autos" at bounding box center [1041, 600] width 92 height 15
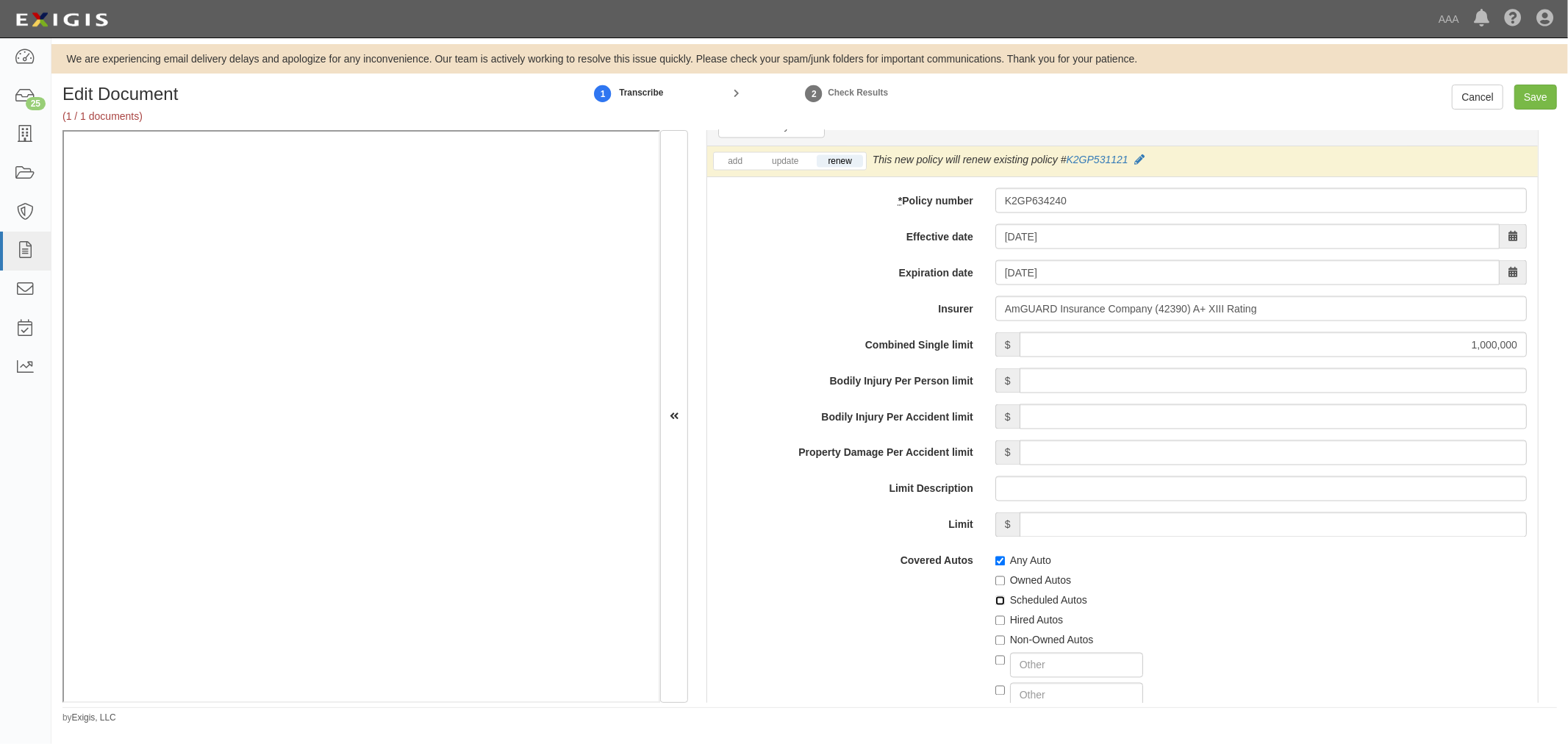
click at [1005, 604] on input "Scheduled Autos" at bounding box center [1000, 601] width 9 height 9
checkbox input "true"
click at [1027, 639] on label "Non-Owned Autos" at bounding box center [1044, 640] width 99 height 15
click at [1005, 639] on input "Non-Owned Autos" at bounding box center [1000, 641] width 9 height 9
checkbox input "true"
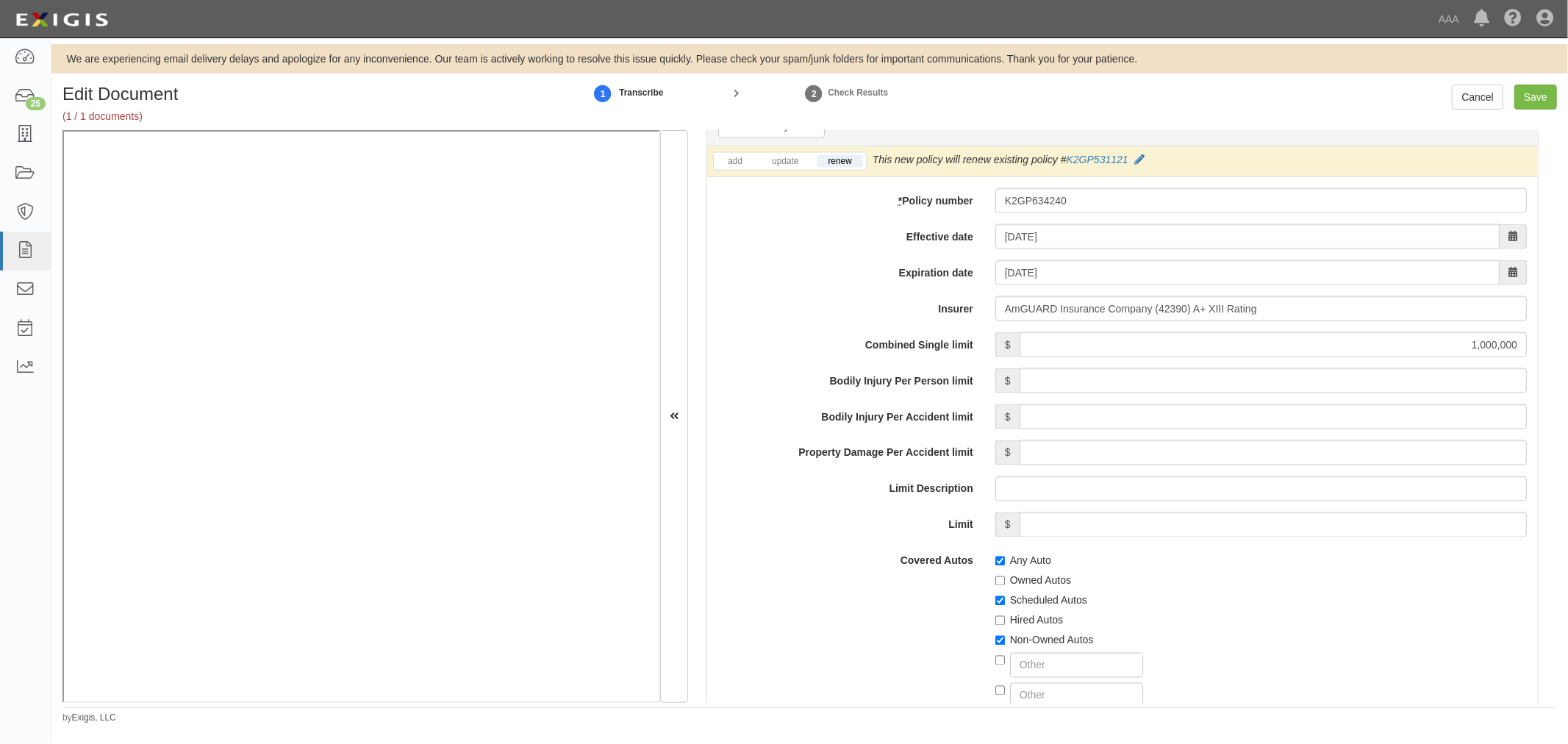
click at [1024, 619] on label "Hired Autos" at bounding box center [1029, 620] width 67 height 15
click at [1005, 619] on input "Hired Autos" at bounding box center [1000, 621] width 9 height 9
checkbox input "true"
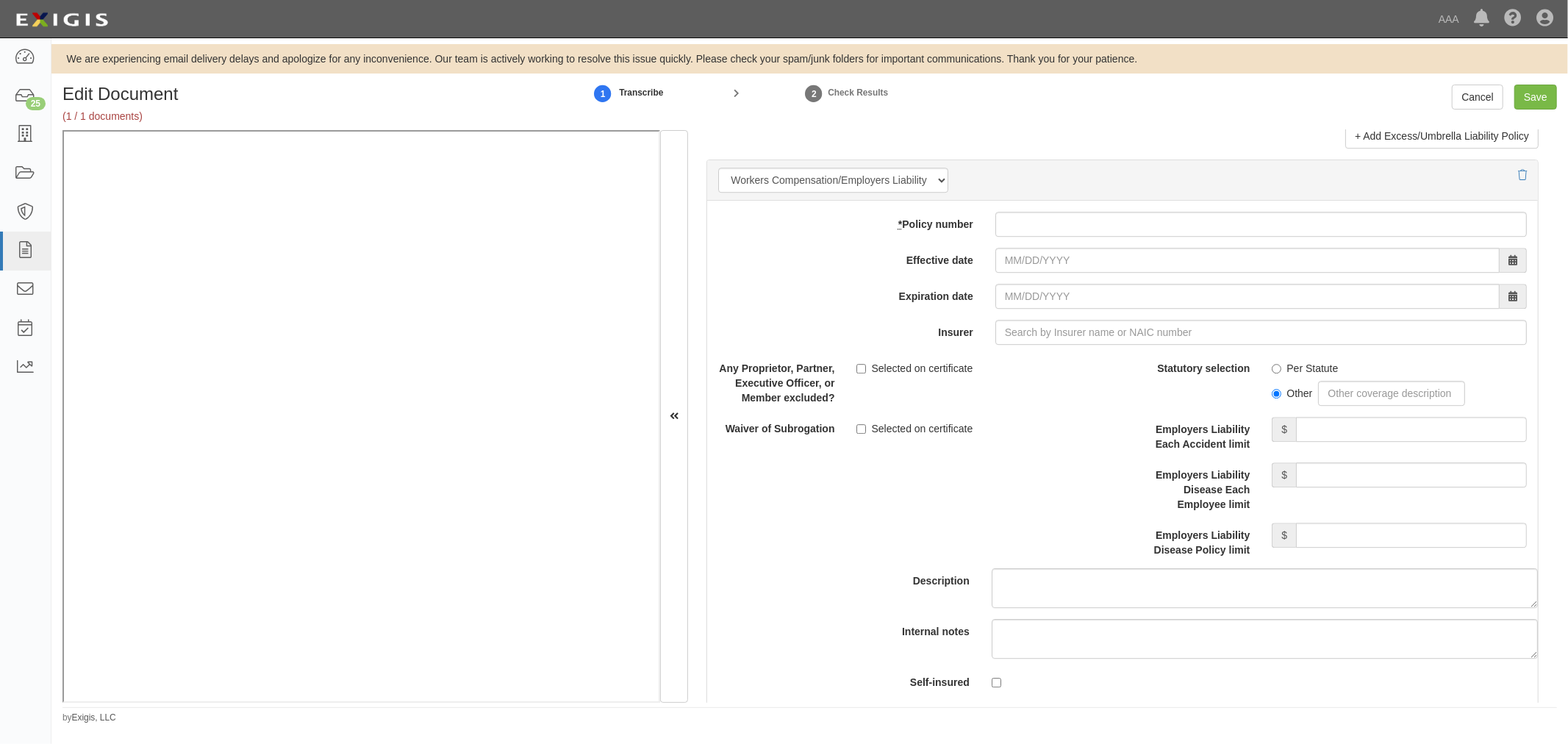
scroll to position [3948, 0]
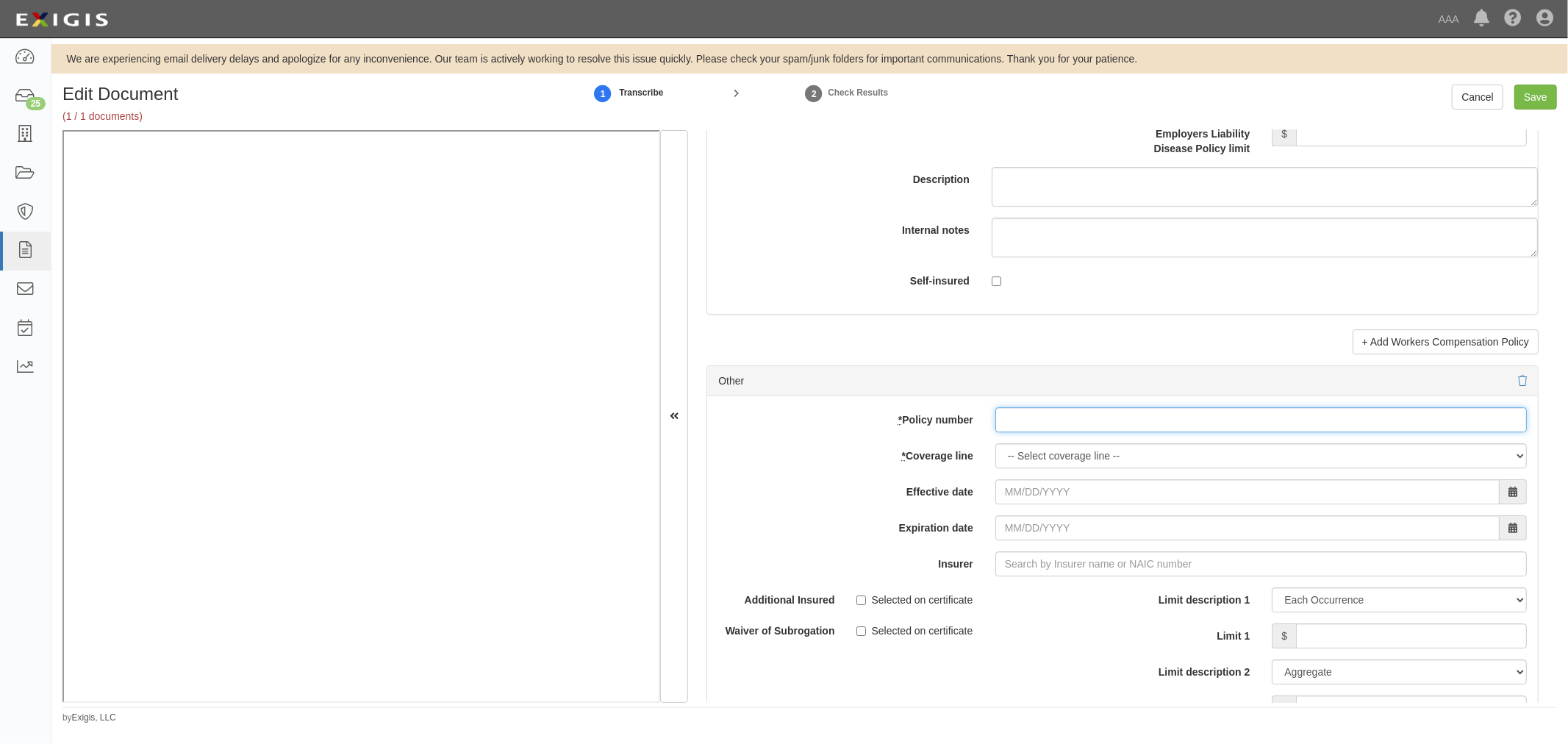
paste input "K2GP634240"
drag, startPoint x: 1074, startPoint y: 429, endPoint x: 1059, endPoint y: 445, distance: 21.9
click at [1063, 432] on input "K2GP634240" at bounding box center [1261, 420] width 531 height 25
type input "K2GP634240"
click at [1026, 486] on div "add update renew This new policy will be added This new policy will update exis…" at bounding box center [1122, 637] width 830 height 482
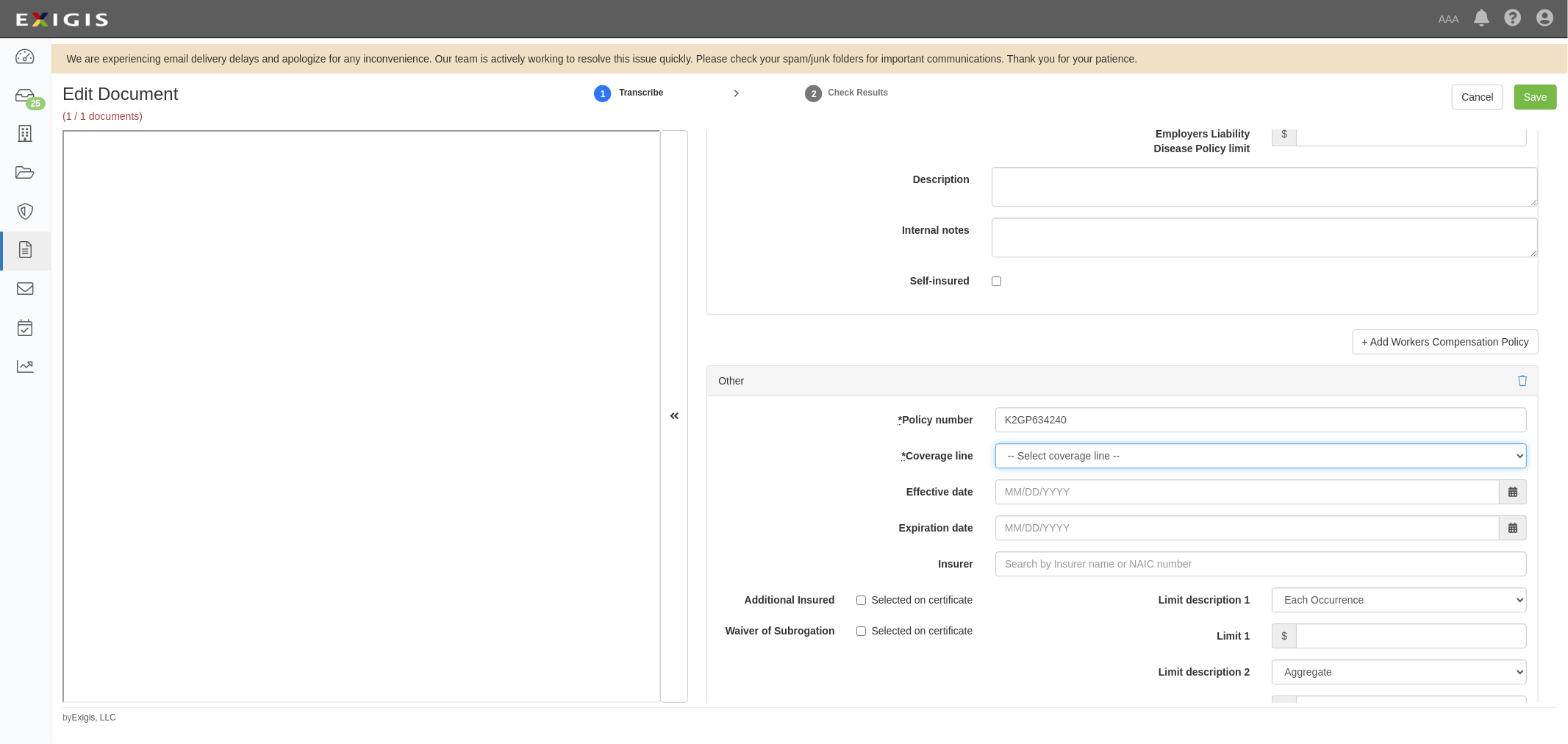
click at [1026, 468] on select "-- Select coverage line -- Asbestos Abatement Auto Physical Damage Boiler & Mac…" at bounding box center [1261, 456] width 531 height 25
select select "70"
click at [995, 468] on select "-- Select coverage line -- Asbestos Abatement Auto Physical Damage Boiler & Mac…" at bounding box center [1261, 456] width 531 height 25
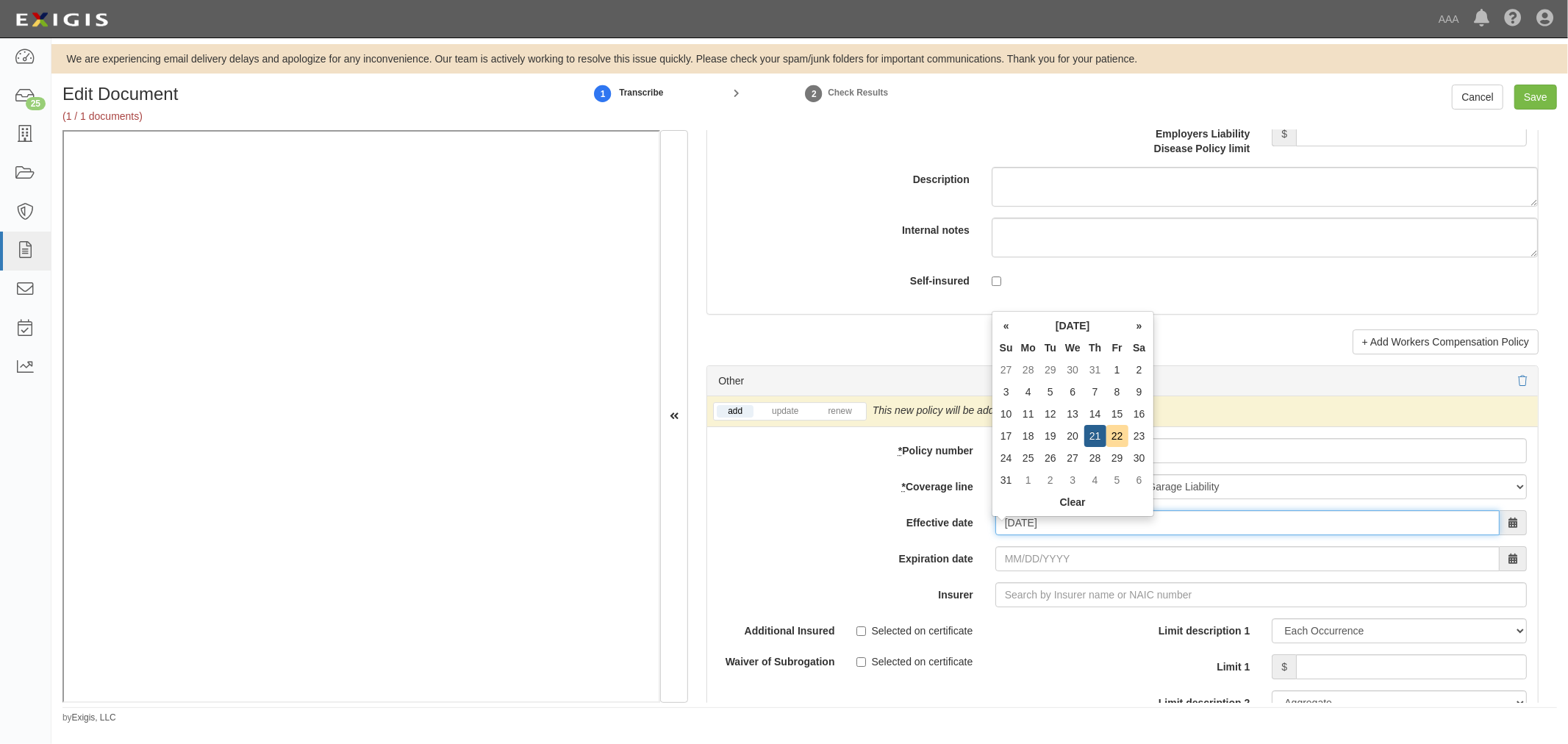
type input "[DATE]"
type input "08/21/2026"
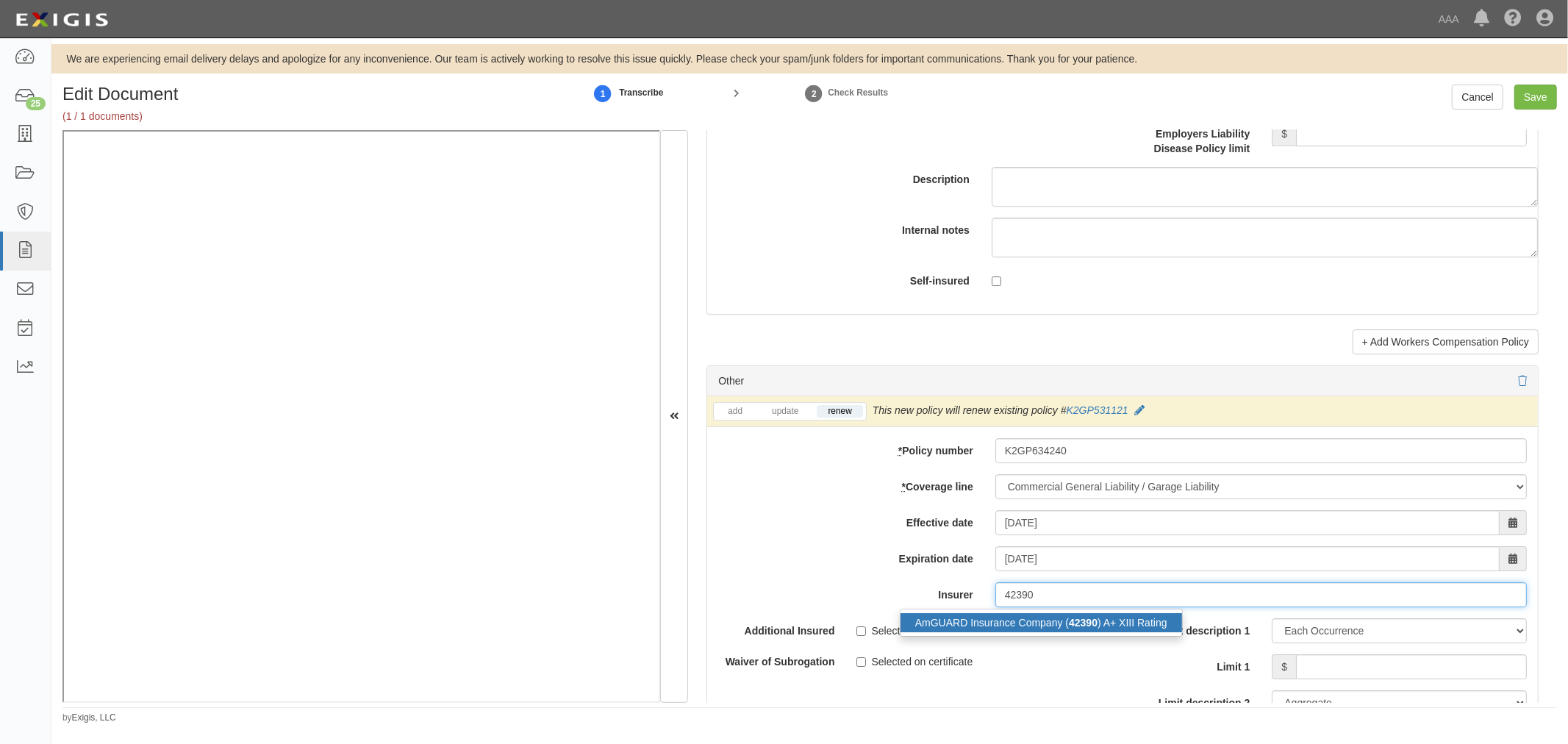
click at [1105, 626] on div "AmGUARD Insurance Company ( 42390 ) A+ XIII Rating" at bounding box center [1041, 622] width 281 height 19
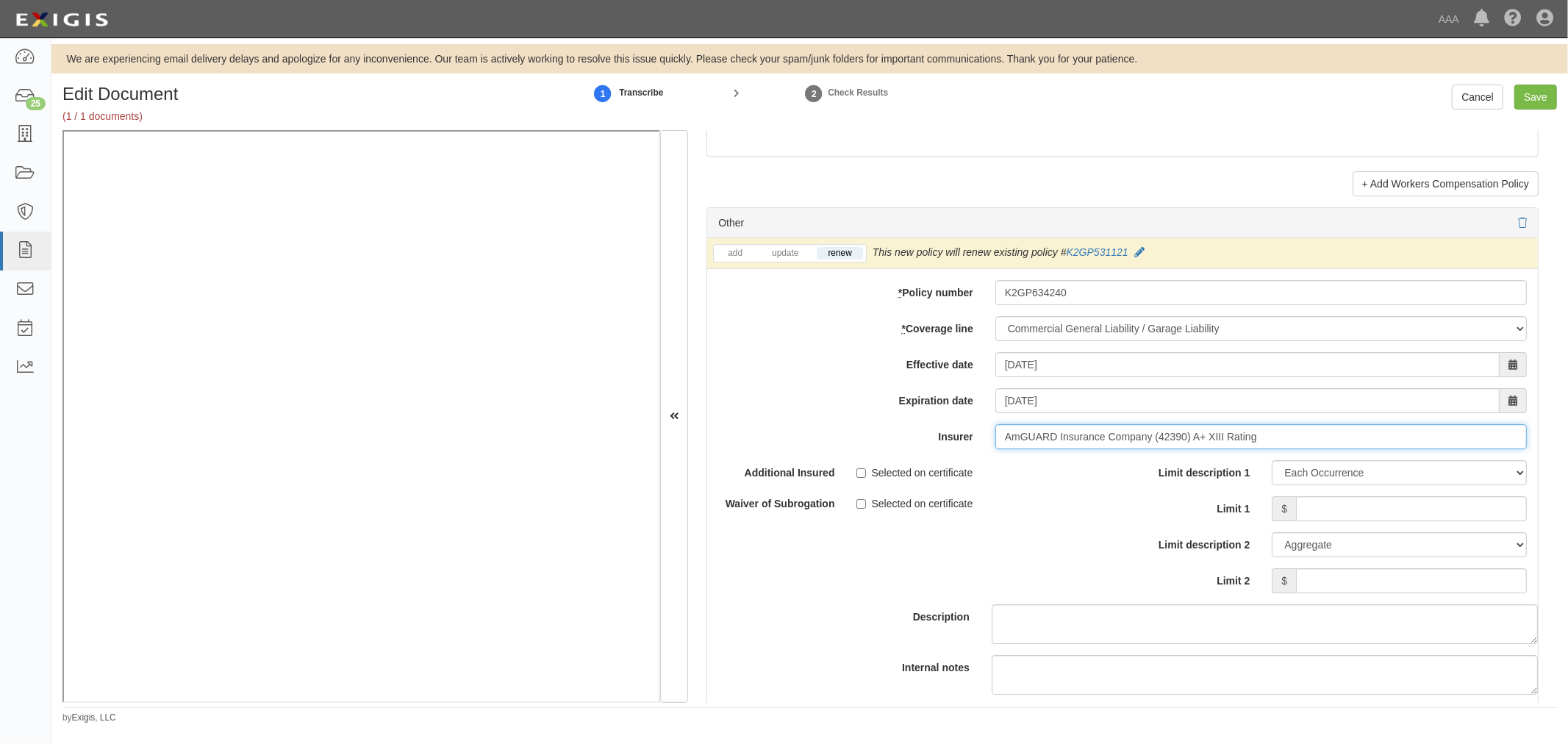
scroll to position [4221, 0]
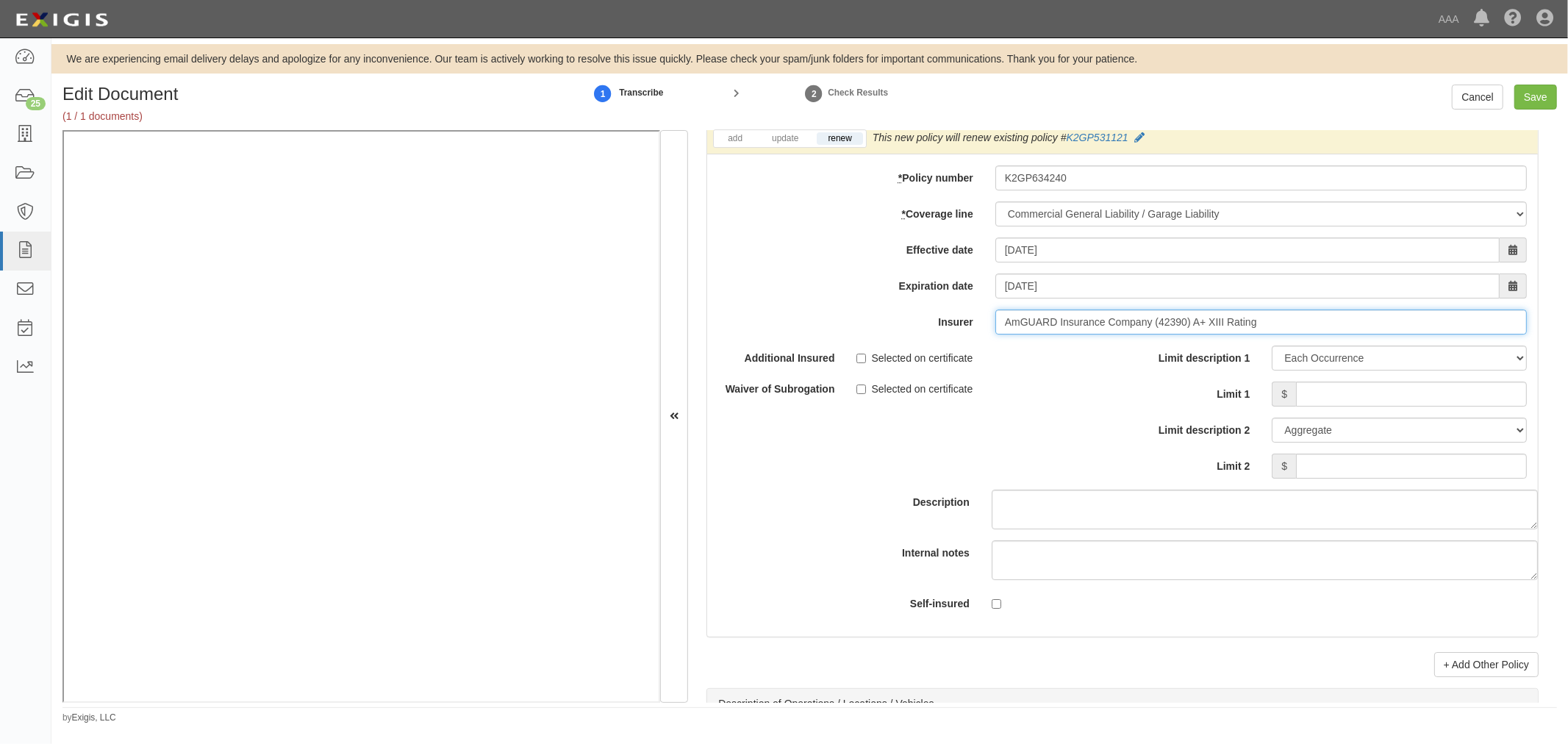
type input "AmGUARD Insurance Company (42390) A+ XIII Rating"
click at [1352, 399] on input "Limit 1" at bounding box center [1411, 394] width 231 height 25
type input "1,000,000"
click at [1353, 479] on input "Limit 2" at bounding box center [1411, 466] width 231 height 25
type input "1,000,000"
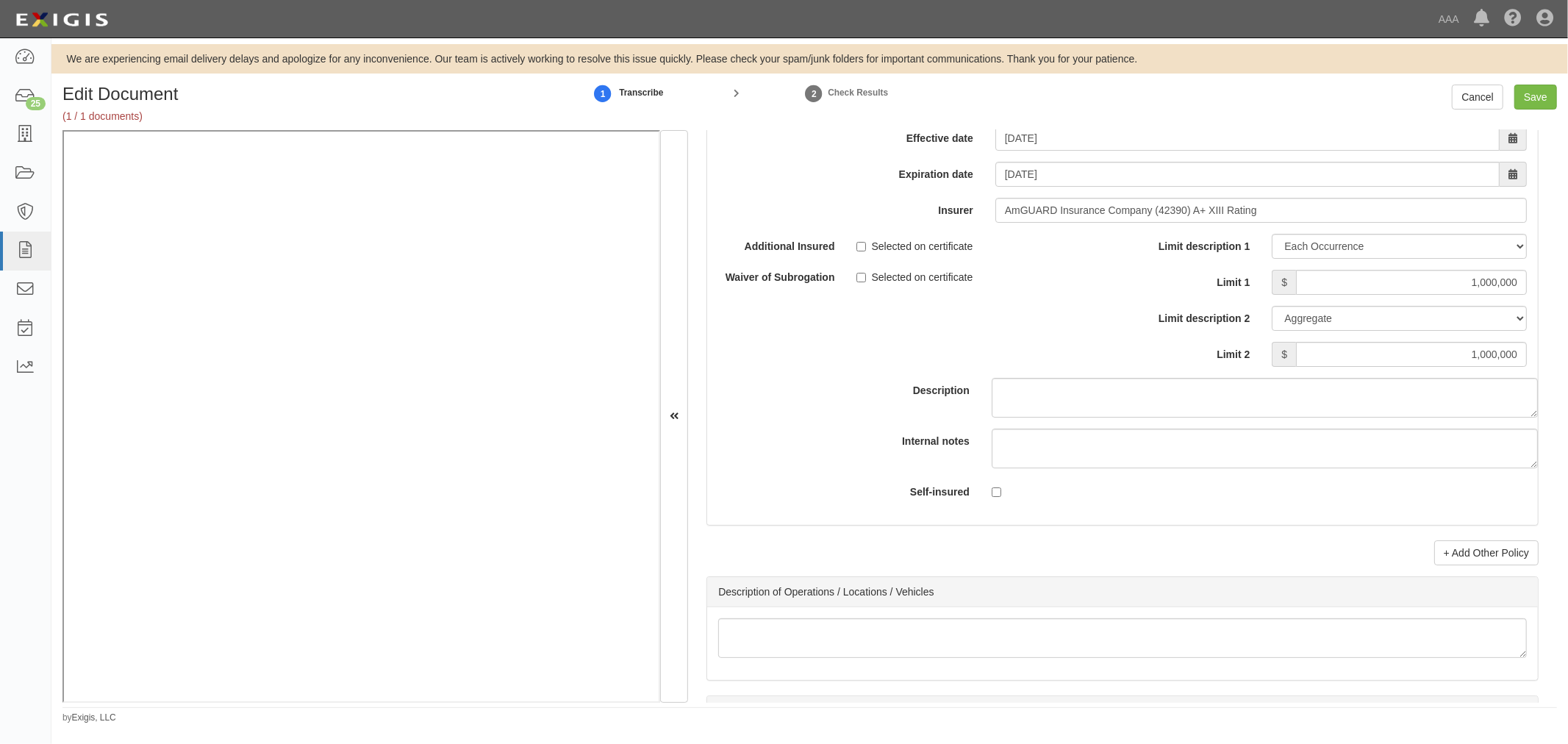
scroll to position [4493, 0]
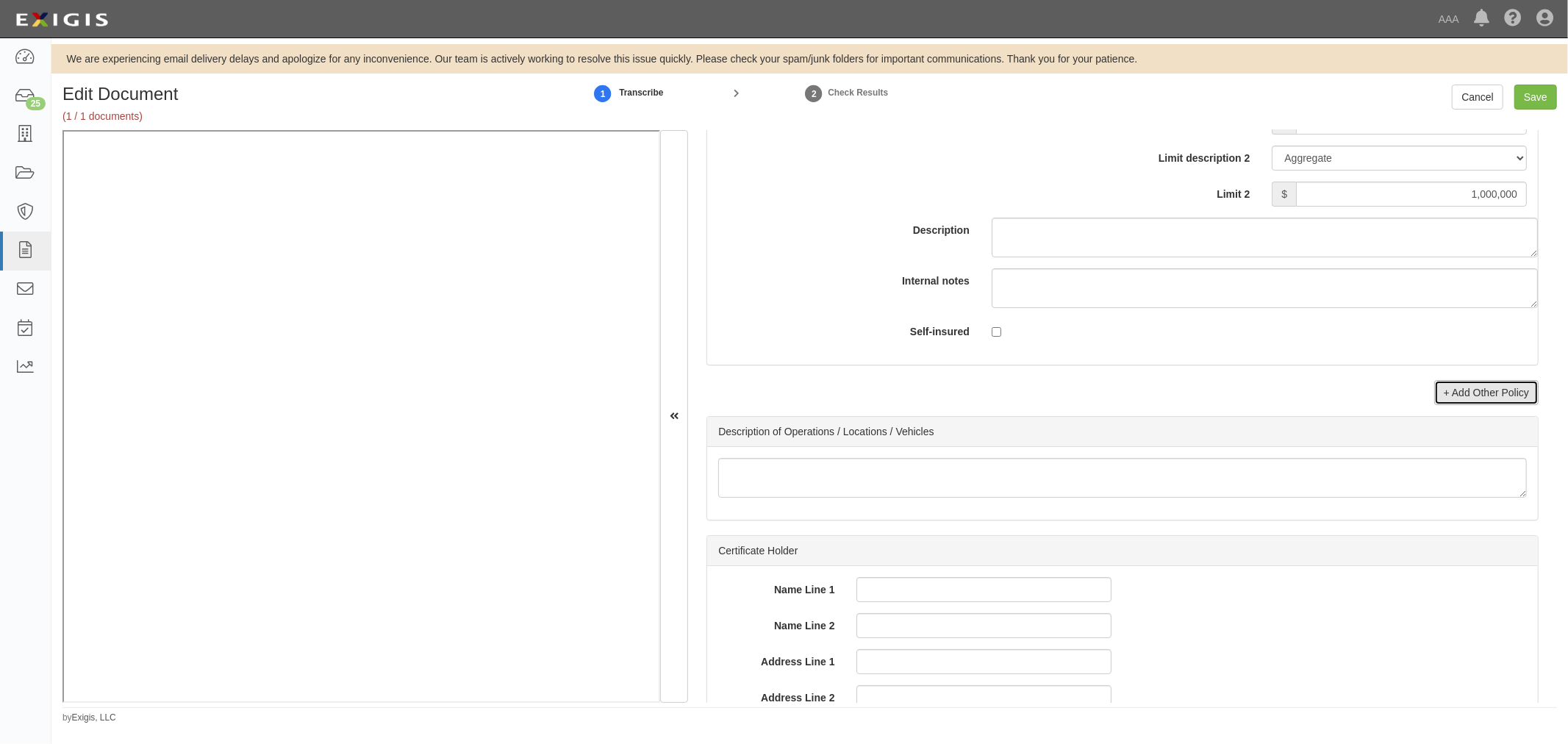
click at [1466, 404] on link "+ Add Other Policy" at bounding box center [1486, 392] width 105 height 25
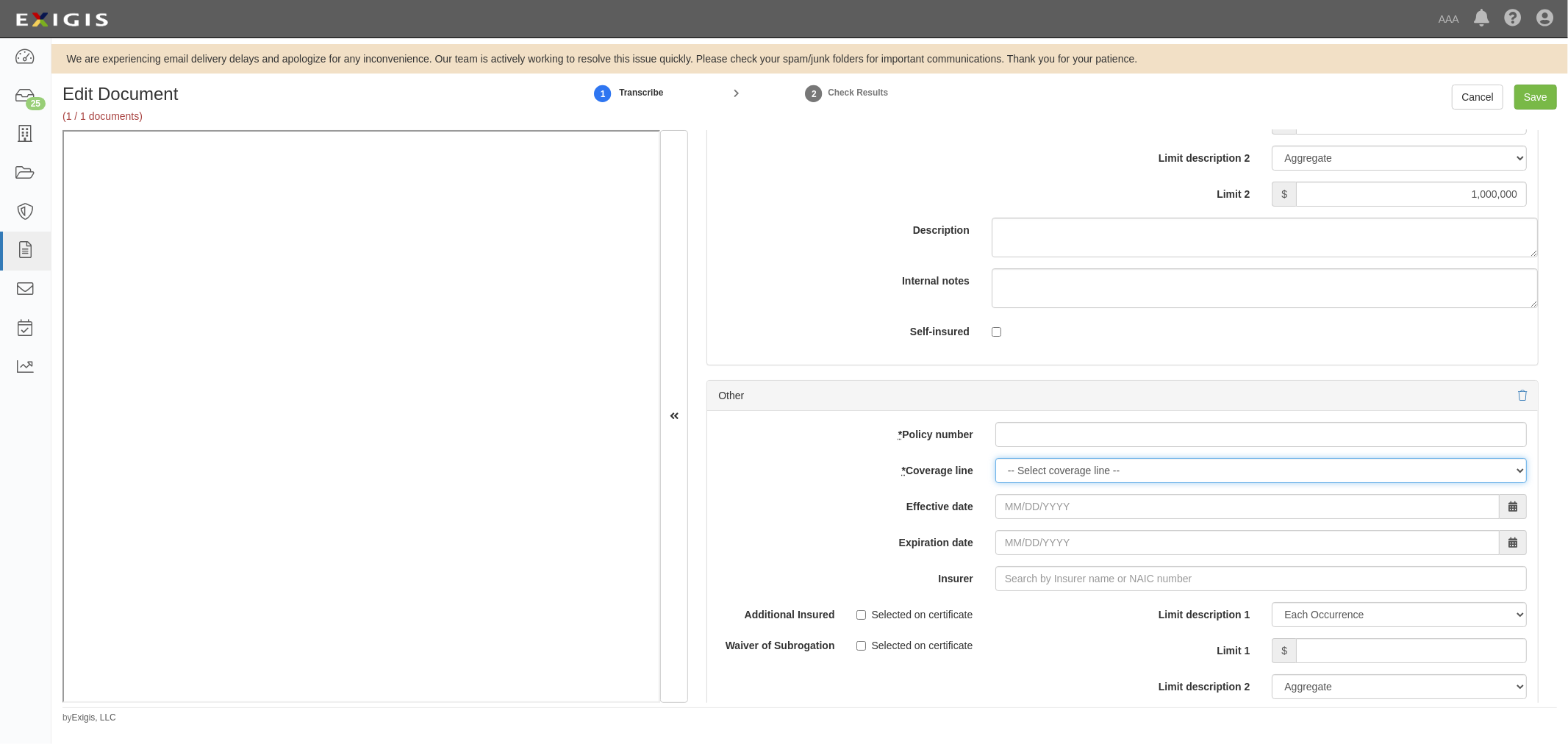
drag, startPoint x: 1127, startPoint y: 474, endPoint x: 1117, endPoint y: 467, distance: 12.2
click at [1126, 474] on select "-- Select coverage line -- Asbestos Abatement Auto Physical Damage Boiler & Mac…" at bounding box center [1261, 470] width 531 height 25
click at [1051, 434] on input "* Policy number" at bounding box center [1261, 434] width 531 height 25
paste input "K2GP634240"
paste input "QT6603C435454"
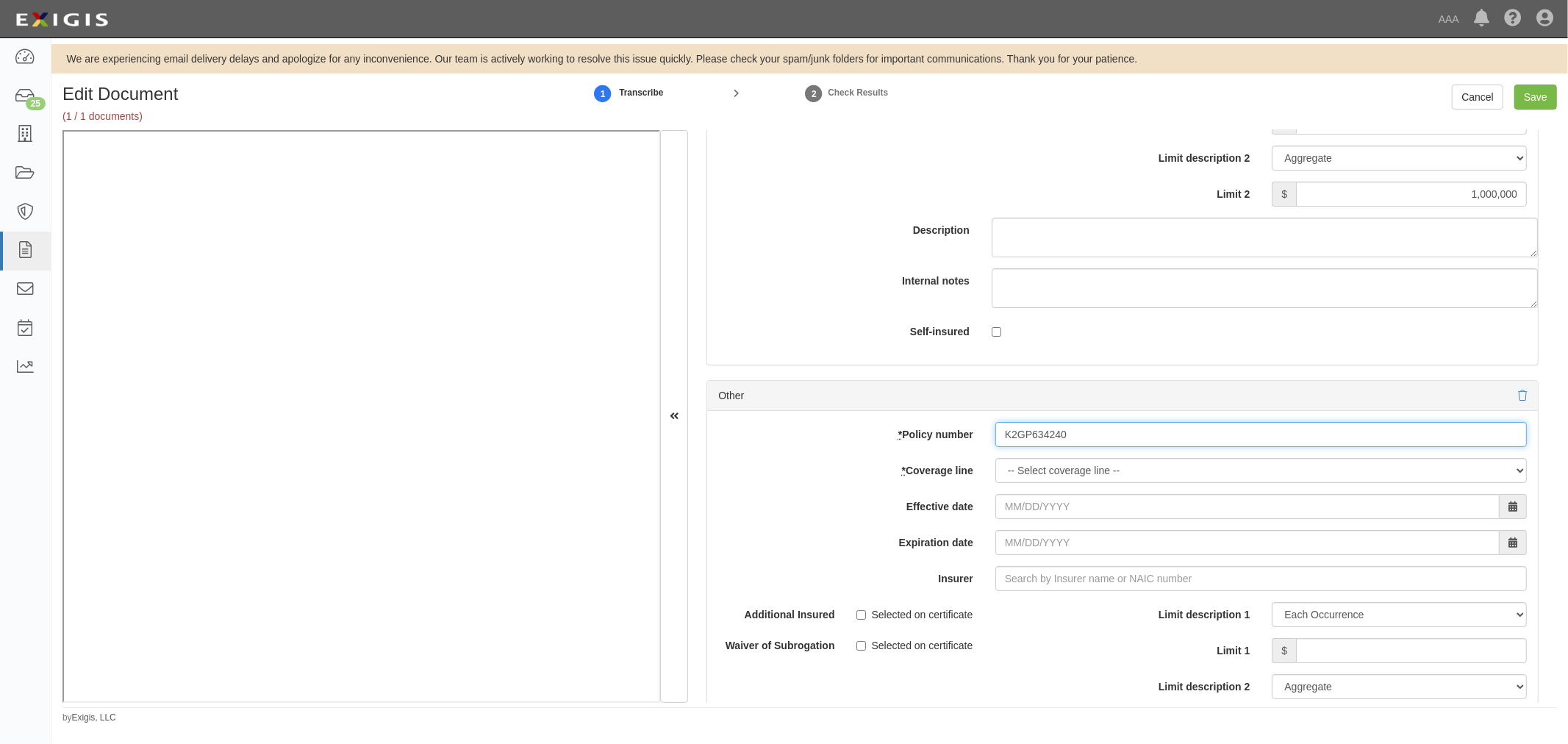
drag, startPoint x: 1079, startPoint y: 450, endPoint x: 916, endPoint y: 454, distance: 163.0
click at [916, 447] on div "* Policy number K2GP634240" at bounding box center [1122, 434] width 830 height 25
type input "QT6603C435454"
click at [1011, 483] on select "-- Select coverage line -- Asbestos Abatement Auto Physical Damage Boiler & Mac…" at bounding box center [1261, 470] width 531 height 25
select select "56"
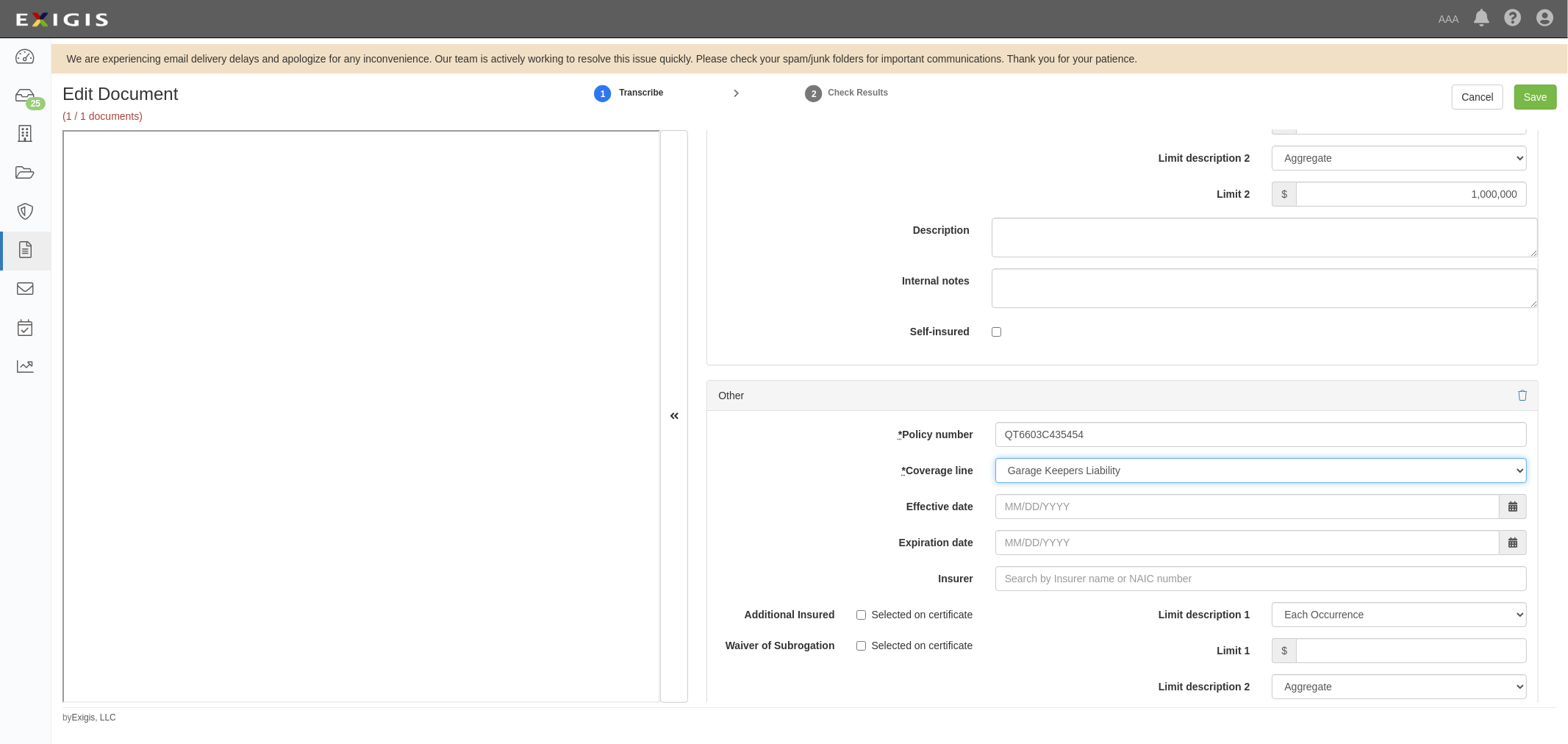
click at [995, 483] on select "-- Select coverage line -- Asbestos Abatement Auto Physical Damage Boiler & Mac…" at bounding box center [1261, 470] width 531 height 25
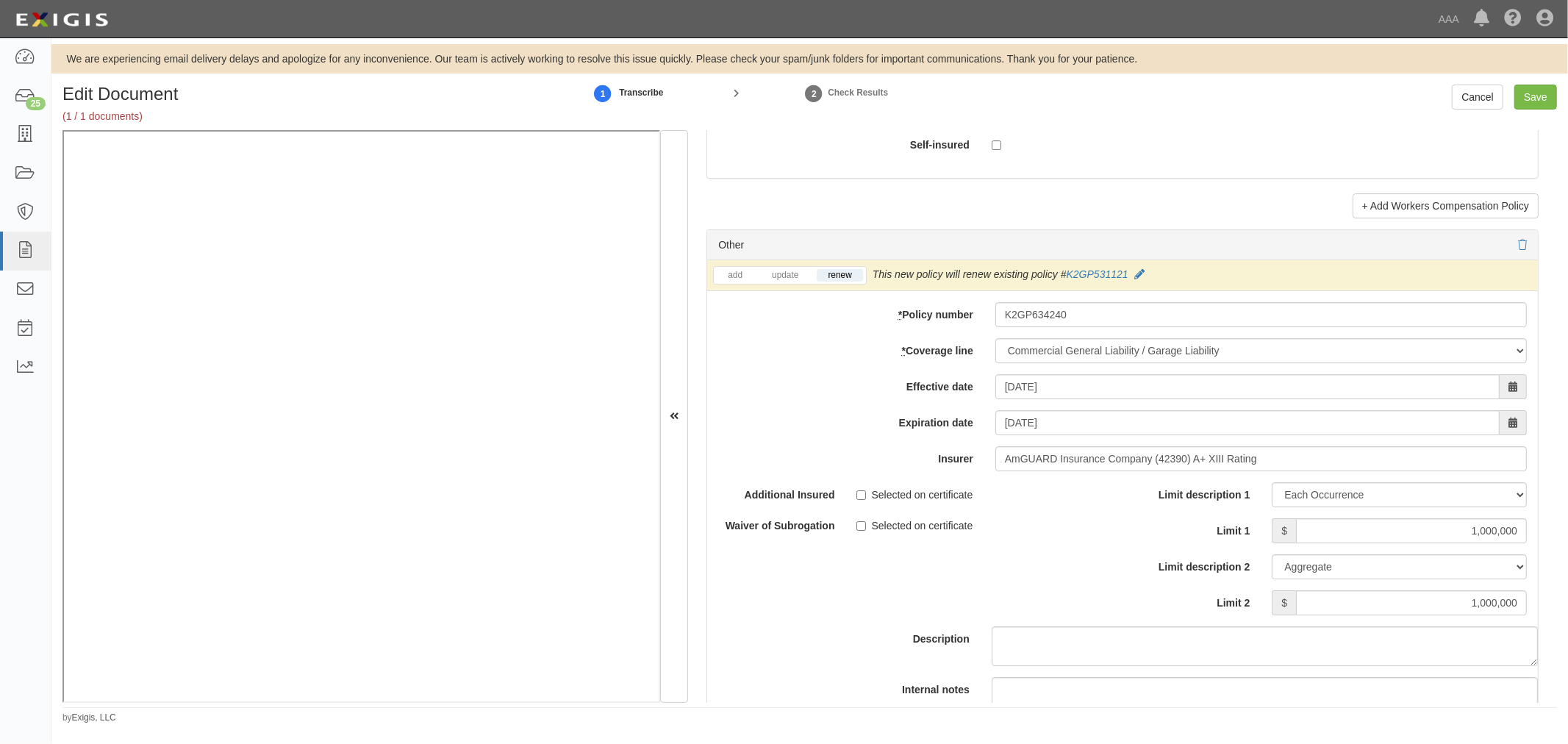
scroll to position [4629, 0]
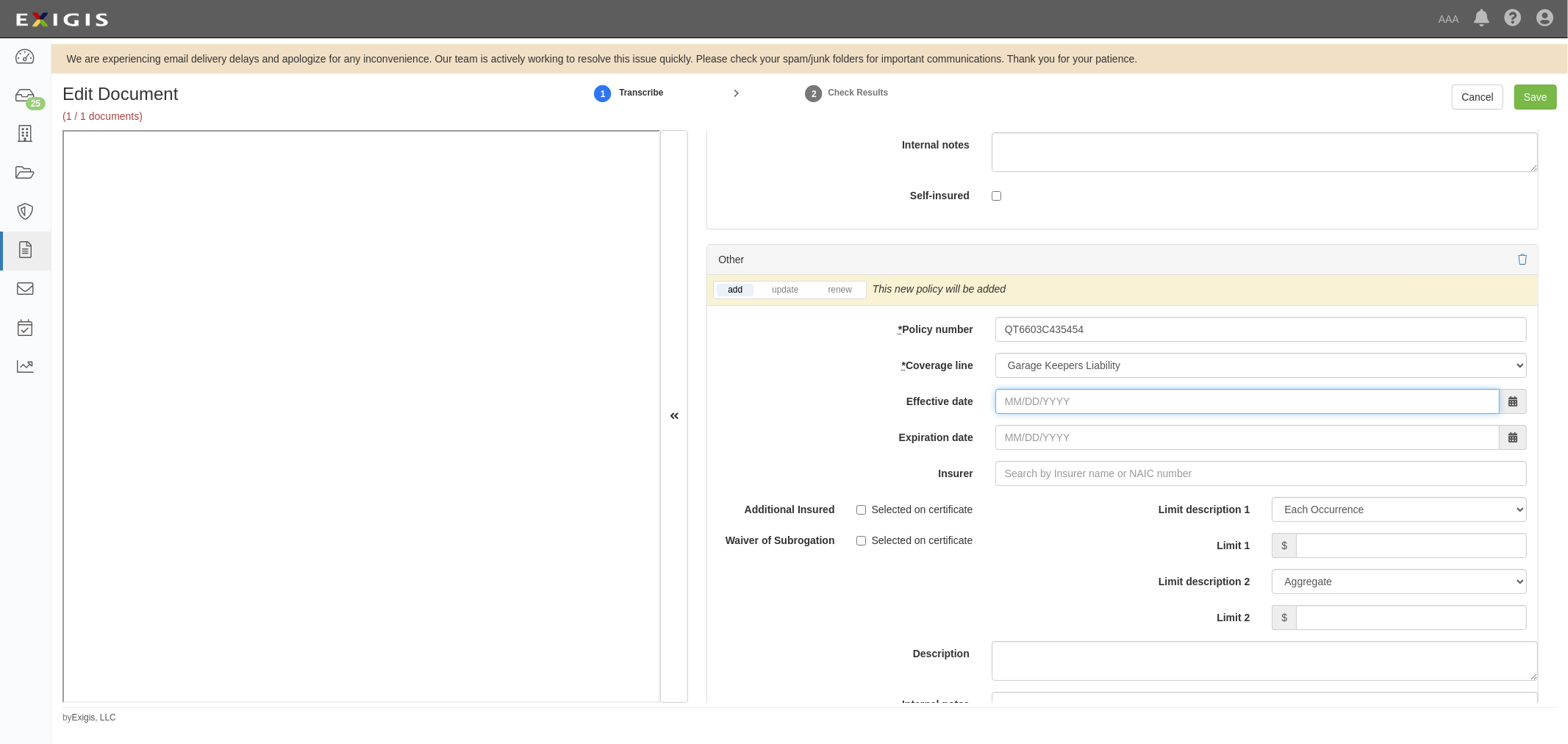
click at [1056, 412] on input "Effective date" at bounding box center [1248, 401] width 505 height 25
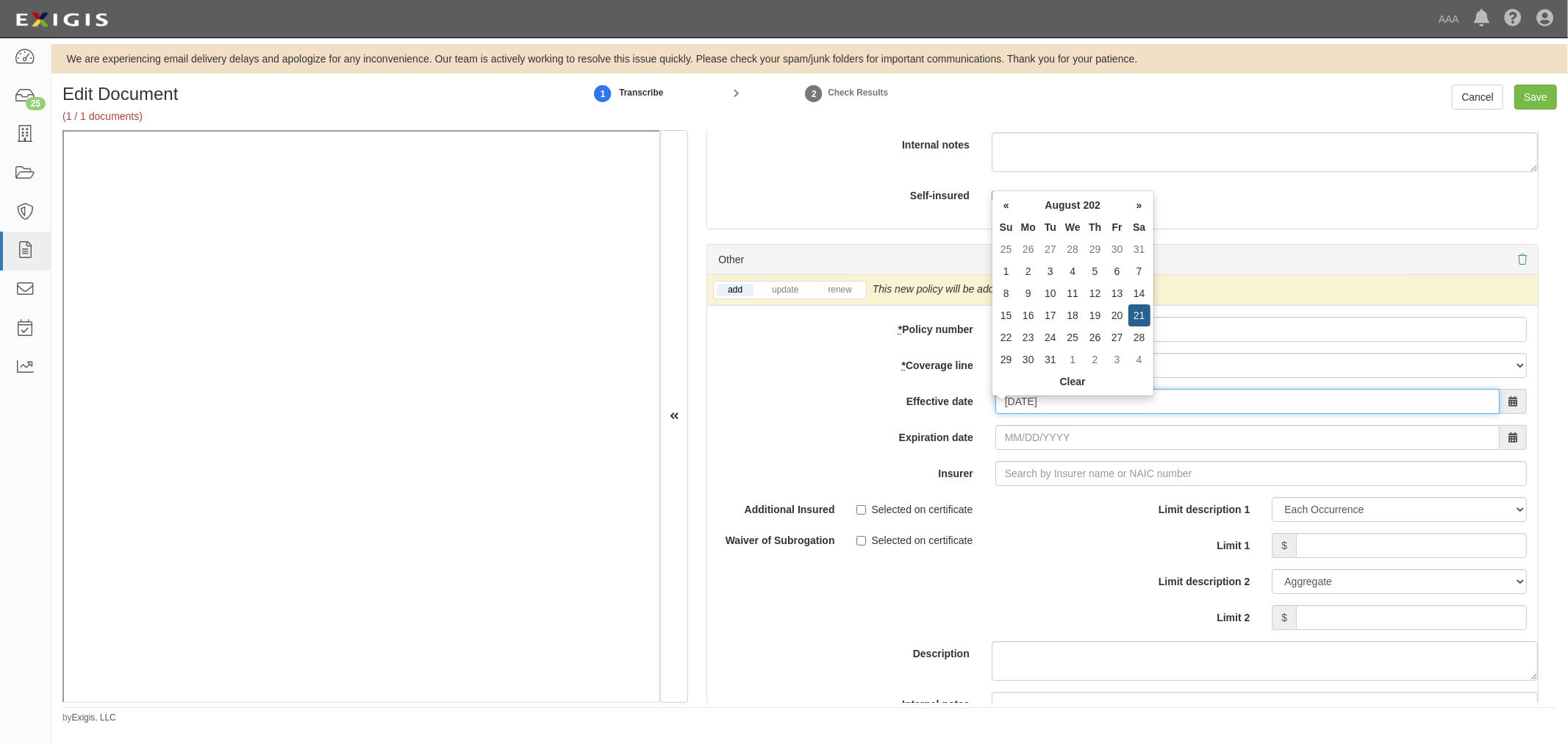
type input "08/21/2025"
type input "[DATE]"
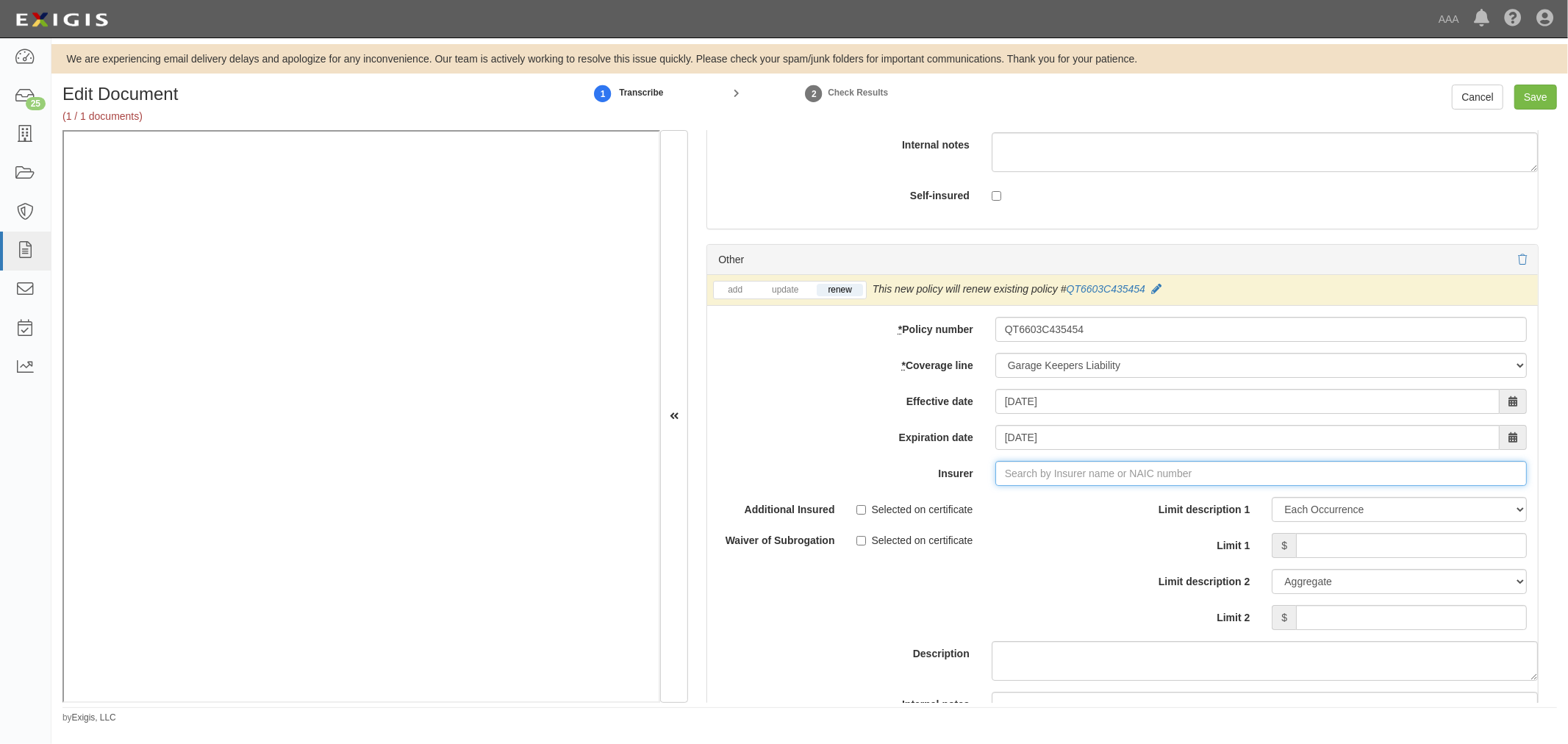
type input "21st Century Advantage Insurance Company (25232) NR Rating"
type input "2"
click at [1154, 508] on div "Travelers Property Casualty Co of Amer ( 25674 ) A++ XV Rating" at bounding box center [1102, 501] width 403 height 19
type input "Travelers Property Casualty Co of Amer (25674) A++ XV Rating"
click at [1296, 555] on input "Limit 1" at bounding box center [1411, 545] width 231 height 25
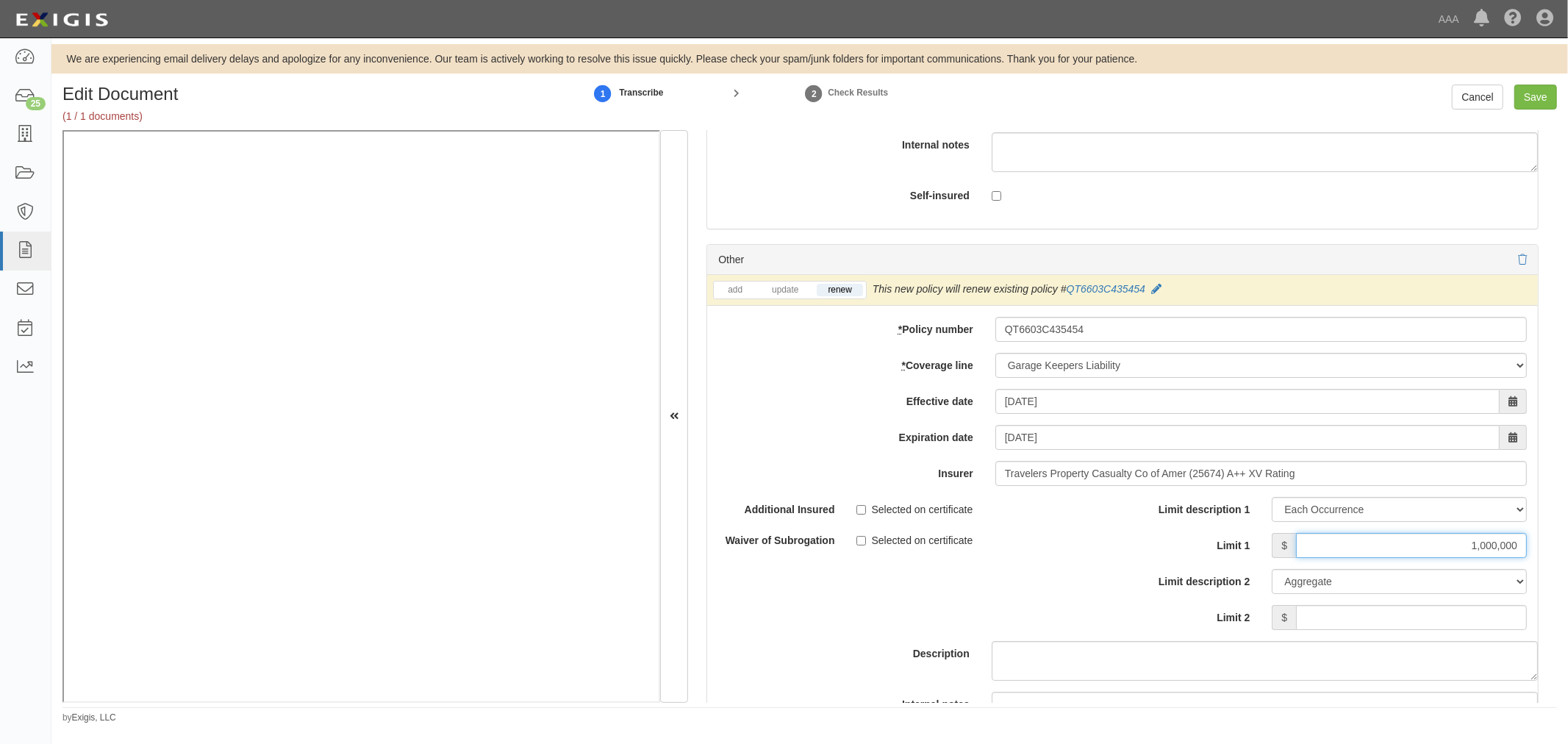
type input "1,000,000"
drag, startPoint x: 1496, startPoint y: 630, endPoint x: 1466, endPoint y: 627, distance: 30.1
click at [1471, 628] on input "Limit 2" at bounding box center [1411, 617] width 231 height 25
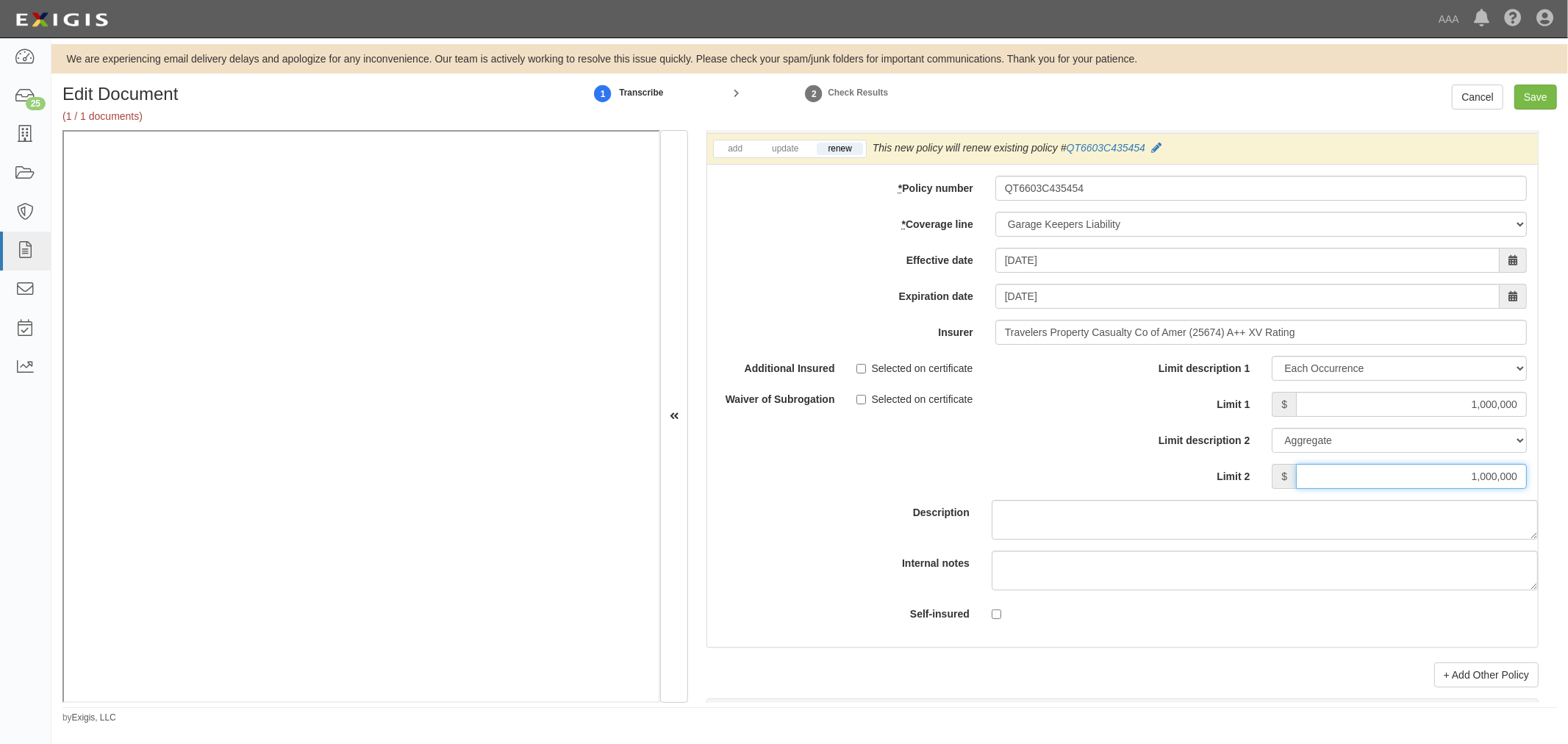
scroll to position [5037, 0]
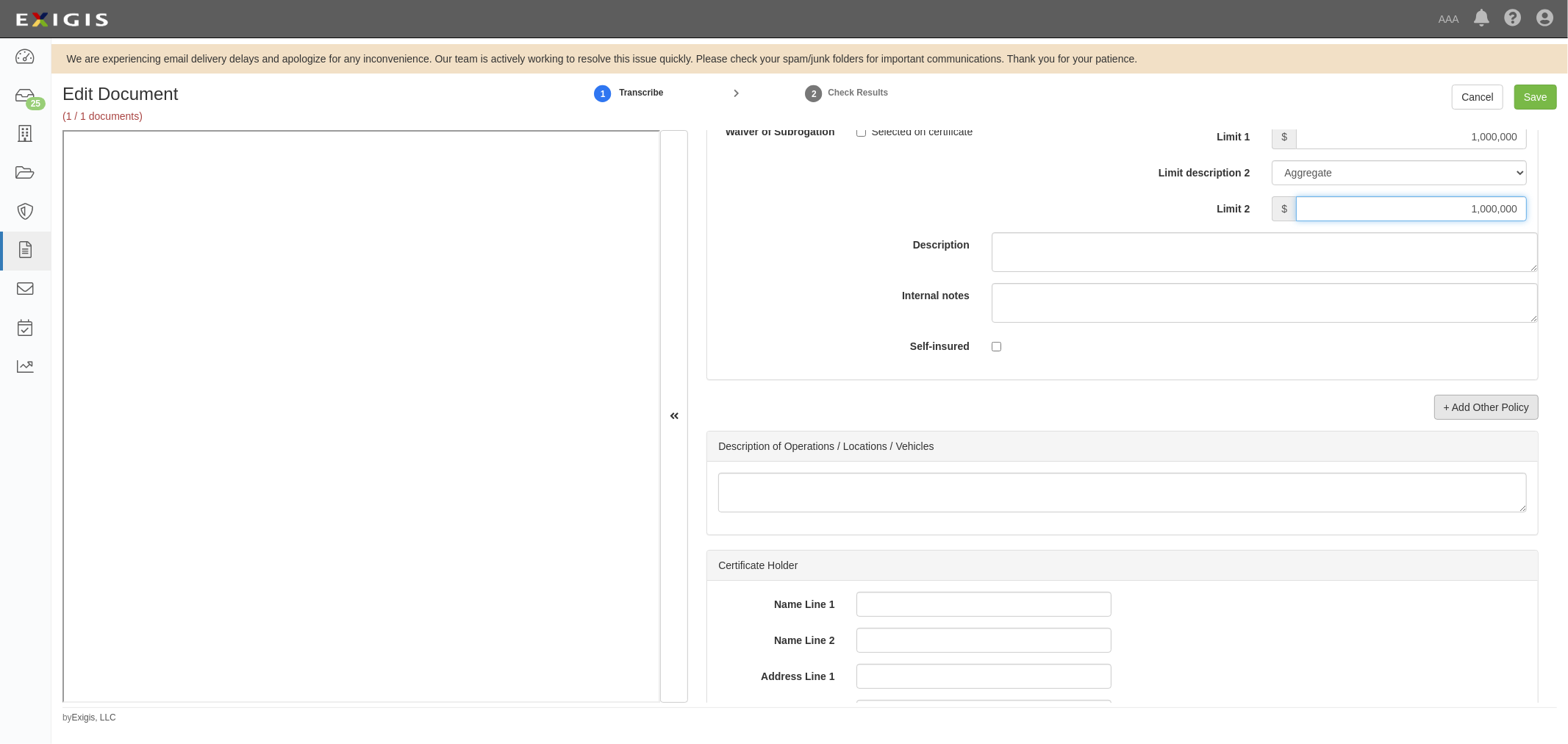
type input "1,000,000"
click at [1508, 414] on link "+ Add Other Policy" at bounding box center [1486, 407] width 105 height 25
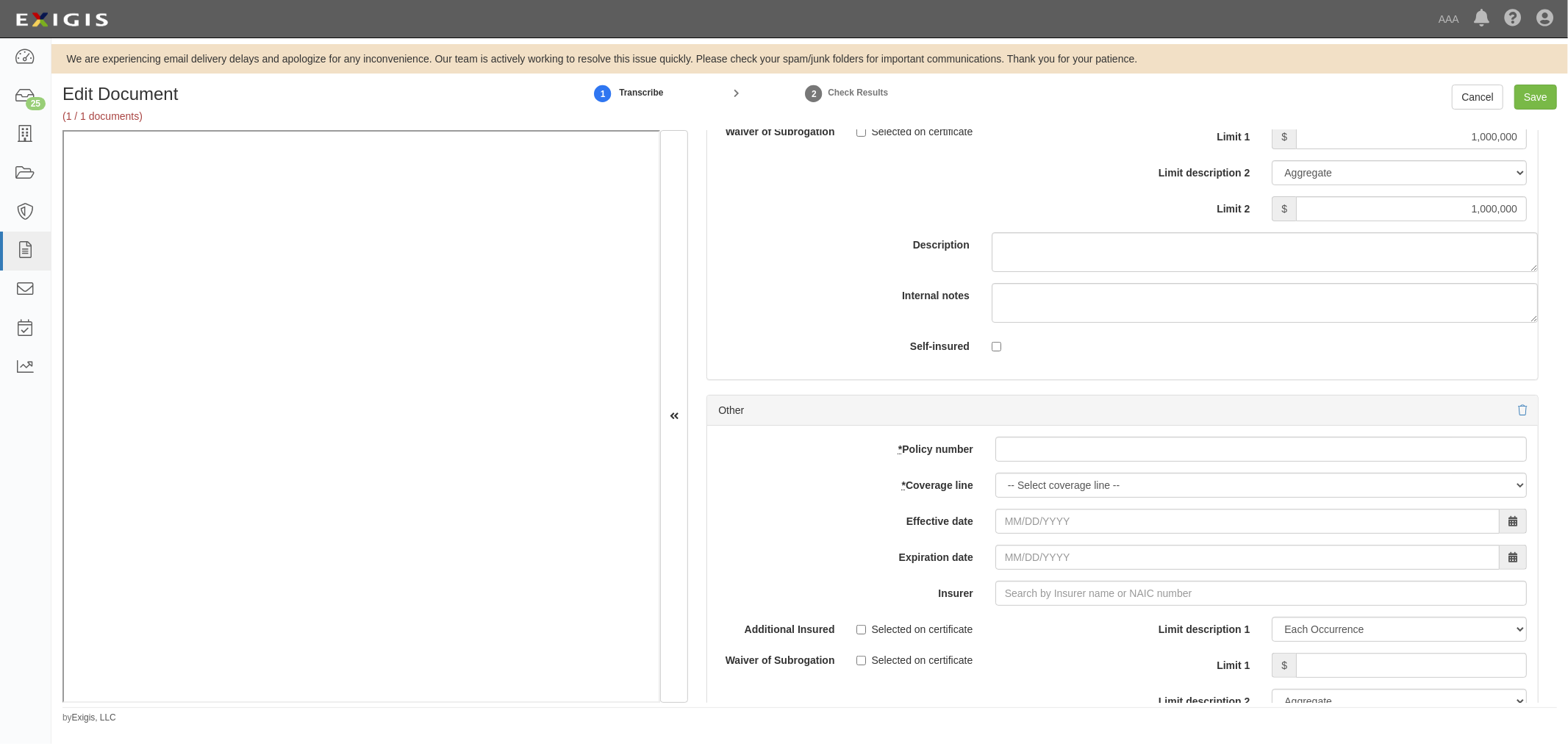
click at [1094, 426] on div "Other" at bounding box center [1122, 410] width 830 height 30
click at [1082, 451] on input "* Policy number" at bounding box center [1261, 449] width 531 height 25
paste input "QT6603C435454"
type input "QT6603C435454"
click at [1060, 498] on select "-- Select coverage line -- Asbestos Abatement Auto Physical Damage Boiler & Mac…" at bounding box center [1261, 485] width 531 height 25
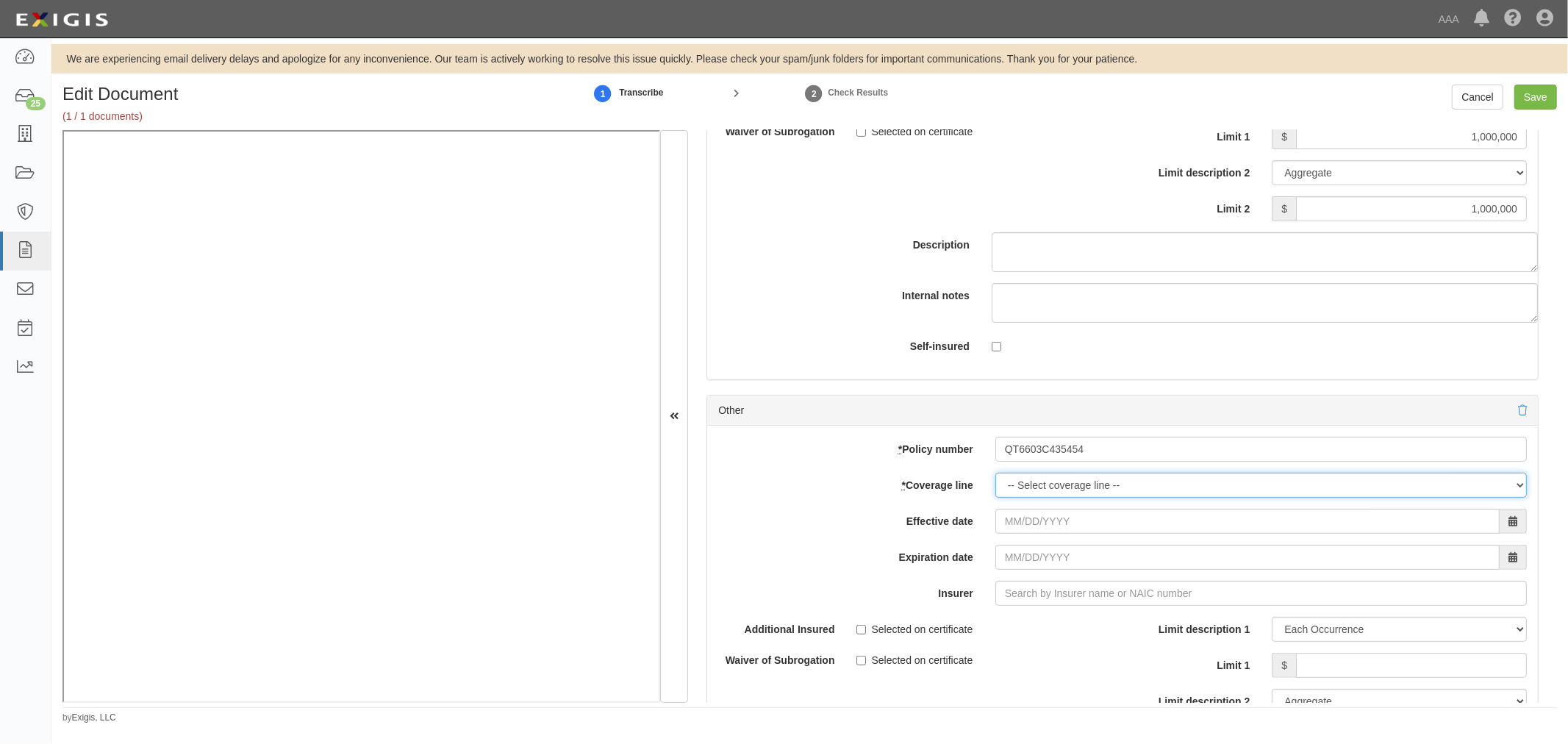
select select "71"
click at [995, 498] on select "-- Select coverage line -- Asbestos Abatement Auto Physical Damage Boiler & Mac…" at bounding box center [1261, 485] width 531 height 25
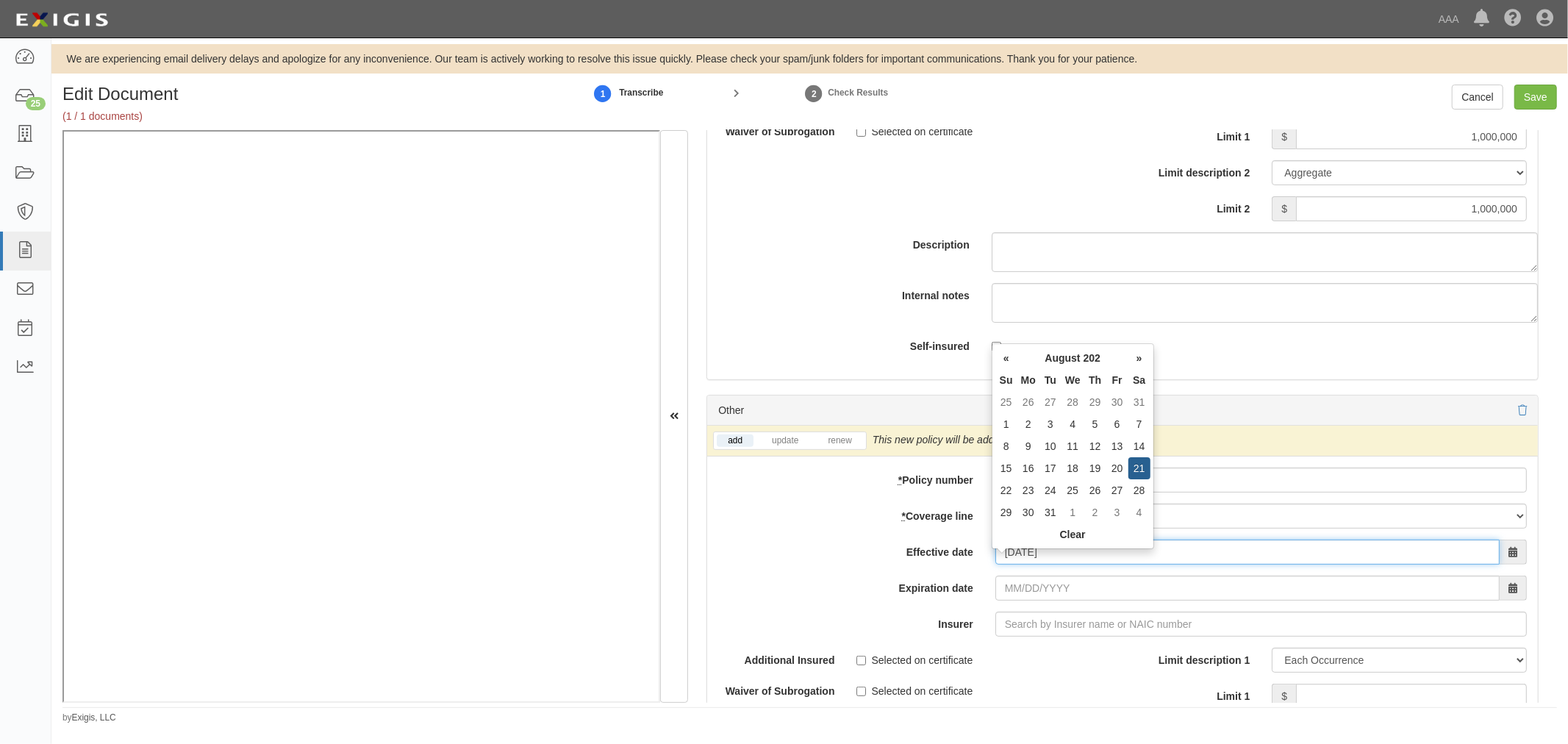
type input "[DATE]"
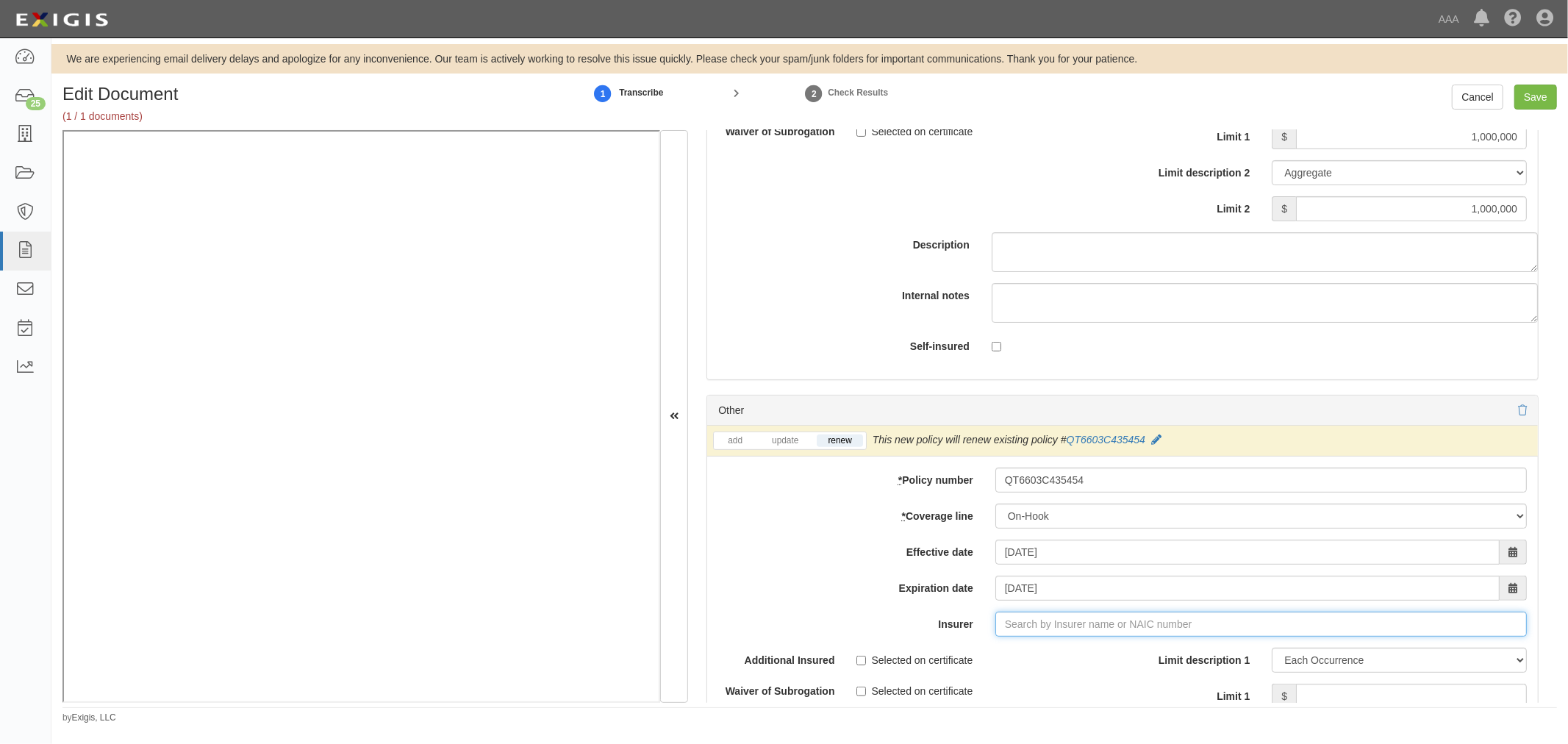
type input "21st Century Advantage Insurance Company (25232) NR Rating"
type input "2"
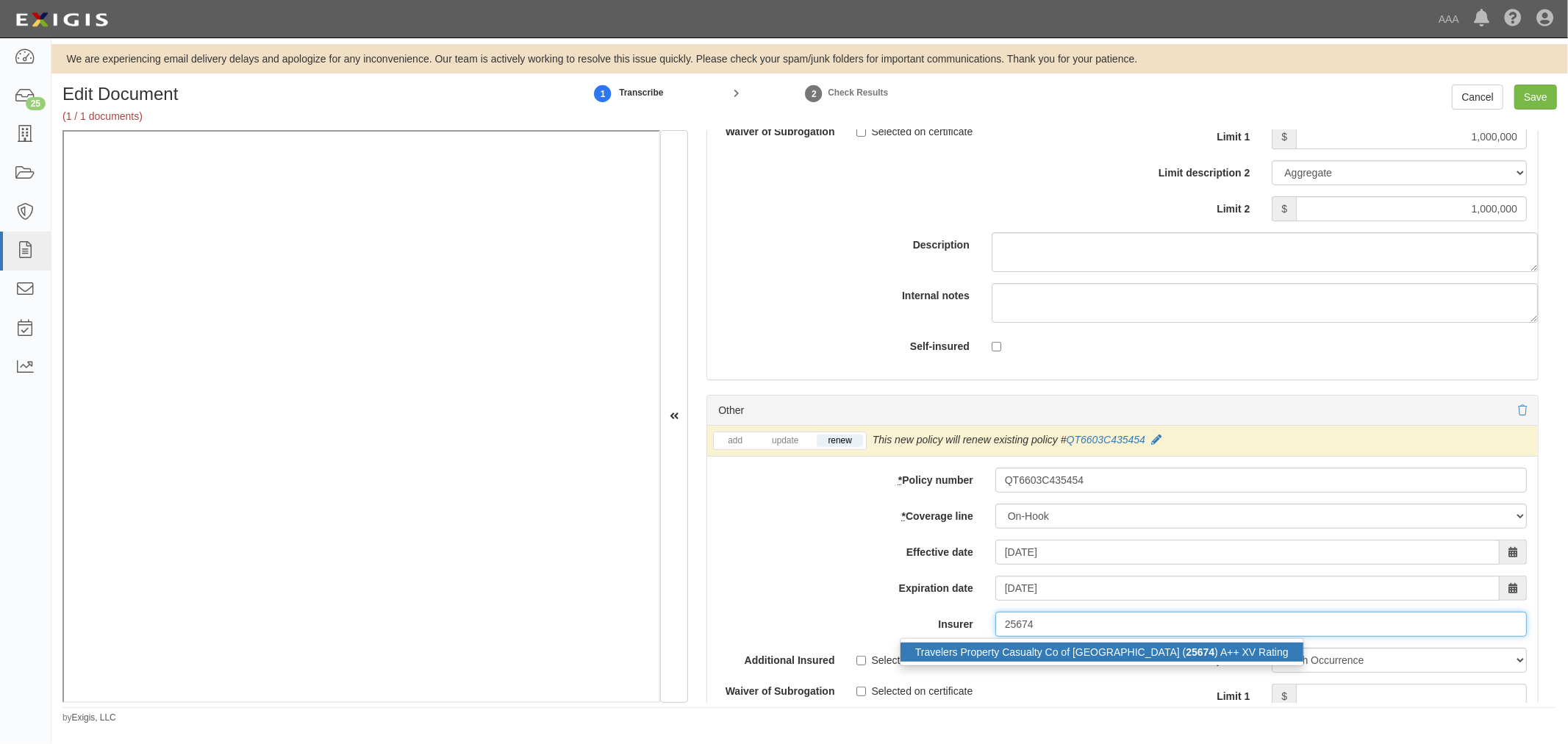
click at [956, 657] on div "Travelers Property Casualty Co of Amer ( 25674 ) A++ XV Rating" at bounding box center [1102, 651] width 403 height 19
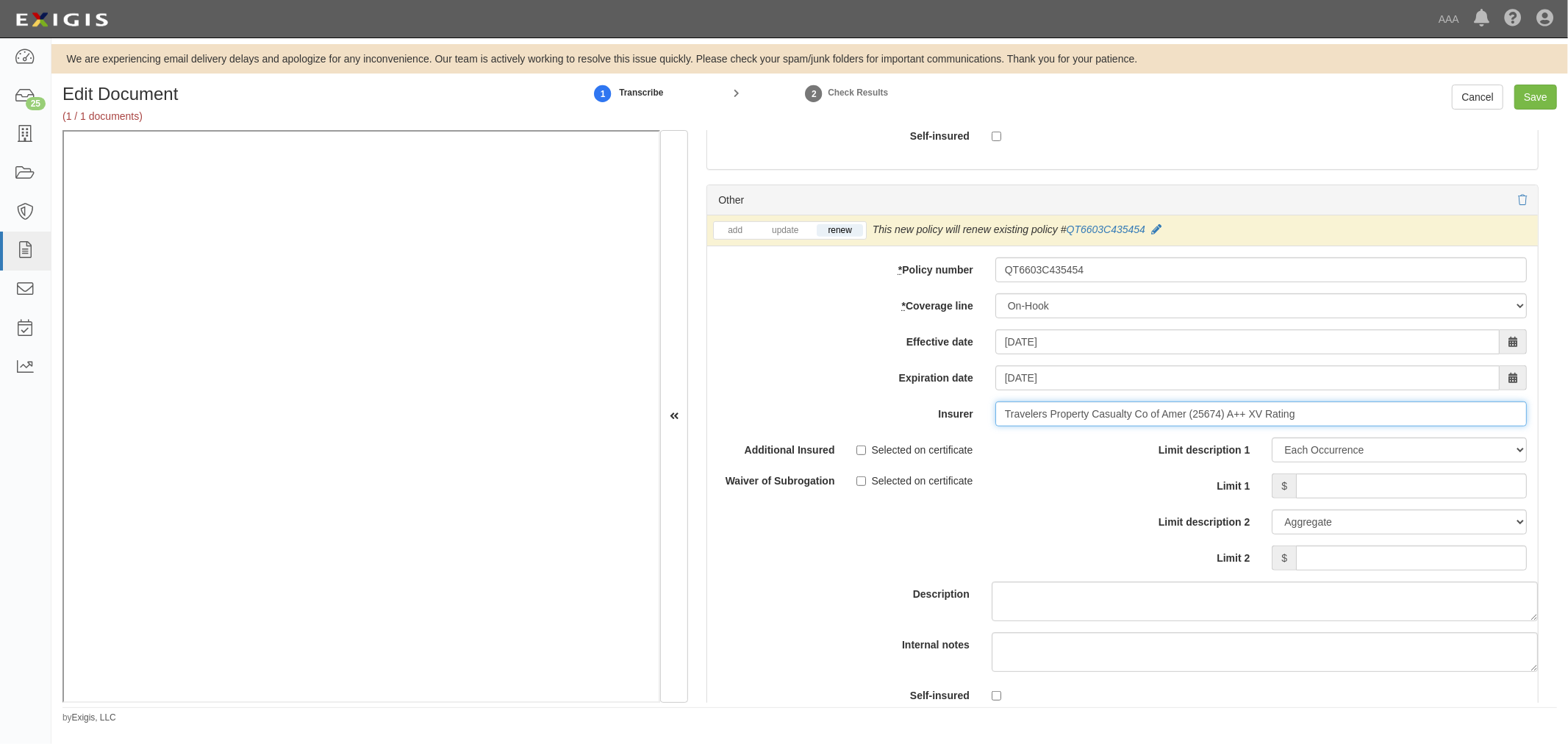
scroll to position [5310, 0]
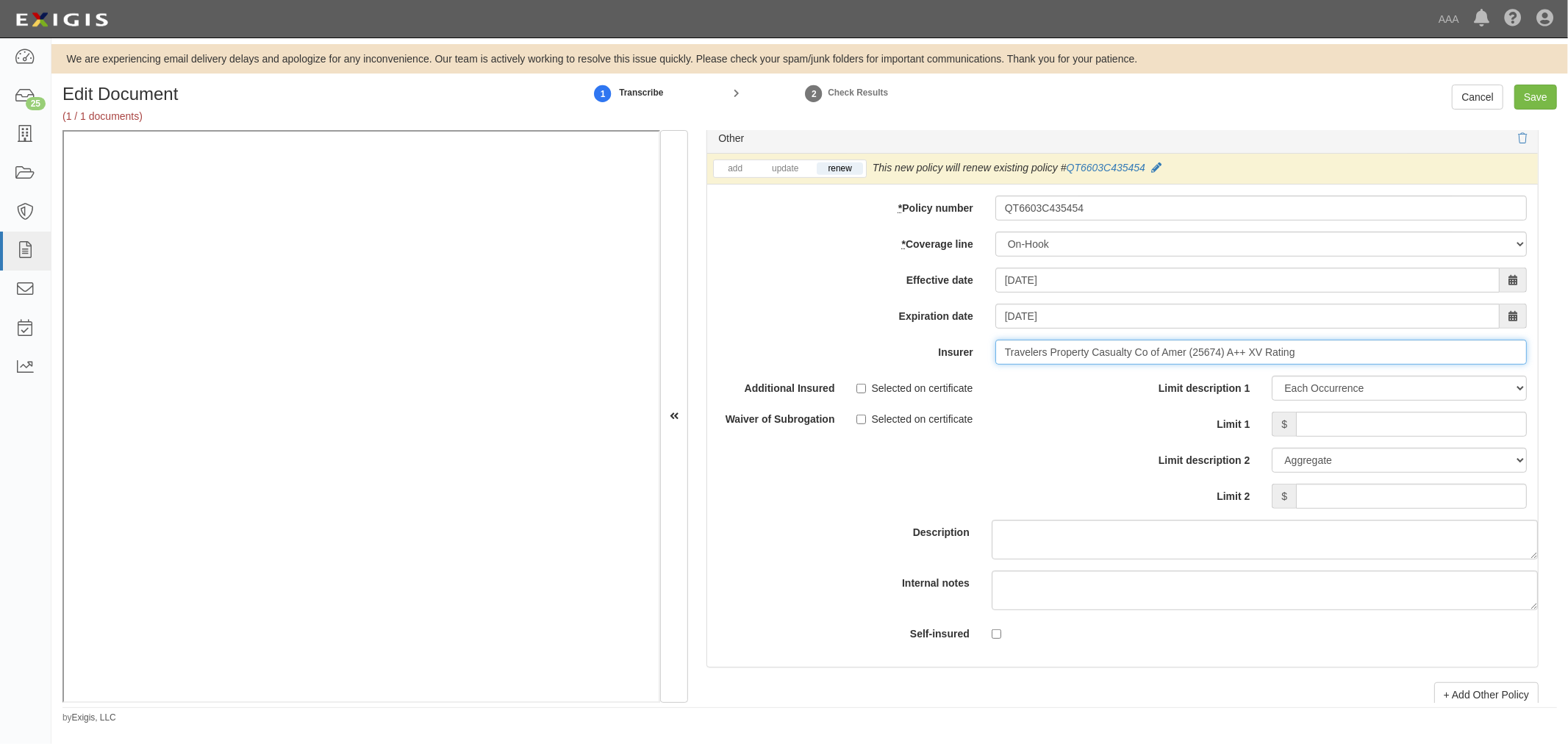
type input "Travelers Property Casualty Co of Amer (25674) A++ XV Rating"
drag, startPoint x: 1380, startPoint y: 443, endPoint x: 1385, endPoint y: 435, distance: 9.4
click at [1382, 437] on input "Limit 1" at bounding box center [1411, 424] width 231 height 25
type input "1,000,000"
click at [1434, 495] on input "Limit 2" at bounding box center [1411, 496] width 231 height 25
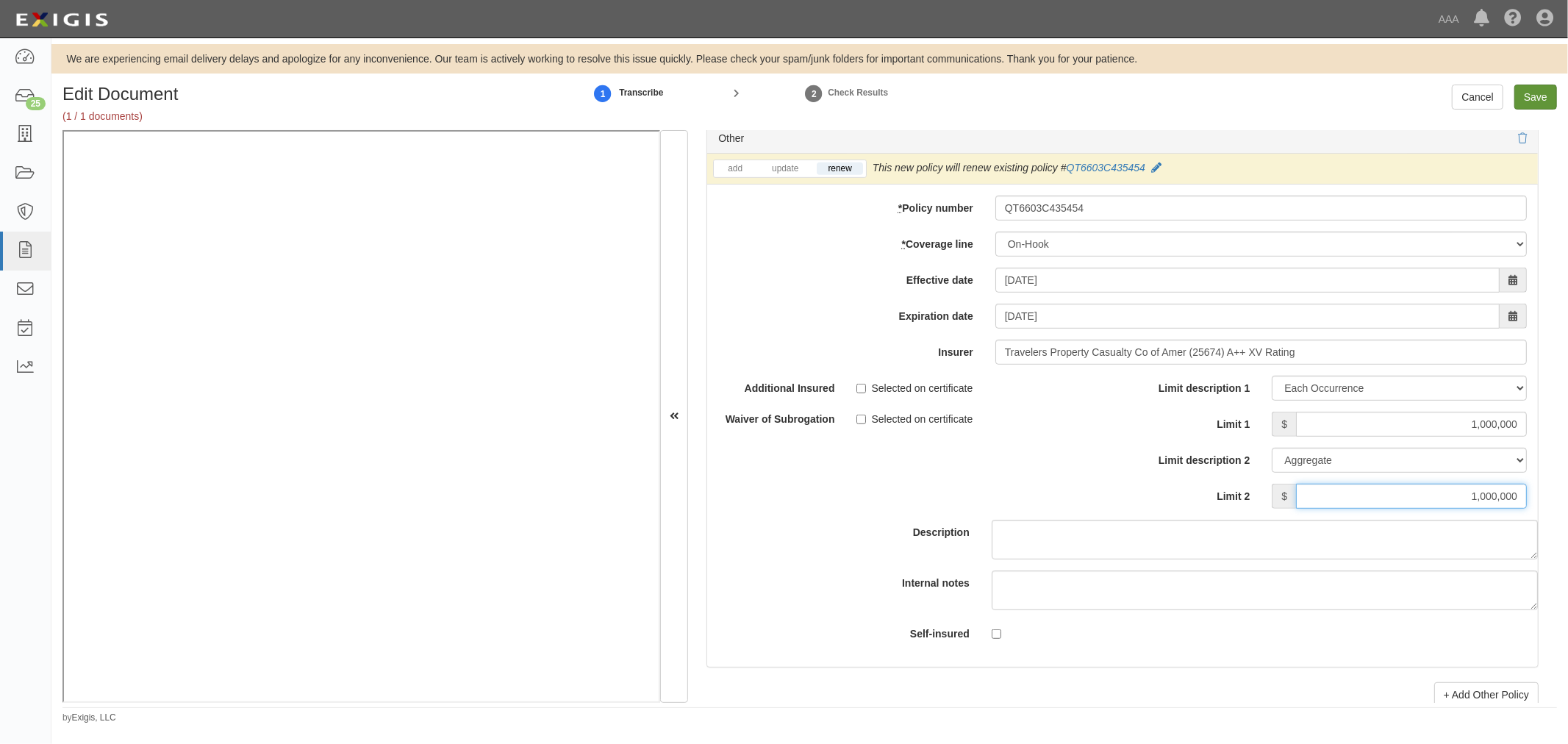
type input "1,000,000"
click at [1542, 94] on input "Save" at bounding box center [1536, 97] width 43 height 25
type input "1000000"
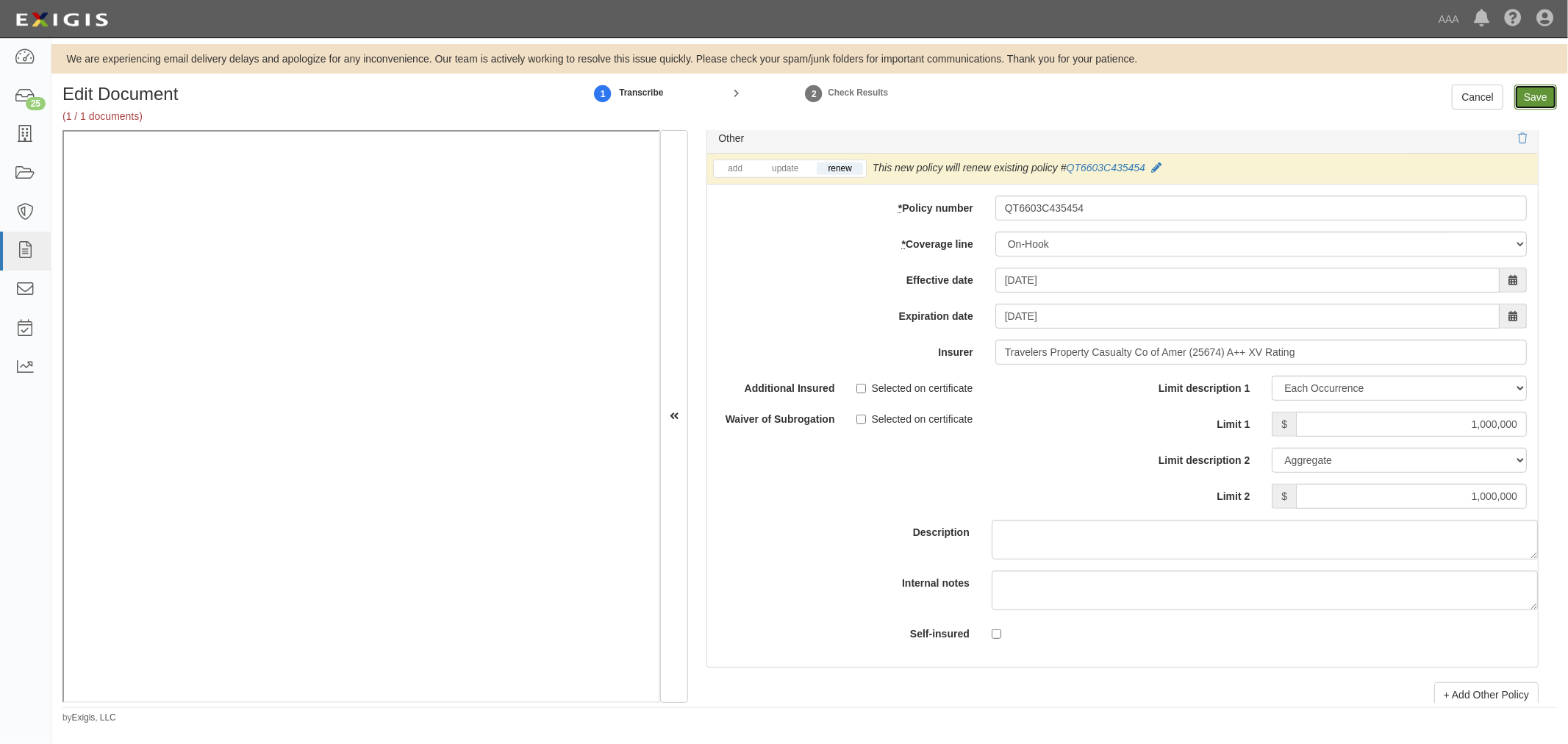
type input "1000000"
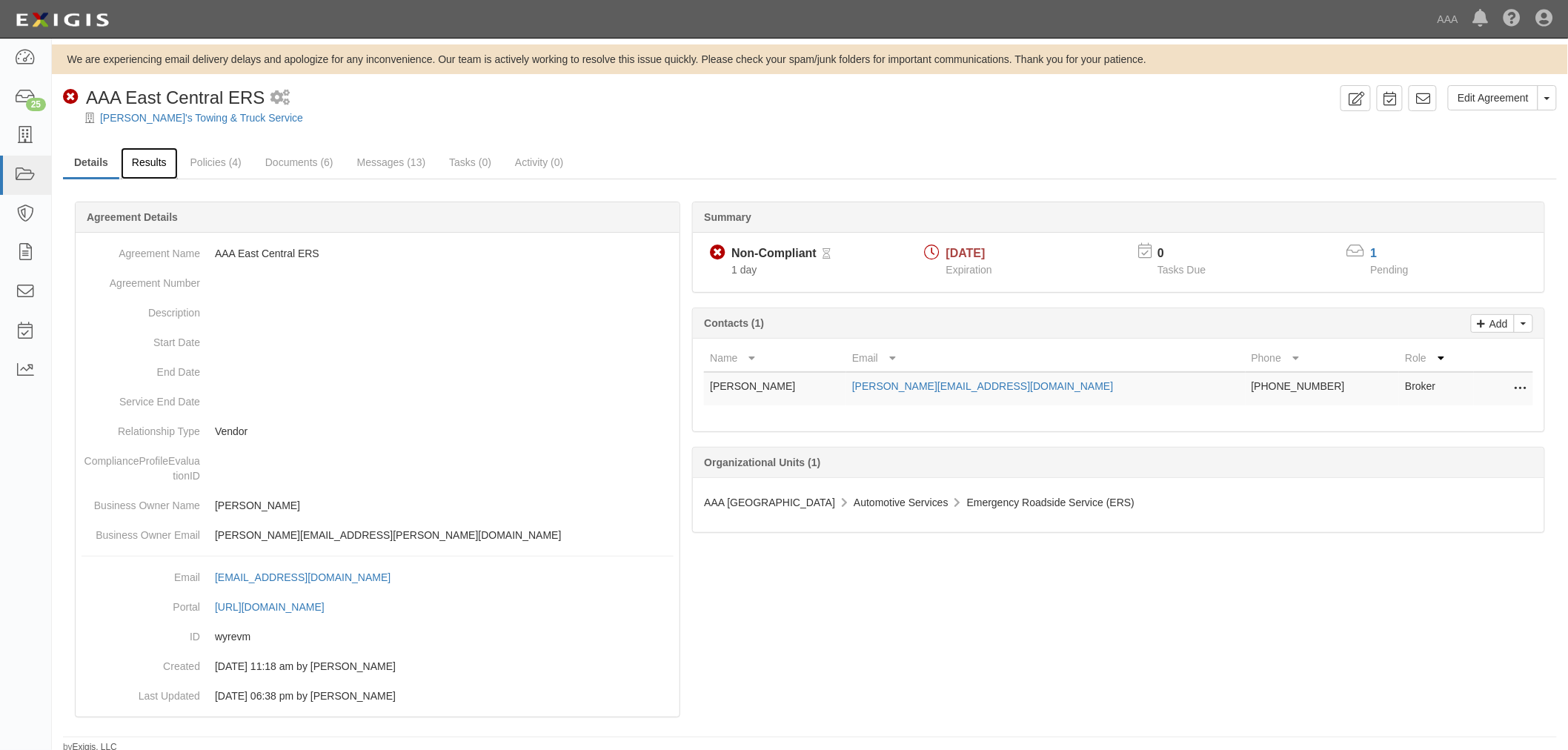
click at [152, 173] on link "Results" at bounding box center [149, 163] width 57 height 32
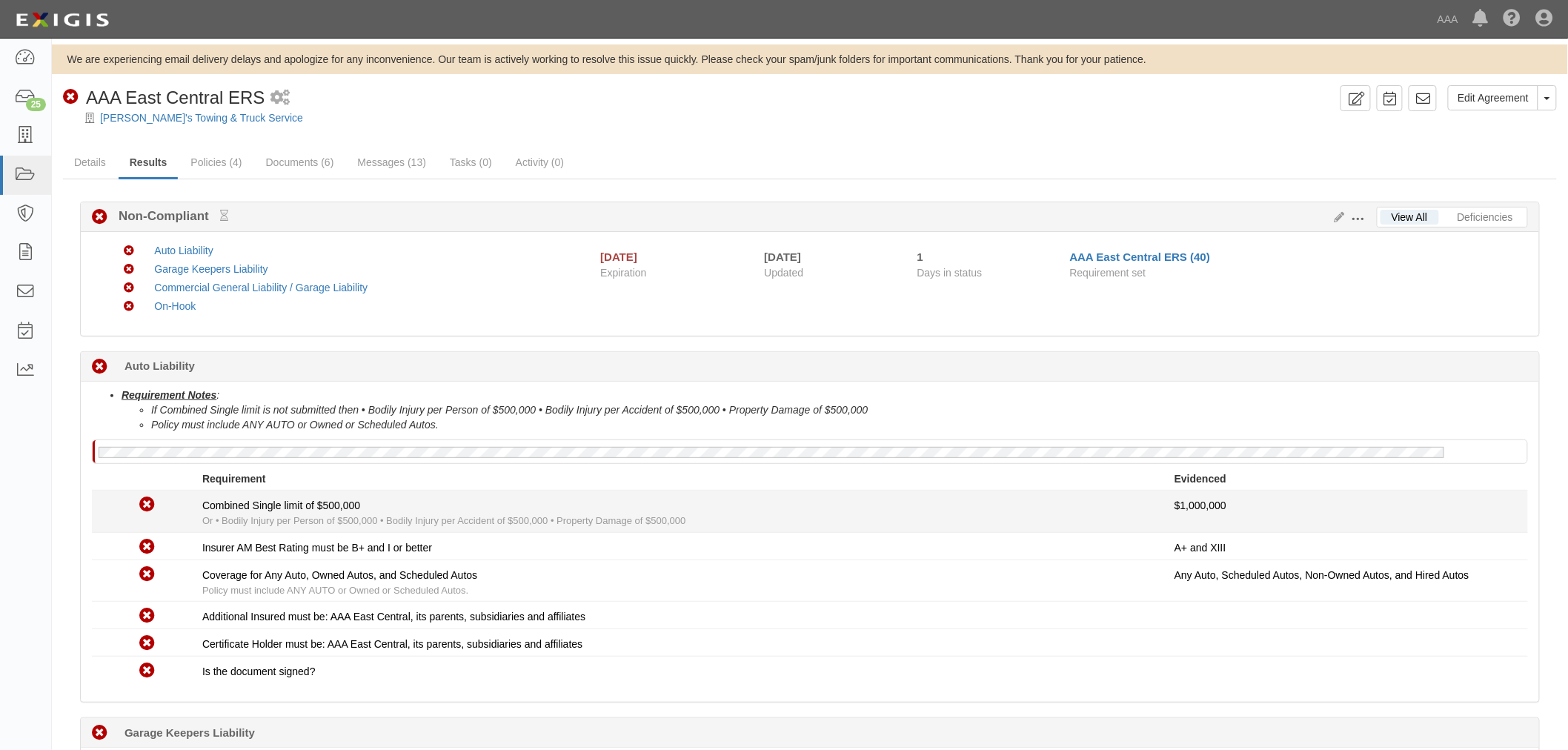
click at [1093, 497] on div "Non-Compliant Combined Single limit of $500,000 Or • Bodily Injury per Person o…" at bounding box center [810, 511] width 1458 height 34
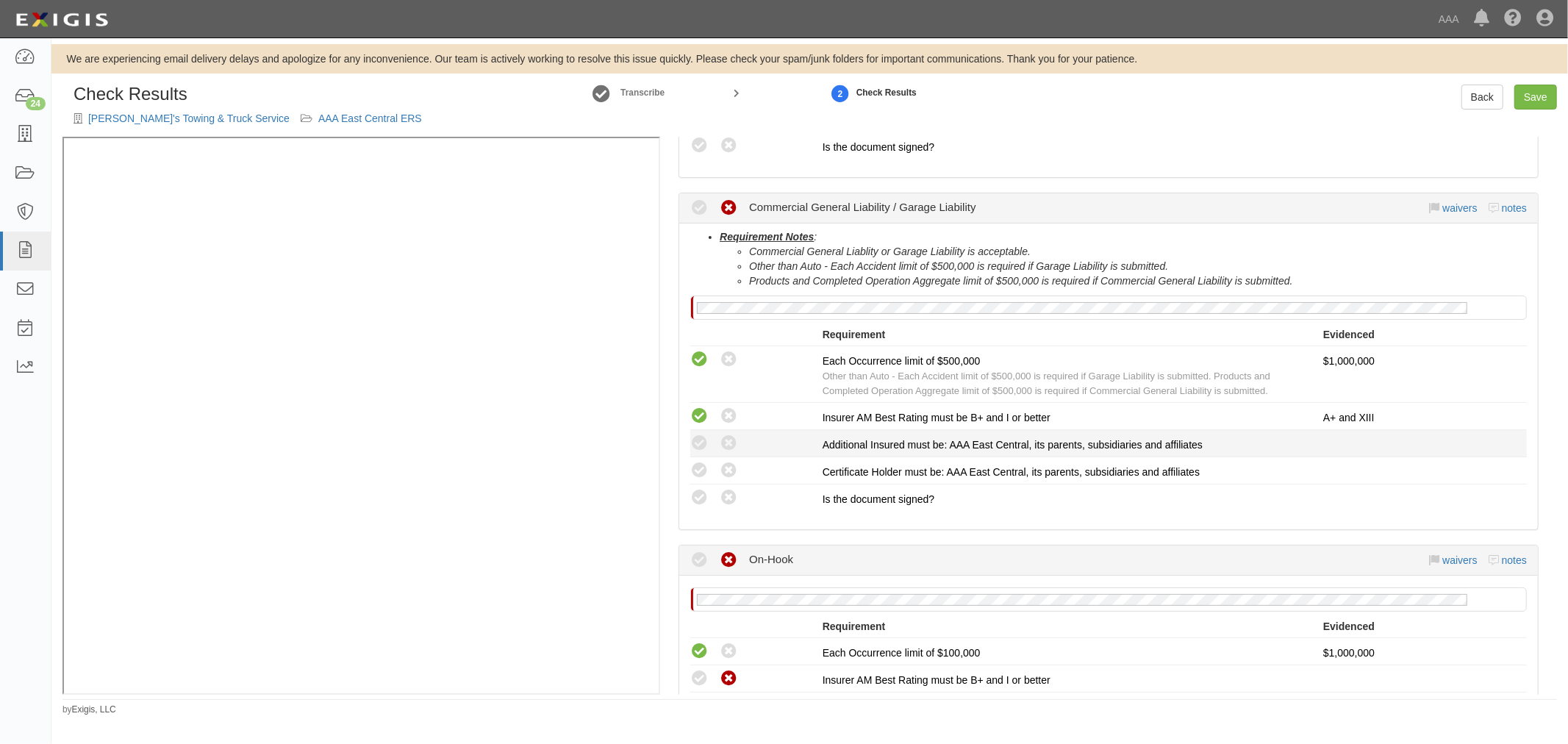
scroll to position [1089, 0]
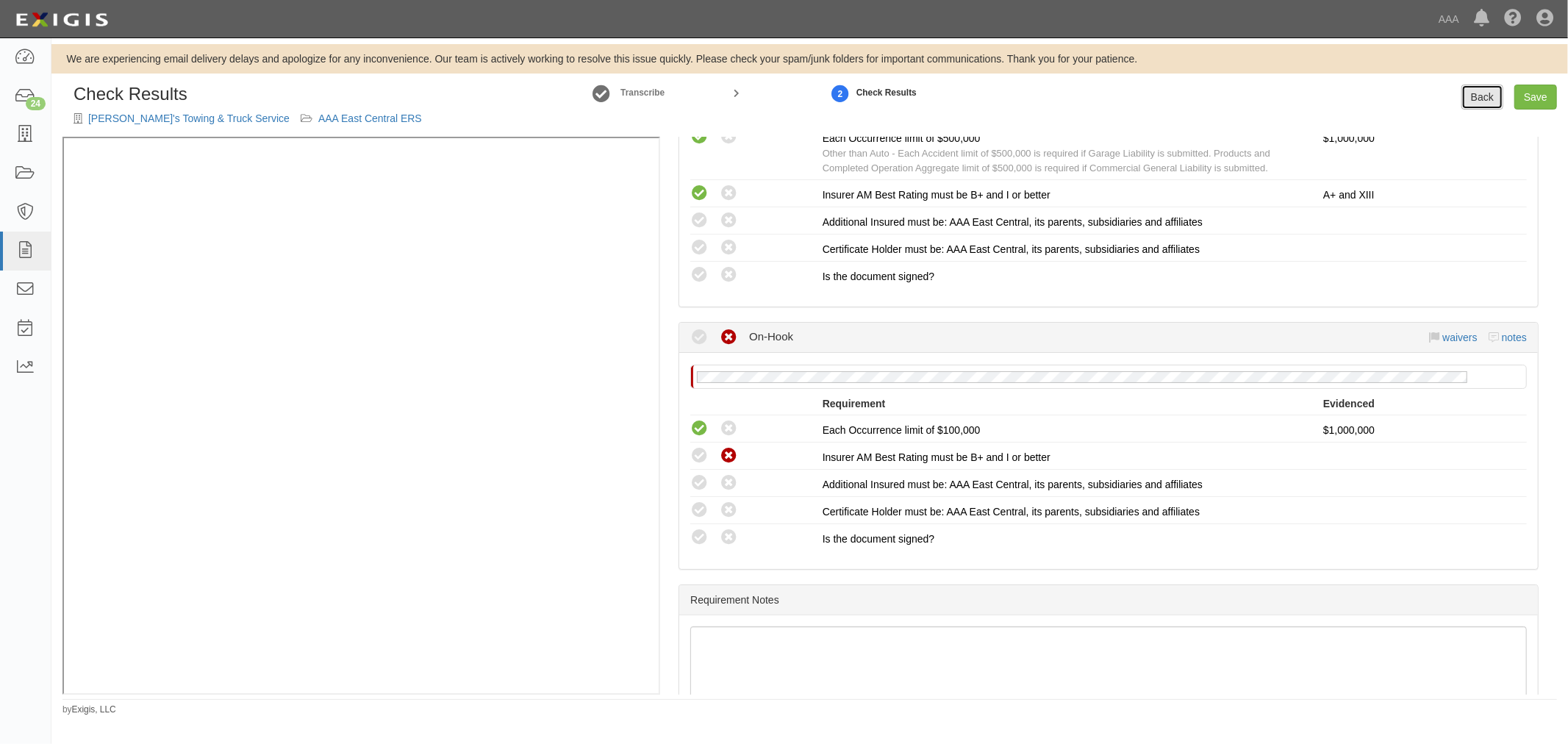
click at [1487, 96] on link "Back" at bounding box center [1482, 97] width 42 height 25
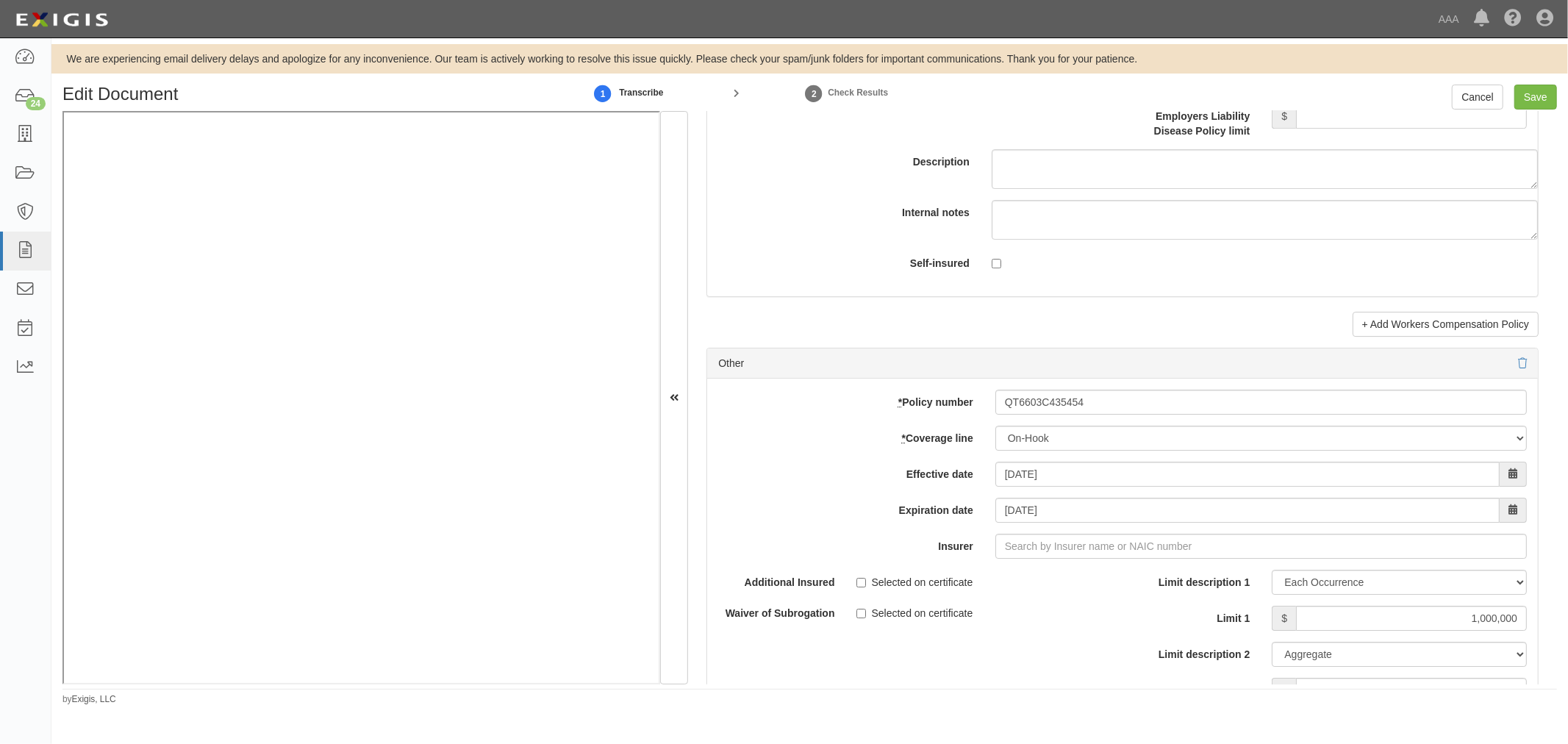
scroll to position [4221, 0]
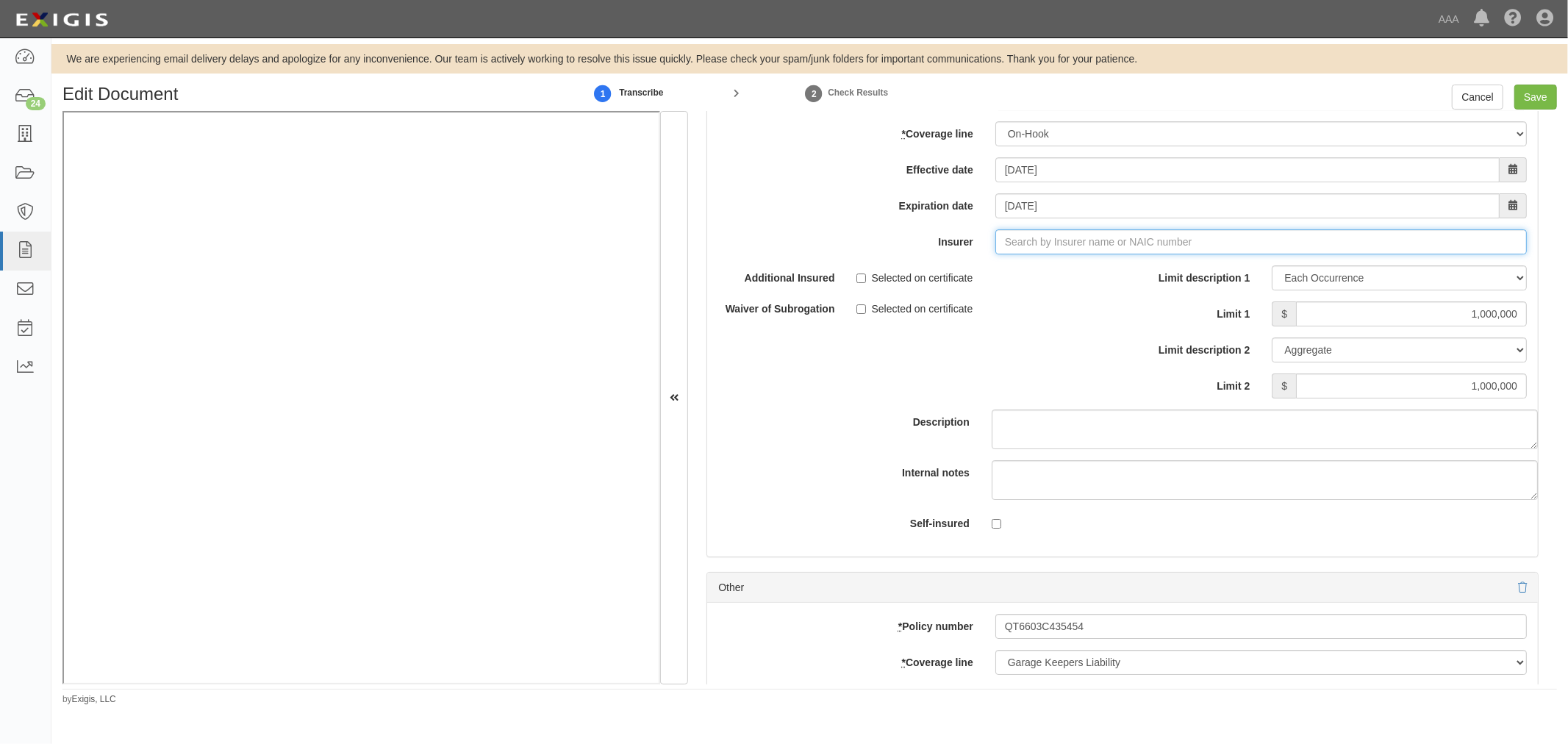
click at [1011, 252] on input "Insurer" at bounding box center [1261, 242] width 531 height 25
type input "21st Century Advantage Insurance Company (25232) NR Rating"
type input "2"
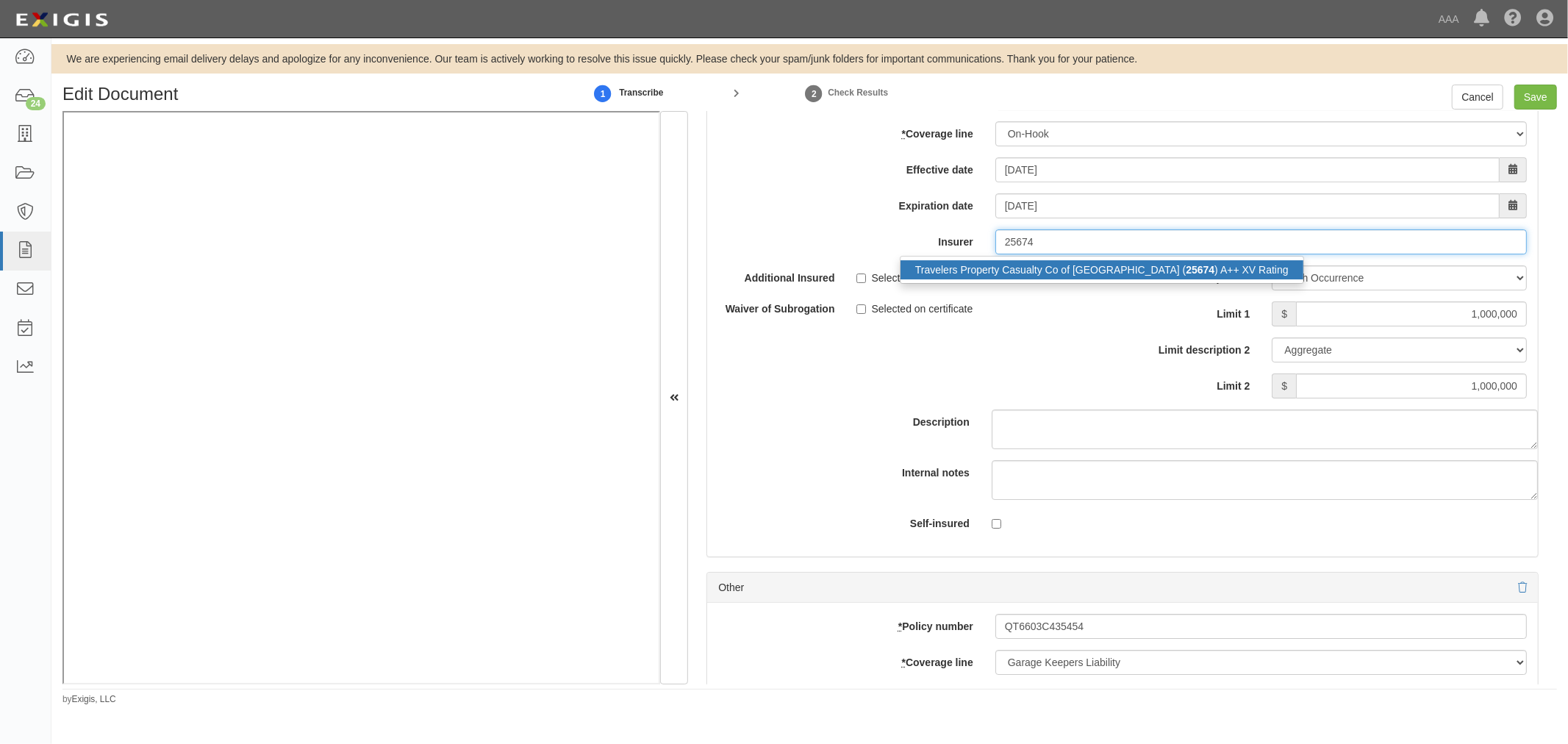
click at [982, 279] on div "Travelers Property Casualty Co of Amer ( 25674 ) A++ XV Rating" at bounding box center [1102, 269] width 403 height 19
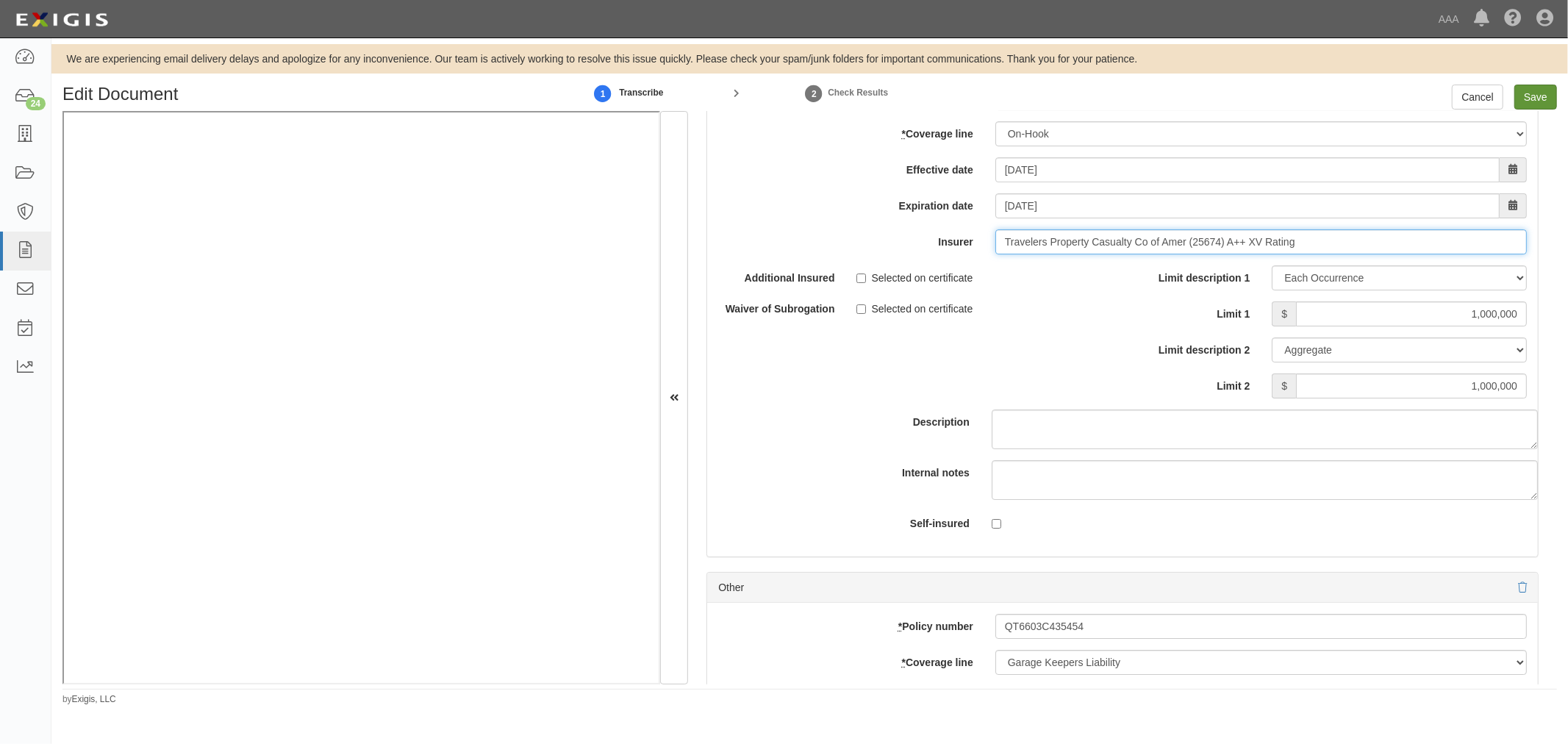
type input "Travelers Property Casualty Co of Amer (25674) A++ XV Rating"
click at [1534, 107] on input "Save" at bounding box center [1536, 97] width 43 height 25
type input "1000000"
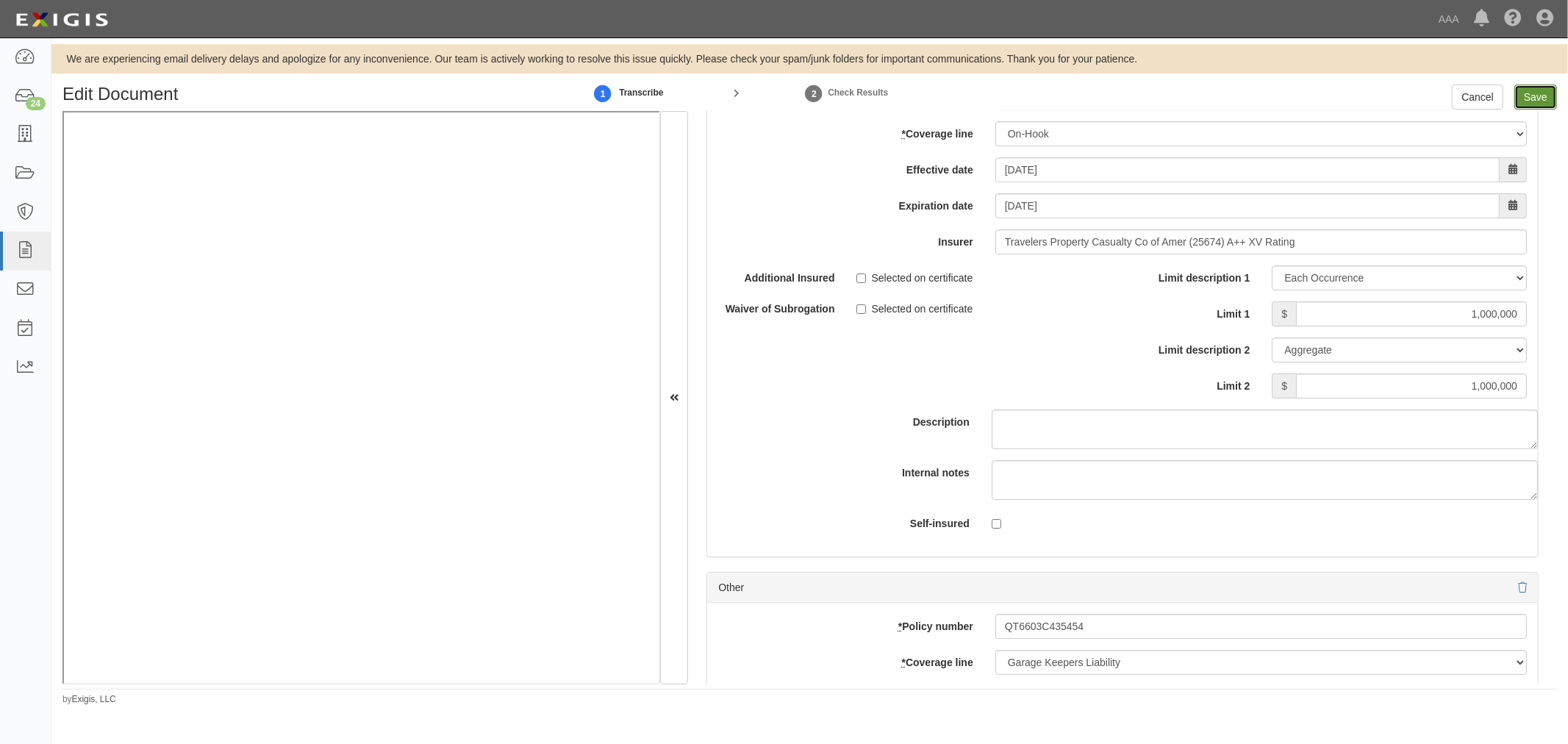
type input "1000000"
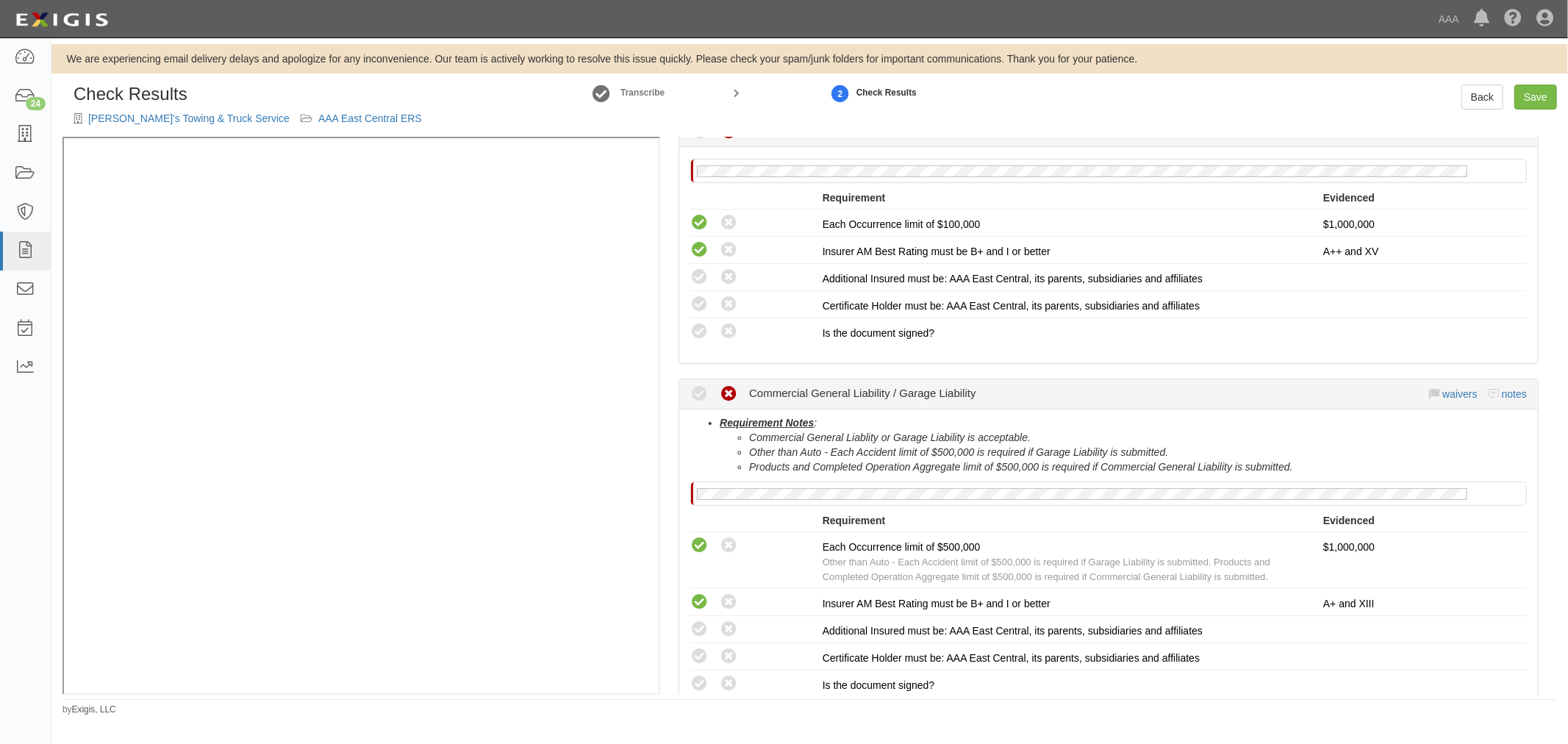
scroll to position [1169, 0]
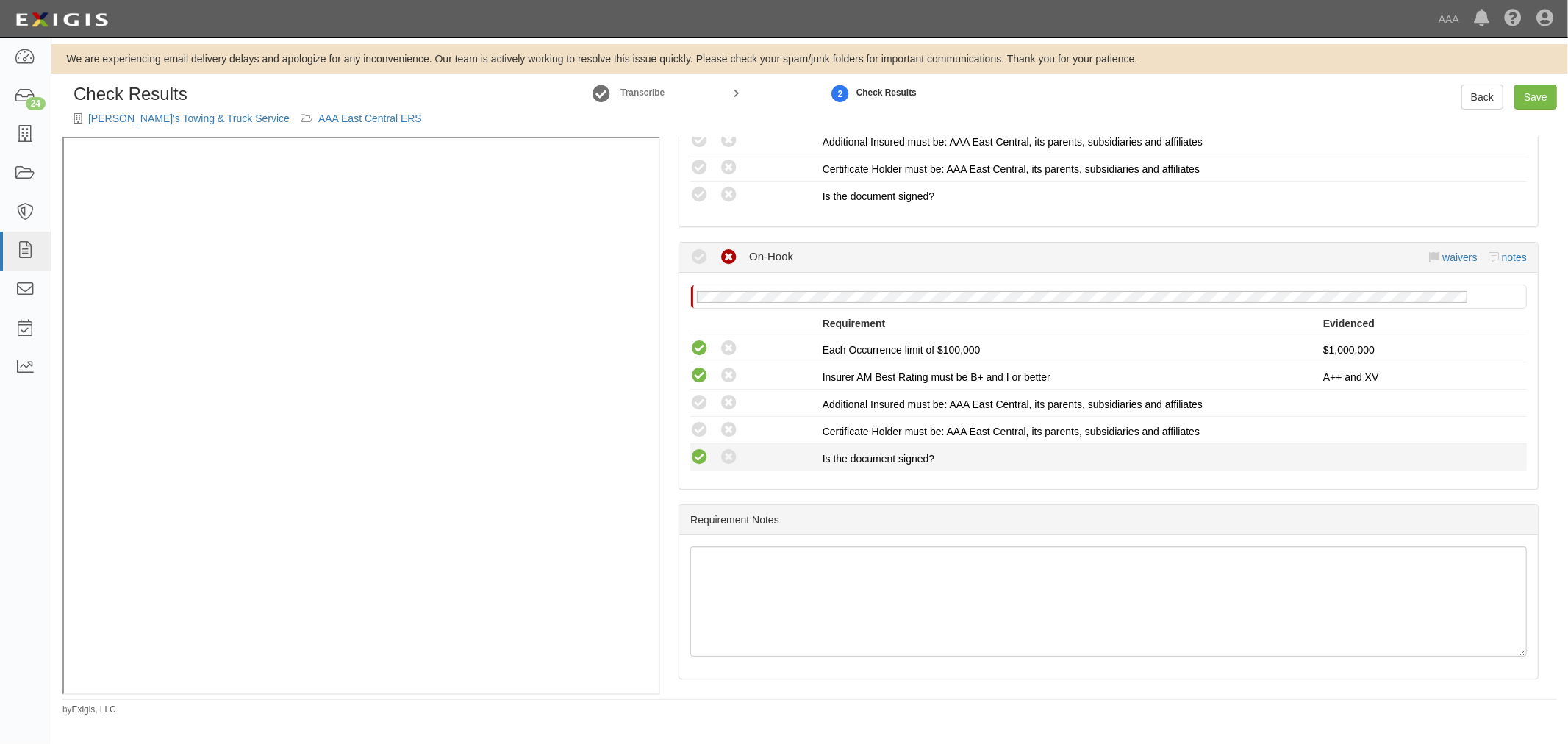
click at [694, 449] on icon at bounding box center [700, 458] width 18 height 18
radio input "true"
click at [700, 432] on label "Compliant" at bounding box center [700, 430] width 18 height 18
drag, startPoint x: 700, startPoint y: 421, endPoint x: 700, endPoint y: 409, distance: 12.0
click at [700, 421] on icon at bounding box center [700, 430] width 18 height 18
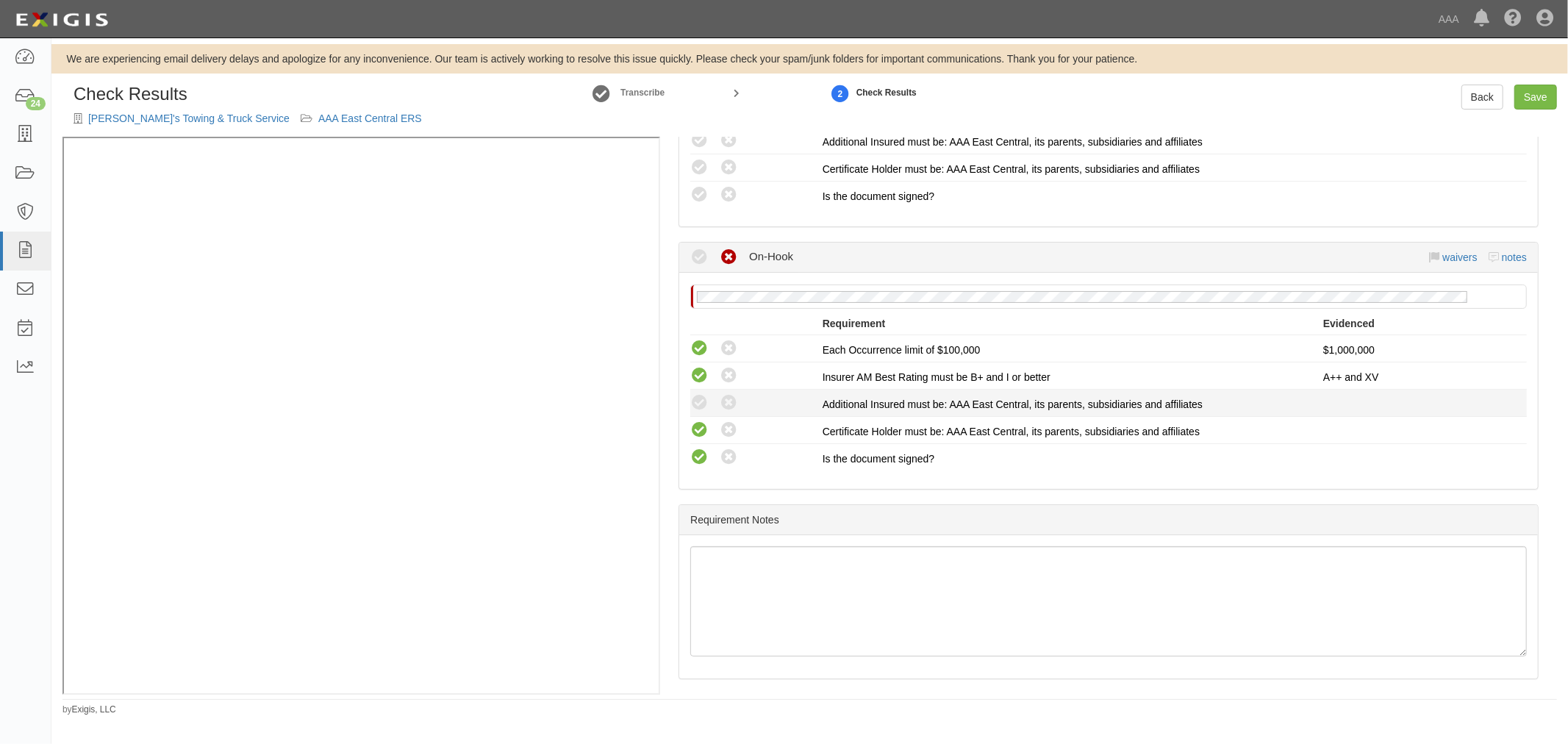
radio input "false"
click at [700, 395] on icon at bounding box center [700, 403] width 18 height 18
radio input "true"
click at [693, 423] on icon at bounding box center [700, 430] width 18 height 18
radio input "true"
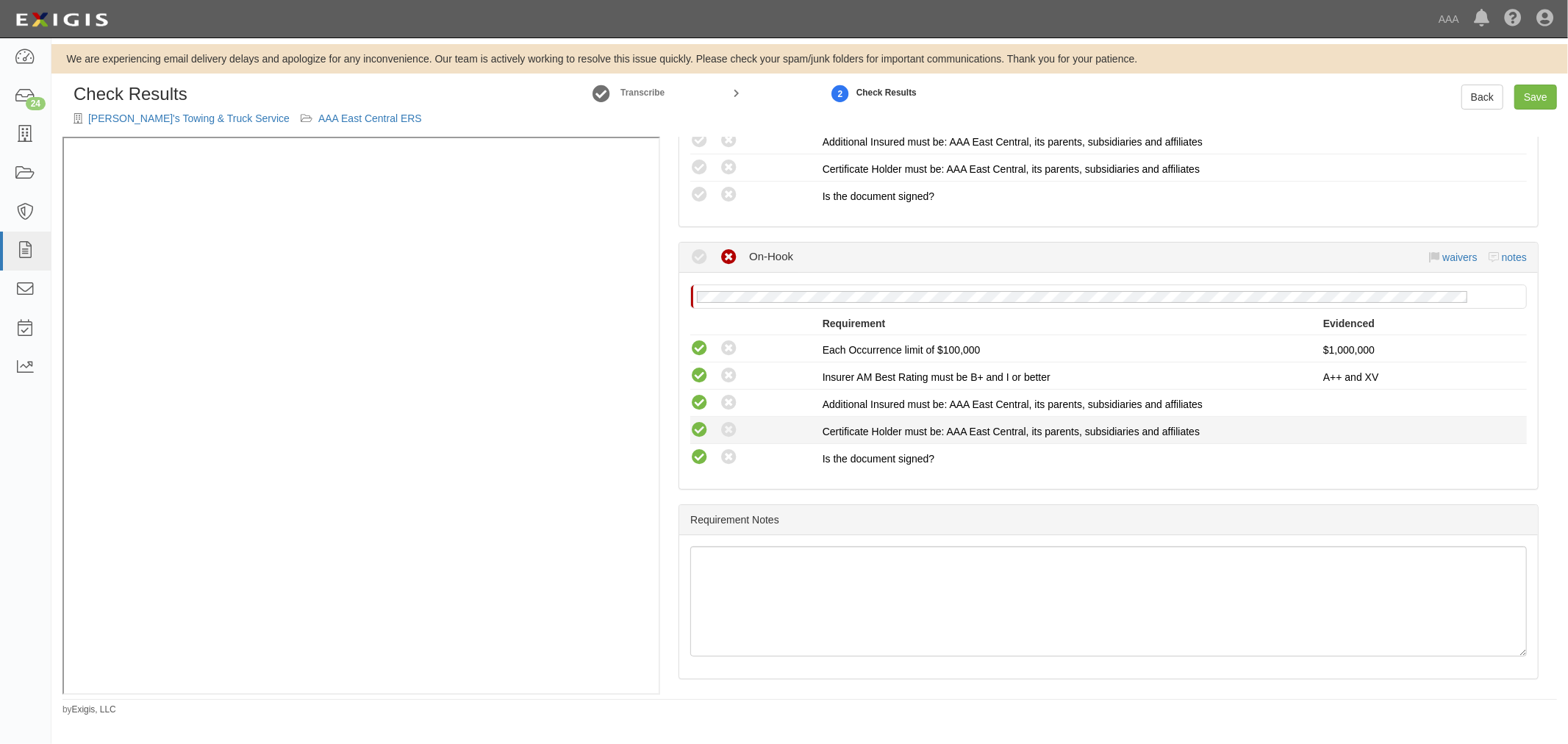
radio input "true"
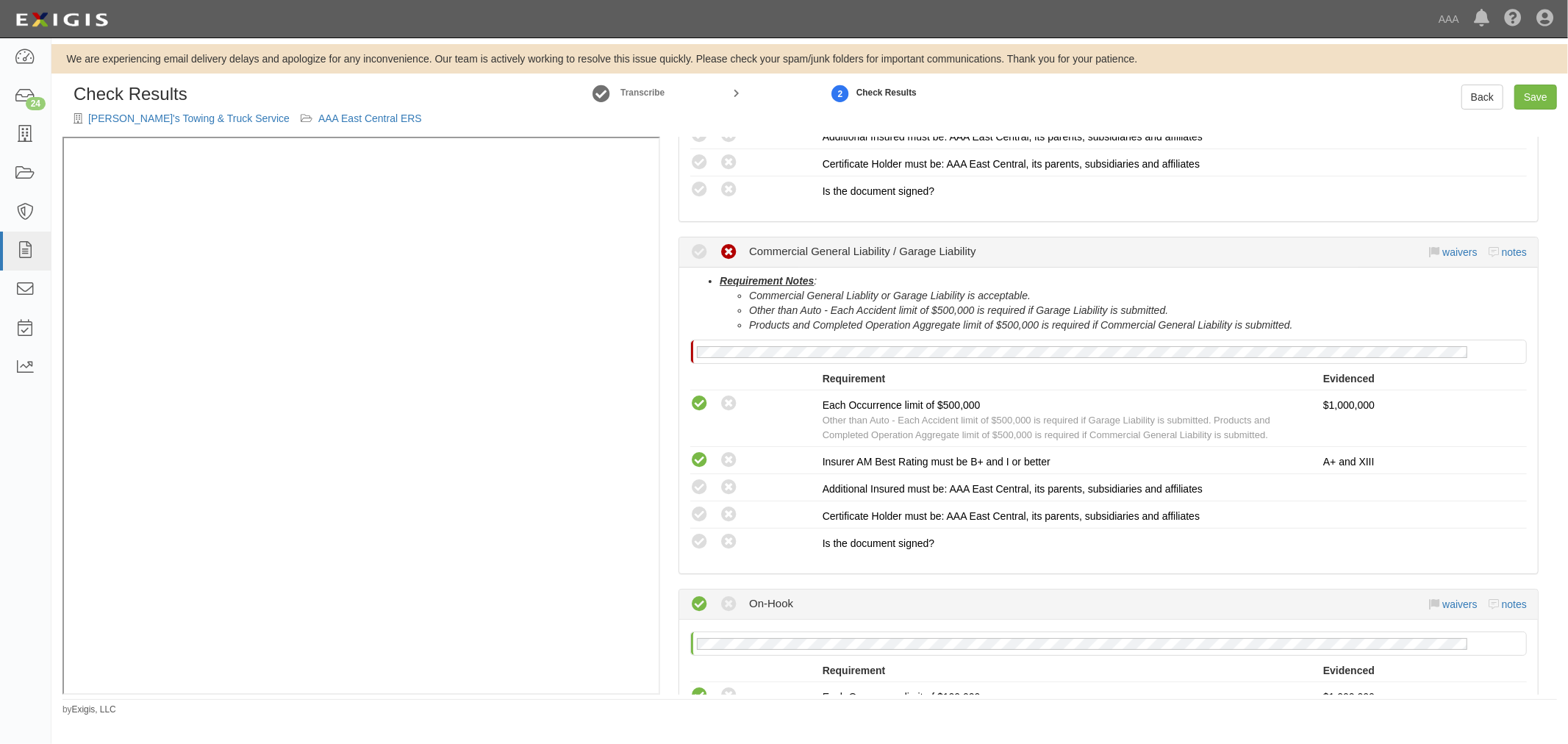
scroll to position [897, 0]
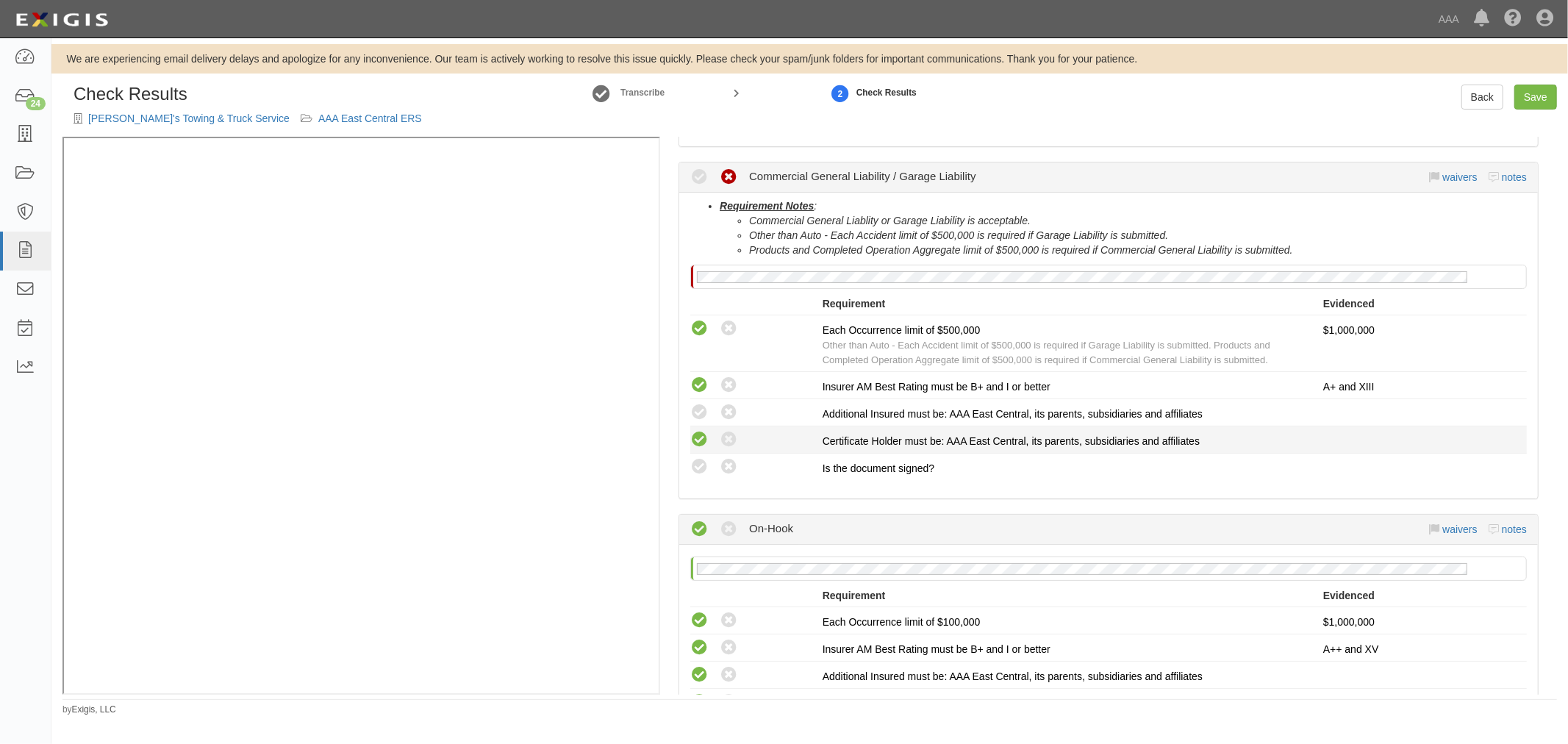
drag, startPoint x: 701, startPoint y: 461, endPoint x: 701, endPoint y: 435, distance: 26.0
click at [700, 460] on icon at bounding box center [700, 467] width 18 height 18
radio input "true"
click at [701, 431] on icon at bounding box center [700, 440] width 18 height 18
radio input "true"
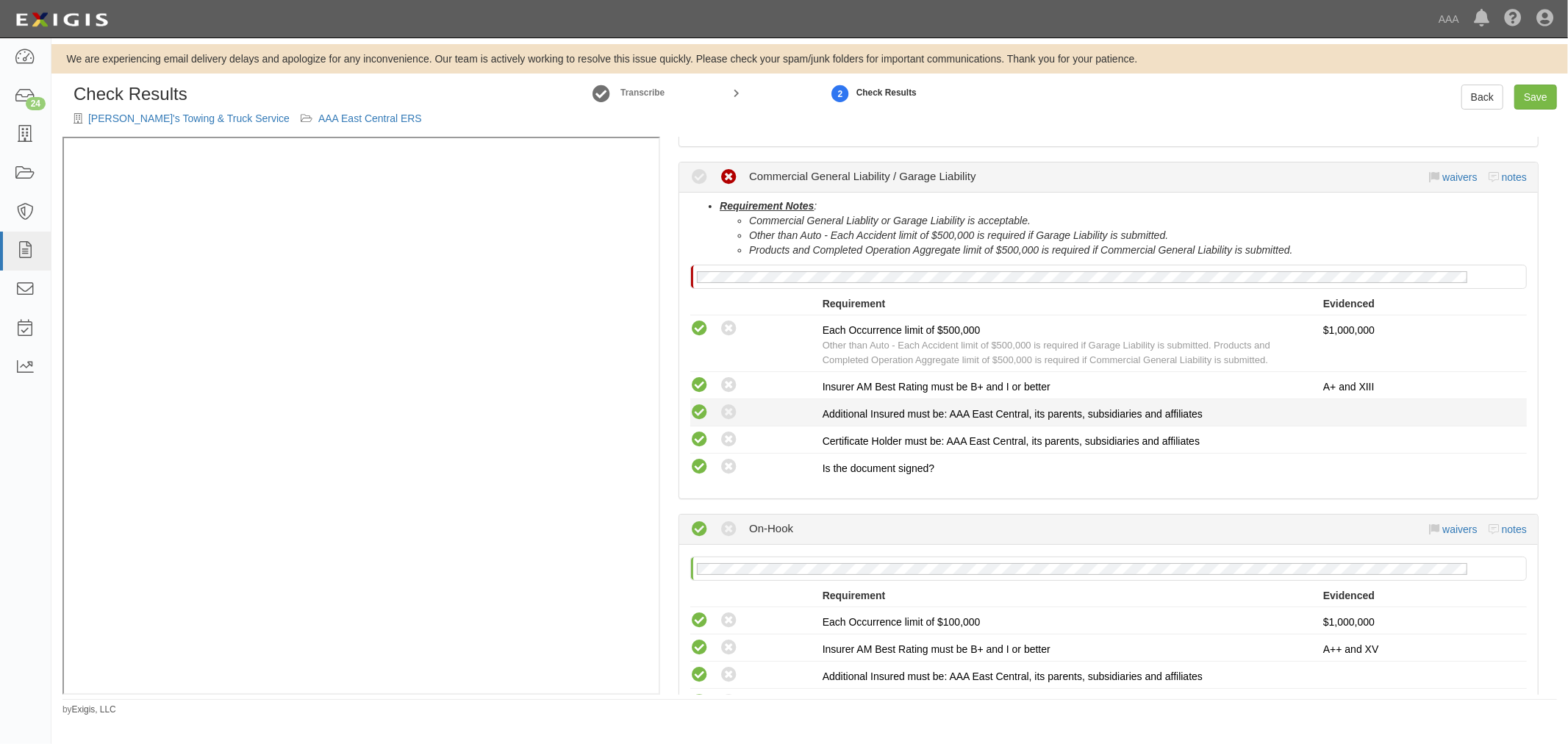
click at [704, 409] on icon at bounding box center [700, 413] width 18 height 18
radio input "true"
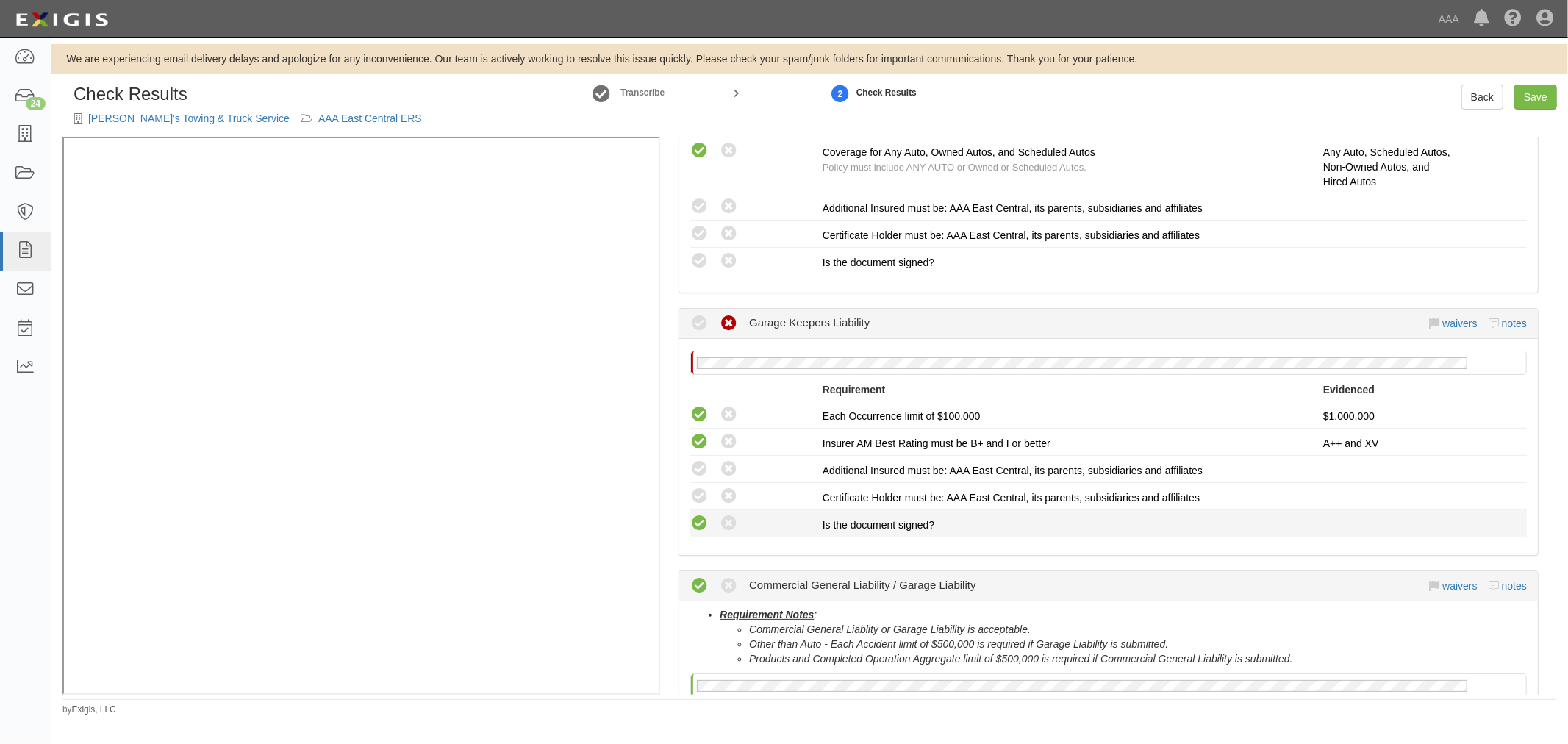
click at [696, 524] on icon at bounding box center [700, 524] width 18 height 18
radio input "true"
drag, startPoint x: 700, startPoint y: 494, endPoint x: 698, endPoint y: 465, distance: 29.1
click at [700, 493] on icon at bounding box center [700, 496] width 18 height 18
radio input "true"
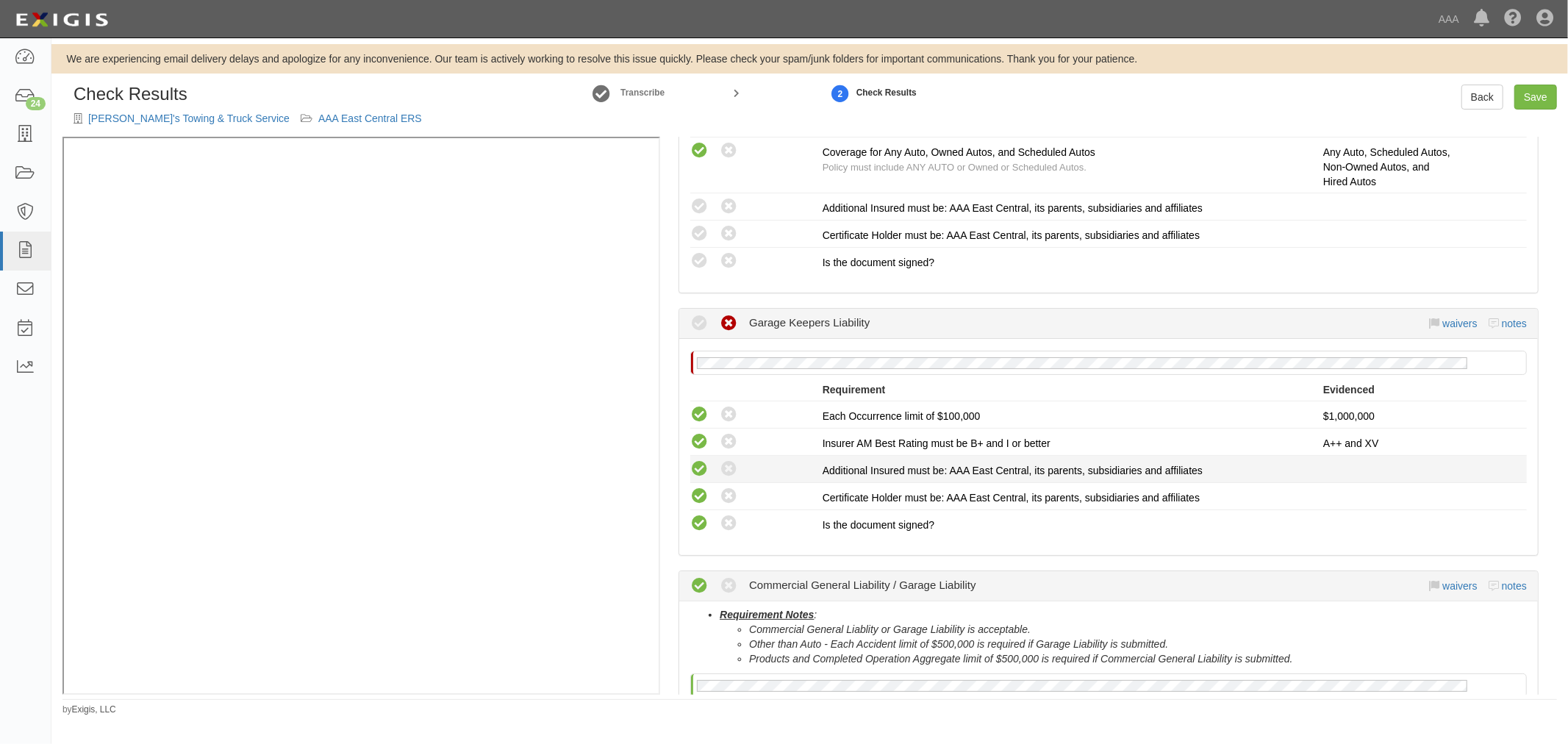
click at [696, 464] on icon at bounding box center [700, 469] width 18 height 18
radio input "true"
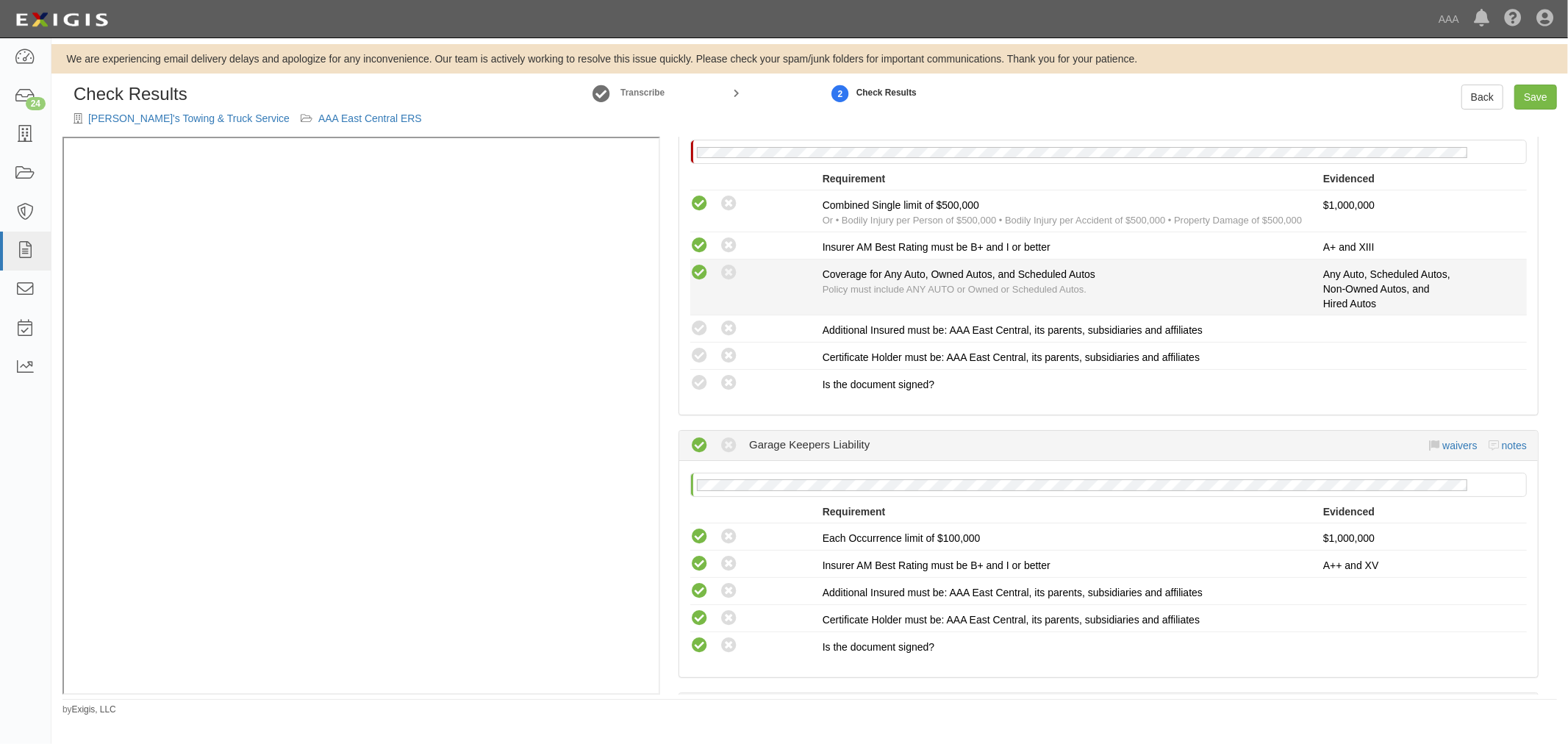
scroll to position [216, 0]
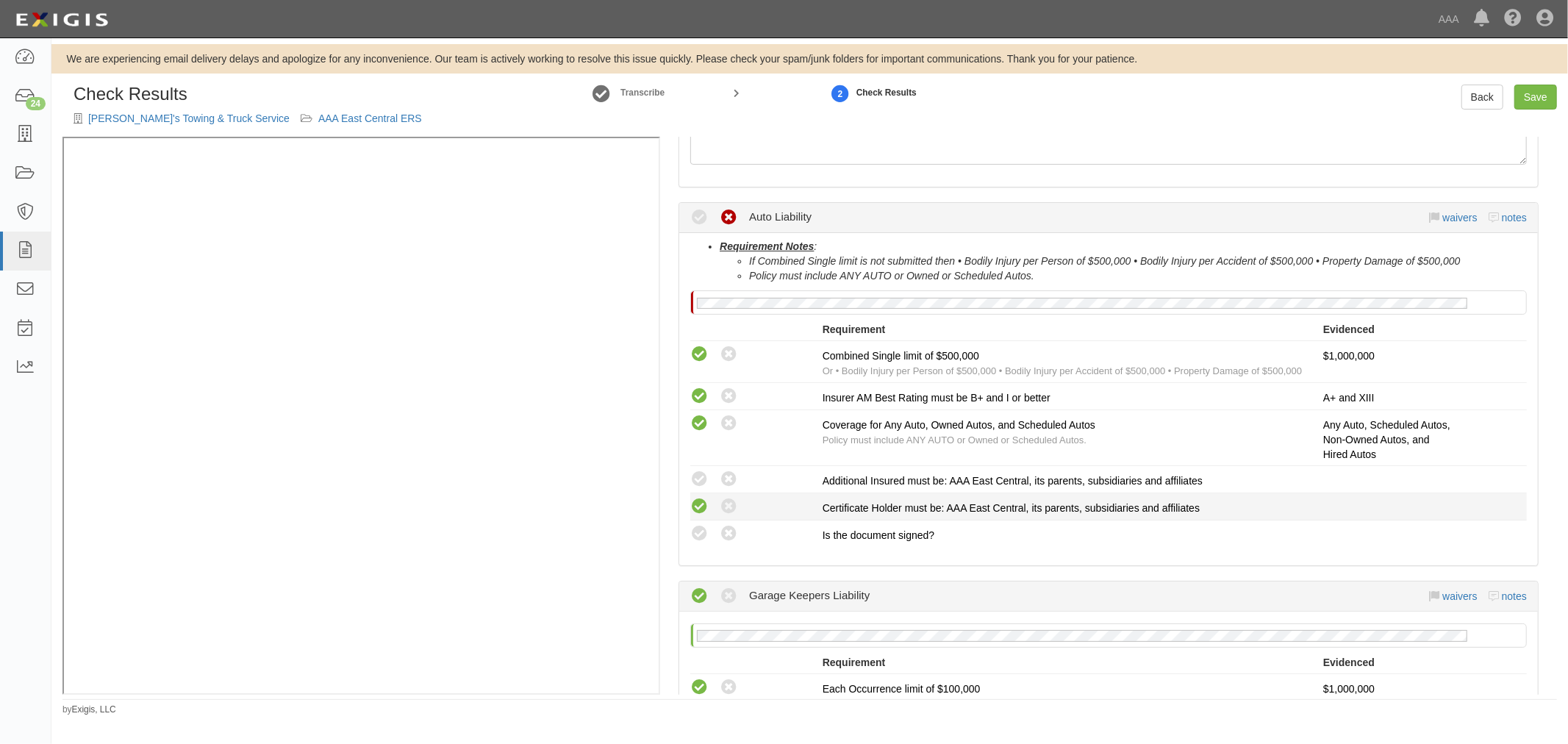
drag, startPoint x: 703, startPoint y: 525, endPoint x: 701, endPoint y: 512, distance: 13.2
click at [703, 525] on icon at bounding box center [700, 534] width 18 height 18
radio input "true"
click at [696, 498] on icon at bounding box center [700, 507] width 18 height 18
radio input "true"
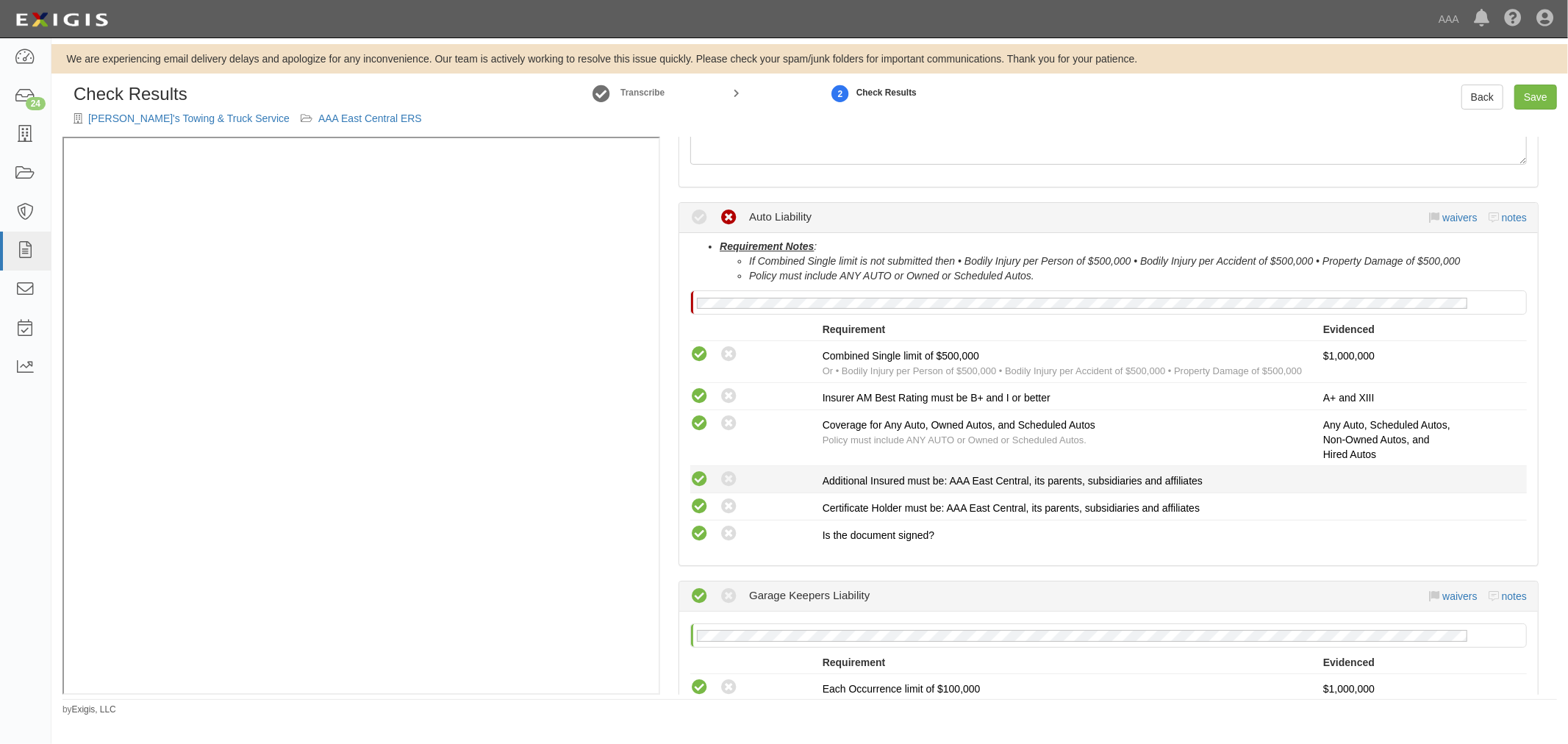
drag, startPoint x: 696, startPoint y: 487, endPoint x: 702, endPoint y: 481, distance: 8.5
click at [698, 483] on label "Compliant" at bounding box center [700, 479] width 18 height 18
radio input "true"
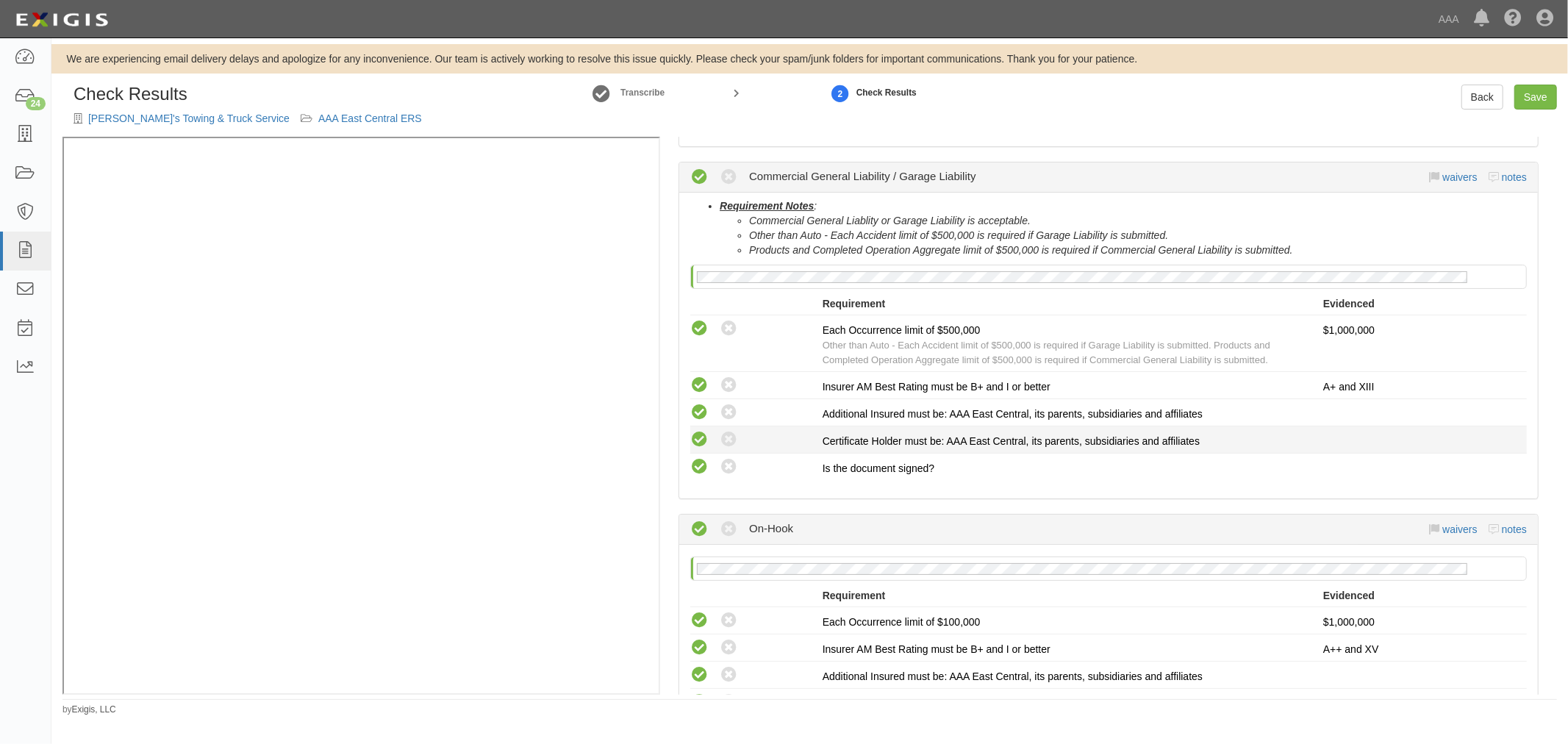
scroll to position [1169, 0]
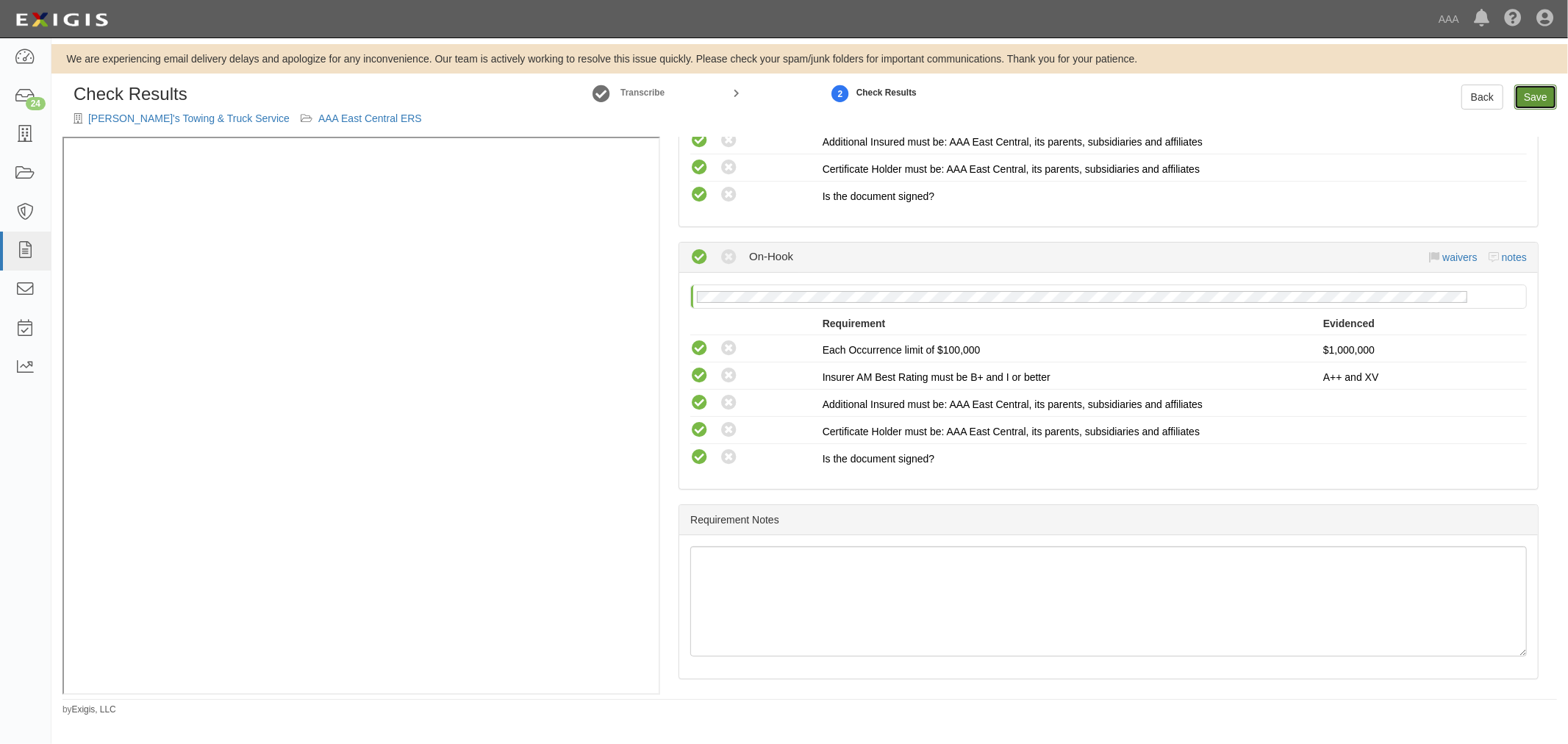
click at [1540, 86] on link "Save" at bounding box center [1536, 97] width 43 height 25
radio input "true"
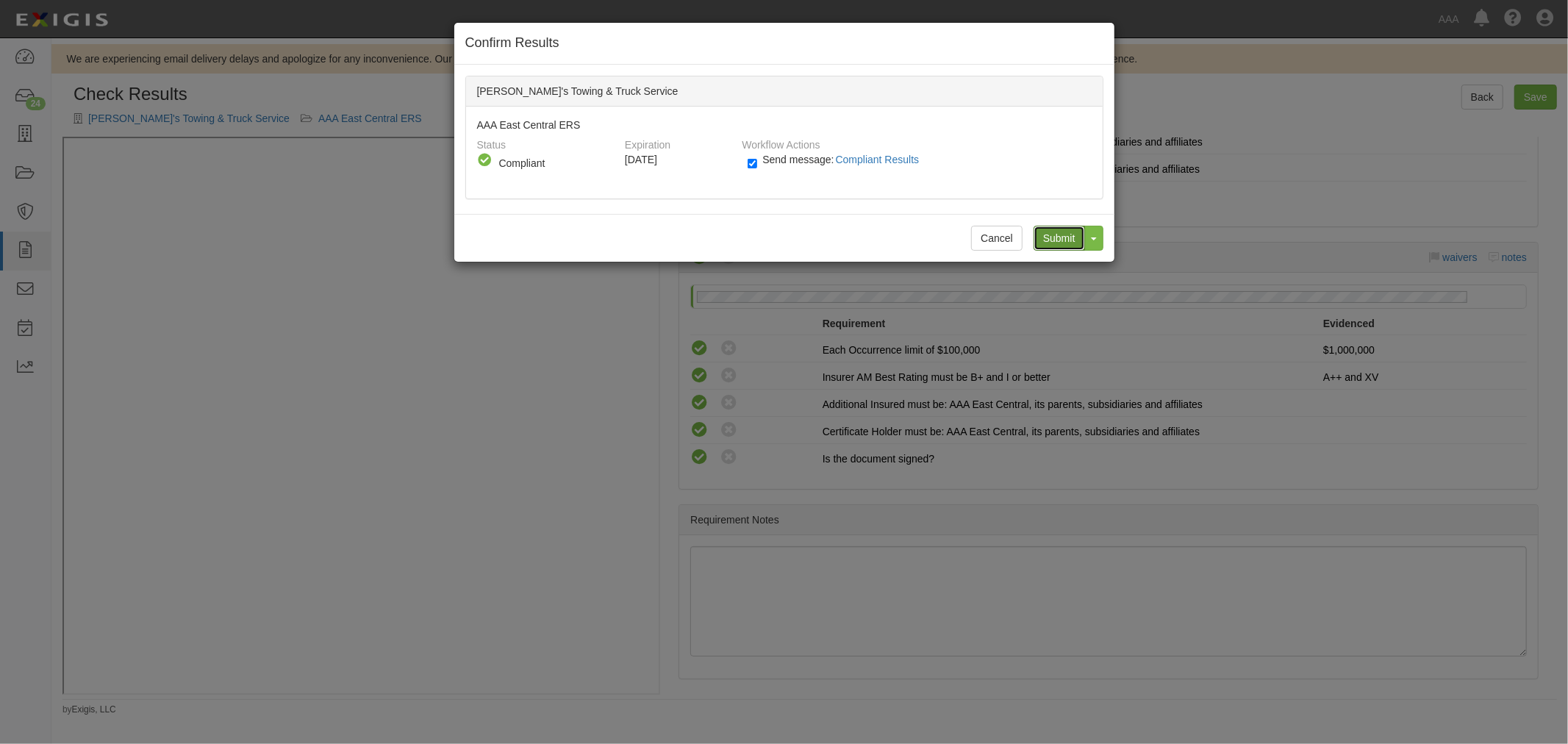
click at [1044, 234] on input "Submit" at bounding box center [1059, 238] width 51 height 25
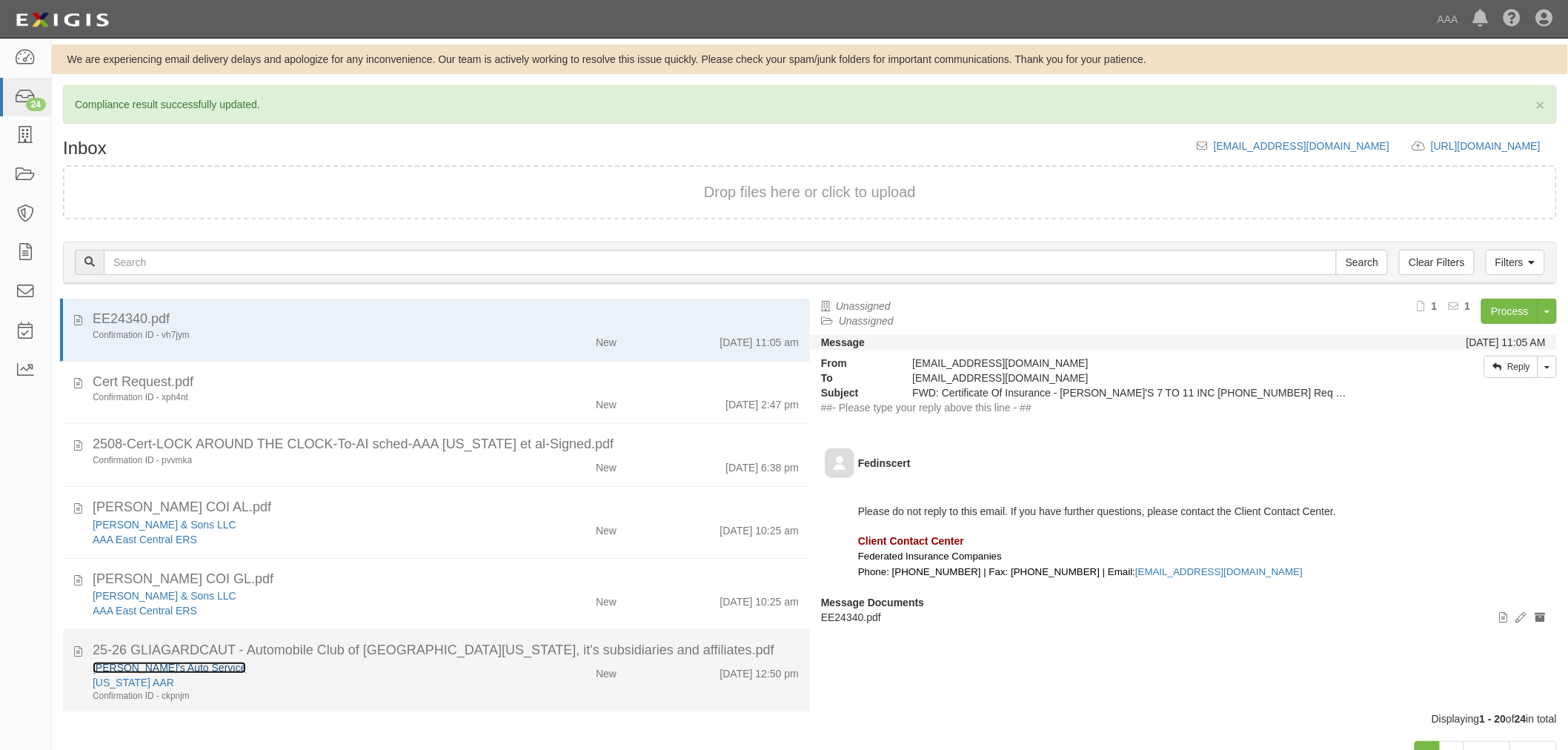
click at [113, 669] on link "[PERSON_NAME]'s Auto Service" at bounding box center [169, 668] width 153 height 12
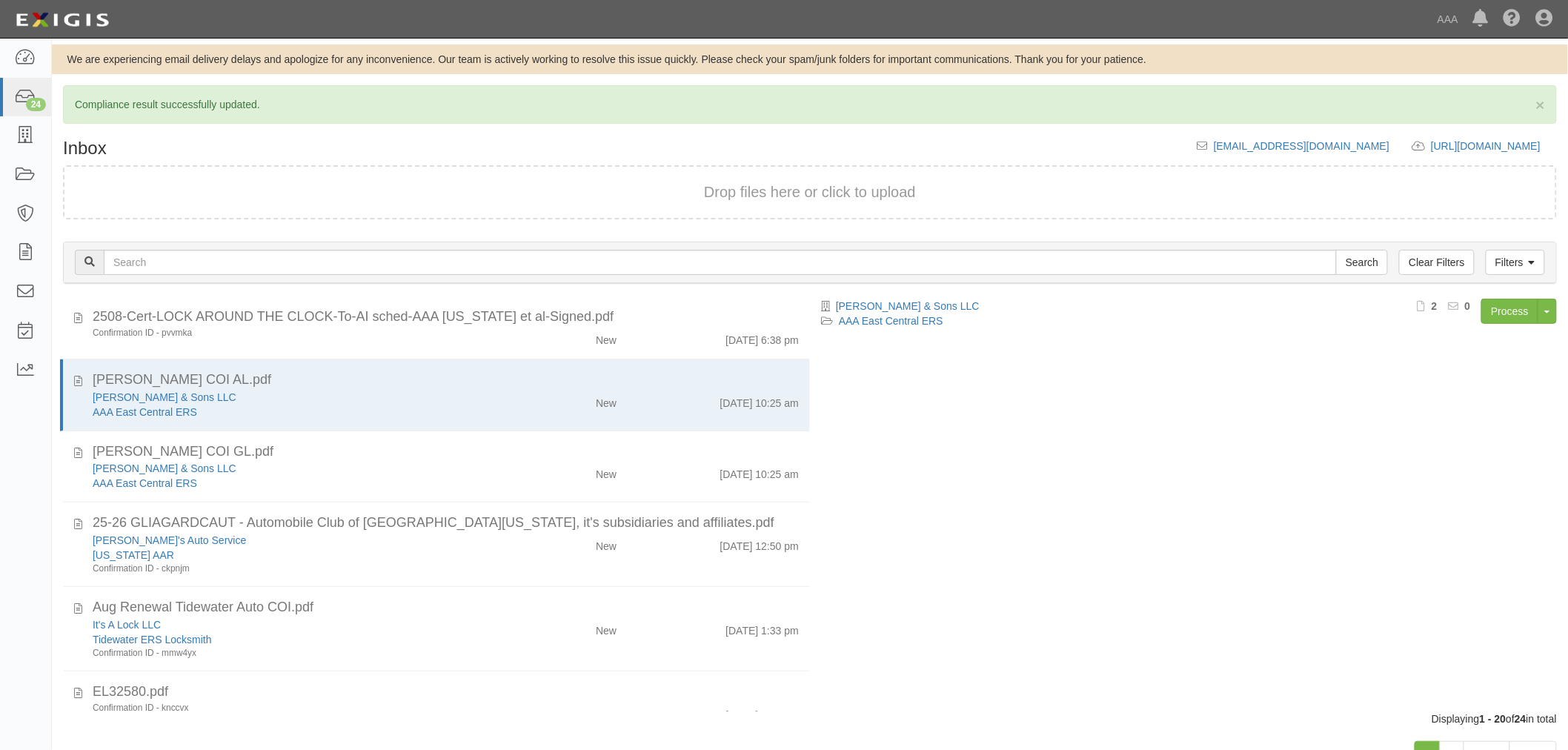
scroll to position [274, 0]
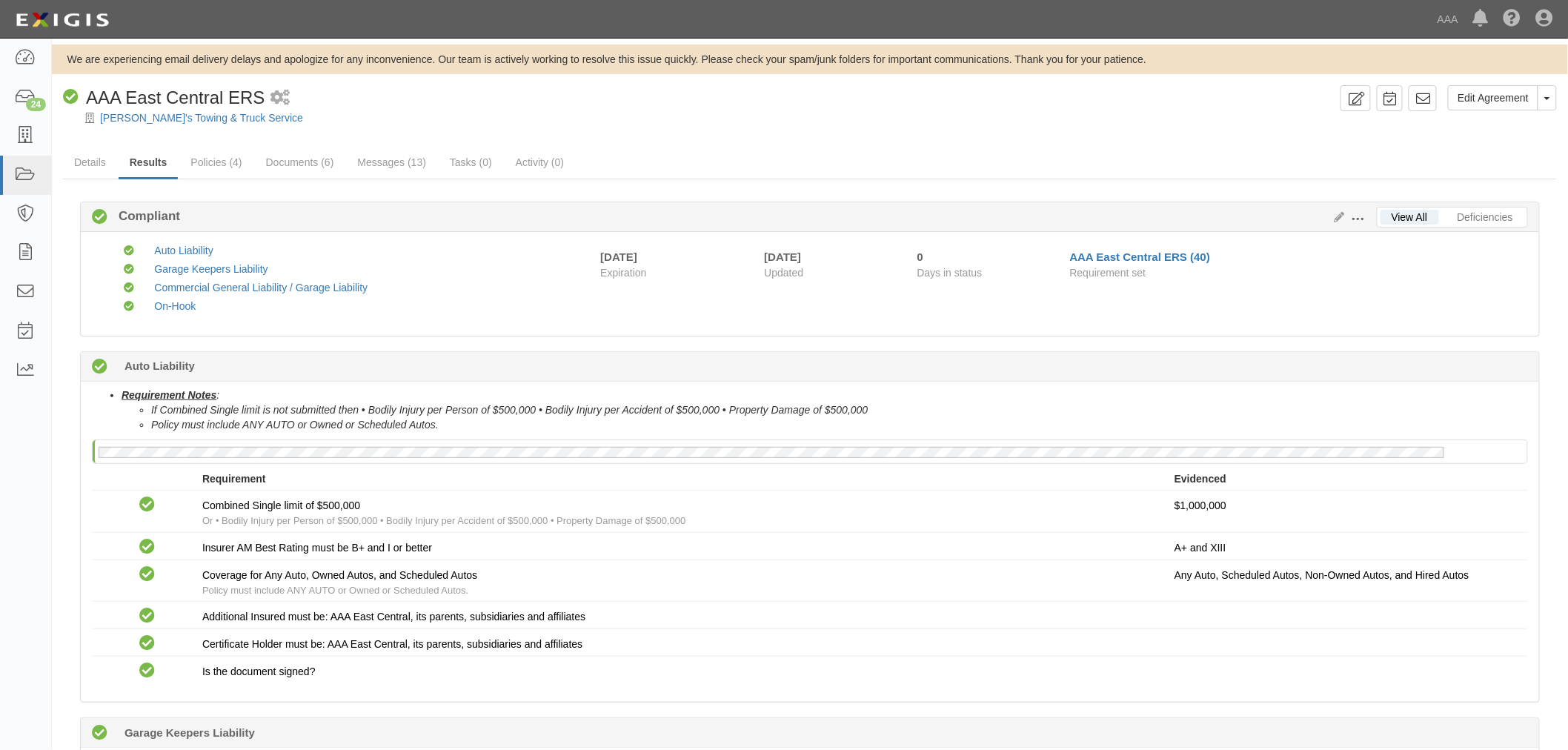
drag, startPoint x: 809, startPoint y: 163, endPoint x: 791, endPoint y: 156, distance: 19.3
drag, startPoint x: 791, startPoint y: 156, endPoint x: 578, endPoint y: 353, distance: 290.1
click at [578, 353] on div "Compliant 0 days (since [DATE]) Auto Liability" at bounding box center [810, 367] width 1458 height 29
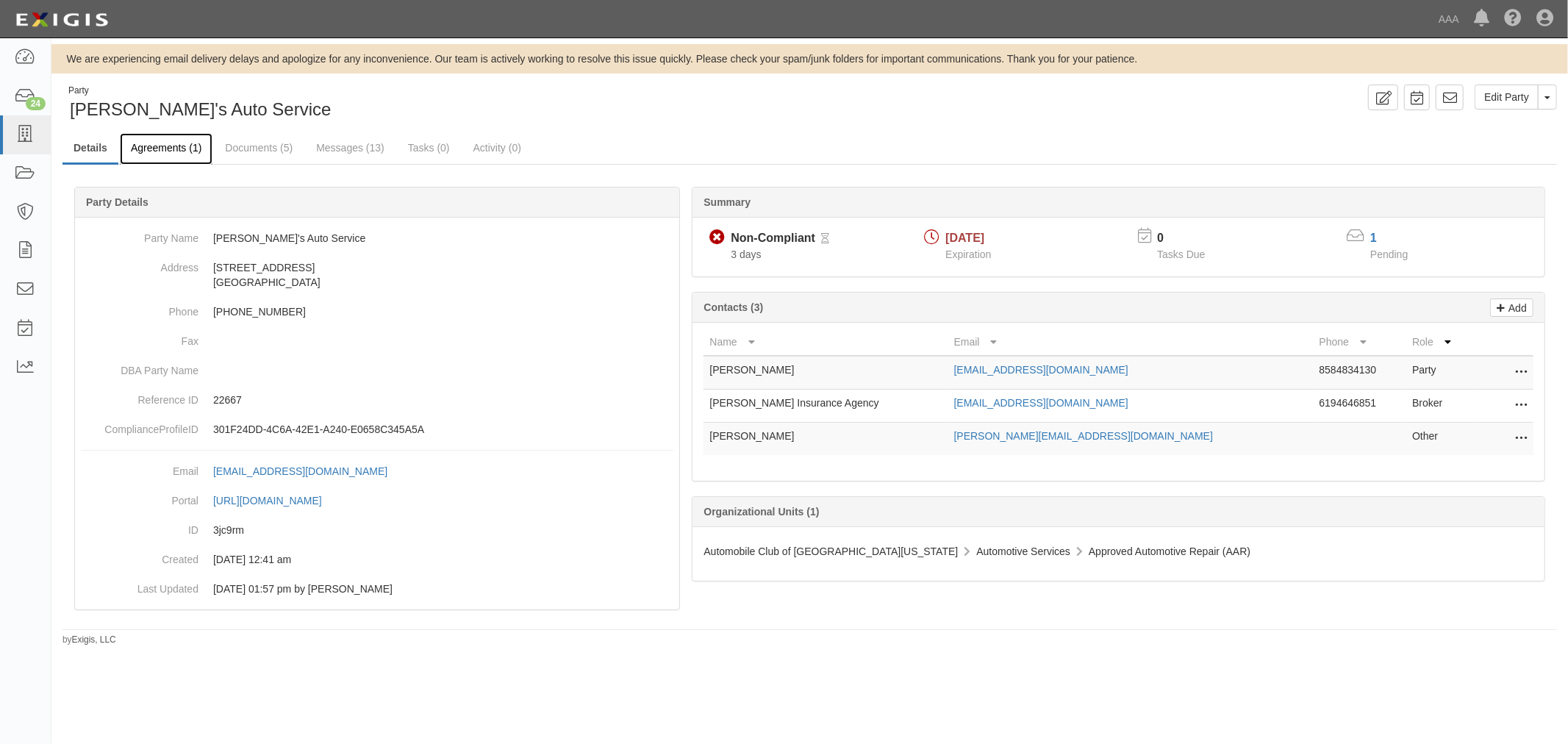
click at [178, 154] on link "Agreements (1)" at bounding box center [166, 148] width 93 height 31
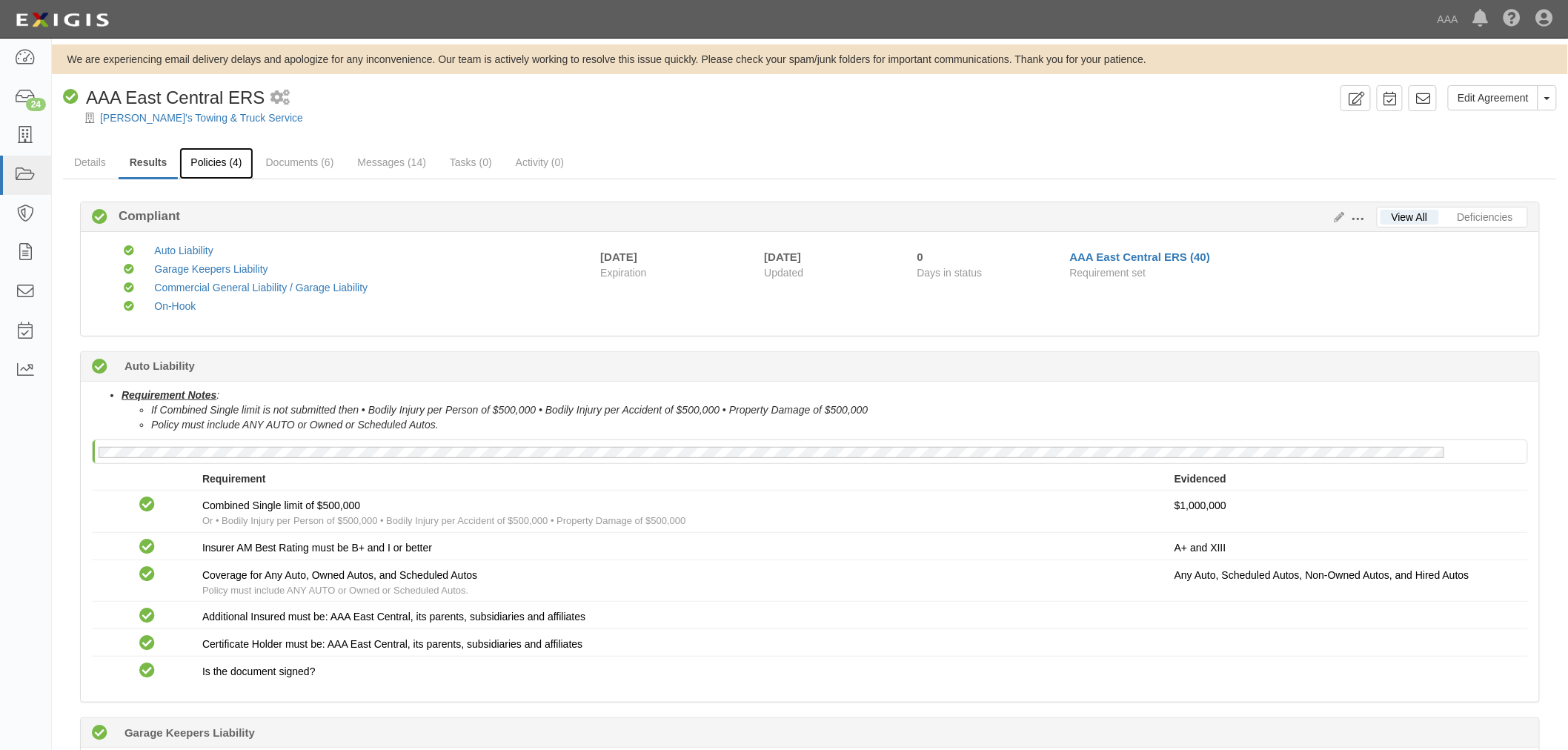
click at [237, 154] on link "Policies (4)" at bounding box center [216, 163] width 73 height 32
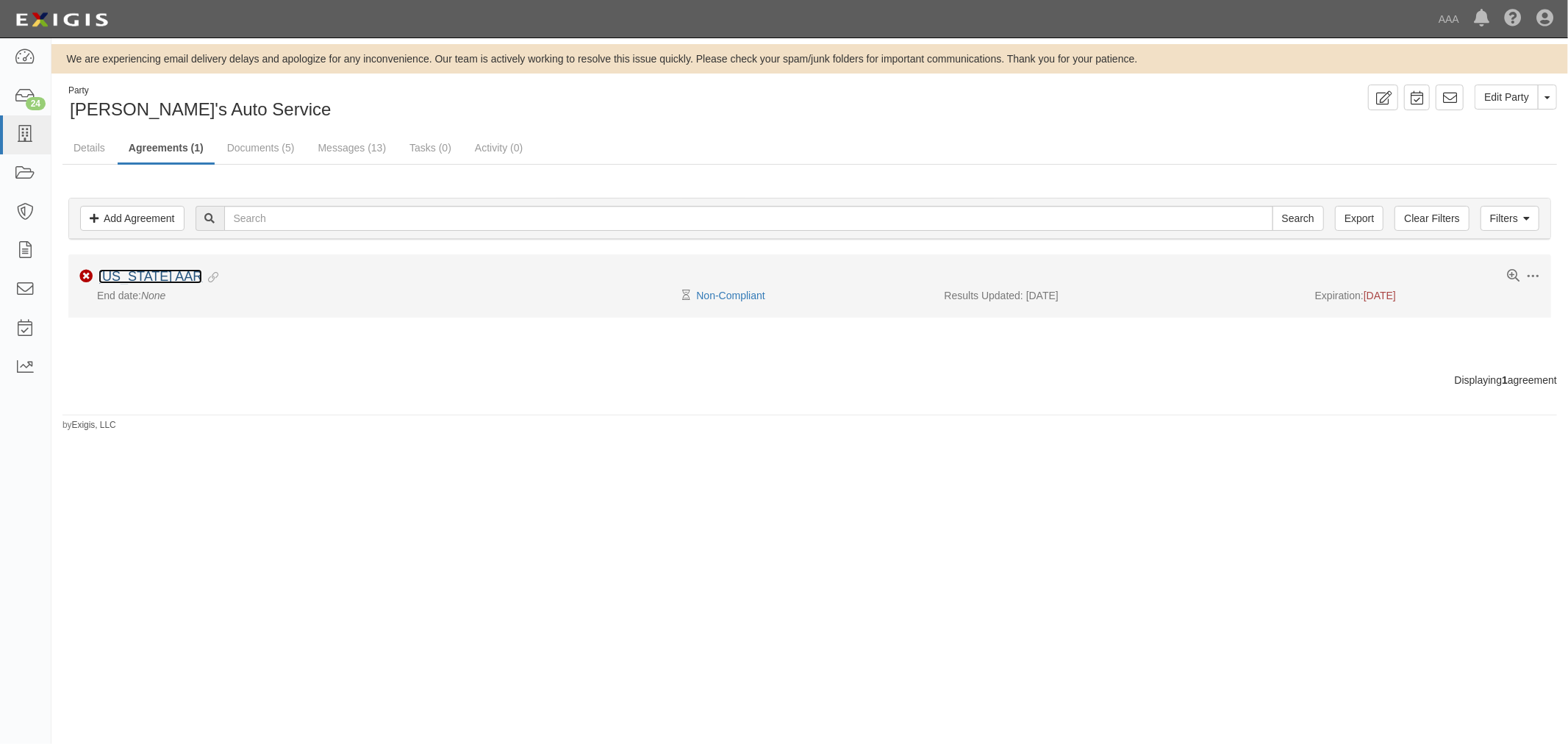
click at [99, 279] on link "California AAR" at bounding box center [151, 276] width 104 height 15
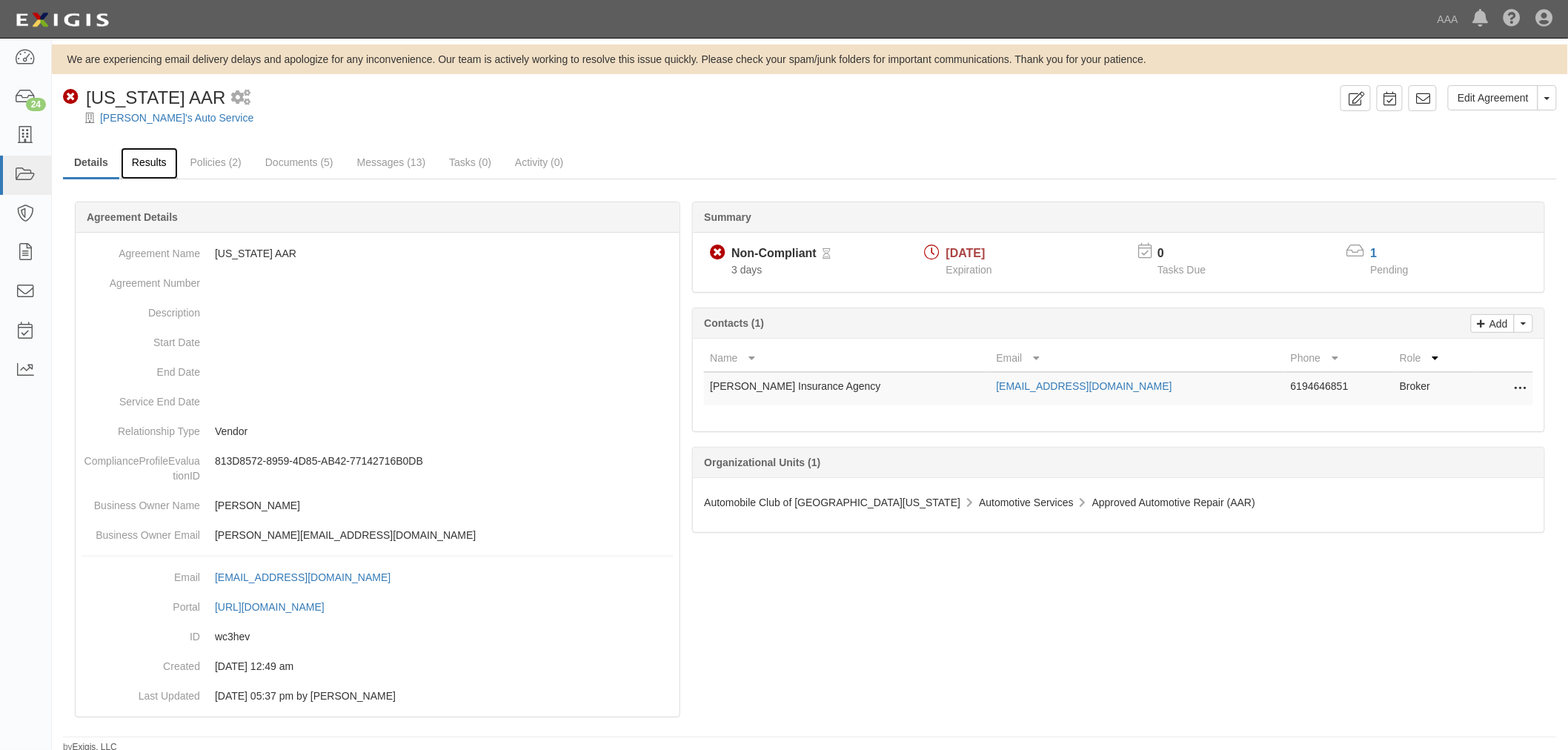
click at [142, 156] on link "Results" at bounding box center [149, 163] width 57 height 32
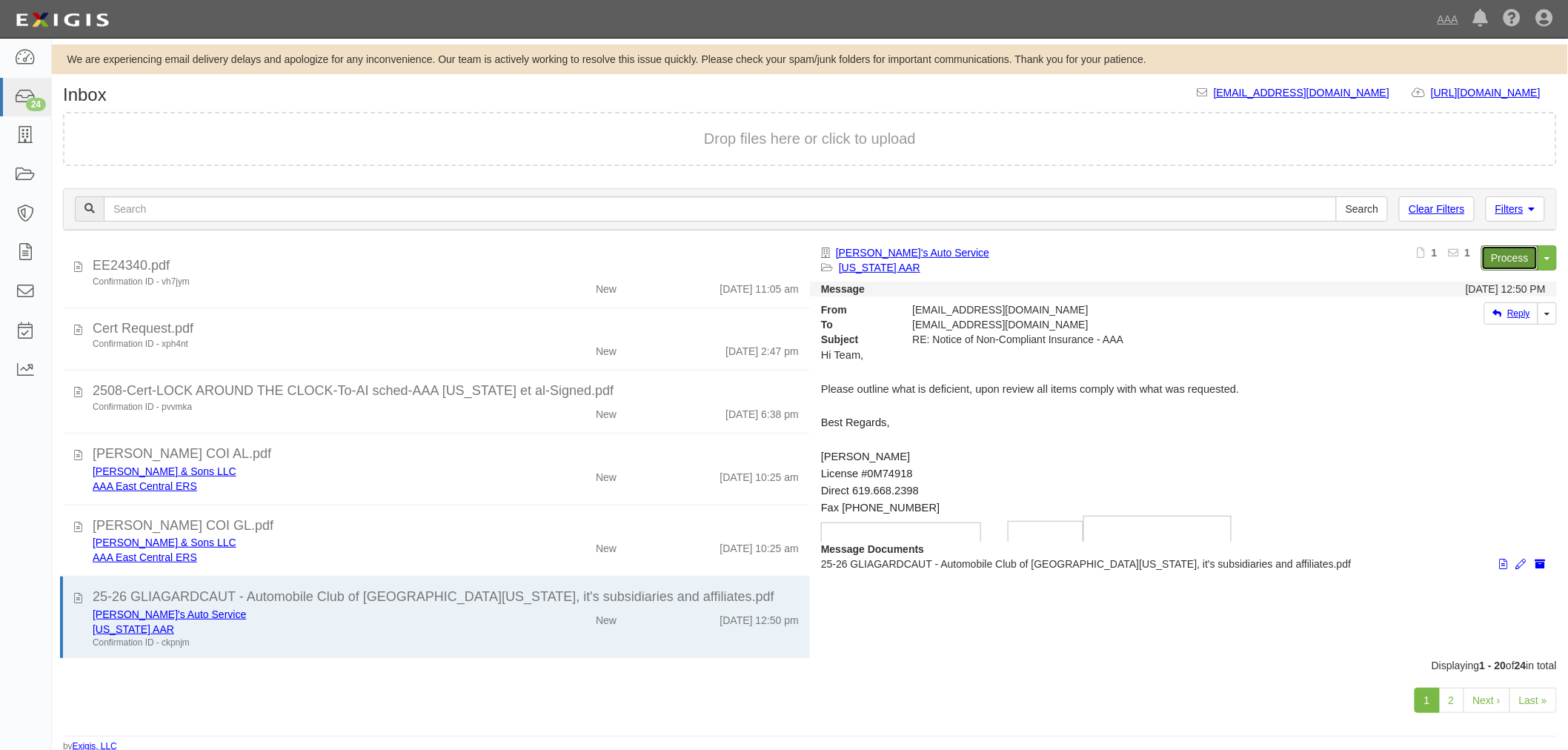
click at [1484, 264] on link "Process" at bounding box center [1509, 257] width 57 height 25
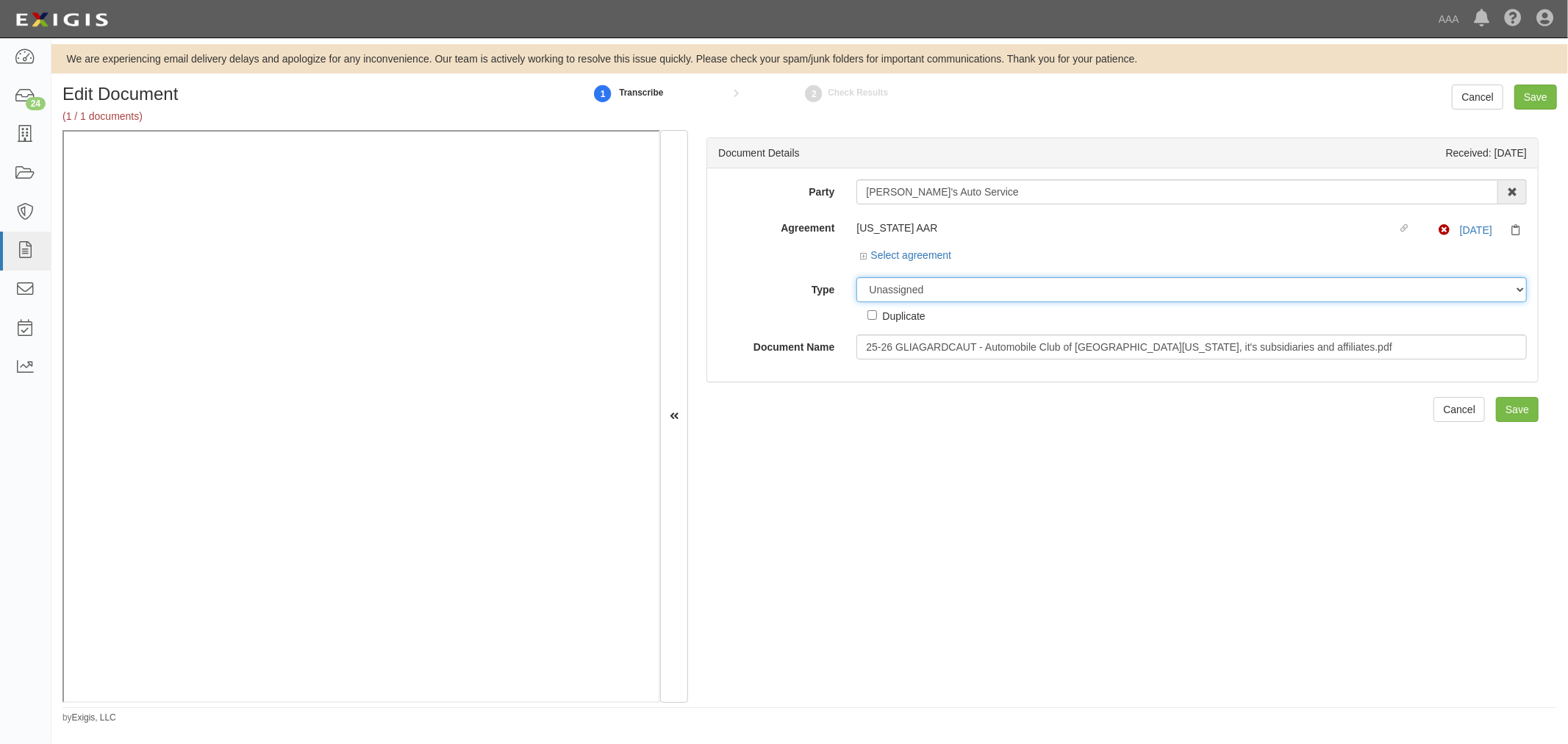
click at [876, 291] on select "Unassigned Binder Cancellation Notice Certificate Contract Endorsement Insuranc…" at bounding box center [1191, 289] width 670 height 25
select select "CertificateDetail"
click at [856, 278] on select "Unassigned Binder Cancellation Notice Certificate Contract Endorsement Insuranc…" at bounding box center [1191, 289] width 670 height 25
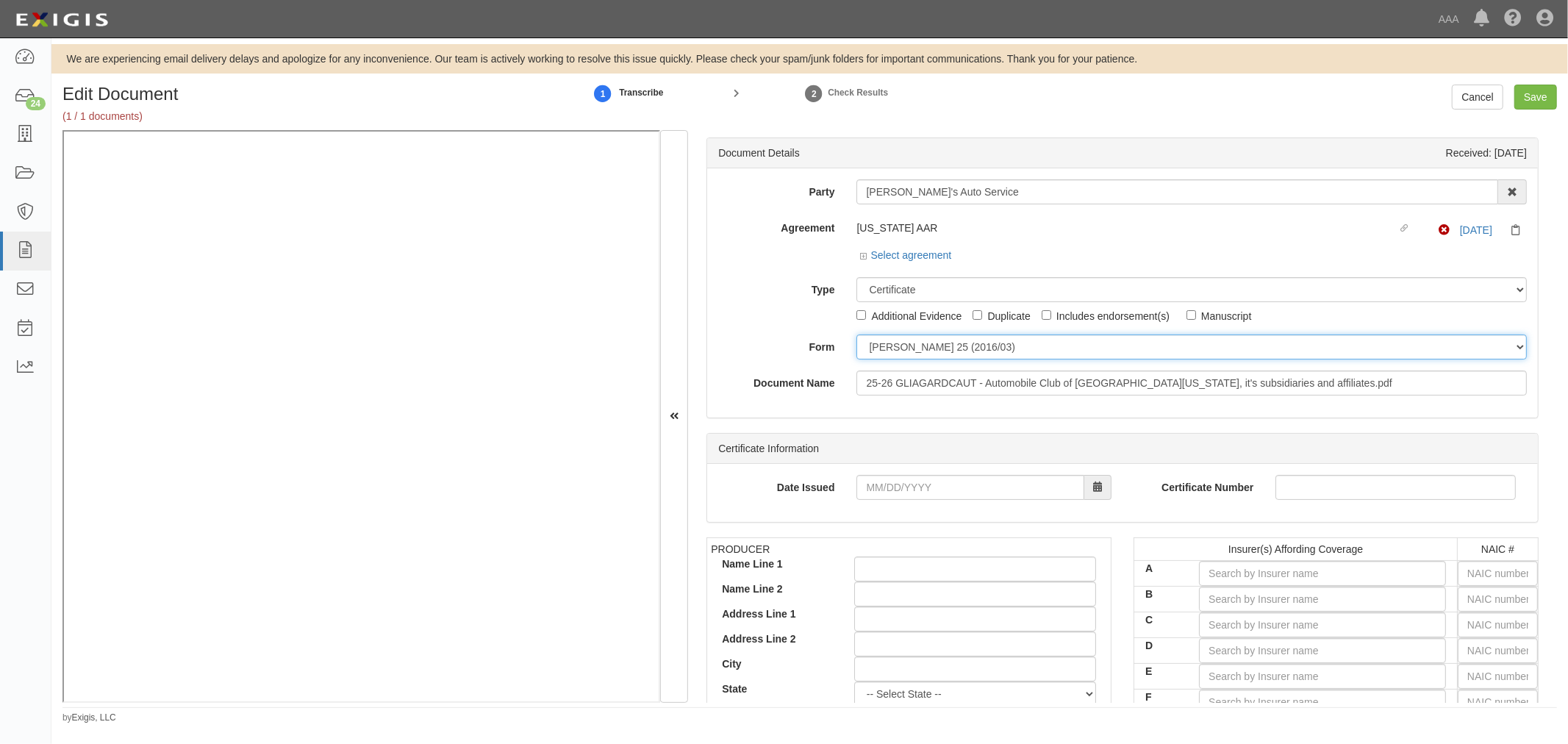
drag, startPoint x: 895, startPoint y: 350, endPoint x: 895, endPoint y: 359, distance: 9.0
click at [895, 350] on select "ACORD 25 (2016/03) ACORD 101 ACORD 855 NY (2014/05) General" at bounding box center [1191, 346] width 670 height 25
select select "GeneralFormDetail"
click at [856, 335] on select "ACORD 25 (2016/03) ACORD 101 ACORD 855 NY (2014/05) General" at bounding box center [1191, 346] width 670 height 25
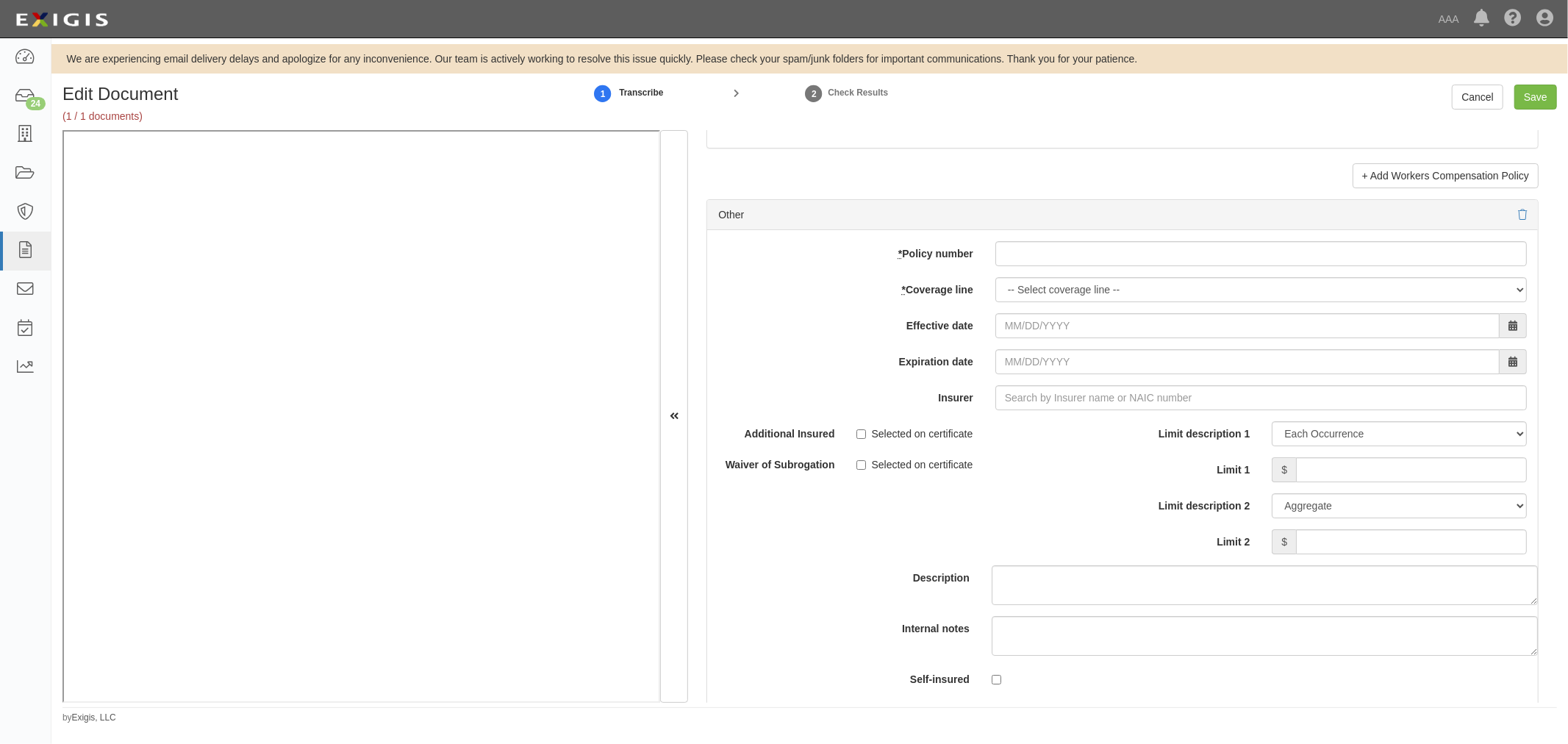
scroll to position [4084, 0]
paste input "ACP BP02 3100428550"
drag, startPoint x: 1063, startPoint y: 258, endPoint x: 1031, endPoint y: 295, distance: 48.9
click at [1062, 258] on input "* Policy number" at bounding box center [1261, 252] width 531 height 25
type input "ACP BP02 3100428550"
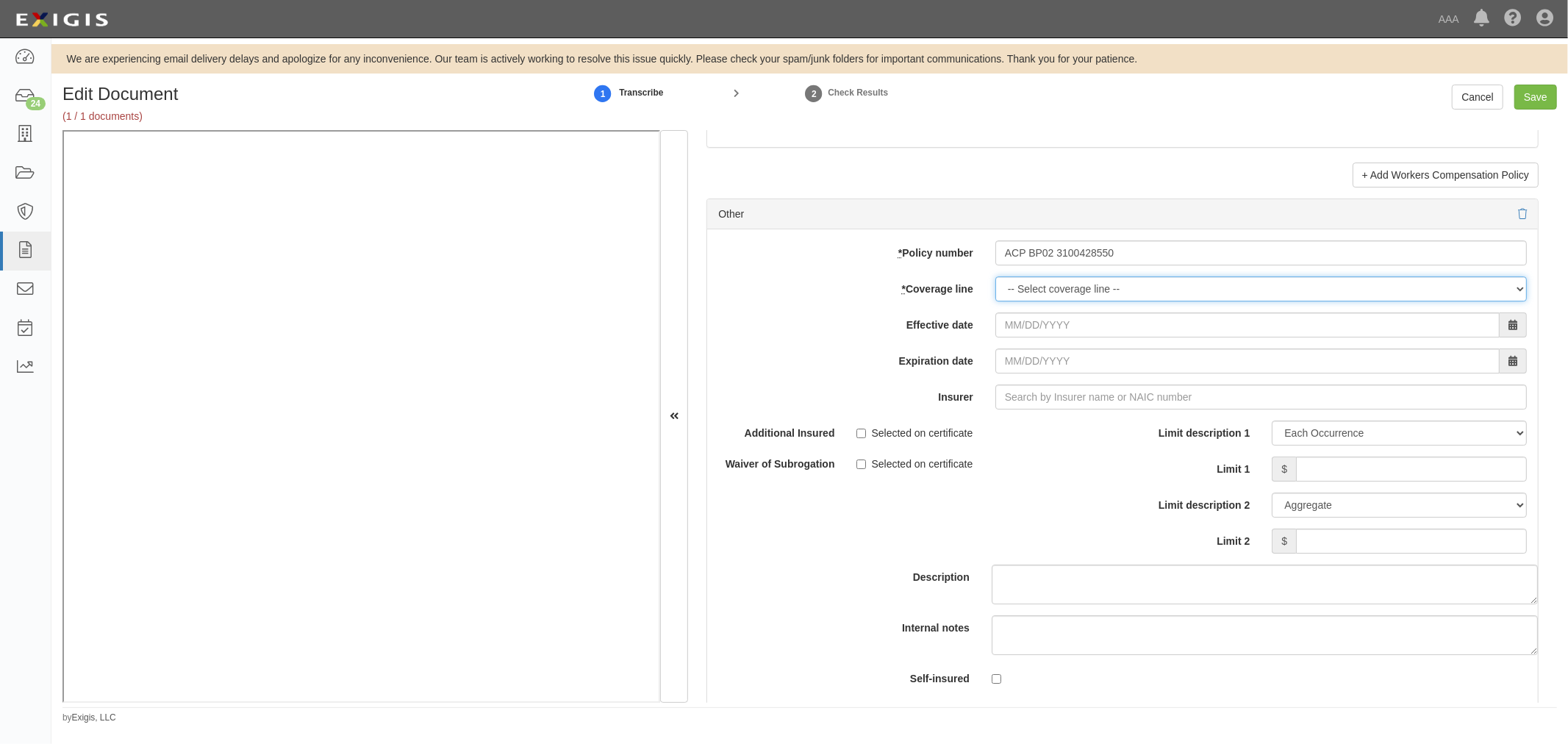
click at [1021, 291] on select "-- Select coverage line -- Asbestos Abatement Auto Physical Damage Boiler & Mac…" at bounding box center [1261, 289] width 531 height 25
select select "70"
click at [995, 301] on select "-- Select coverage line -- Asbestos Abatement Auto Physical Damage Boiler & Mac…" at bounding box center [1261, 289] width 531 height 25
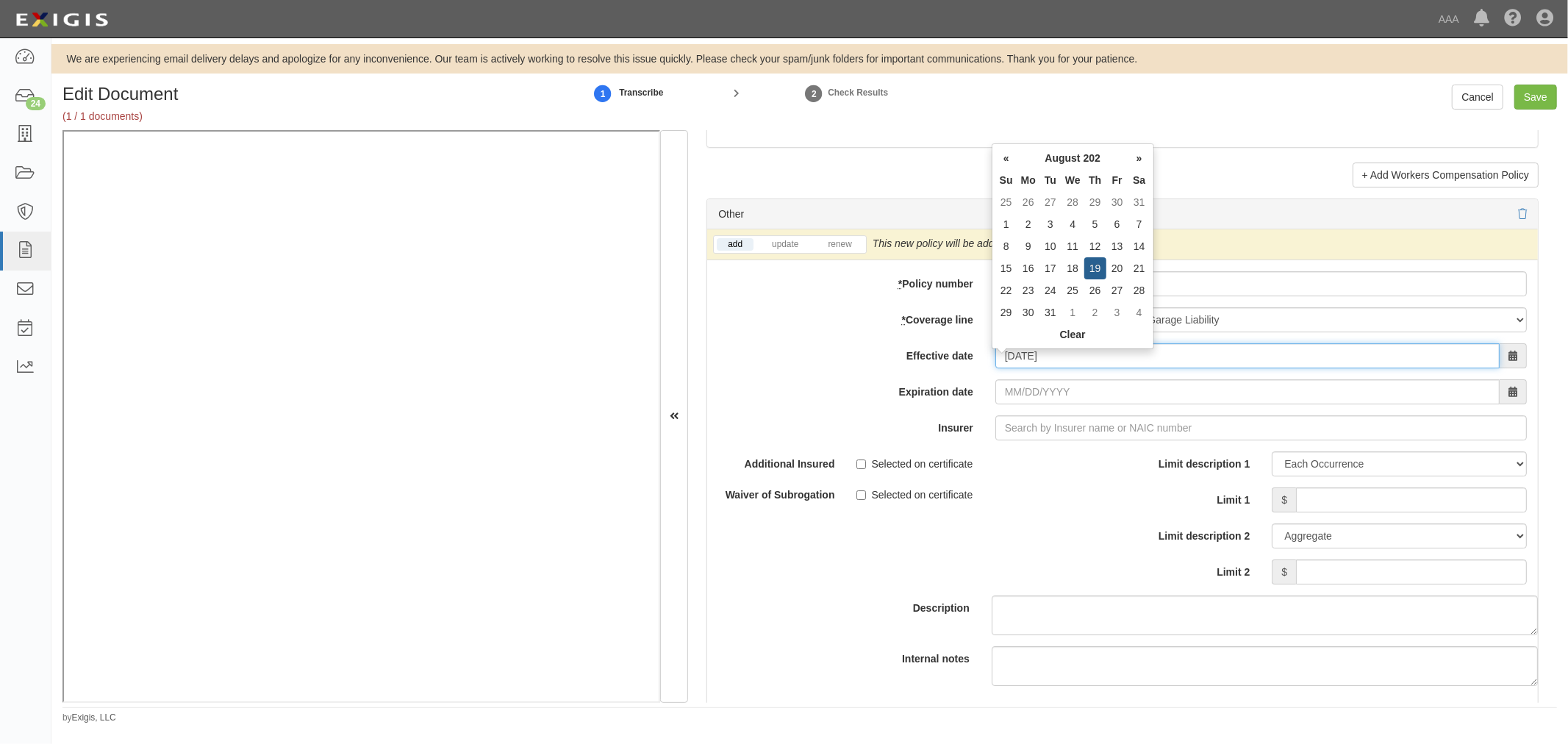
type input "08/19/2025"
type input "08/19/2026"
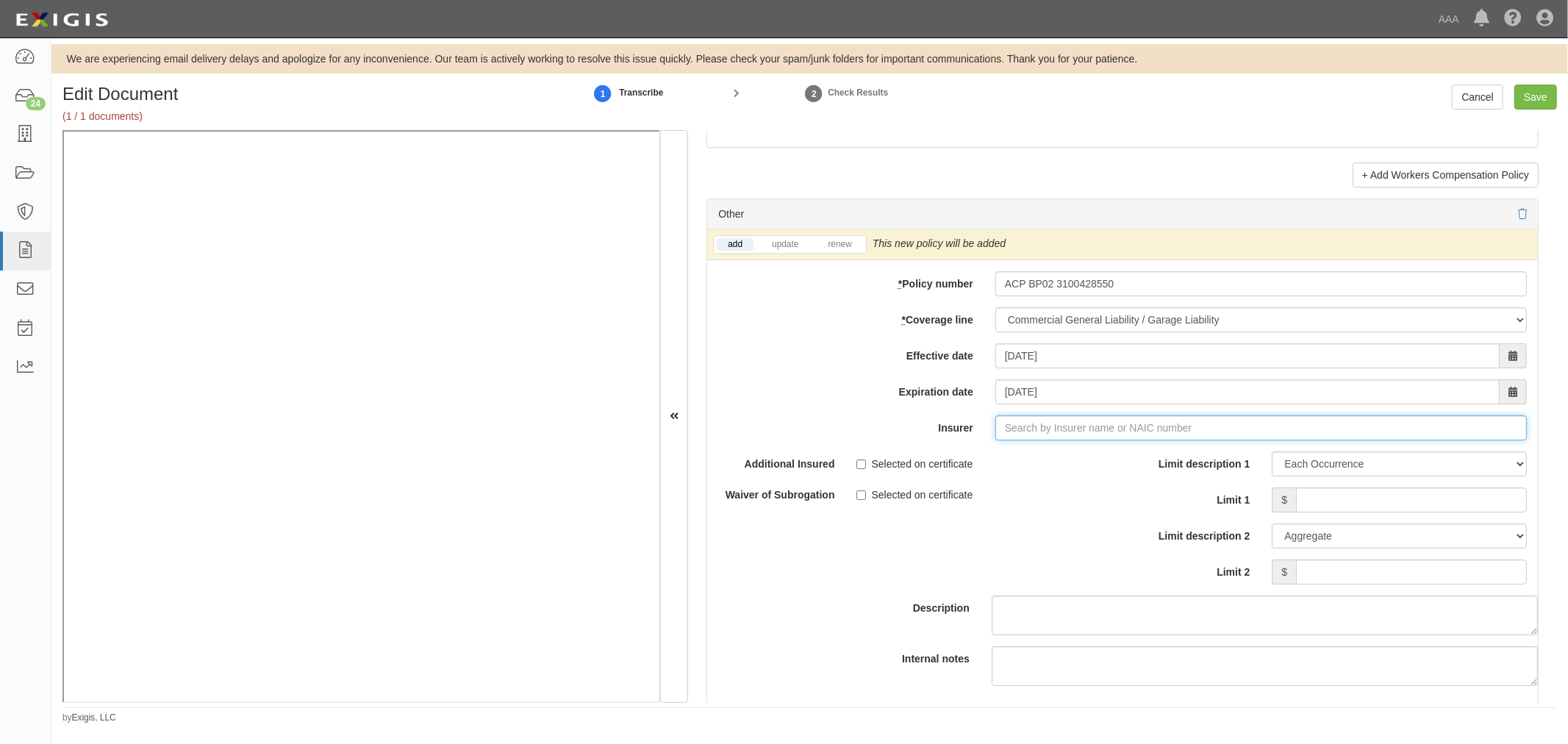
type input "21st Century Advantage Insurance Company (25232) NR Rating"
type input "2"
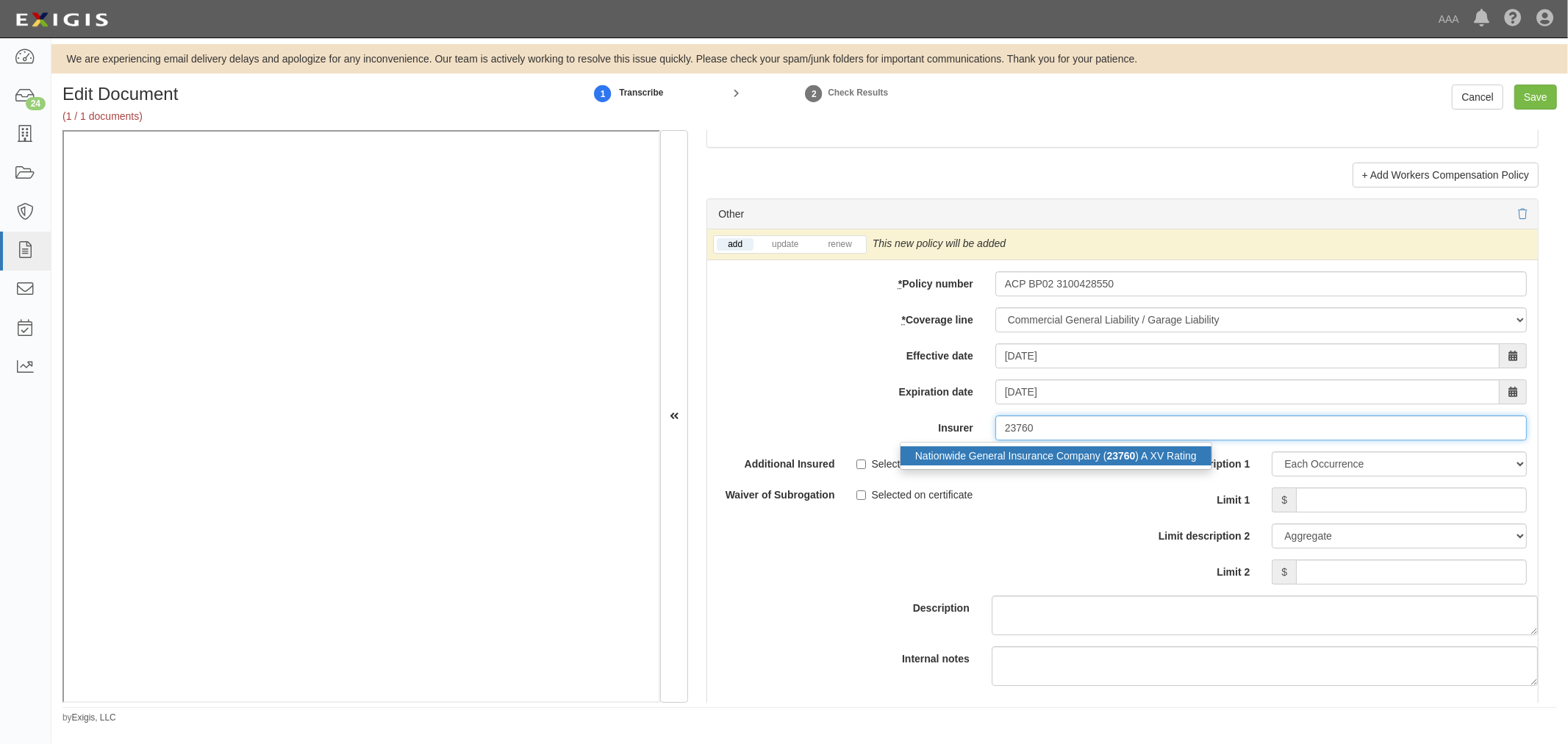
click at [1023, 454] on div "Nationwide General Insurance Company ( 23760 ) A XV Rating" at bounding box center [1056, 456] width 311 height 19
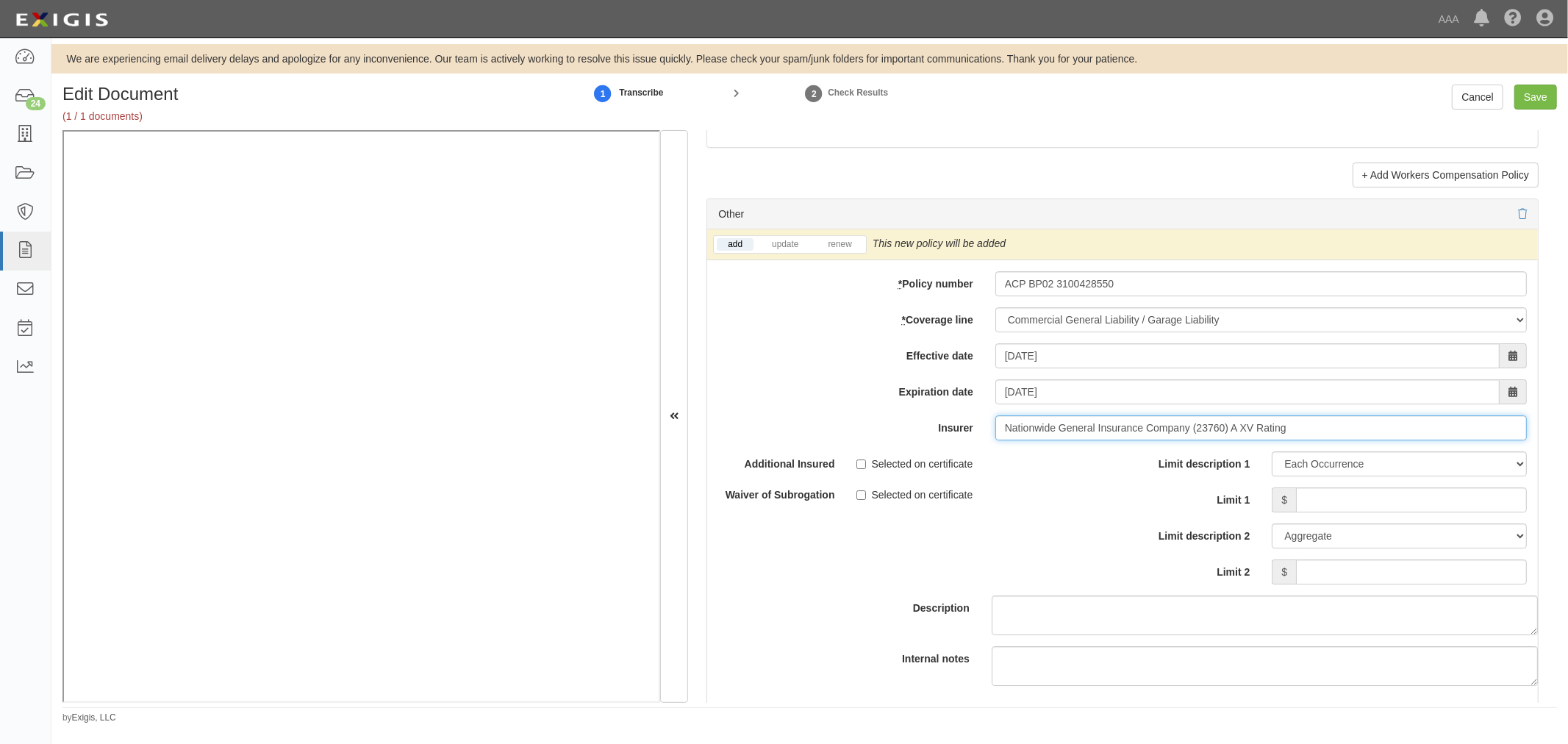
type input "Nationwide General Insurance Company (23760) A XV Rating"
drag, startPoint x: 819, startPoint y: 240, endPoint x: 839, endPoint y: 259, distance: 27.6
click at [833, 258] on div "add update renew This new policy will be added This new policy will update exis…" at bounding box center [1122, 245] width 830 height 31
click at [839, 254] on div "add update renew" at bounding box center [790, 245] width 154 height 18
click at [840, 250] on link "renew" at bounding box center [839, 245] width 46 height 12
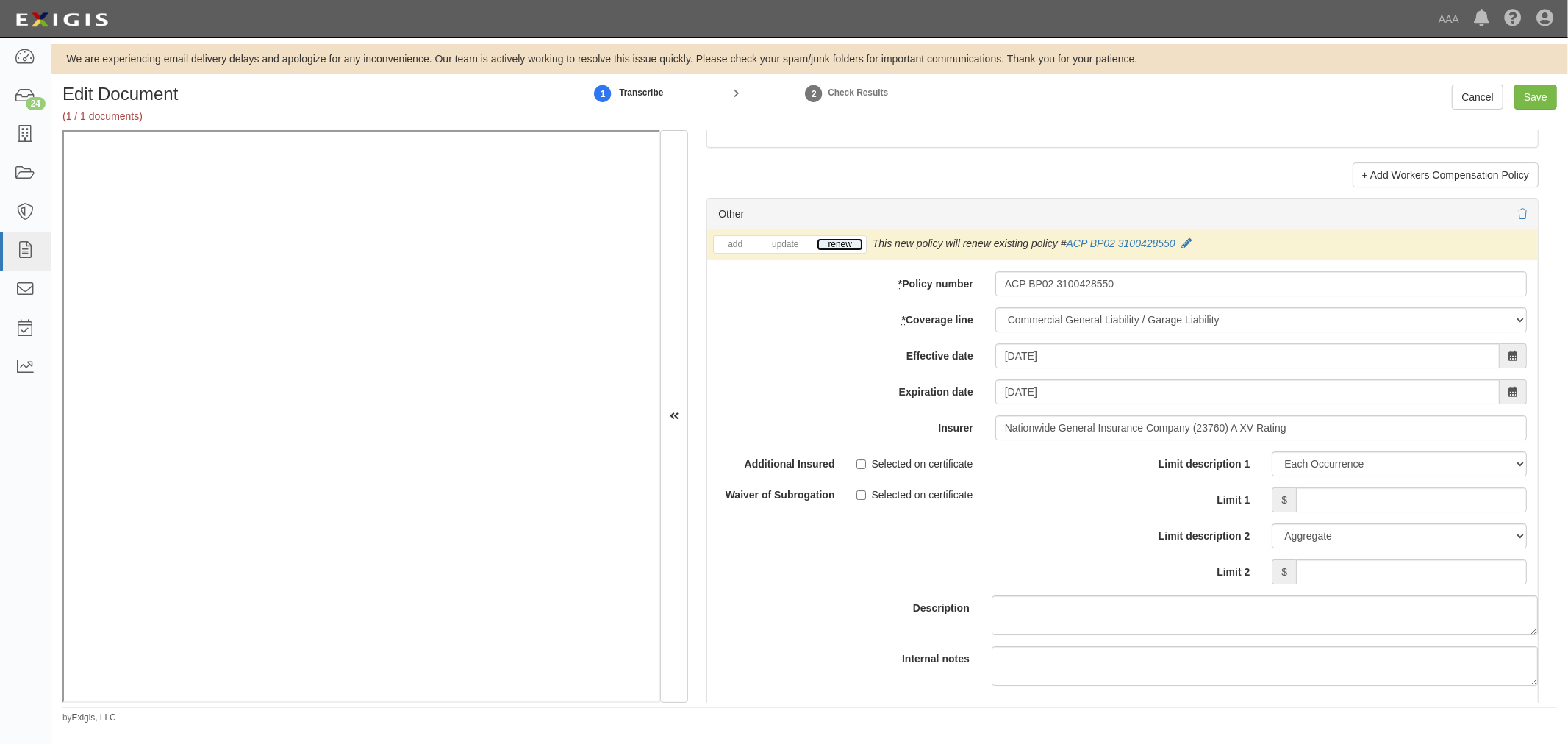
click at [840, 249] on link "renew" at bounding box center [839, 245] width 46 height 12
click at [1362, 521] on div "Limit description 1 Limit Each Occurrence Each Claim Aggregate Deductible Self-…" at bounding box center [1330, 518] width 393 height 133
click at [1363, 505] on input "Limit 1" at bounding box center [1411, 499] width 231 height 25
type input "1"
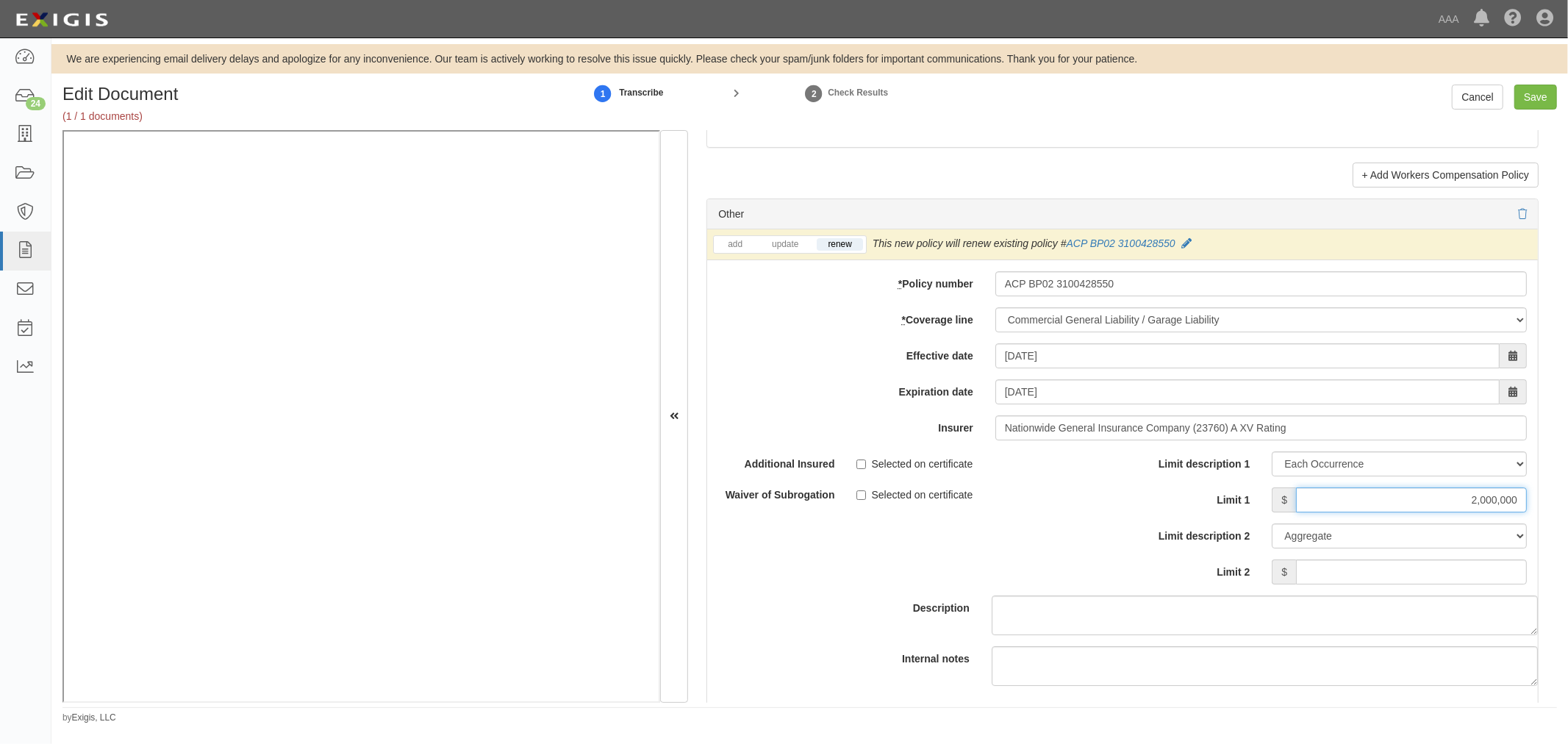
type input "2,000,000"
click at [1363, 569] on input "Limit 2" at bounding box center [1411, 572] width 231 height 25
type input "4,000,000"
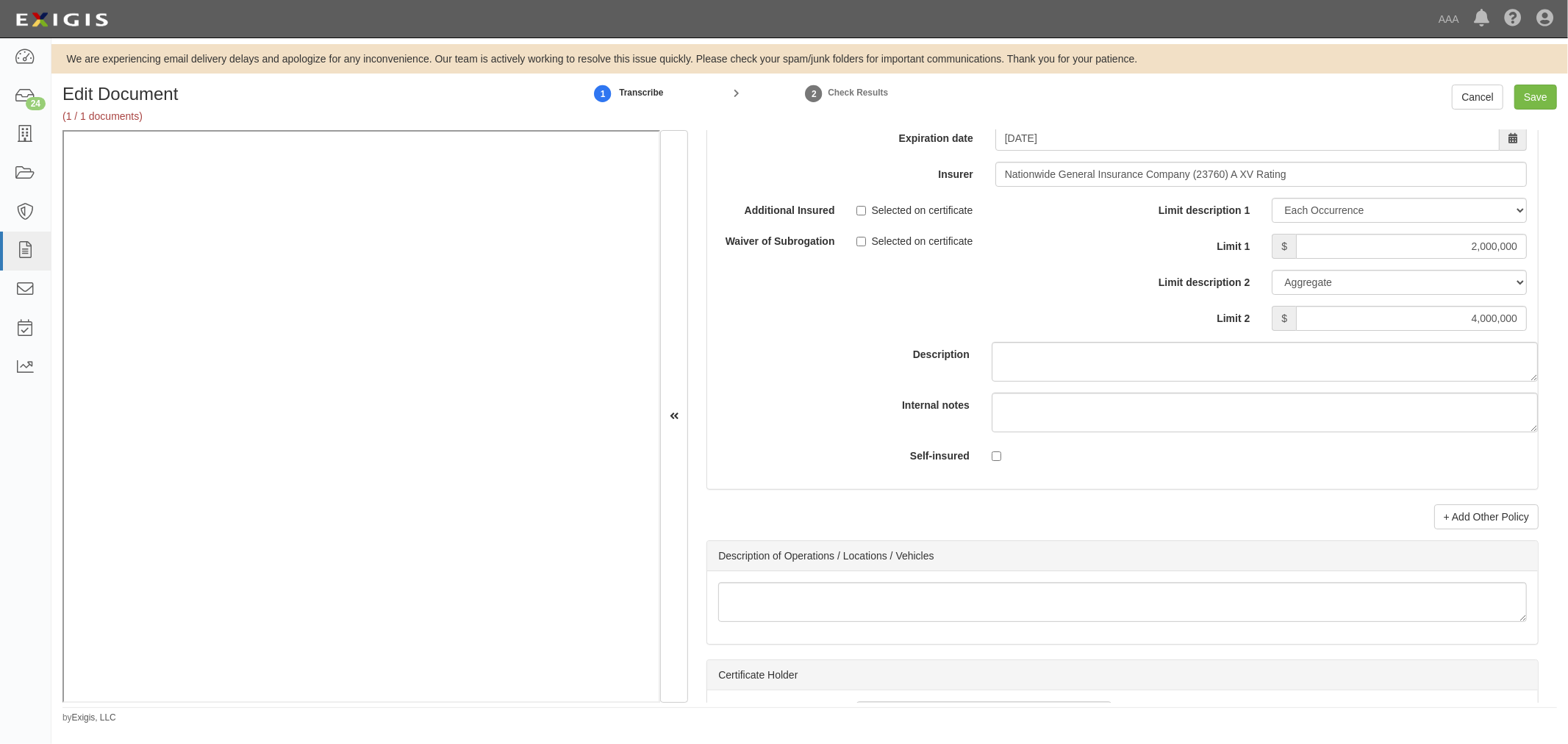
scroll to position [4629, 0]
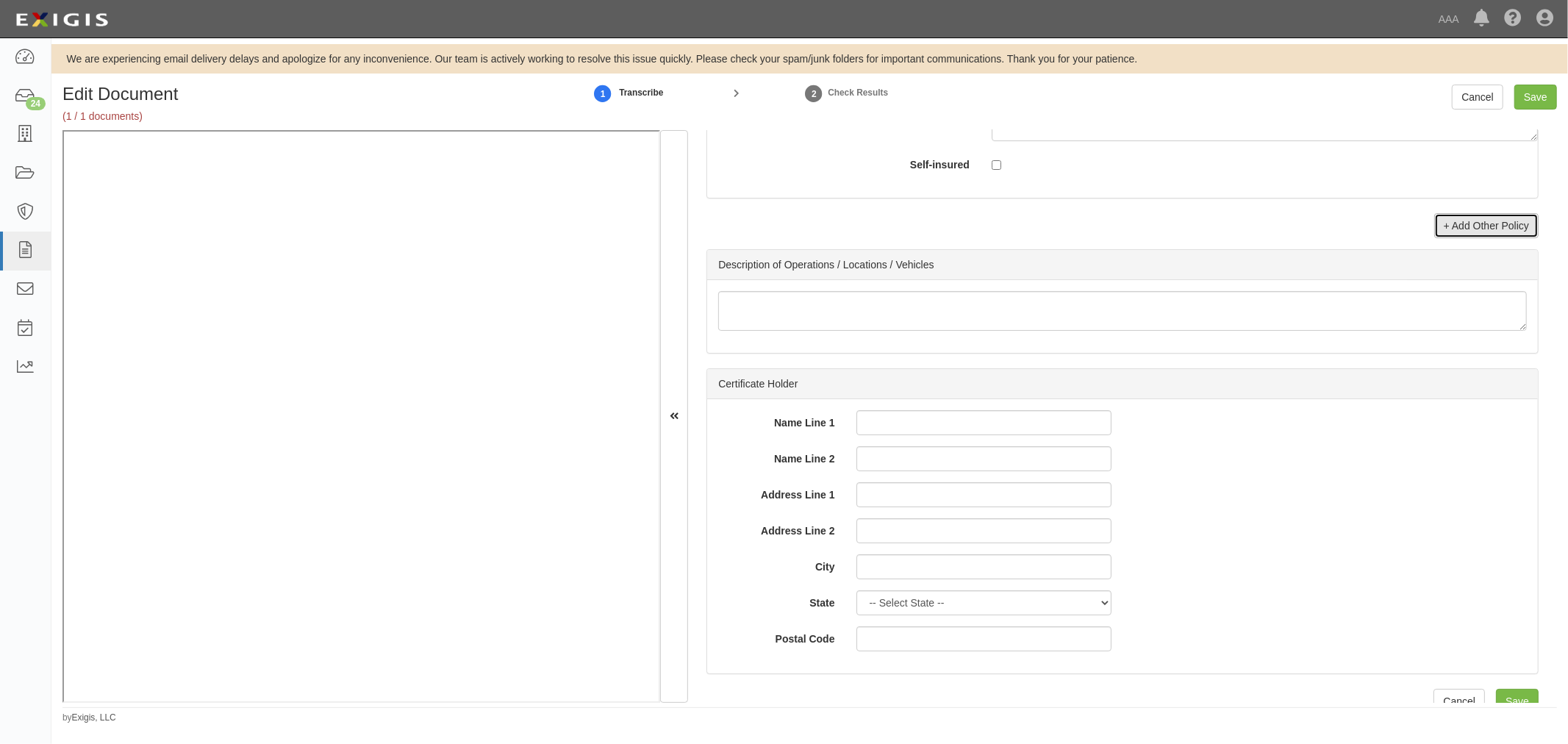
click at [1434, 228] on link "+ Add Other Policy" at bounding box center [1486, 226] width 105 height 25
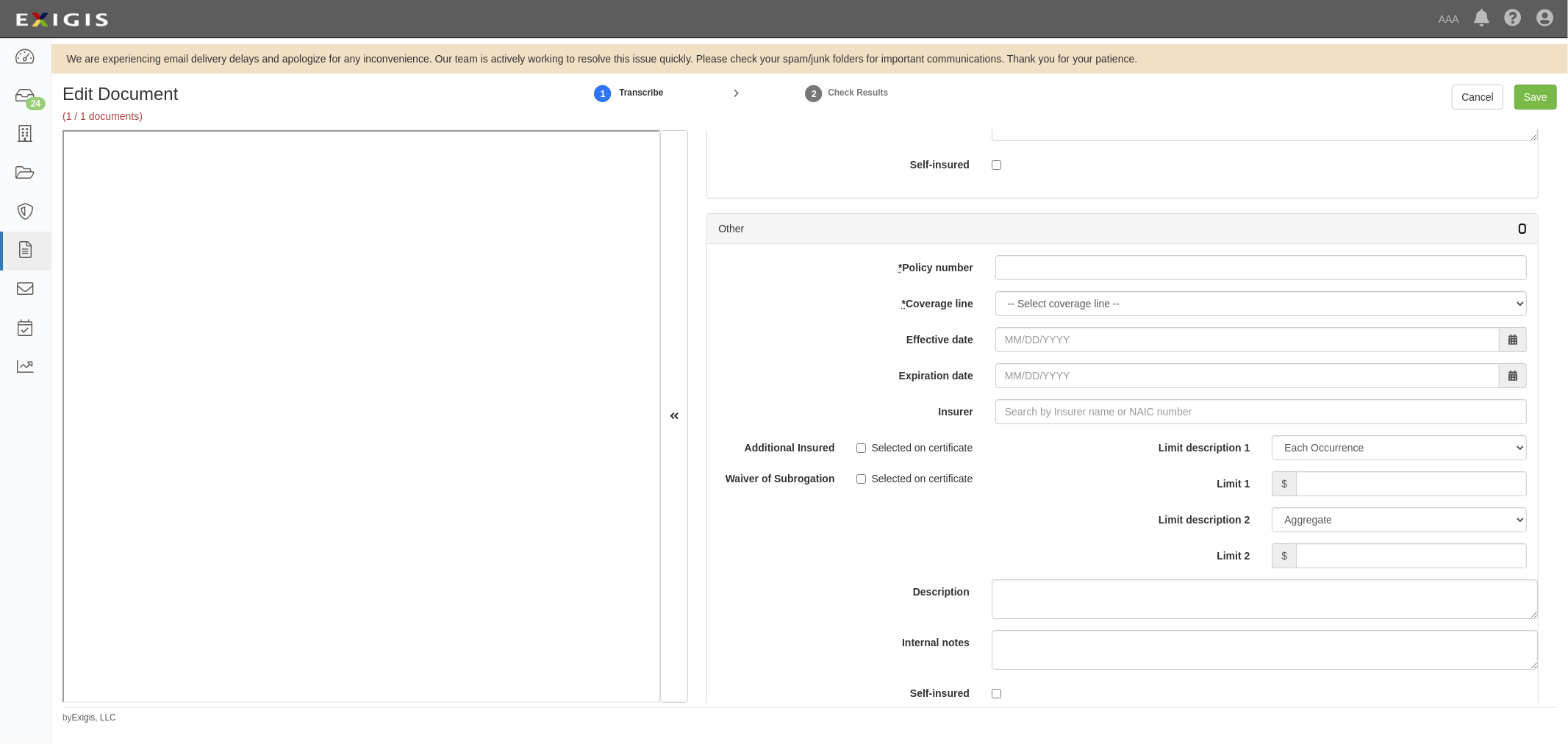
click at [1518, 235] on icon at bounding box center [1522, 229] width 9 height 10
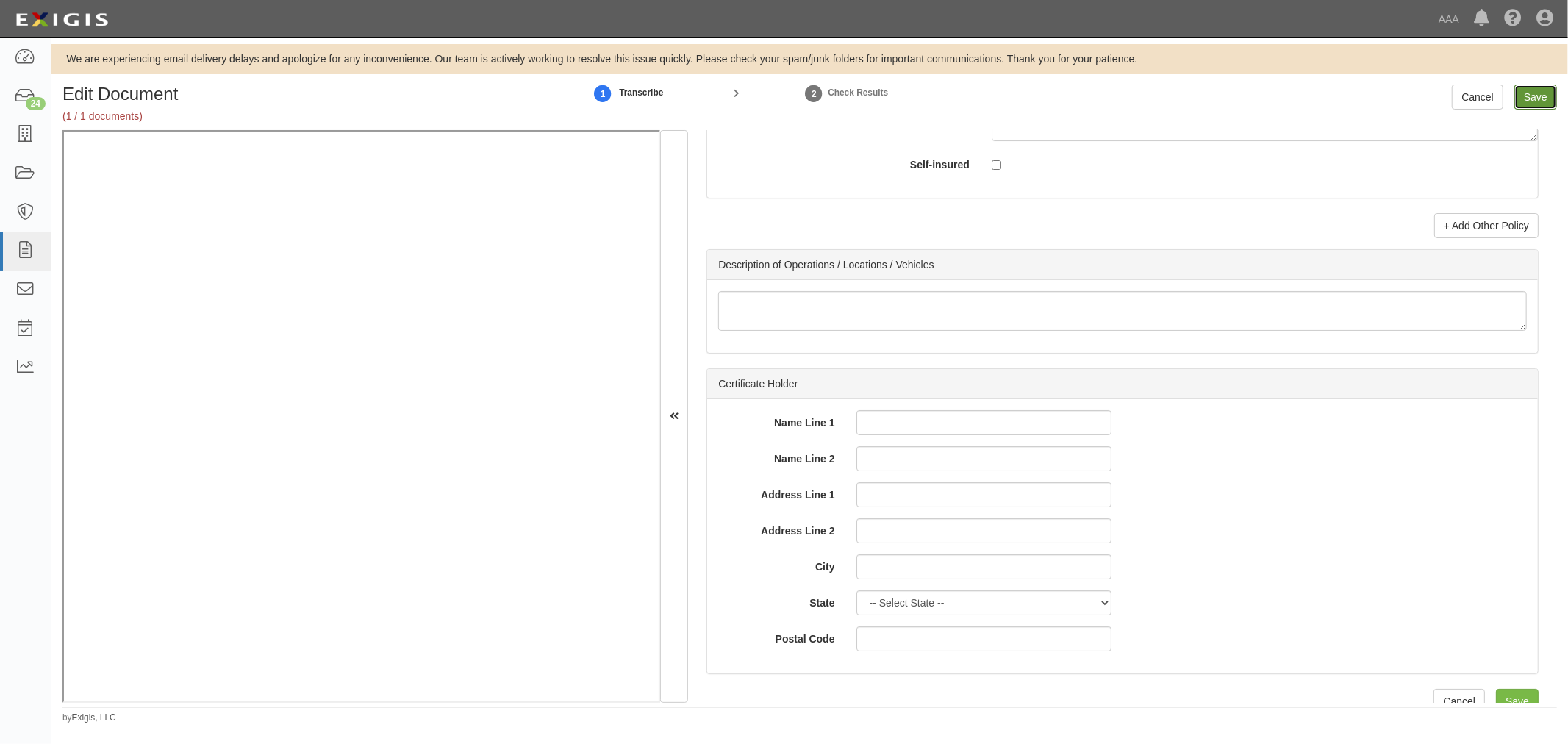
click at [1531, 98] on input "Save" at bounding box center [1536, 97] width 43 height 25
type input "2000000"
type input "4000000"
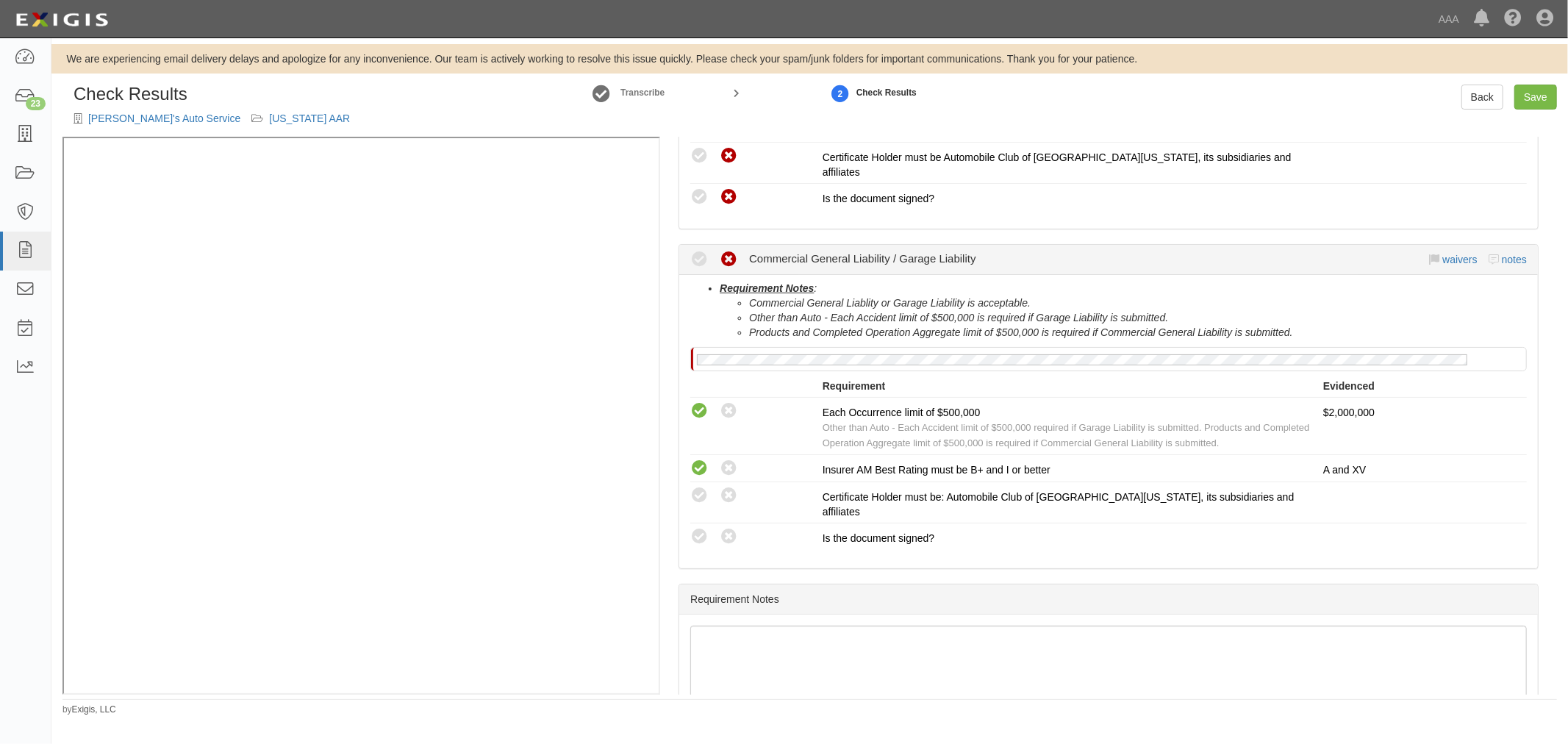
scroll to position [408, 0]
drag, startPoint x: 703, startPoint y: 511, endPoint x: 703, endPoint y: 478, distance: 33.0
click at [700, 527] on icon at bounding box center [700, 536] width 18 height 18
radio input "true"
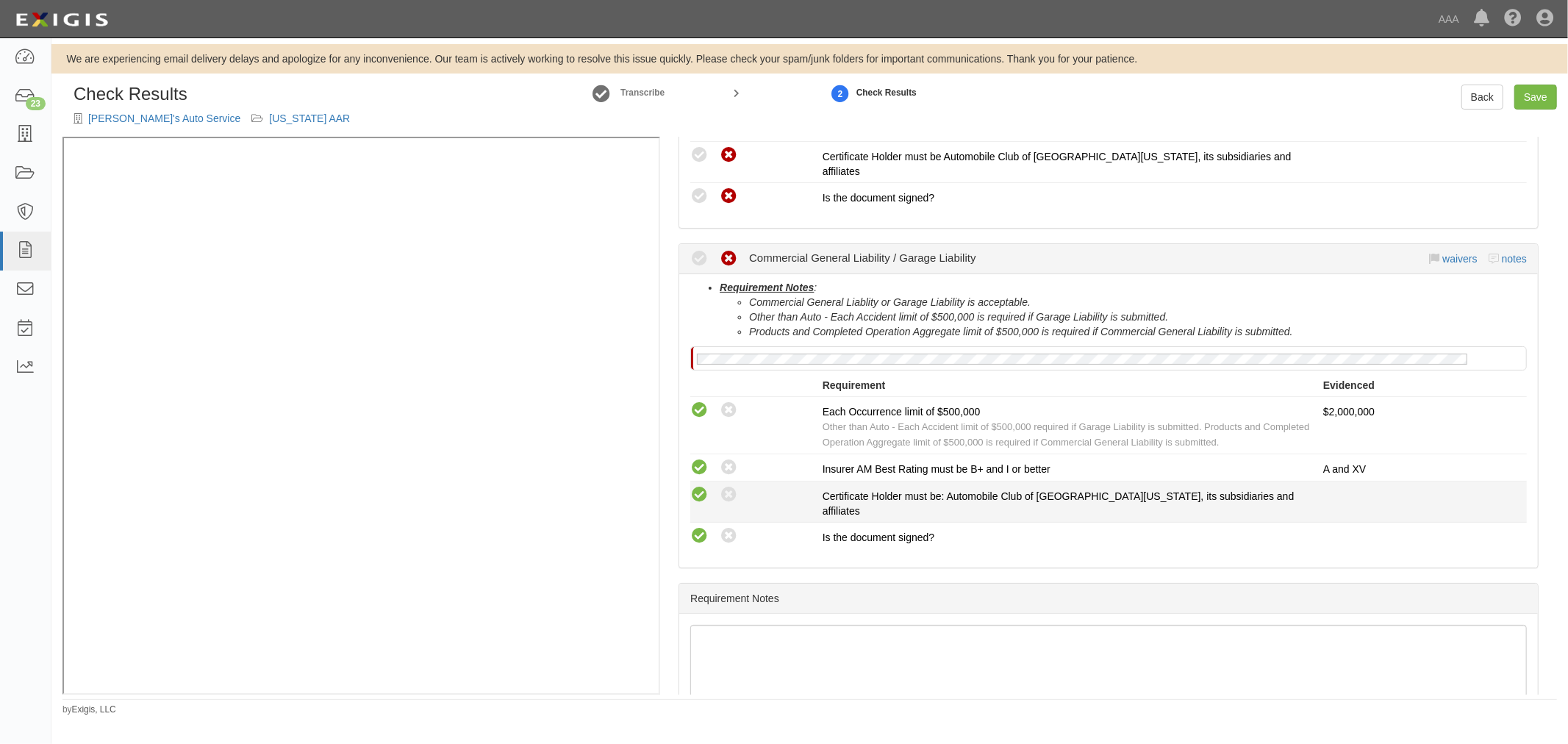
click at [704, 486] on icon at bounding box center [700, 495] width 18 height 18
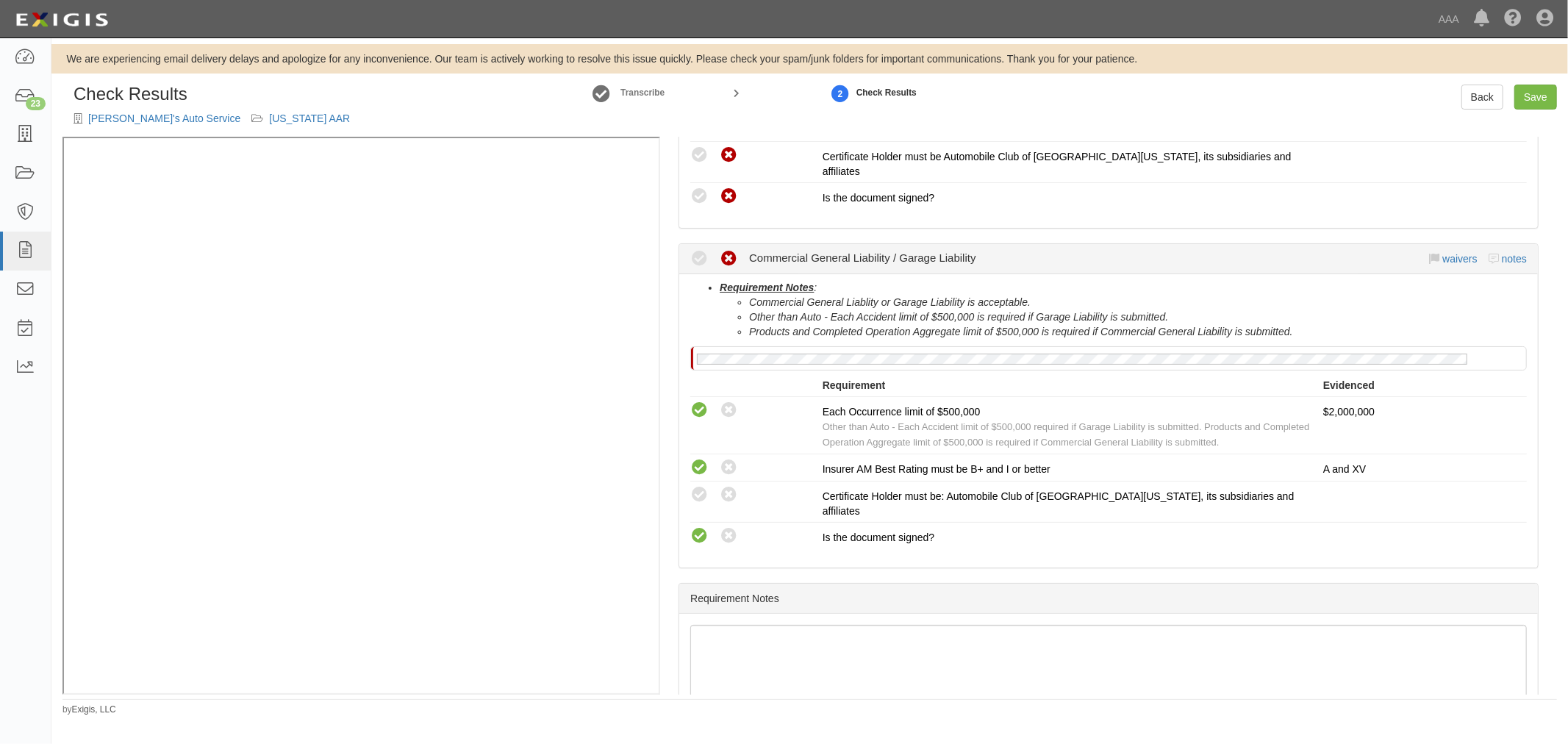
radio input "true"
click at [1530, 88] on link "Save" at bounding box center [1536, 97] width 43 height 25
radio input "true"
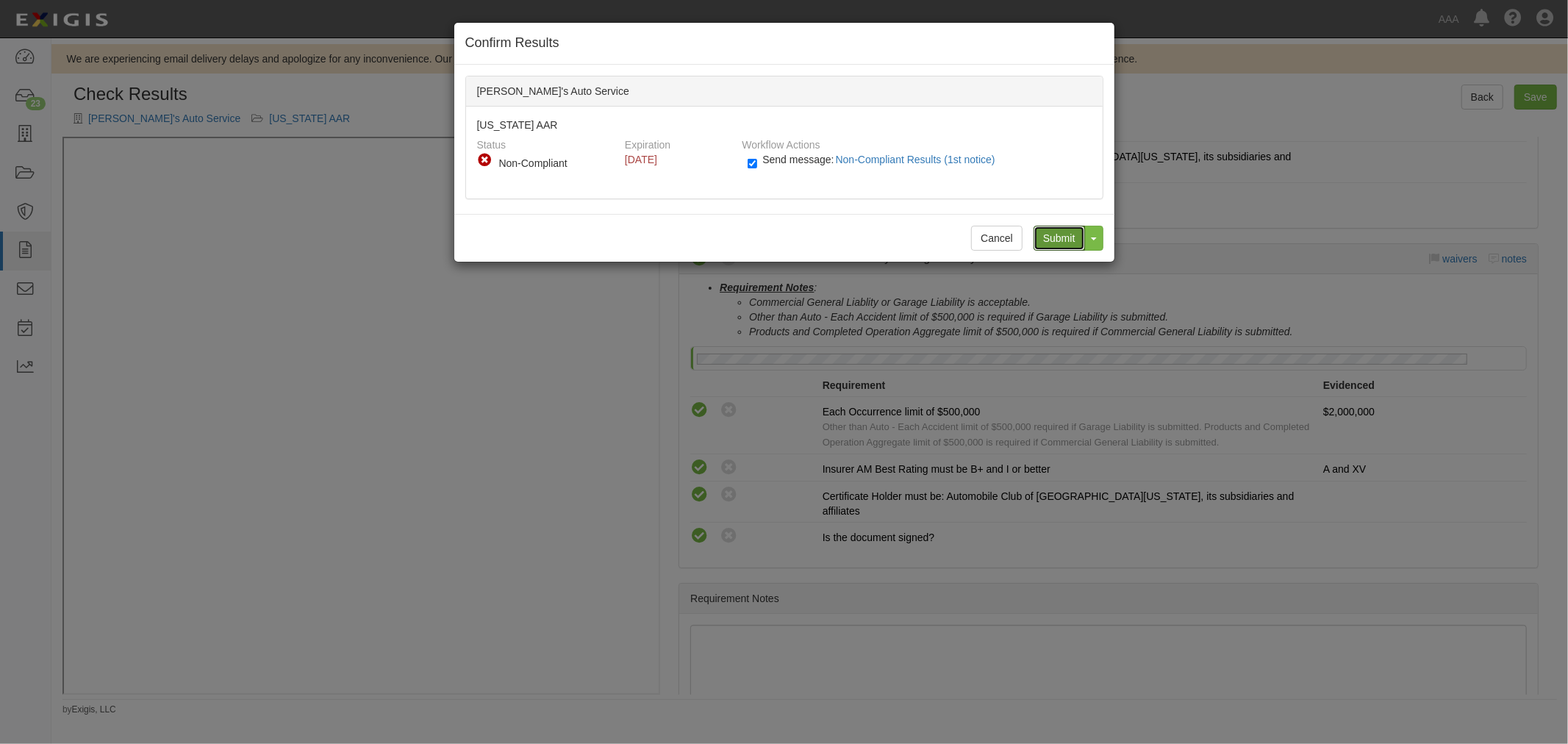
click at [1055, 228] on input "Submit" at bounding box center [1059, 238] width 51 height 25
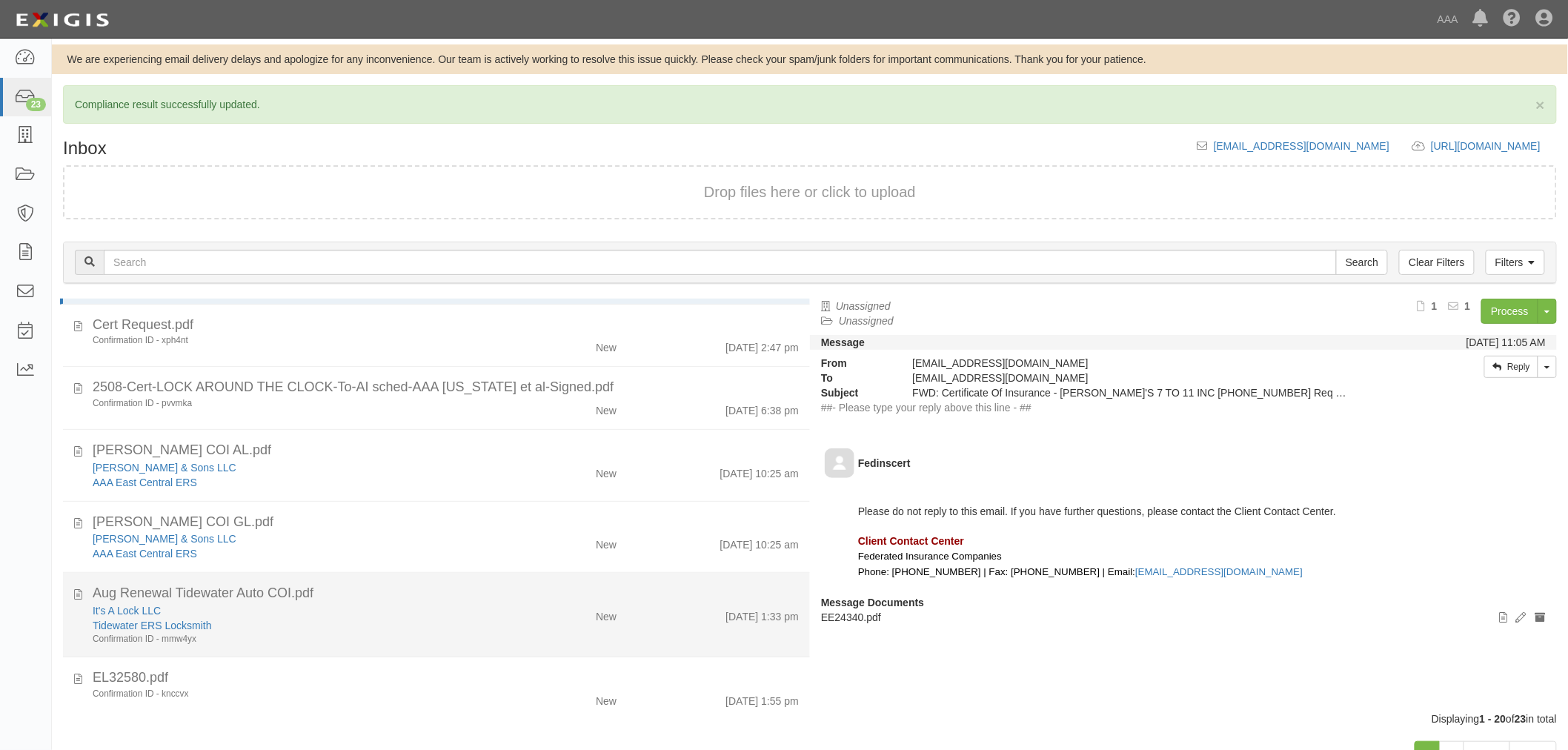
scroll to position [137, 0]
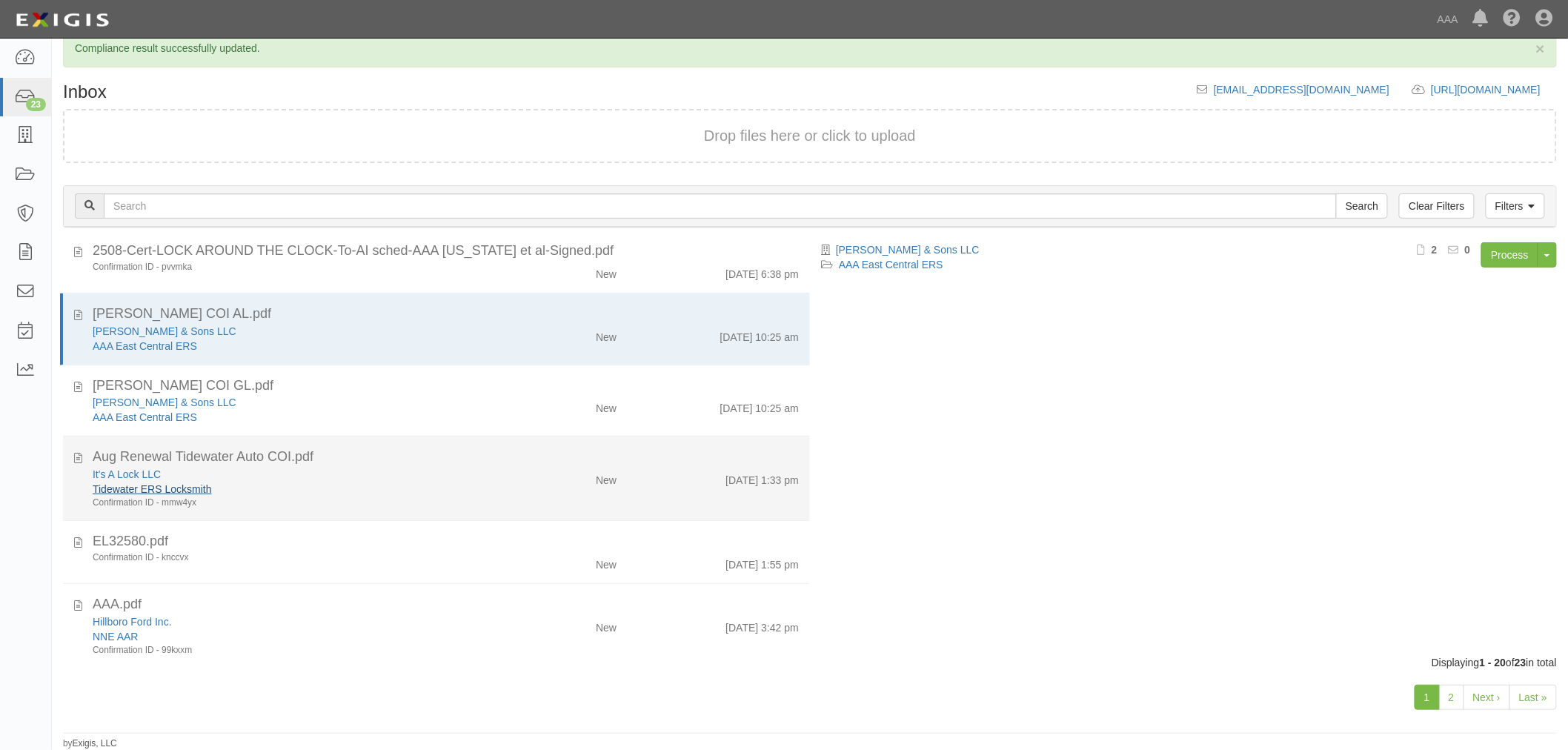
drag, startPoint x: 341, startPoint y: 473, endPoint x: 106, endPoint y: 482, distance: 235.2
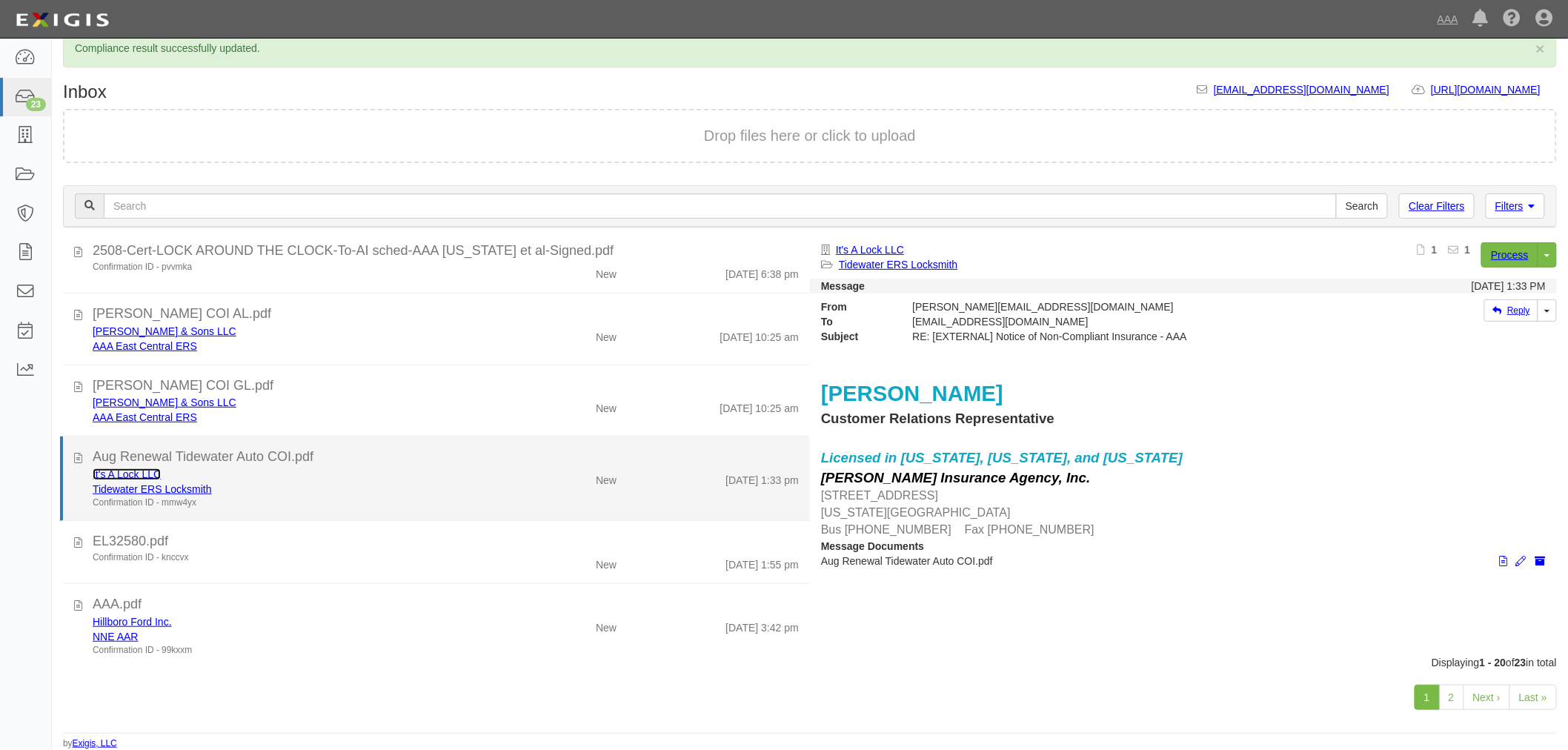
click at [98, 469] on link "It's A Lock LLC" at bounding box center [126, 474] width 68 height 12
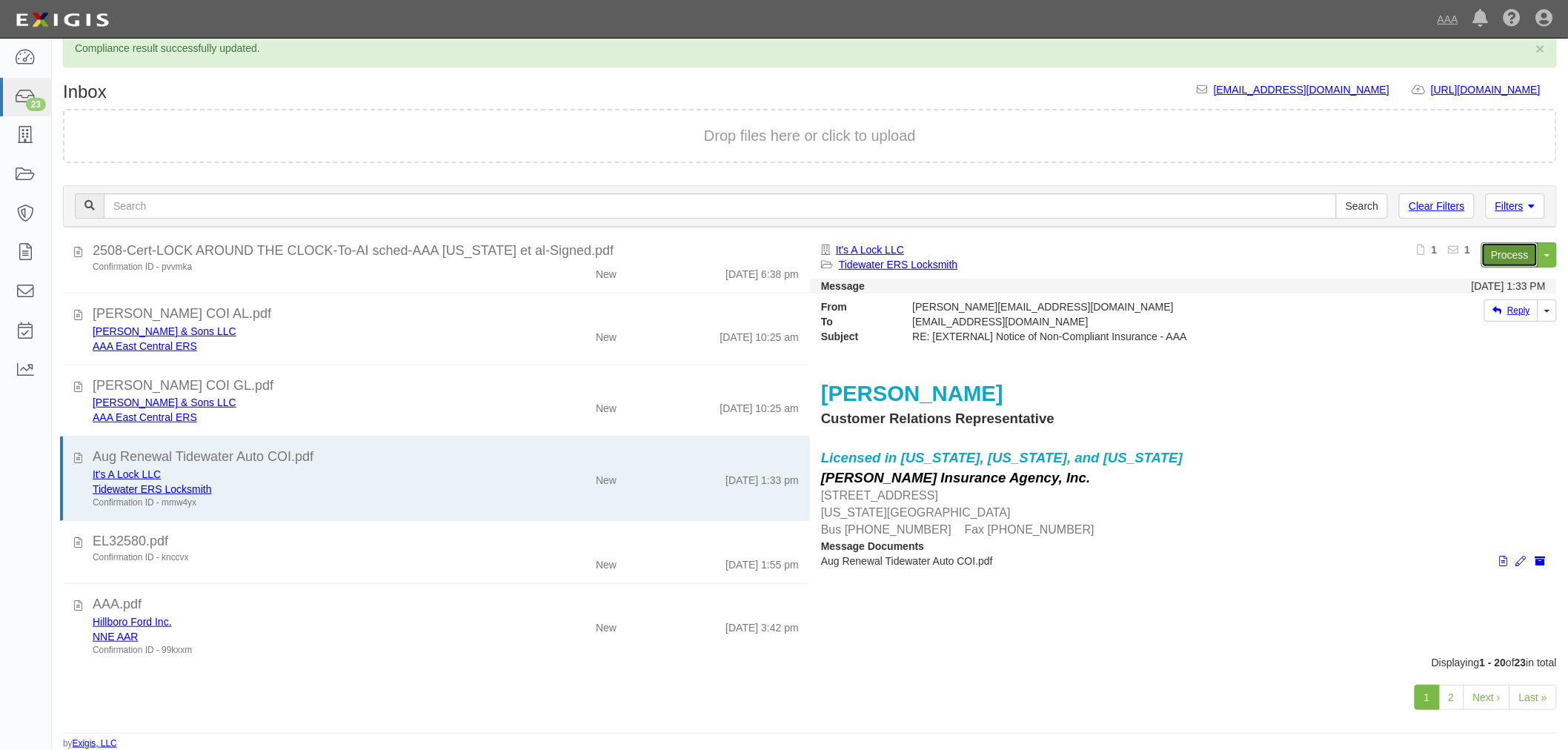
click at [1508, 256] on link "Process" at bounding box center [1509, 254] width 57 height 25
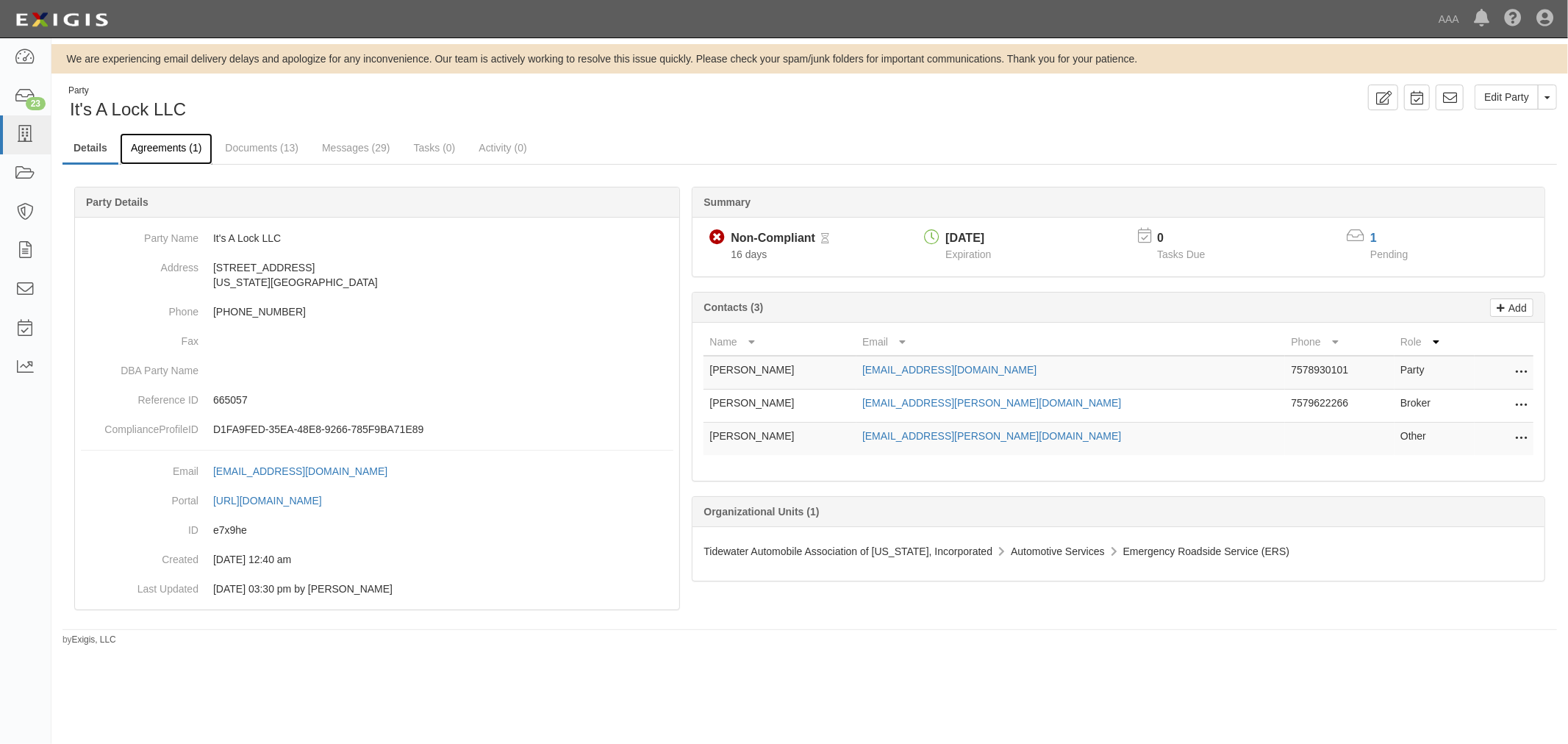
click at [155, 150] on link "Agreements (1)" at bounding box center [166, 148] width 93 height 31
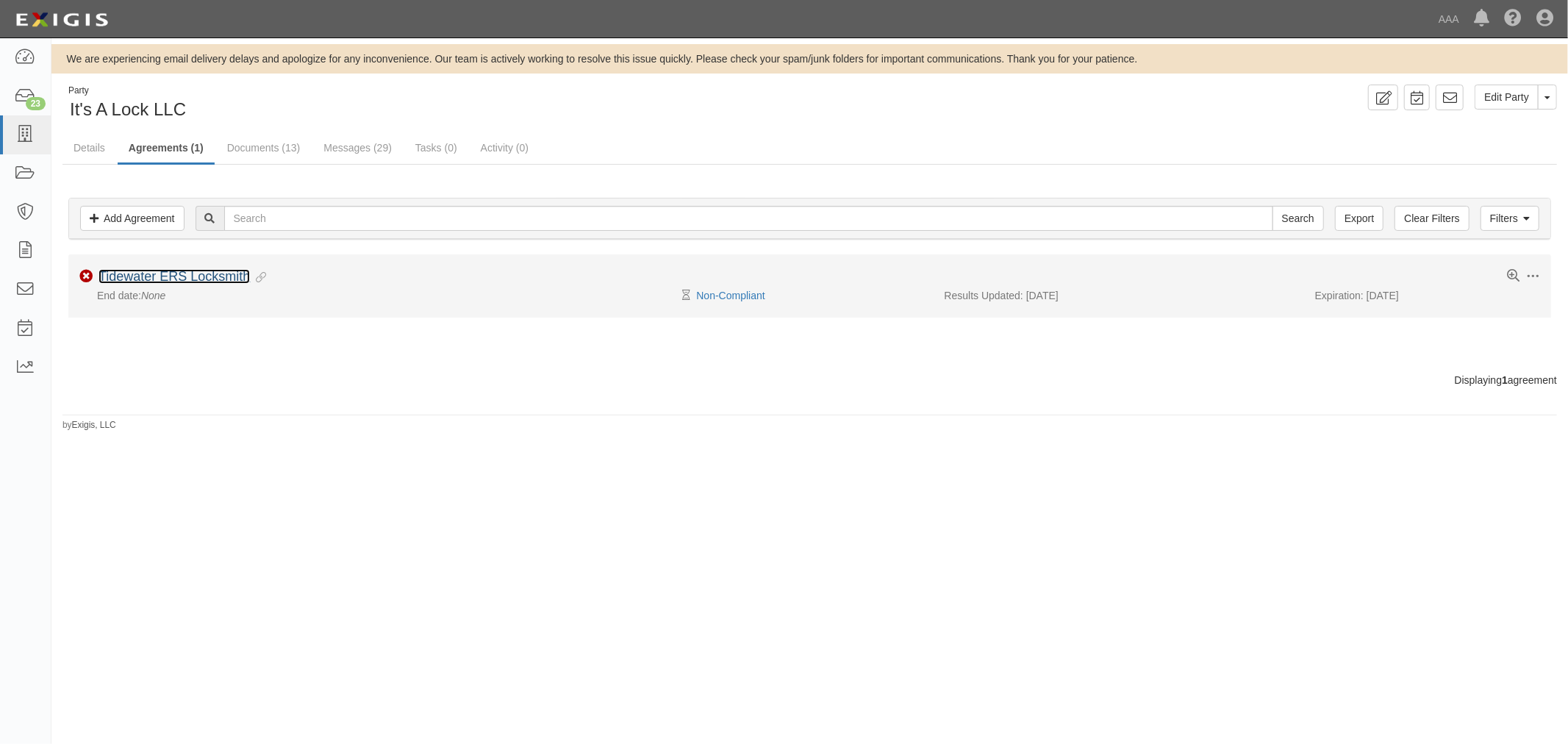
click at [207, 274] on link "Tidewater ERS Locksmith" at bounding box center [174, 276] width 151 height 15
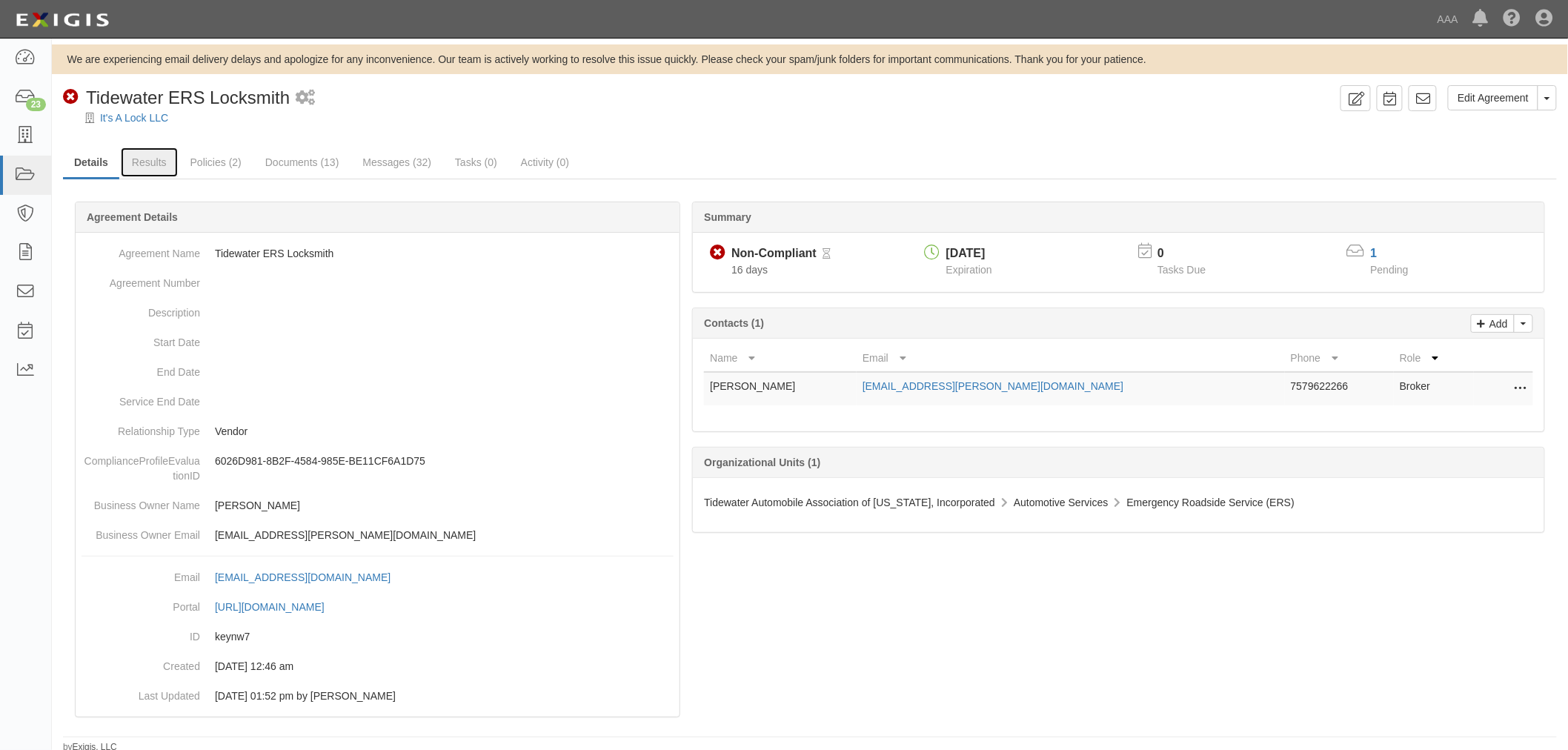
click at [159, 166] on link "Results" at bounding box center [149, 162] width 57 height 29
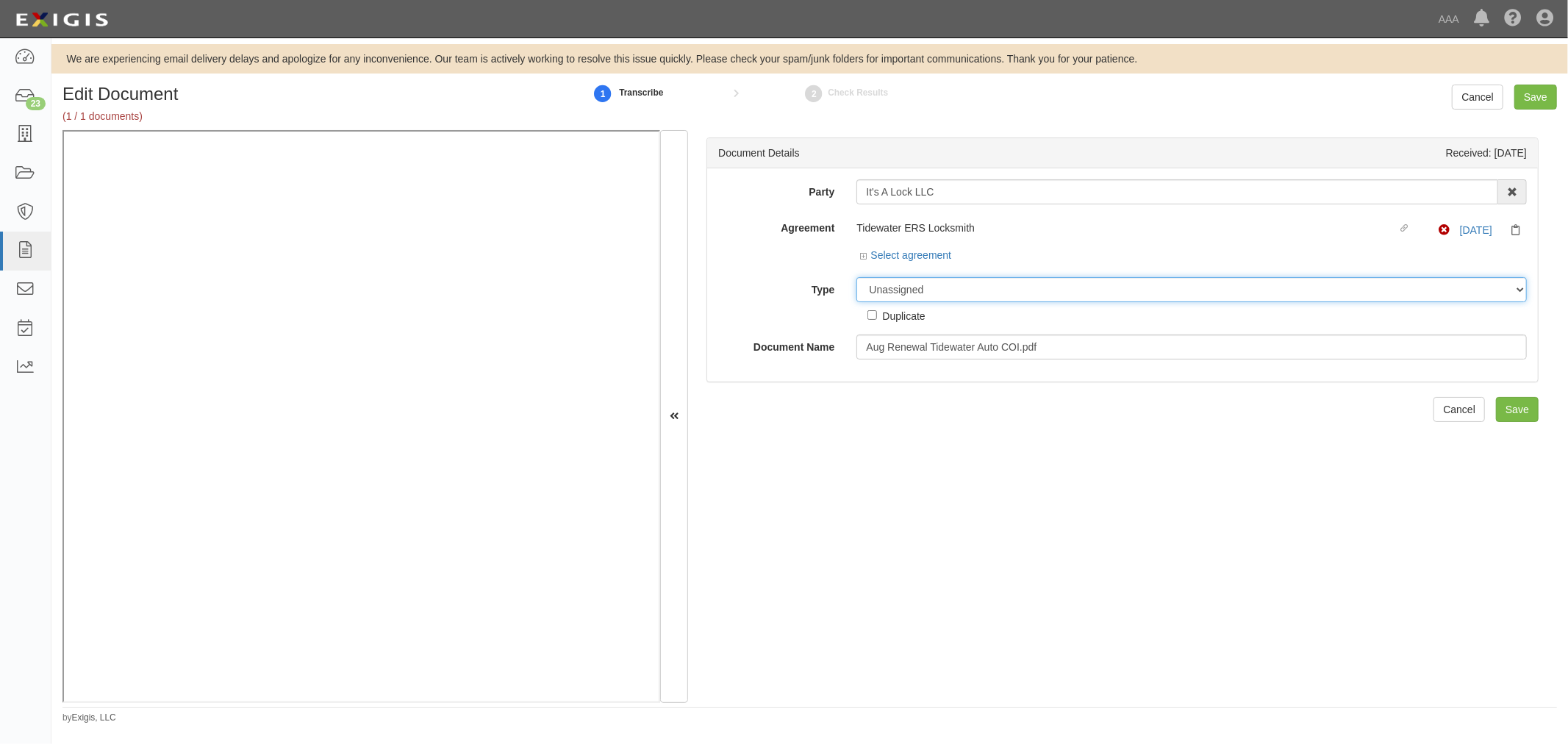
drag, startPoint x: 883, startPoint y: 284, endPoint x: 892, endPoint y: 295, distance: 14.2
click at [885, 284] on select "Unassigned Binder Cancellation Notice Certificate Contract Endorsement Insuranc…" at bounding box center [1191, 289] width 670 height 25
select select "CertificateDetail"
click at [856, 278] on select "Unassigned Binder Cancellation Notice Certificate Contract Endorsement Insuranc…" at bounding box center [1191, 289] width 670 height 25
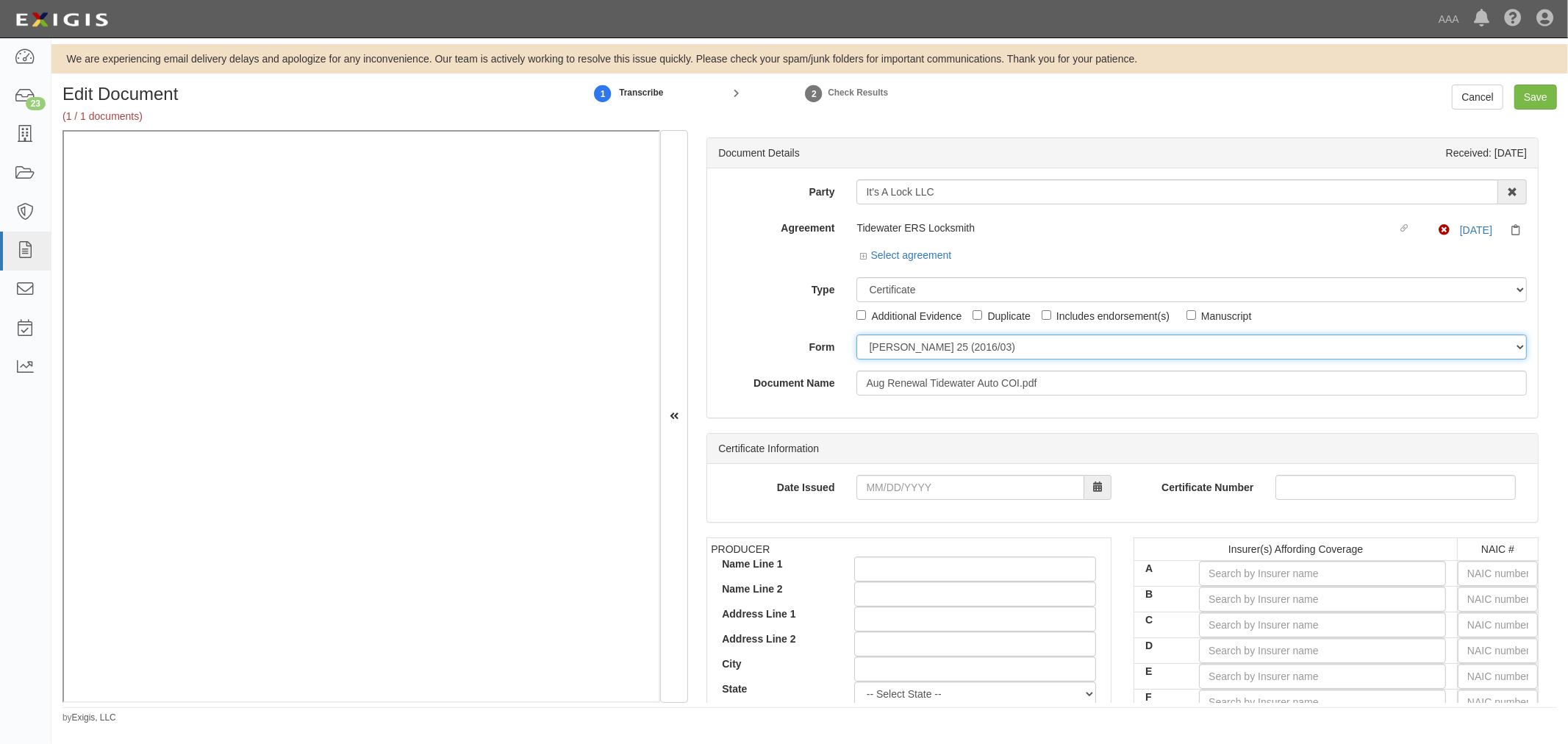
click at [913, 351] on select "ACORD 25 (2016/03) ACORD 101 ACORD 855 NY (2014/05) General" at bounding box center [1191, 346] width 670 height 25
select select "GeneralFormDetail"
click at [856, 335] on select "ACORD 25 (2016/03) ACORD 101 ACORD 855 NY (2014/05) General" at bounding box center [1191, 346] width 670 height 25
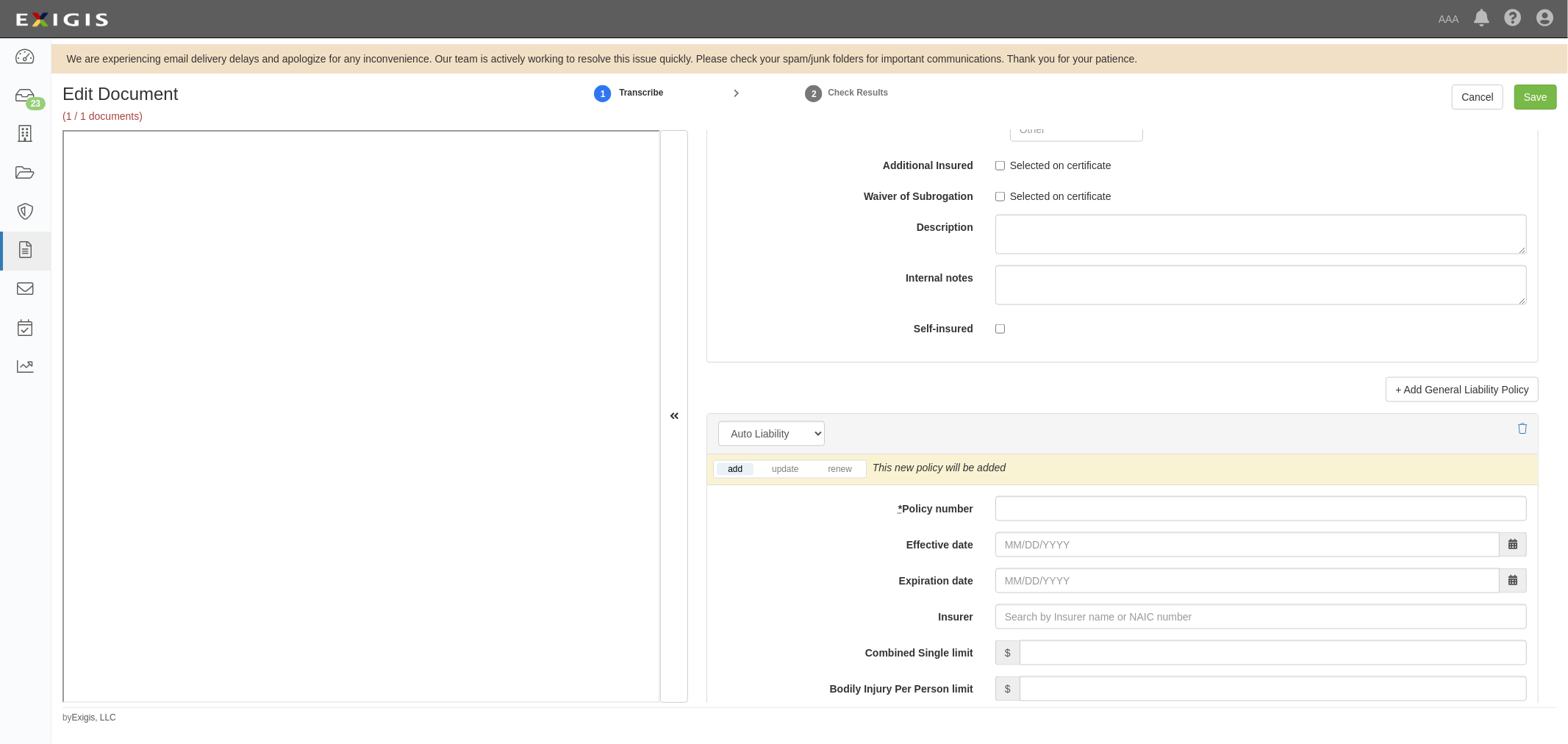
scroll to position [1769, 0]
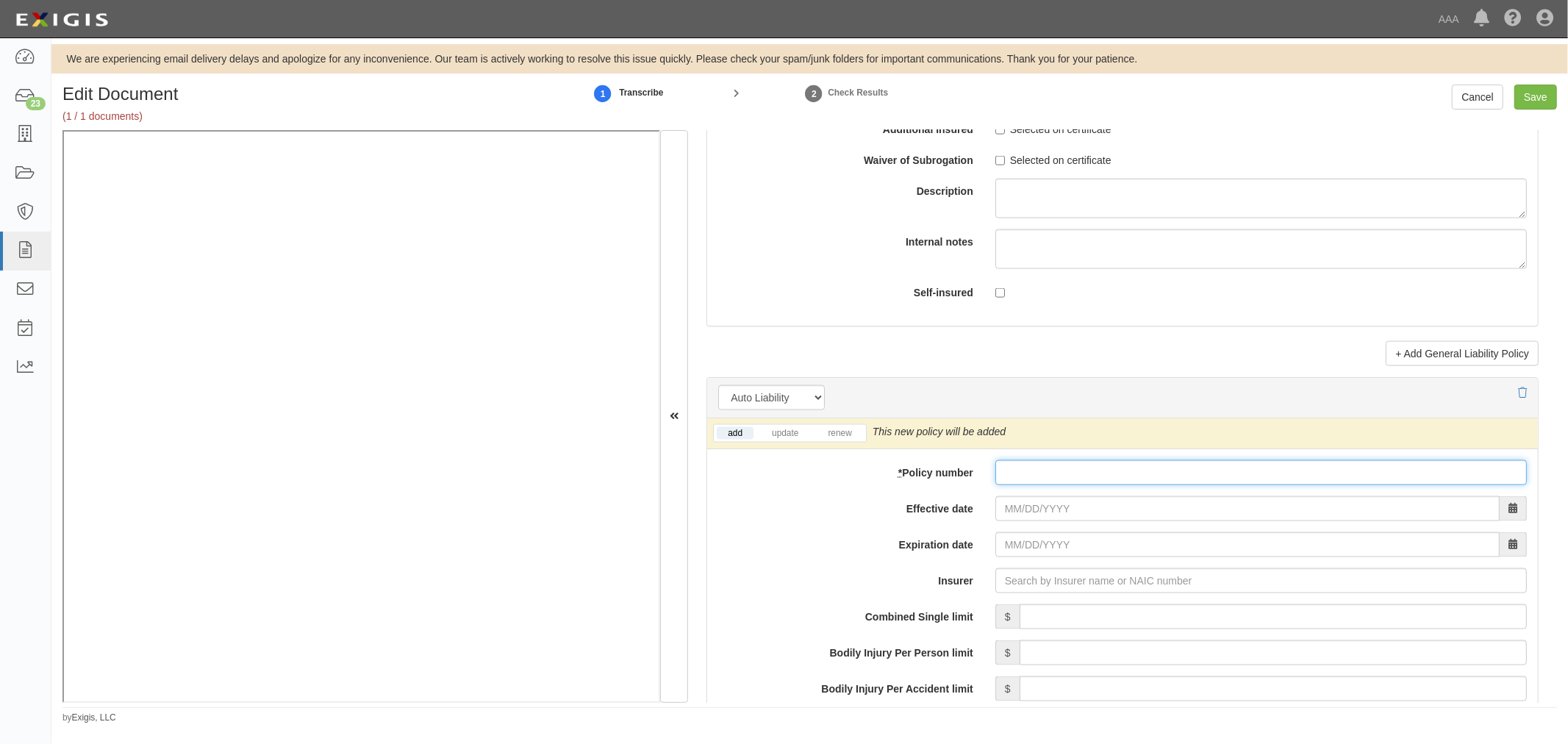
click at [1045, 467] on input "* Policy number" at bounding box center [1261, 473] width 531 height 25
paste input "1993518-A21-46"
type input "1993518-A21-46"
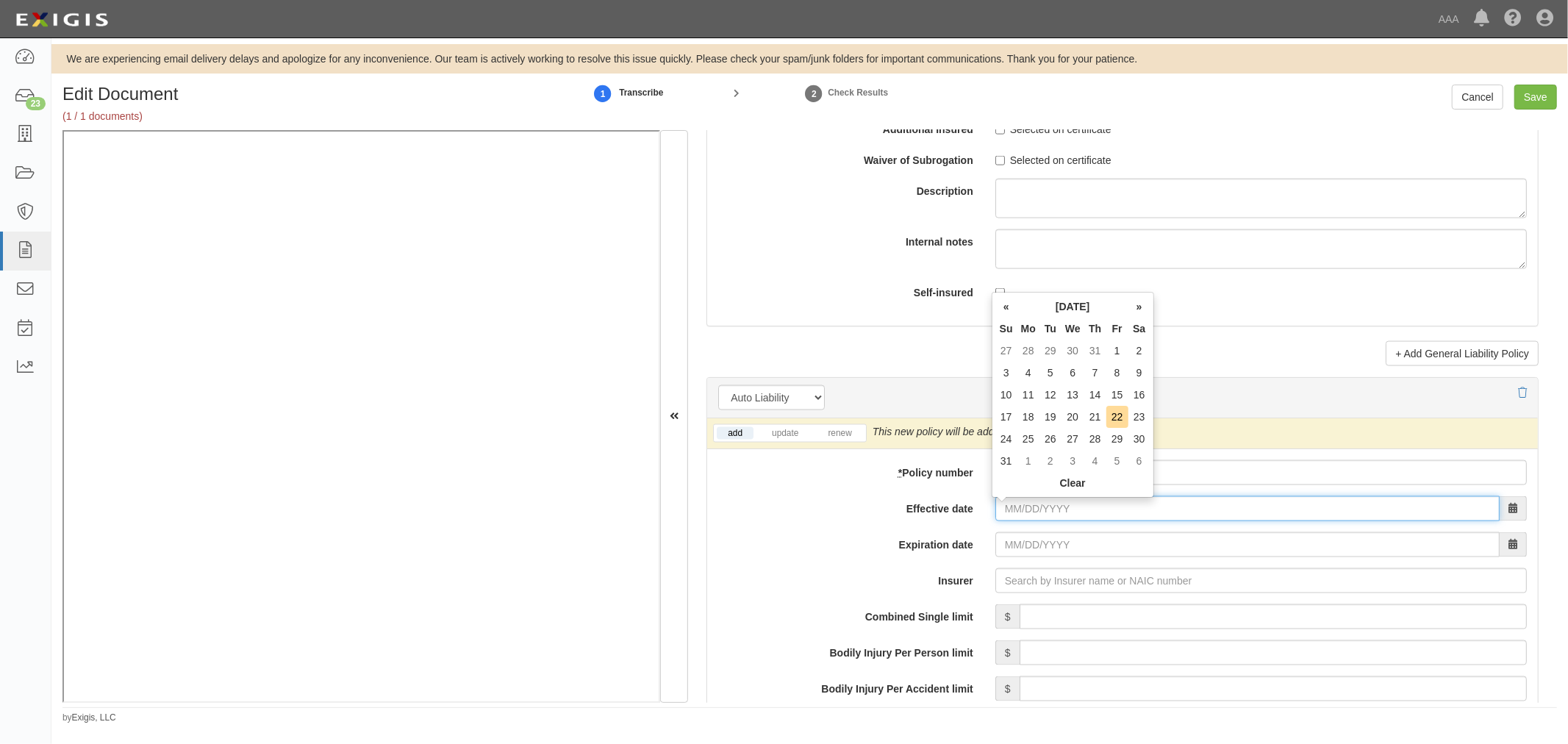
click at [1024, 510] on input "Effective date" at bounding box center [1248, 508] width 505 height 25
type input "07/21/2025"
type input "[DATE]"
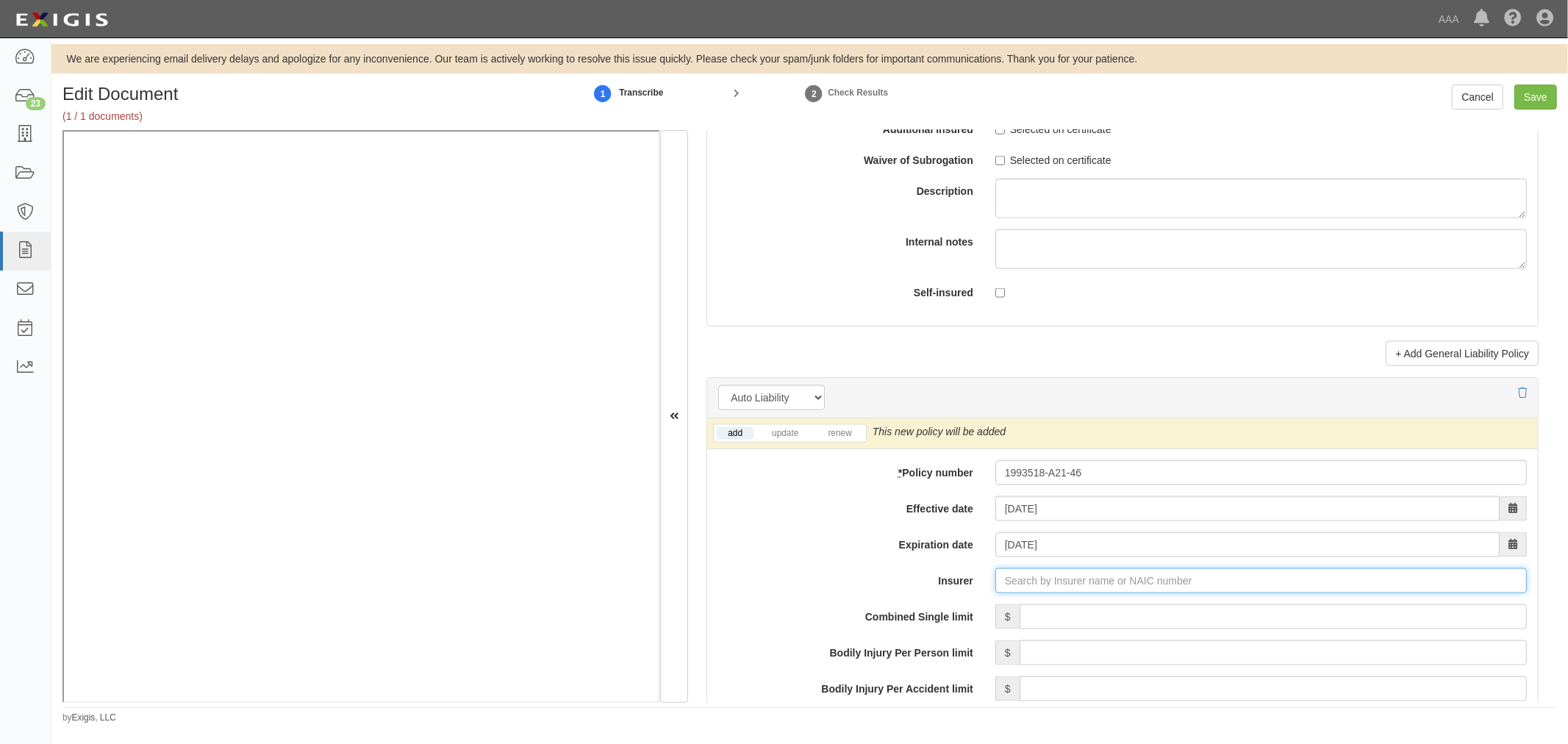
type input "21st Century Advantage Insurance Company (25232) NR Rating"
type input "2"
click at [1049, 609] on div "State Farm Fire and Casualty Company ( 25143 ) A++ XV Rating" at bounding box center [1060, 609] width 320 height 19
type input "State Farm Fire and Casualty Company (25143) A++ XV Rating"
click at [848, 432] on link "renew" at bounding box center [839, 434] width 46 height 12
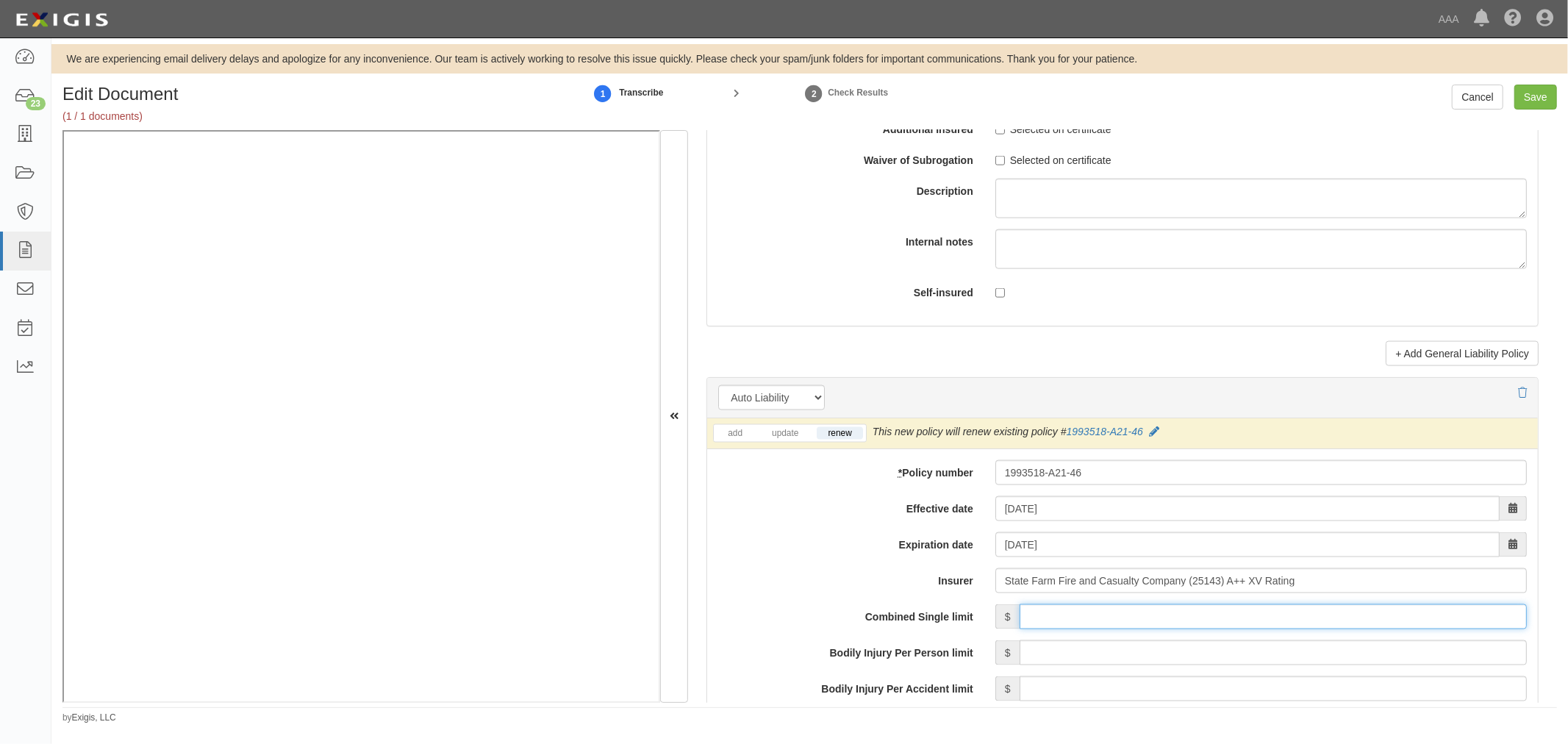
click at [1040, 615] on input "Combined Single limit" at bounding box center [1273, 616] width 507 height 25
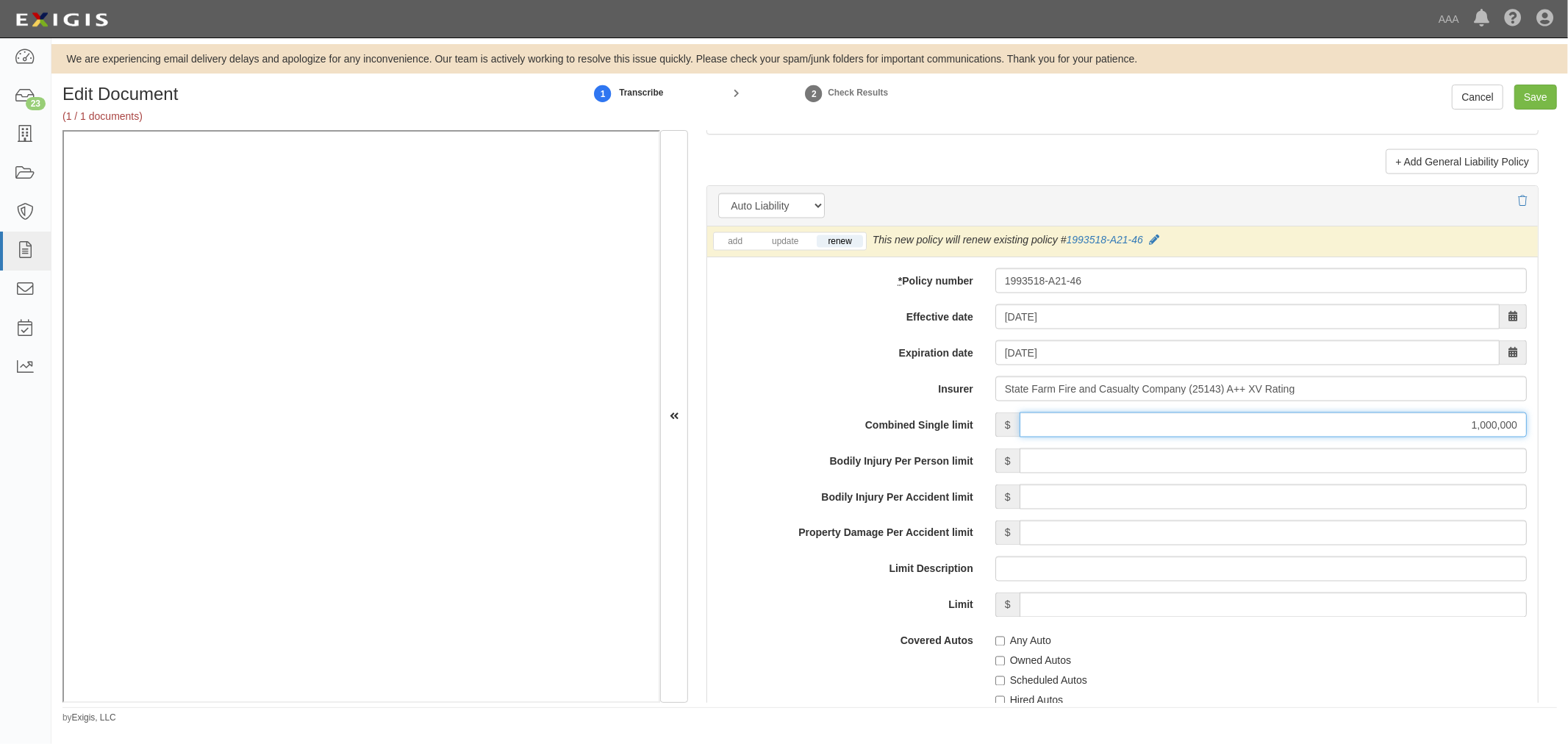
scroll to position [2042, 0]
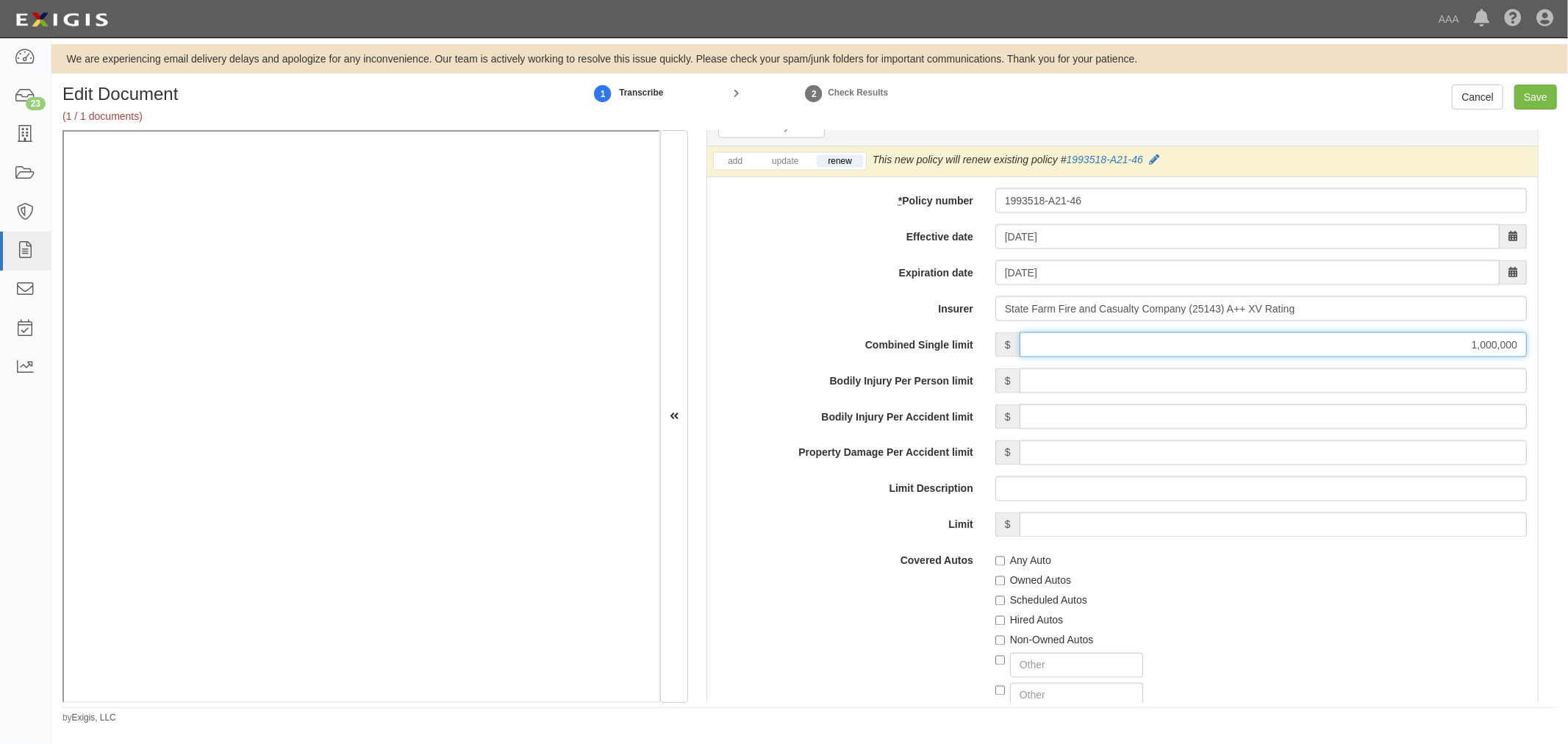
type input "1,000,000"
click at [1026, 563] on label "Any Auto" at bounding box center [1023, 560] width 56 height 15
click at [1005, 563] on input "Any Auto" at bounding box center [1000, 561] width 9 height 9
checkbox input "true"
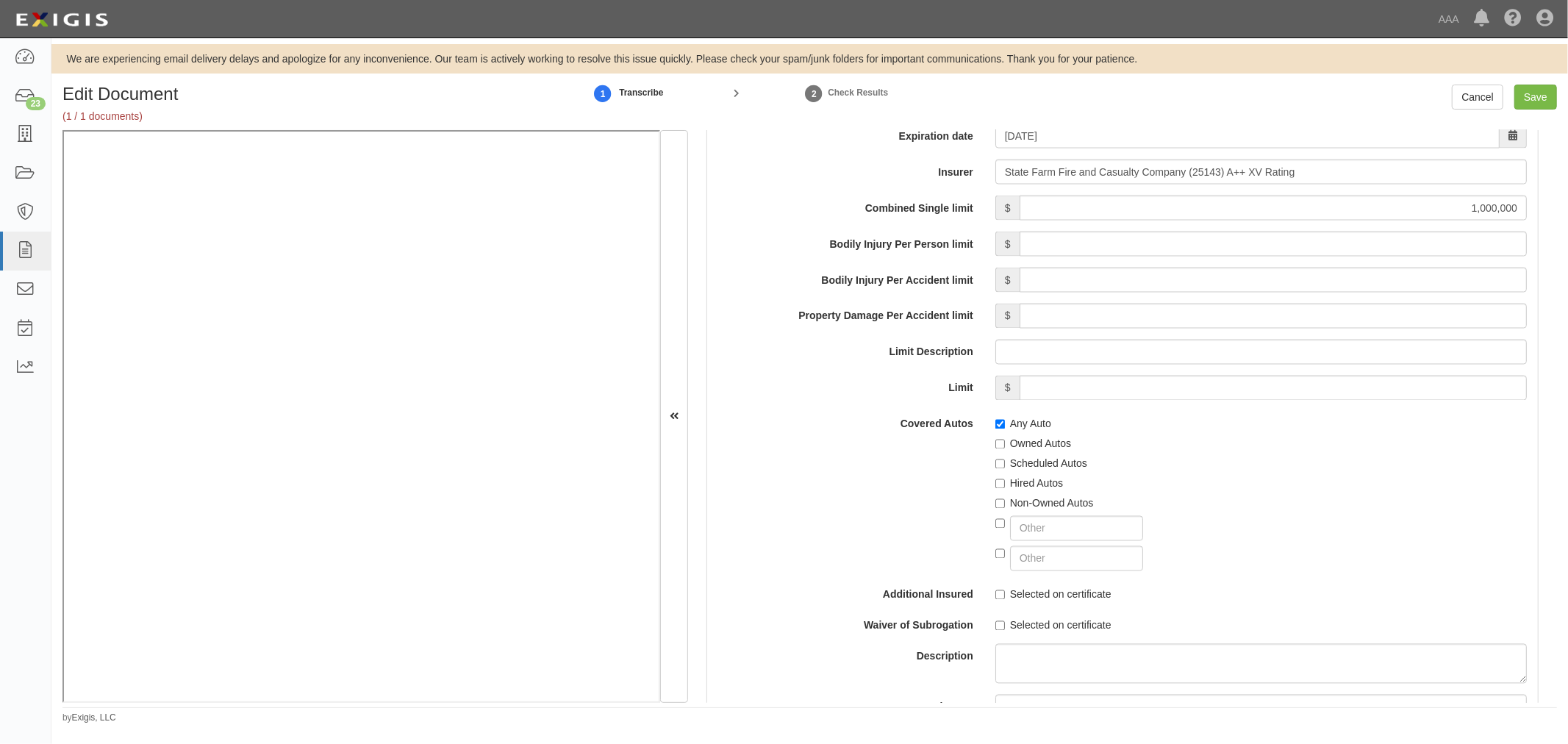
click at [1025, 464] on label "Scheduled Autos" at bounding box center [1041, 463] width 92 height 15
click at [1005, 464] on input "Scheduled Autos" at bounding box center [1000, 464] width 9 height 9
checkbox input "true"
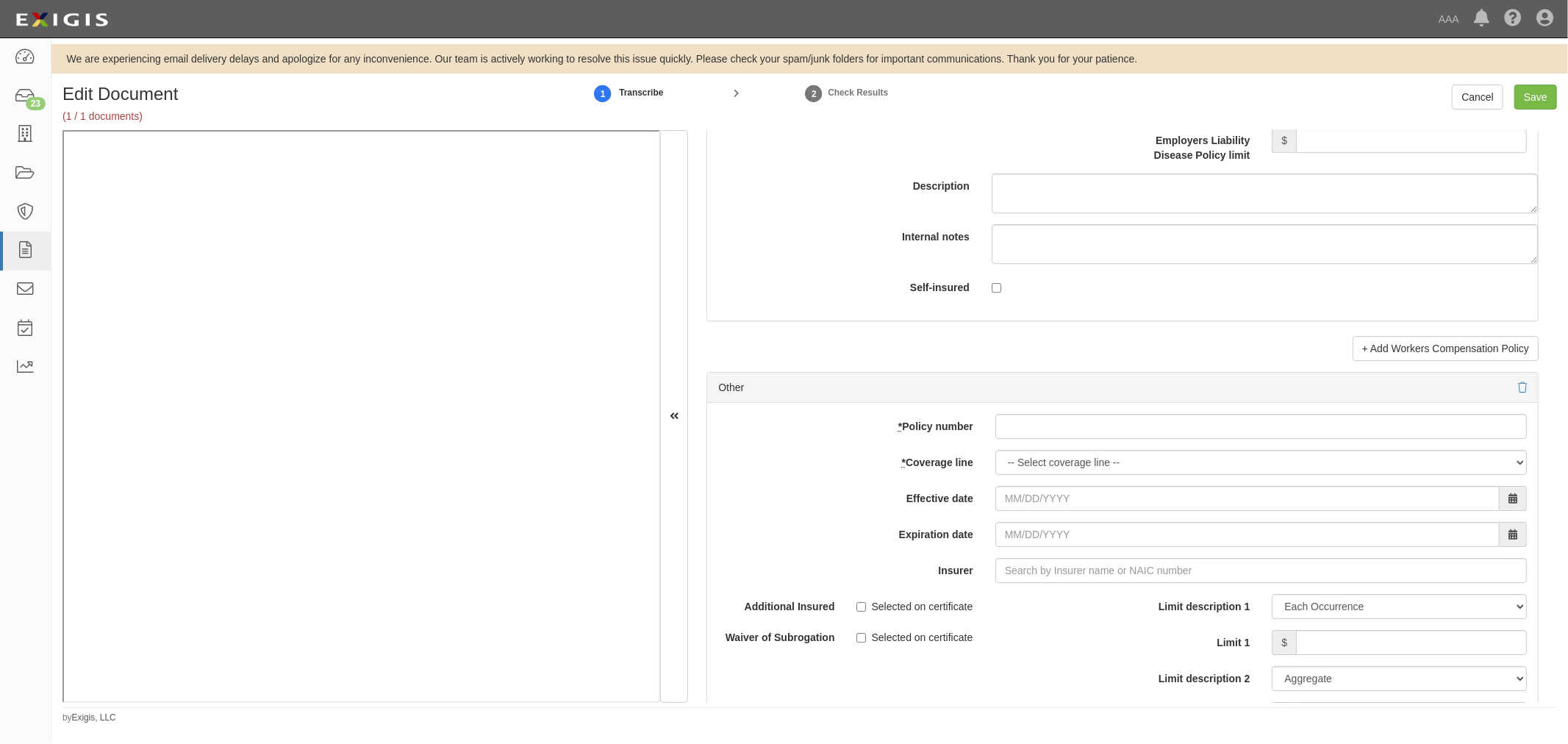
scroll to position [3948, 0]
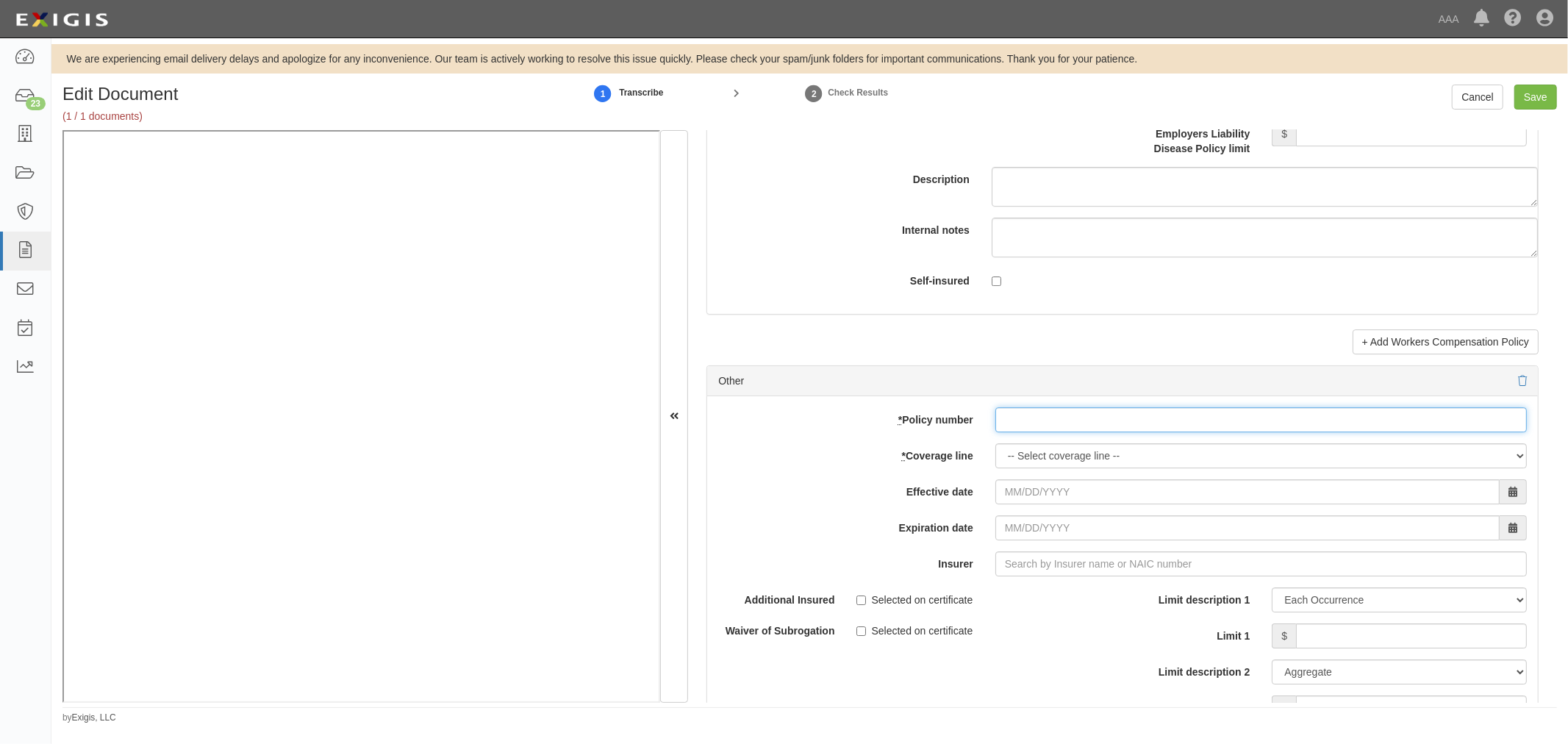
click at [1005, 424] on input "* Policy number" at bounding box center [1261, 420] width 531 height 25
paste input "96-EA-Q029-6"
type input "96-EA-Q029-6"
click at [1027, 461] on select "-- Select coverage line -- Asbestos Abatement Auto Physical Damage Boiler & Mac…" at bounding box center [1261, 456] width 531 height 25
select select "70"
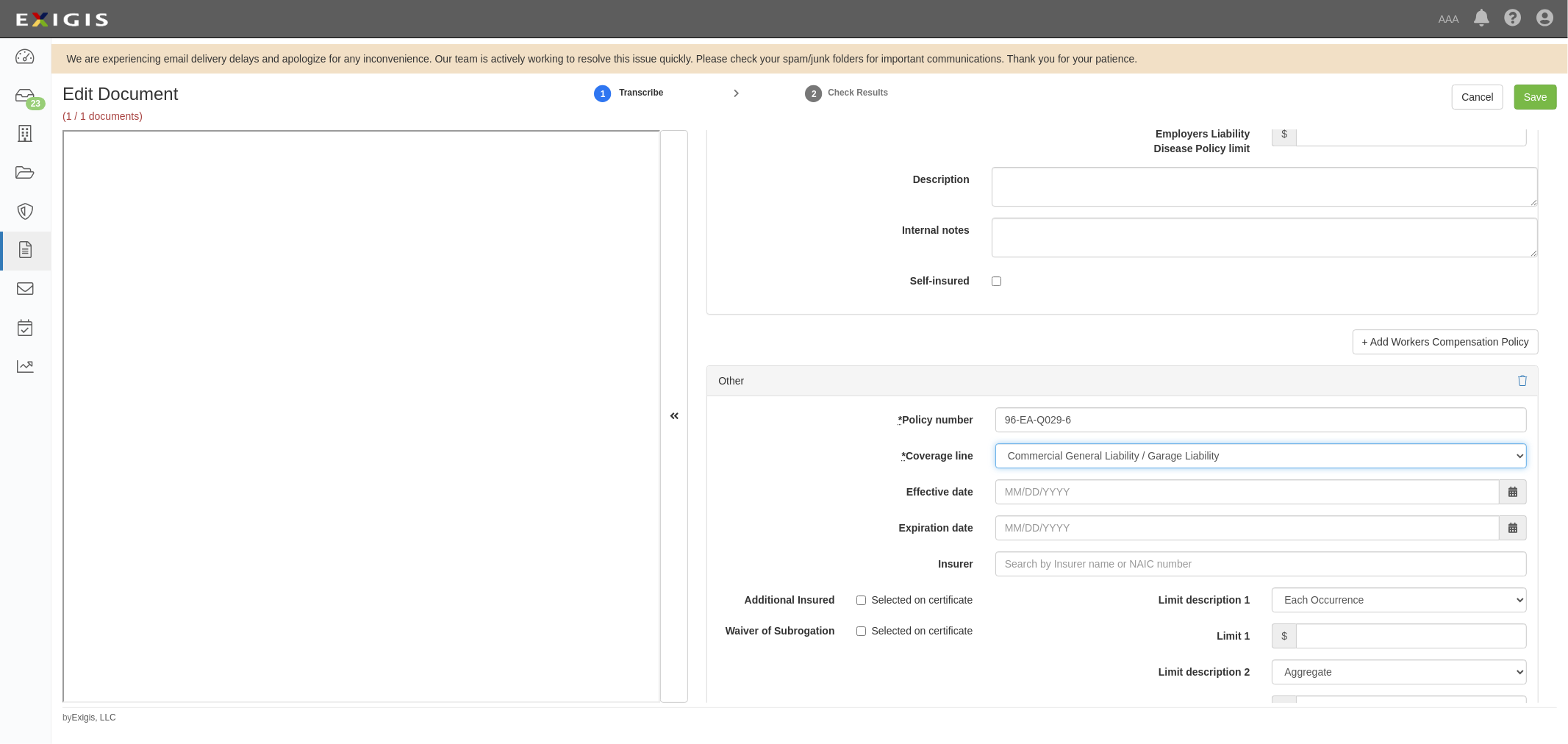
click at [995, 468] on select "-- Select coverage line -- Asbestos Abatement Auto Physical Damage Boiler & Mac…" at bounding box center [1261, 456] width 531 height 25
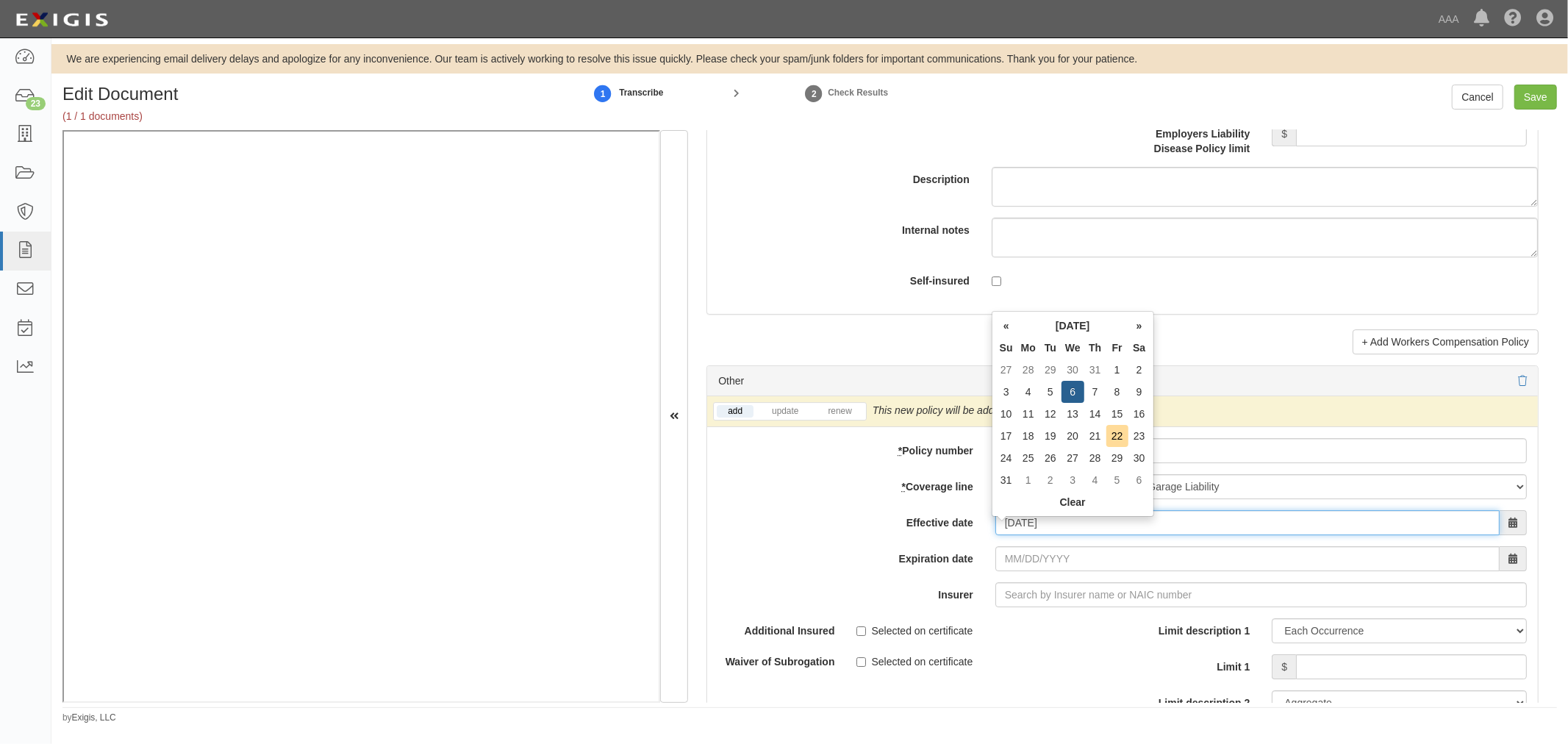
type input "08/06/2025"
type input "08/06/2026"
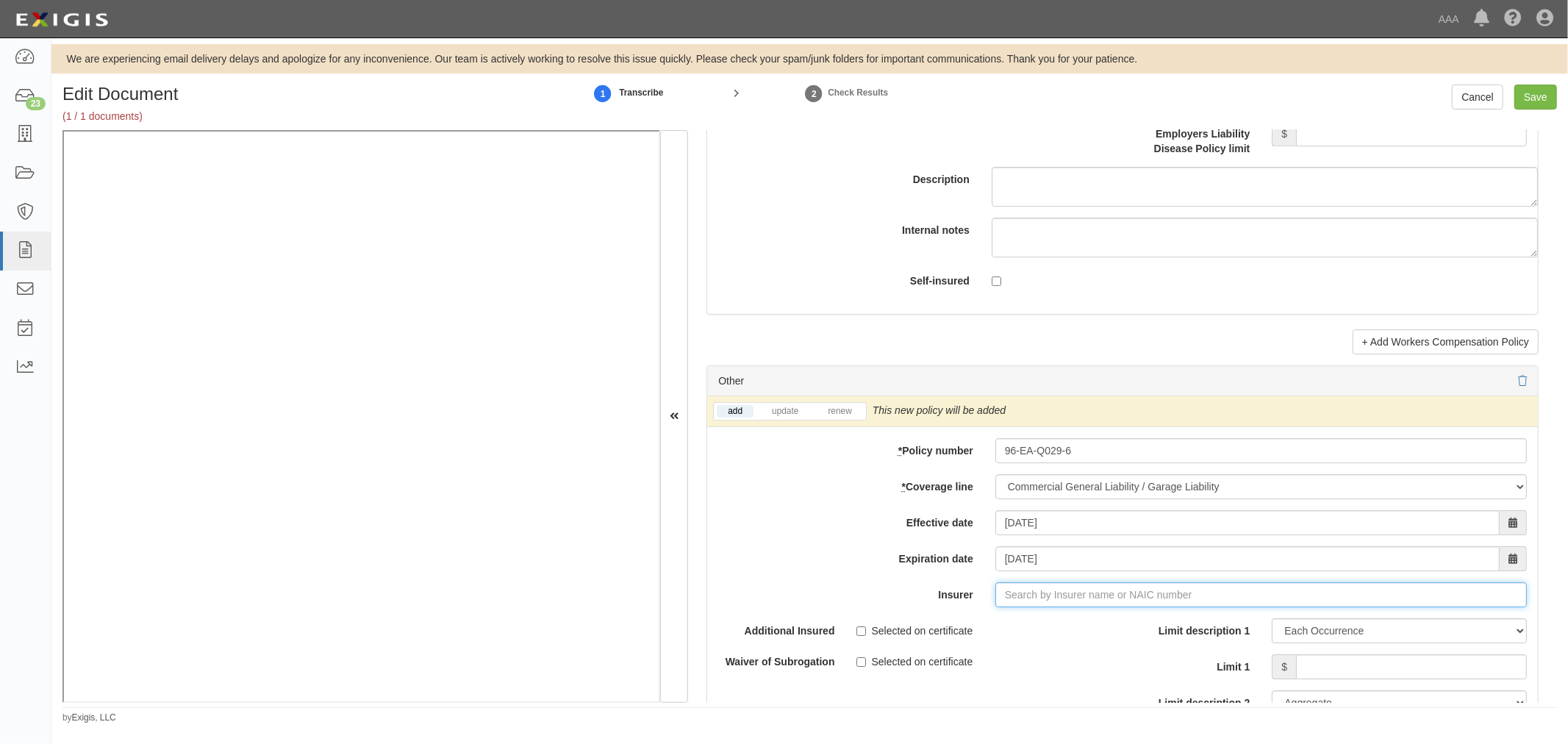
type input "21st Century Advantage Insurance Company (25232) NR Rating"
type input "2"
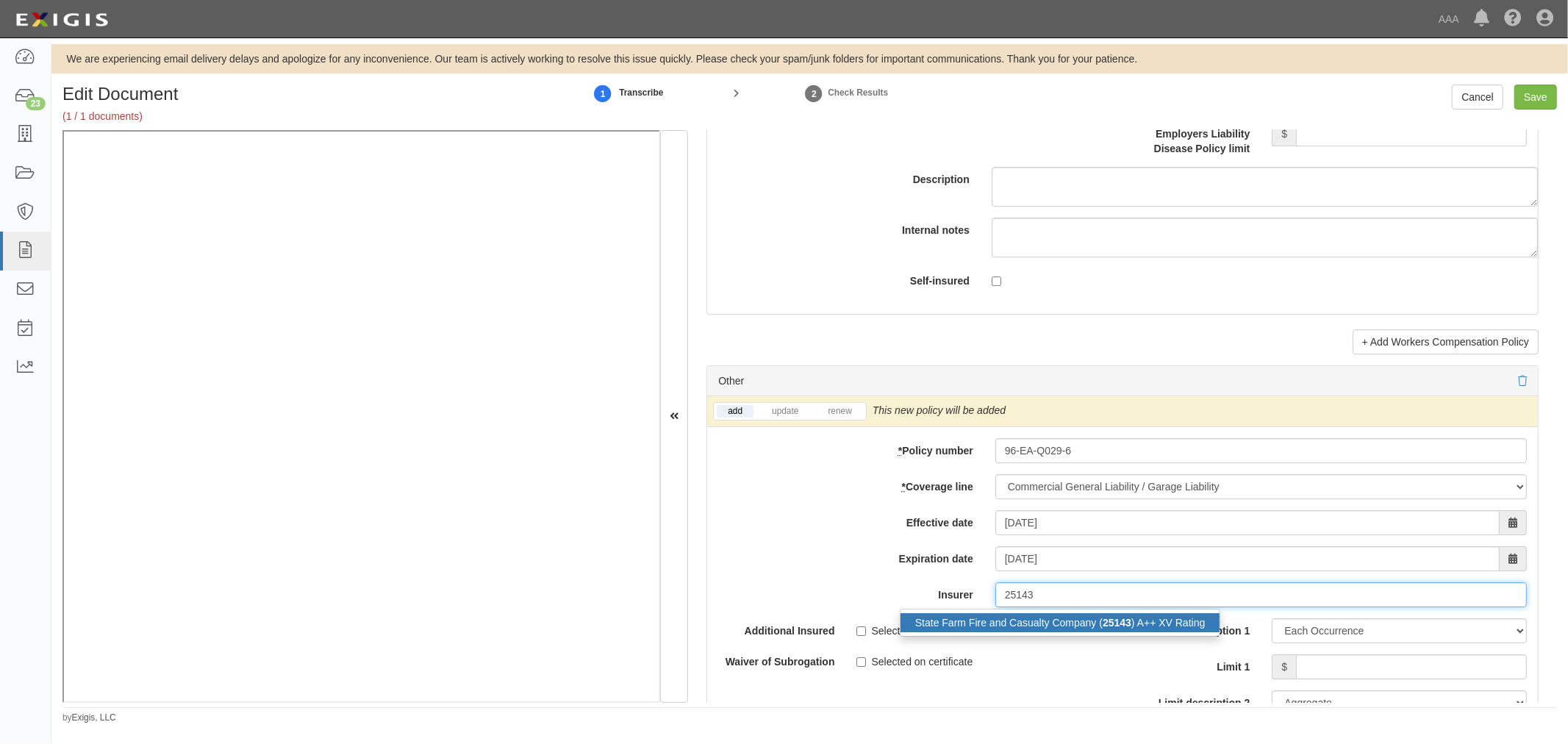
click at [1071, 626] on div "State Farm Fire and Casualty Company ( 25143 ) A++ XV Rating" at bounding box center [1060, 622] width 320 height 19
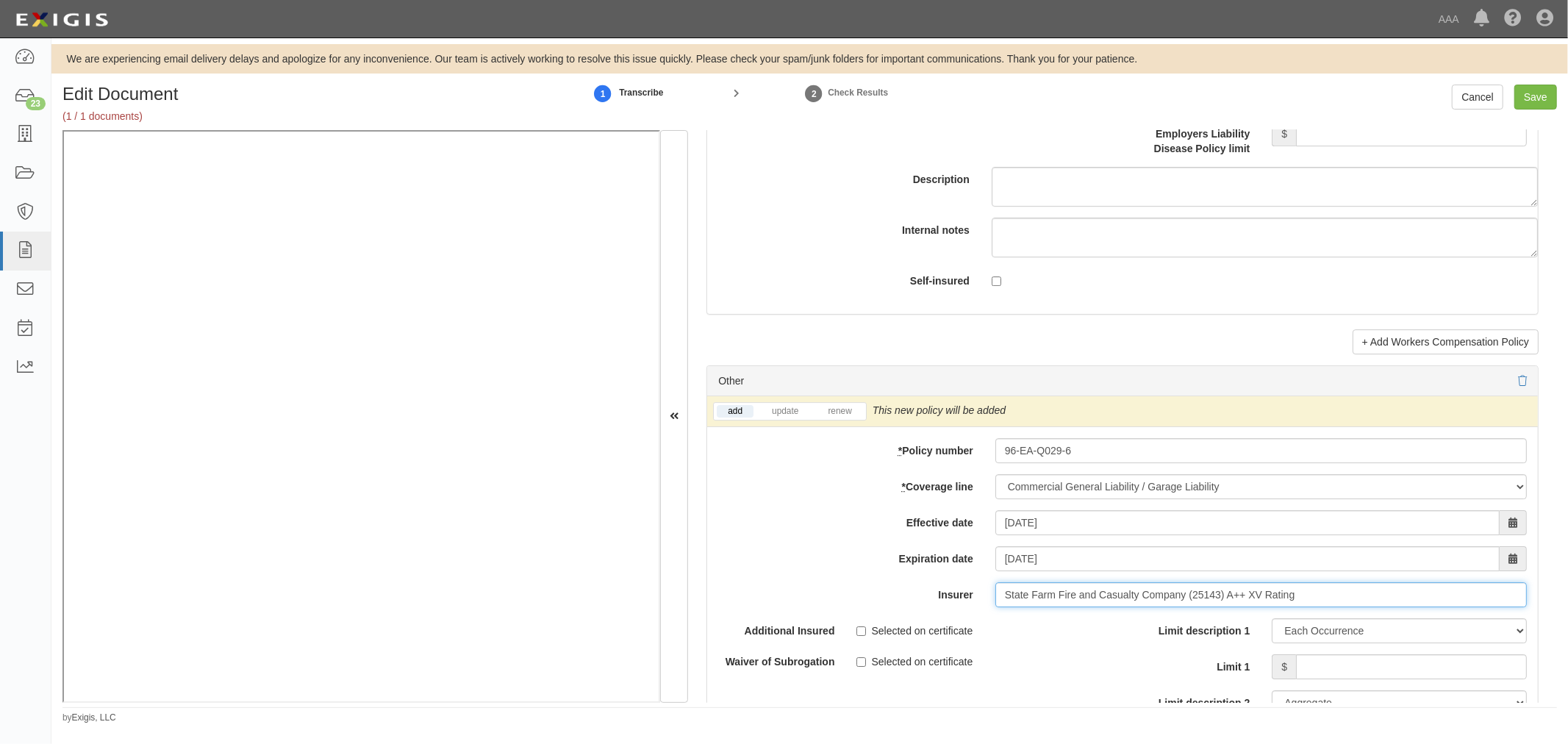
type input "State Farm Fire and Casualty Company (25143) A++ XV Rating"
drag, startPoint x: 826, startPoint y: 408, endPoint x: 832, endPoint y: 414, distance: 8.5
click at [826, 408] on div "add update renew This new policy will be added This new policy will update exis…" at bounding box center [1122, 411] width 830 height 31
click at [849, 427] on div "add update renew This new policy will be added This new policy will update exis…" at bounding box center [1122, 411] width 830 height 31
click at [849, 417] on link "renew" at bounding box center [839, 411] width 46 height 12
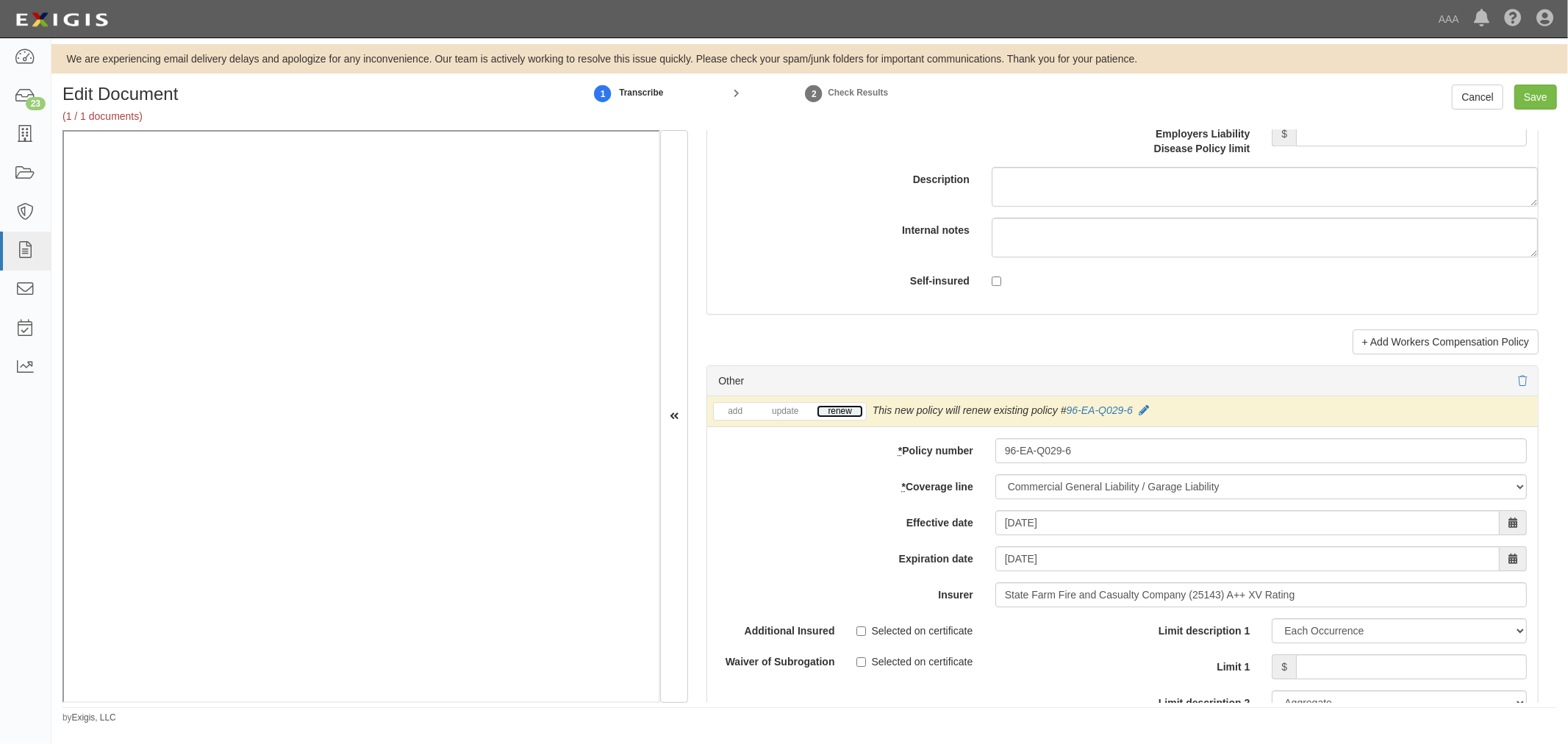
drag, startPoint x: 849, startPoint y: 421, endPoint x: 1050, endPoint y: 430, distance: 201.2
click at [850, 417] on link "renew" at bounding box center [839, 411] width 46 height 12
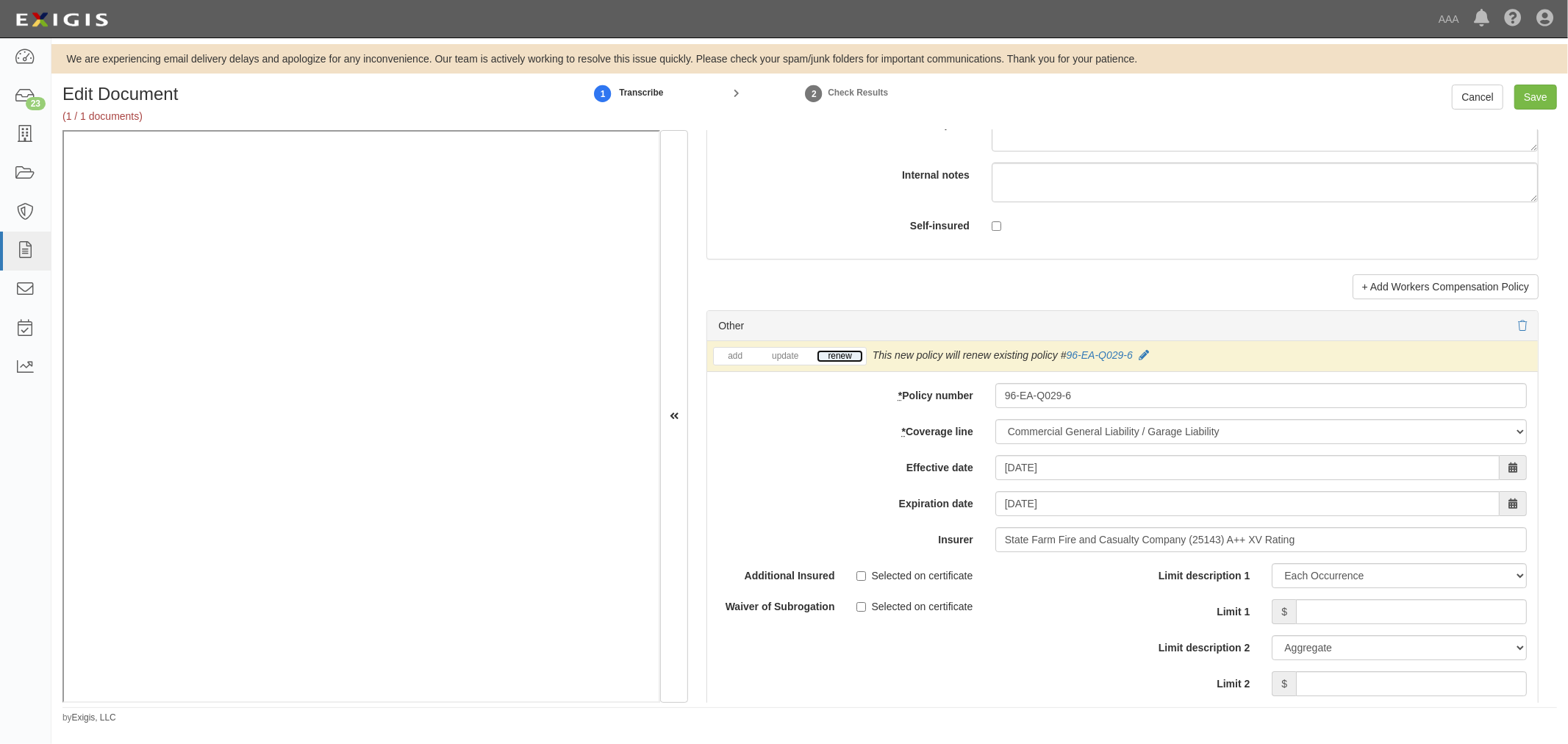
scroll to position [4221, 0]
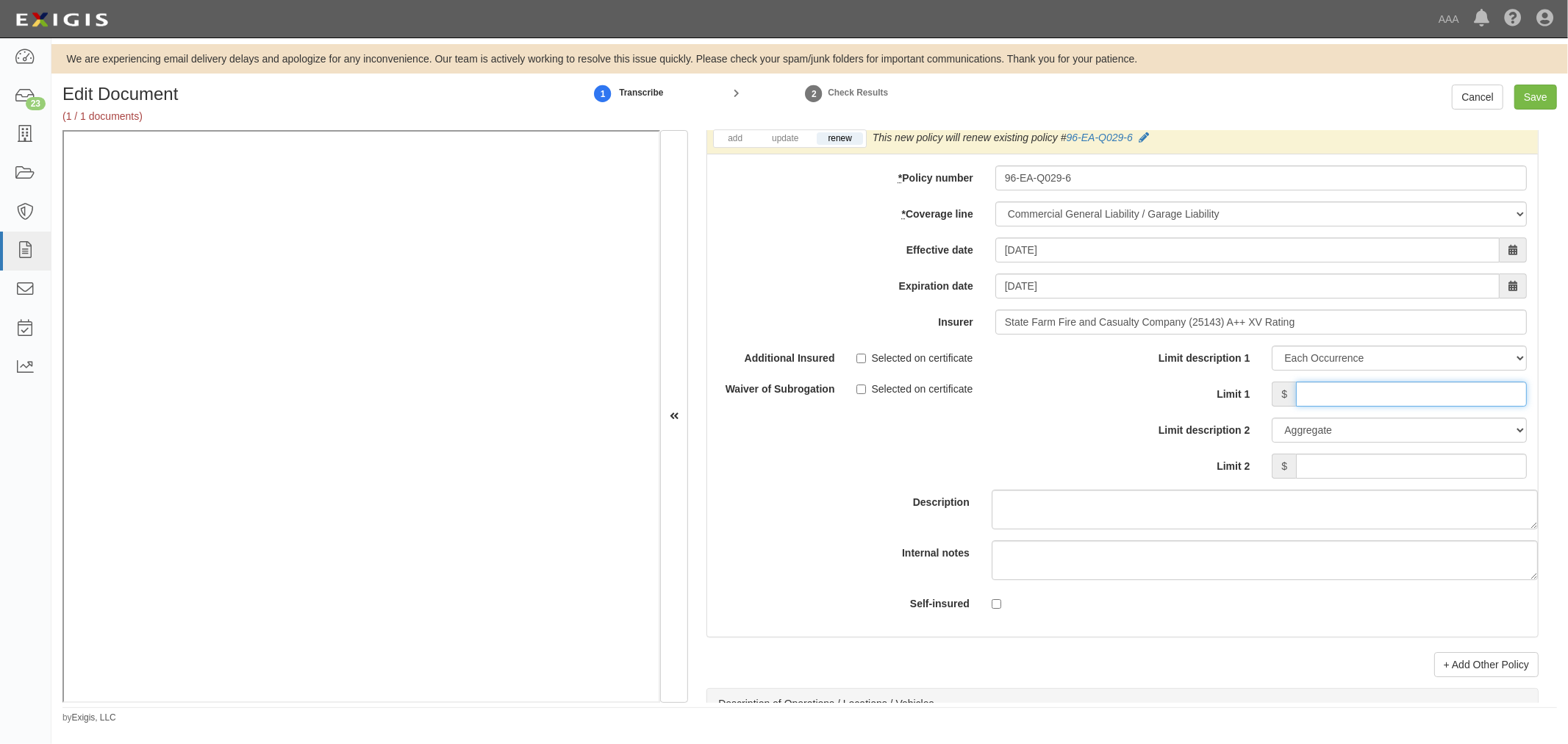
click at [1319, 407] on input "Limit 1" at bounding box center [1411, 394] width 231 height 25
type input "1,000,000"
click at [1325, 462] on input "Limit 2" at bounding box center [1411, 466] width 231 height 25
type input "2,000,000"
click at [1553, 90] on input "Save" at bounding box center [1536, 97] width 43 height 25
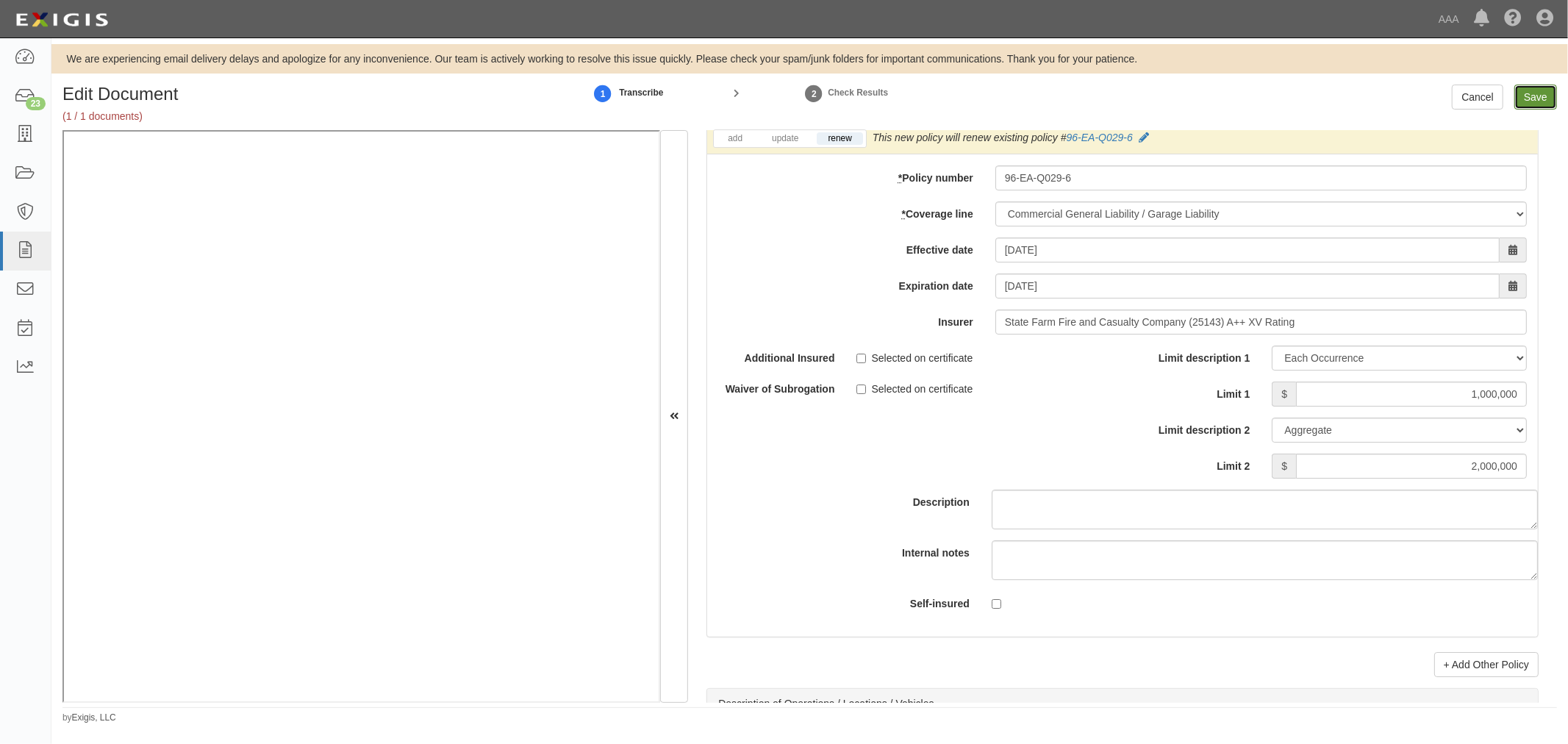
type input "1000000"
type input "2000000"
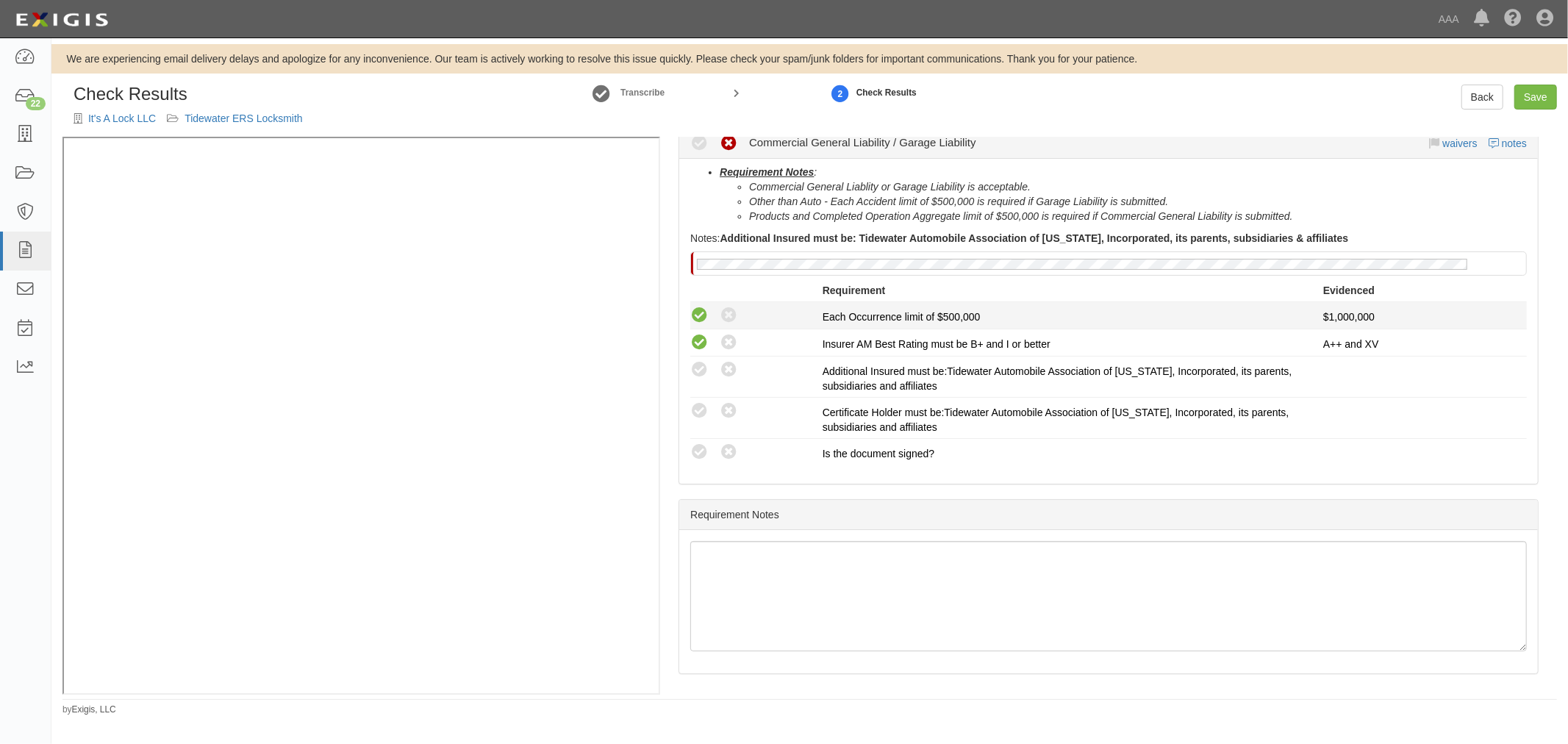
scroll to position [57, 0]
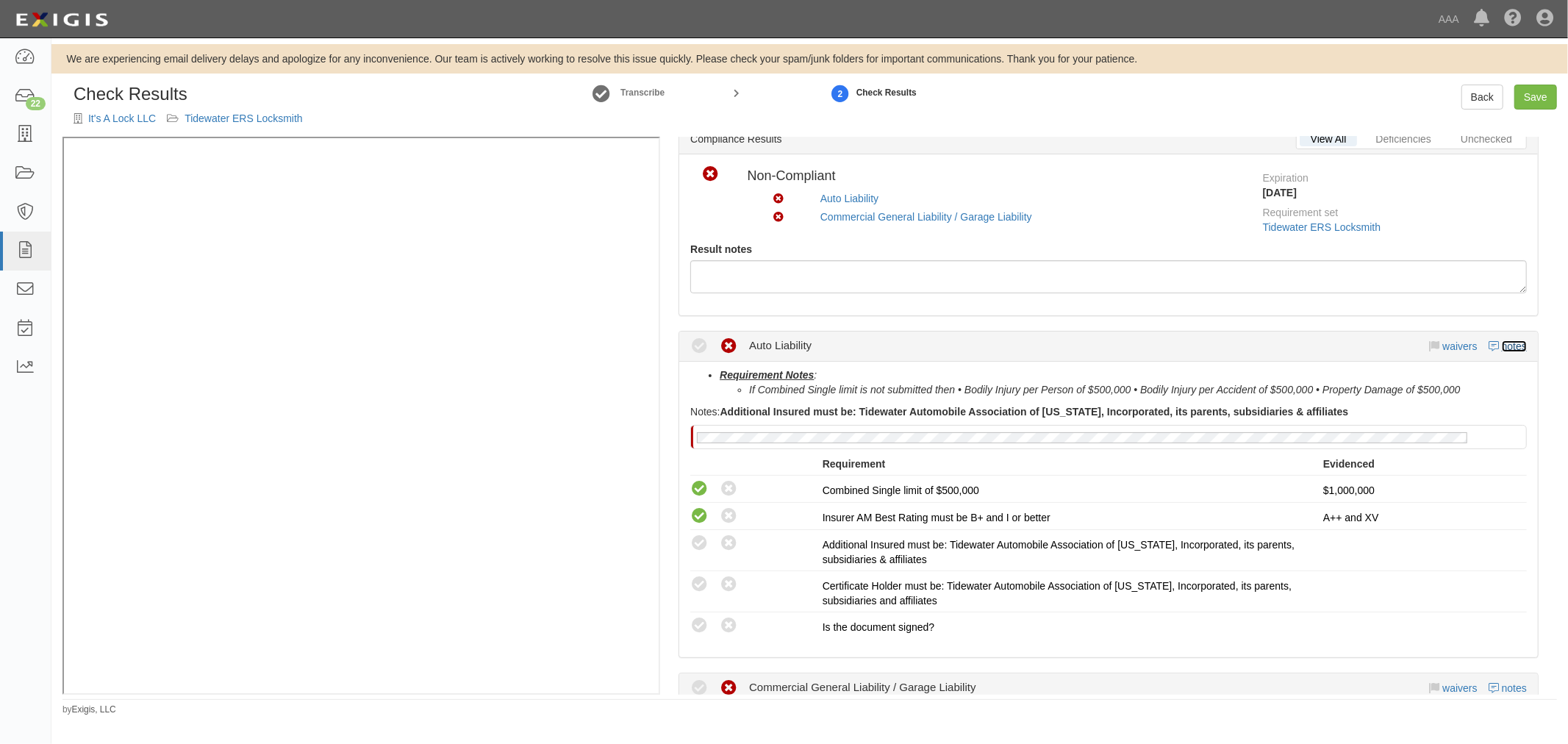
click at [1501, 346] on link "notes" at bounding box center [1514, 346] width 25 height 11
radio input "true"
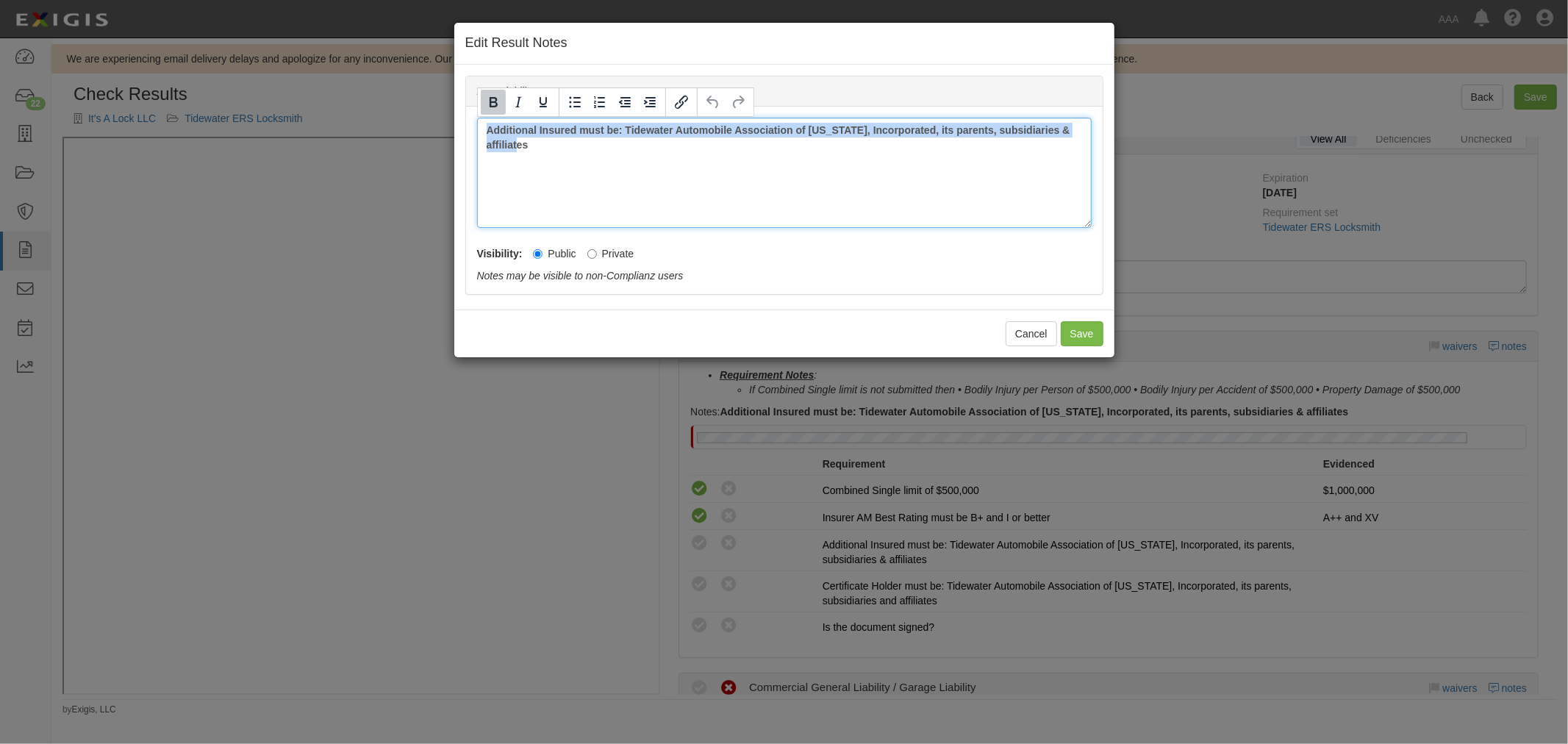
drag, startPoint x: 643, startPoint y: 172, endPoint x: 414, endPoint y: 122, distance: 234.4
click at [414, 122] on div "Edit Result Notes Auto Liability Notes Additional Insured must be: Tidewater Au…" at bounding box center [784, 372] width 1568 height 744
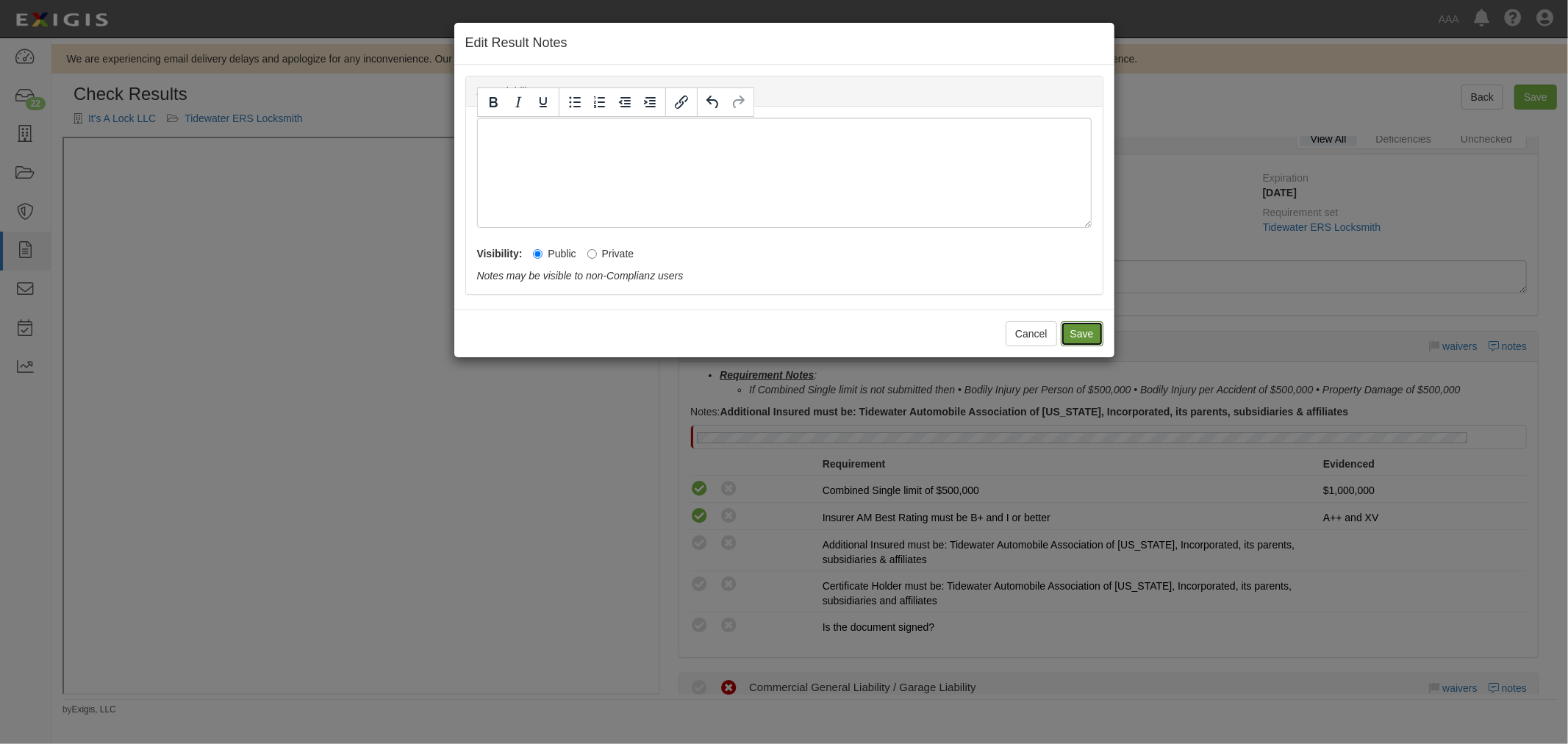
click at [1074, 343] on button "Save" at bounding box center [1082, 333] width 43 height 25
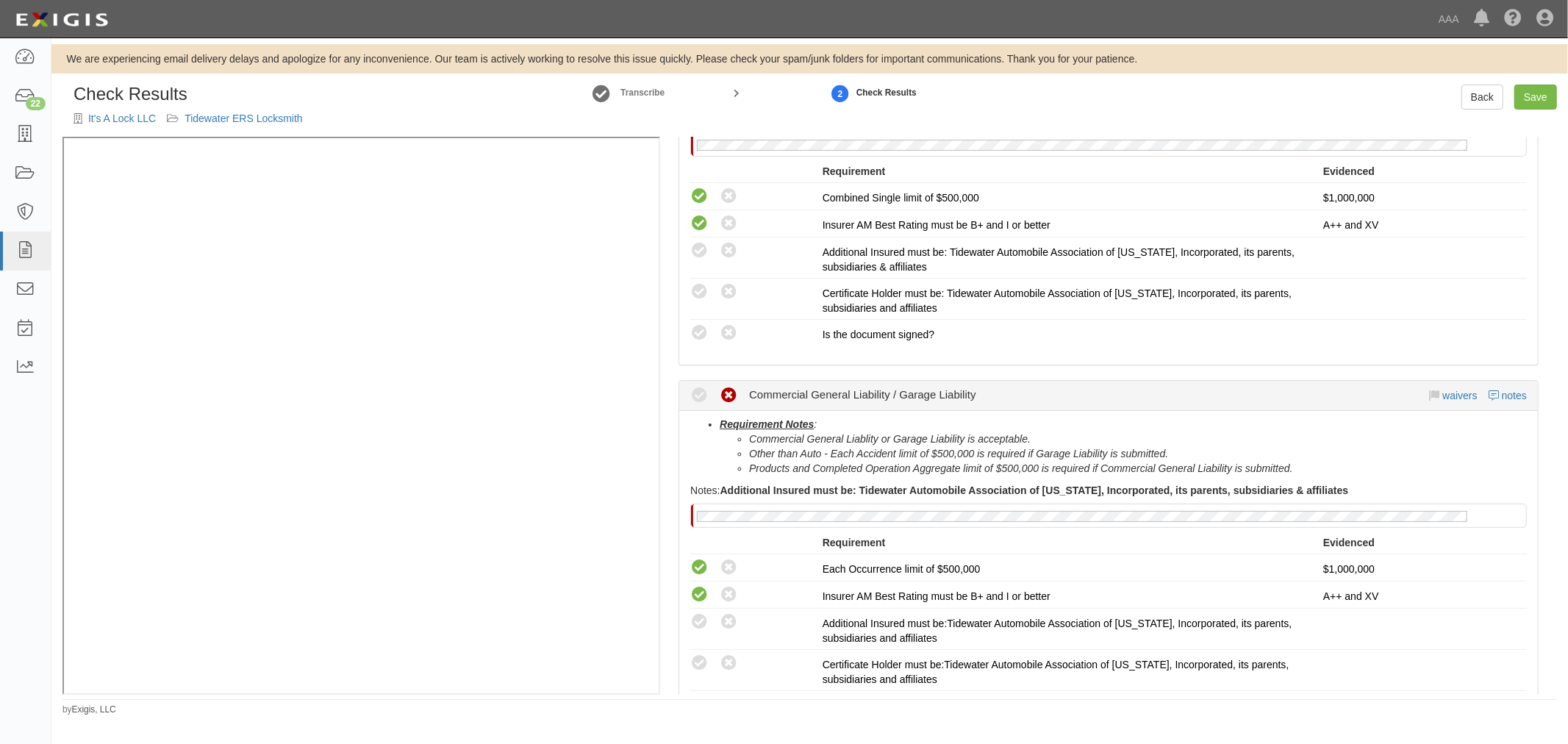
scroll to position [330, 0]
click at [1502, 395] on link "notes" at bounding box center [1514, 395] width 25 height 11
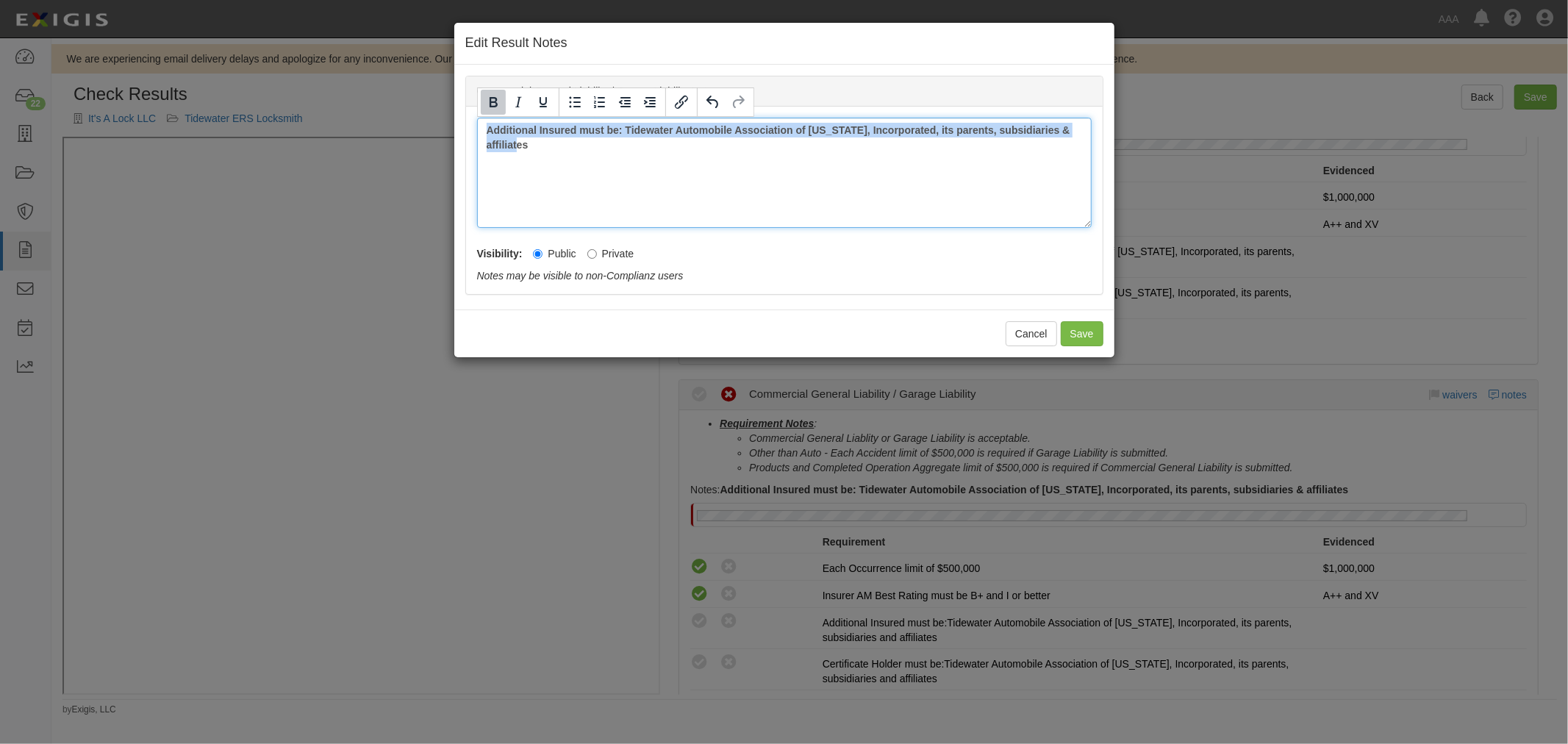
drag, startPoint x: 622, startPoint y: 171, endPoint x: 466, endPoint y: 114, distance: 166.1
click at [466, 114] on div "Additional Insured must be: Tidewater Automobile Association of Virginia, Incor…" at bounding box center [784, 200] width 637 height 187
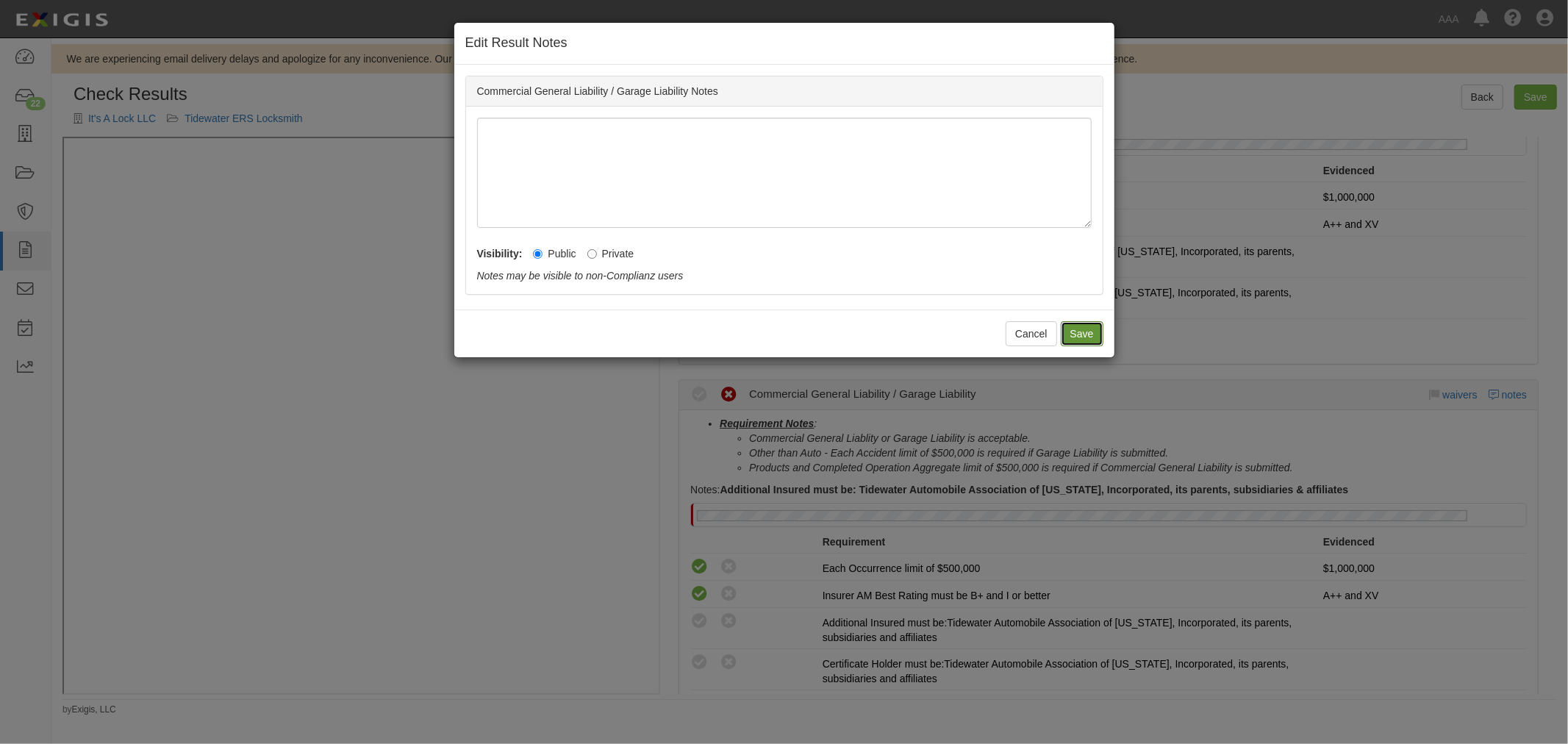
click at [1092, 334] on button "Save" at bounding box center [1082, 333] width 43 height 25
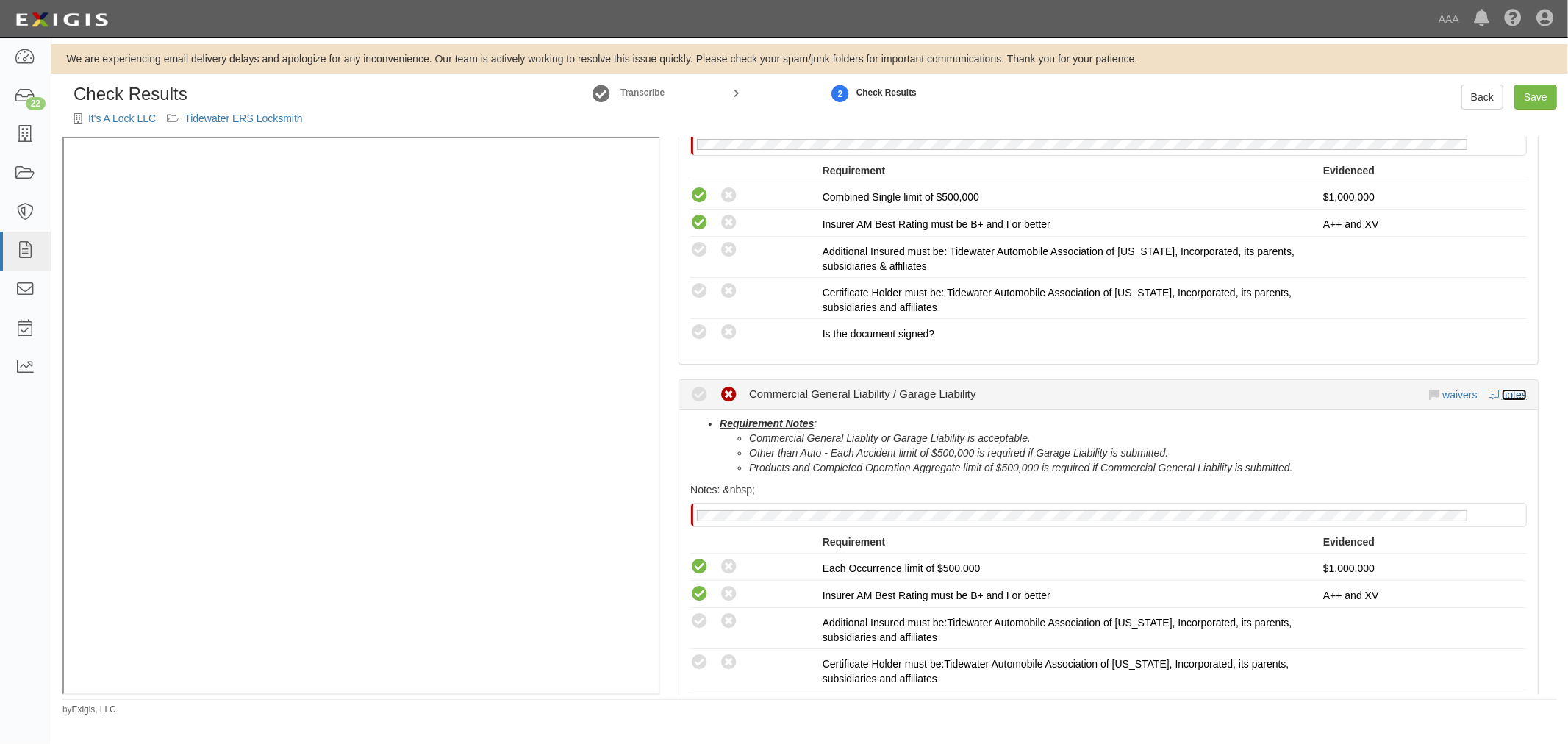
click at [1508, 391] on link "notes" at bounding box center [1514, 395] width 25 height 11
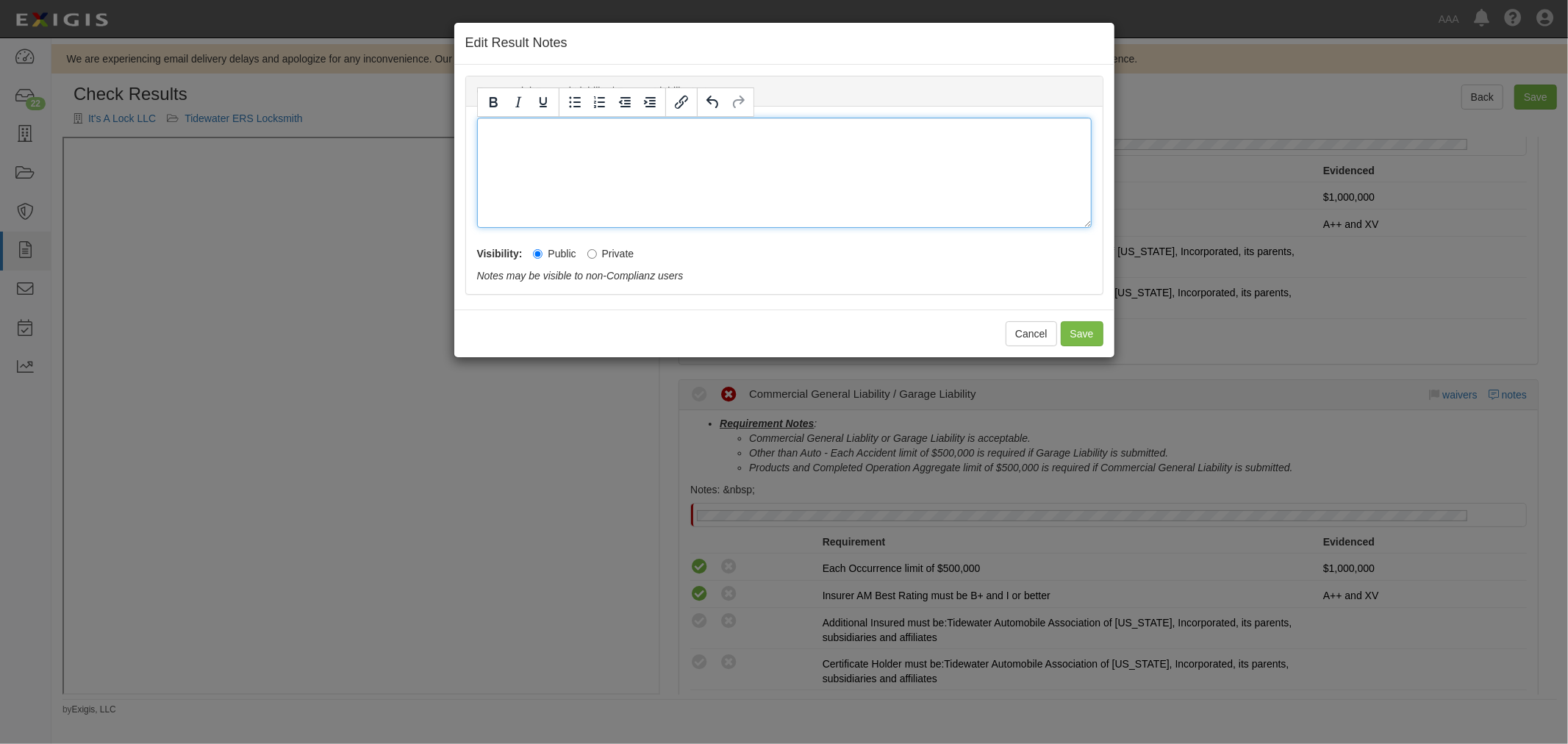
click at [648, 203] on div at bounding box center [784, 173] width 615 height 110
click at [1097, 341] on button "Save" at bounding box center [1082, 333] width 43 height 25
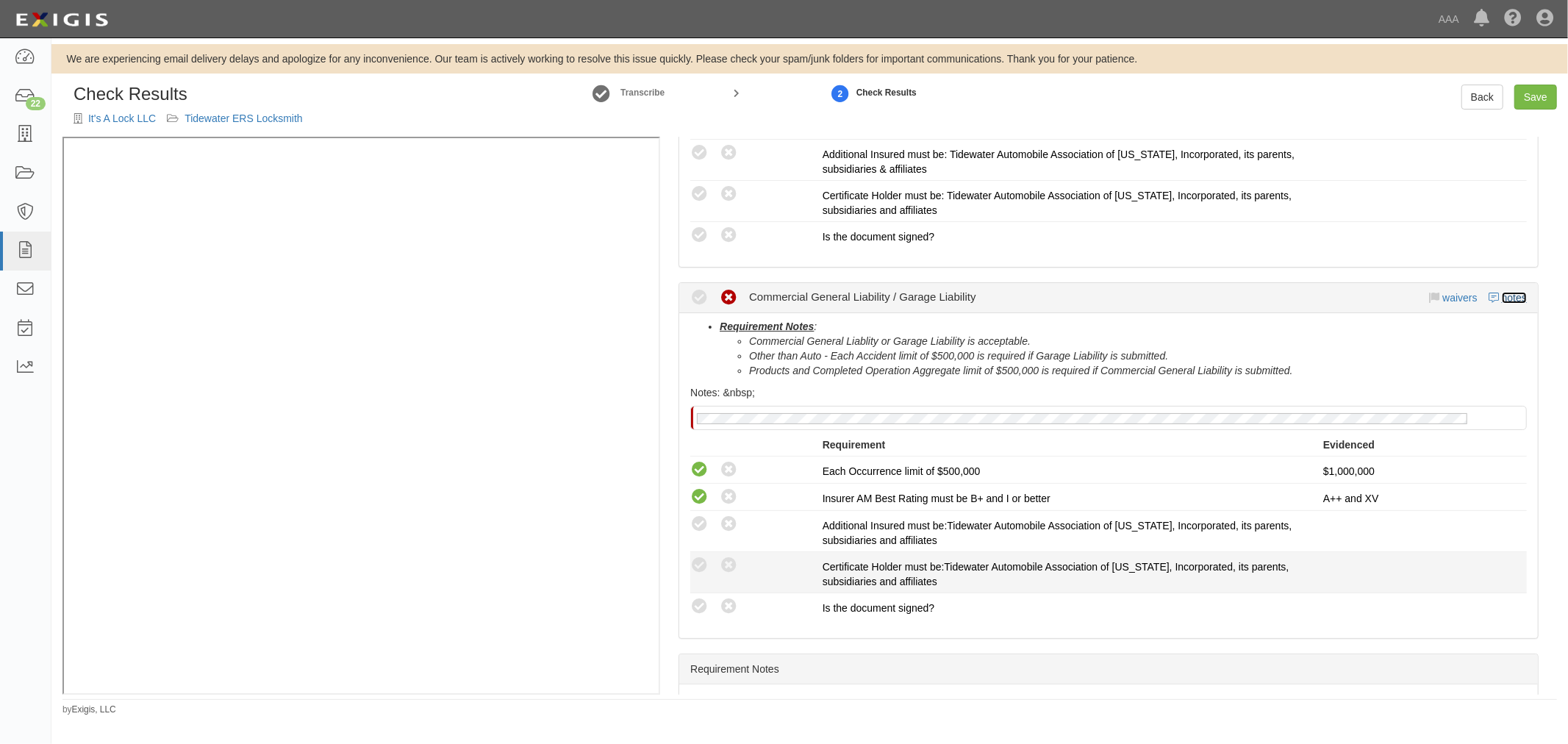
scroll to position [466, 0]
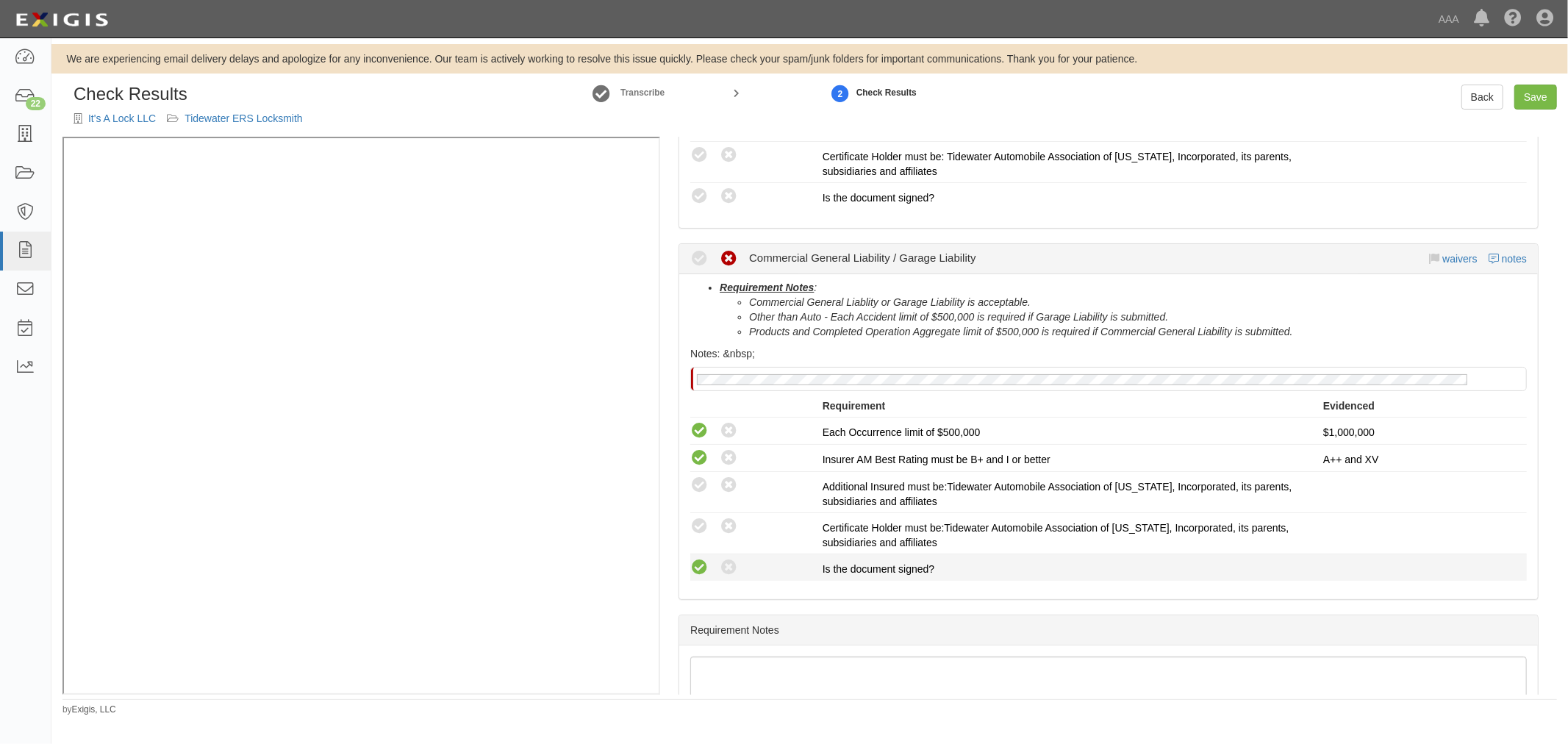
click at [707, 568] on icon at bounding box center [700, 568] width 18 height 18
radio input "true"
click at [696, 528] on icon at bounding box center [700, 527] width 18 height 18
radio input "true"
click at [698, 483] on icon at bounding box center [700, 486] width 18 height 18
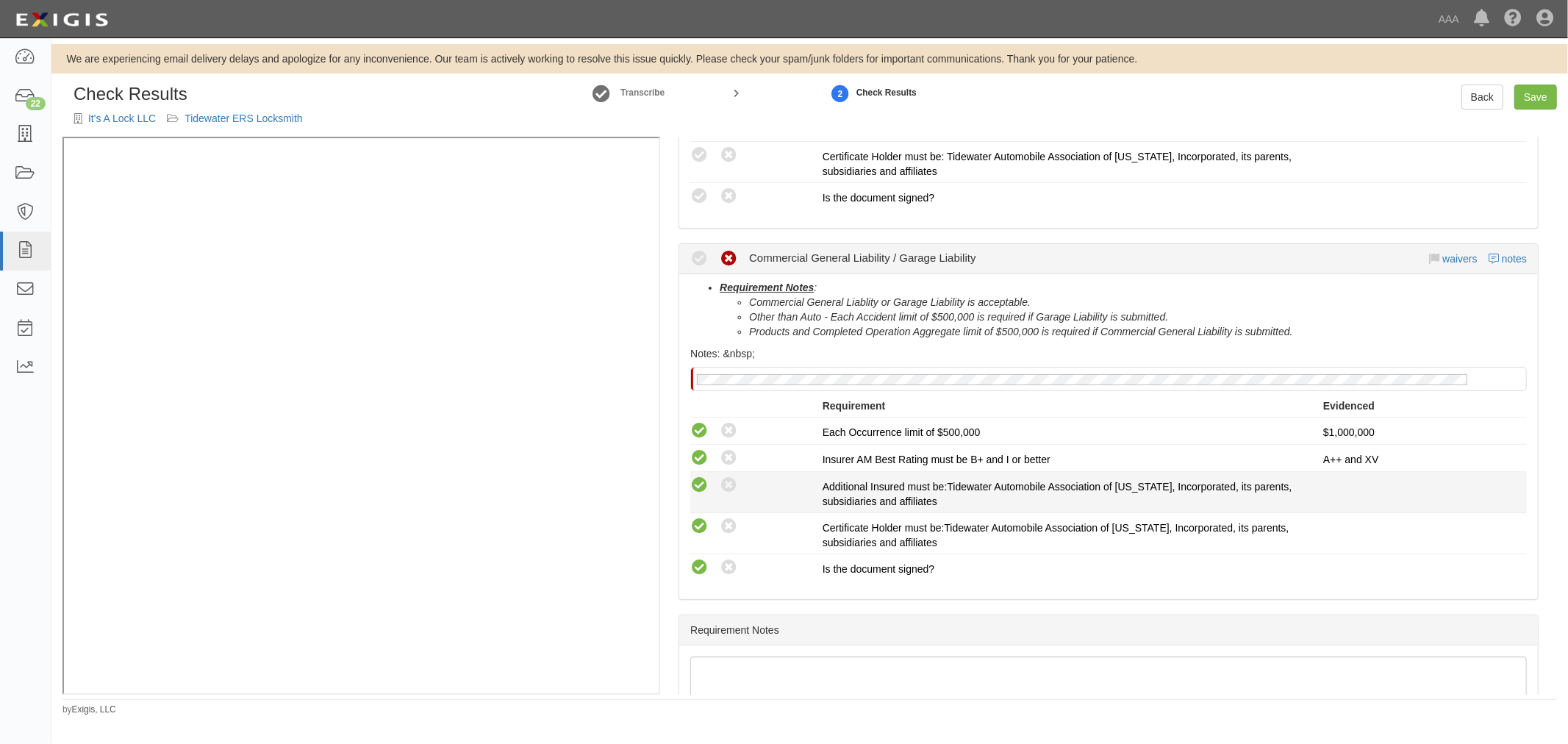
radio input "true"
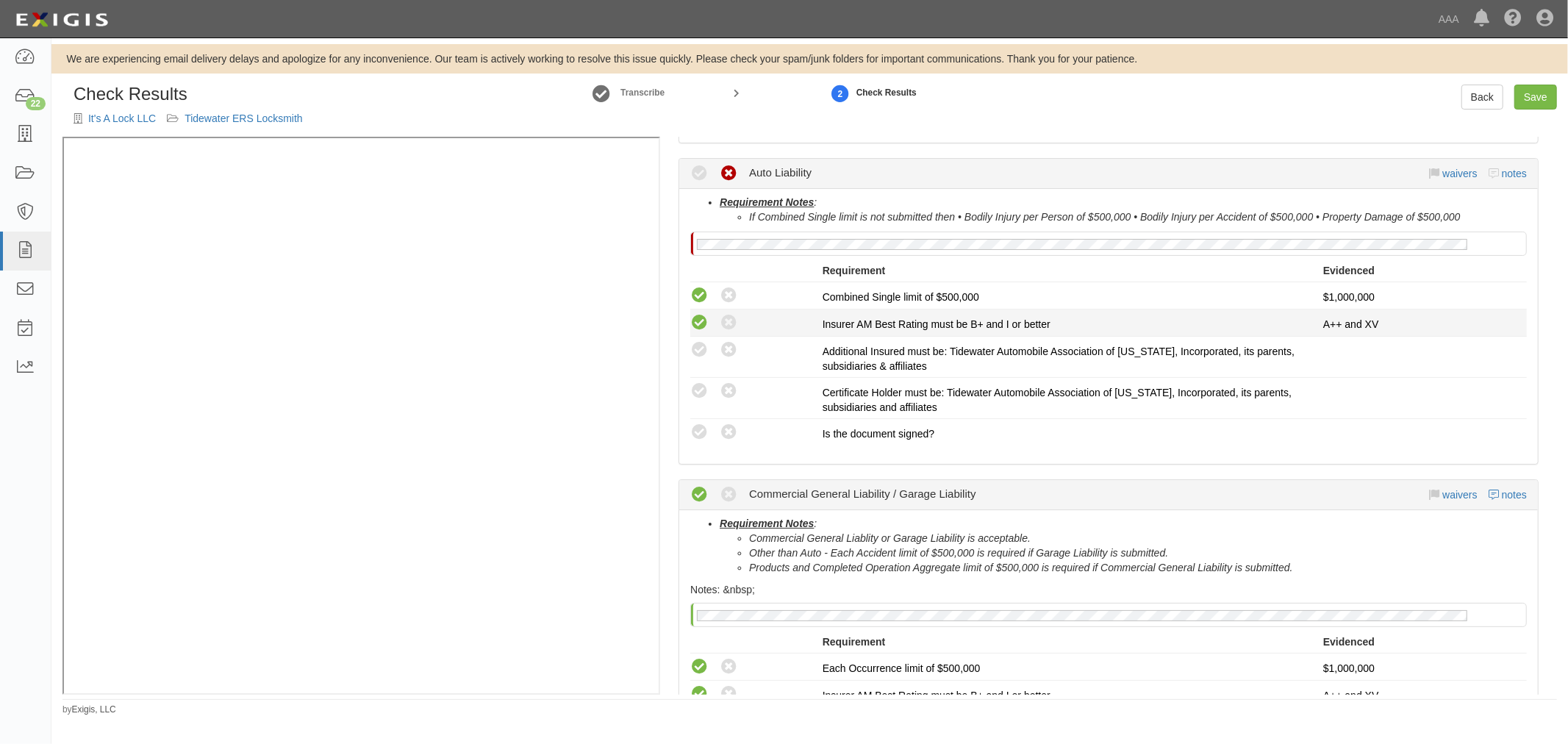
scroll to position [57, 0]
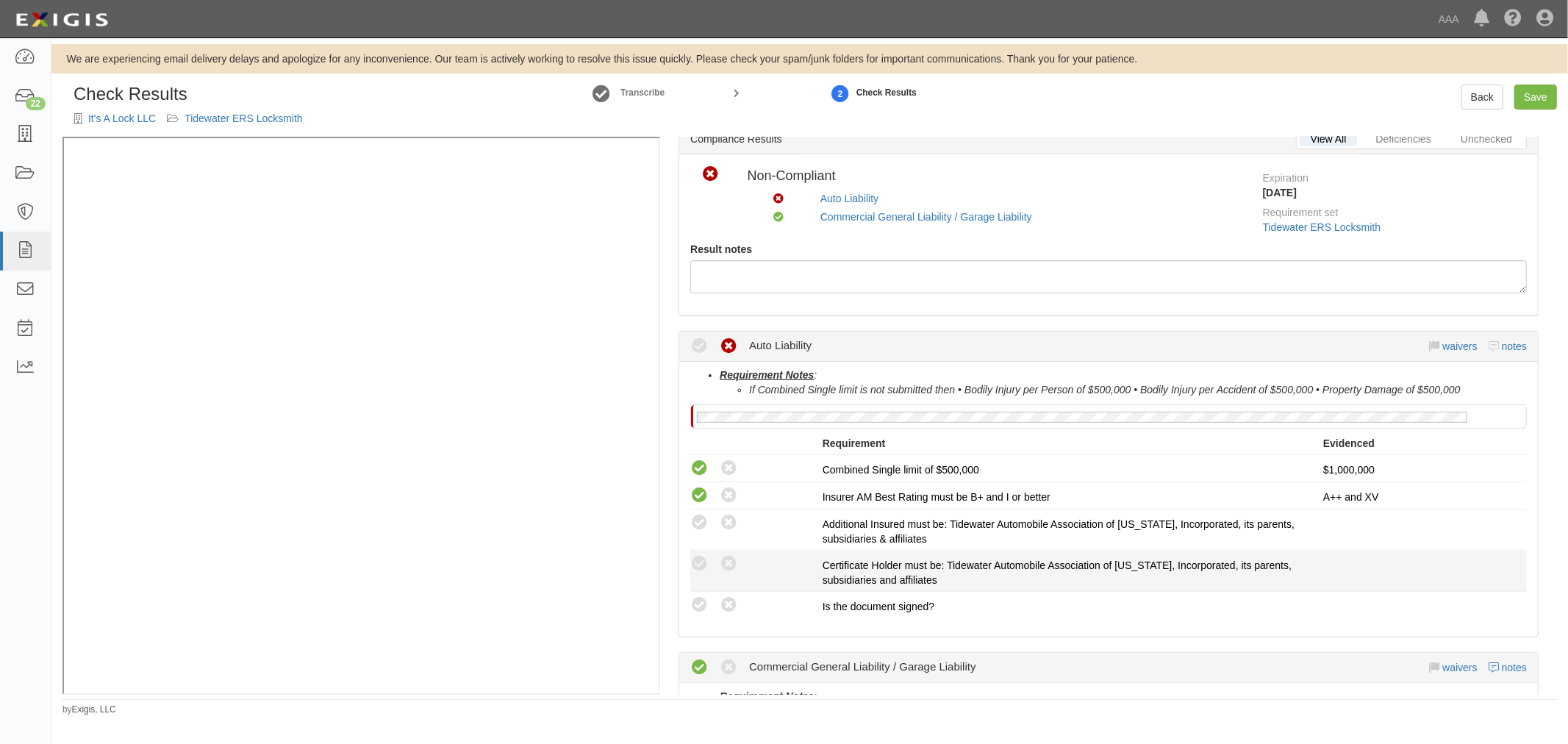
drag, startPoint x: 696, startPoint y: 599, endPoint x: 693, endPoint y: 580, distance: 19.2
click at [696, 599] on icon at bounding box center [700, 606] width 18 height 18
radio input "true"
click at [696, 575] on div "Compliant Waived: Non-Compliant Certificate Holder must be: Tidewater Automobil…" at bounding box center [1108, 570] width 859 height 33
click at [696, 561] on icon at bounding box center [700, 564] width 18 height 18
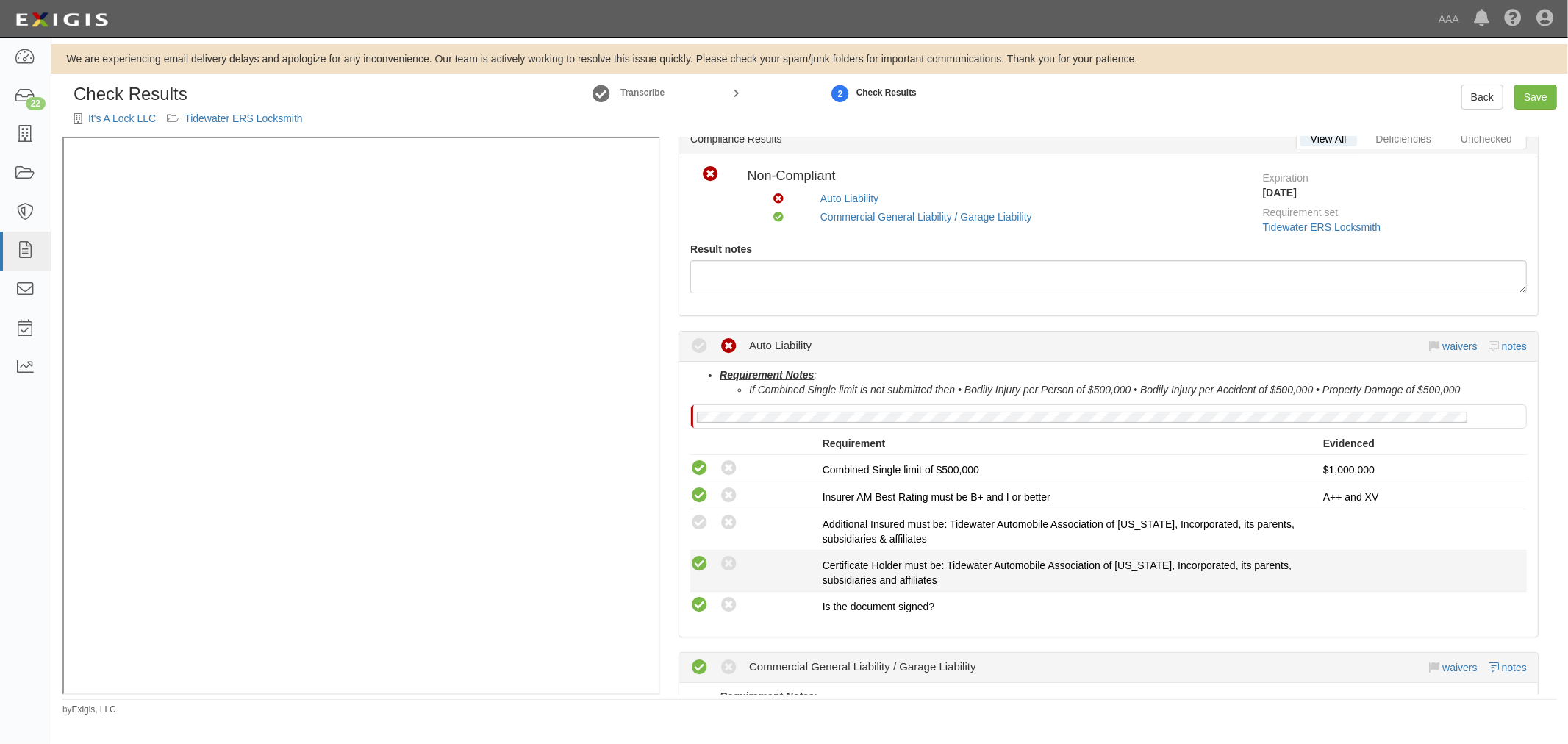
radio input "true"
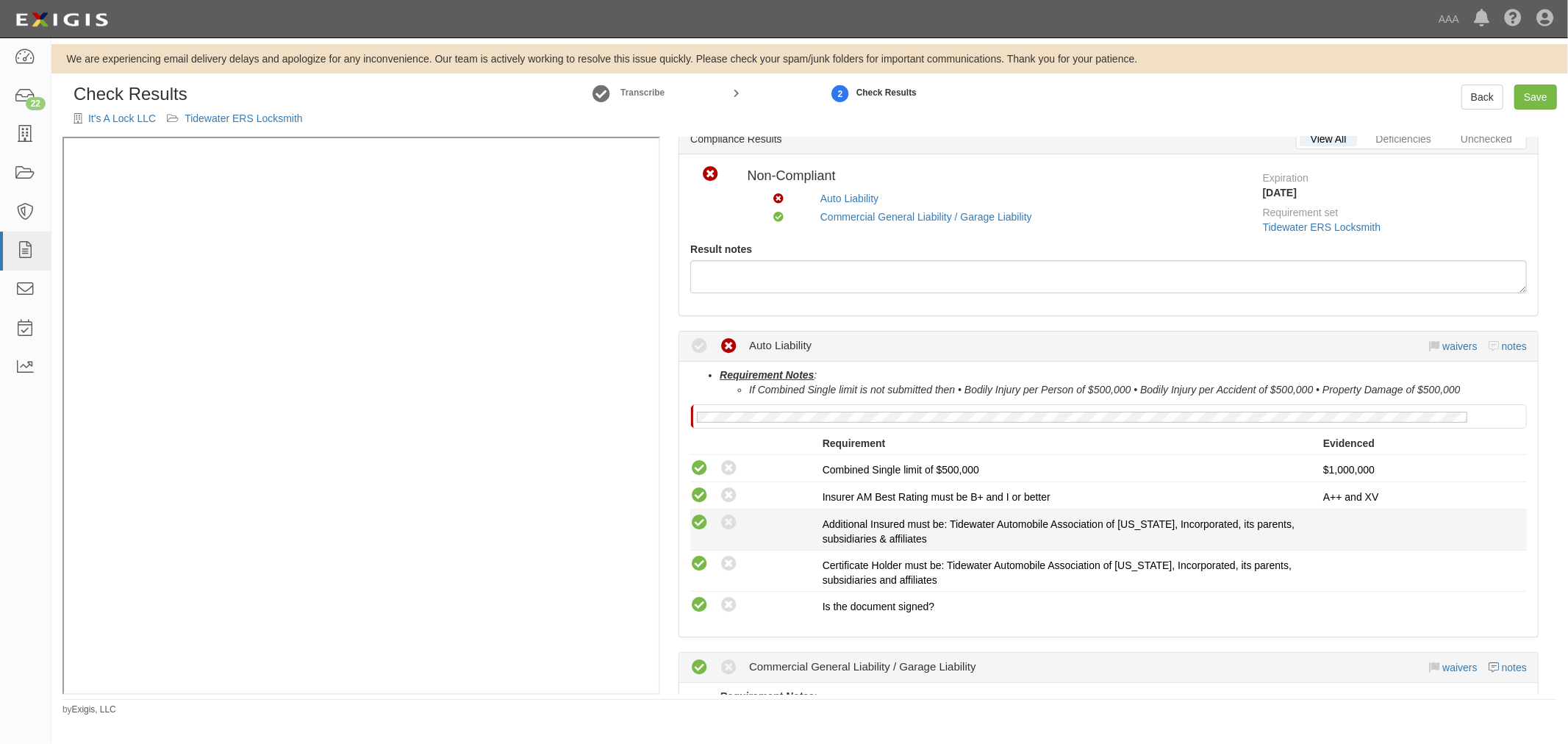
click at [695, 529] on icon at bounding box center [700, 523] width 18 height 18
radio input "true"
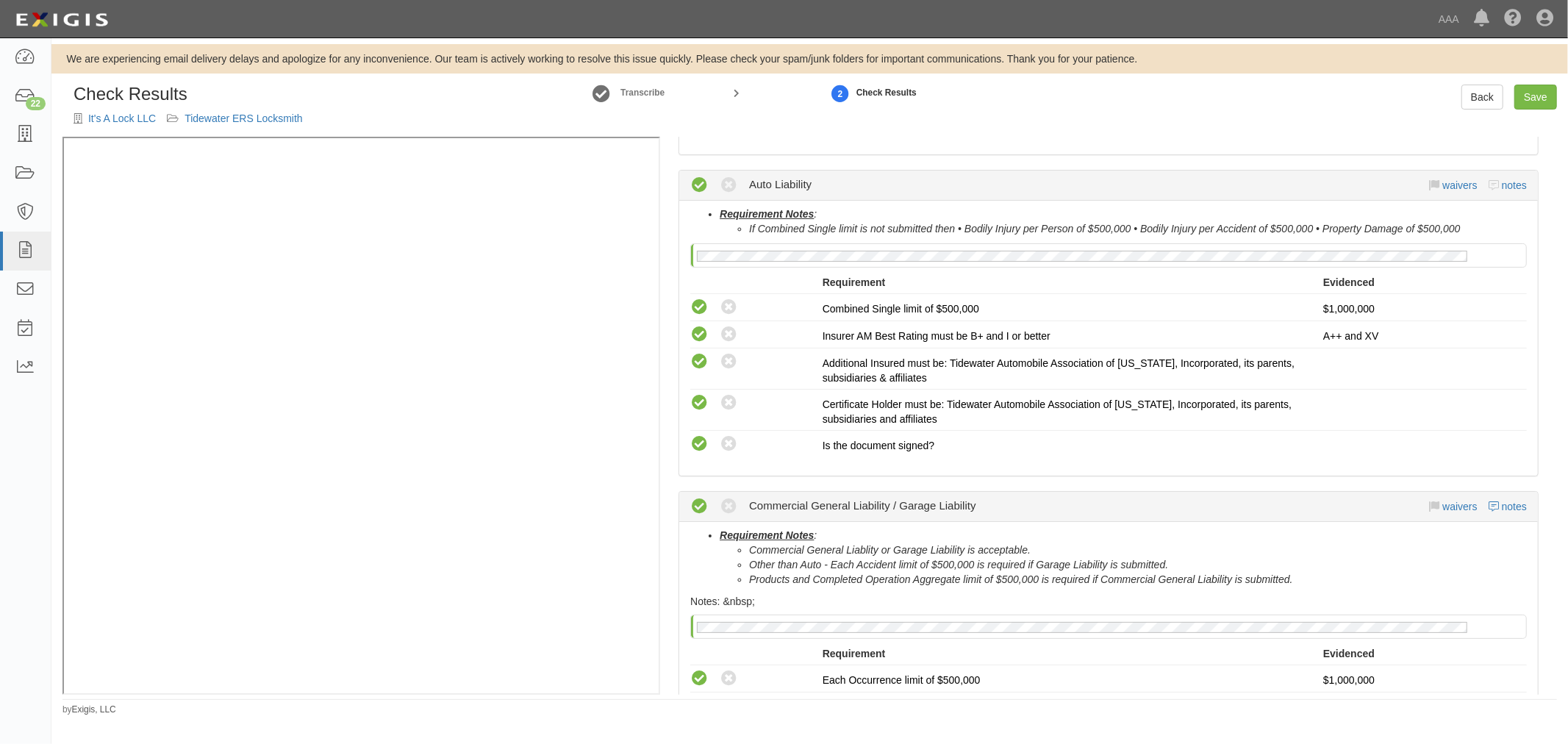
scroll to position [172, 0]
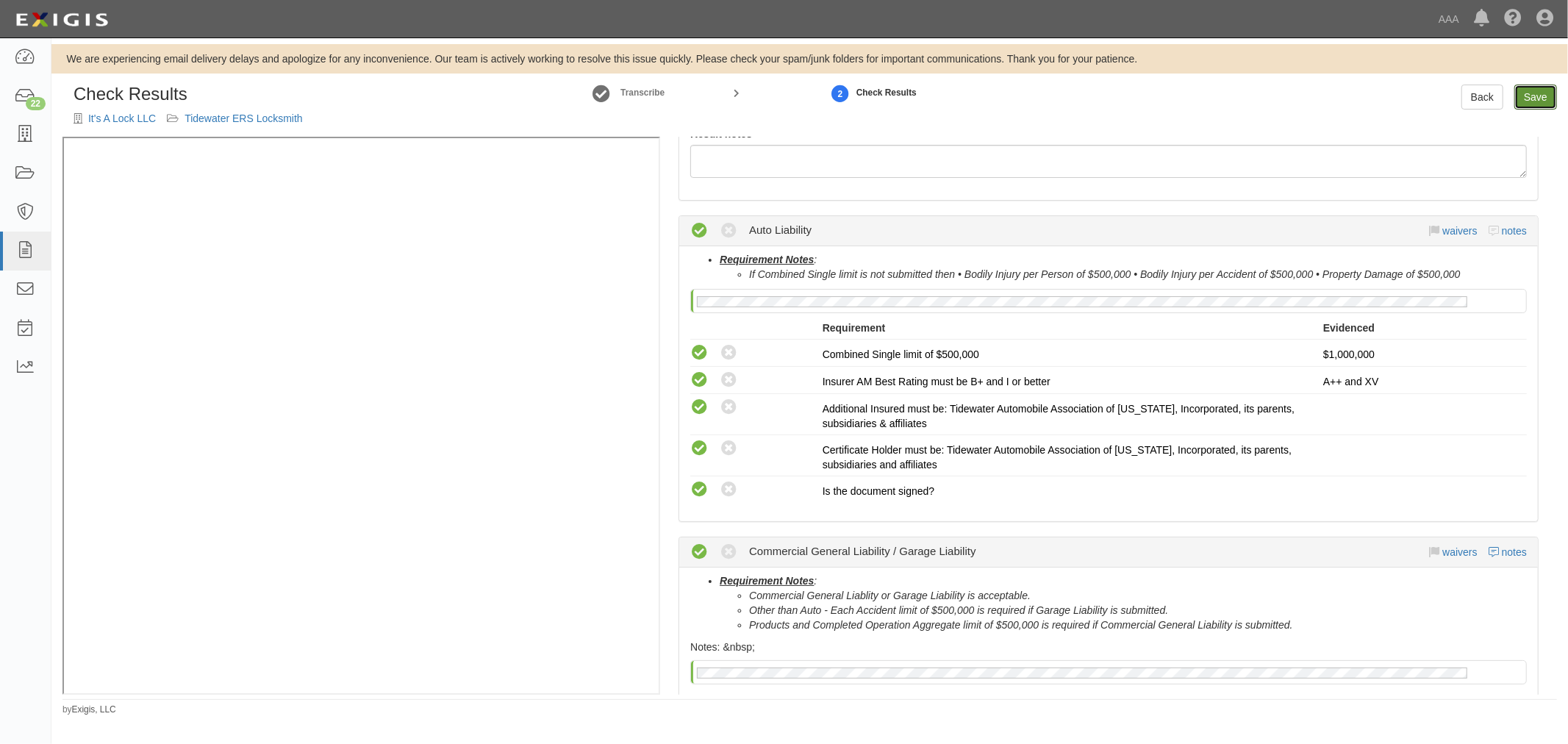
click at [1542, 86] on link "Save" at bounding box center [1536, 97] width 43 height 25
radio input "true"
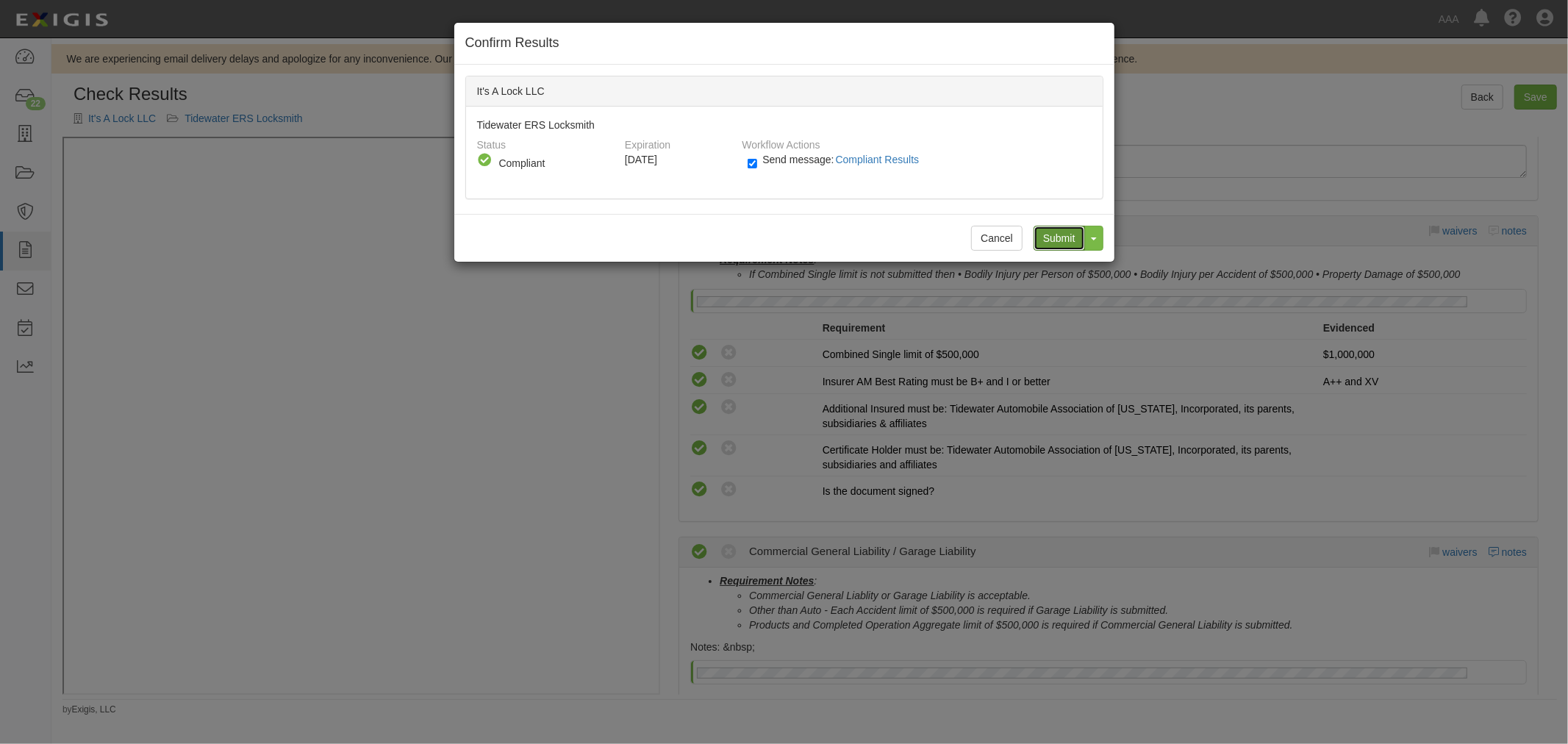
click at [1053, 246] on input "Submit" at bounding box center [1059, 238] width 51 height 25
